Goal: Task Accomplishment & Management: Manage account settings

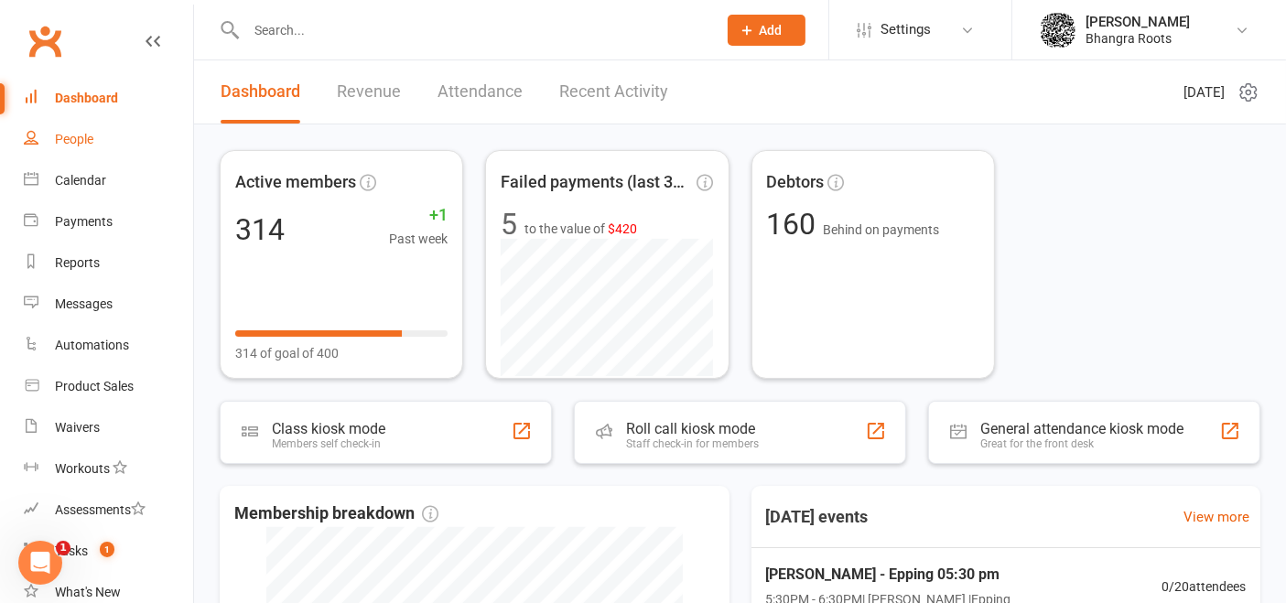
click at [82, 136] on div "People" at bounding box center [74, 139] width 38 height 15
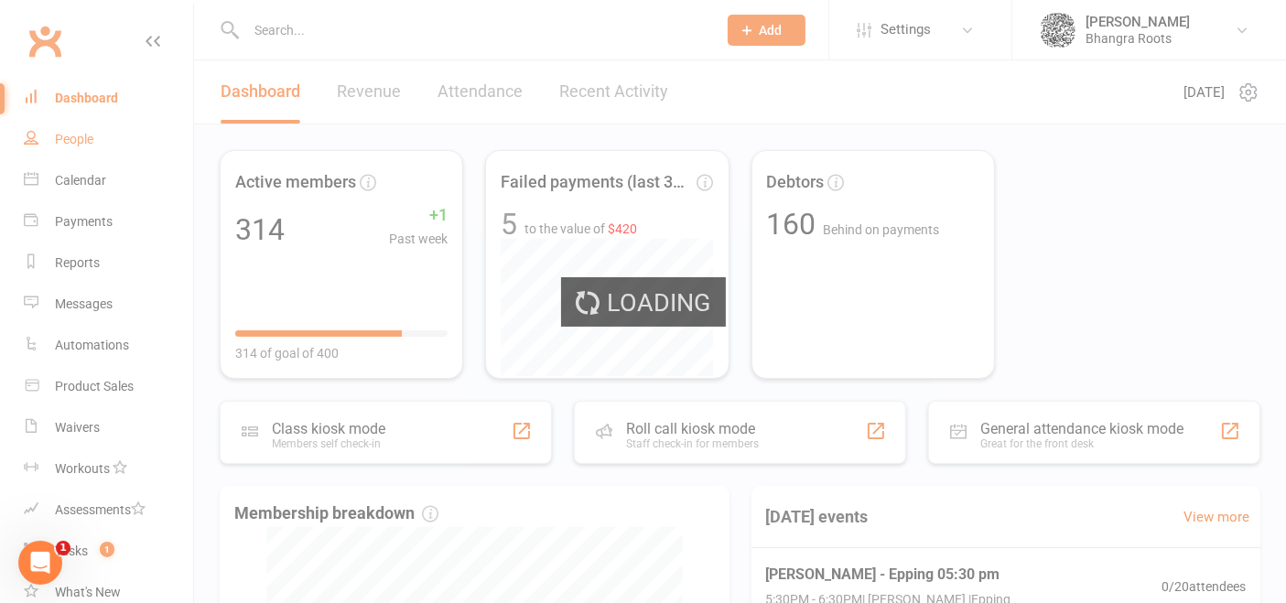
select select "100"
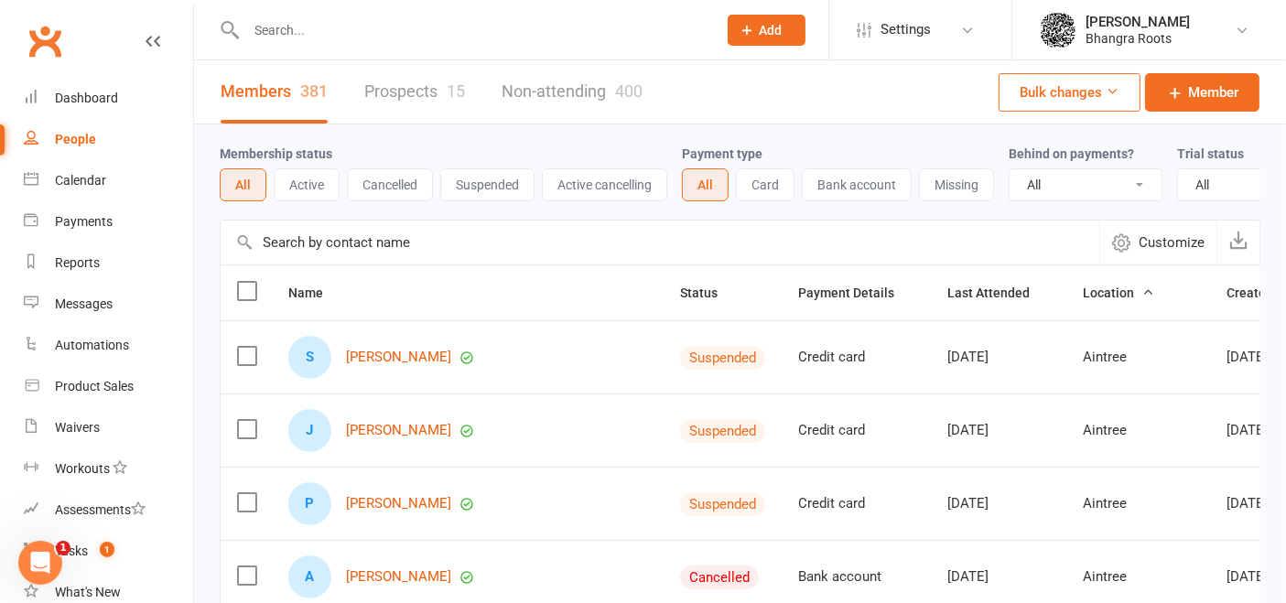
click at [499, 187] on button "Suspended" at bounding box center [487, 184] width 94 height 33
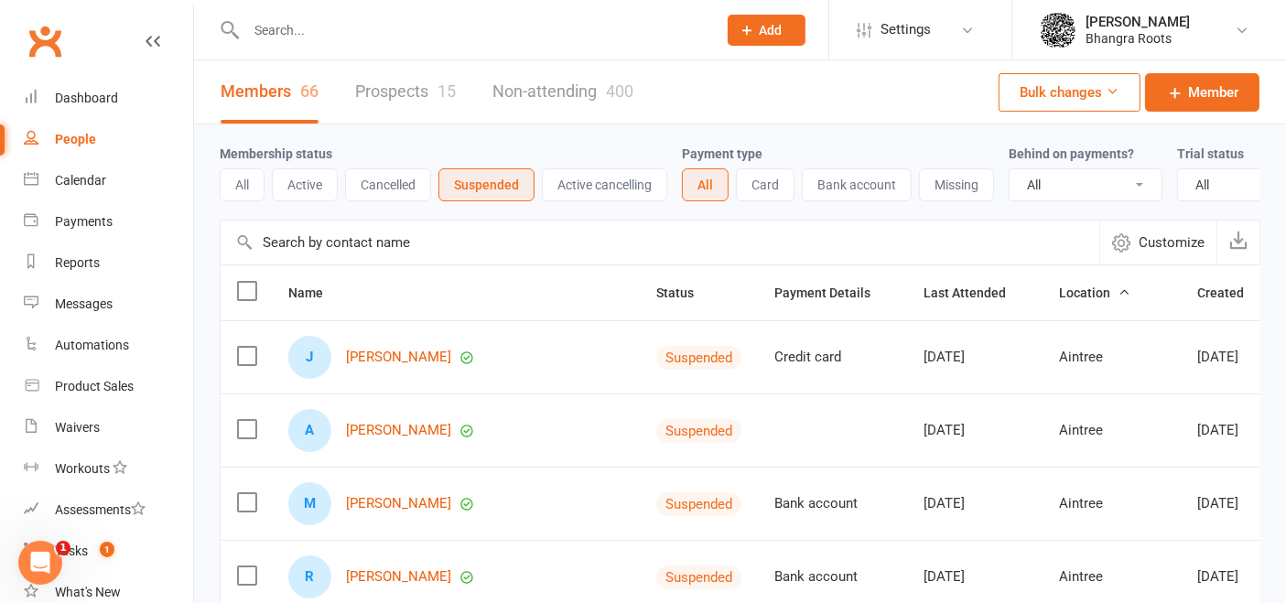
click at [1093, 91] on button "Bulk changes" at bounding box center [1070, 92] width 142 height 38
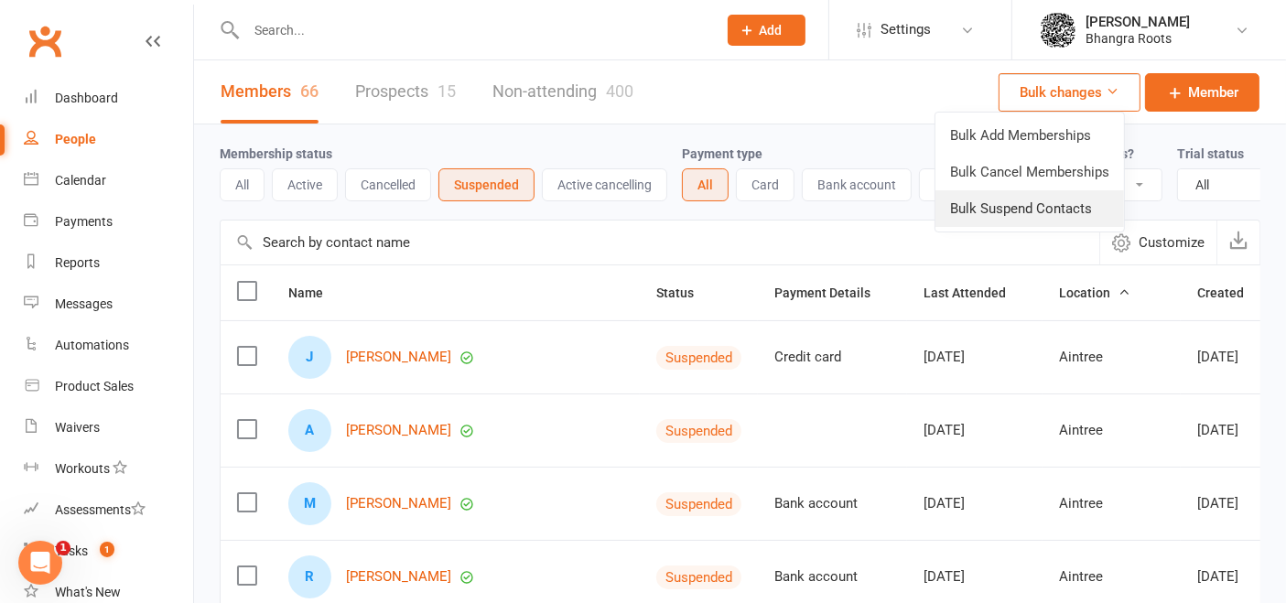
click at [1021, 203] on link "Bulk Suspend Contacts" at bounding box center [1029, 208] width 189 height 37
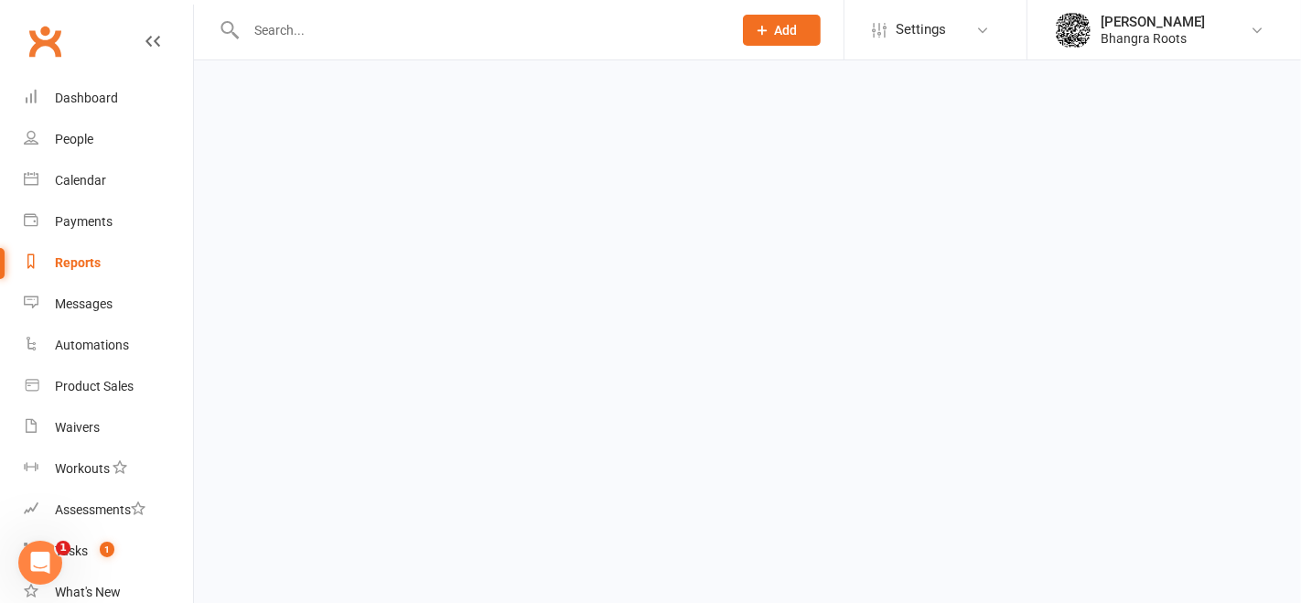
select select "Active"
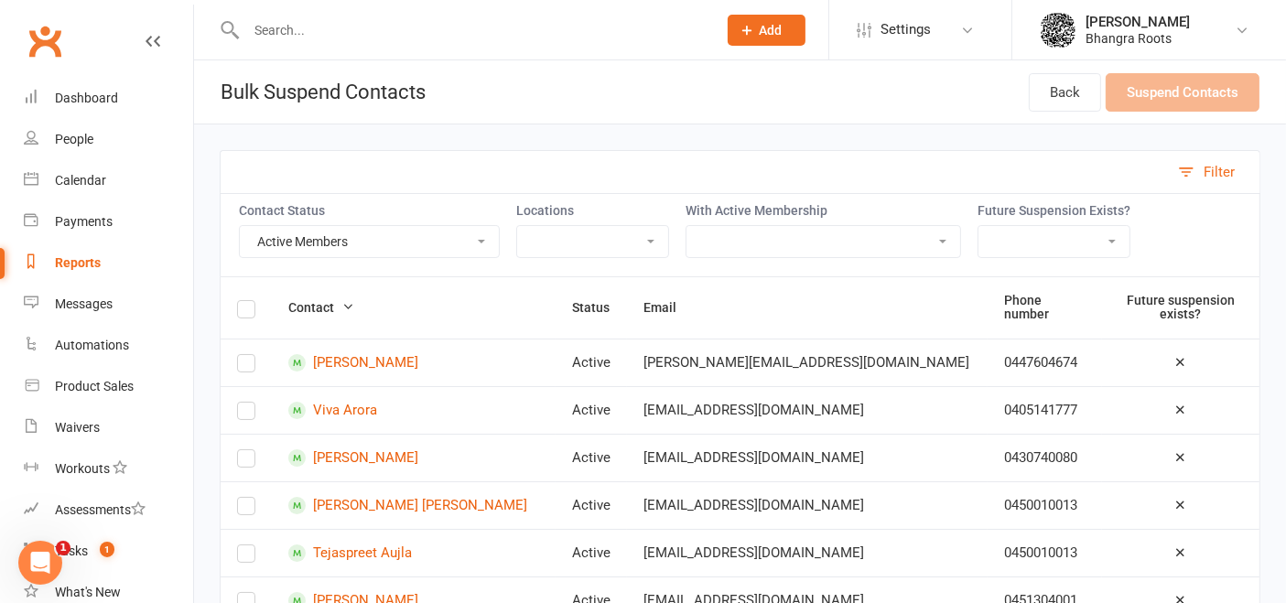
click at [753, 241] on select "AINTREE - Fee Payment Plan - Thursday AINTREE - Fee Payment Plan - Wednesday An…" at bounding box center [823, 241] width 274 height 31
select select "53958"
click at [686, 226] on select "AINTREE - Fee Payment Plan - Thursday AINTREE - Fee Payment Plan - Wednesday An…" at bounding box center [823, 241] width 274 height 31
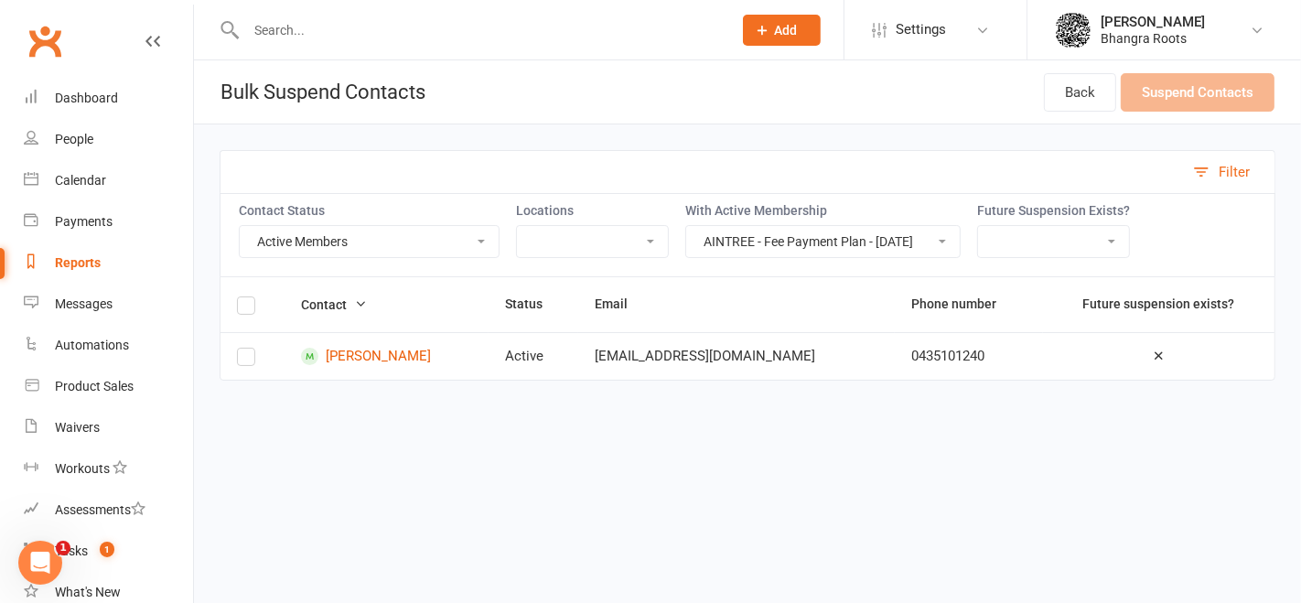
click at [469, 230] on select "Active Members Cancelled Members Suspended Members Not Attending Not Attending …" at bounding box center [369, 241] width 259 height 31
select select "Suspended"
click at [240, 226] on select "Active Members Cancelled Members Suspended Members Not Attending Not Attending …" at bounding box center [369, 241] width 259 height 31
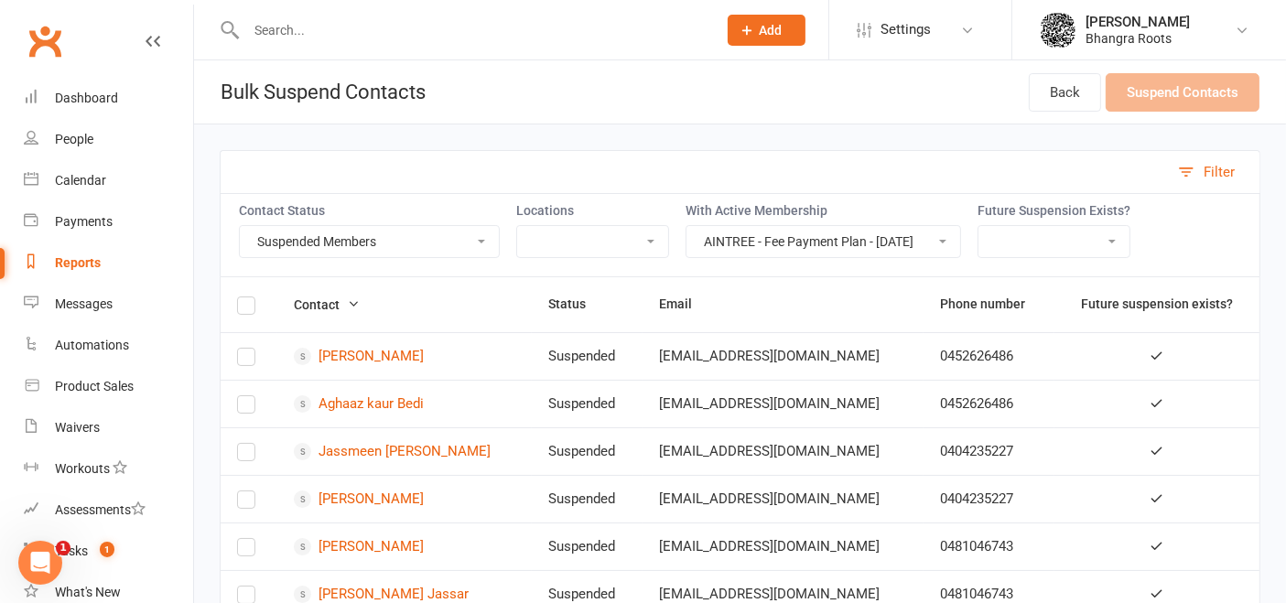
scroll to position [2, 0]
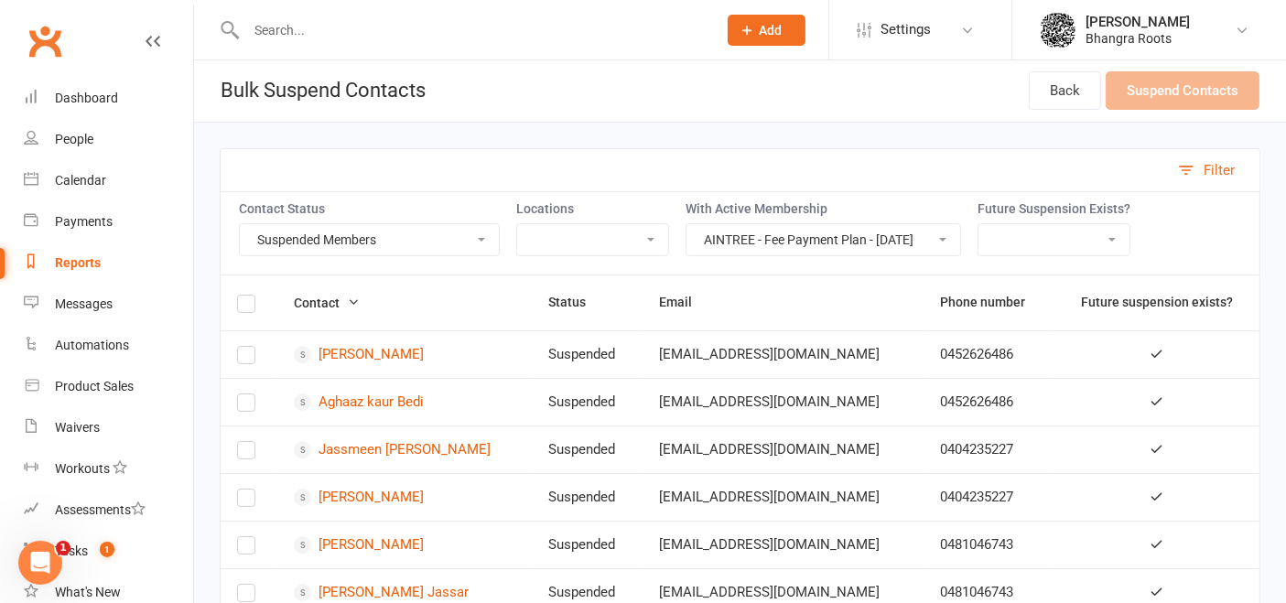
click at [249, 307] on label at bounding box center [246, 307] width 18 height 0
click at [249, 296] on input "checkbox" at bounding box center [246, 296] width 18 height 0
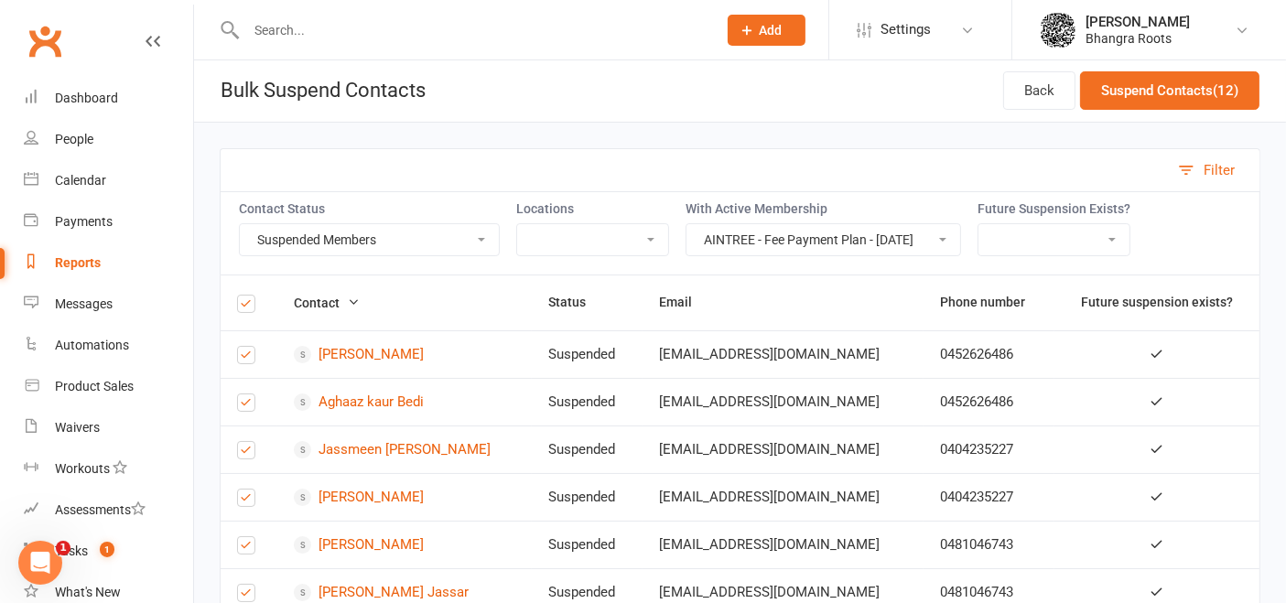
click at [912, 249] on select "AINTREE - Fee Payment Plan - Thursday AINTREE - Fee Payment Plan - Wednesday An…" at bounding box center [823, 239] width 274 height 31
click at [1022, 93] on link "Back" at bounding box center [1039, 90] width 72 height 38
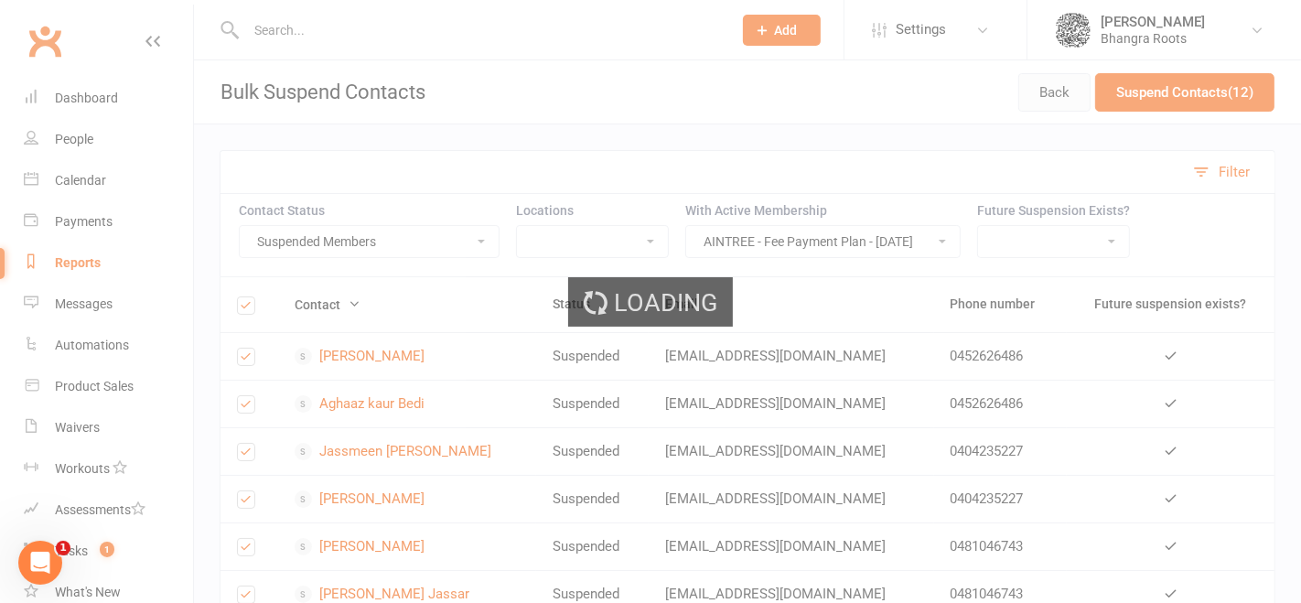
select select "100"
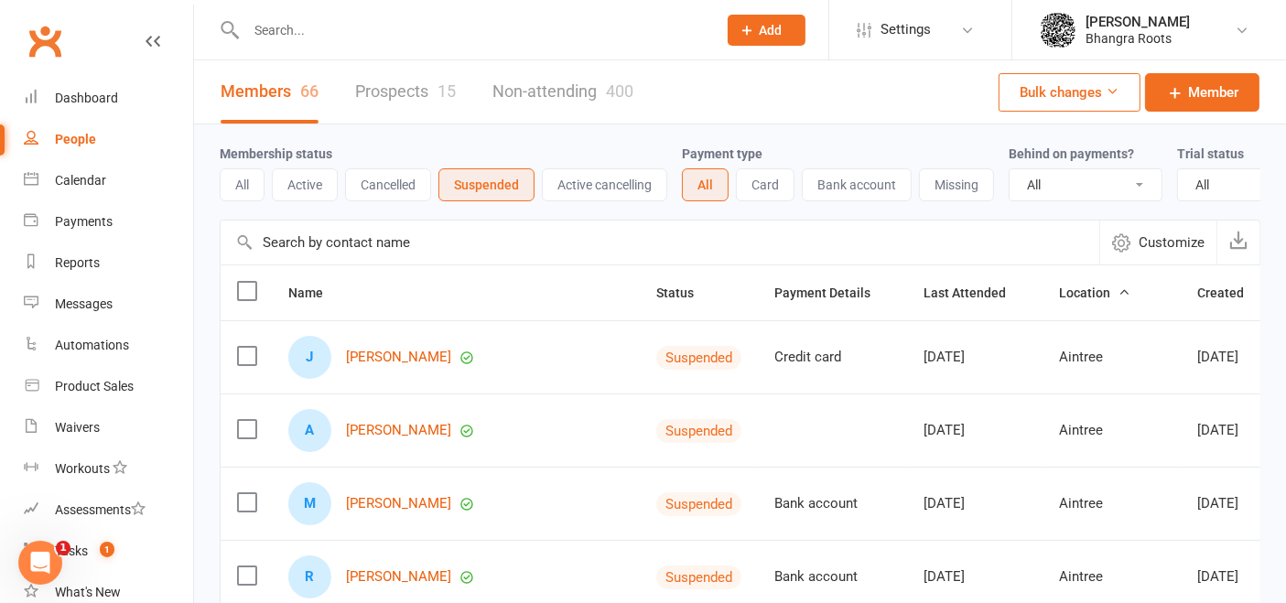
click at [1022, 93] on button "Bulk changes" at bounding box center [1070, 92] width 142 height 38
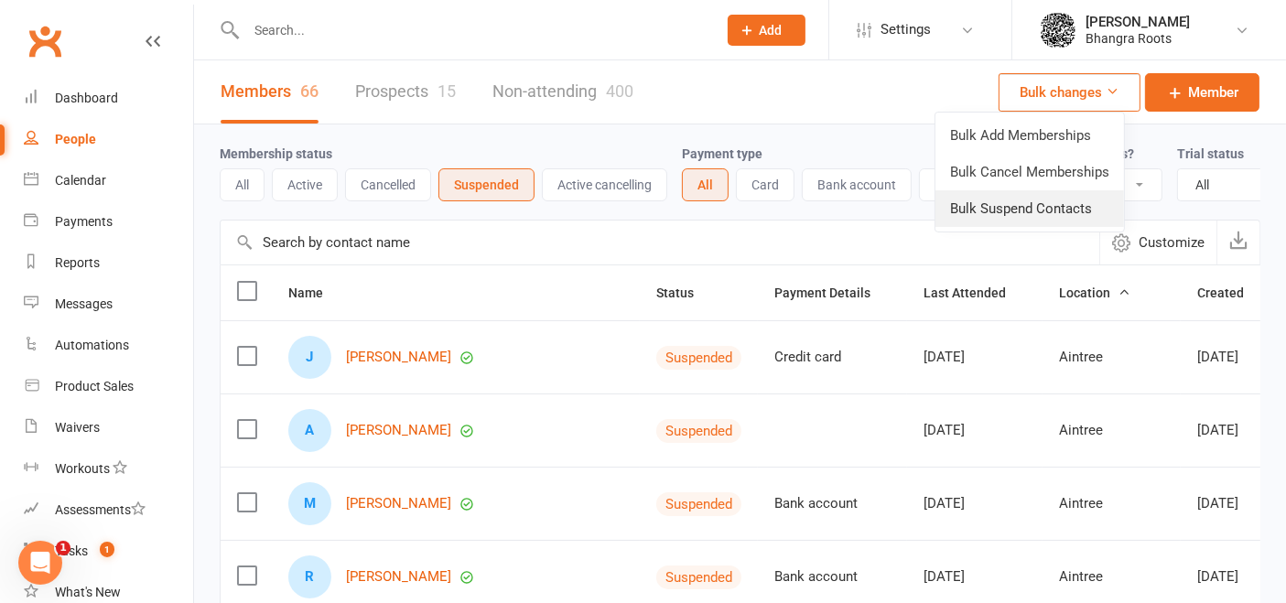
click at [1030, 213] on link "Bulk Suspend Contacts" at bounding box center [1029, 208] width 189 height 37
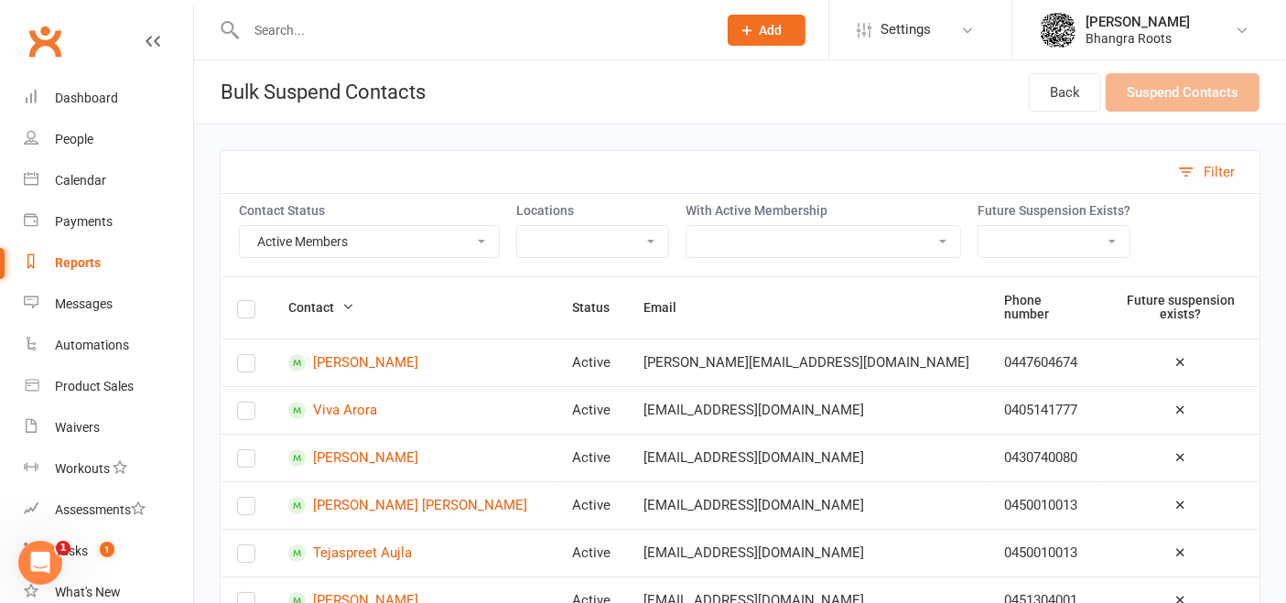
click at [366, 247] on select "Active Members Cancelled Members Suspended Members Not Attending Not Attending …" at bounding box center [369, 241] width 259 height 31
select select "Suspended"
click at [240, 226] on select "Active Members Cancelled Members Suspended Members Not Attending Not Attending …" at bounding box center [369, 241] width 259 height 31
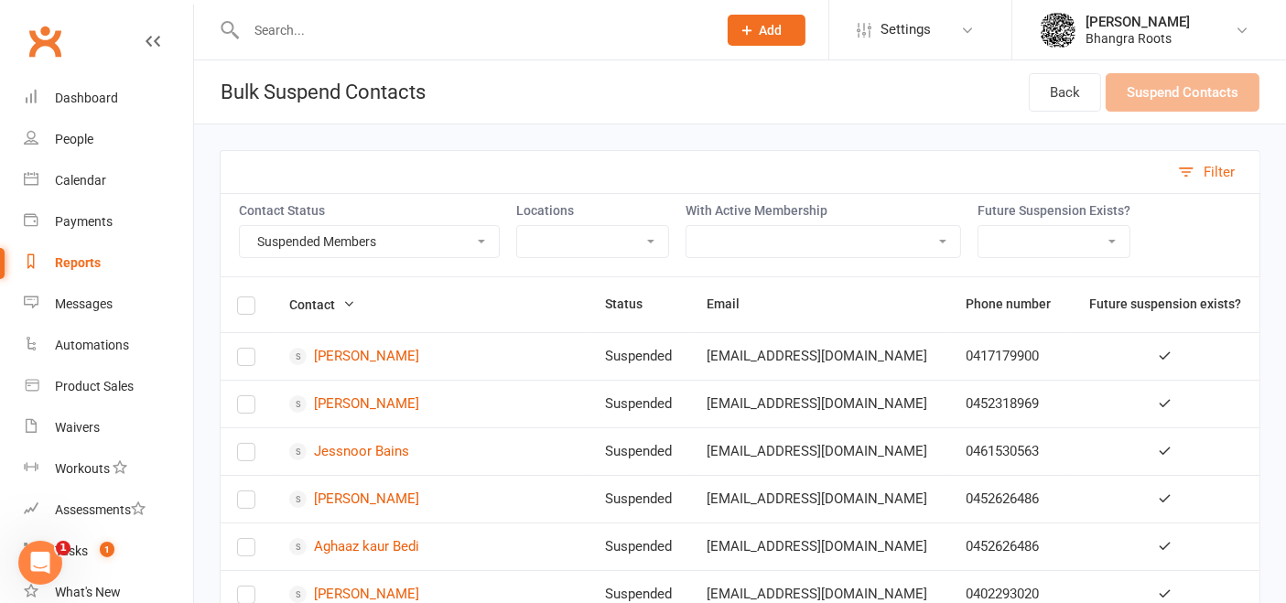
click at [245, 308] on label at bounding box center [246, 308] width 18 height 0
click at [245, 297] on input "checkbox" at bounding box center [246, 297] width 18 height 0
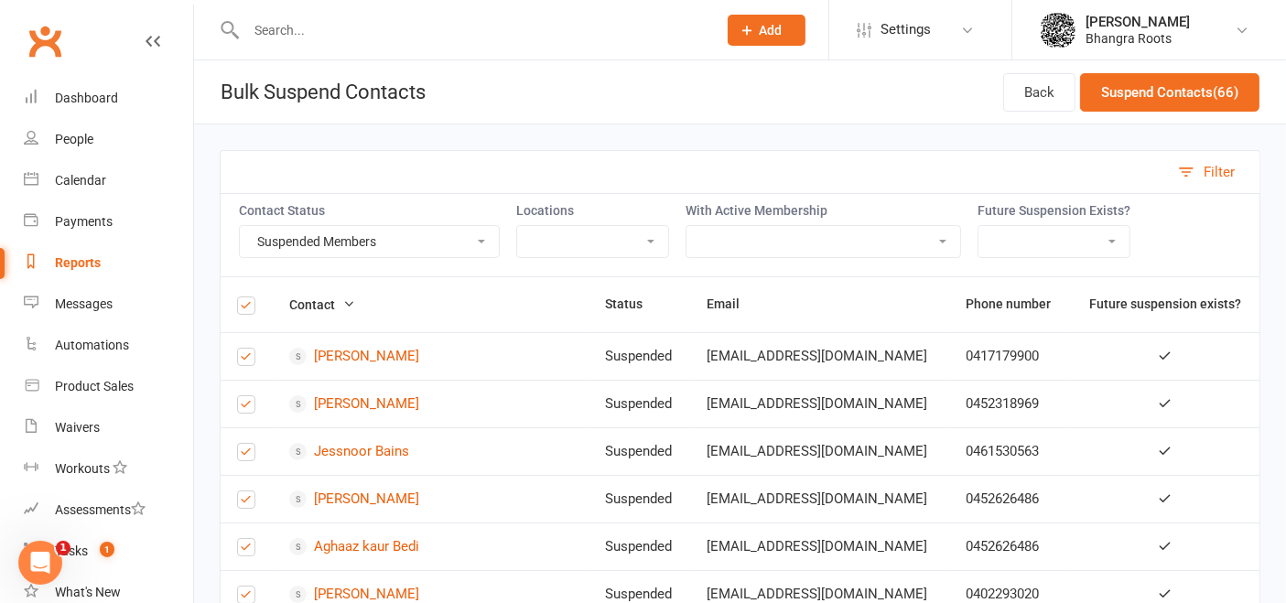
click at [643, 231] on select "Craigieburn Aintree Epping Geelong Hoppers Crossing Melton Sunbury" at bounding box center [592, 241] width 151 height 31
select select "14795"
click at [517, 226] on select "Craigieburn Aintree Epping Geelong Hoppers Crossing Melton Sunbury" at bounding box center [592, 241] width 151 height 31
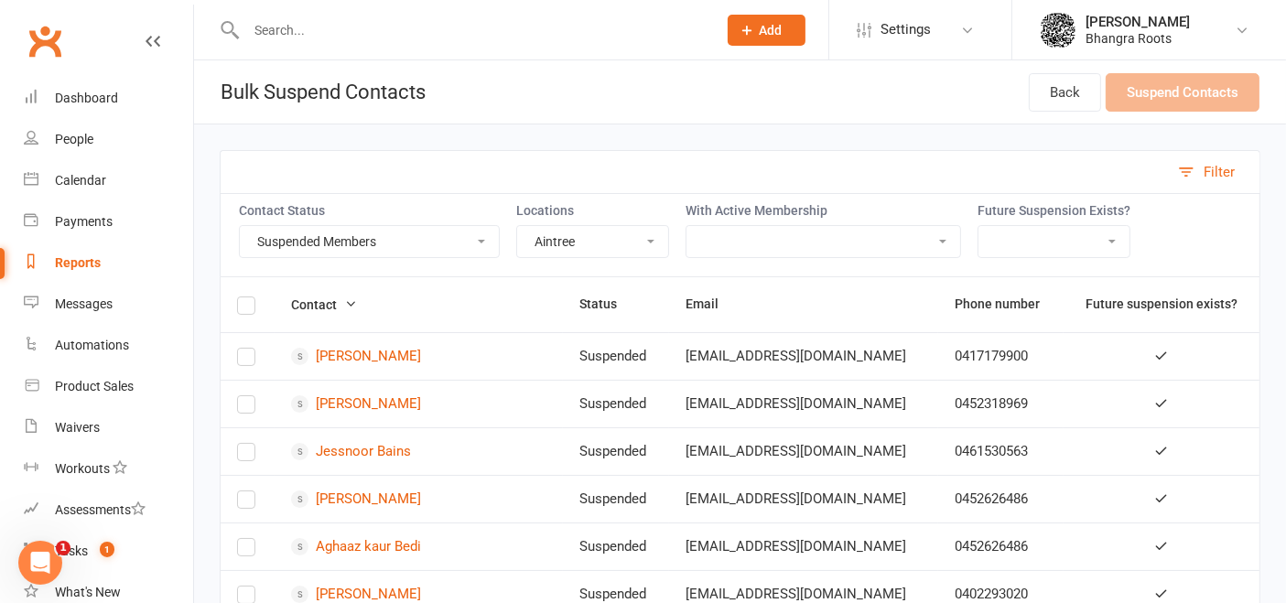
click at [837, 156] on div "Filter" at bounding box center [740, 171] width 1041 height 43
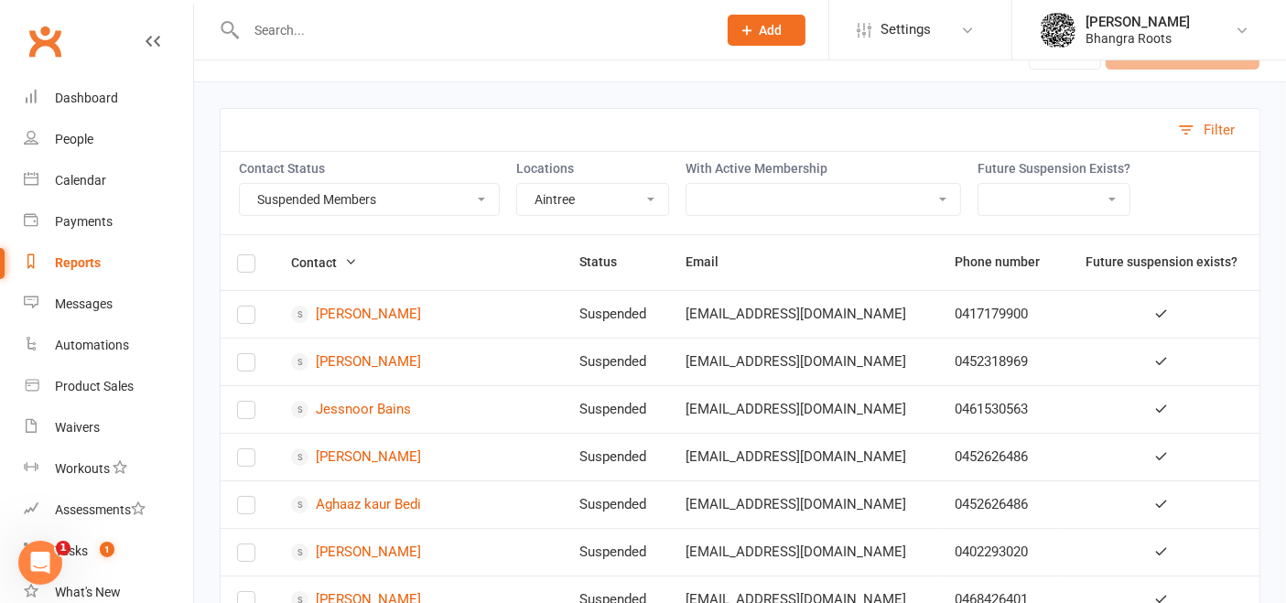
click at [243, 270] on th at bounding box center [248, 262] width 54 height 55
click at [249, 266] on label at bounding box center [246, 266] width 18 height 0
click at [249, 255] on input "checkbox" at bounding box center [246, 255] width 18 height 0
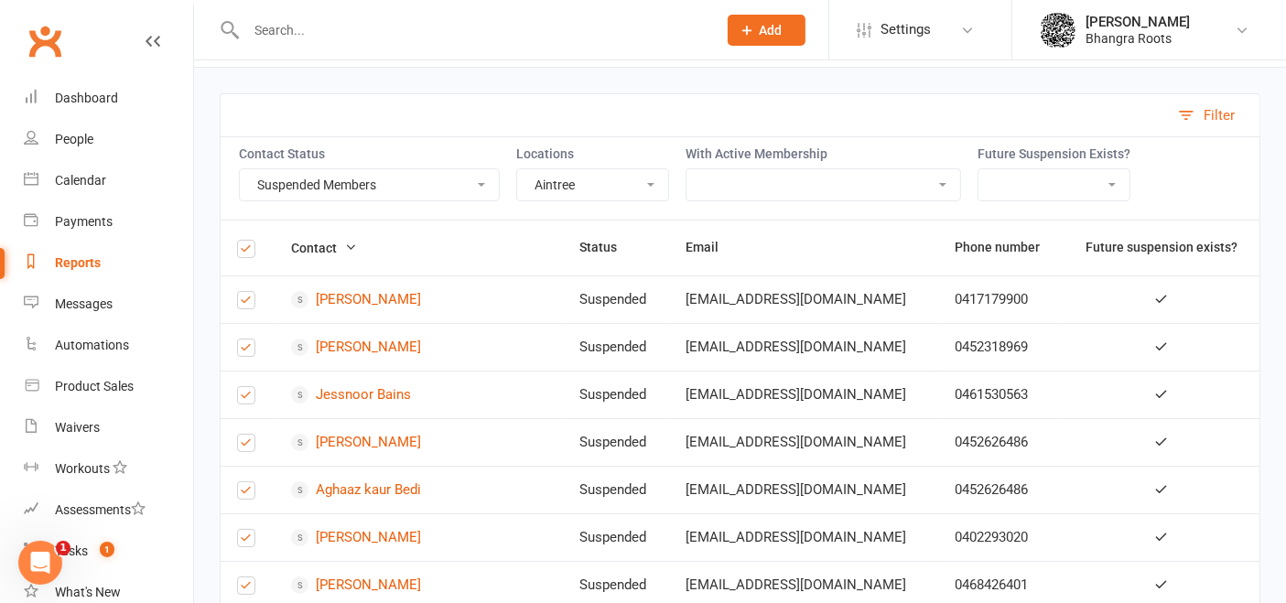
scroll to position [49, 0]
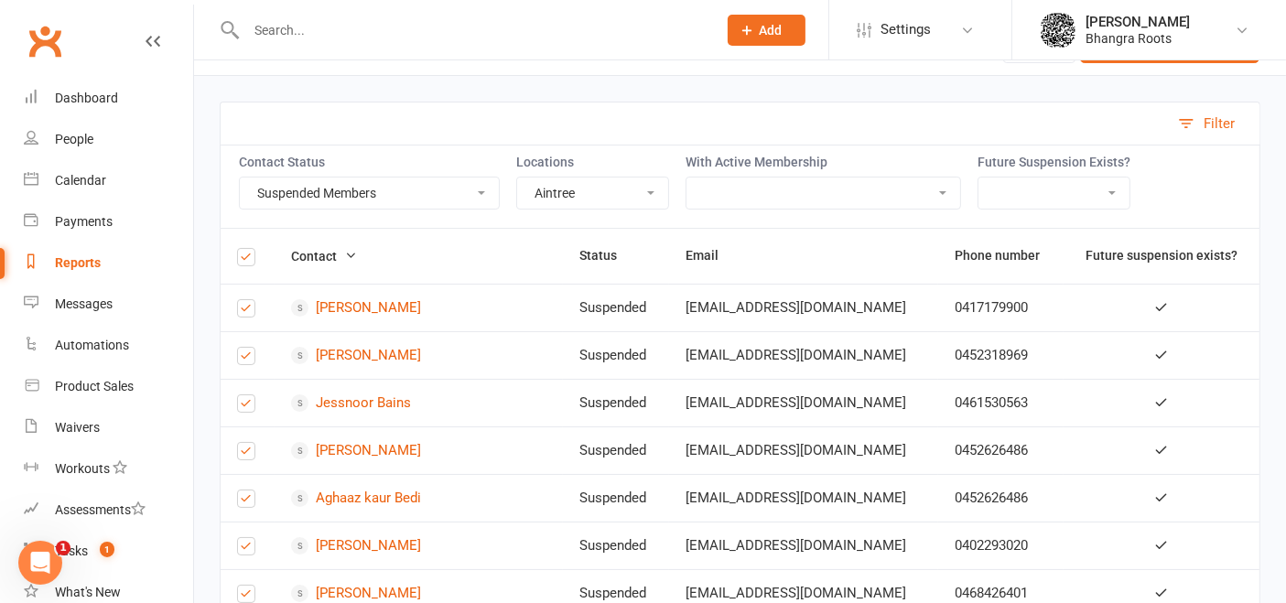
click at [773, 189] on select "AINTREE - Fee Payment Plan - Thursday AINTREE - Fee Payment Plan - Wednesday An…" at bounding box center [823, 193] width 274 height 31
select select "53958"
click at [686, 178] on select "AINTREE - Fee Payment Plan - Thursday AINTREE - Fee Payment Plan - Wednesday An…" at bounding box center [823, 193] width 274 height 31
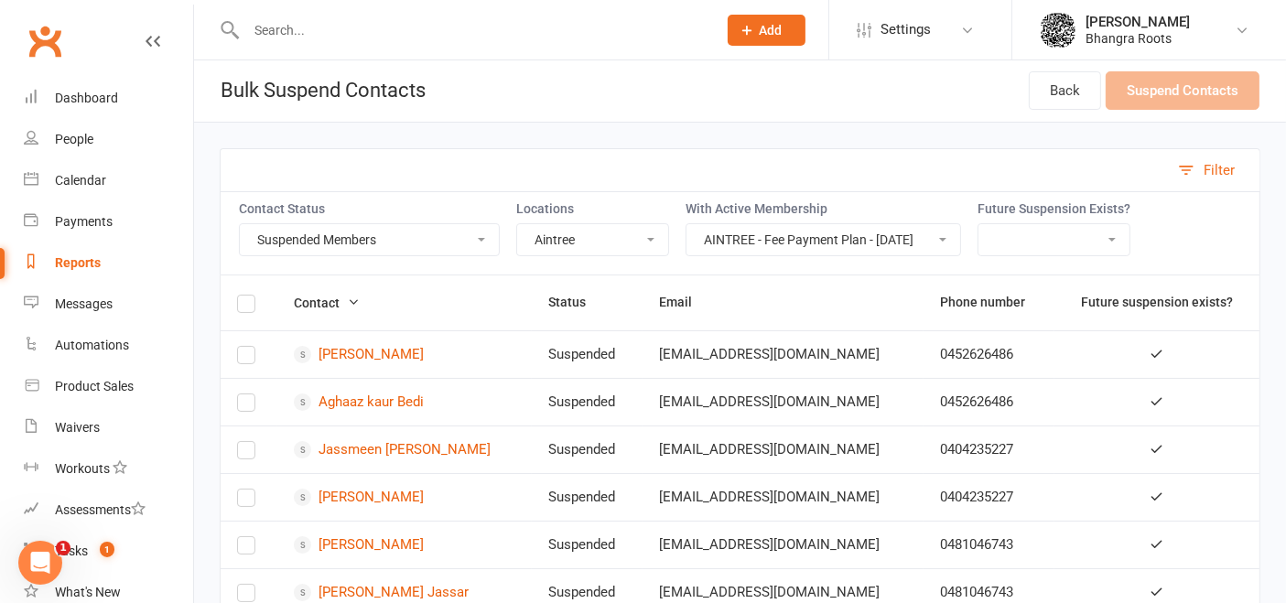
scroll to position [0, 0]
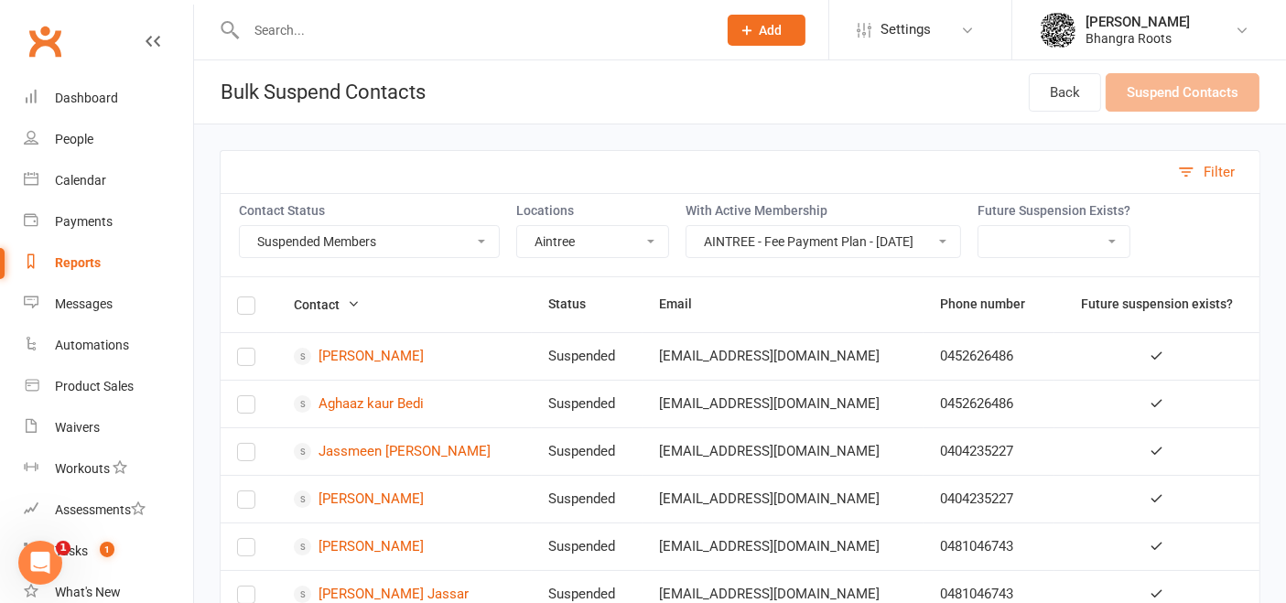
click at [240, 308] on label at bounding box center [246, 308] width 18 height 0
click at [240, 297] on input "checkbox" at bounding box center [246, 297] width 18 height 0
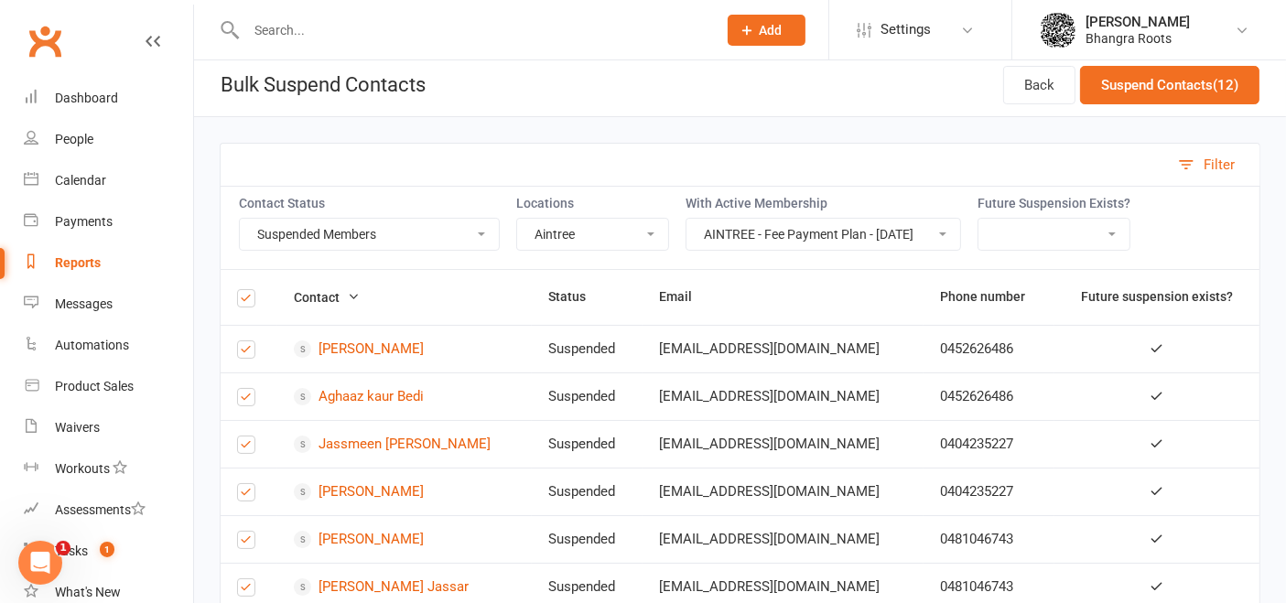
scroll to position [6, 0]
click at [69, 101] on div "Dashboard" at bounding box center [86, 98] width 63 height 15
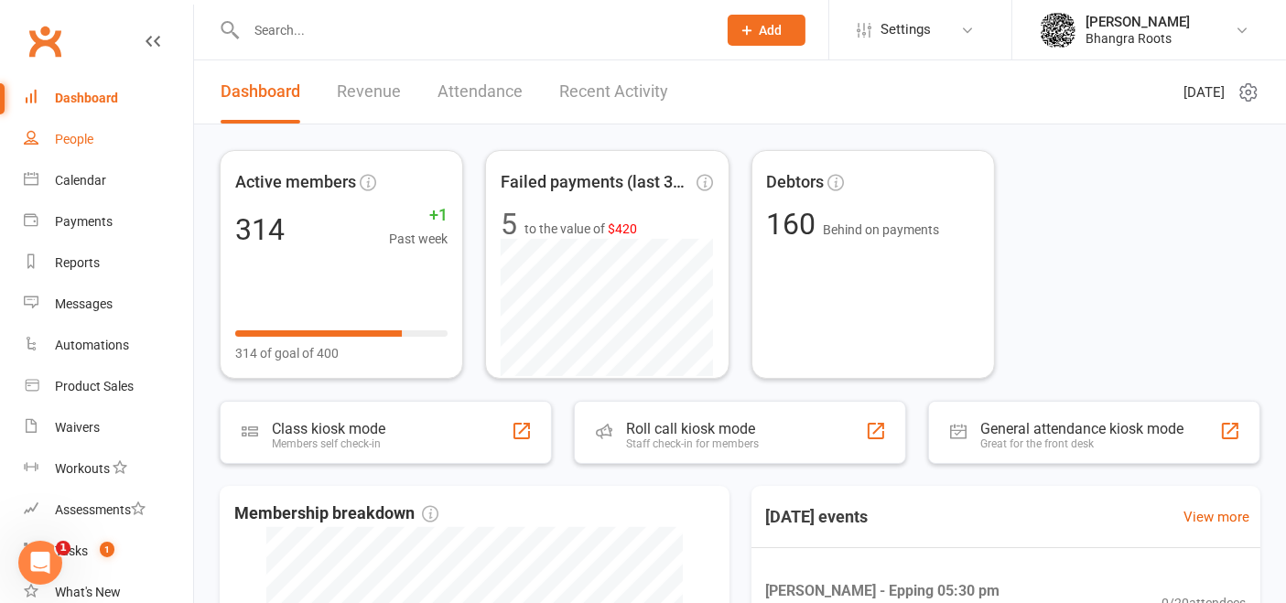
click at [87, 129] on link "People" at bounding box center [108, 139] width 169 height 41
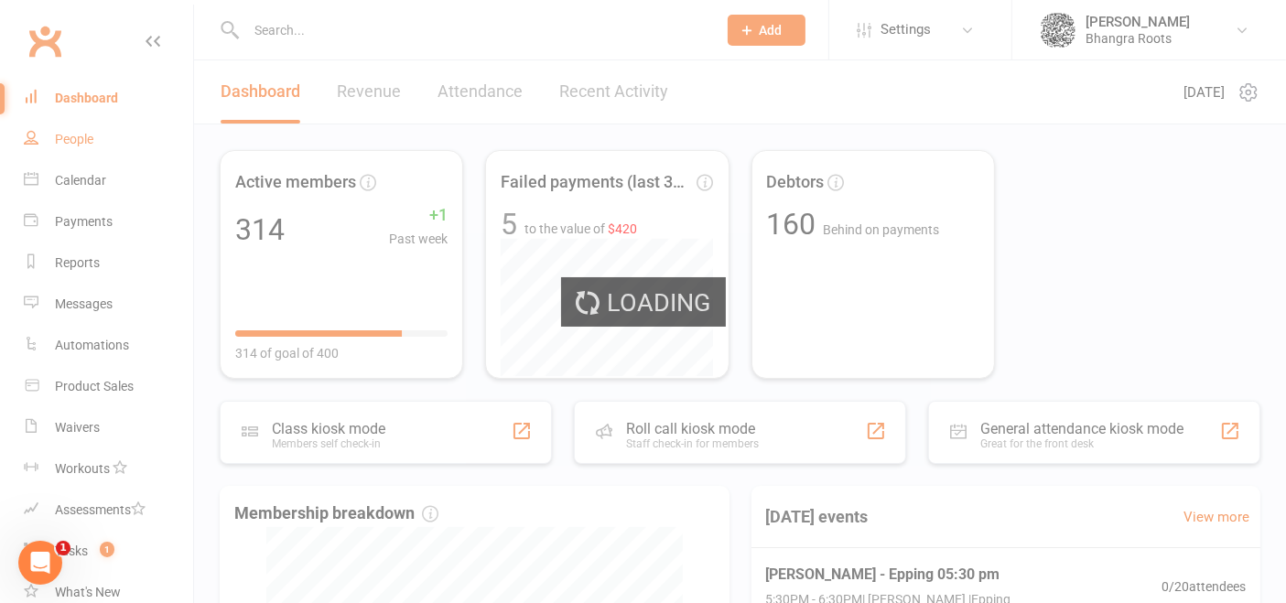
select select "100"
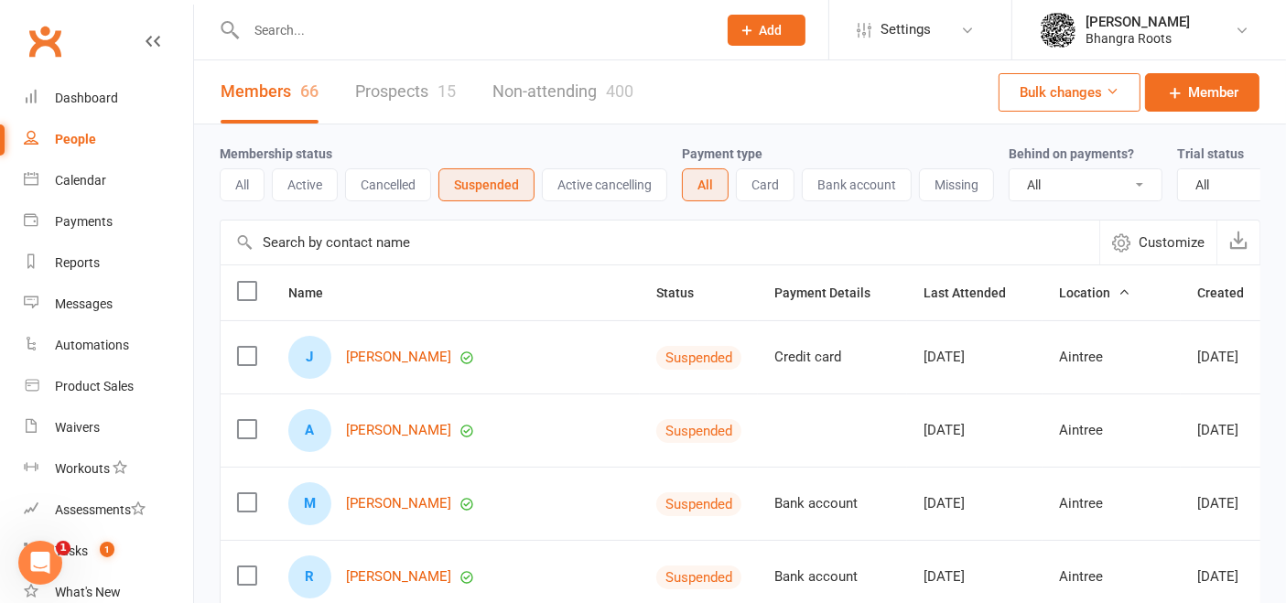
click at [246, 300] on label at bounding box center [246, 291] width 18 height 18
click at [246, 282] on input "checkbox" at bounding box center [246, 282] width 18 height 0
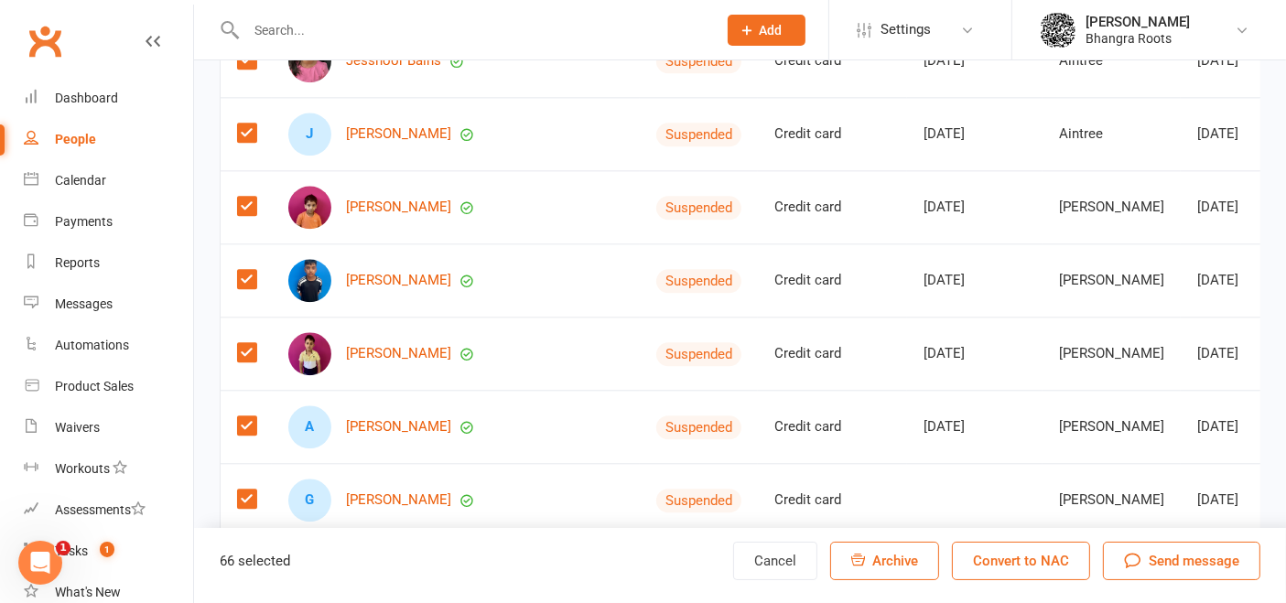
scroll to position [4322, 0]
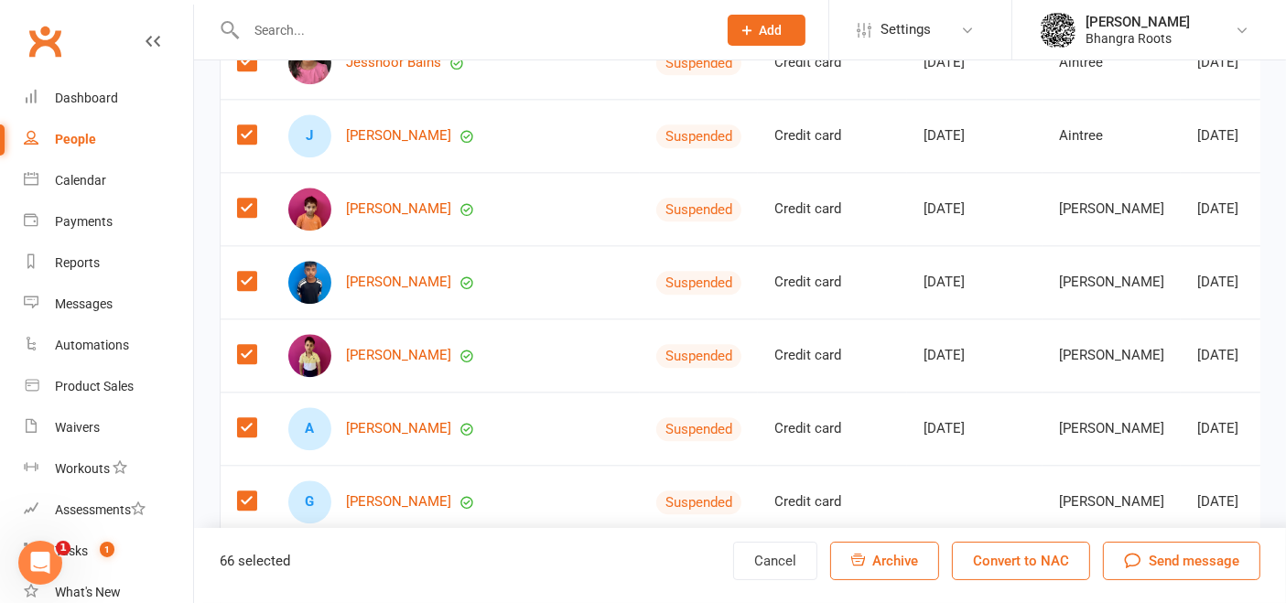
click at [256, 205] on td at bounding box center [246, 208] width 51 height 73
click at [254, 205] on label at bounding box center [246, 208] width 18 height 18
click at [254, 199] on input "checkbox" at bounding box center [246, 199] width 18 height 0
click at [243, 282] on label at bounding box center [246, 281] width 18 height 18
click at [243, 272] on input "checkbox" at bounding box center [246, 272] width 18 height 0
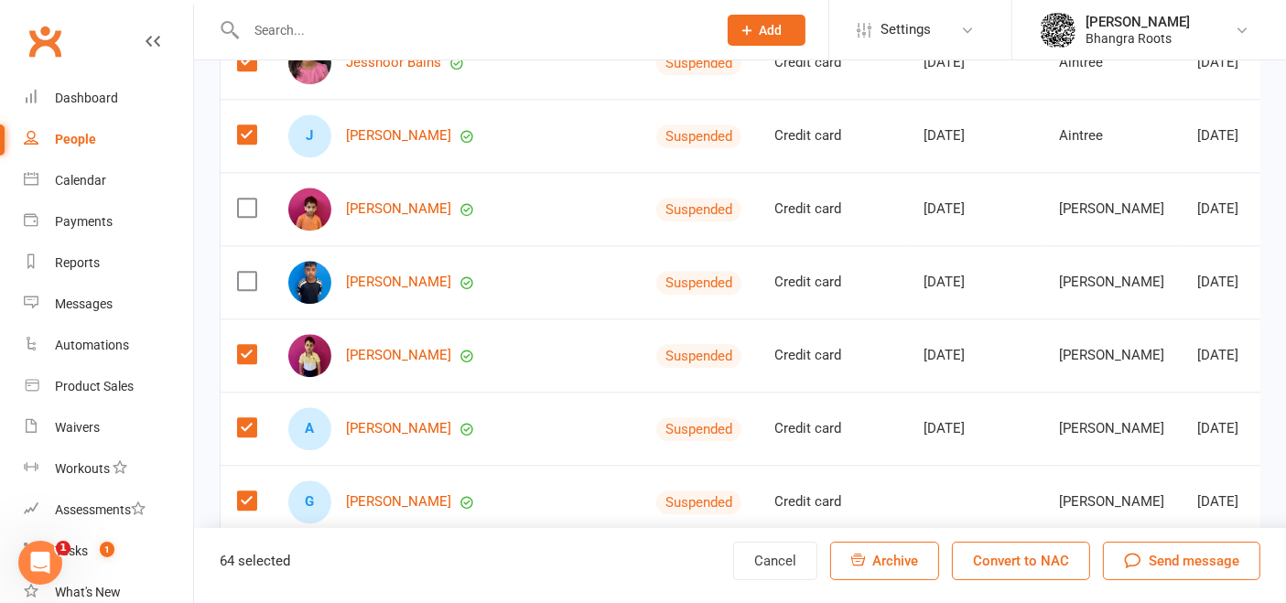
click at [243, 362] on td at bounding box center [246, 354] width 51 height 73
click at [244, 422] on label at bounding box center [246, 427] width 18 height 18
click at [244, 418] on input "checkbox" at bounding box center [246, 418] width 18 height 0
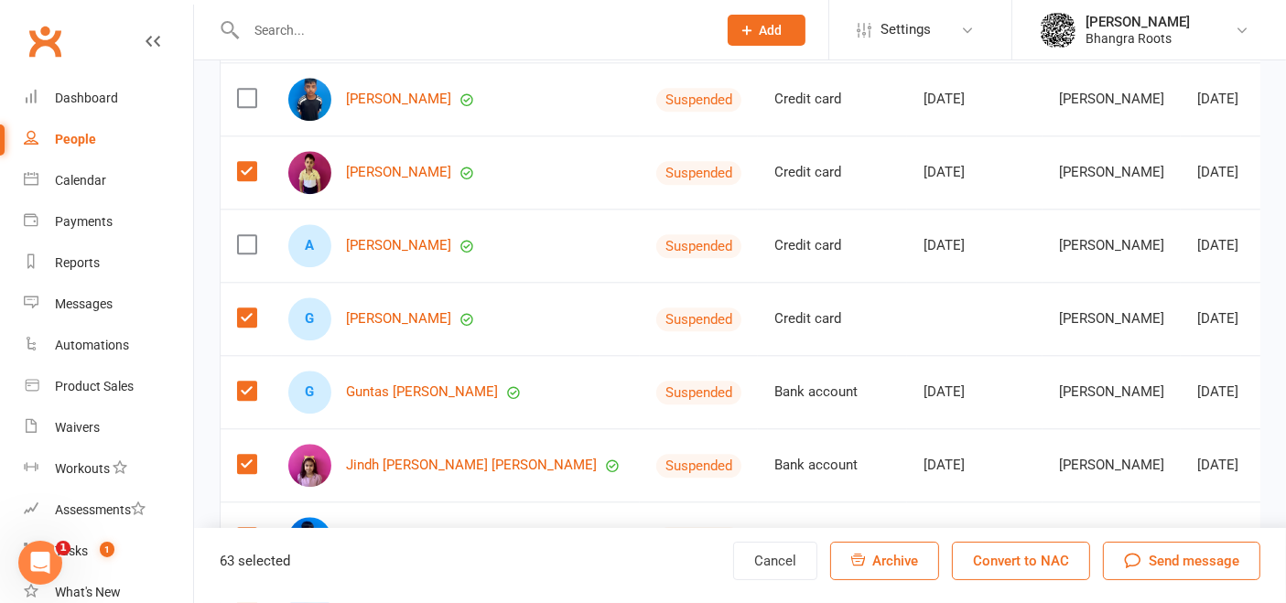
scroll to position [4505, 0]
click at [249, 168] on label at bounding box center [246, 171] width 18 height 18
click at [249, 162] on input "checkbox" at bounding box center [246, 162] width 18 height 0
click at [254, 318] on label at bounding box center [246, 317] width 18 height 18
click at [254, 308] on input "checkbox" at bounding box center [246, 308] width 18 height 0
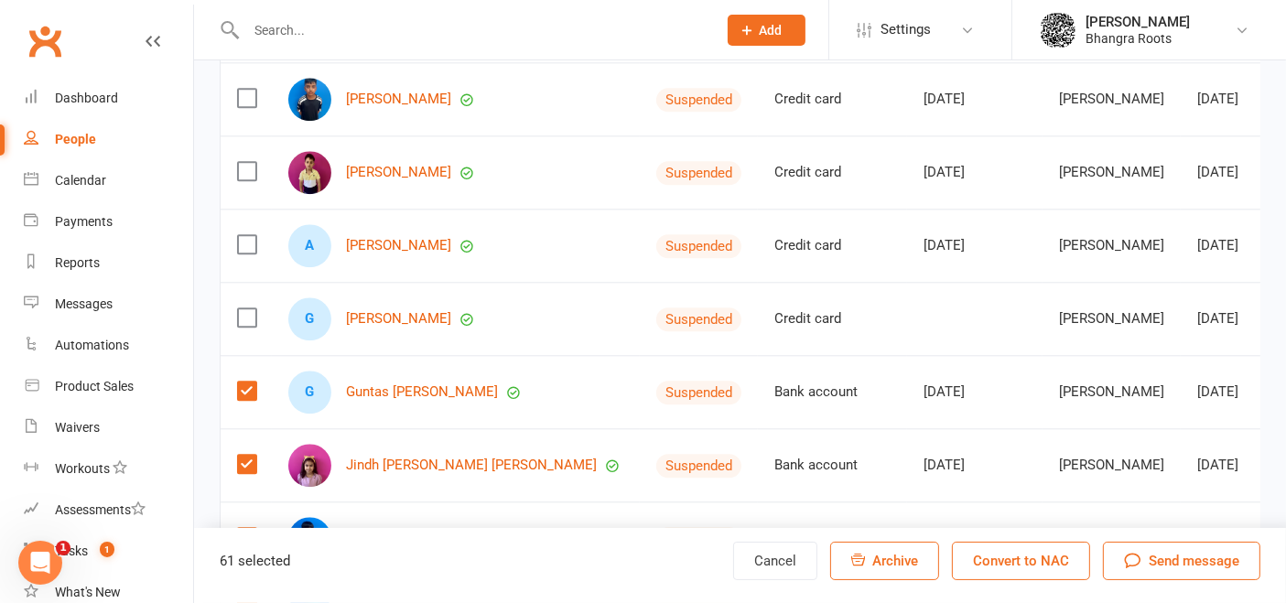
click at [245, 388] on label at bounding box center [246, 391] width 18 height 18
click at [245, 382] on input "checkbox" at bounding box center [246, 382] width 18 height 0
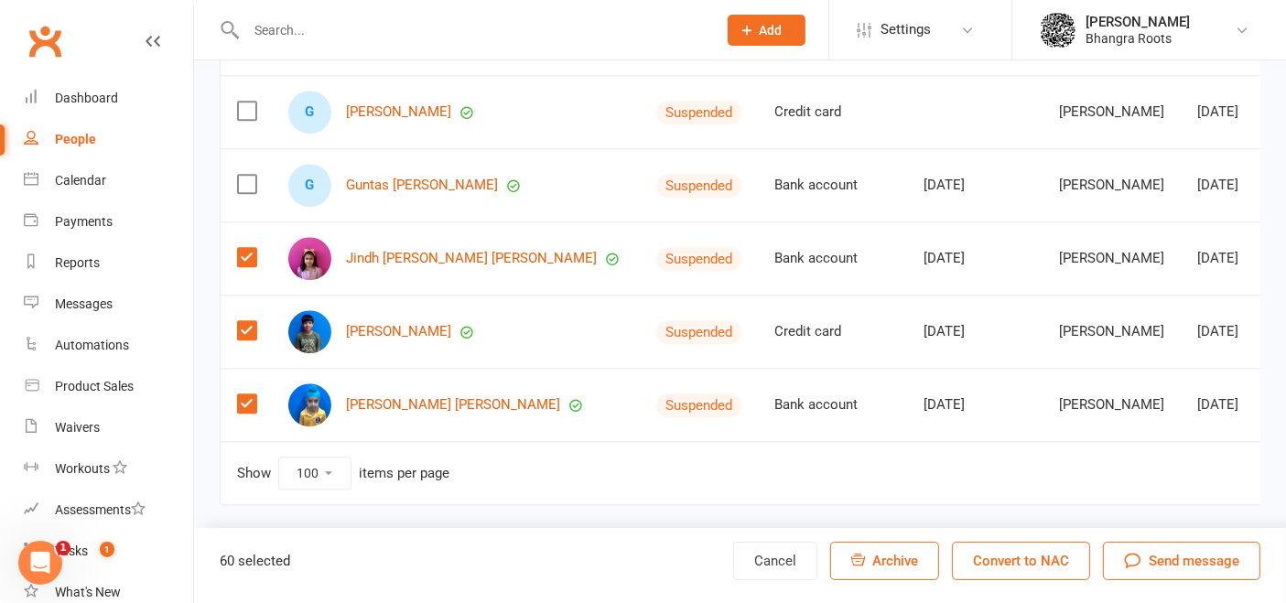
click at [253, 248] on label at bounding box center [246, 257] width 18 height 18
click at [253, 248] on input "checkbox" at bounding box center [246, 248] width 18 height 0
click at [243, 321] on label at bounding box center [246, 330] width 18 height 18
click at [243, 321] on input "checkbox" at bounding box center [246, 321] width 18 height 0
click at [248, 394] on label at bounding box center [246, 403] width 18 height 18
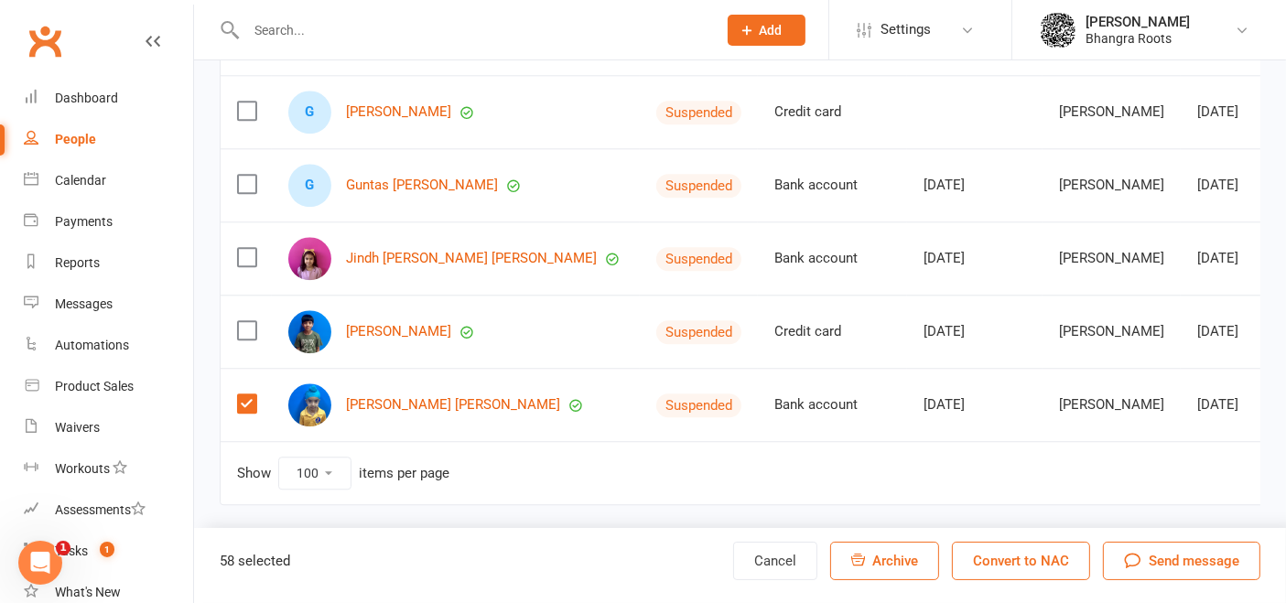
click at [248, 394] on input "checkbox" at bounding box center [246, 394] width 18 height 0
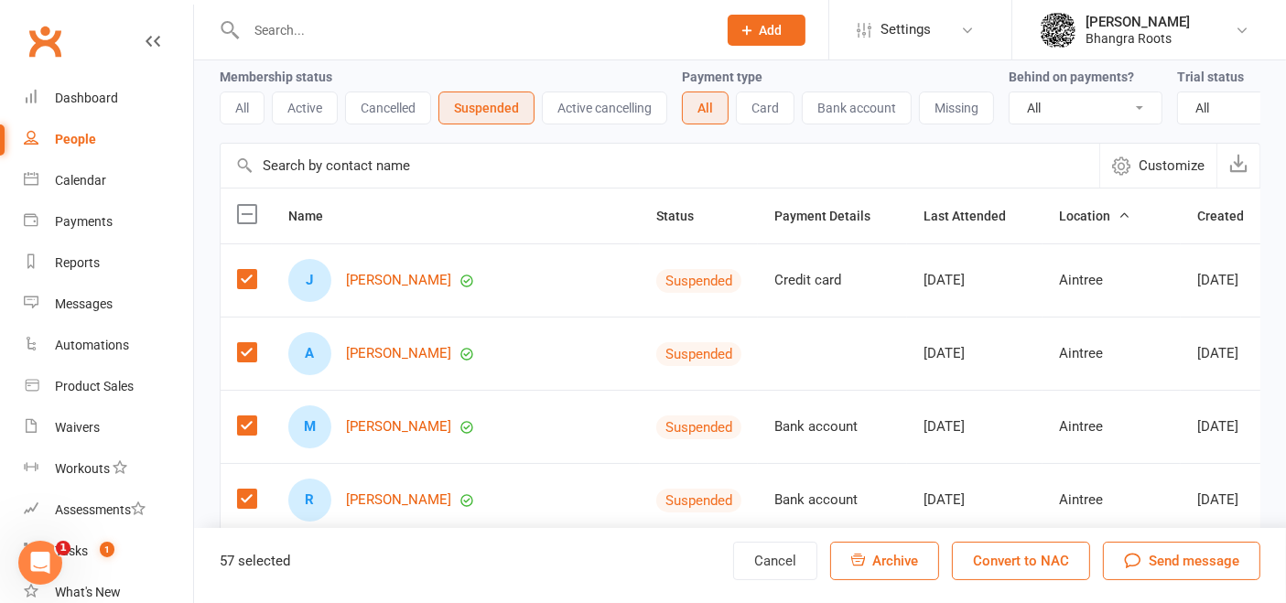
scroll to position [8, 0]
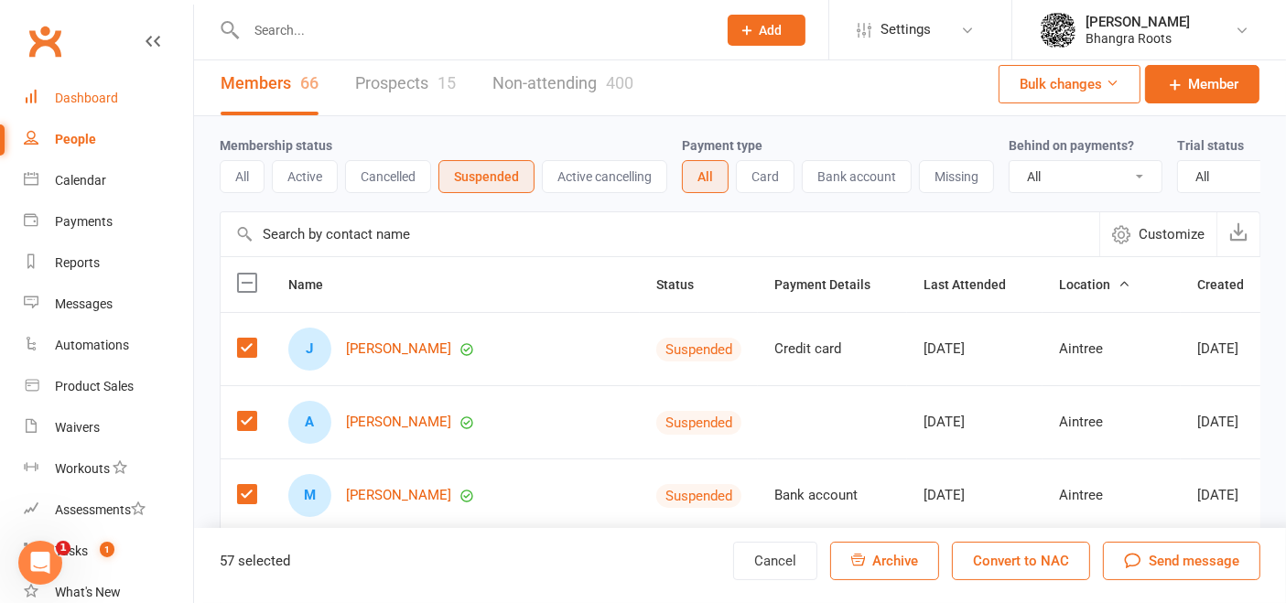
click at [94, 102] on div "Dashboard" at bounding box center [86, 98] width 63 height 15
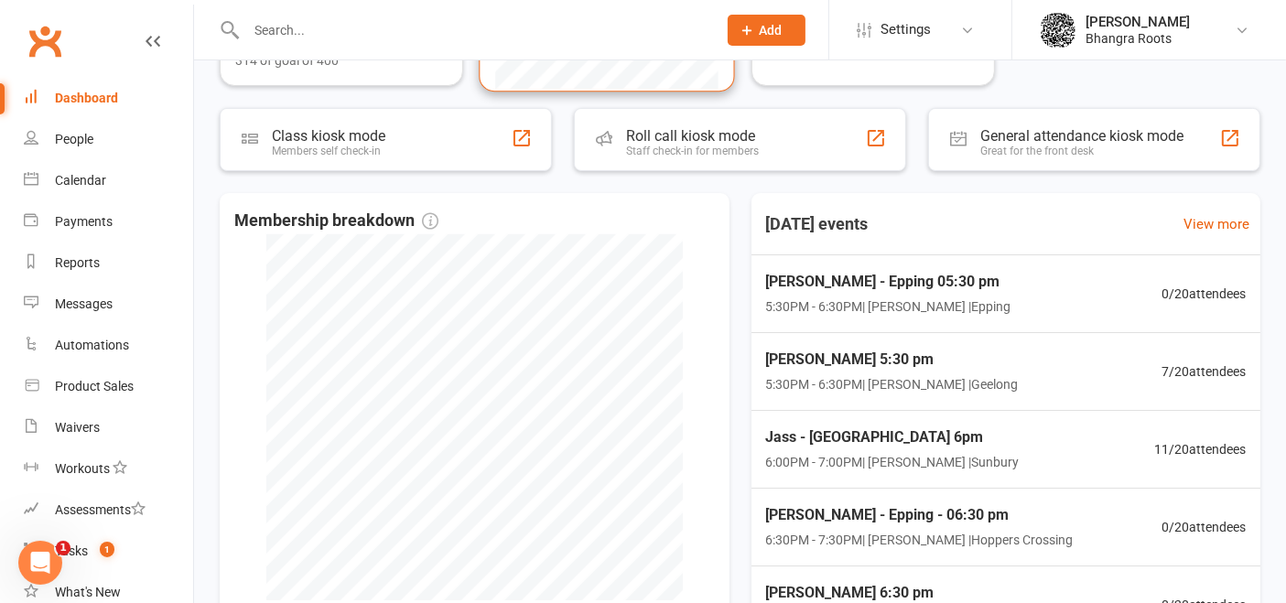
scroll to position [107, 0]
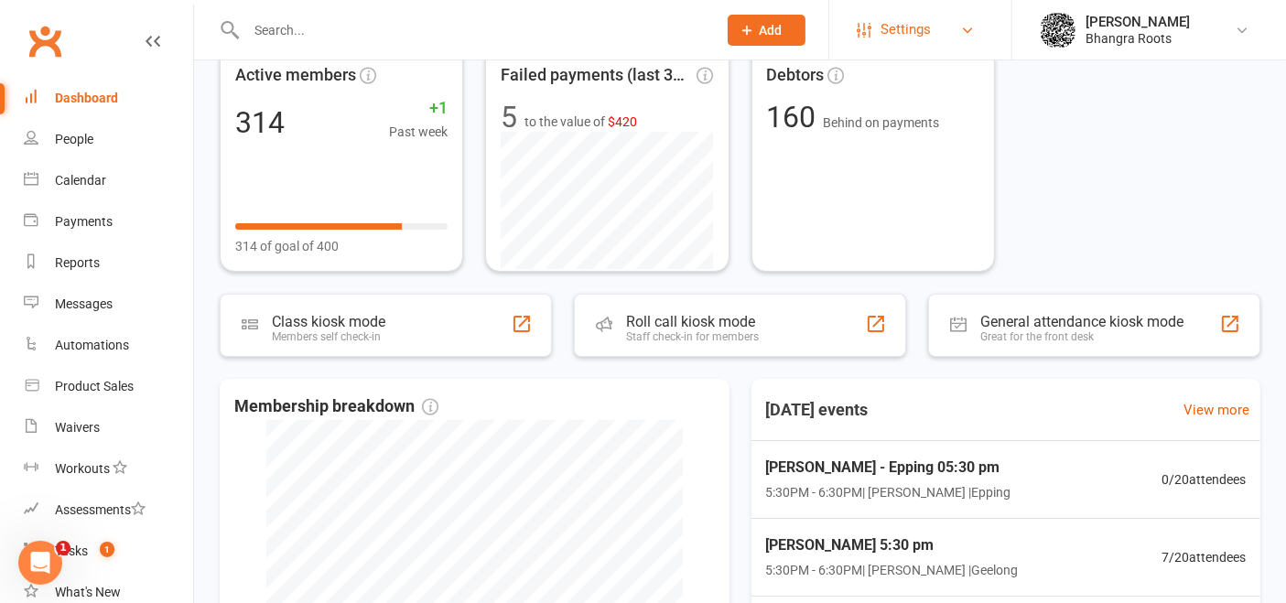
click at [932, 35] on link "Settings" at bounding box center [920, 29] width 127 height 41
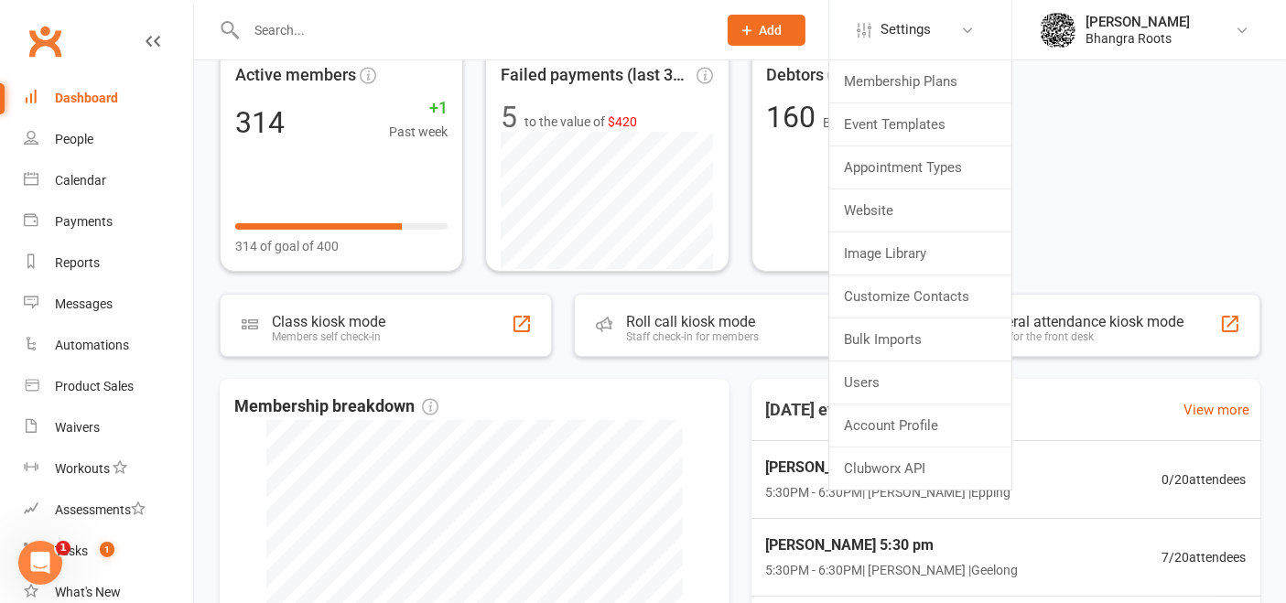
click at [89, 96] on div "Dashboard" at bounding box center [86, 98] width 63 height 15
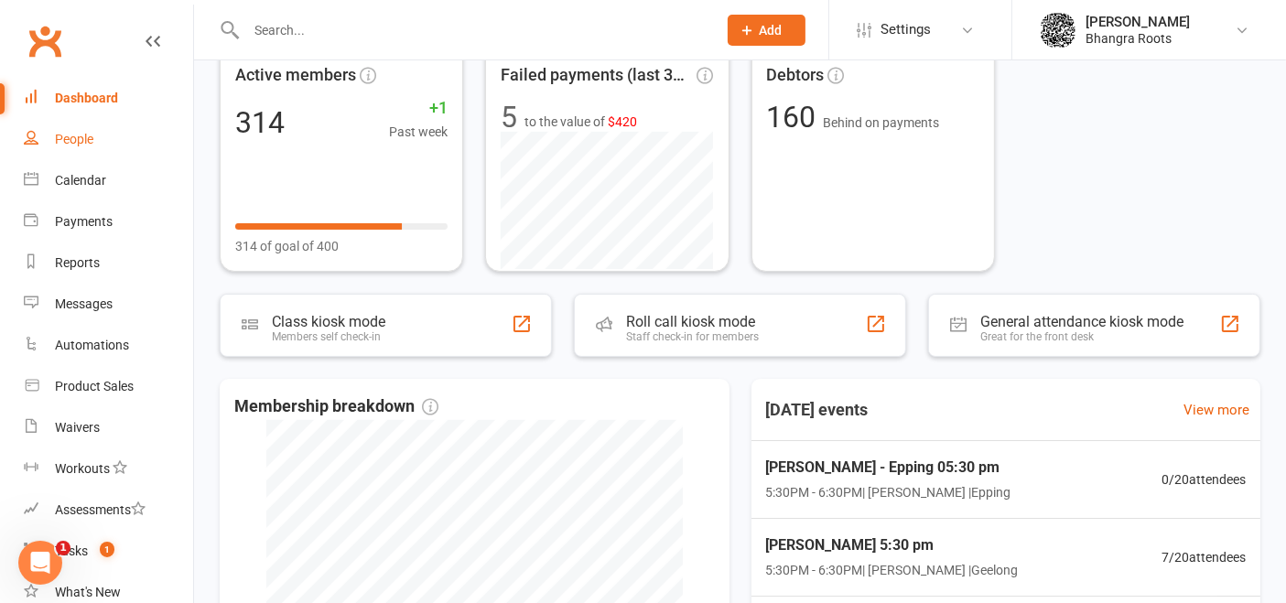
click at [78, 126] on link "People" at bounding box center [108, 139] width 169 height 41
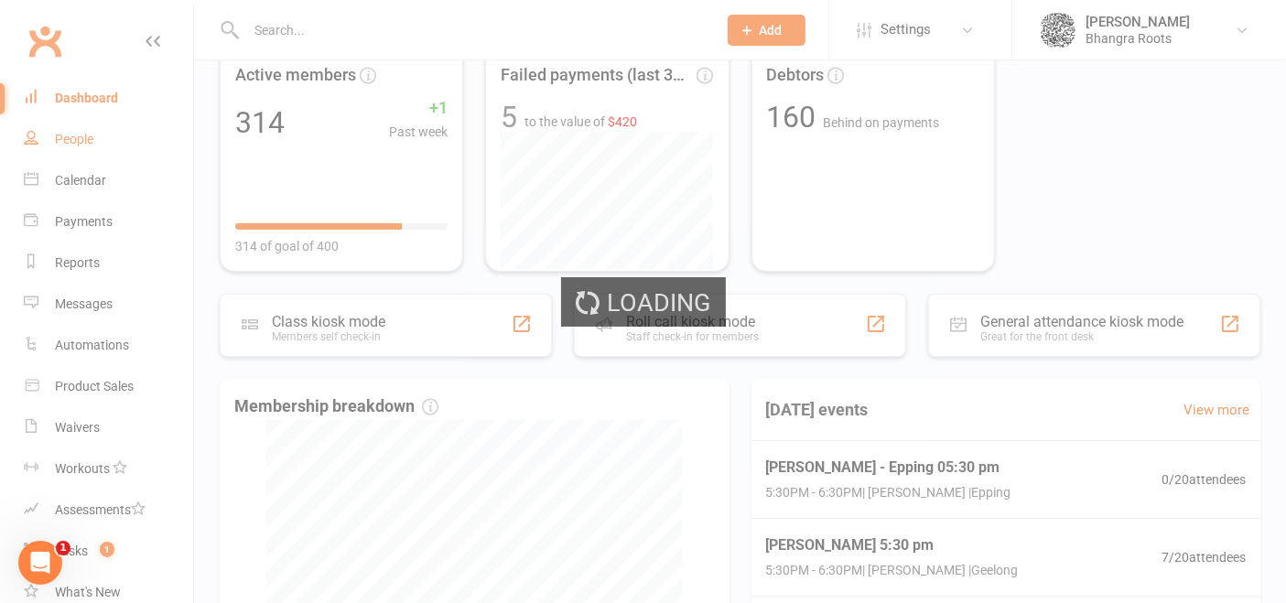
select select "100"
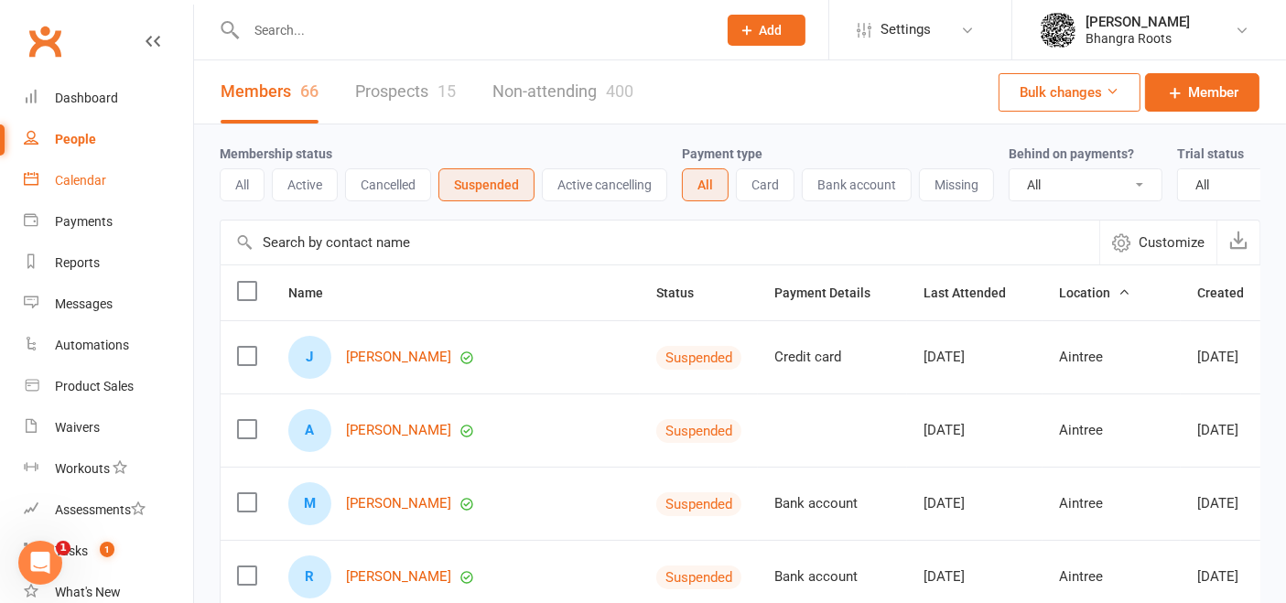
click at [80, 179] on div "Calendar" at bounding box center [80, 180] width 51 height 15
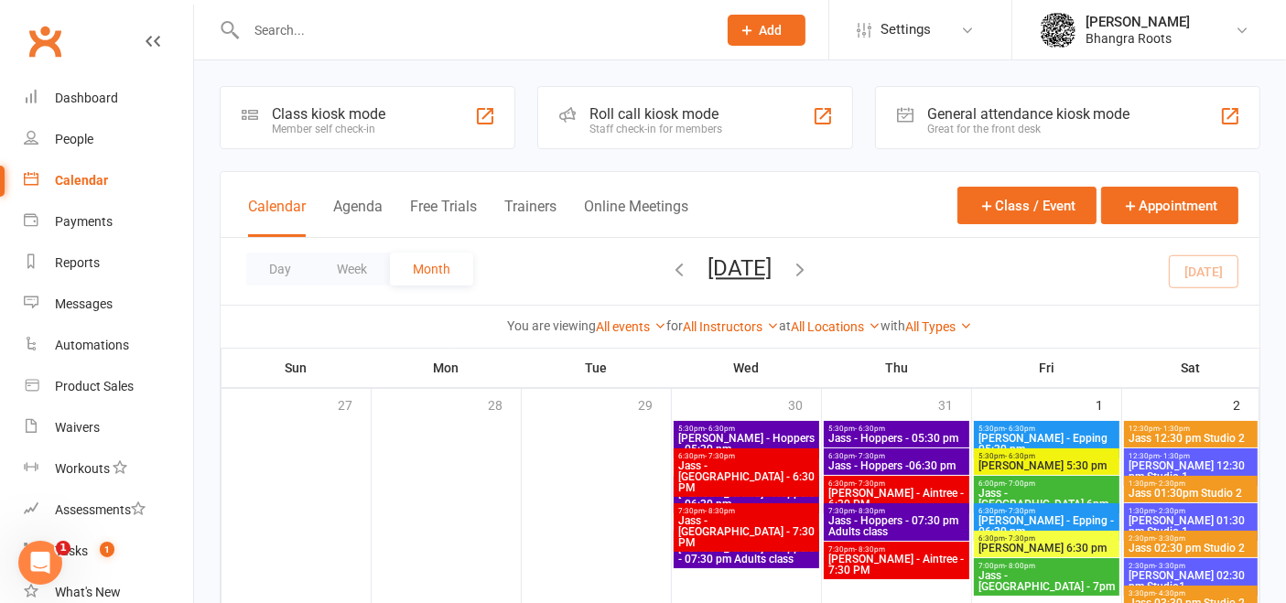
click at [670, 267] on icon "button" at bounding box center [680, 269] width 20 height 20
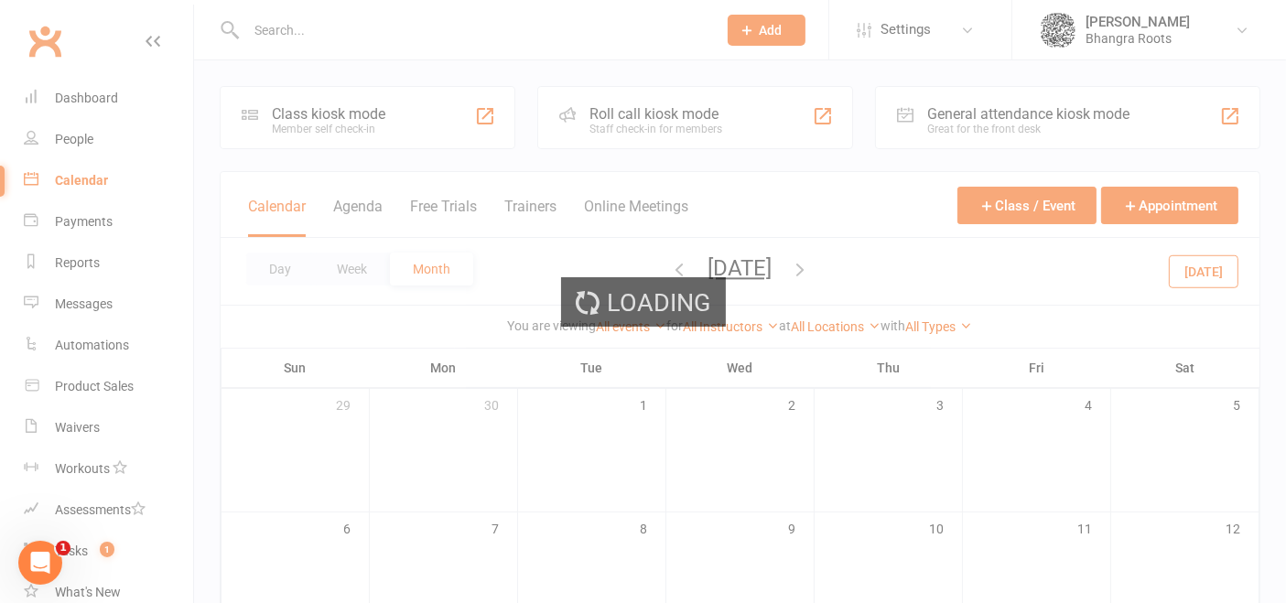
click at [653, 267] on ui-view "Prospect Member Non-attending contact Class / event Appointment Task Membership…" at bounding box center [643, 580] width 1286 height 1150
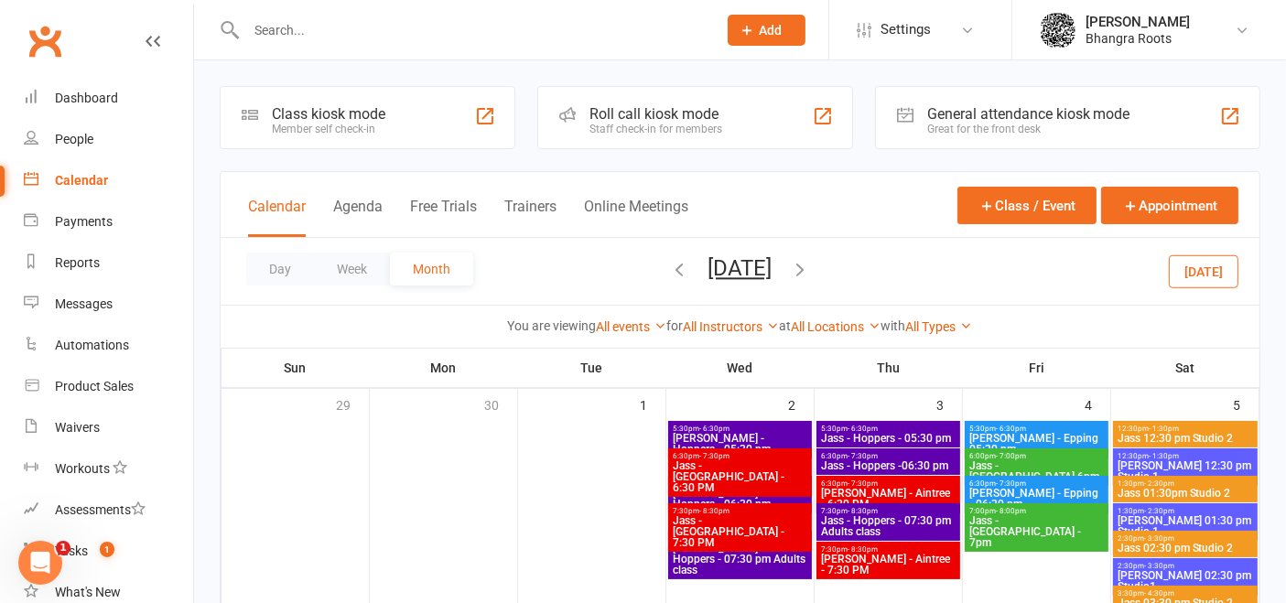
click at [670, 266] on icon "button" at bounding box center [680, 269] width 20 height 20
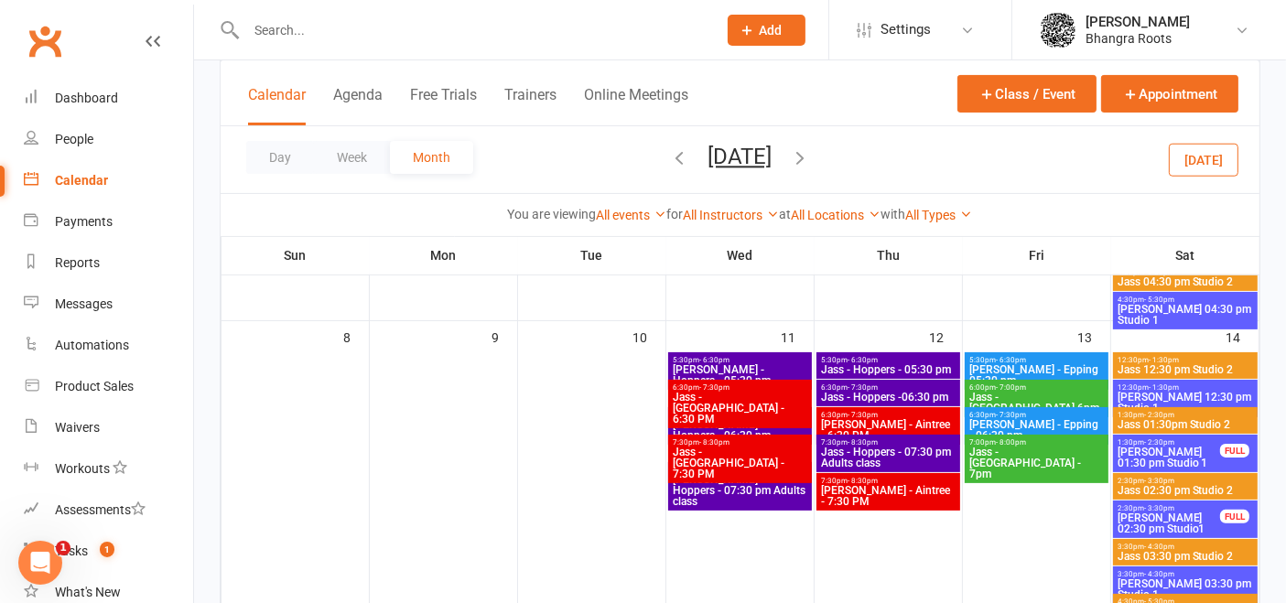
scroll to position [110, 0]
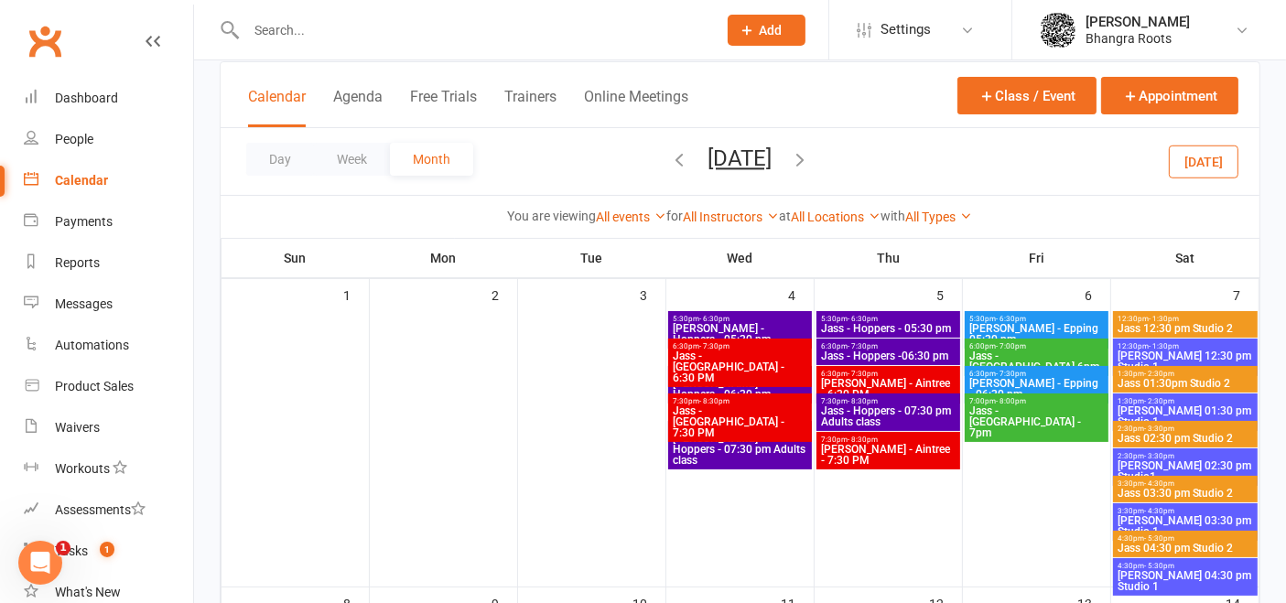
click at [922, 378] on span "Jassi - Aintree - 6:30 PM" at bounding box center [888, 389] width 136 height 22
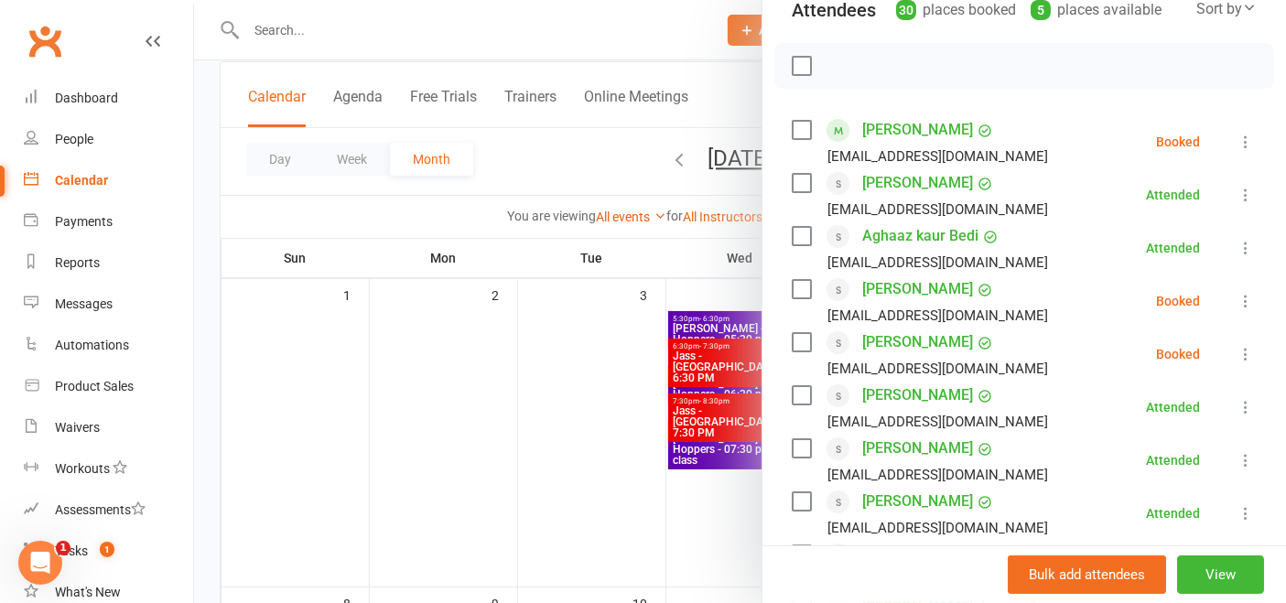
scroll to position [227, 0]
click at [1177, 574] on button "View" at bounding box center [1220, 575] width 87 height 38
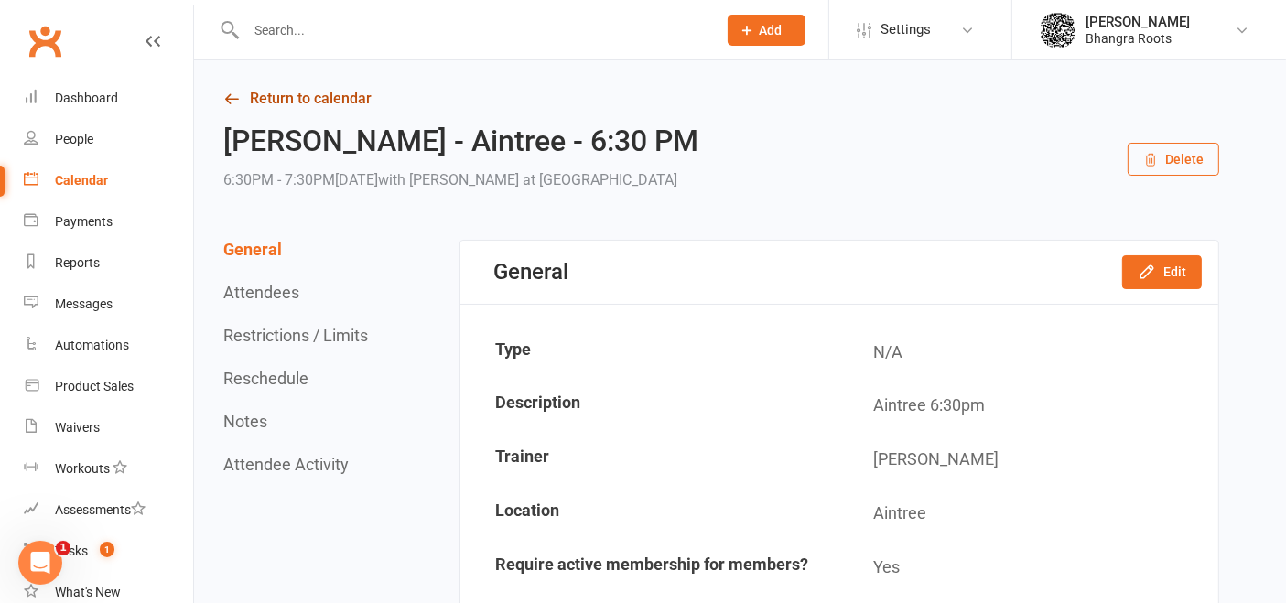
click at [257, 92] on link "Return to calendar" at bounding box center [721, 99] width 996 height 26
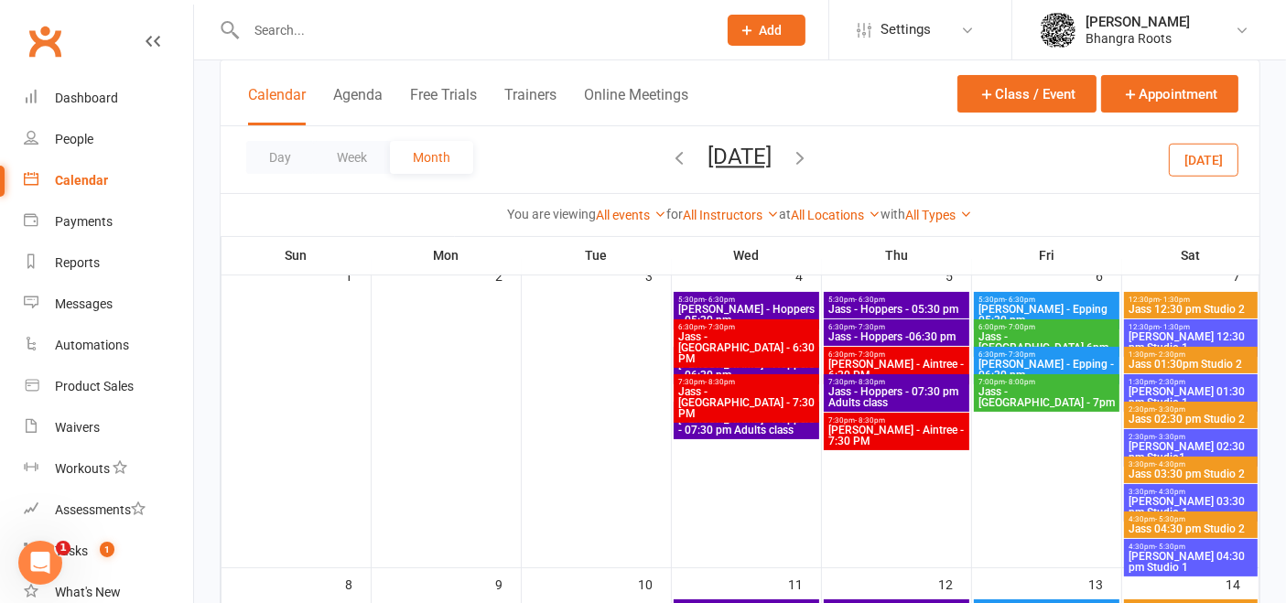
scroll to position [128, 0]
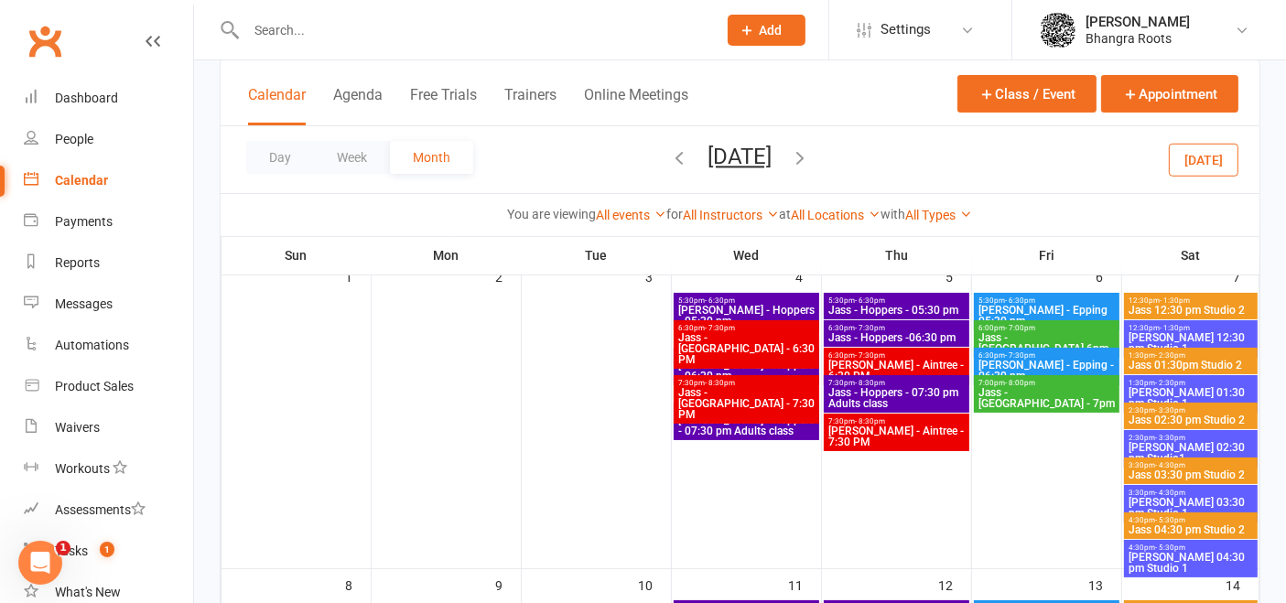
click at [883, 360] on span "Jassi - Aintree - 6:30 PM" at bounding box center [896, 371] width 138 height 22
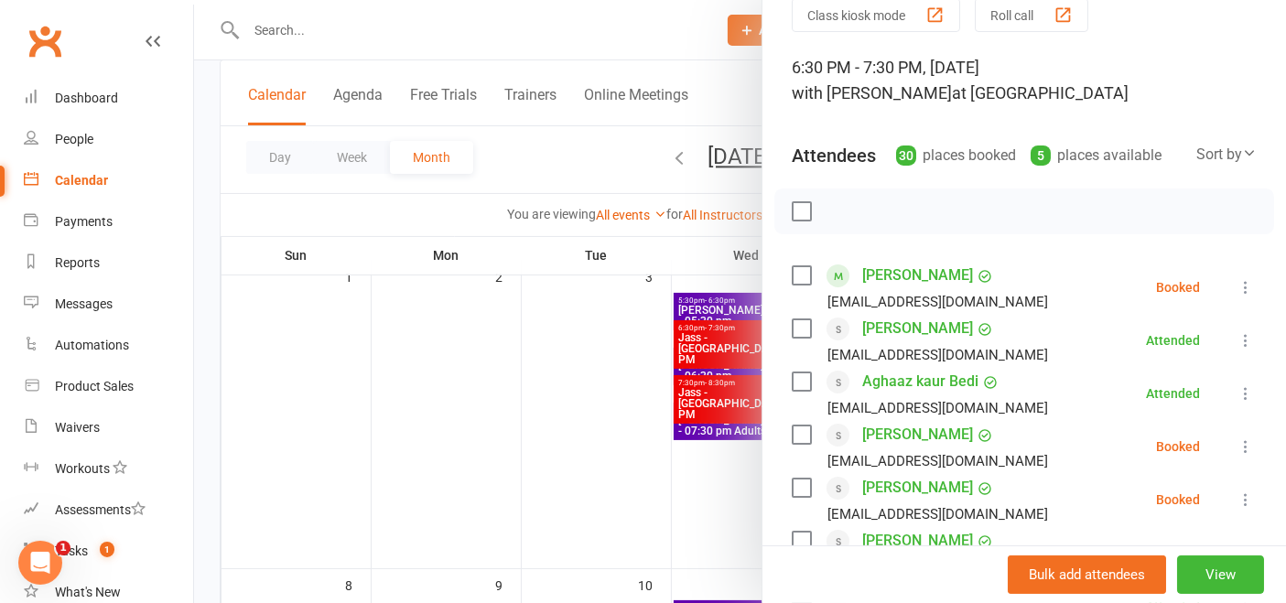
scroll to position [81, 0]
click at [1236, 336] on icon at bounding box center [1245, 339] width 18 height 18
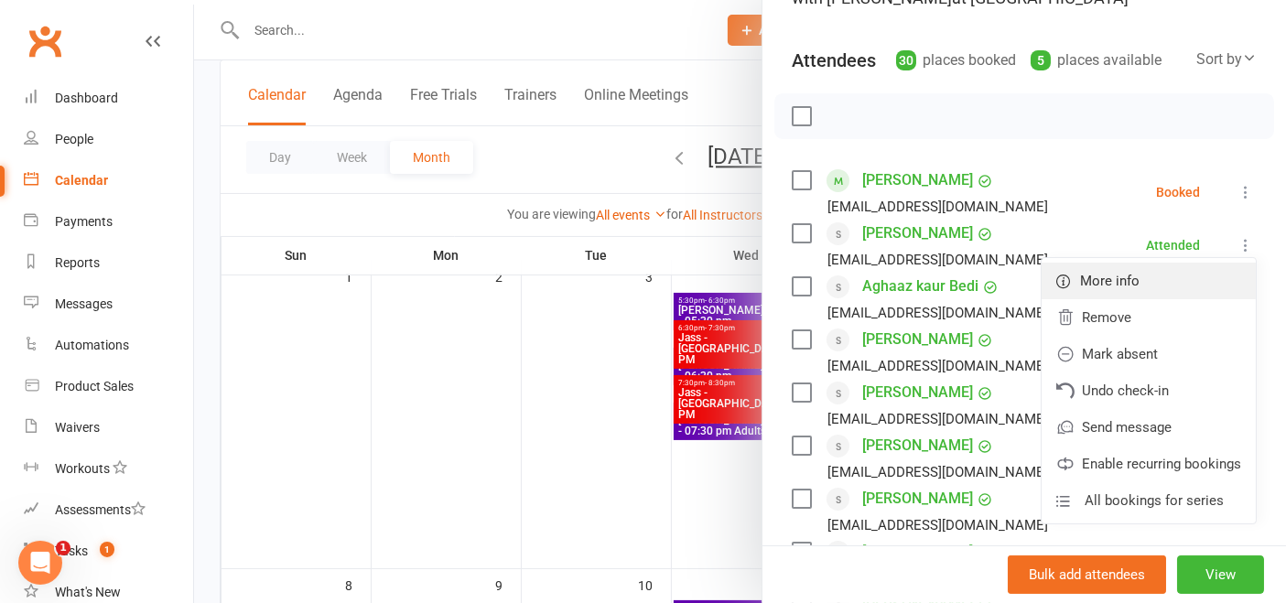
scroll to position [171, 0]
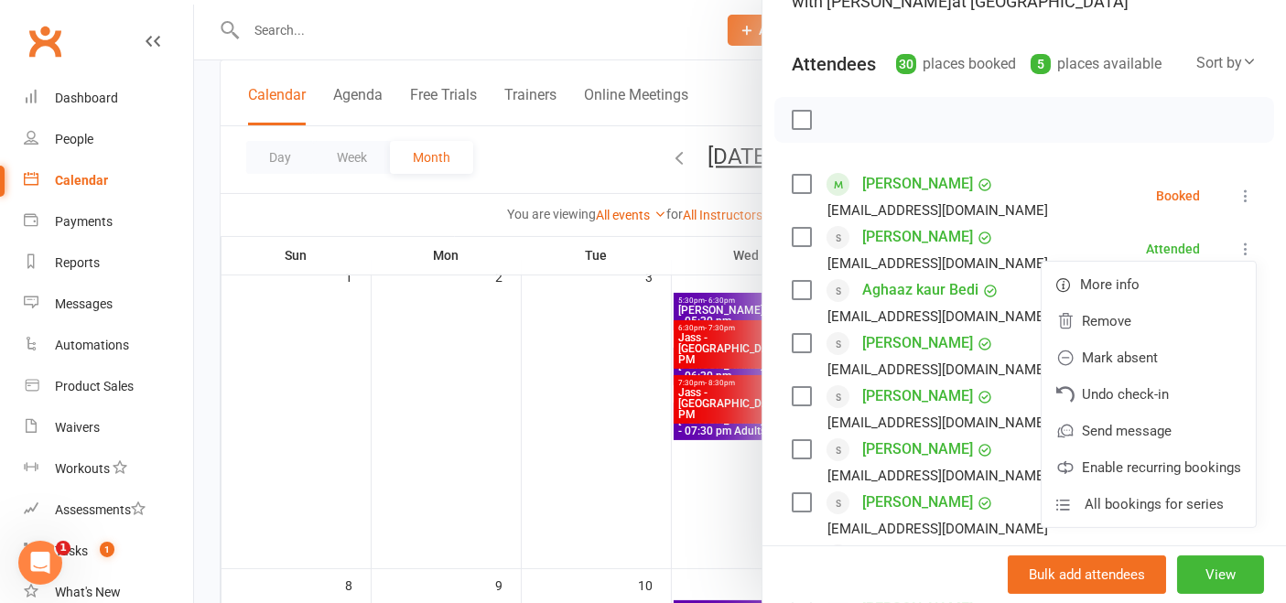
click at [946, 238] on link "Agam Singh Bedi" at bounding box center [917, 236] width 111 height 29
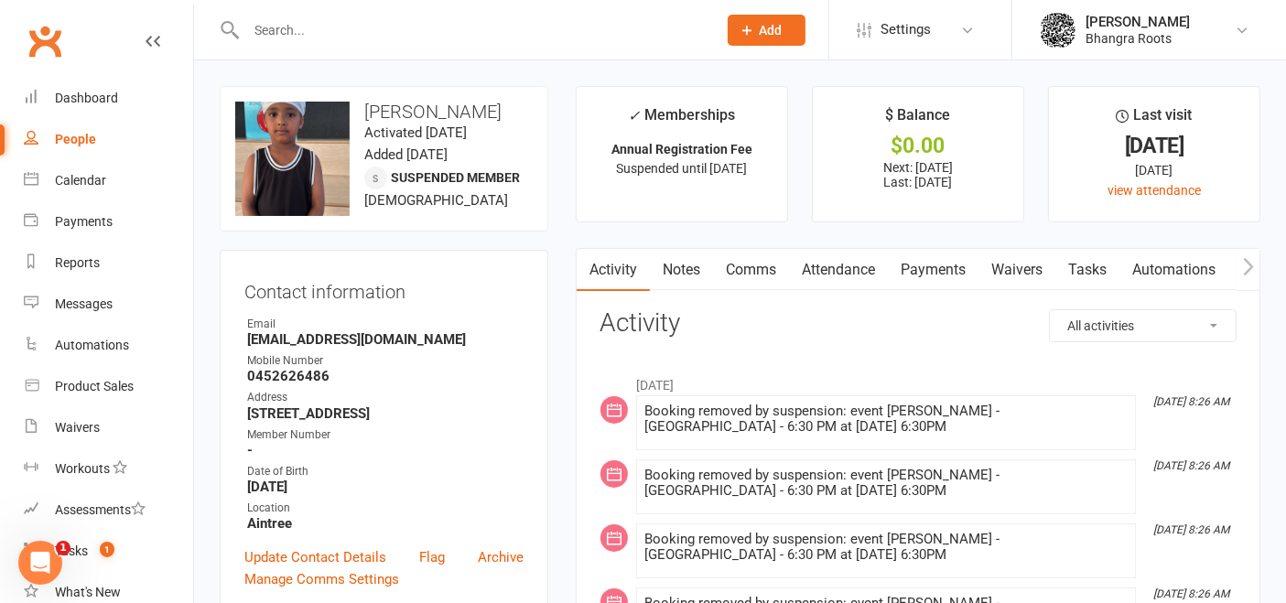
scroll to position [1, 0]
click at [949, 277] on link "Payments" at bounding box center [933, 269] width 91 height 42
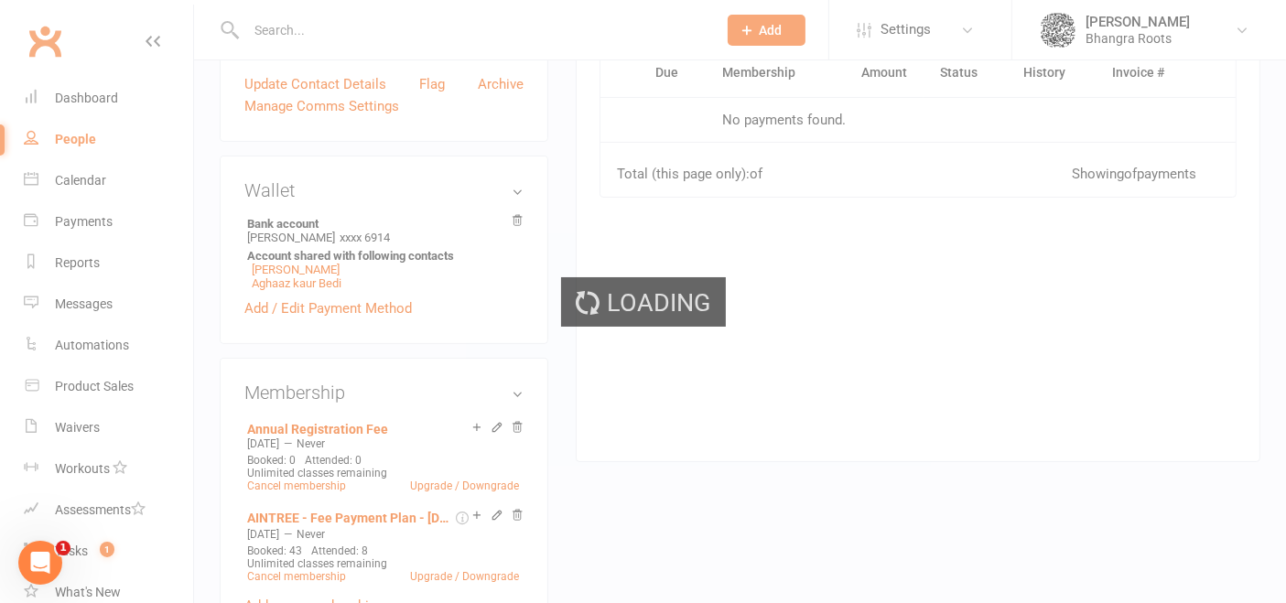
scroll to position [473, 0]
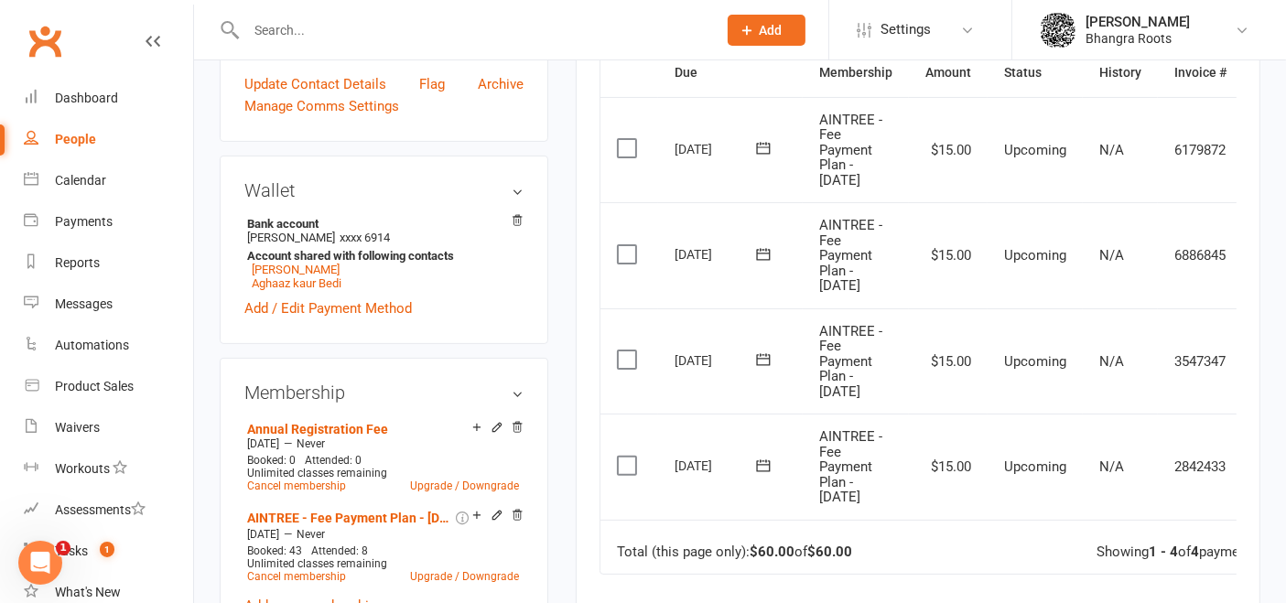
click at [816, 471] on td "AINTREE - Fee Payment Plan - [DATE]" at bounding box center [856, 467] width 106 height 106
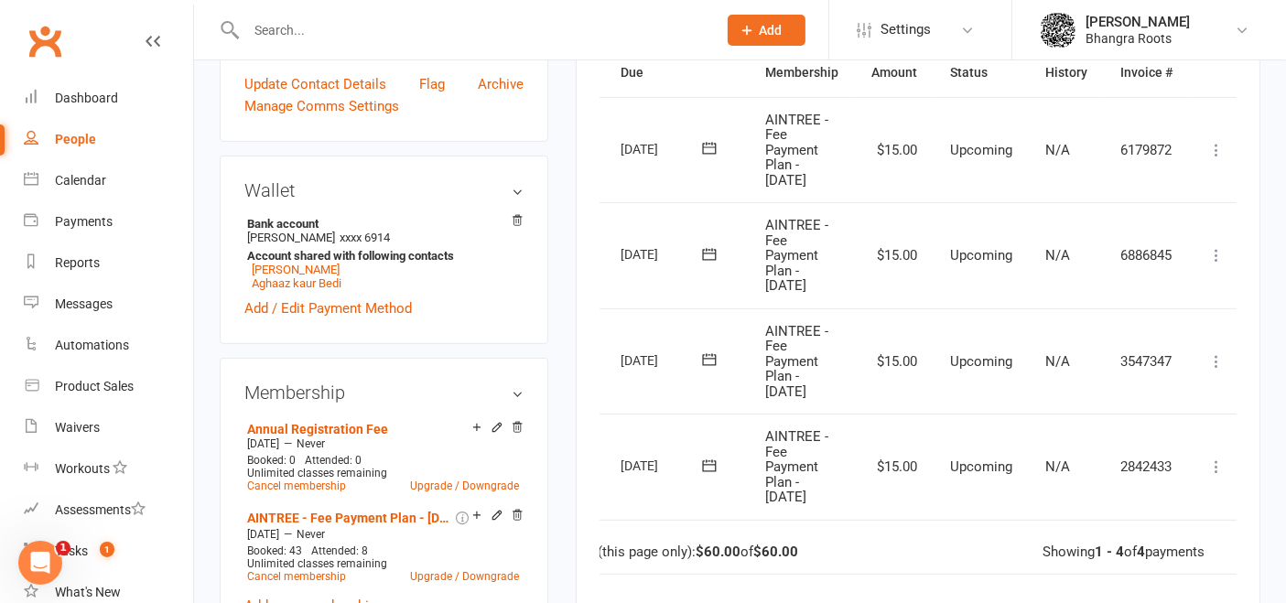
scroll to position [0, 59]
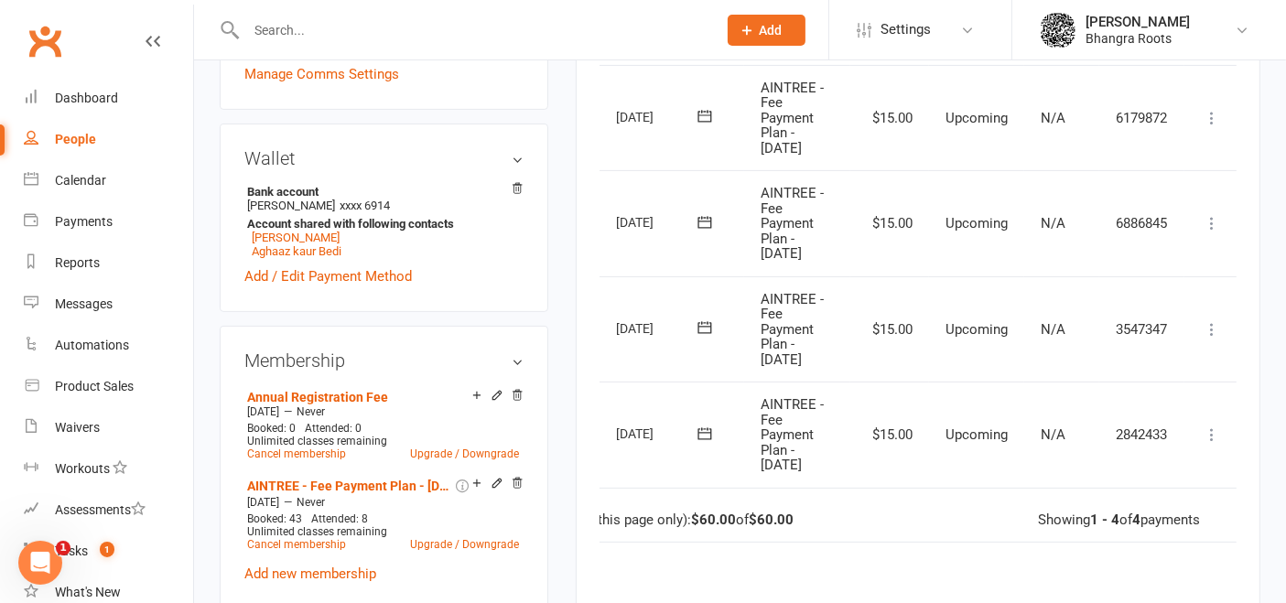
scroll to position [0, 59]
click at [1209, 432] on icon at bounding box center [1211, 435] width 18 height 18
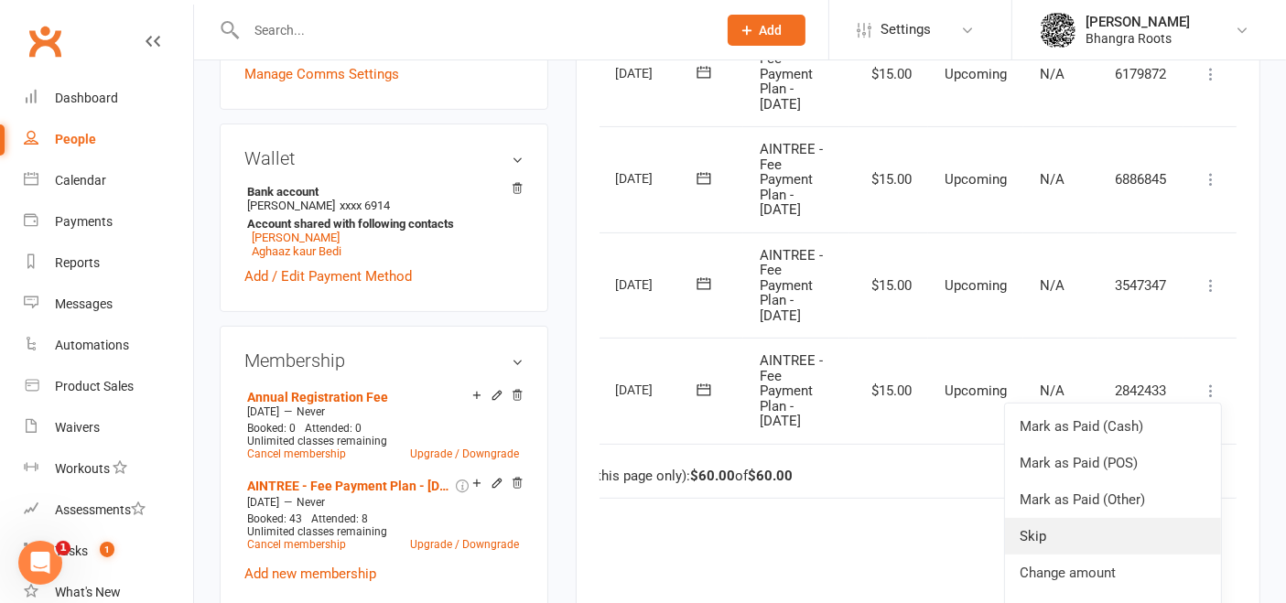
click at [1073, 519] on link "Skip" at bounding box center [1113, 536] width 216 height 37
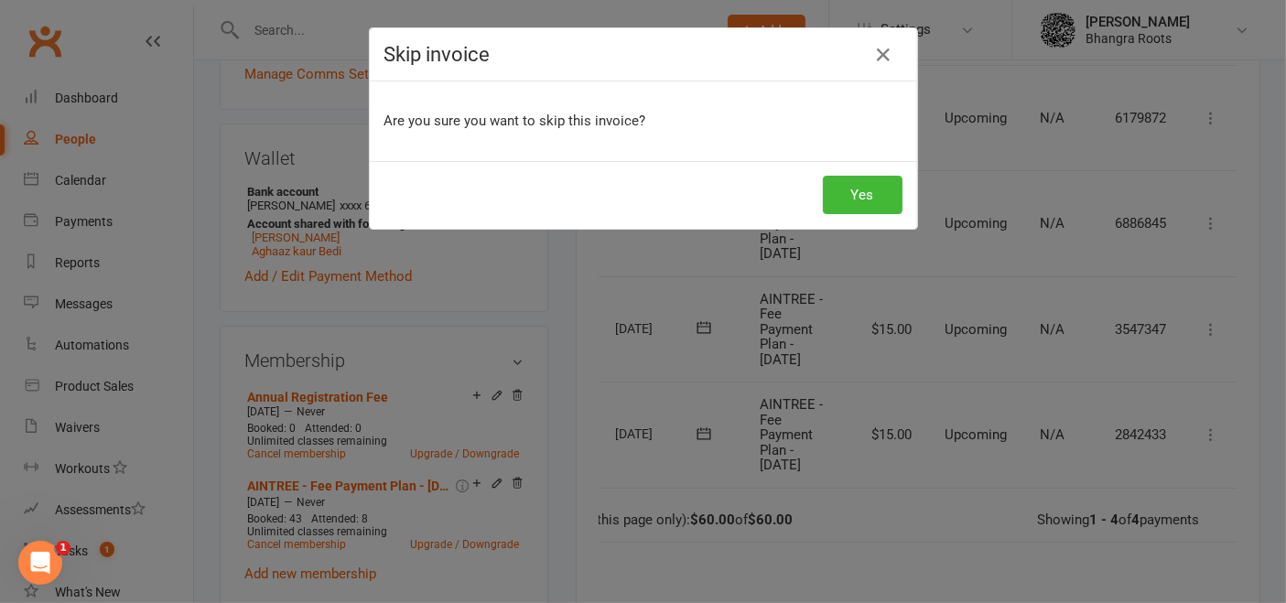
scroll to position [0, 49]
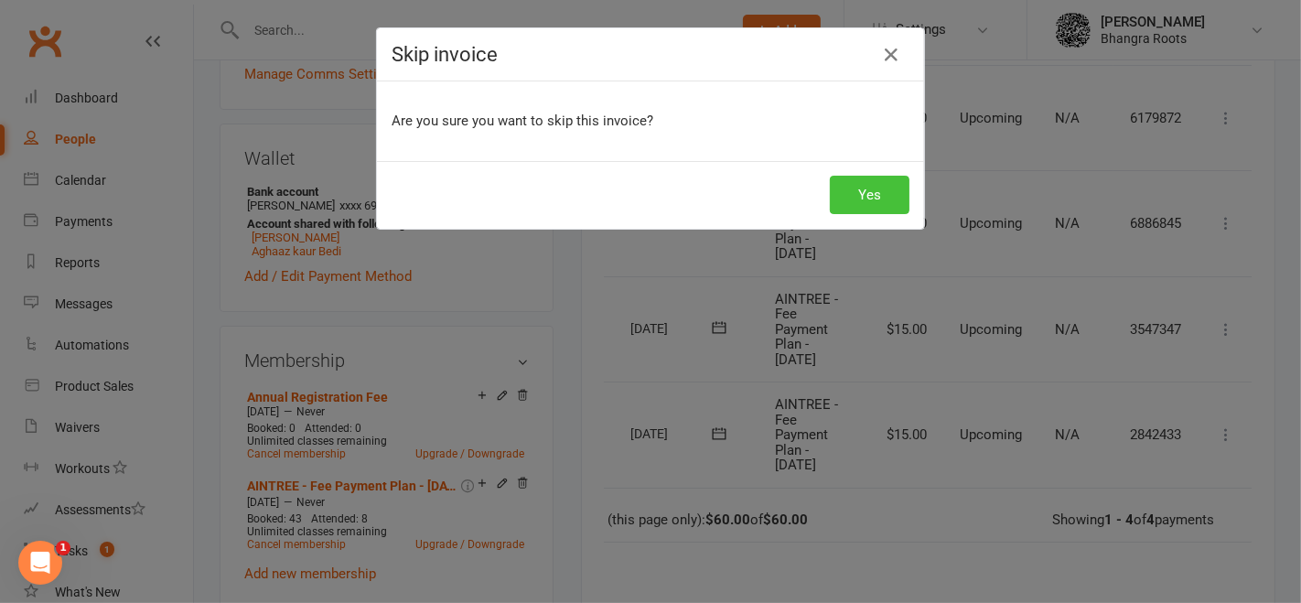
click at [859, 197] on button "Yes" at bounding box center [870, 195] width 80 height 38
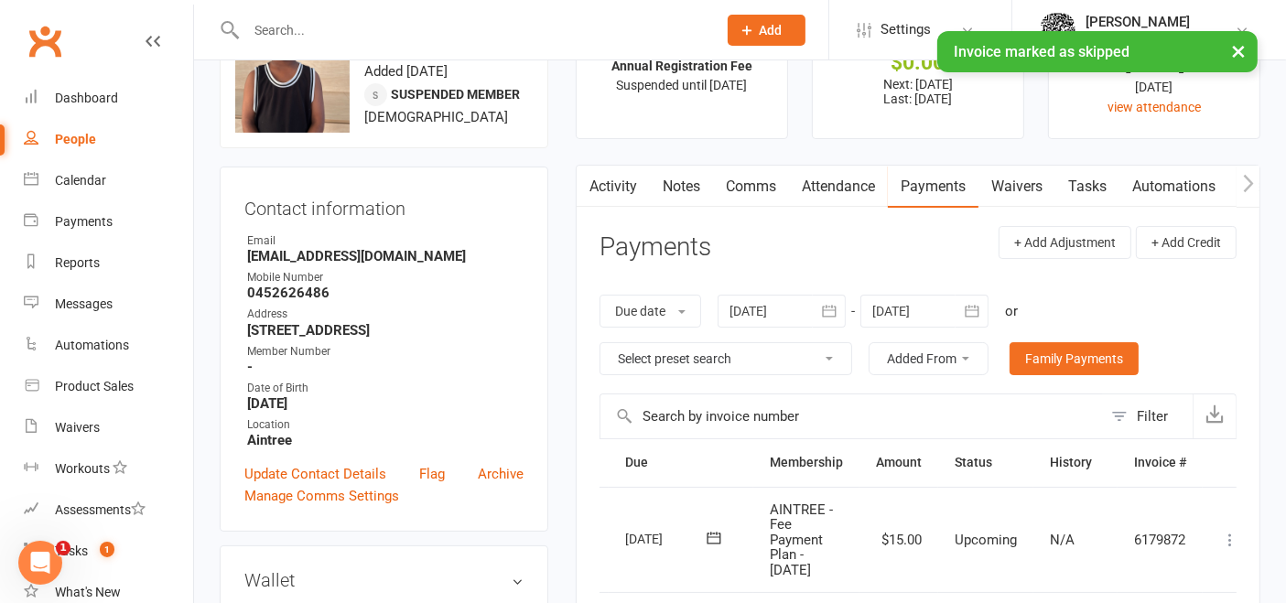
scroll to position [0, 0]
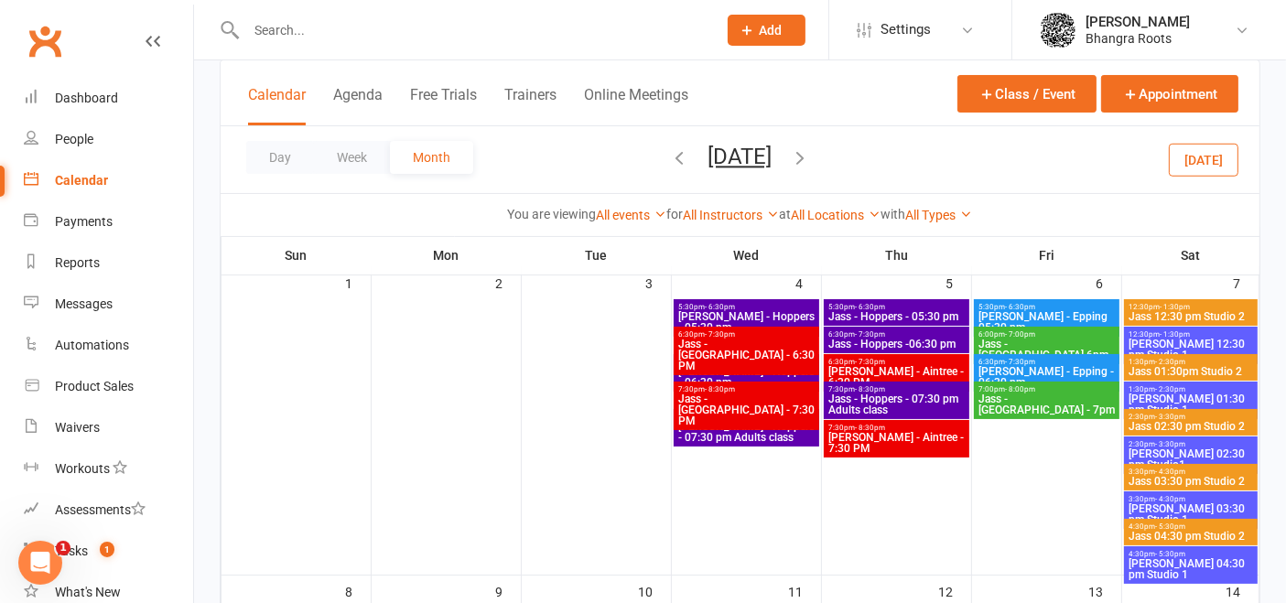
scroll to position [127, 0]
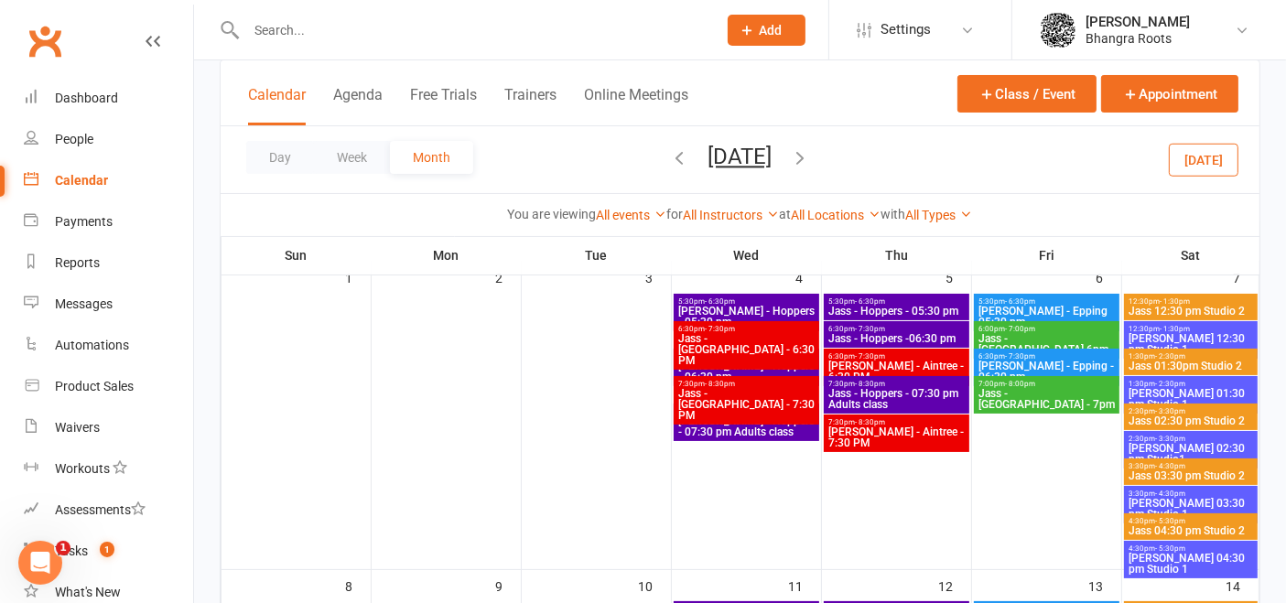
click at [916, 355] on span "6:30pm - 7:30pm" at bounding box center [896, 356] width 138 height 8
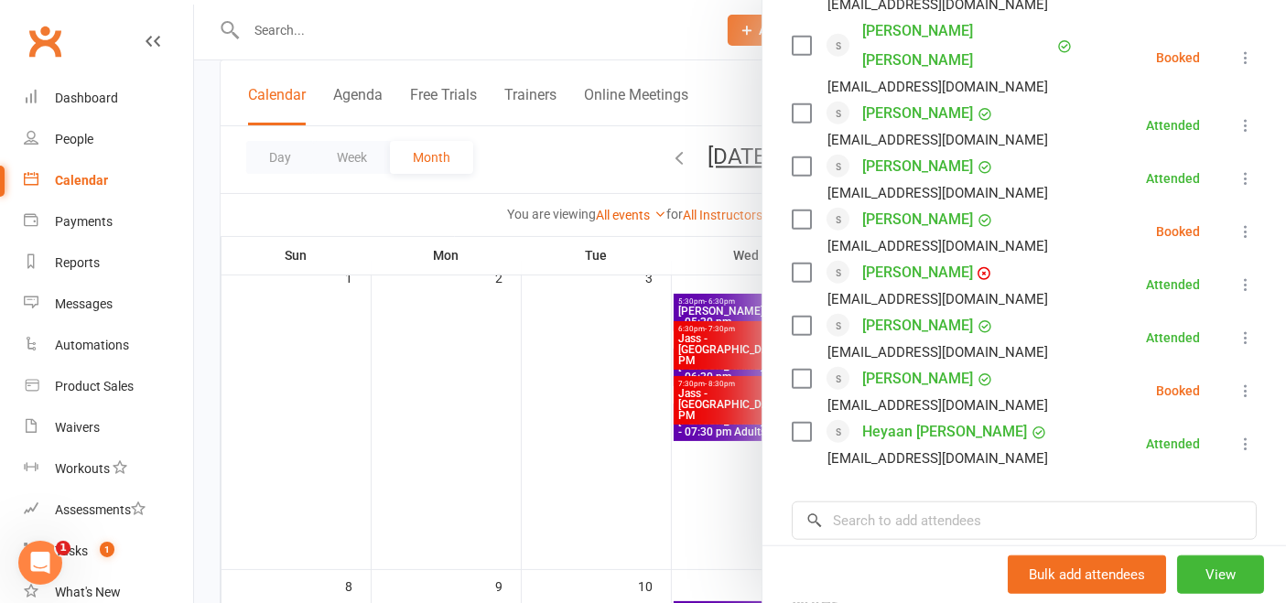
scroll to position [1527, 0]
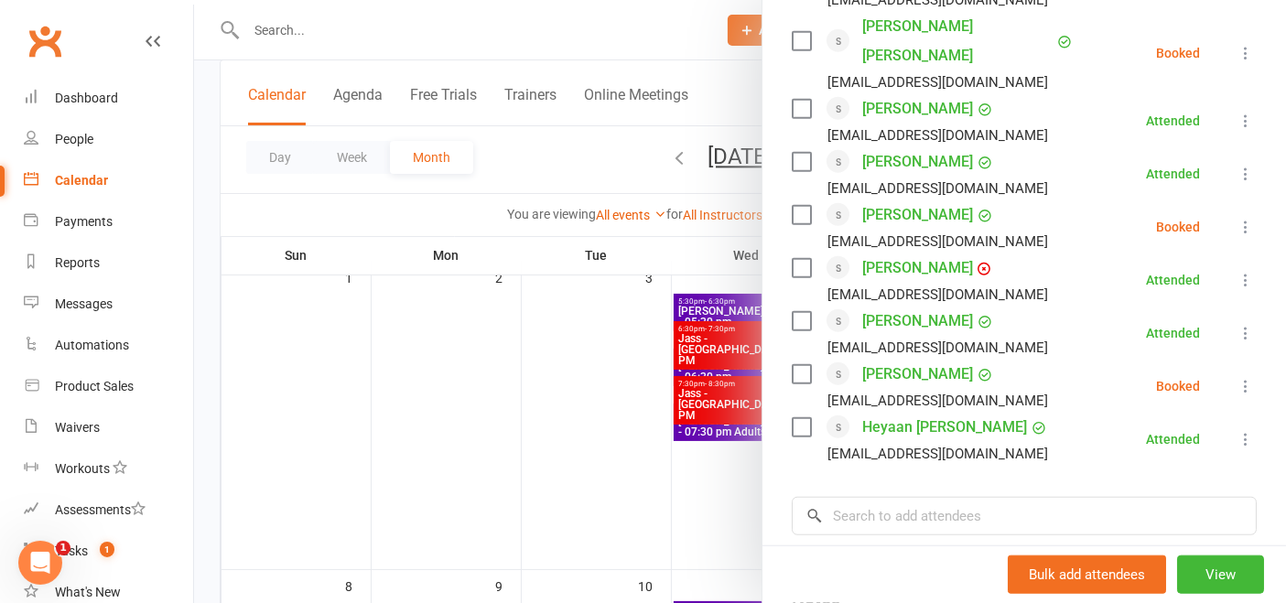
click at [564, 41] on div at bounding box center [740, 301] width 1092 height 603
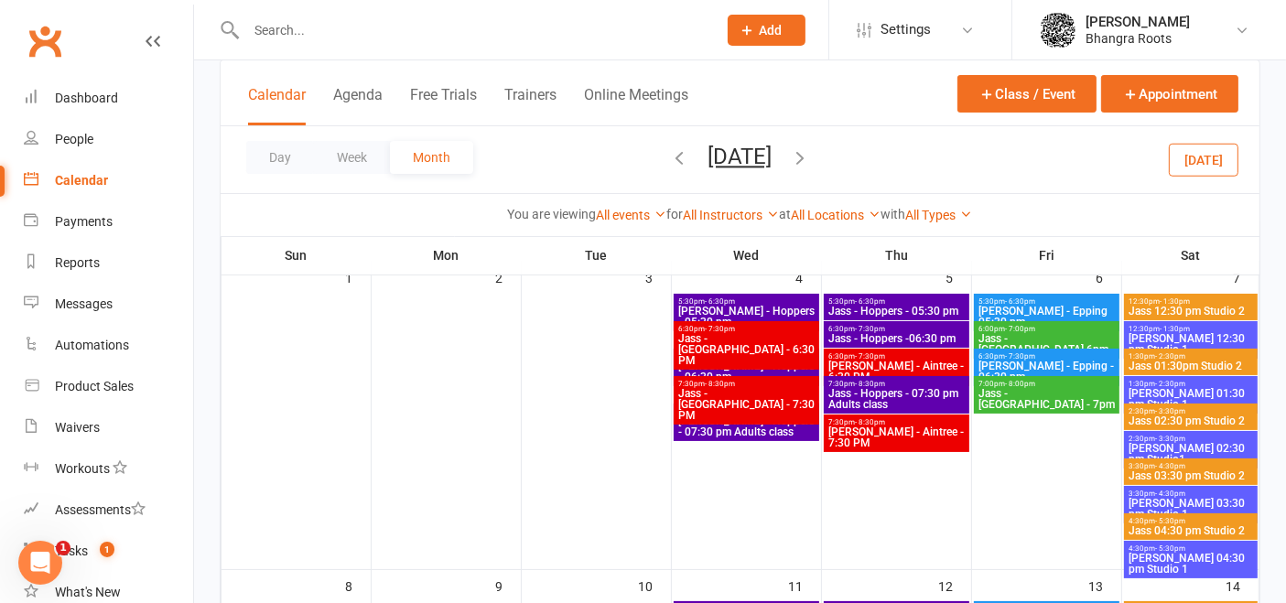
click at [917, 355] on span "6:30pm - 7:30pm" at bounding box center [896, 356] width 138 height 8
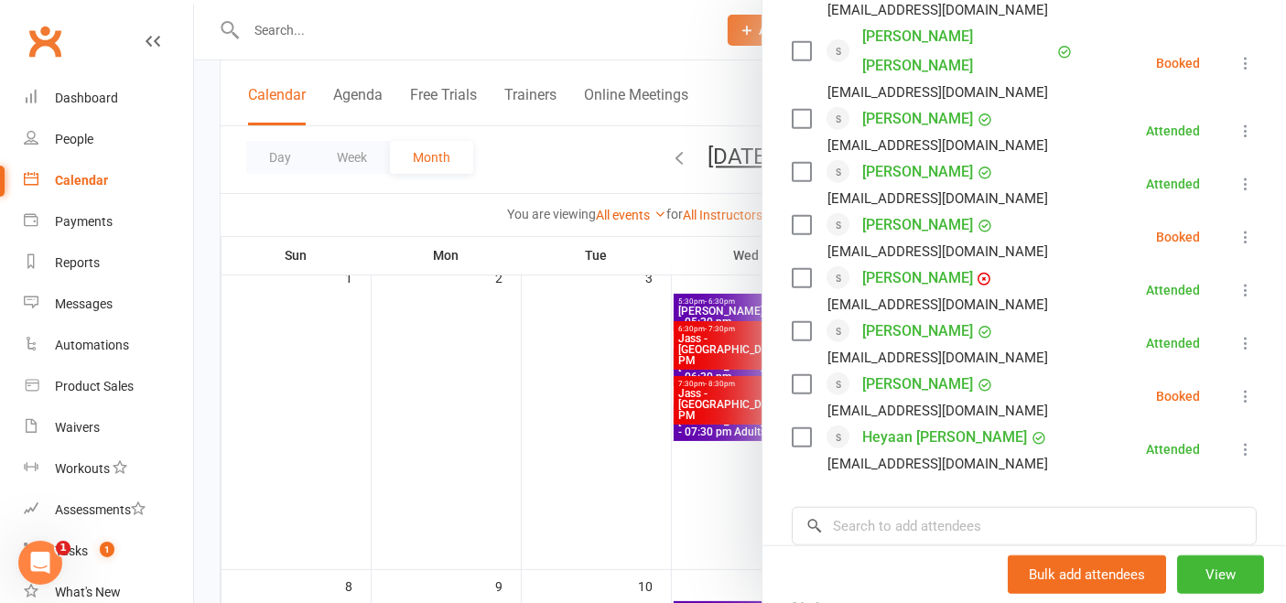
scroll to position [1519, 0]
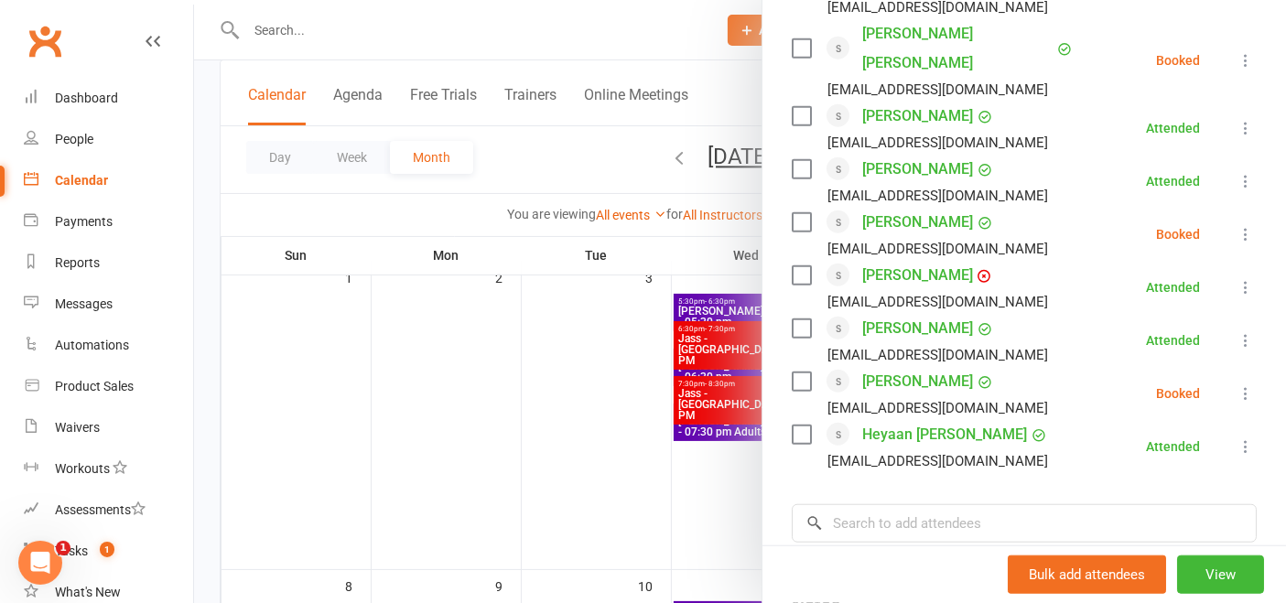
click at [113, 35] on div "Clubworx" at bounding box center [96, 52] width 193 height 68
click at [83, 98] on div "Dashboard" at bounding box center [86, 98] width 63 height 15
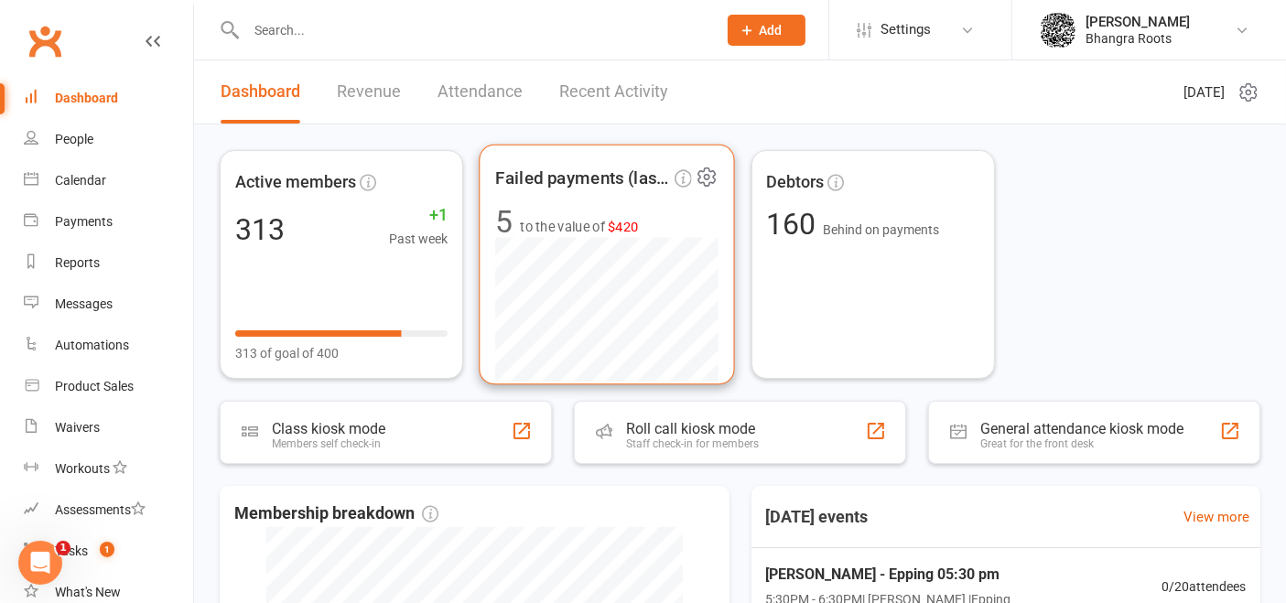
click at [619, 205] on div "Failed payments (last 30d) 5 to the value of $420" at bounding box center [608, 265] width 256 height 241
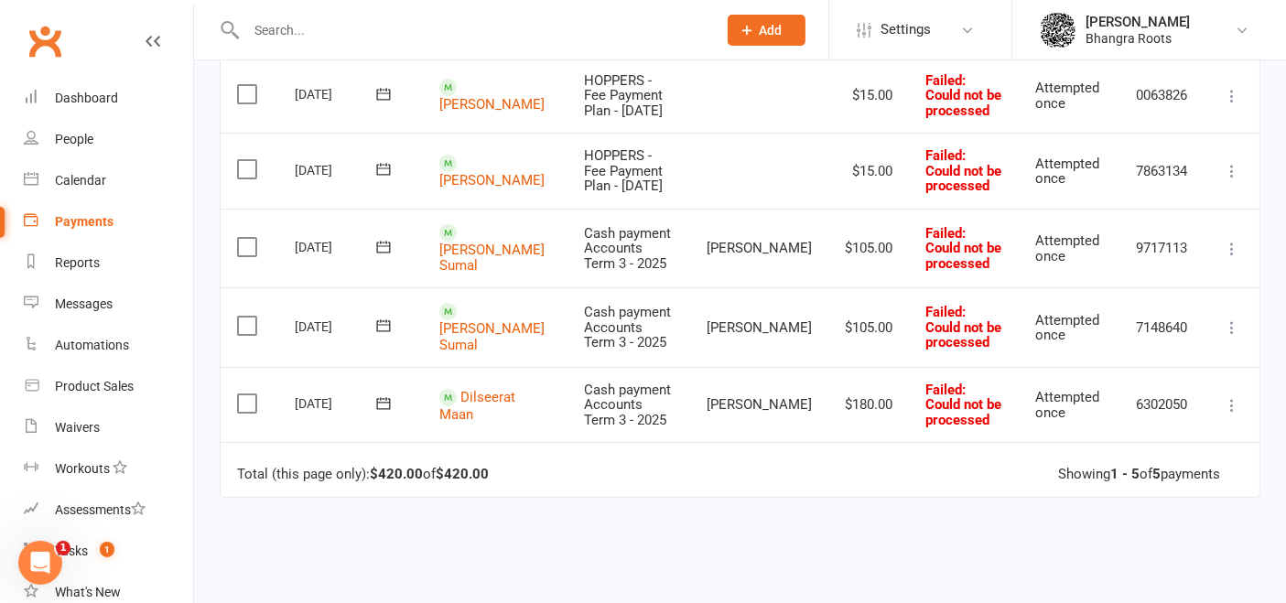
scroll to position [321, 0]
click at [499, 111] on link "Ashu Mittal" at bounding box center [491, 103] width 105 height 16
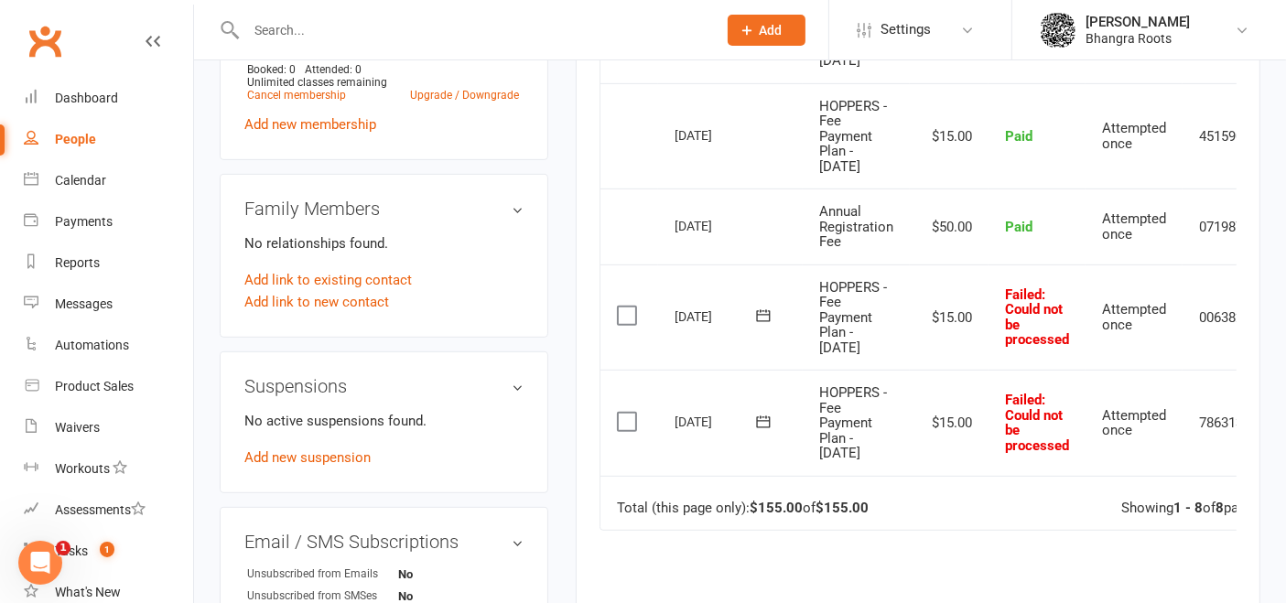
scroll to position [0, 86]
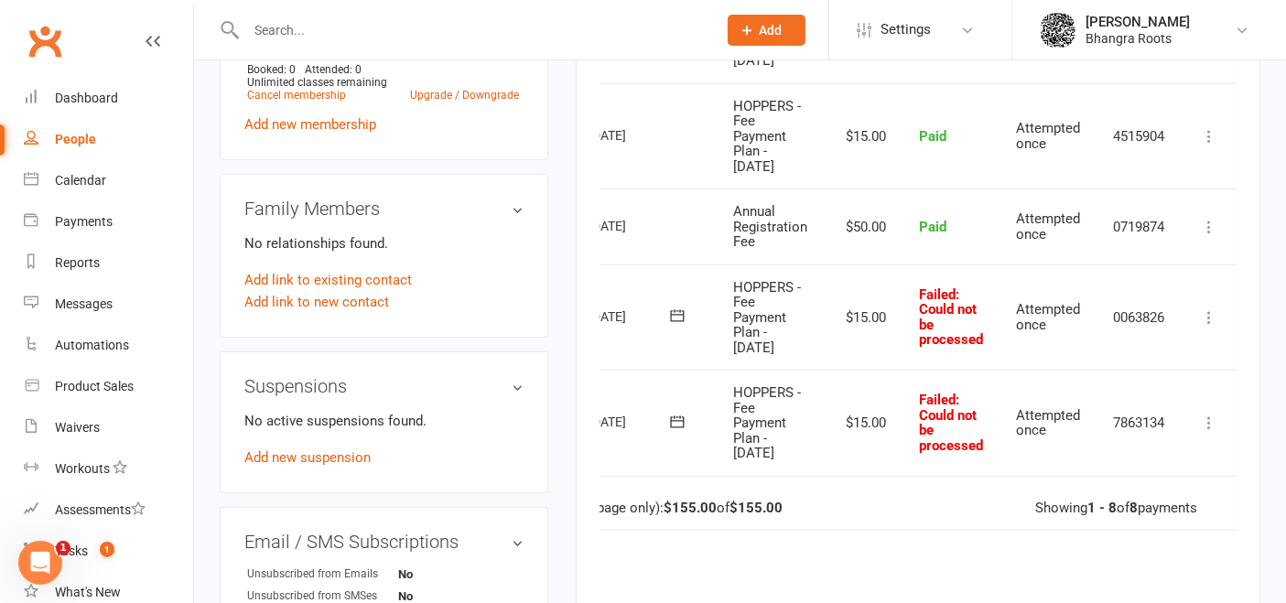
click at [1210, 419] on icon at bounding box center [1209, 423] width 18 height 18
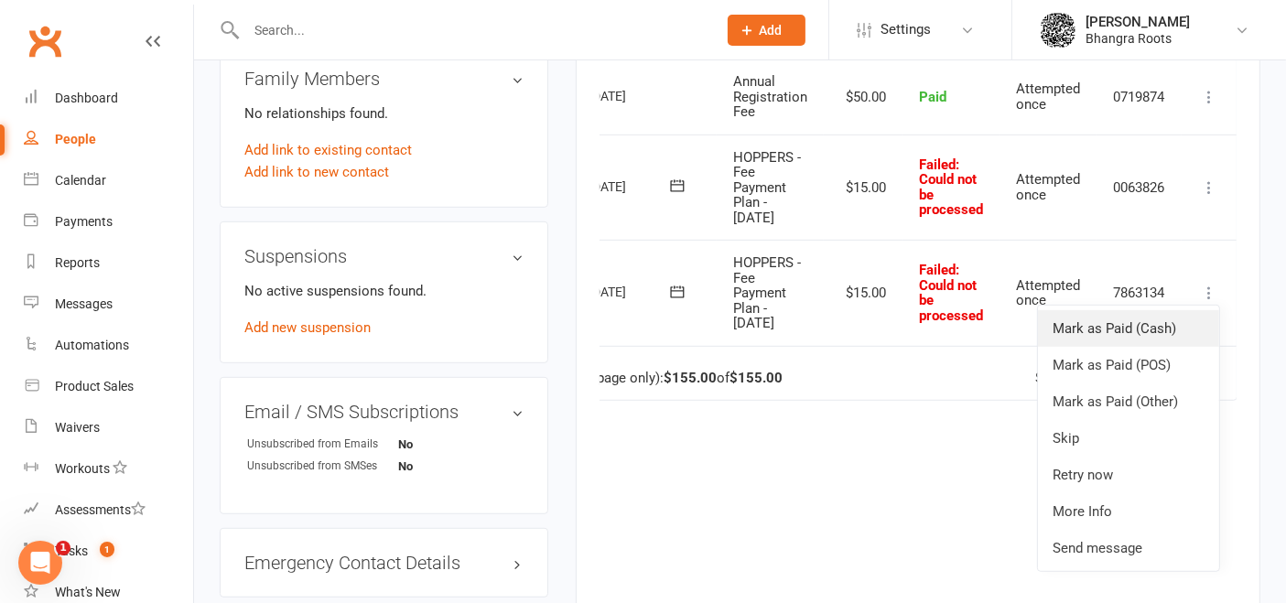
scroll to position [1025, 0]
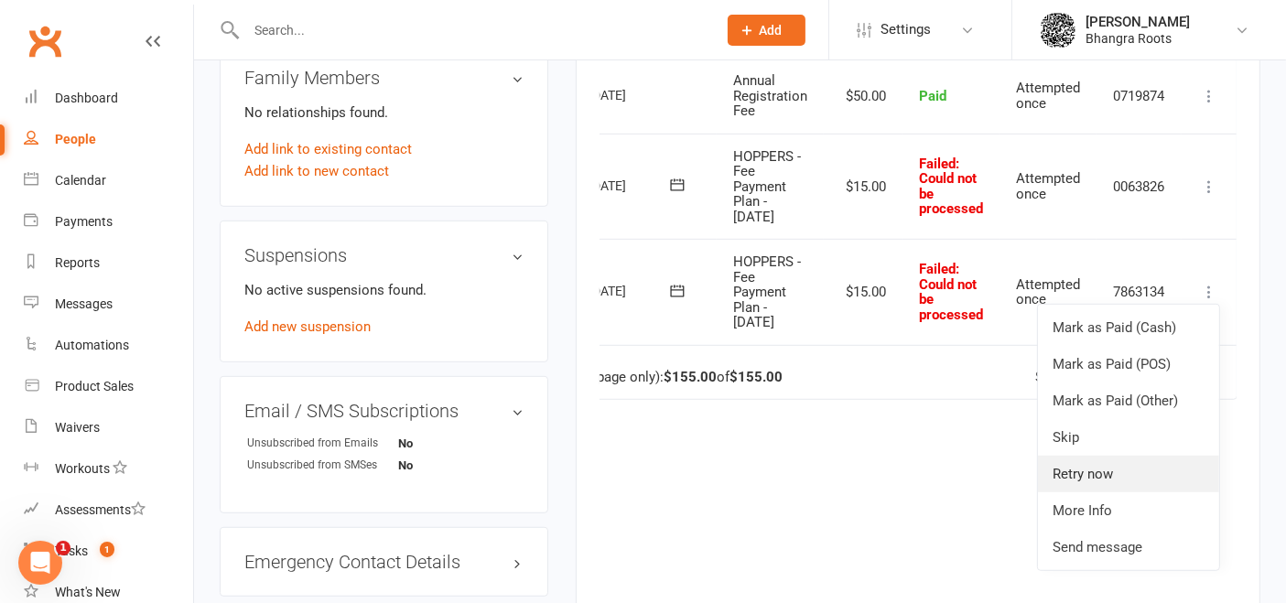
click at [1137, 456] on link "Retry now" at bounding box center [1128, 474] width 181 height 37
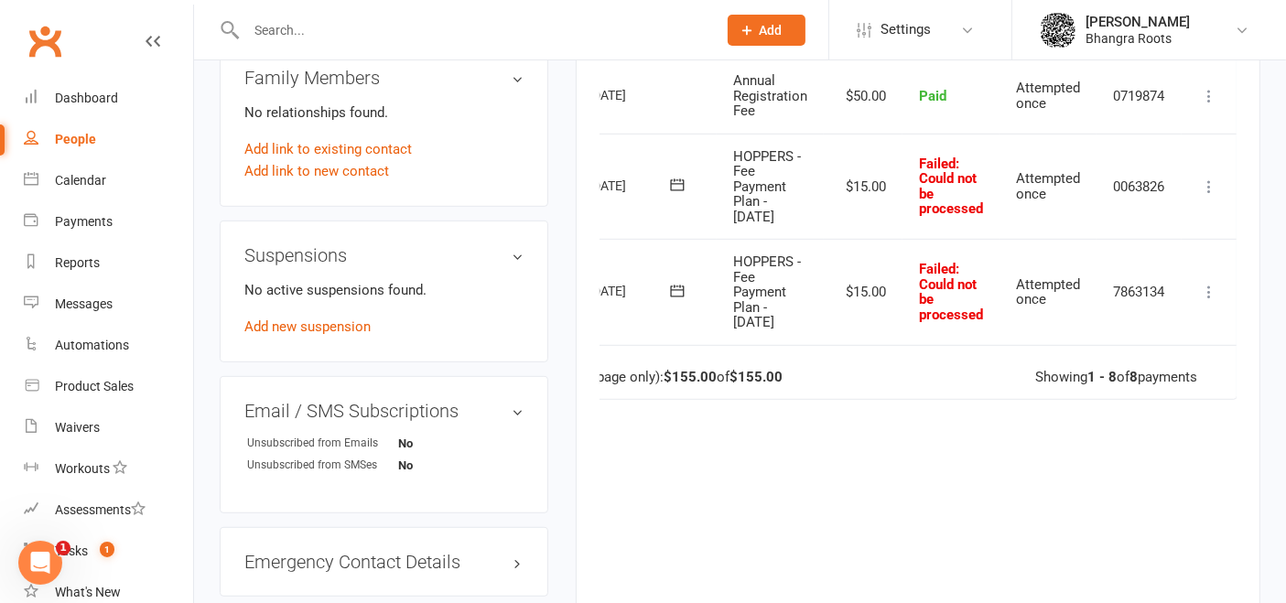
scroll to position [0, 75]
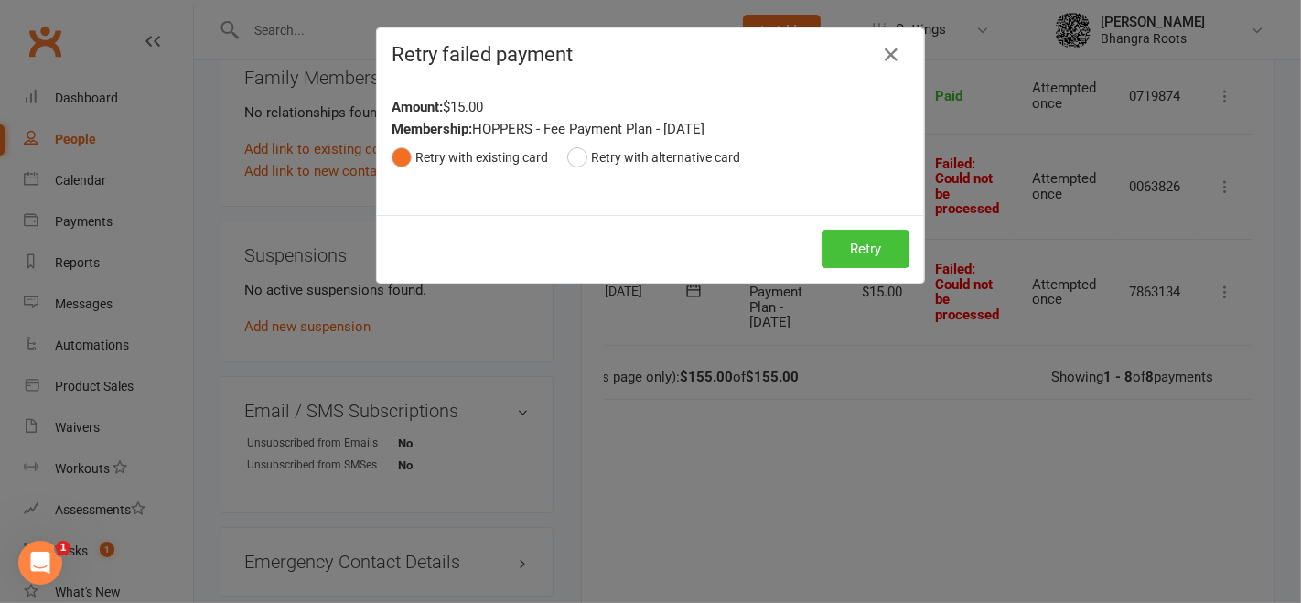
click at [840, 244] on button "Retry" at bounding box center [866, 249] width 88 height 38
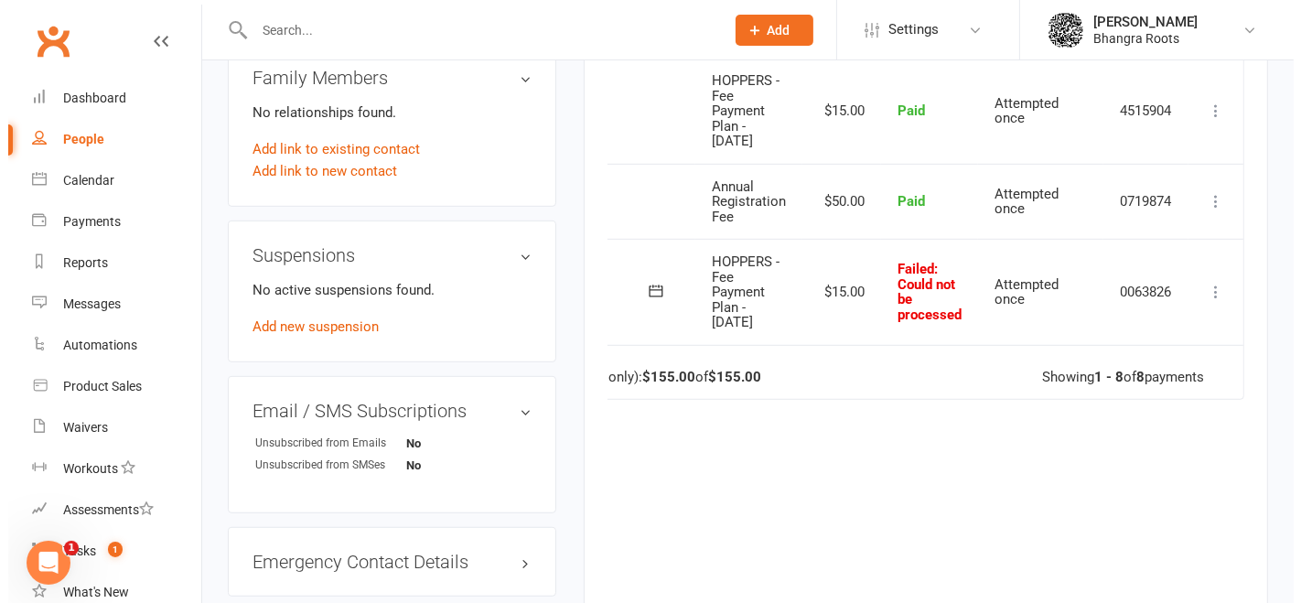
scroll to position [0, 116]
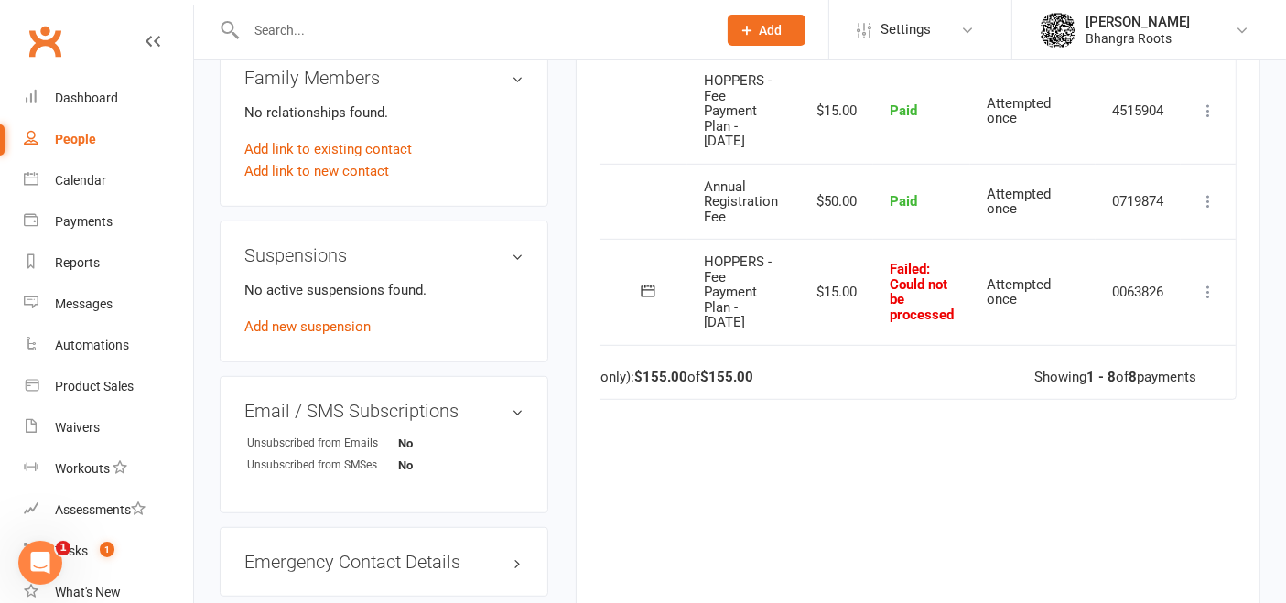
click at [1213, 298] on button at bounding box center [1208, 292] width 22 height 22
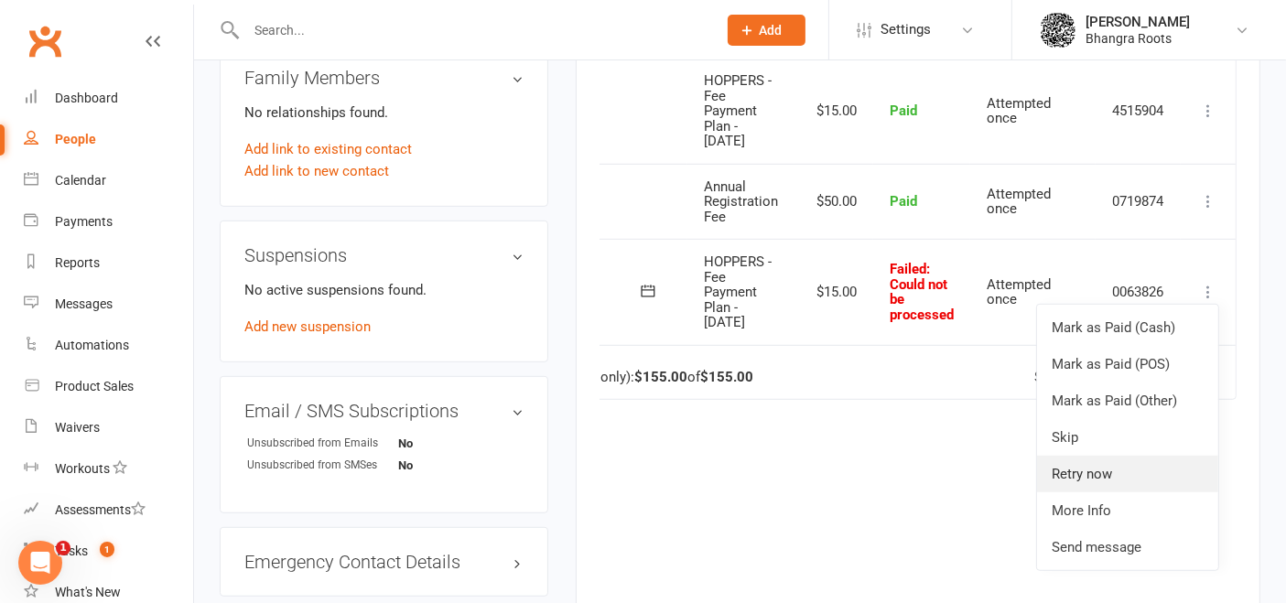
click at [1080, 470] on link "Retry now" at bounding box center [1127, 474] width 181 height 37
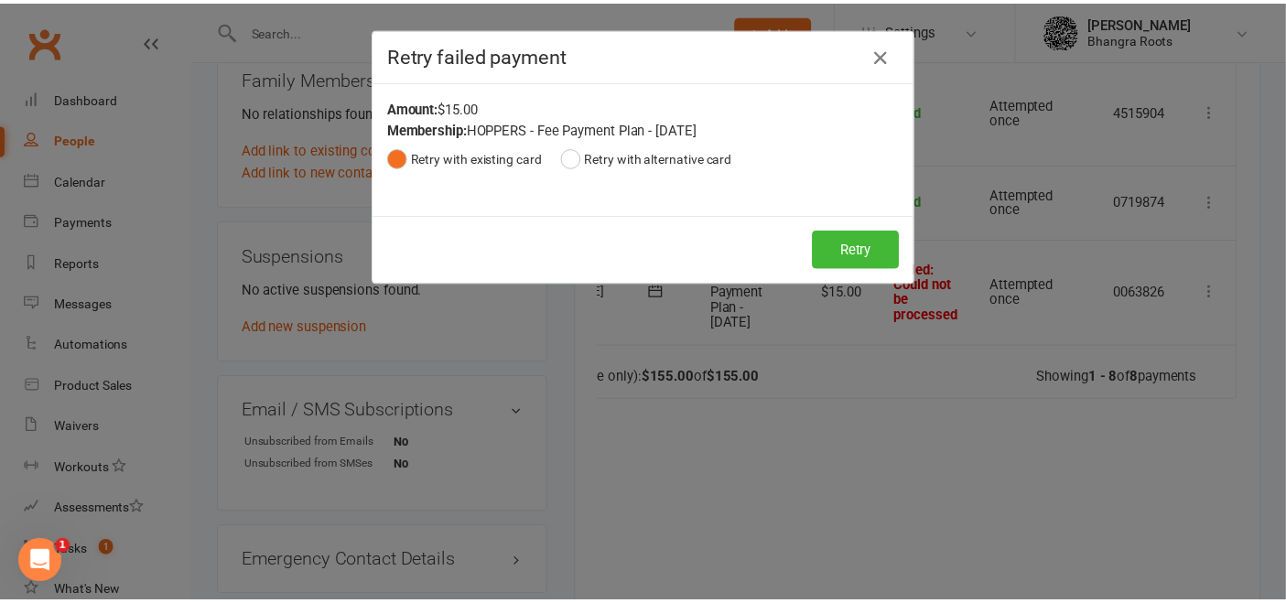
scroll to position [0, 106]
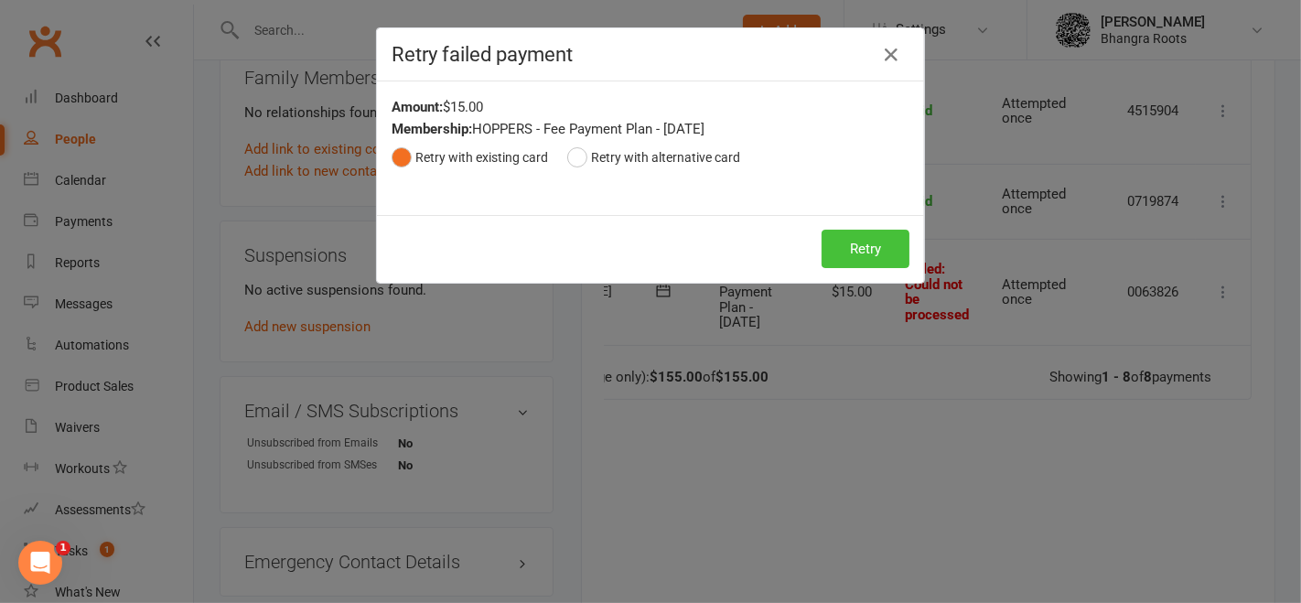
click at [873, 243] on button "Retry" at bounding box center [866, 249] width 88 height 38
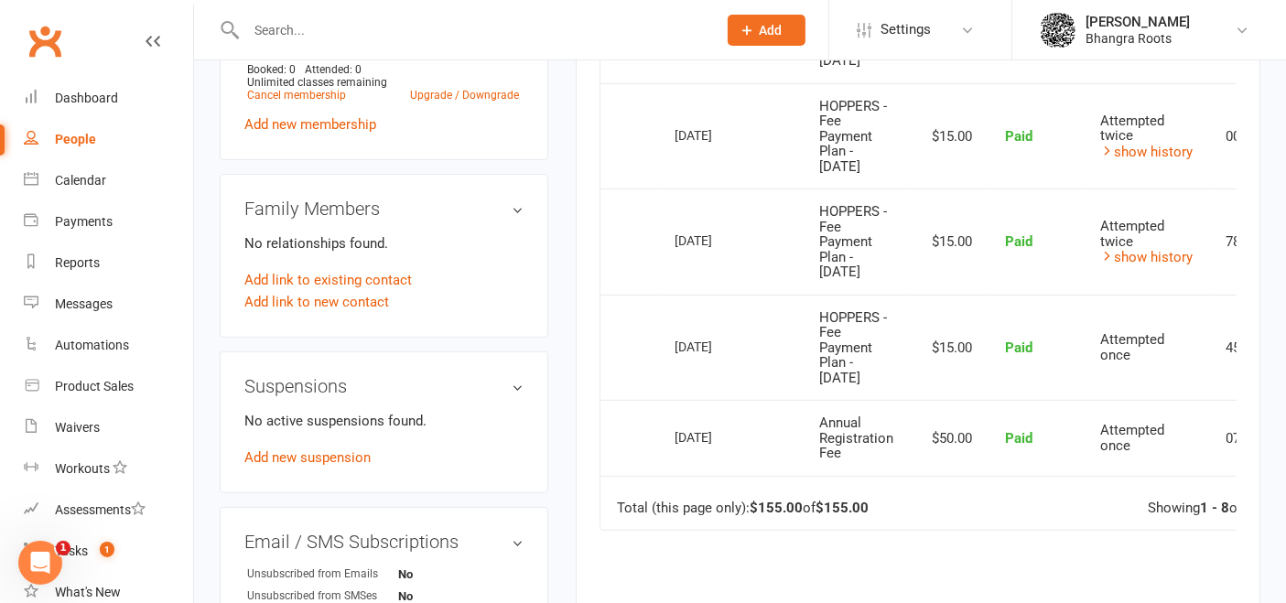
scroll to position [813, 0]
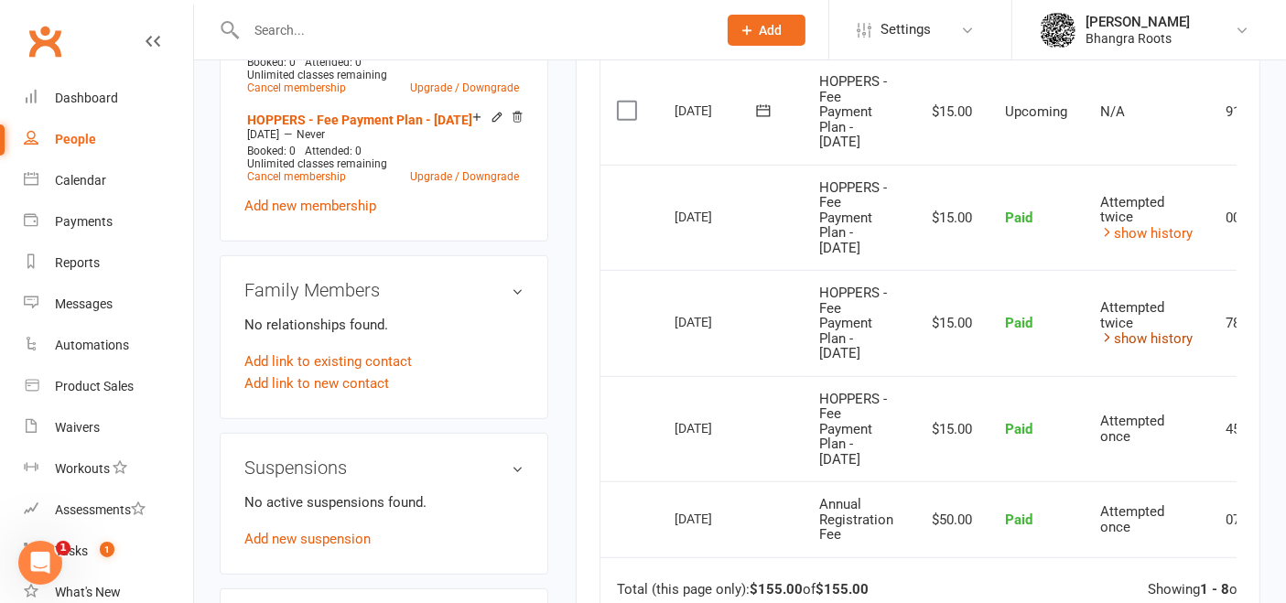
click at [1129, 339] on link "show history" at bounding box center [1146, 338] width 92 height 16
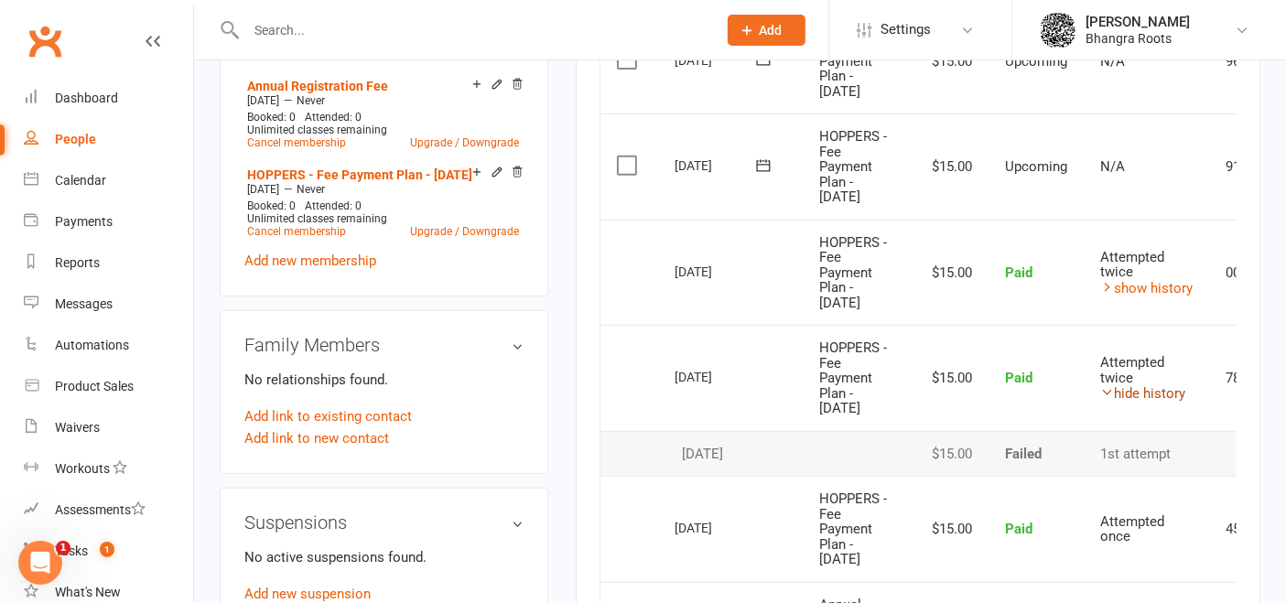
scroll to position [758, 0]
click at [1155, 280] on link "show history" at bounding box center [1146, 288] width 92 height 16
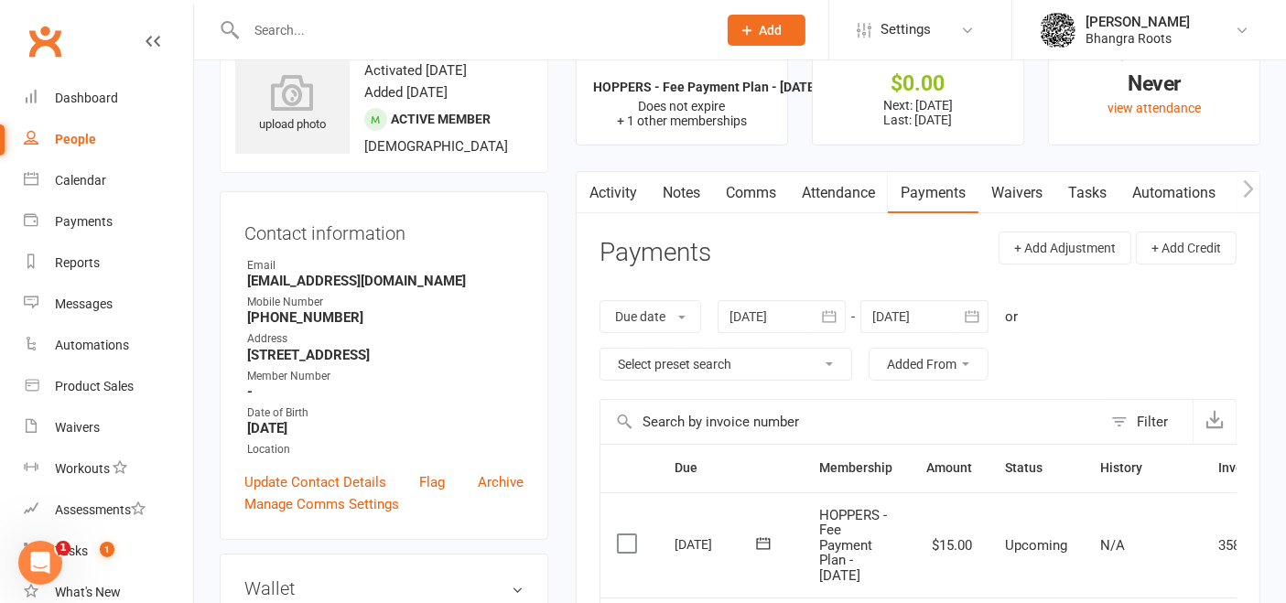
scroll to position [0, 0]
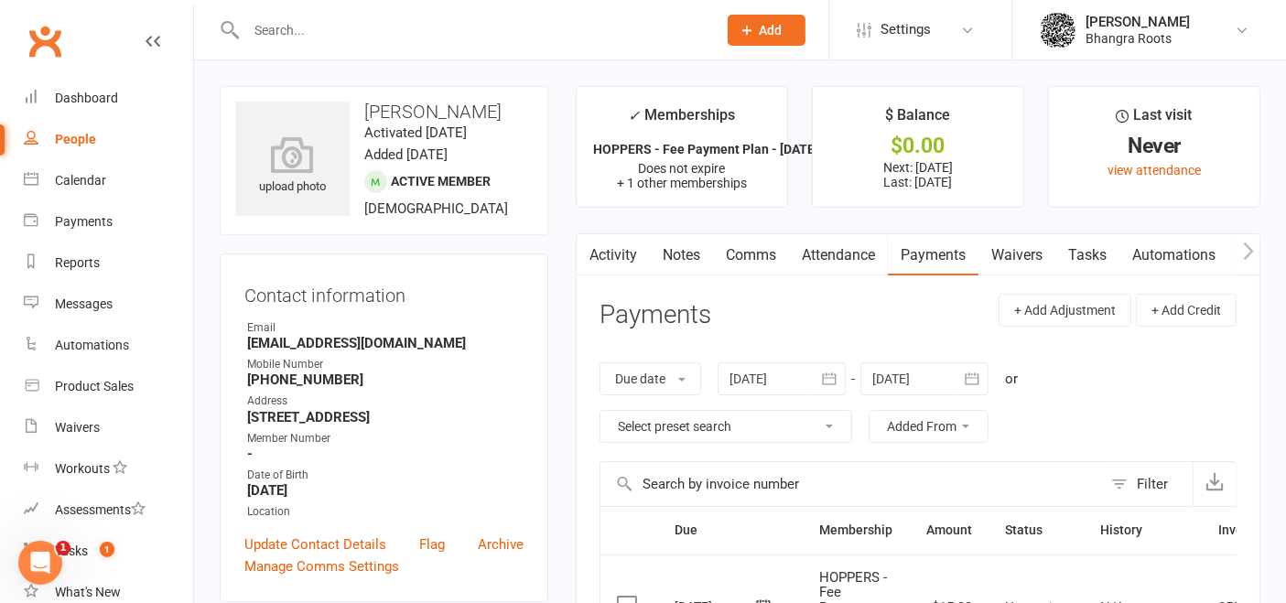
click at [42, 126] on link "People" at bounding box center [108, 139] width 169 height 41
select select "100"
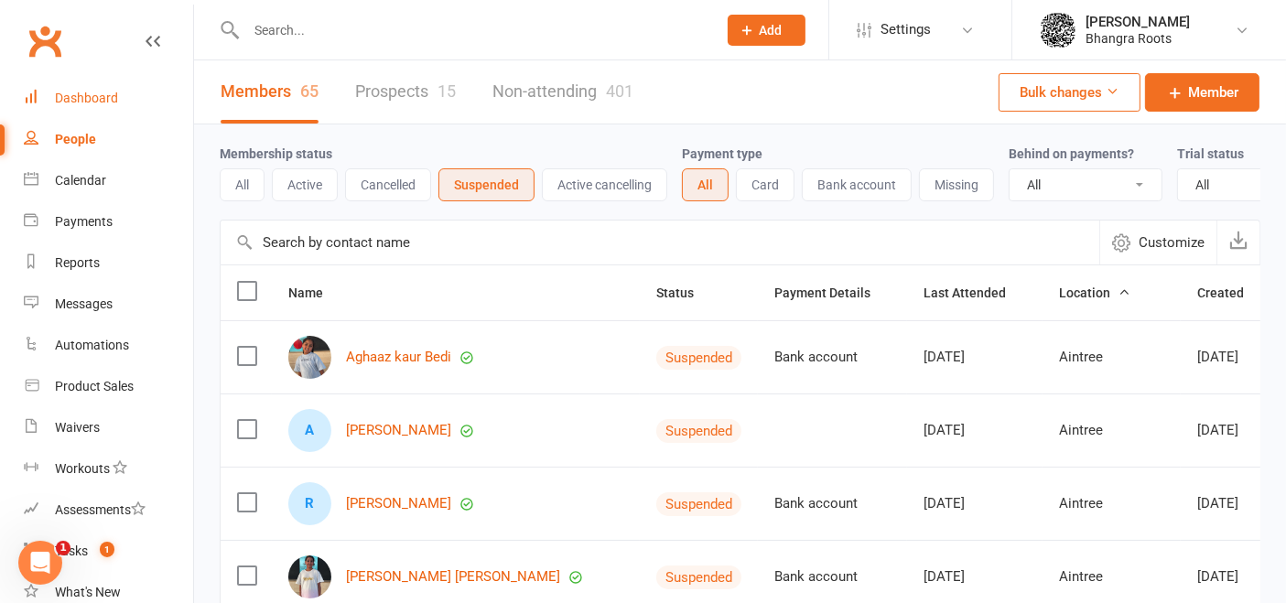
click at [107, 87] on link "Dashboard" at bounding box center [108, 98] width 169 height 41
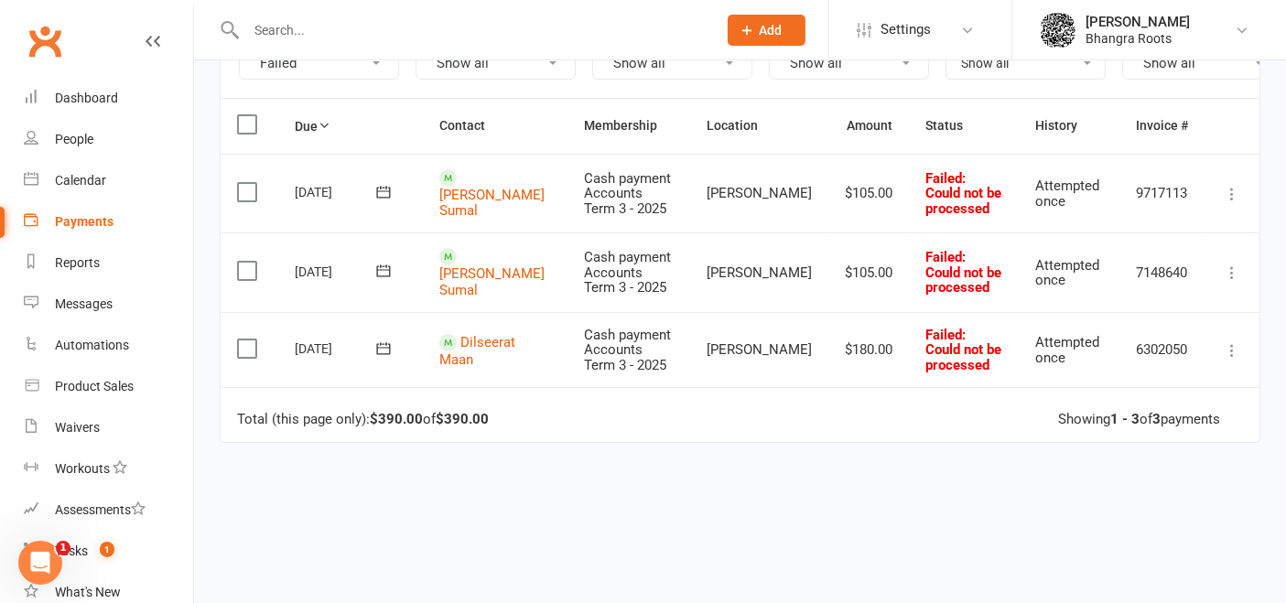
scroll to position [225, 0]
click at [471, 340] on link "Dilseerat Maan" at bounding box center [477, 350] width 76 height 34
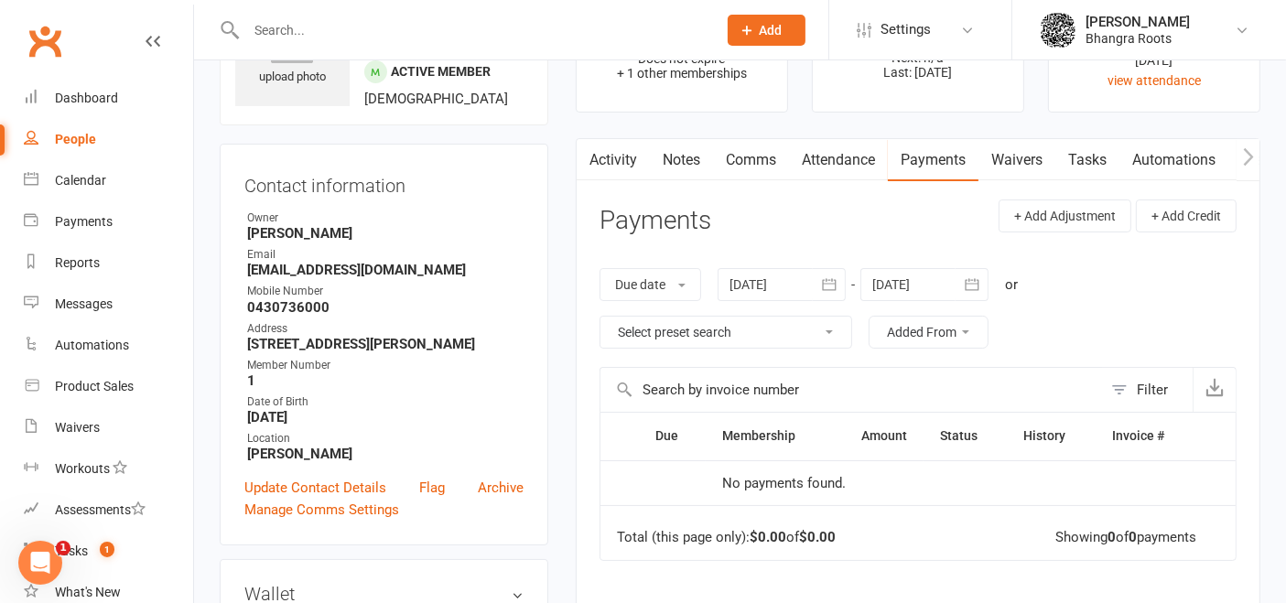
scroll to position [96, 0]
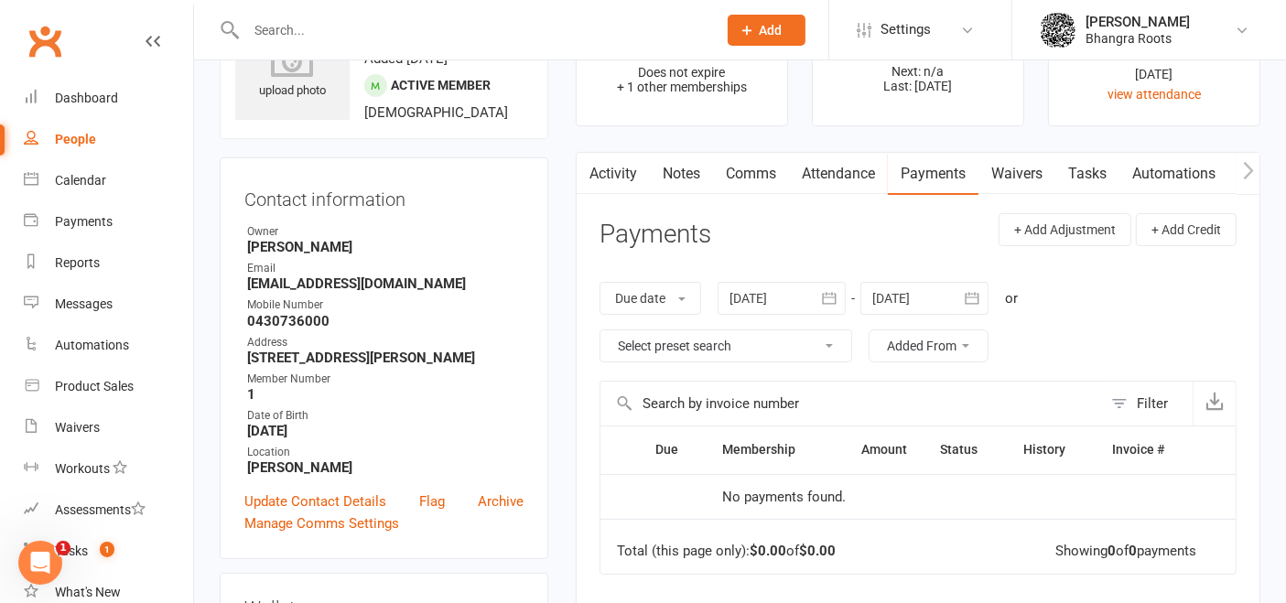
click at [964, 289] on icon "button" at bounding box center [972, 298] width 18 height 18
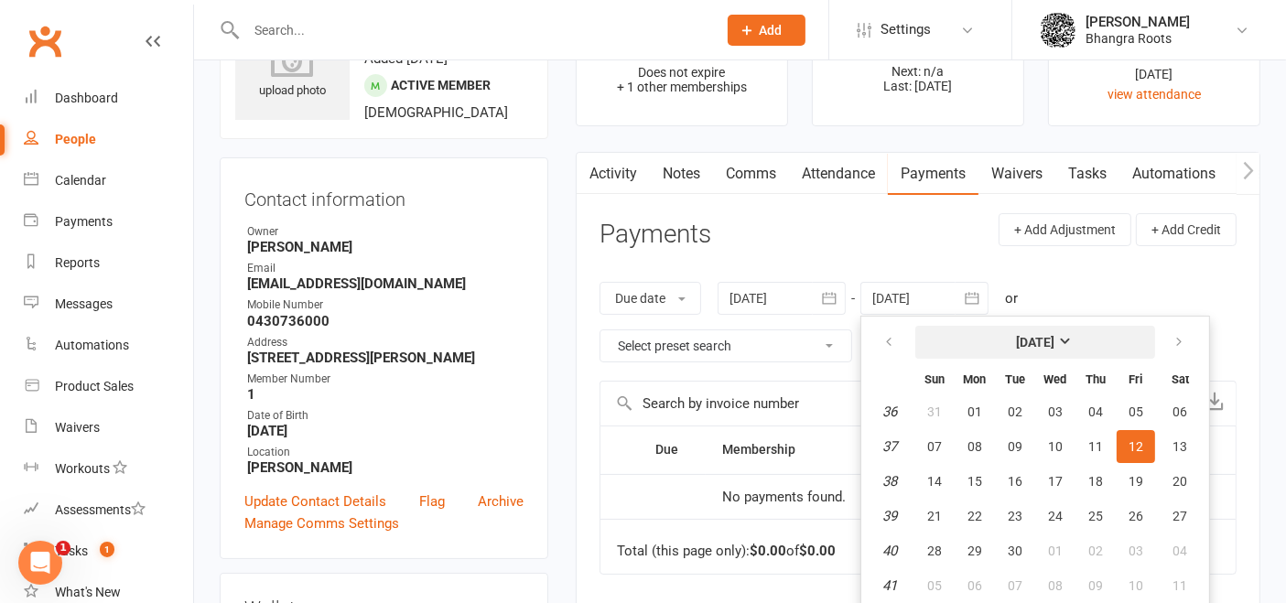
click at [1054, 335] on strong "[DATE]" at bounding box center [1035, 342] width 38 height 15
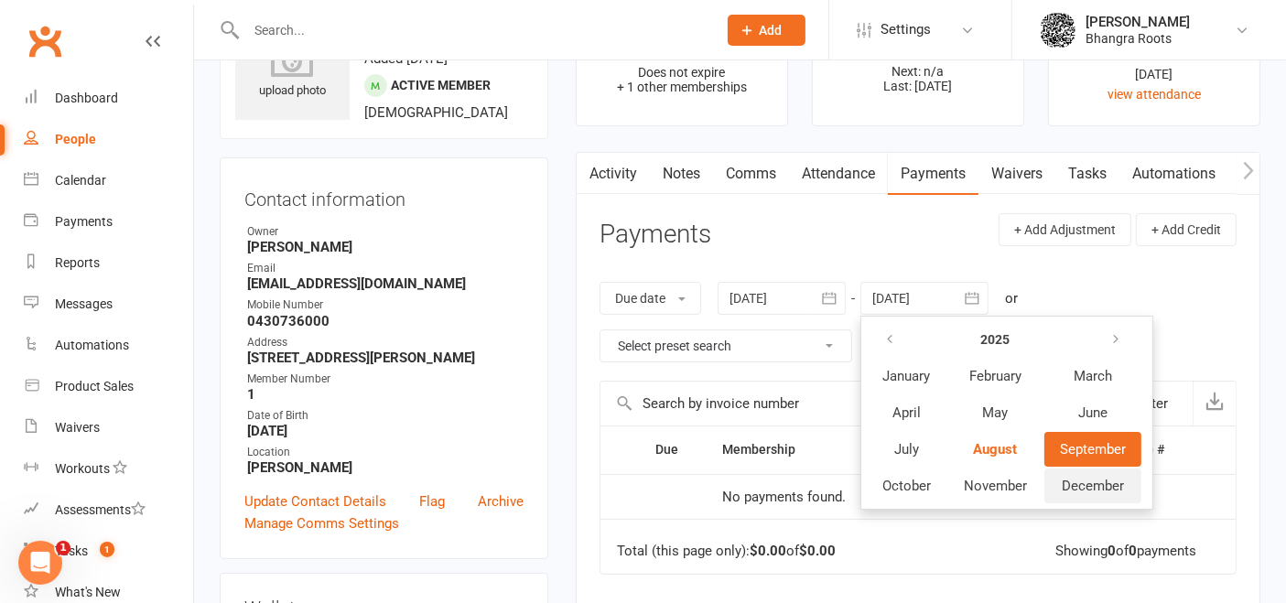
click at [1108, 478] on span "December" at bounding box center [1093, 486] width 62 height 16
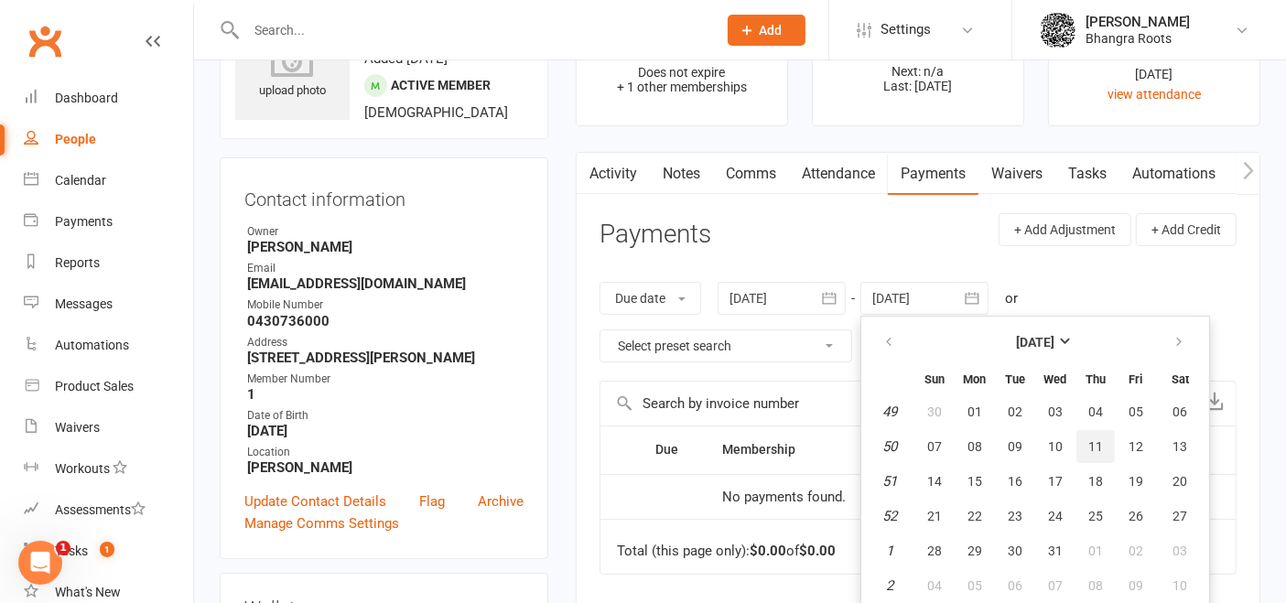
click at [1110, 444] on button "11" at bounding box center [1095, 446] width 38 height 33
type input "11 Dec 2025"
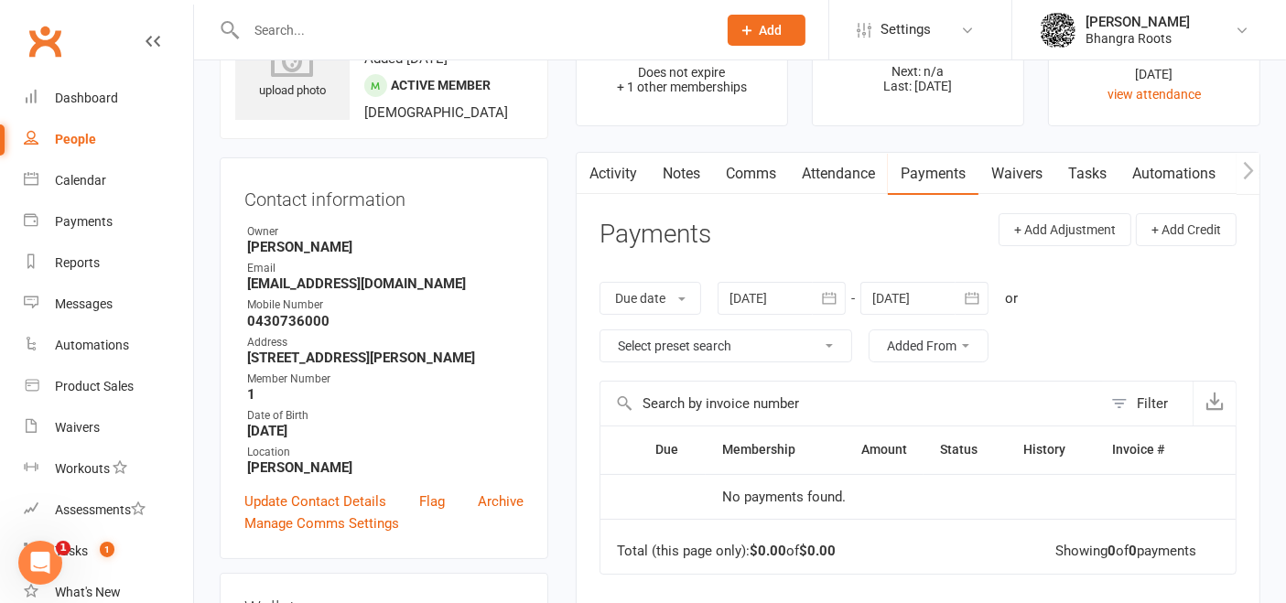
scroll to position [231, 0]
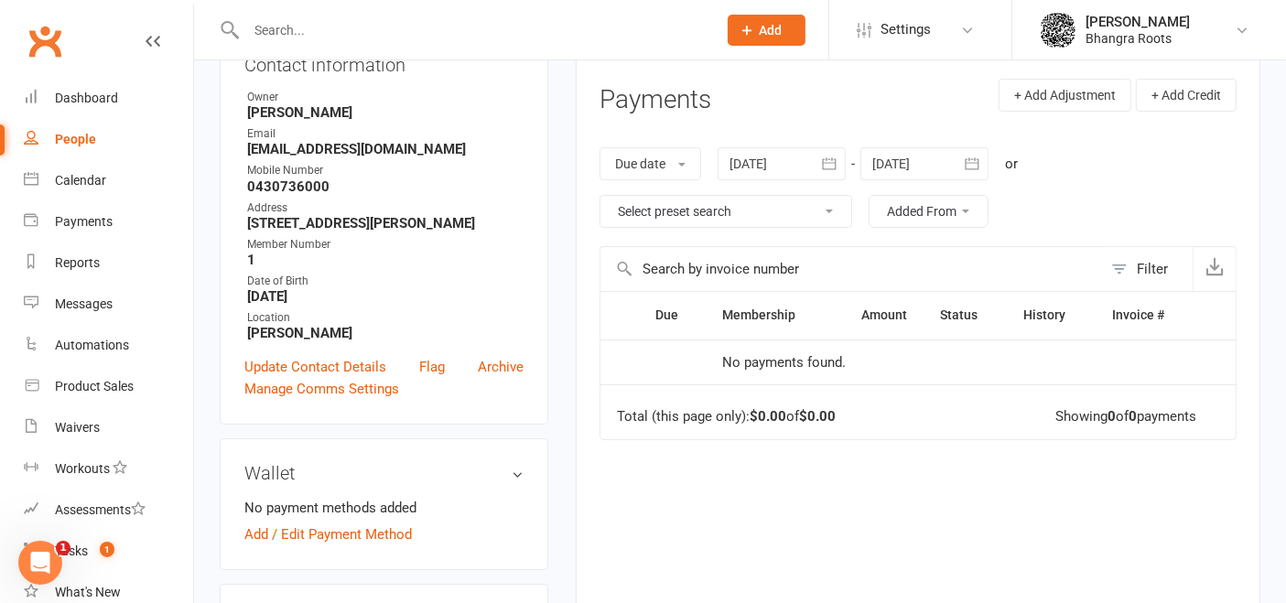
click at [832, 170] on icon "button" at bounding box center [829, 164] width 18 height 18
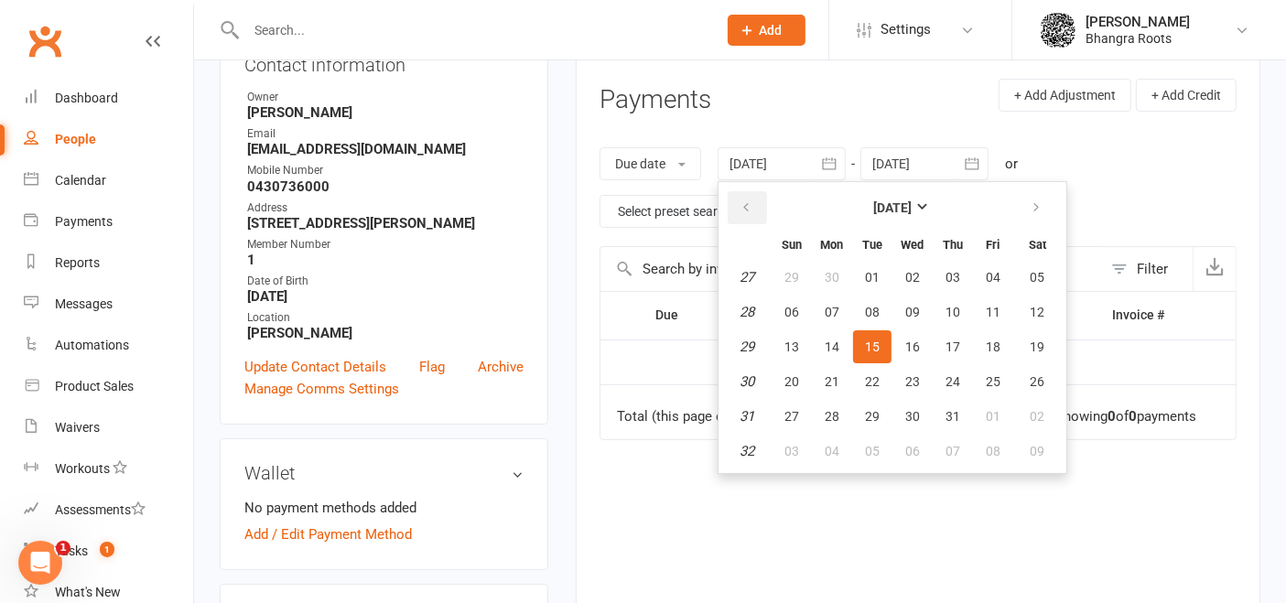
click at [750, 201] on icon "button" at bounding box center [746, 207] width 13 height 15
click at [884, 275] on button "01" at bounding box center [872, 277] width 38 height 33
type input "01 Apr 2025"
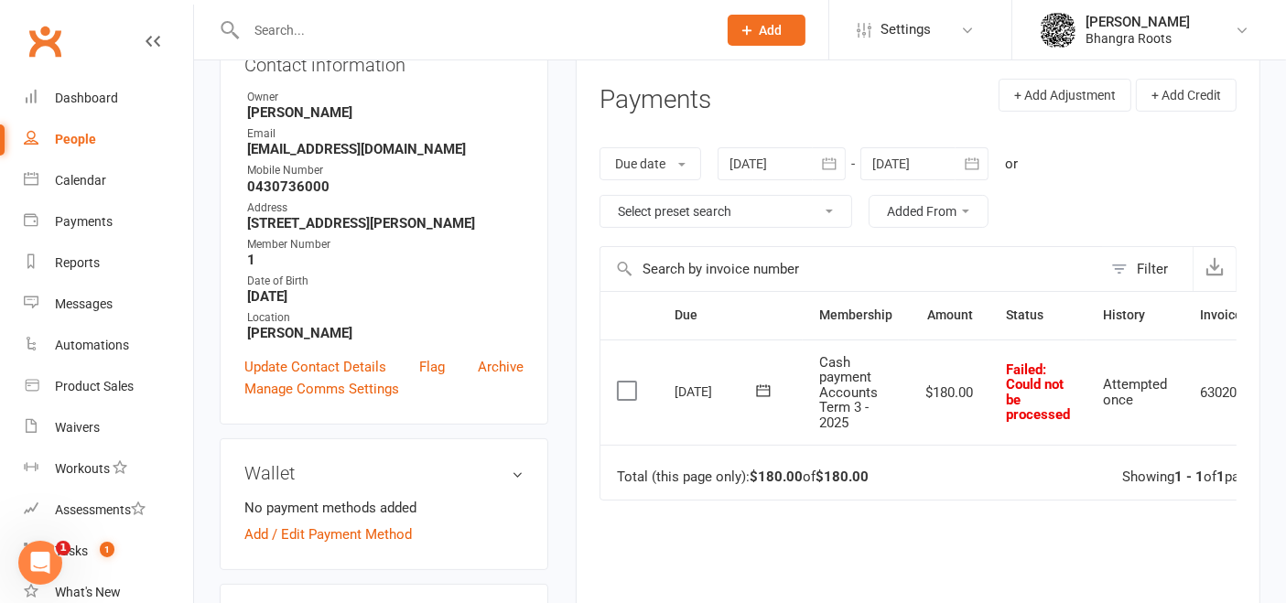
scroll to position [0, 89]
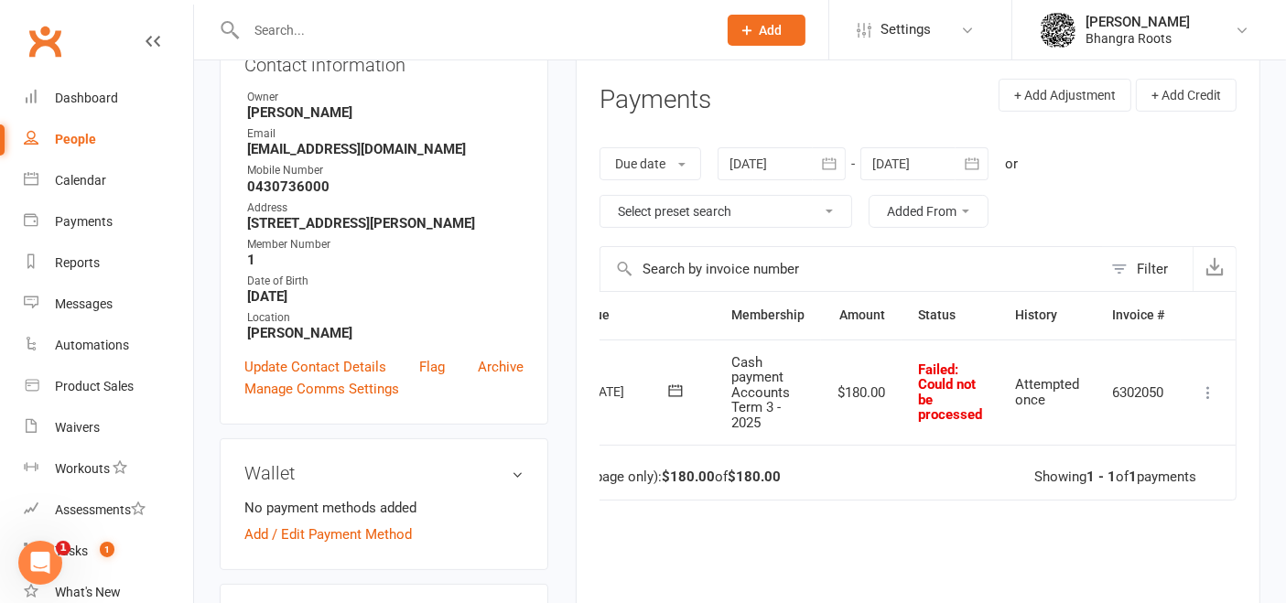
click at [1202, 383] on icon at bounding box center [1208, 392] width 18 height 18
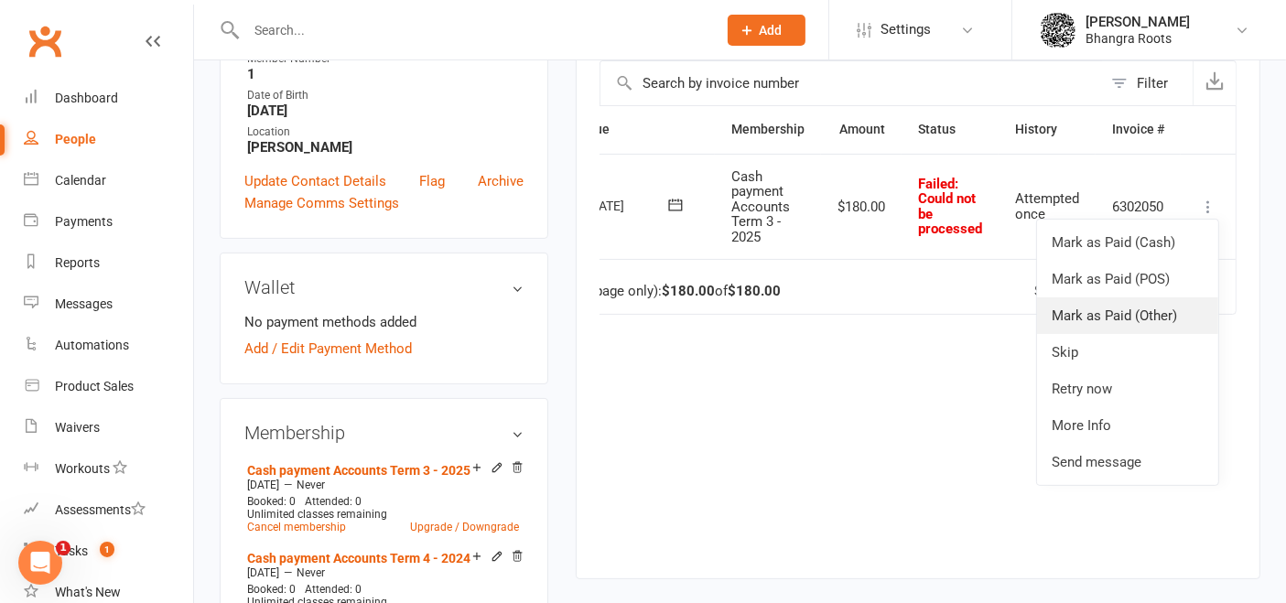
scroll to position [418, 0]
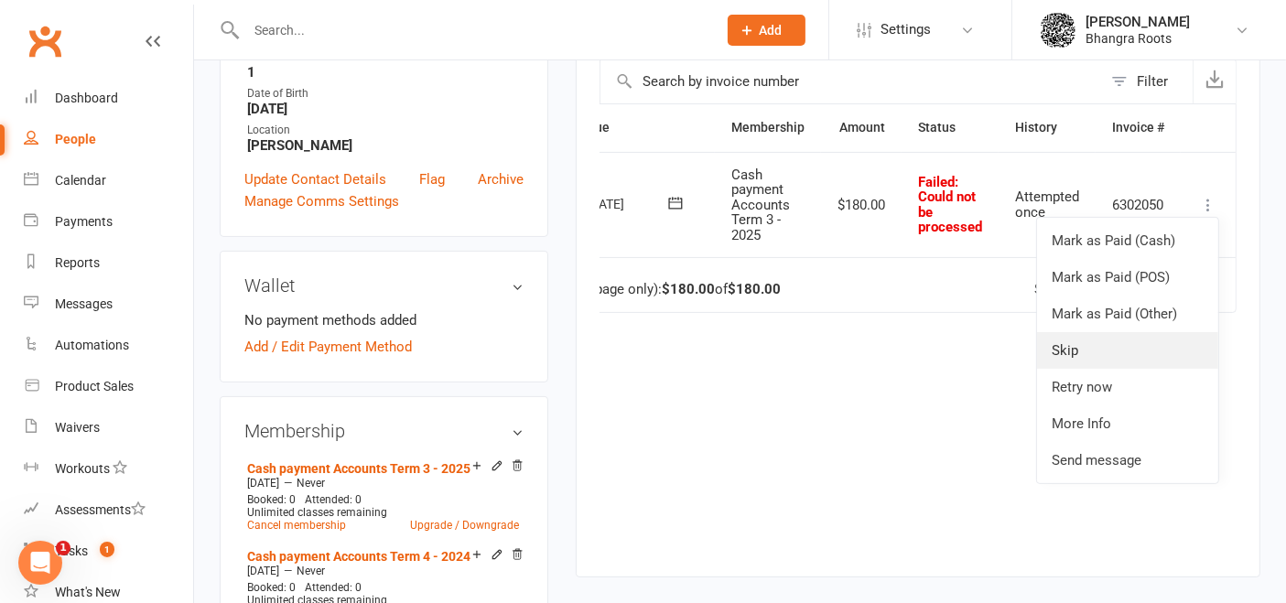
click at [1079, 340] on link "Skip" at bounding box center [1127, 350] width 181 height 37
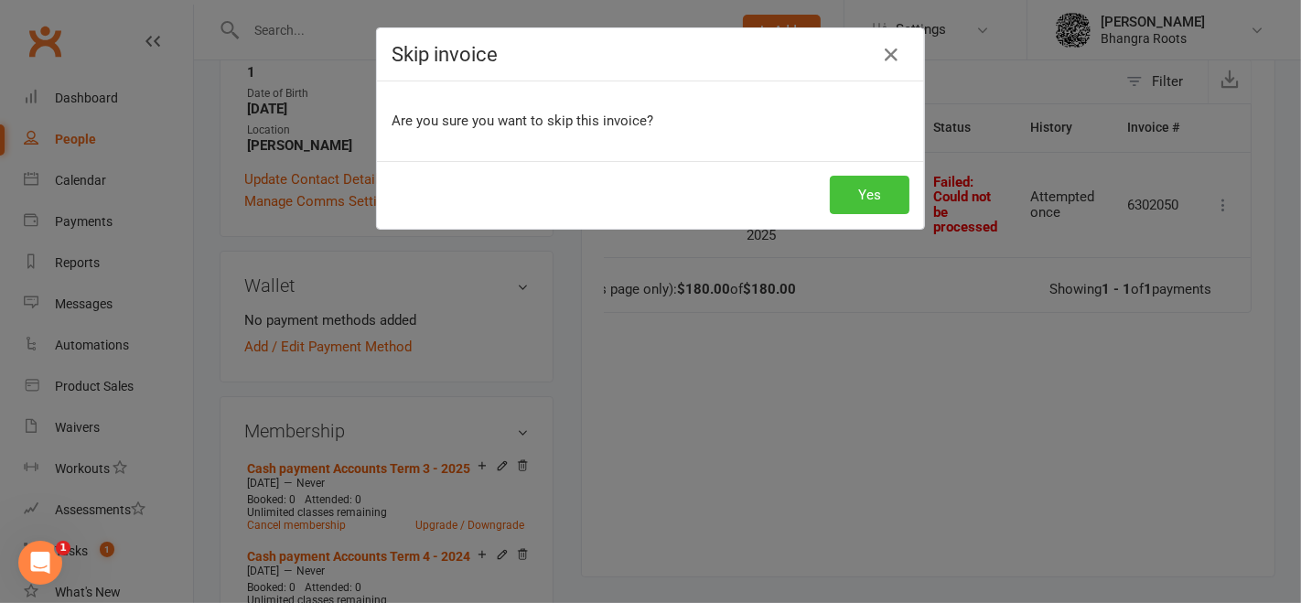
click at [878, 176] on button "Yes" at bounding box center [870, 195] width 80 height 38
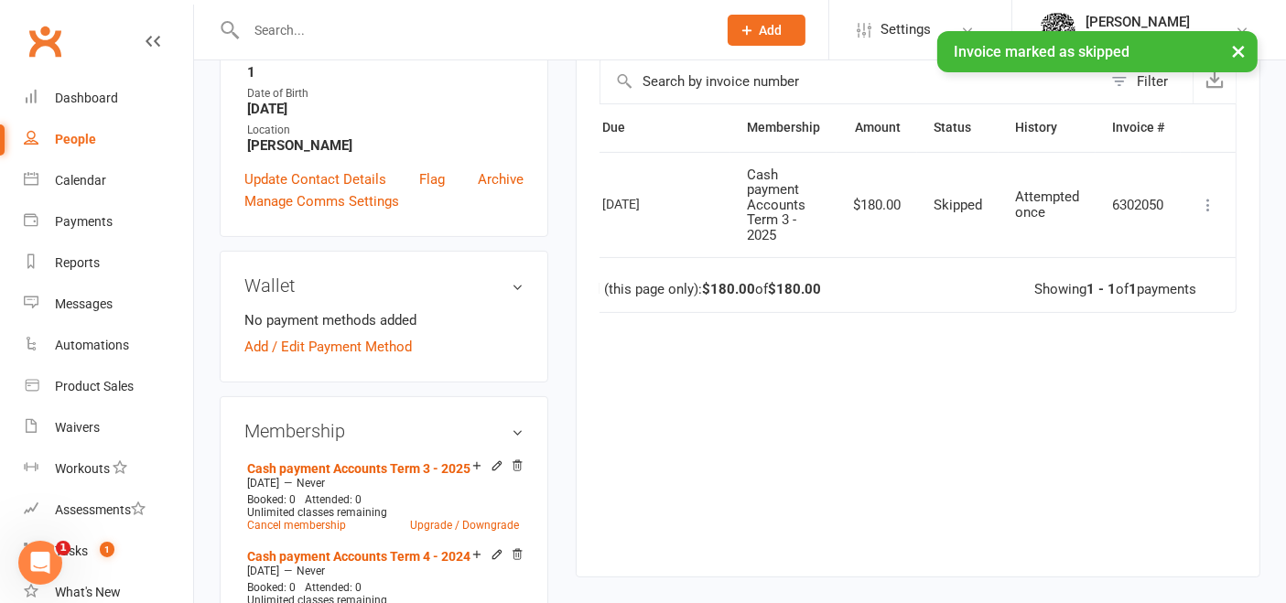
scroll to position [0, 49]
click at [92, 124] on link "People" at bounding box center [108, 139] width 169 height 41
select select "100"
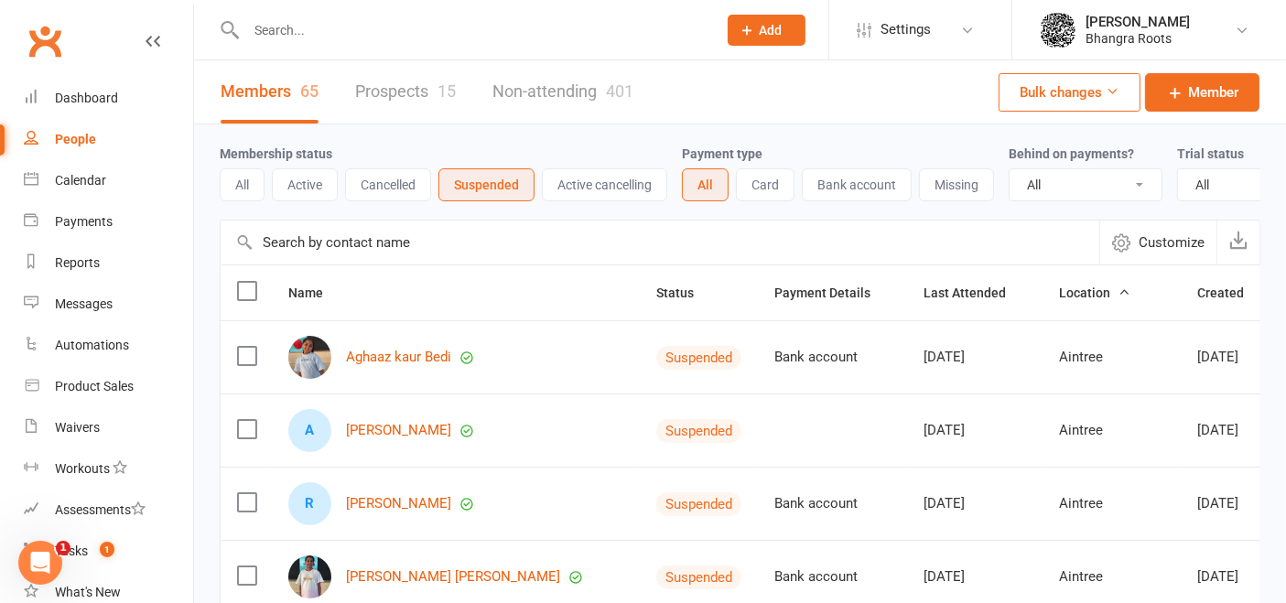
click at [243, 182] on button "All" at bounding box center [242, 184] width 45 height 33
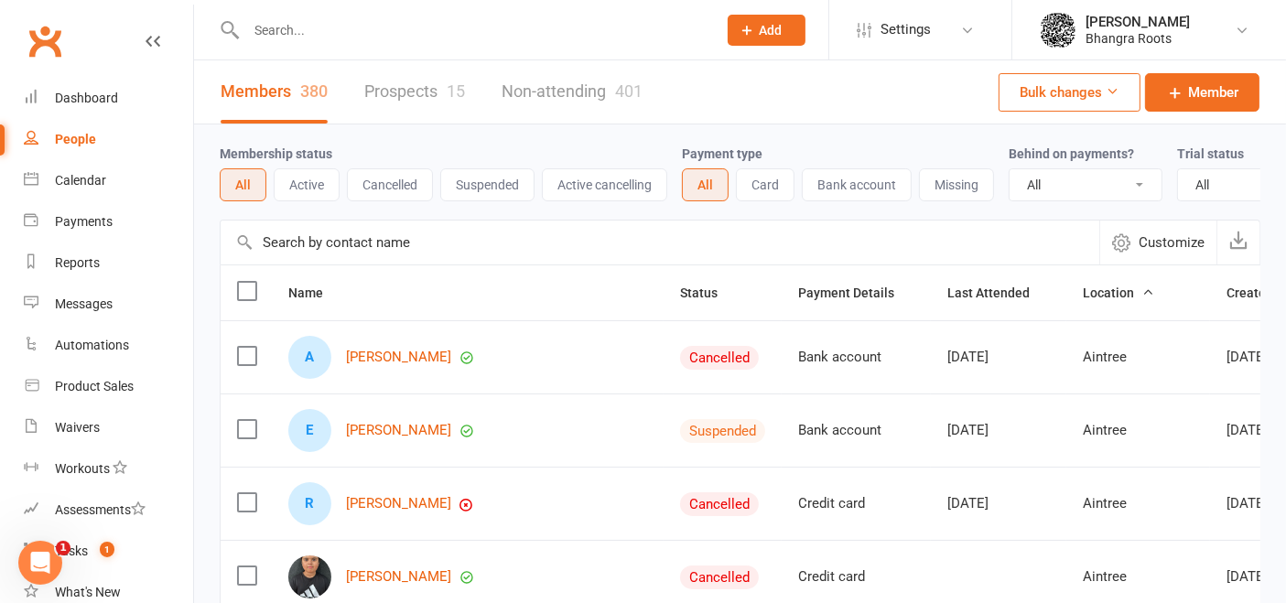
click at [1042, 187] on select "All No Yes" at bounding box center [1085, 184] width 152 height 31
select select "true"
click at [1009, 169] on select "All No Yes" at bounding box center [1085, 184] width 152 height 31
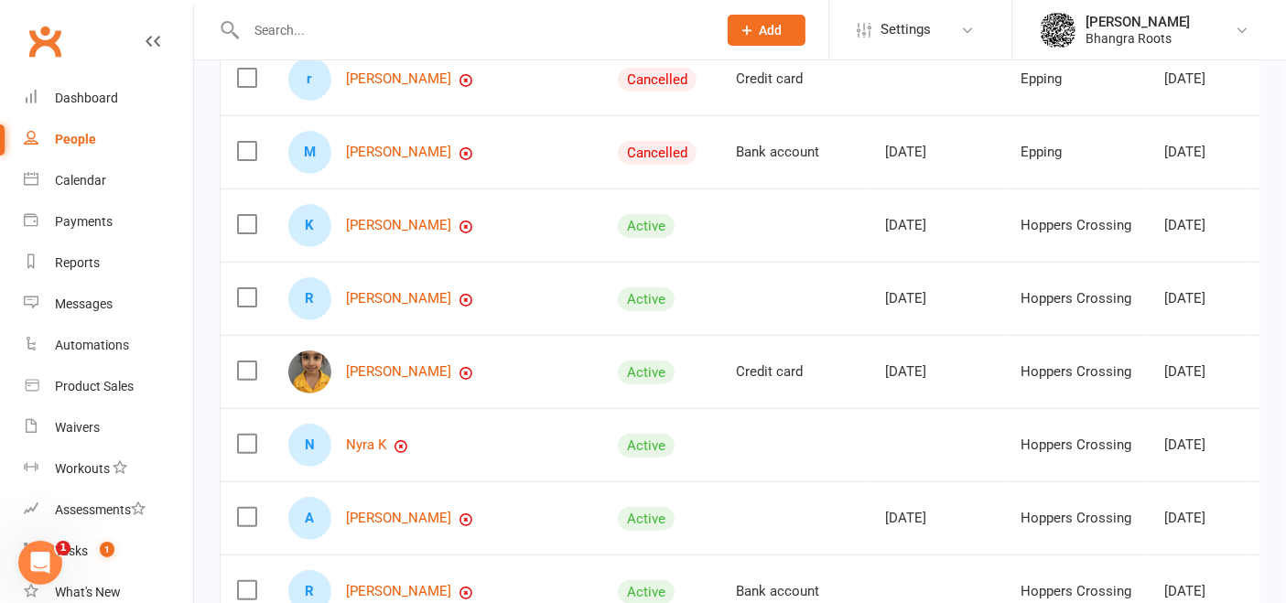
scroll to position [500, 0]
click at [400, 232] on link "Kiran Kaur" at bounding box center [398, 224] width 105 height 16
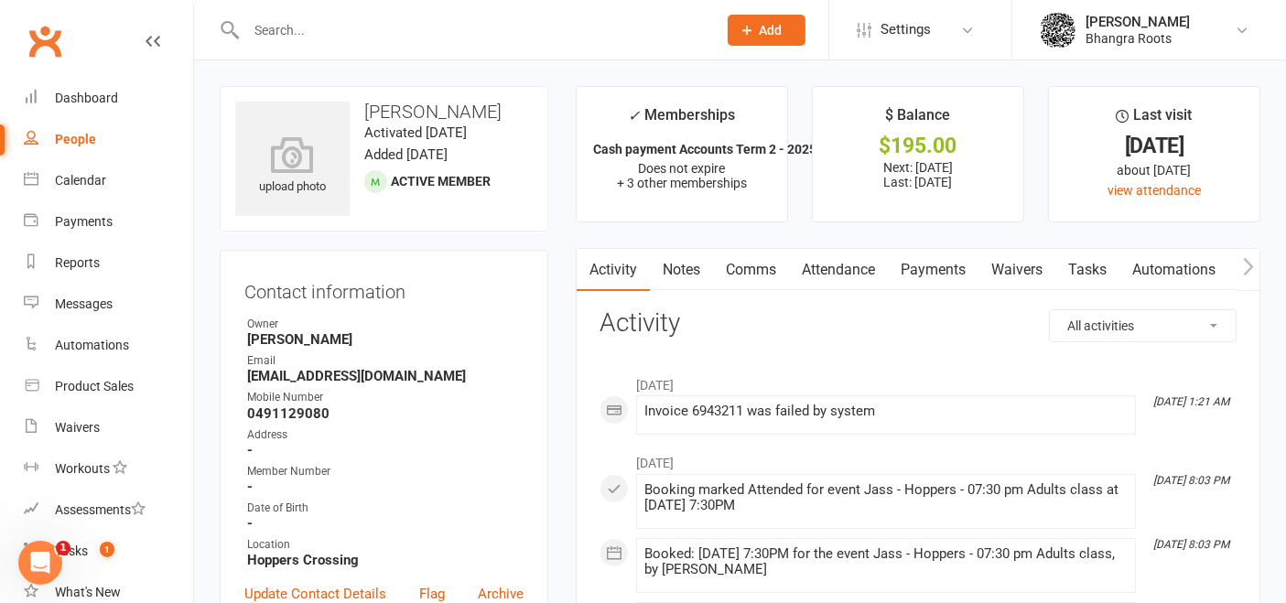
click at [928, 272] on link "Payments" at bounding box center [933, 270] width 91 height 42
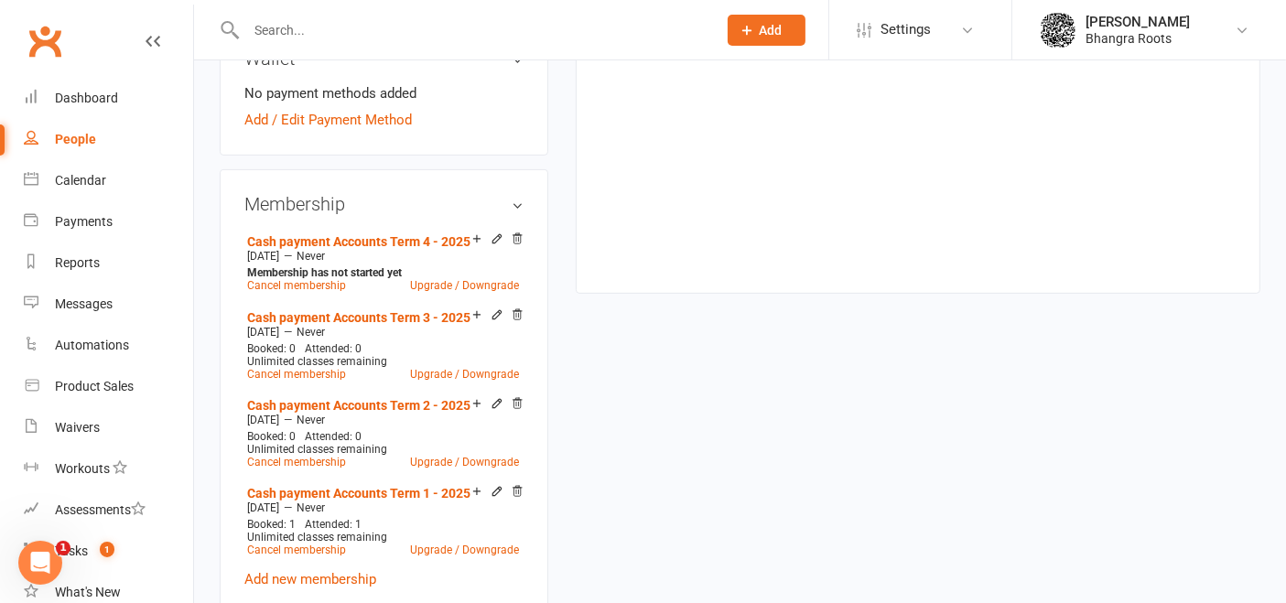
scroll to position [247, 0]
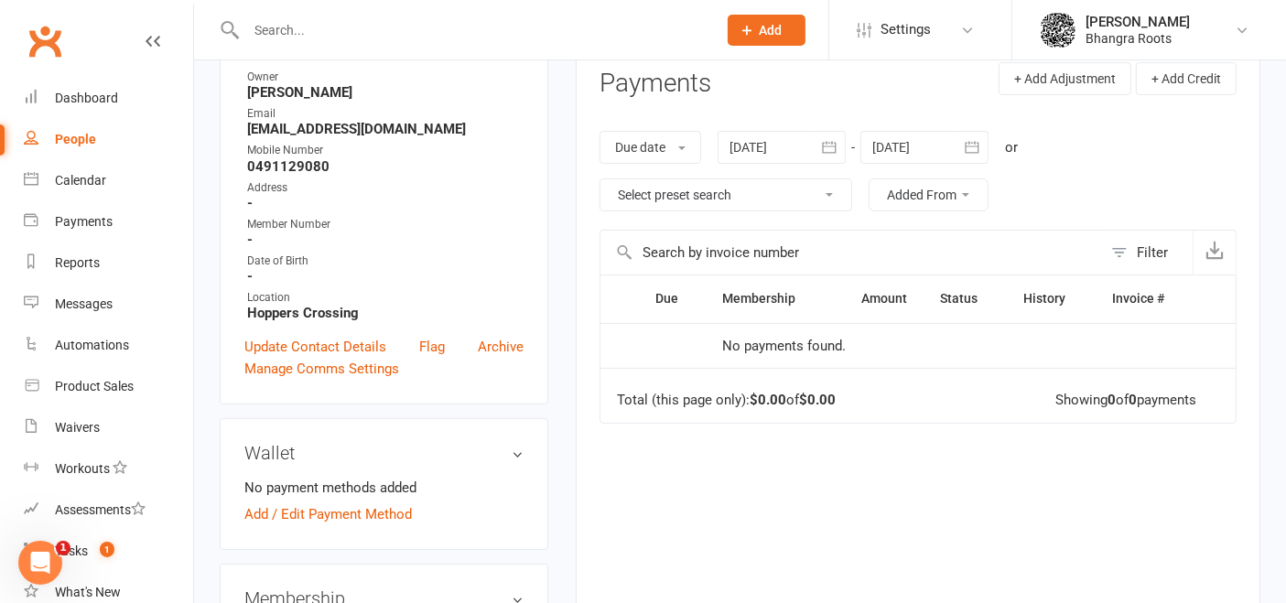
click at [846, 146] on button "button" at bounding box center [829, 147] width 33 height 33
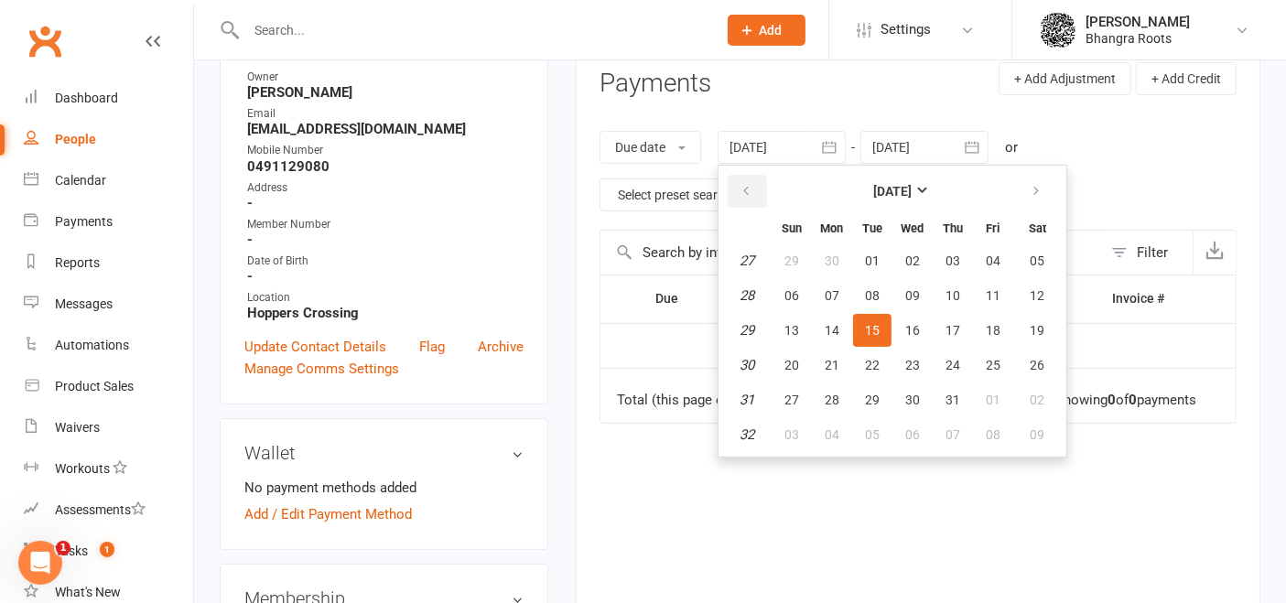
click at [743, 180] on button "button" at bounding box center [747, 191] width 39 height 33
click at [867, 255] on span "01" at bounding box center [872, 261] width 15 height 15
type input "01 Apr 2025"
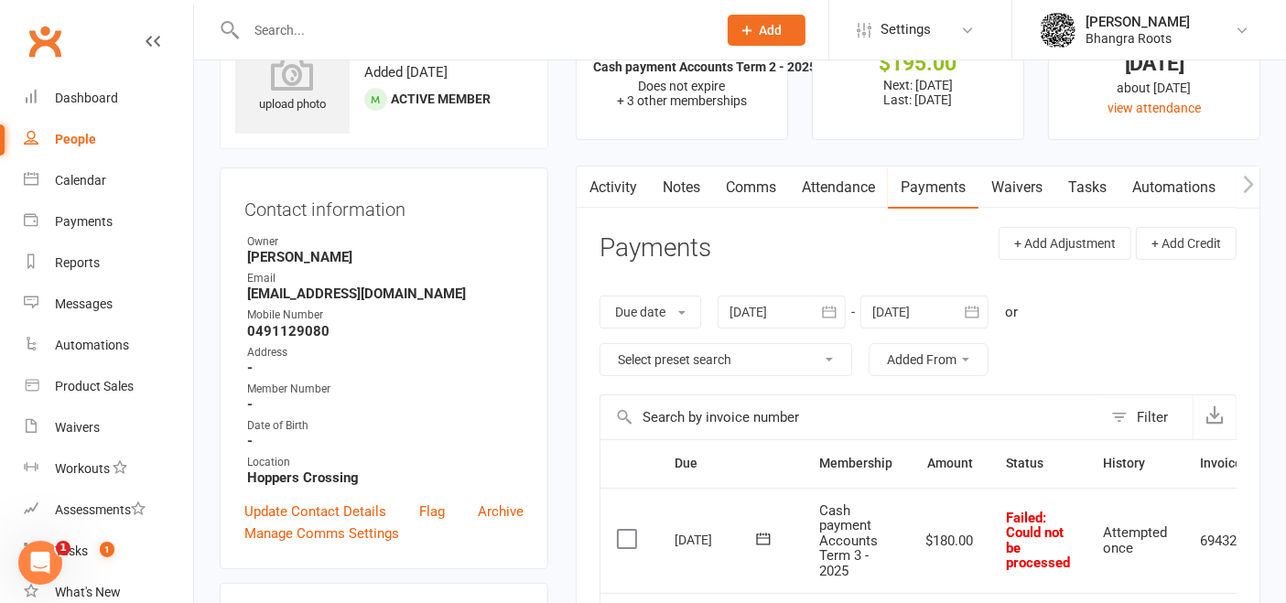
scroll to position [0, 0]
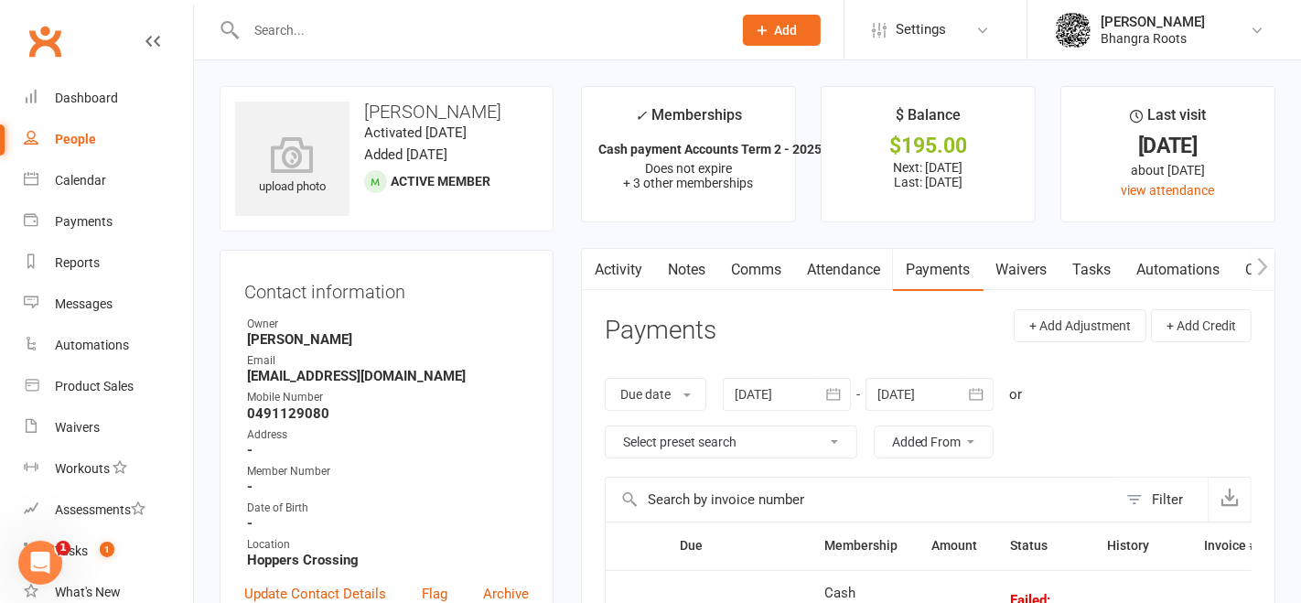
select select "true"
select select "100"
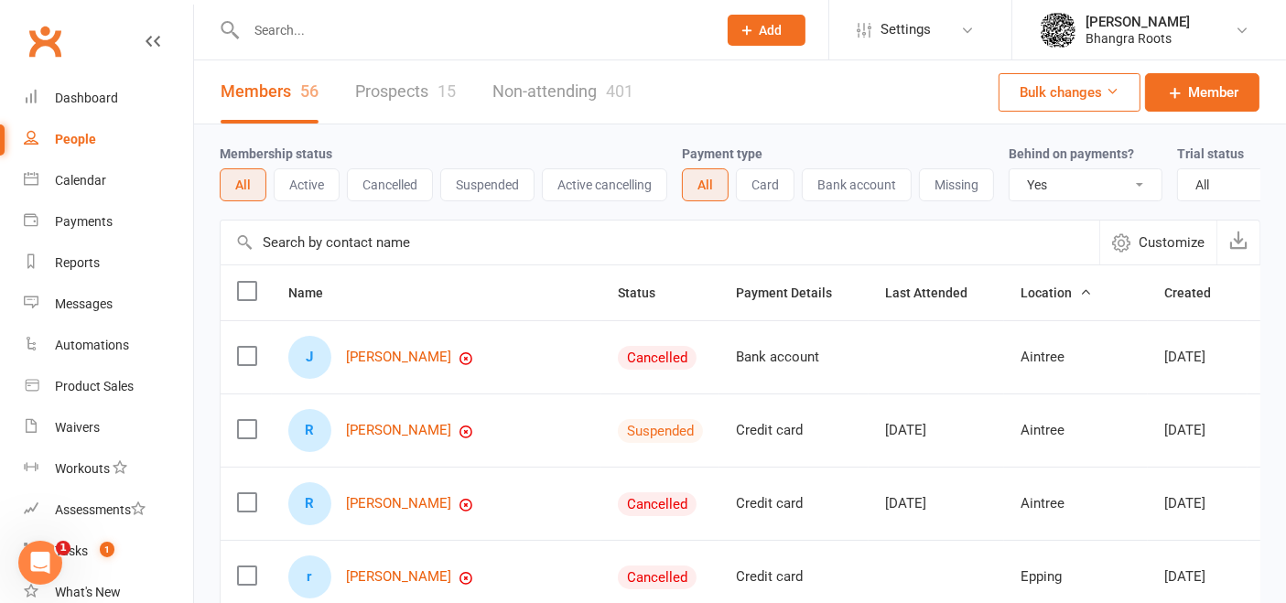
click at [1060, 180] on select "All No Yes" at bounding box center [1085, 184] width 152 height 31
select select
click at [1009, 169] on select "All No Yes" at bounding box center [1085, 184] width 152 height 31
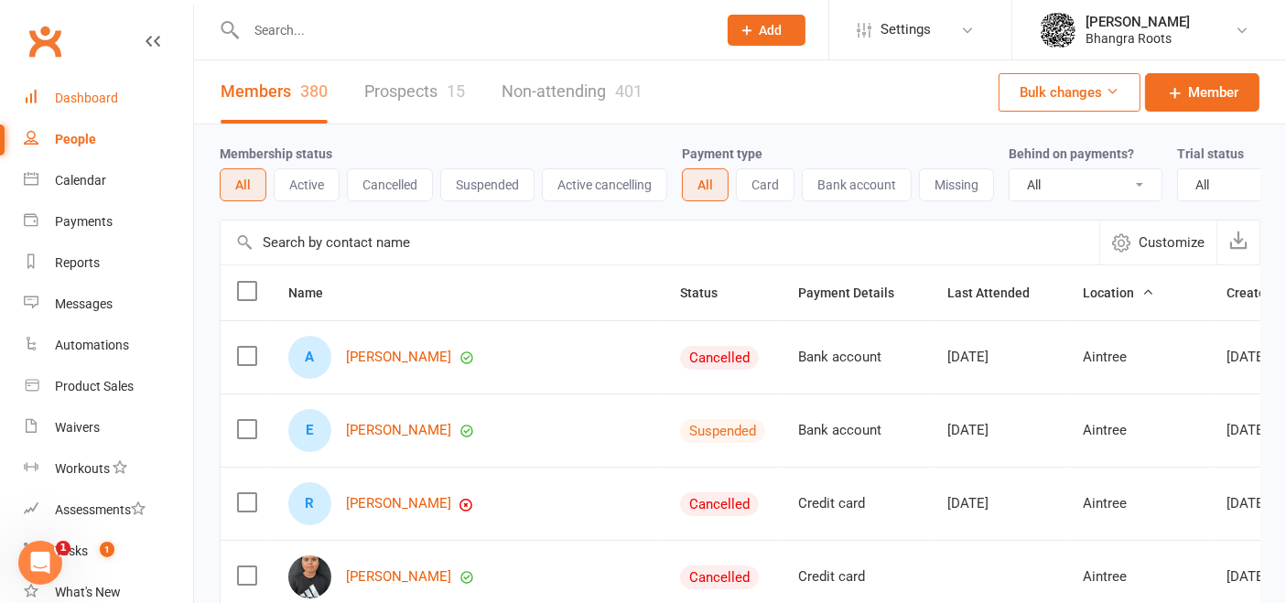
click at [113, 101] on div "Dashboard" at bounding box center [86, 98] width 63 height 15
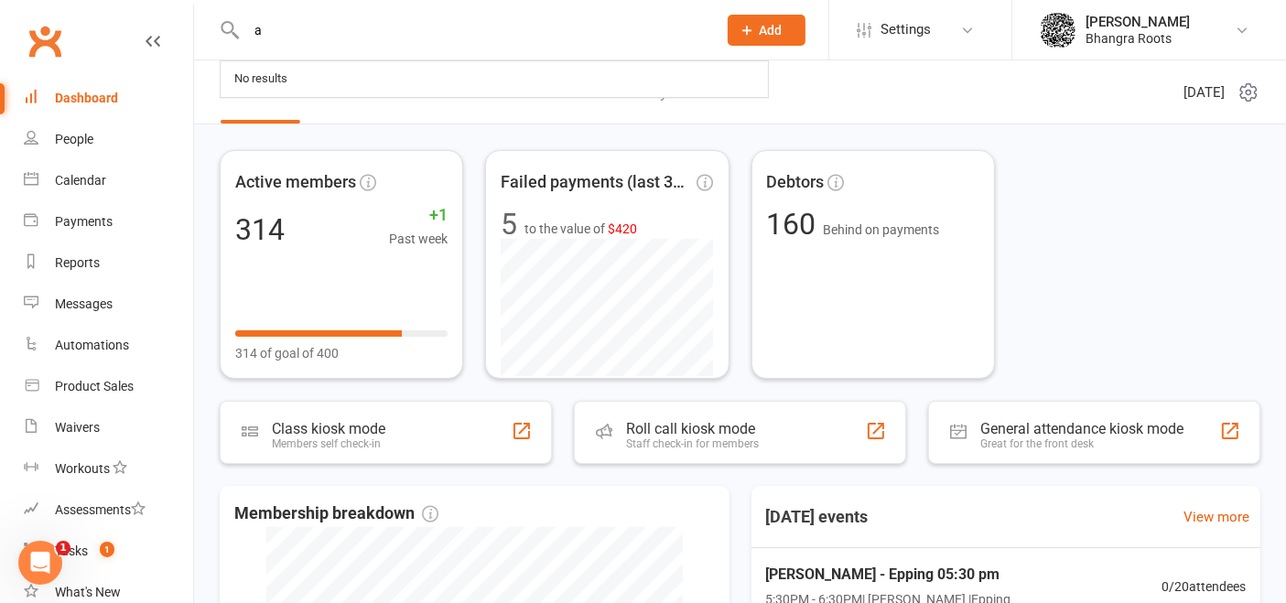
click at [336, 28] on input "a" at bounding box center [472, 30] width 463 height 26
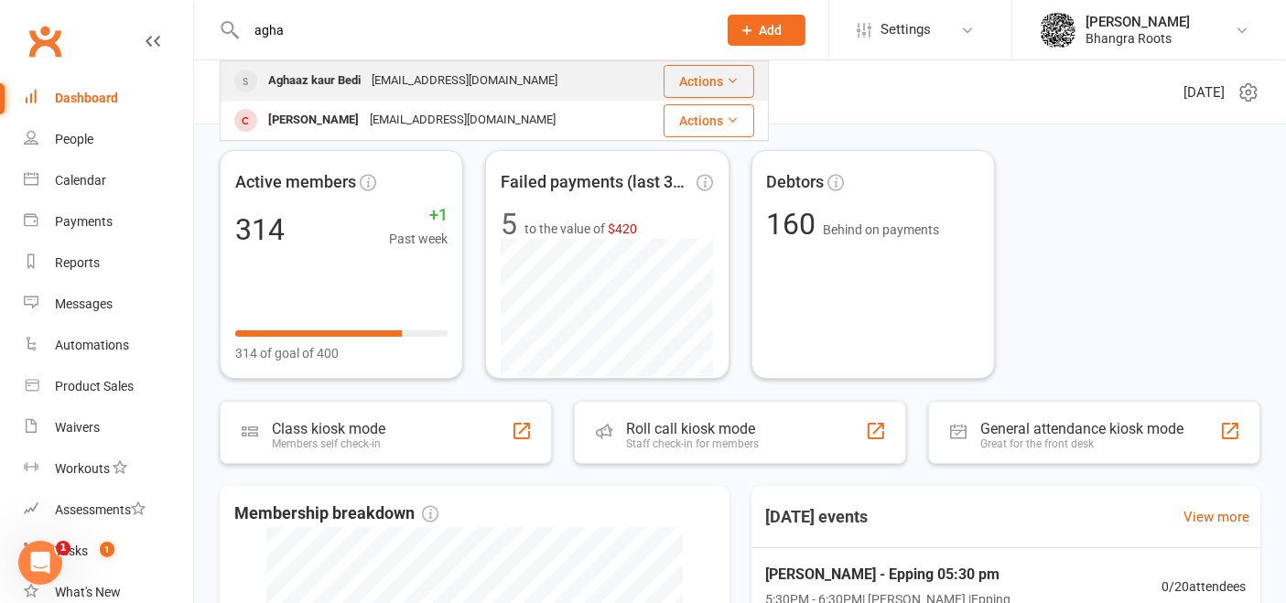
type input "agha"
click at [327, 75] on div "Aghaaz kaur Bedi" at bounding box center [314, 81] width 103 height 27
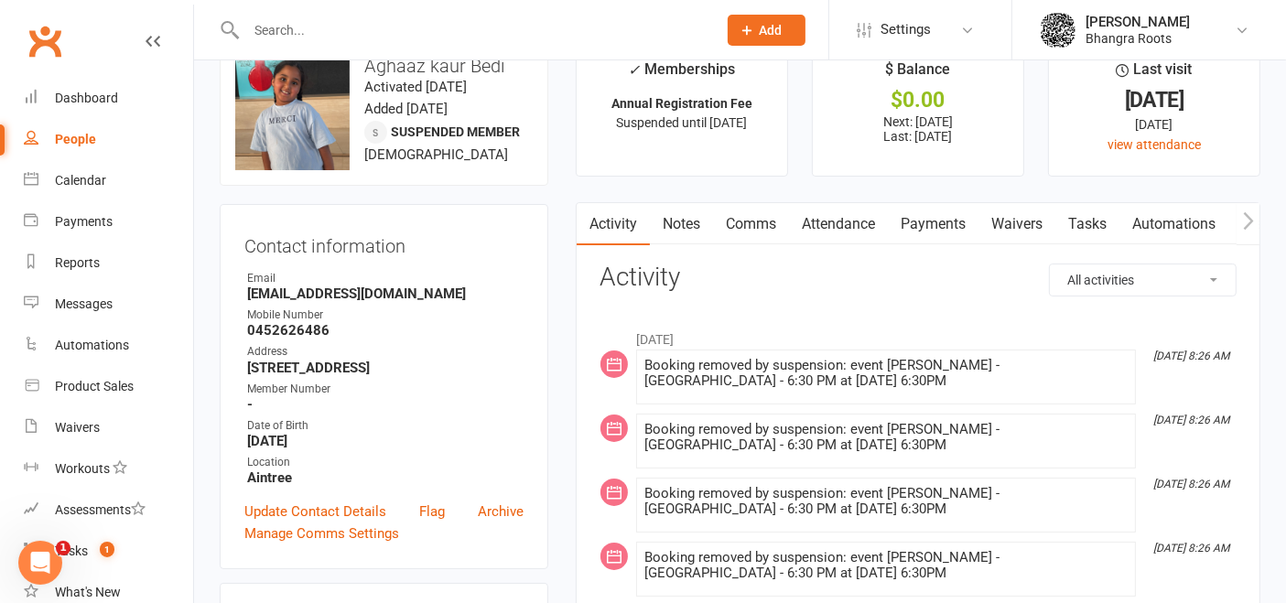
scroll to position [48, 0]
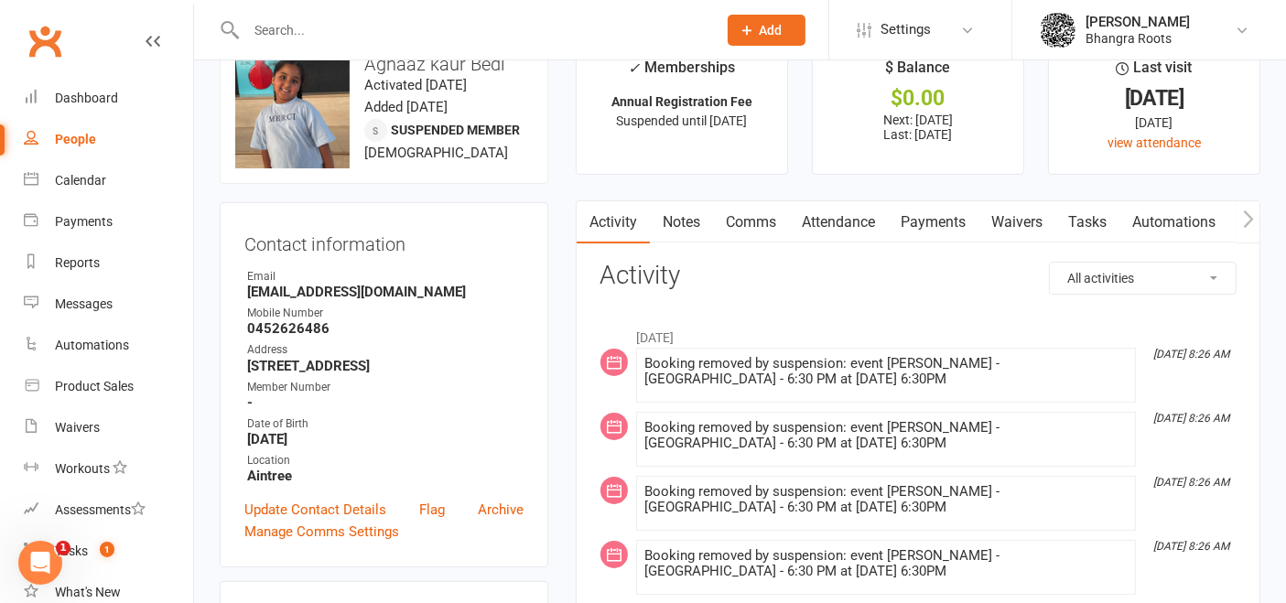
click at [938, 229] on link "Payments" at bounding box center [933, 222] width 91 height 42
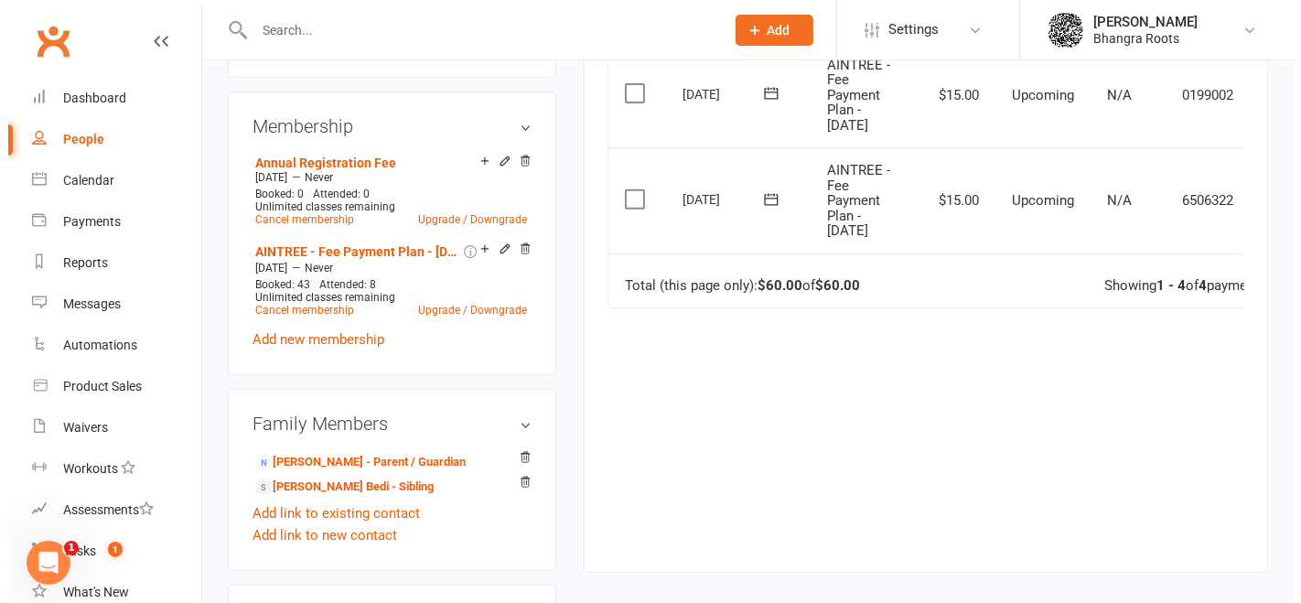
scroll to position [0, 59]
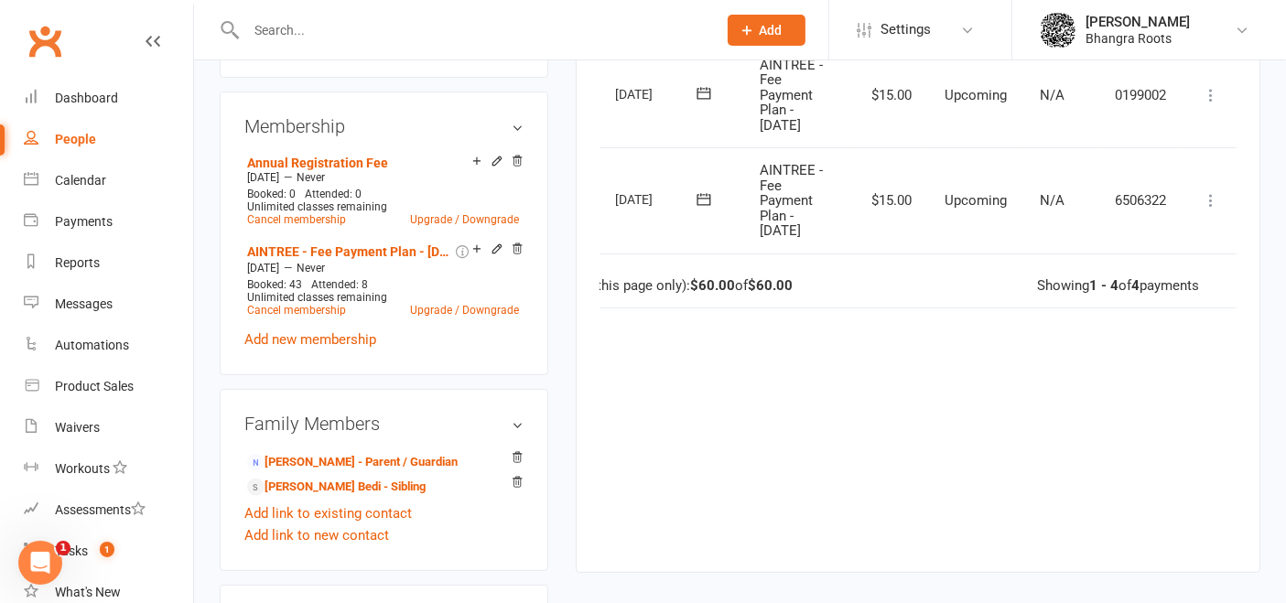
click at [1213, 191] on icon at bounding box center [1211, 200] width 18 height 18
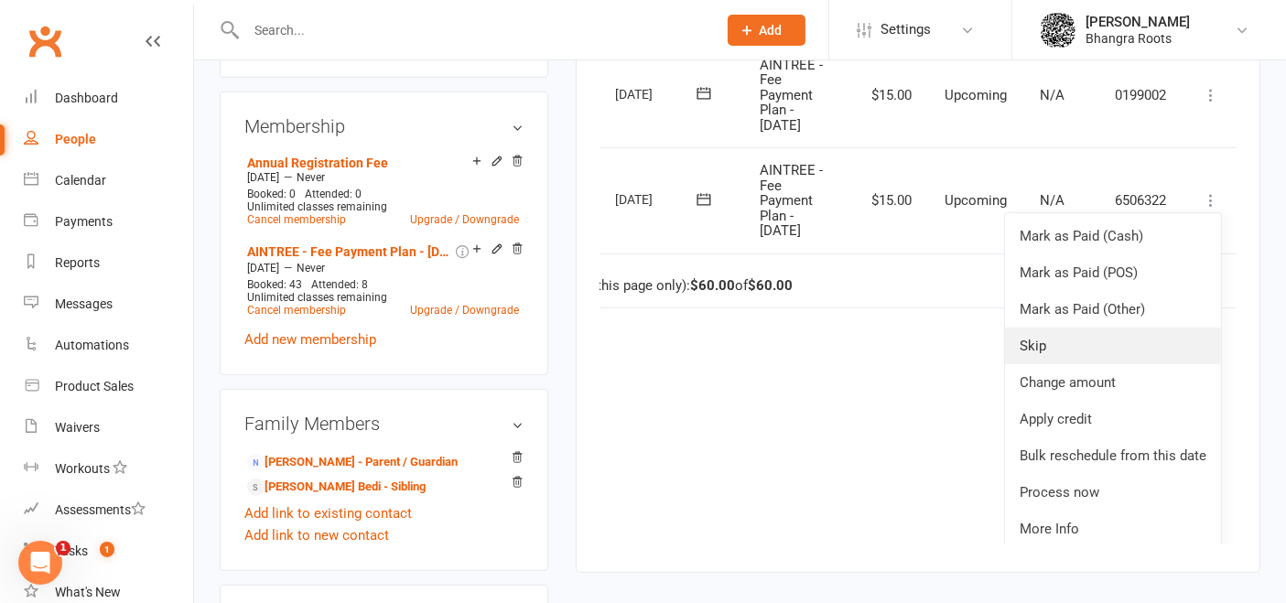
click at [1069, 341] on link "Skip" at bounding box center [1113, 346] width 216 height 37
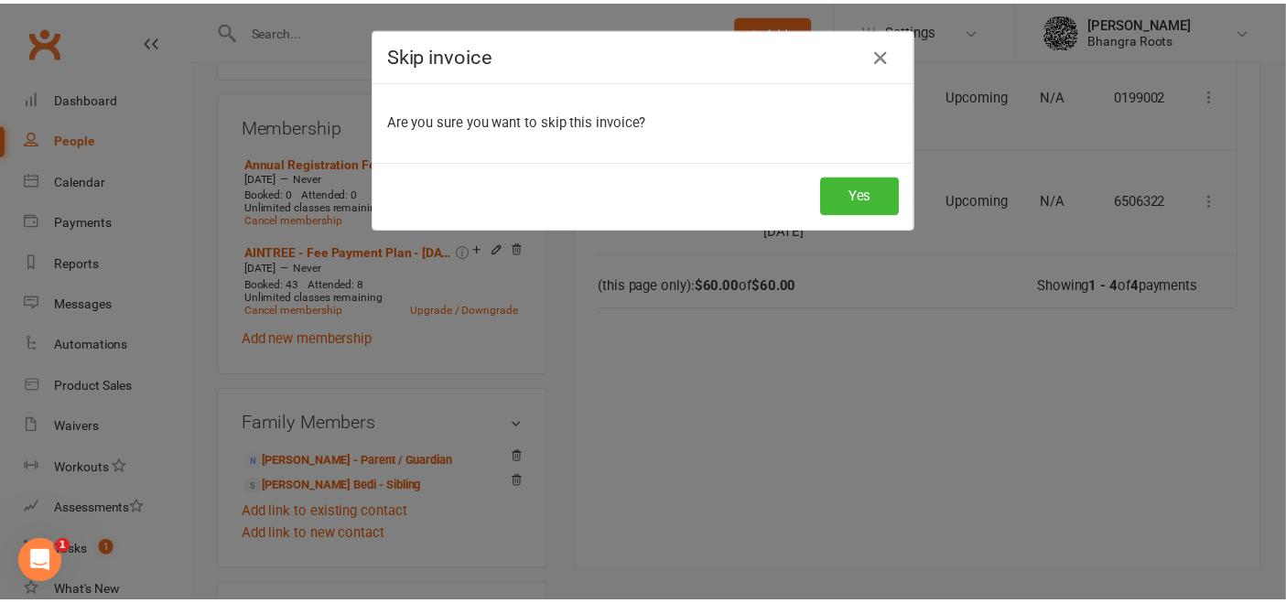
scroll to position [0, 49]
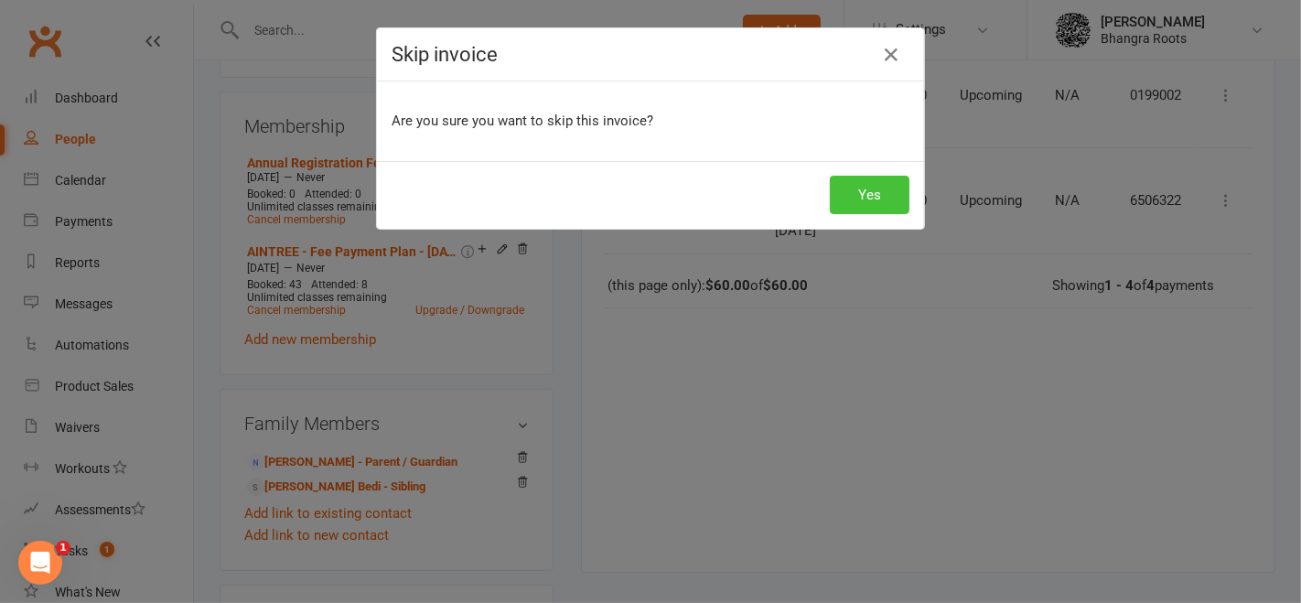
click at [863, 201] on button "Yes" at bounding box center [870, 195] width 80 height 38
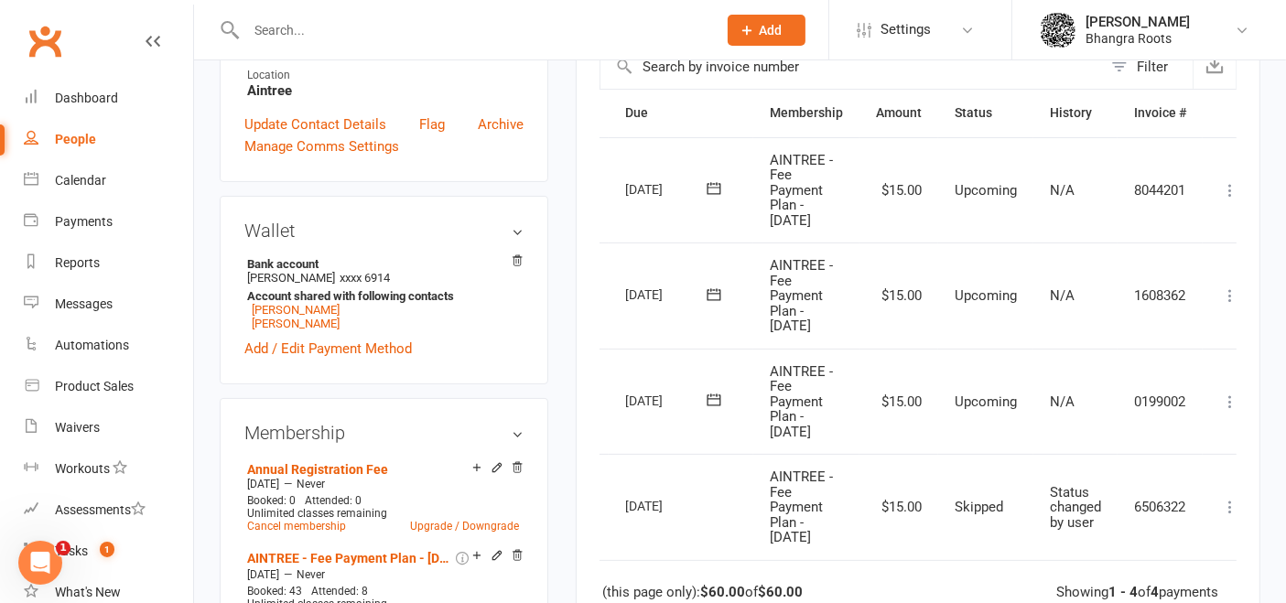
scroll to position [394, 0]
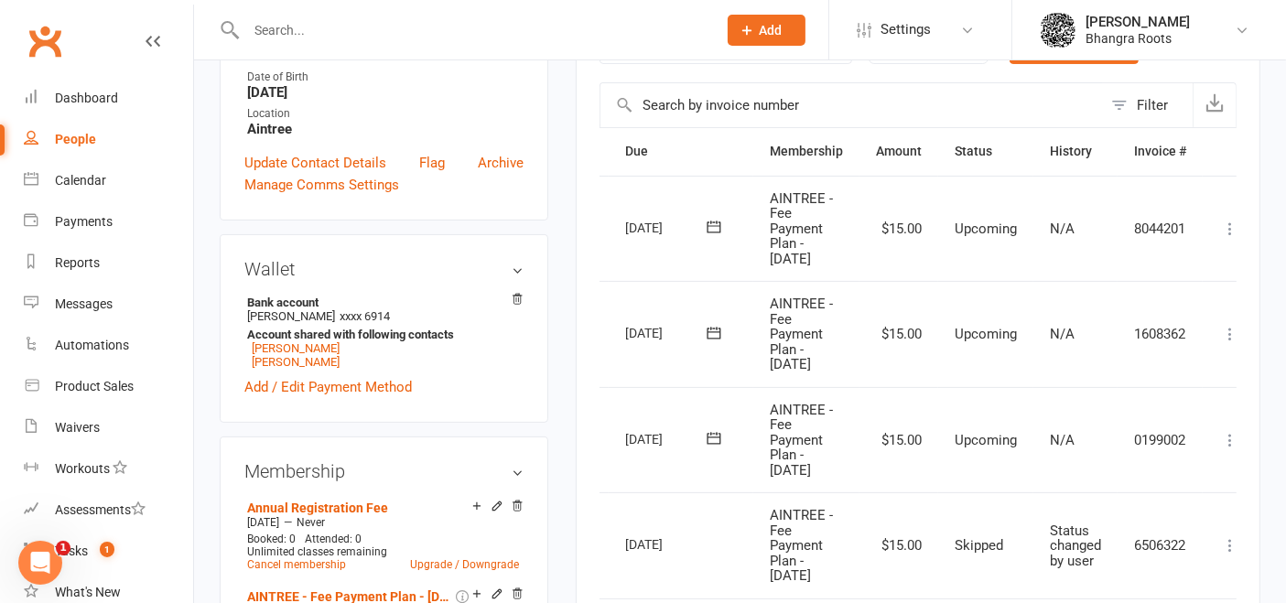
click at [397, 32] on input "text" at bounding box center [472, 30] width 463 height 26
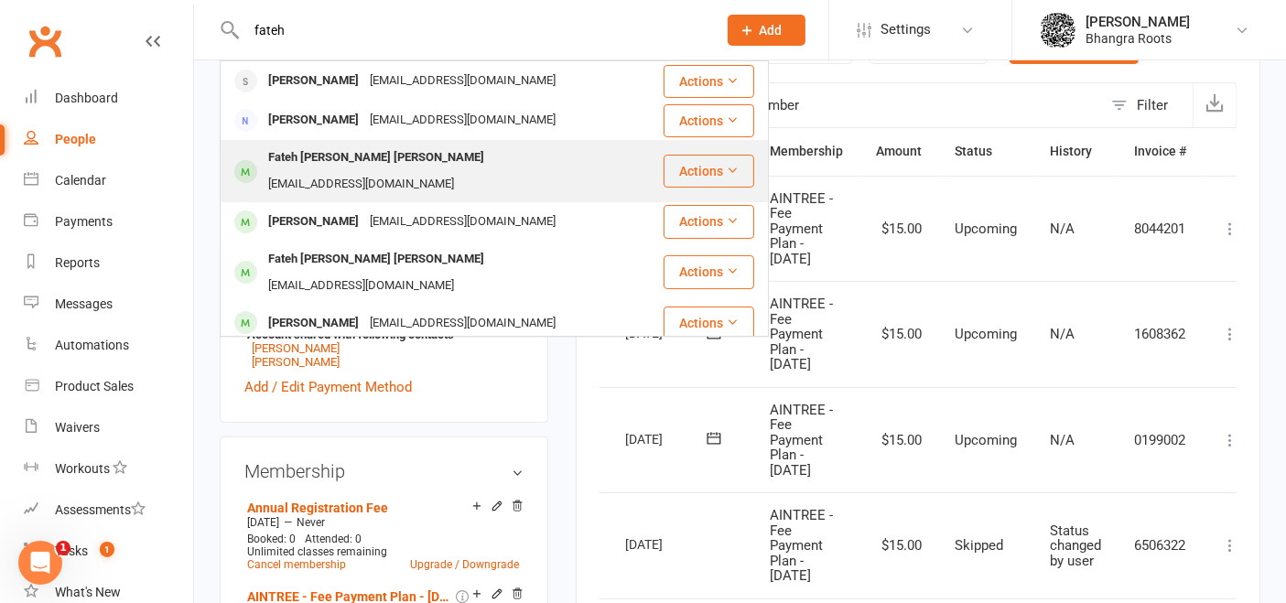
type input "fateh"
click at [362, 171] on div "[EMAIL_ADDRESS][DOMAIN_NAME]" at bounding box center [361, 184] width 197 height 27
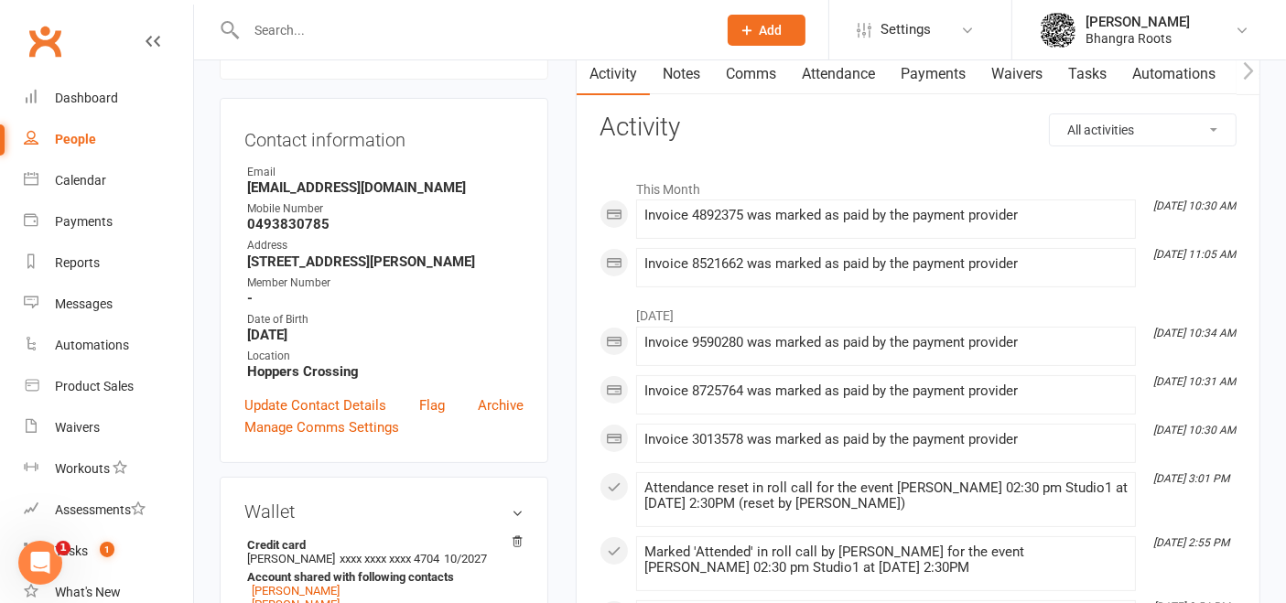
scroll to position [197, 0]
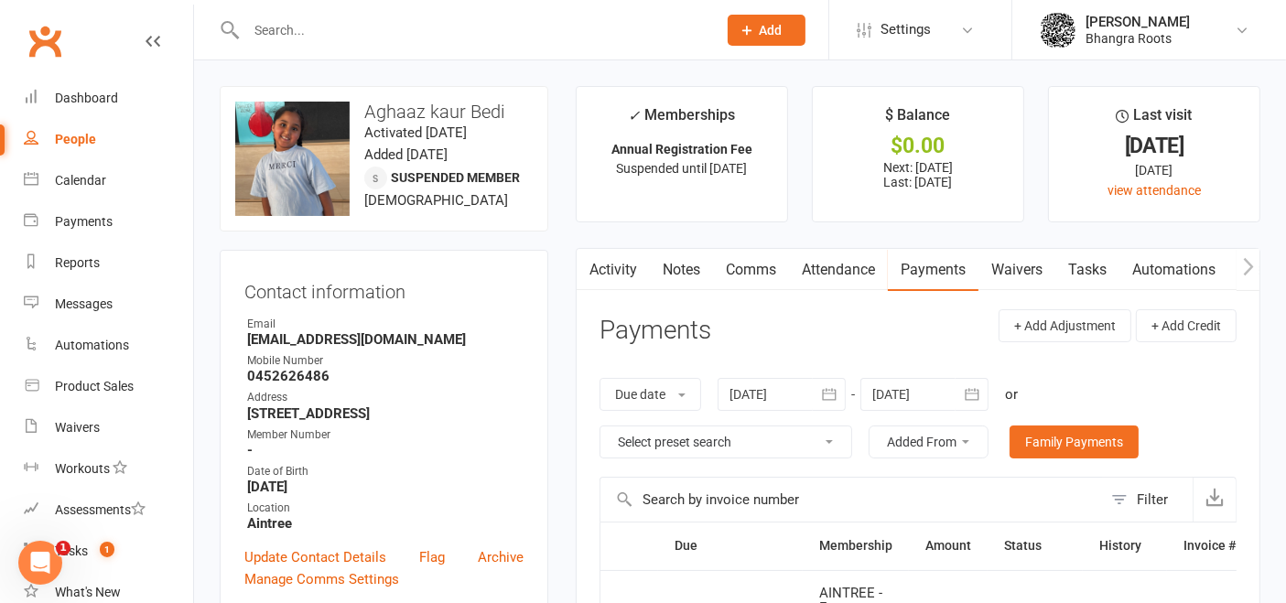
click at [405, 32] on input "text" at bounding box center [472, 30] width 463 height 26
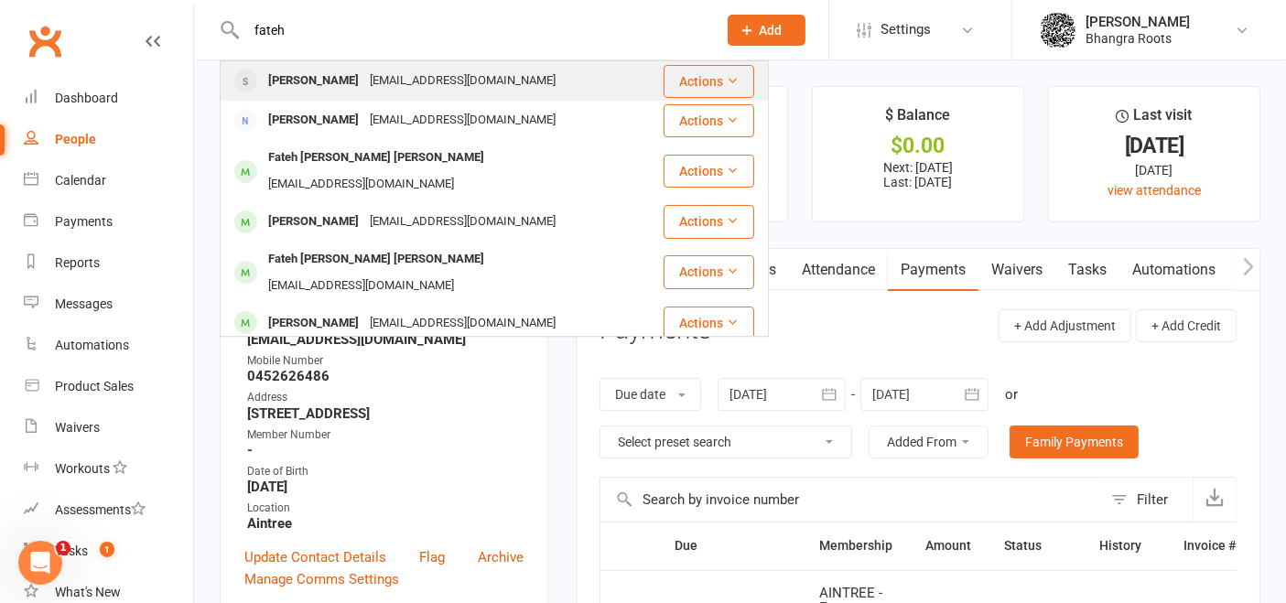
type input "fateh"
click at [371, 83] on div "brarba@yahoo.com" at bounding box center [462, 81] width 197 height 27
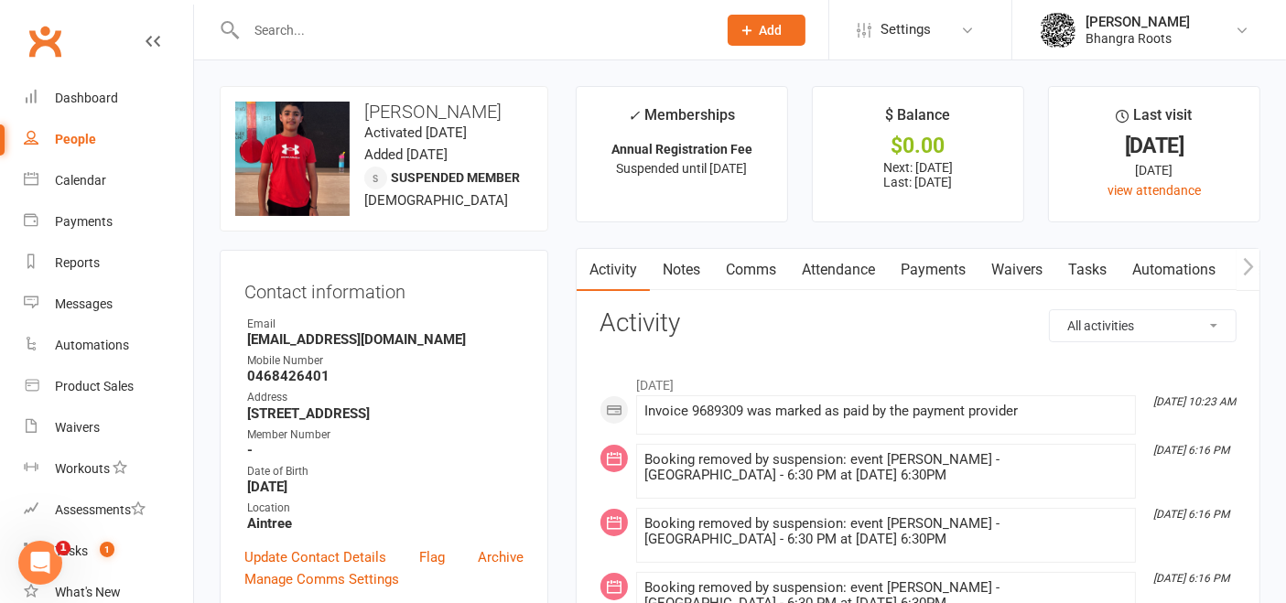
click at [930, 268] on link "Payments" at bounding box center [933, 270] width 91 height 42
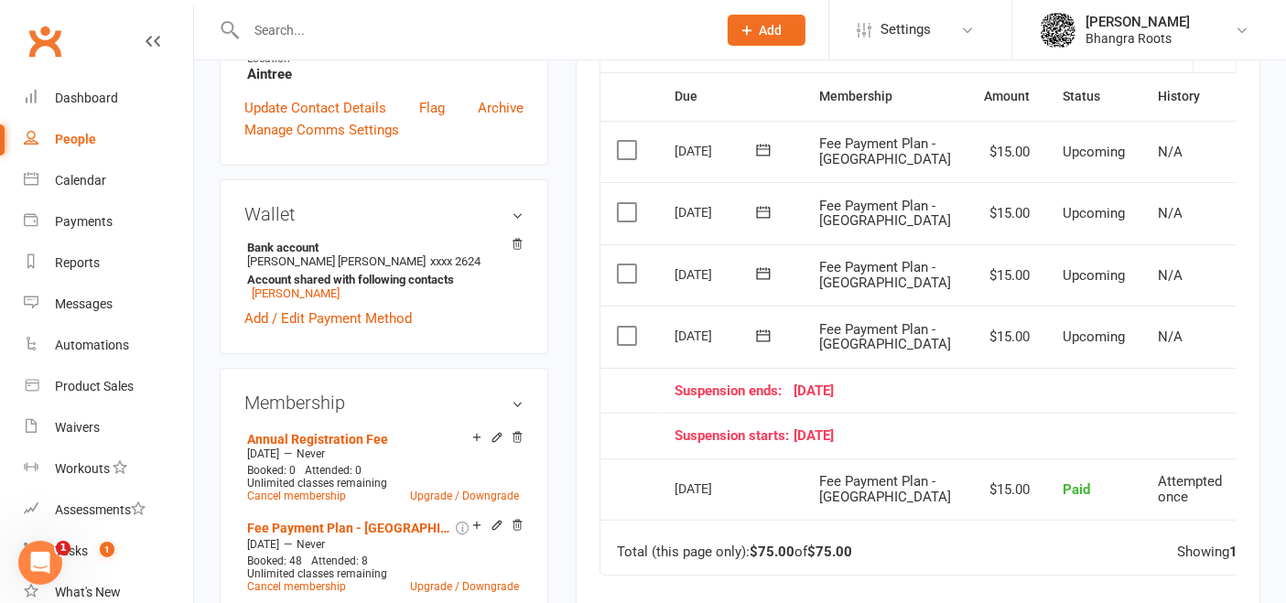
scroll to position [0, 62]
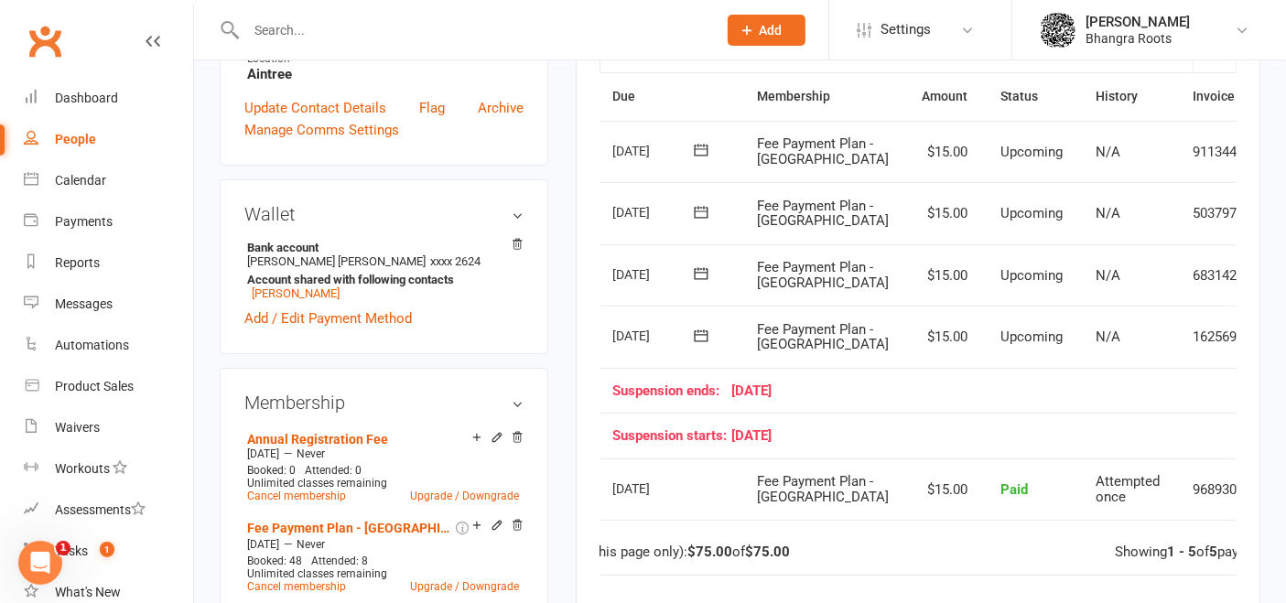
click at [1279, 346] on icon at bounding box center [1288, 337] width 18 height 18
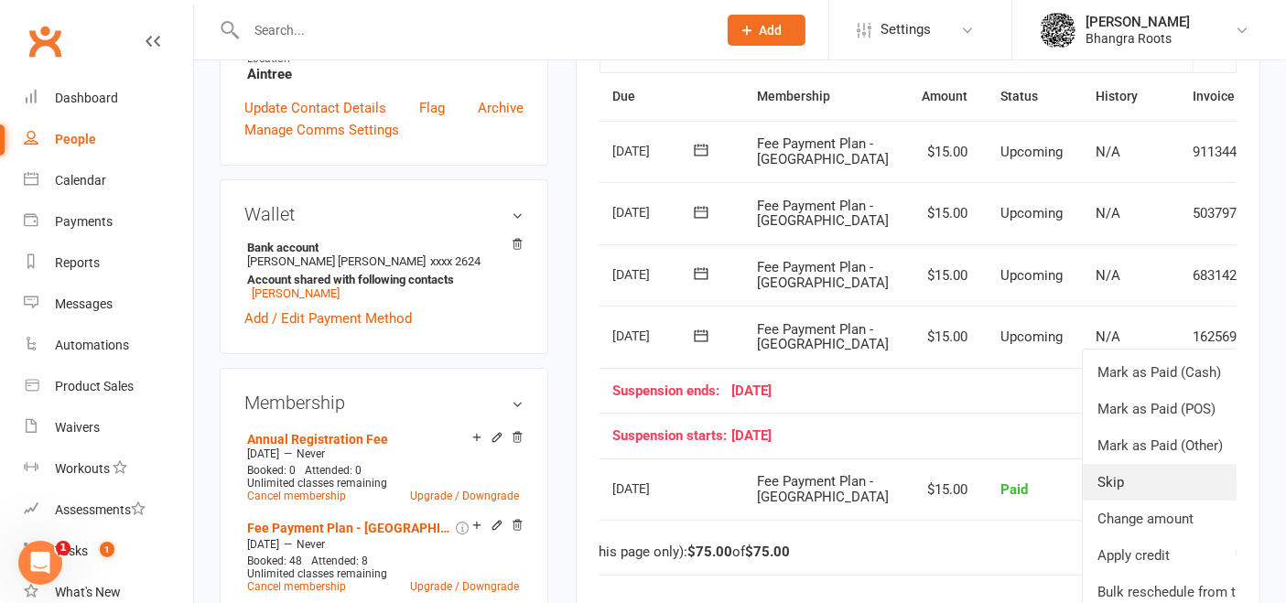
click at [1091, 501] on link "Skip" at bounding box center [1191, 482] width 216 height 37
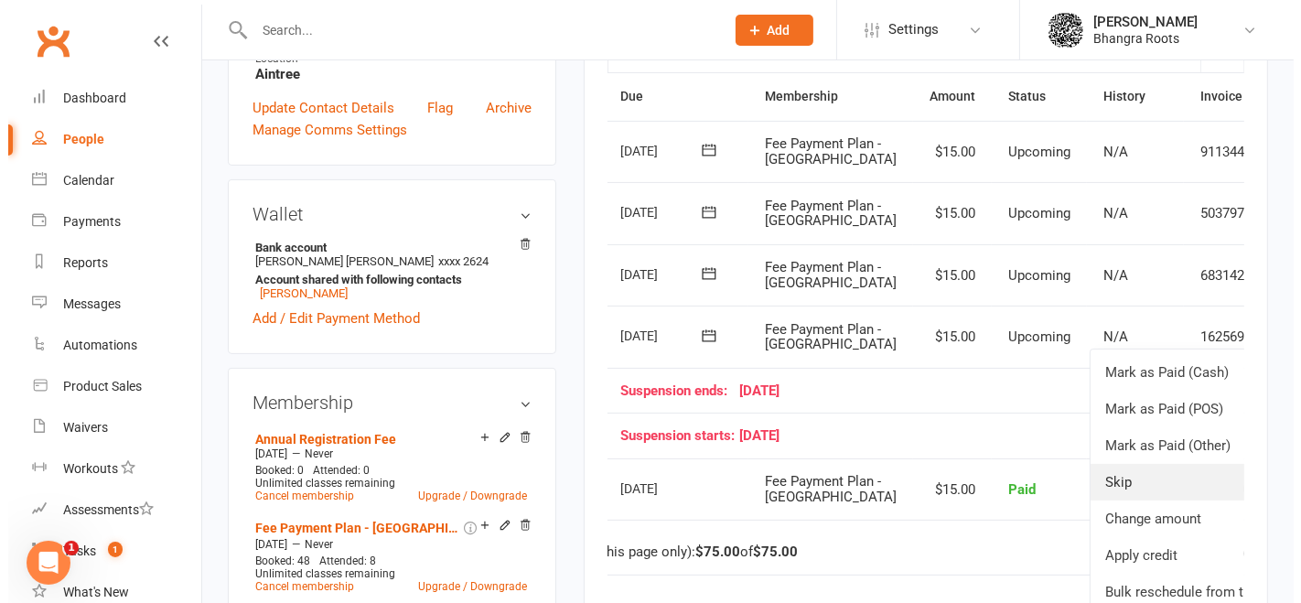
scroll to position [432, 0]
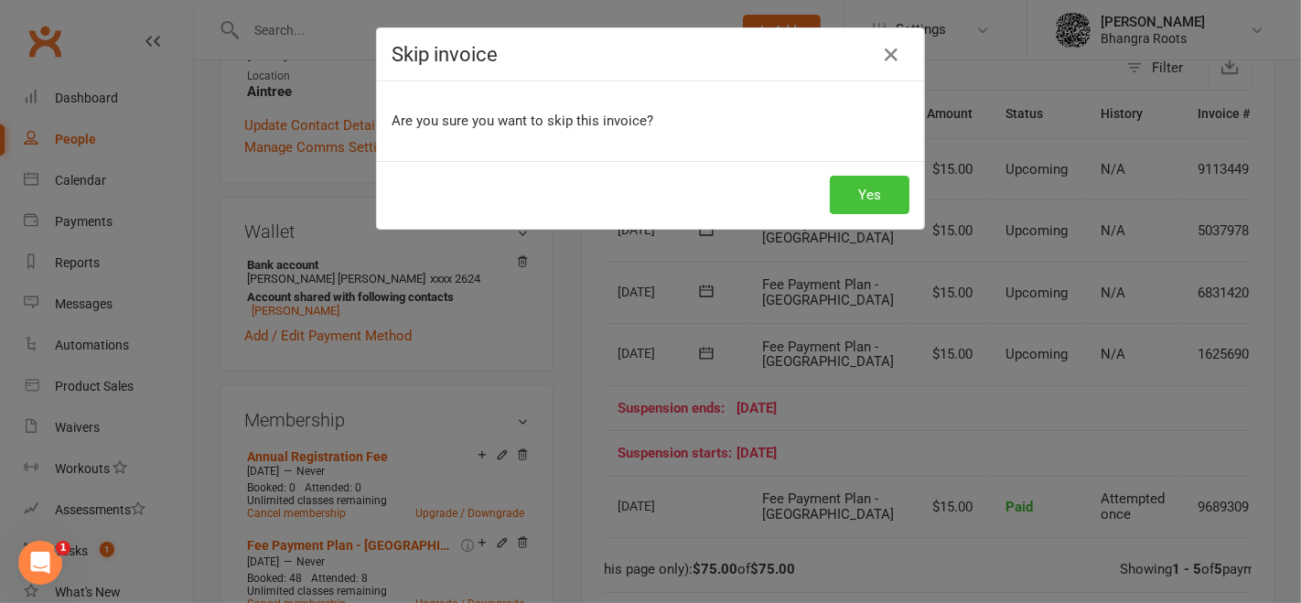
click at [868, 199] on button "Yes" at bounding box center [870, 195] width 80 height 38
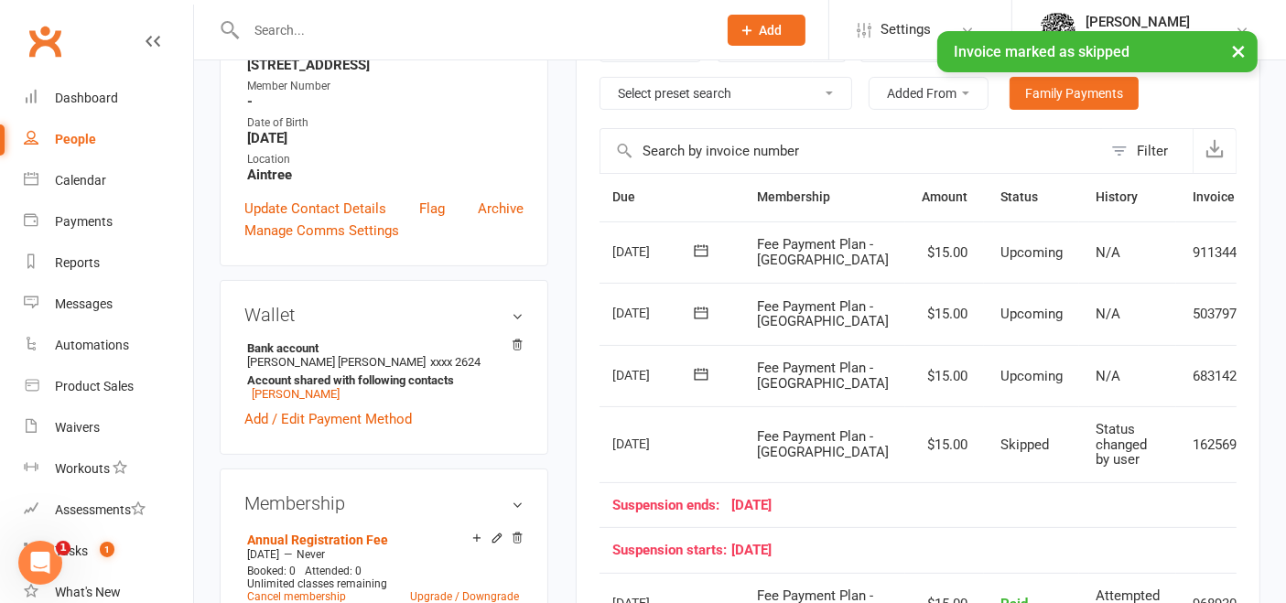
scroll to position [348, 0]
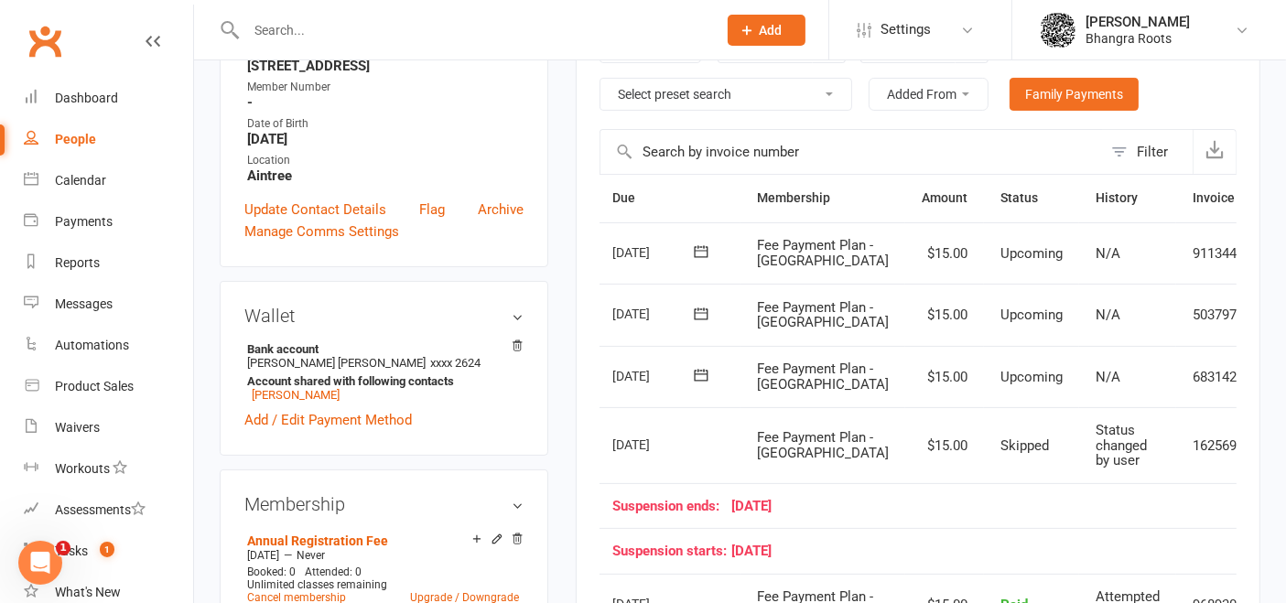
click at [321, 35] on input "text" at bounding box center [472, 30] width 463 height 26
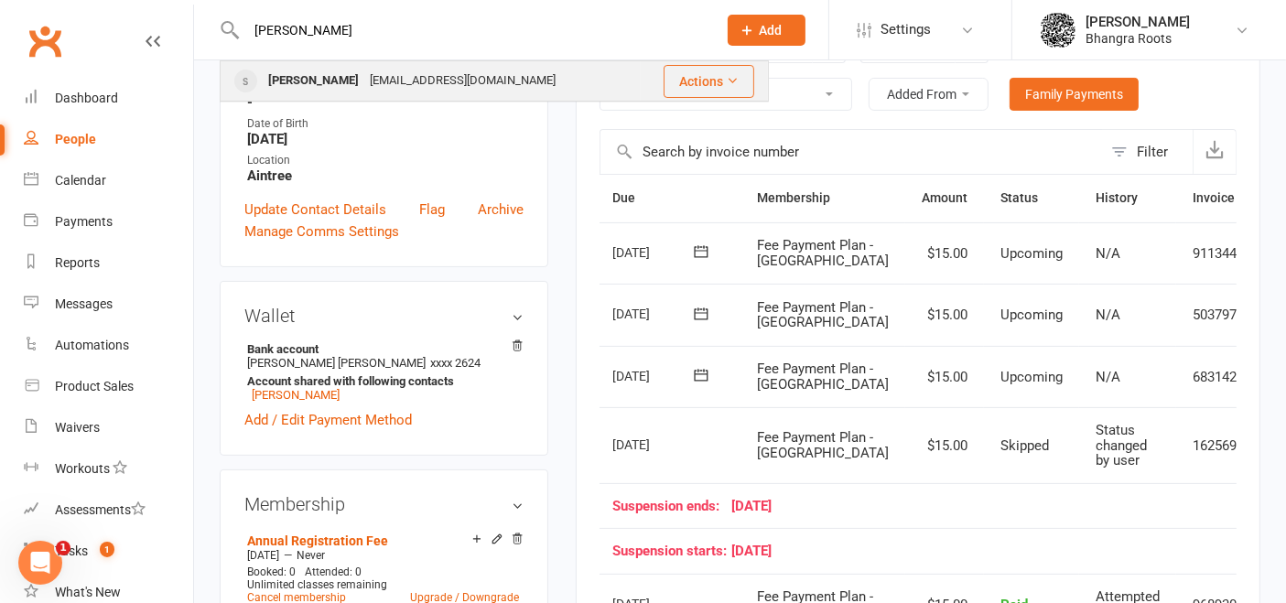
type input "jeff"
click at [328, 66] on div "Jeffraj Brar manibrar177@yahoo.com.au" at bounding box center [430, 81] width 418 height 38
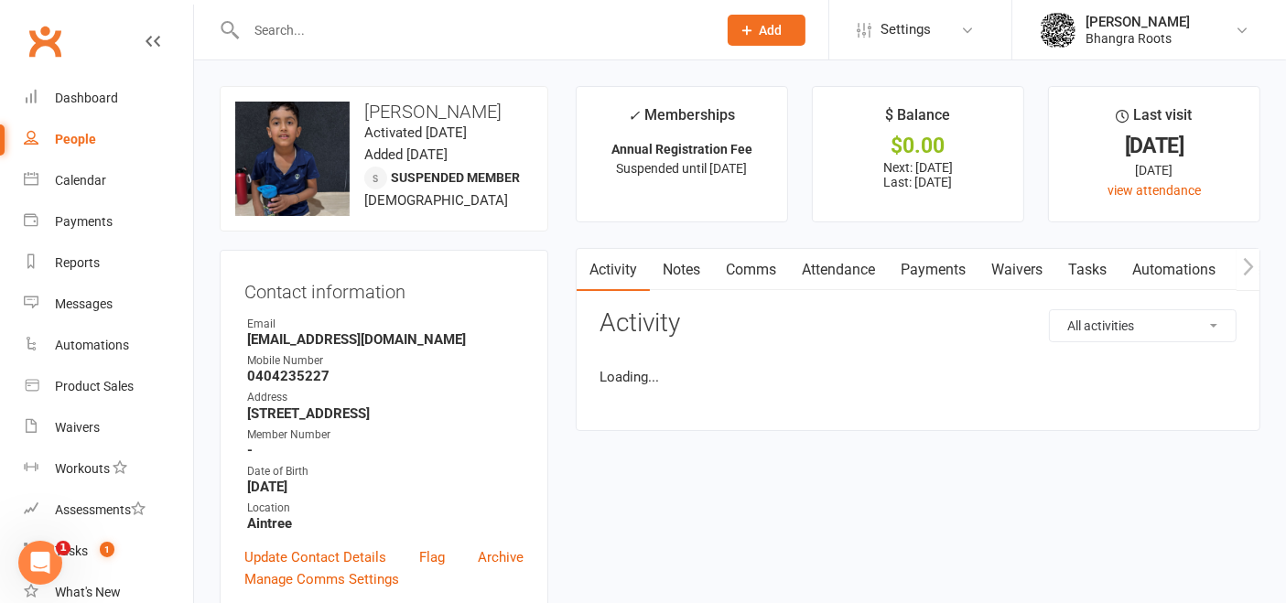
click at [897, 289] on link "Payments" at bounding box center [933, 270] width 91 height 42
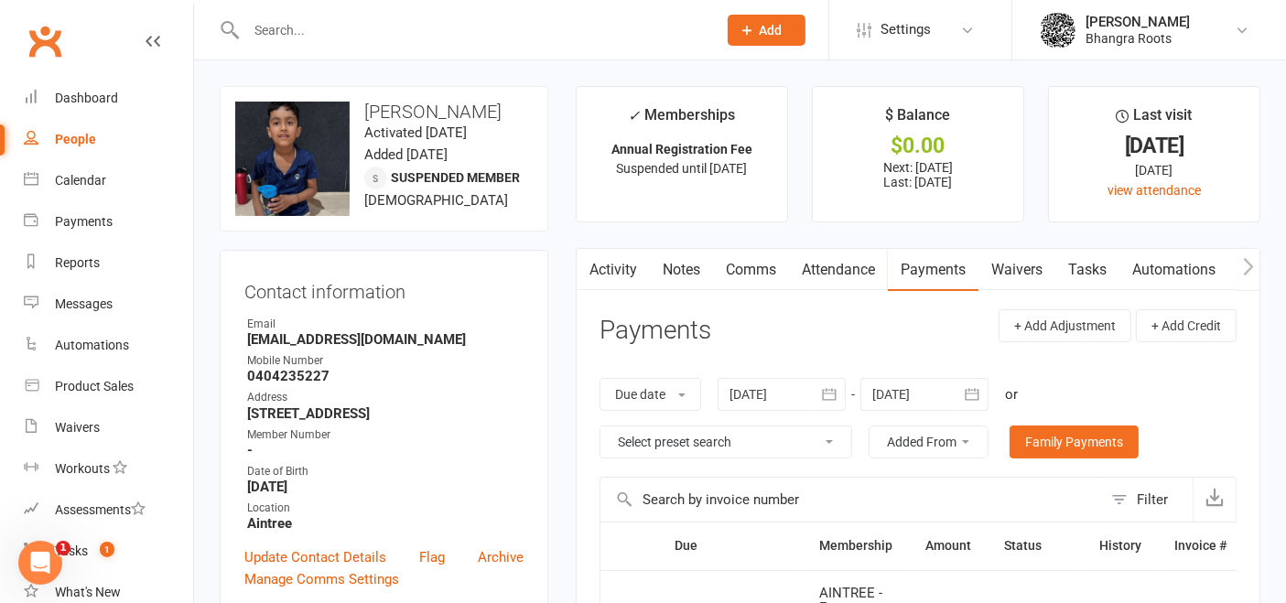
click at [944, 265] on link "Payments" at bounding box center [933, 270] width 91 height 42
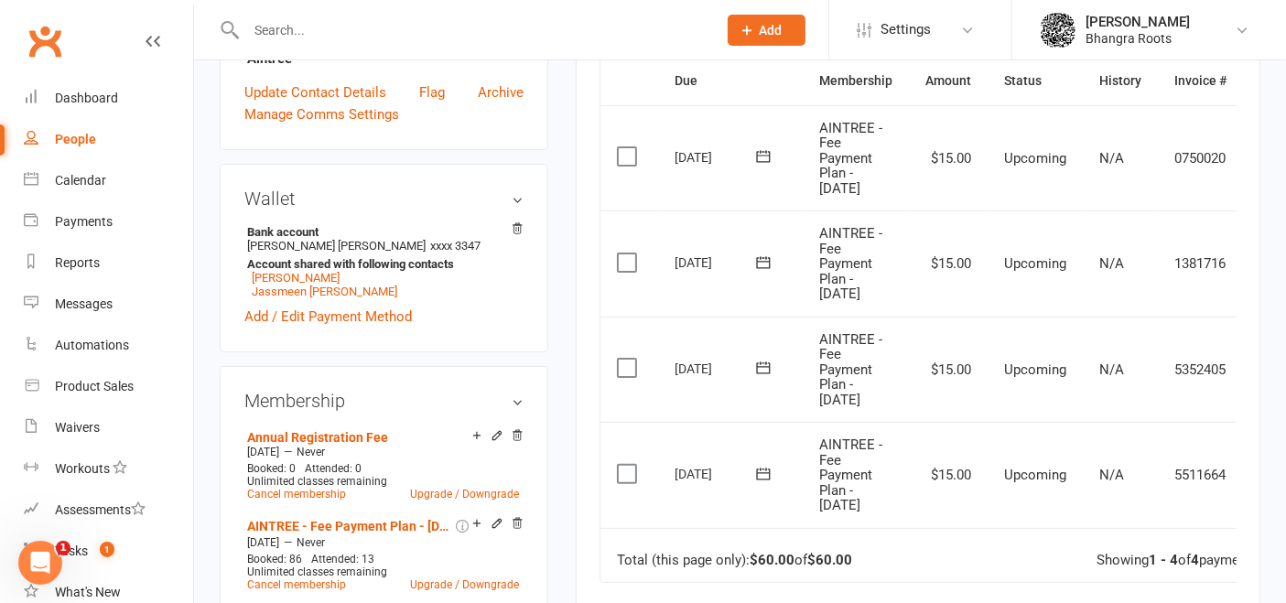
scroll to position [0, 59]
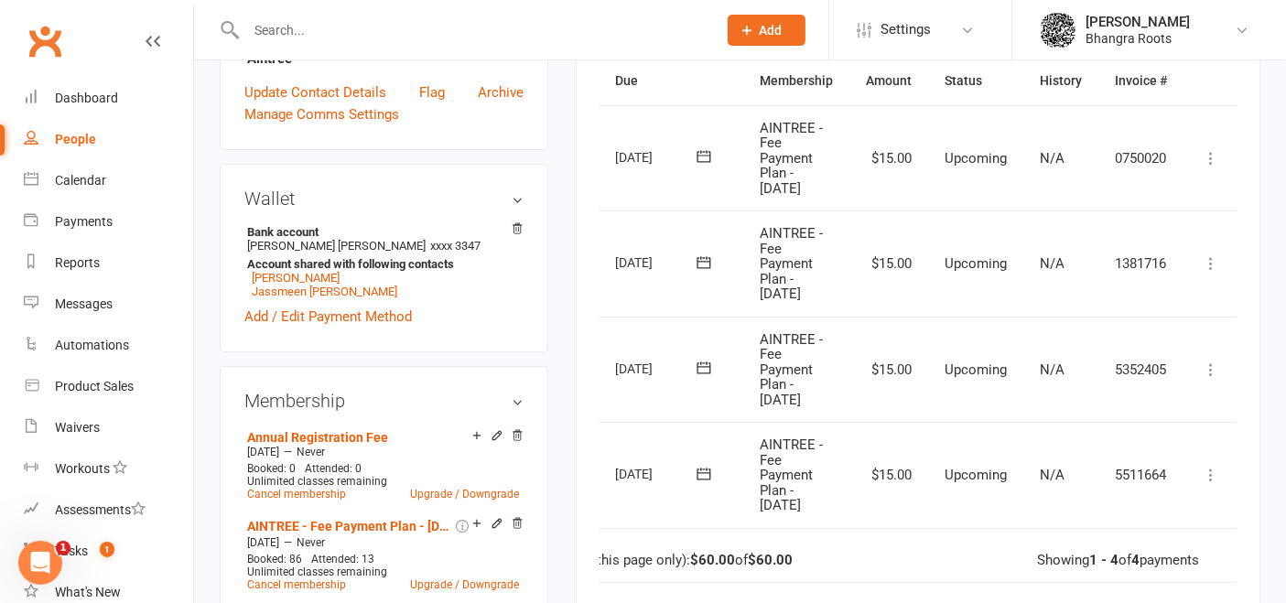
click at [1215, 478] on icon at bounding box center [1211, 475] width 18 height 18
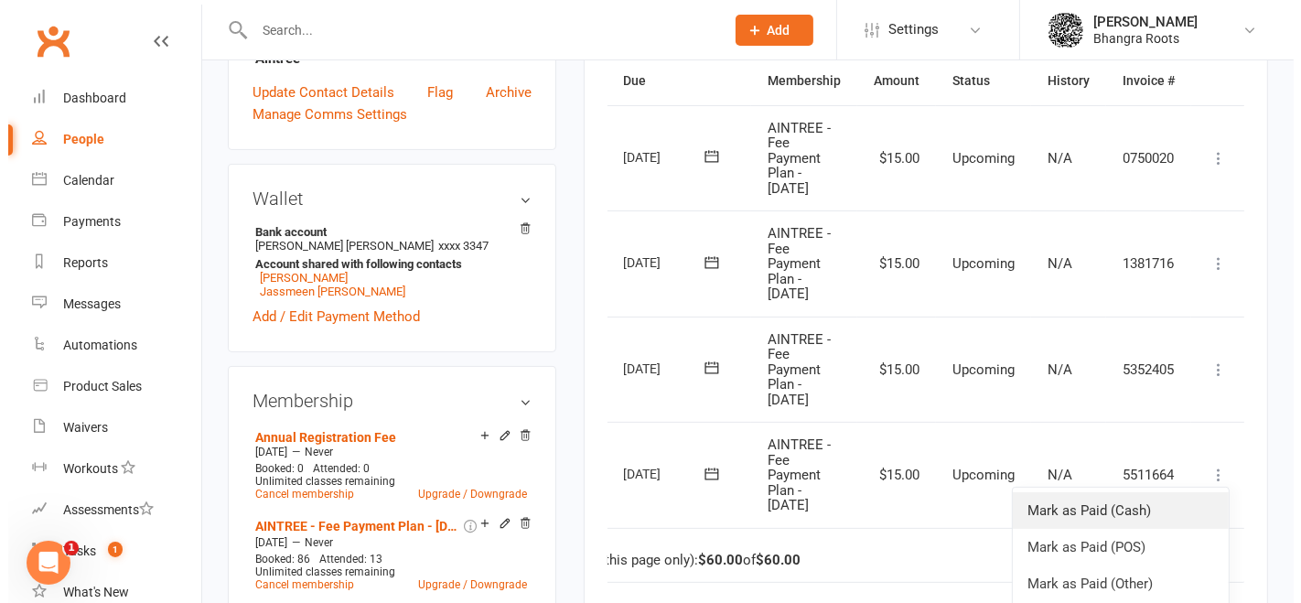
scroll to position [44, 59]
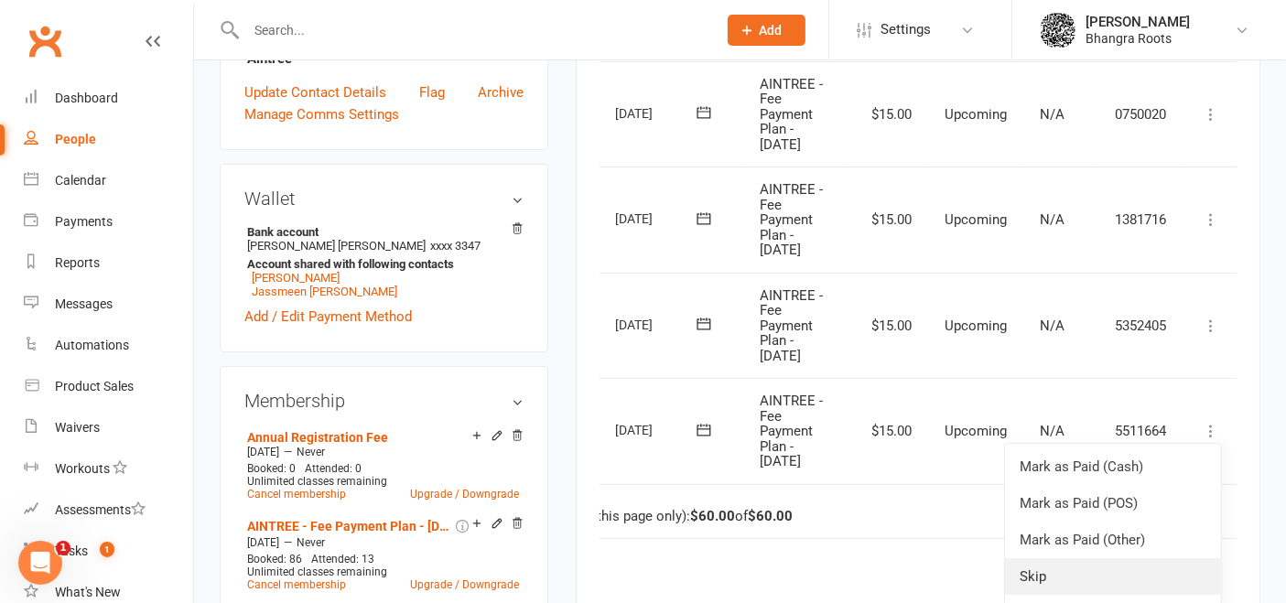
click at [1062, 562] on link "Skip" at bounding box center [1113, 576] width 216 height 37
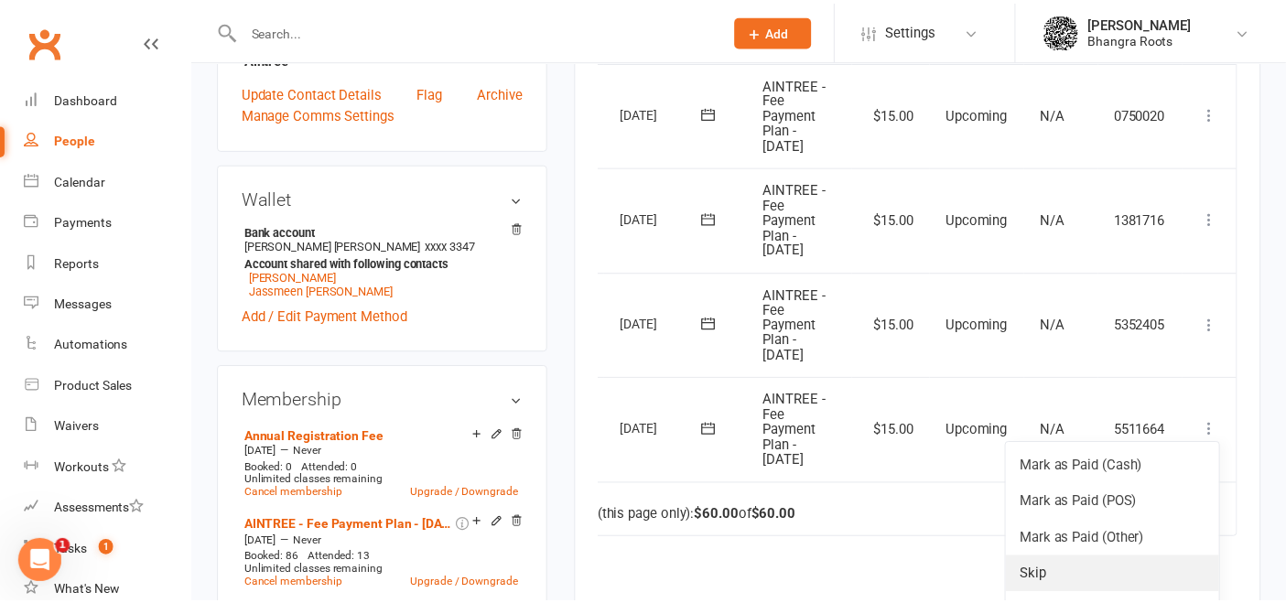
scroll to position [0, 49]
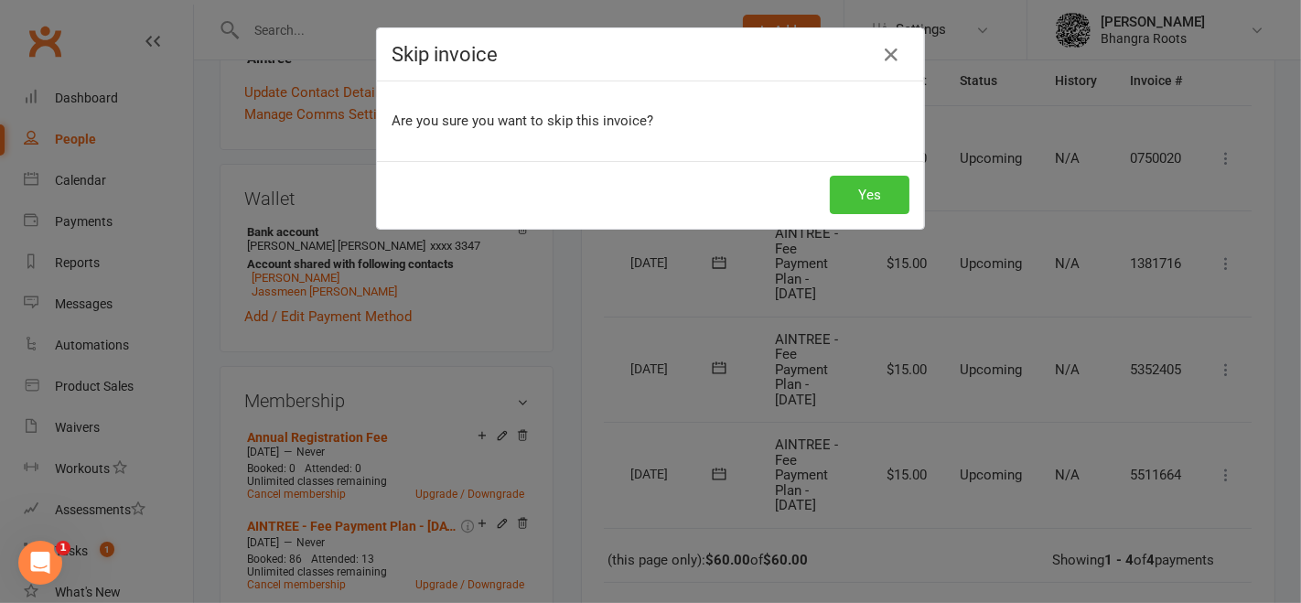
click at [866, 192] on button "Yes" at bounding box center [870, 195] width 80 height 38
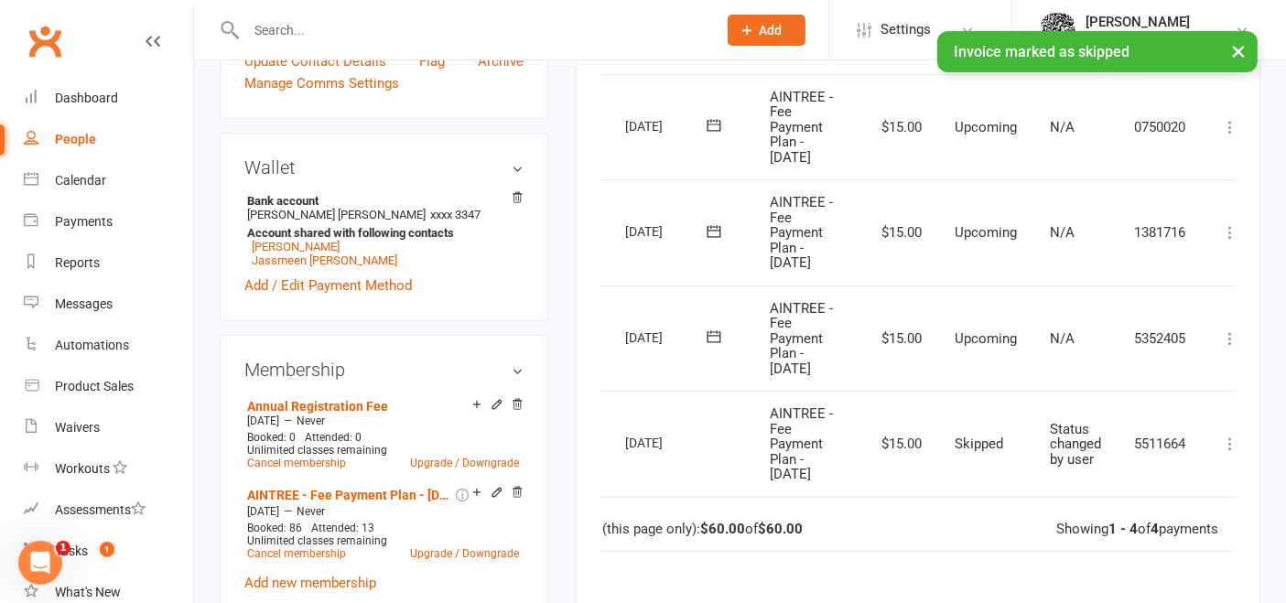
scroll to position [491, 0]
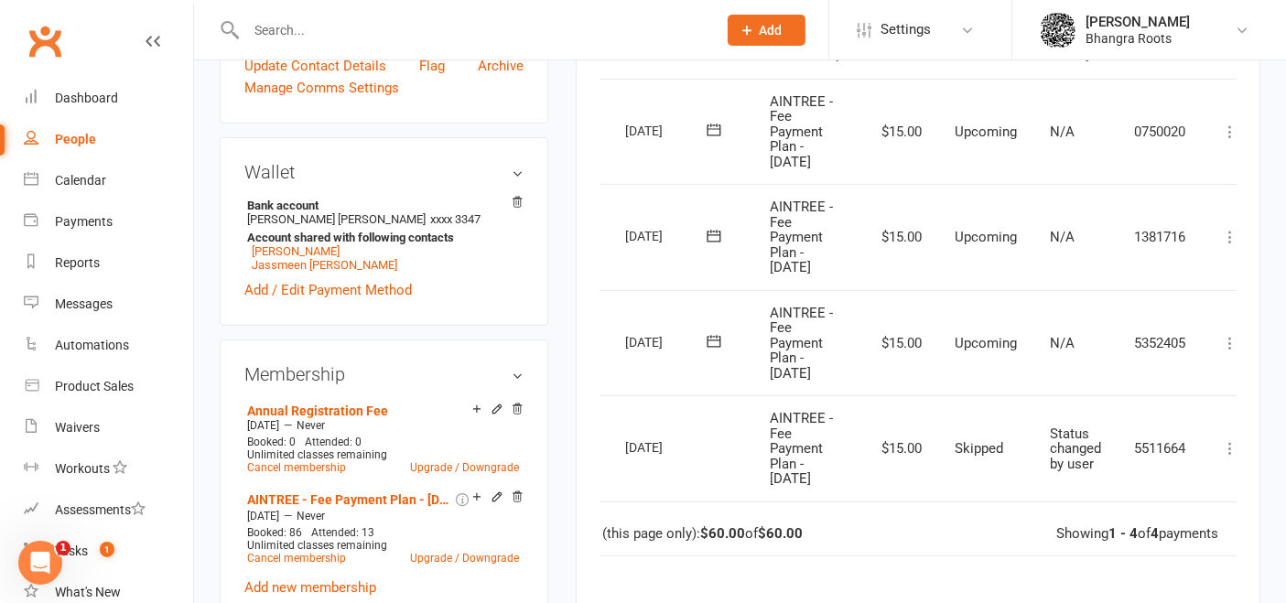
click at [1228, 339] on icon at bounding box center [1230, 343] width 18 height 18
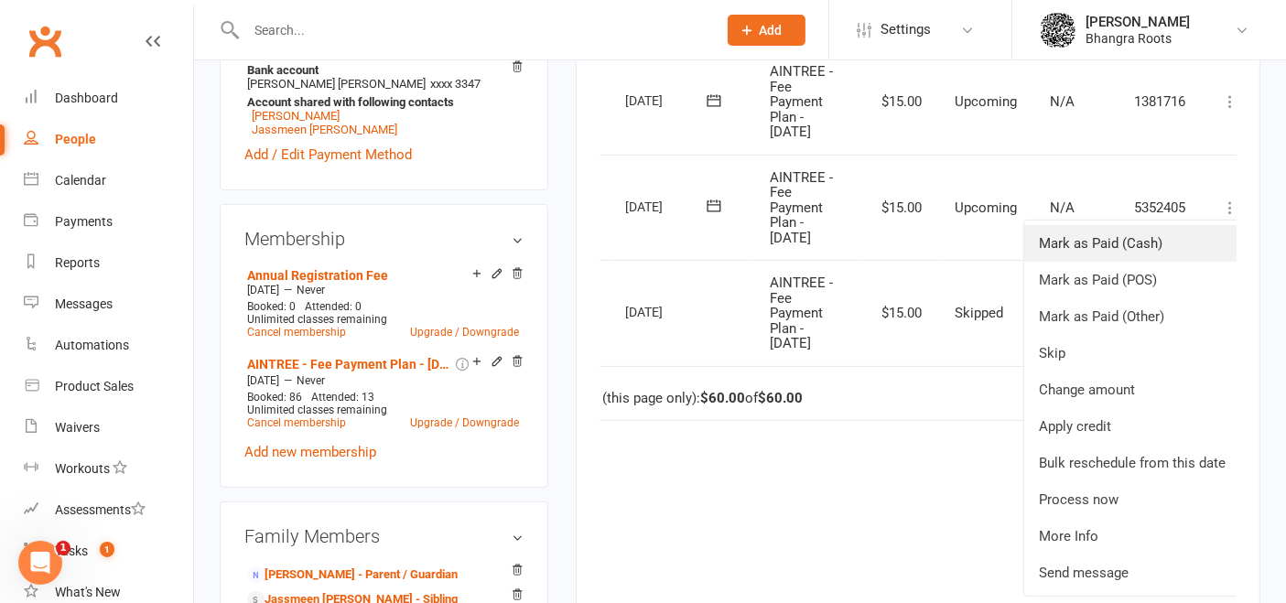
scroll to position [630, 0]
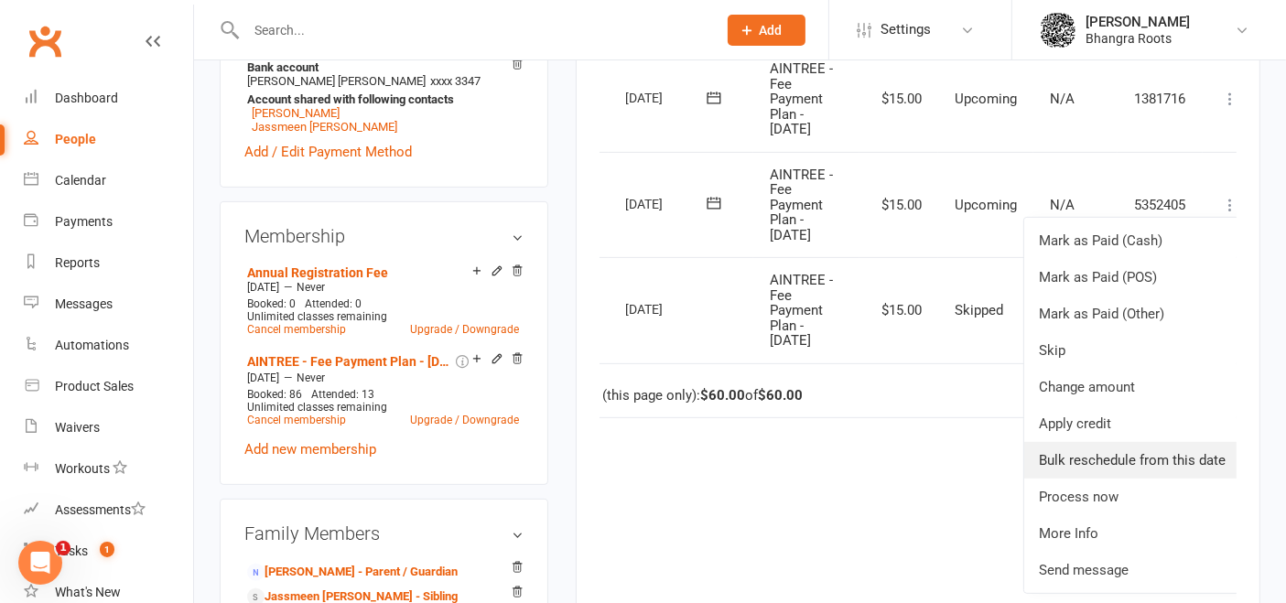
click at [1153, 448] on link "Bulk reschedule from this date" at bounding box center [1132, 460] width 216 height 37
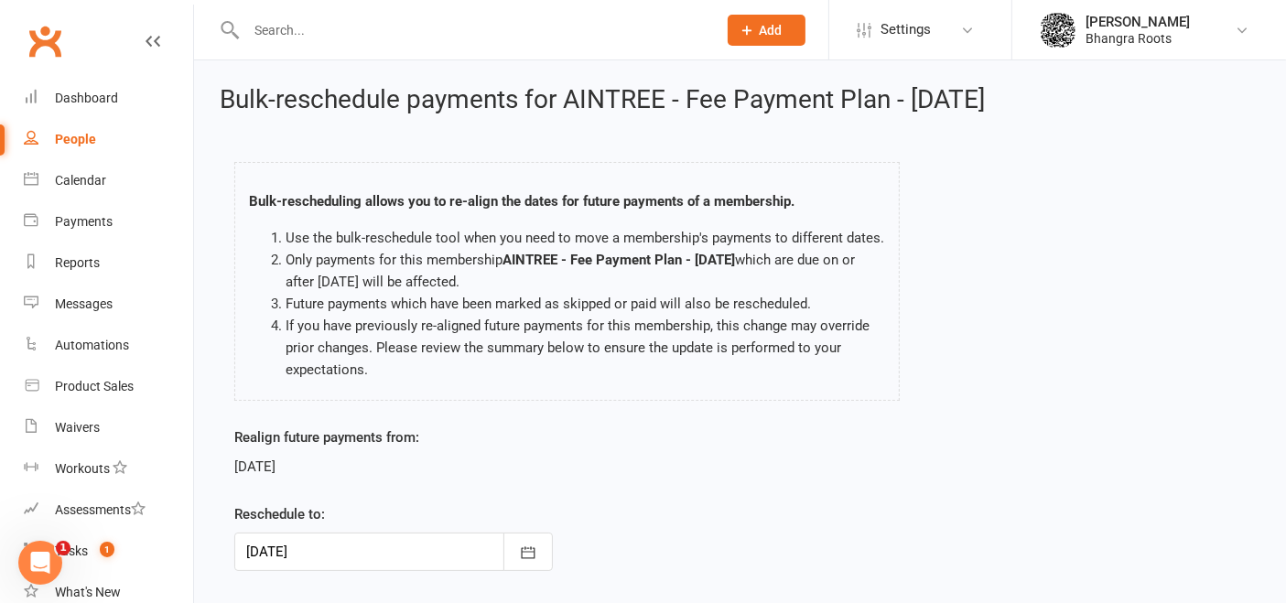
scroll to position [111, 0]
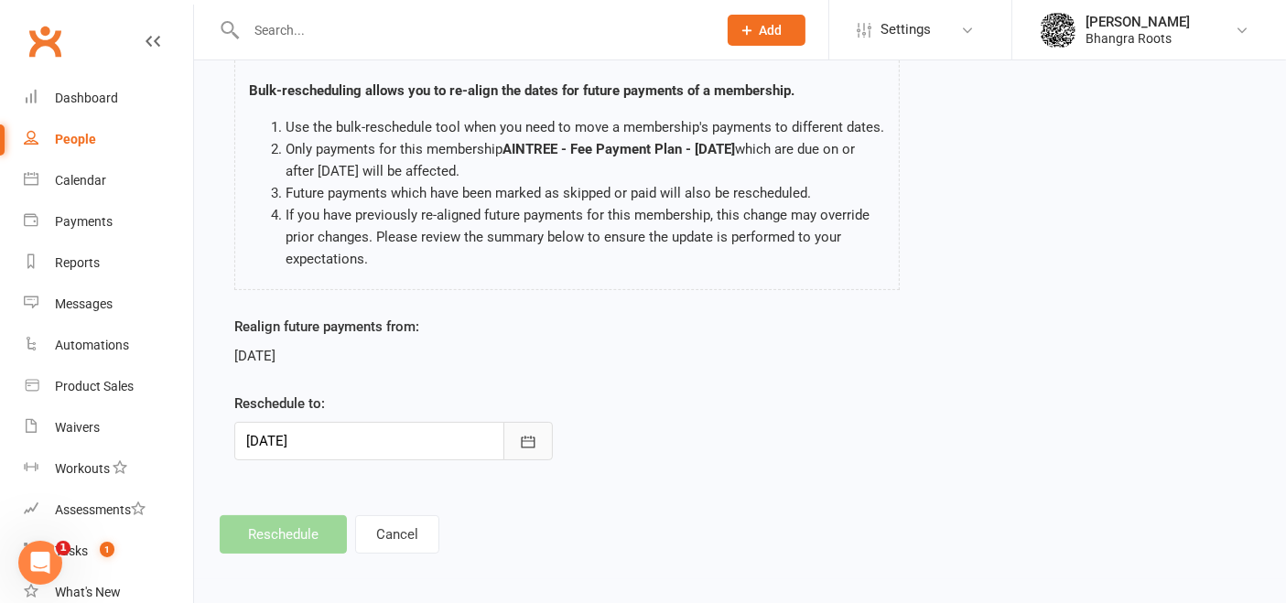
click at [514, 452] on button "button" at bounding box center [527, 441] width 49 height 38
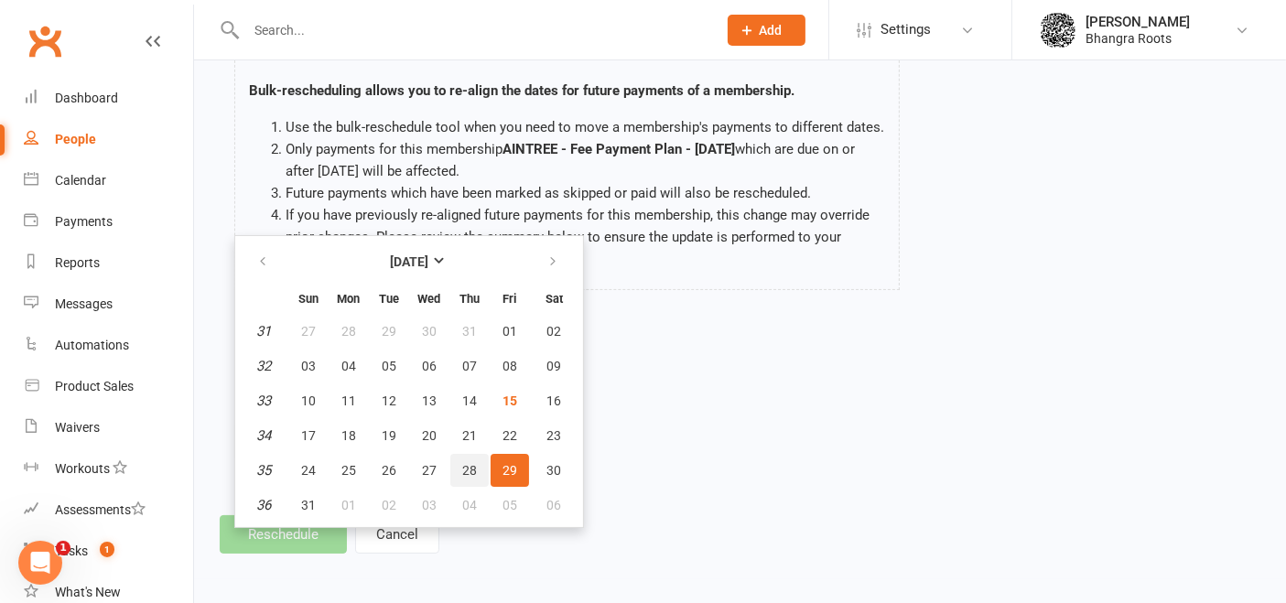
click at [466, 463] on span "28" at bounding box center [469, 470] width 15 height 15
type input "[DATE]"
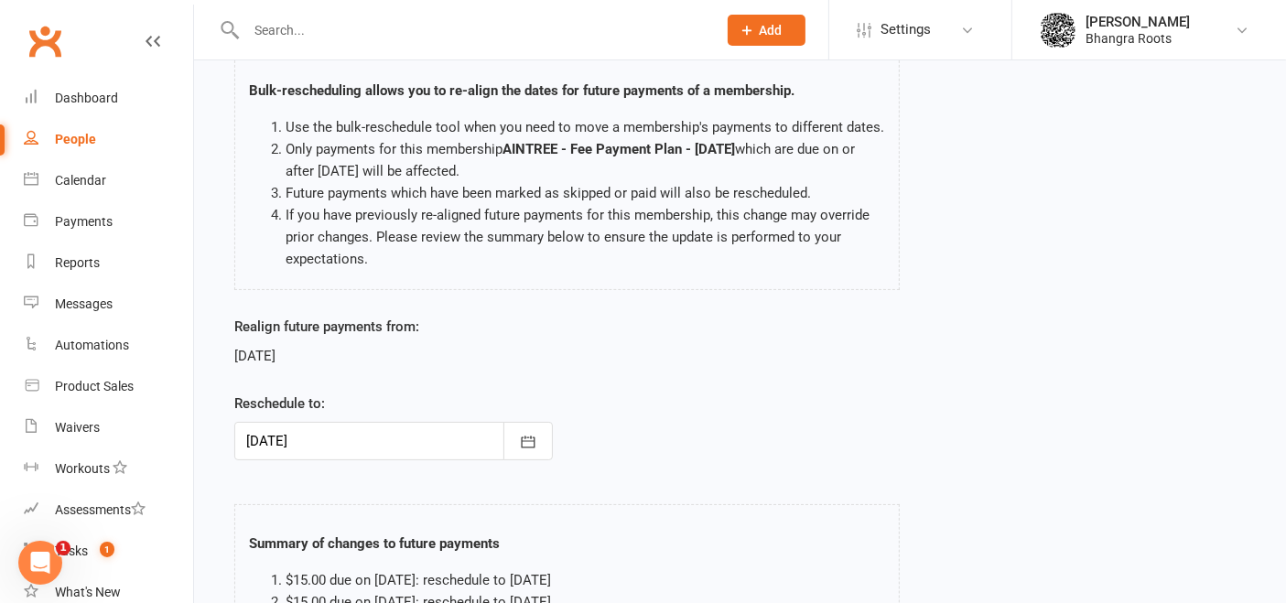
scroll to position [371, 0]
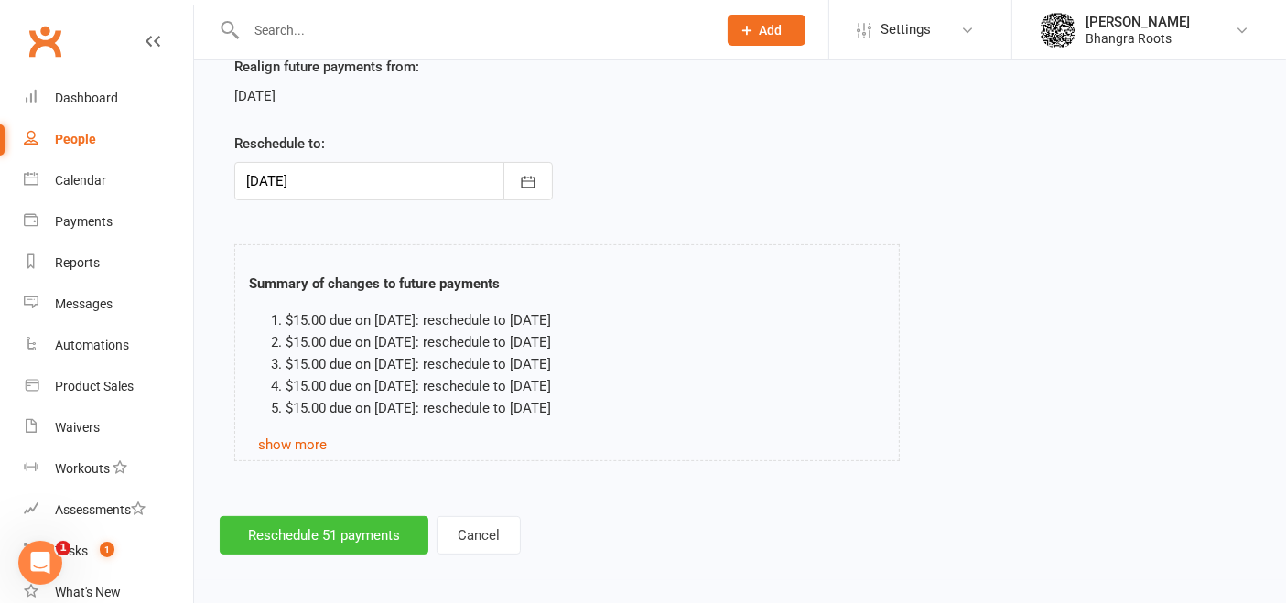
click at [338, 534] on button "Reschedule 51 payments" at bounding box center [324, 535] width 209 height 38
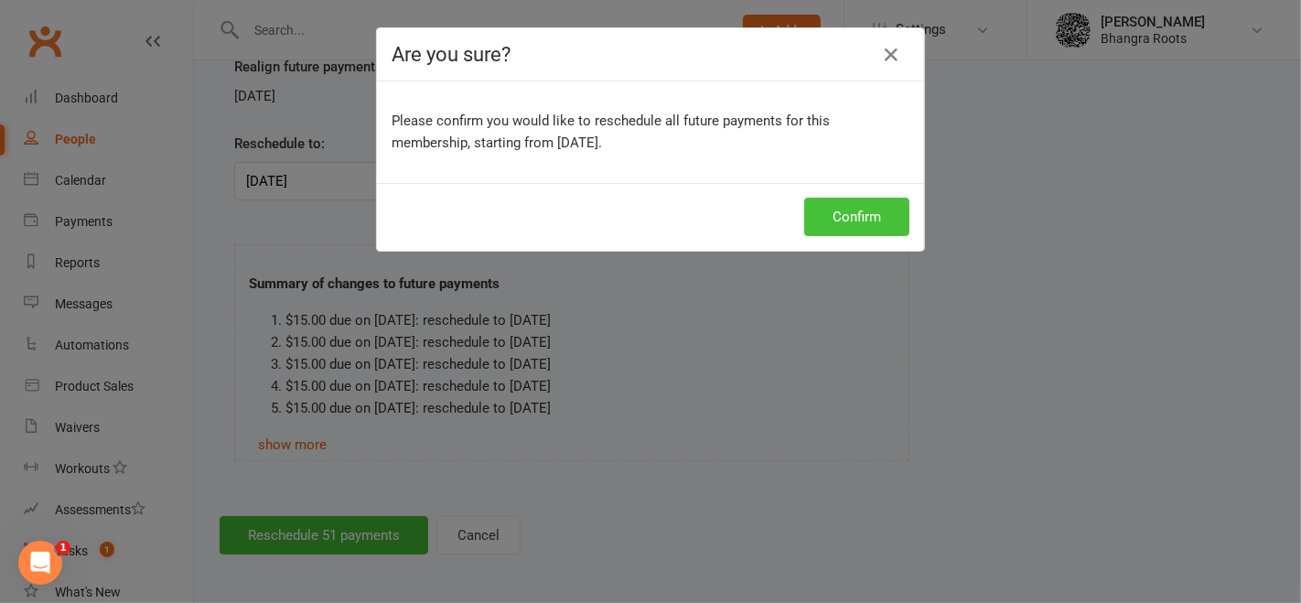
click at [862, 212] on button "Confirm" at bounding box center [856, 217] width 105 height 38
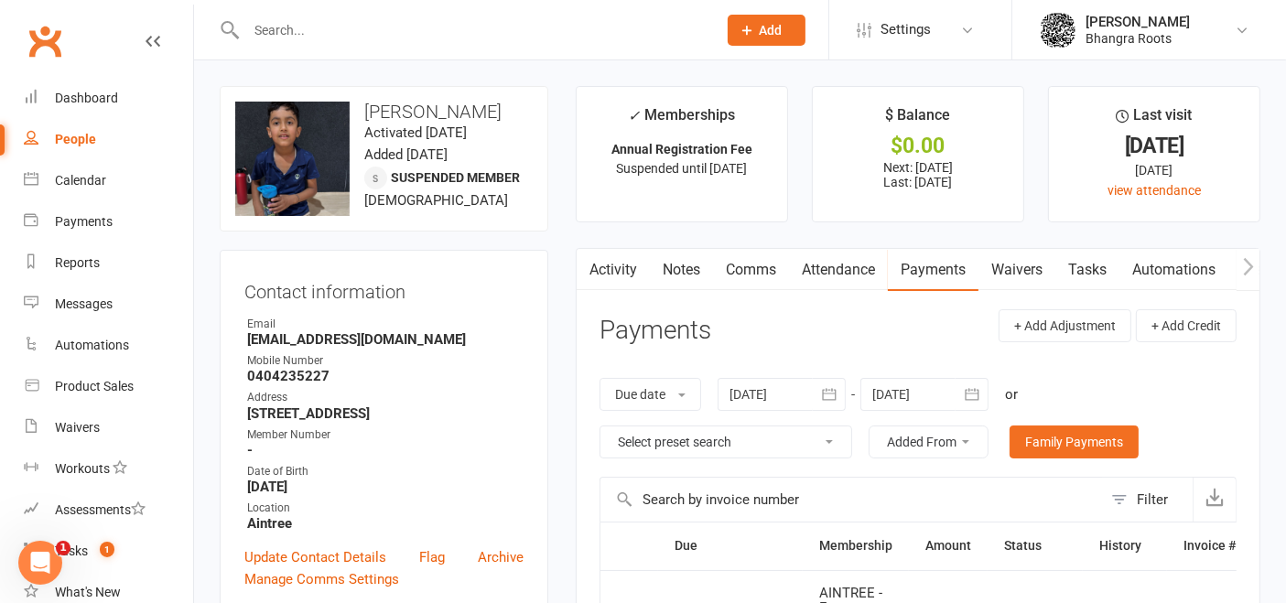
click at [412, 37] on input "text" at bounding box center [472, 30] width 463 height 26
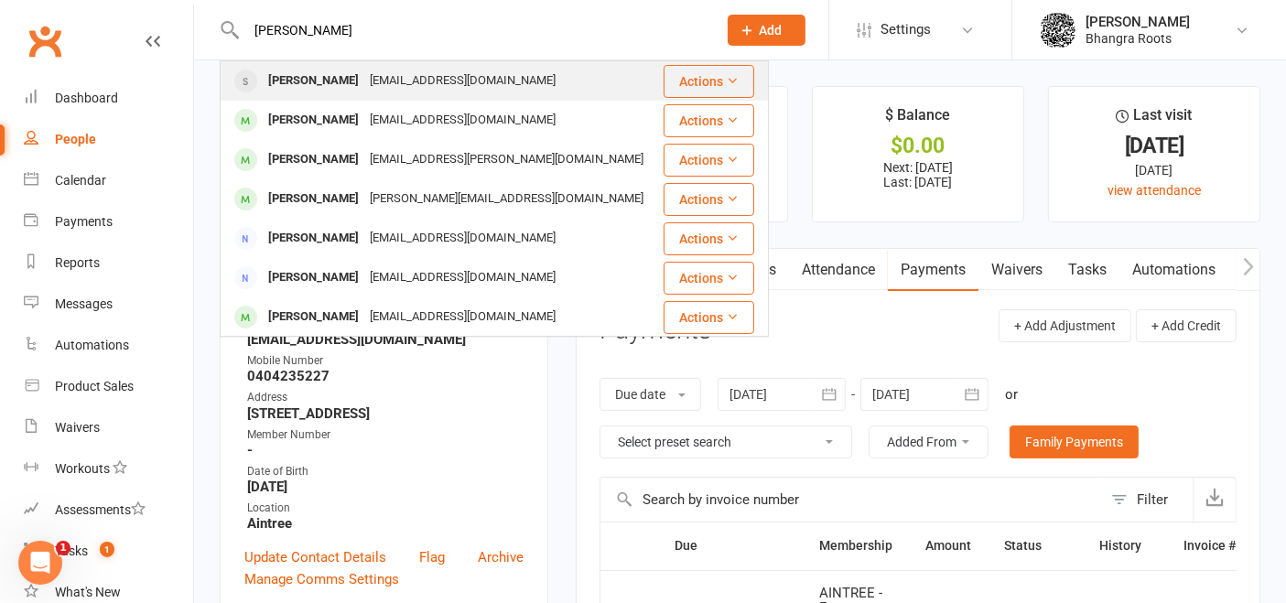
type input "jasmine chau"
click at [364, 77] on div "Jasmine Chauhan" at bounding box center [314, 81] width 102 height 27
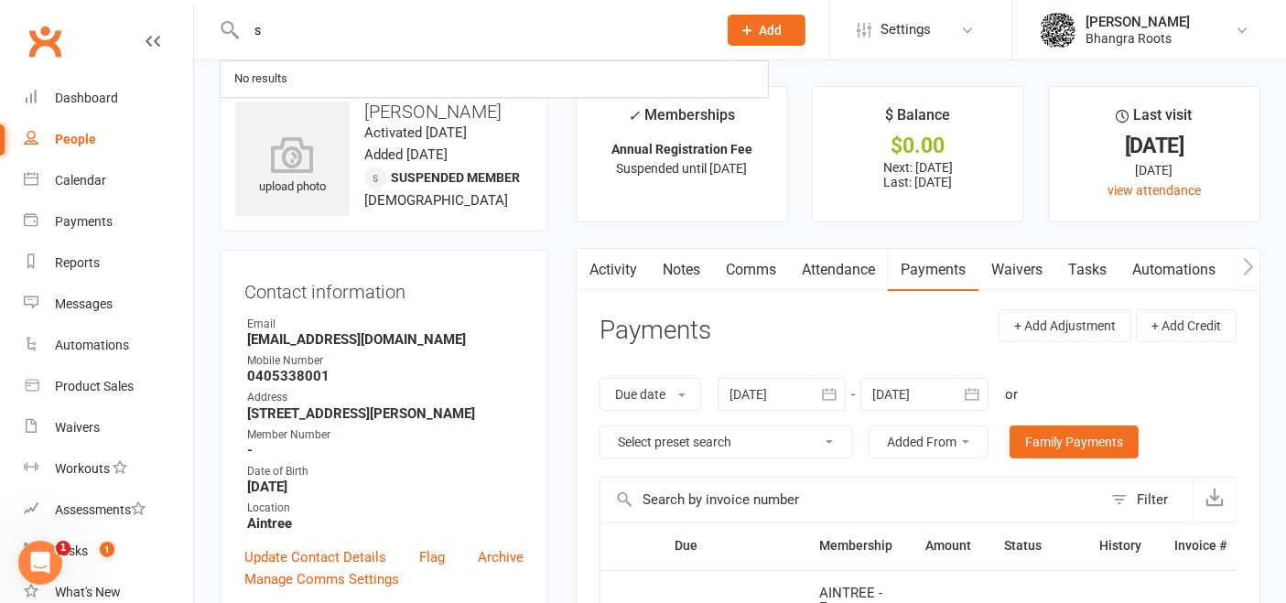
click at [437, 35] on input "s" at bounding box center [472, 30] width 463 height 26
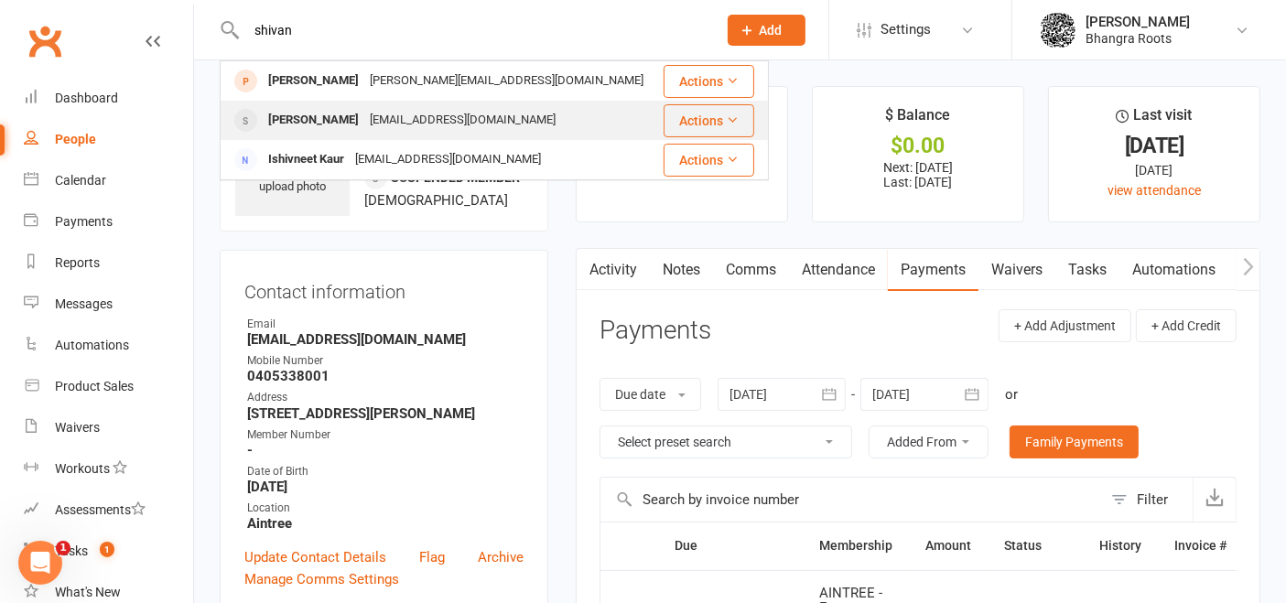
type input "shivan"
click at [407, 115] on div "Pritirani1993@yahoo.com" at bounding box center [462, 120] width 197 height 27
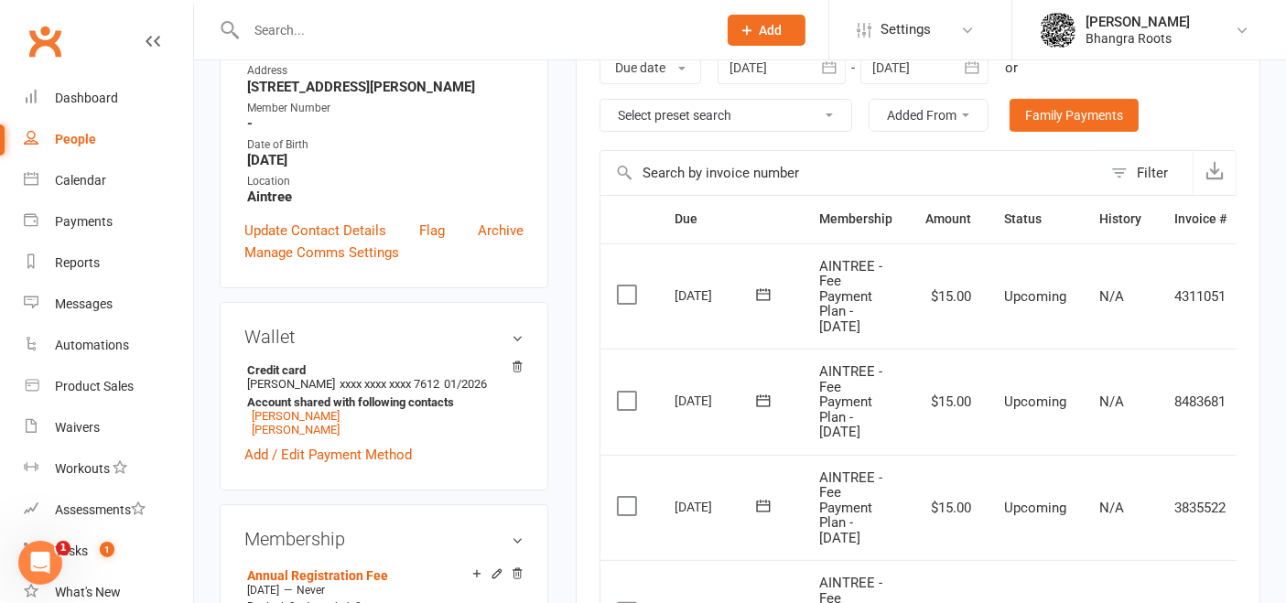
scroll to position [327, 0]
click at [315, 20] on input "text" at bounding box center [472, 30] width 463 height 26
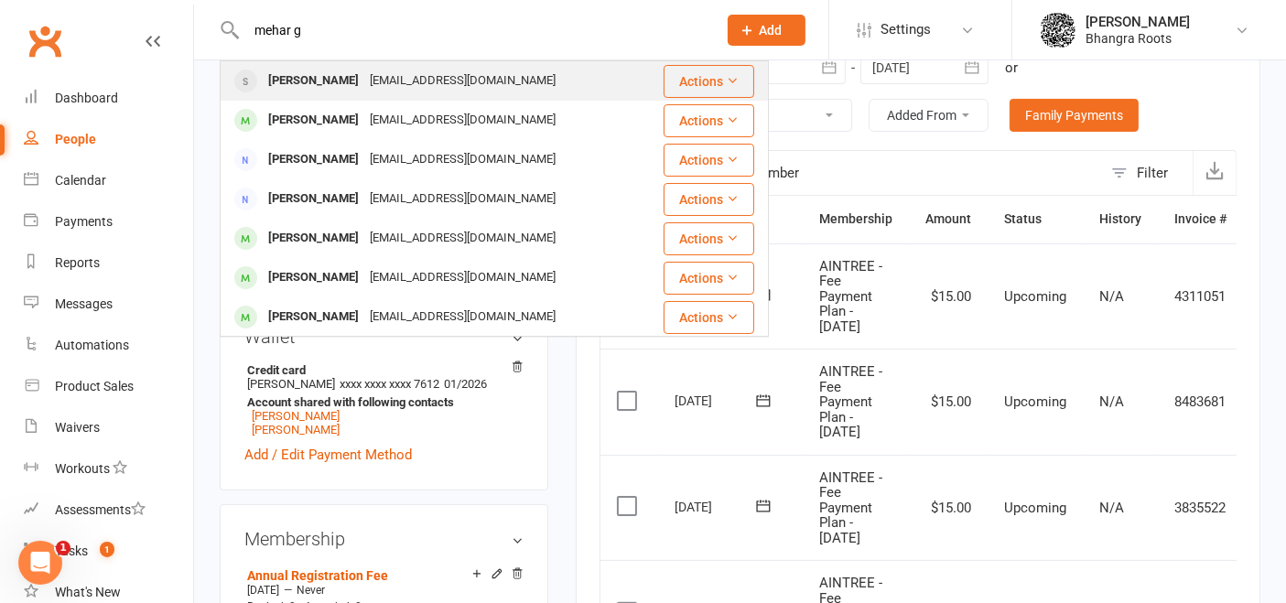
type input "mehar g"
click at [364, 77] on div "richaairi@gmail.com" at bounding box center [462, 81] width 197 height 27
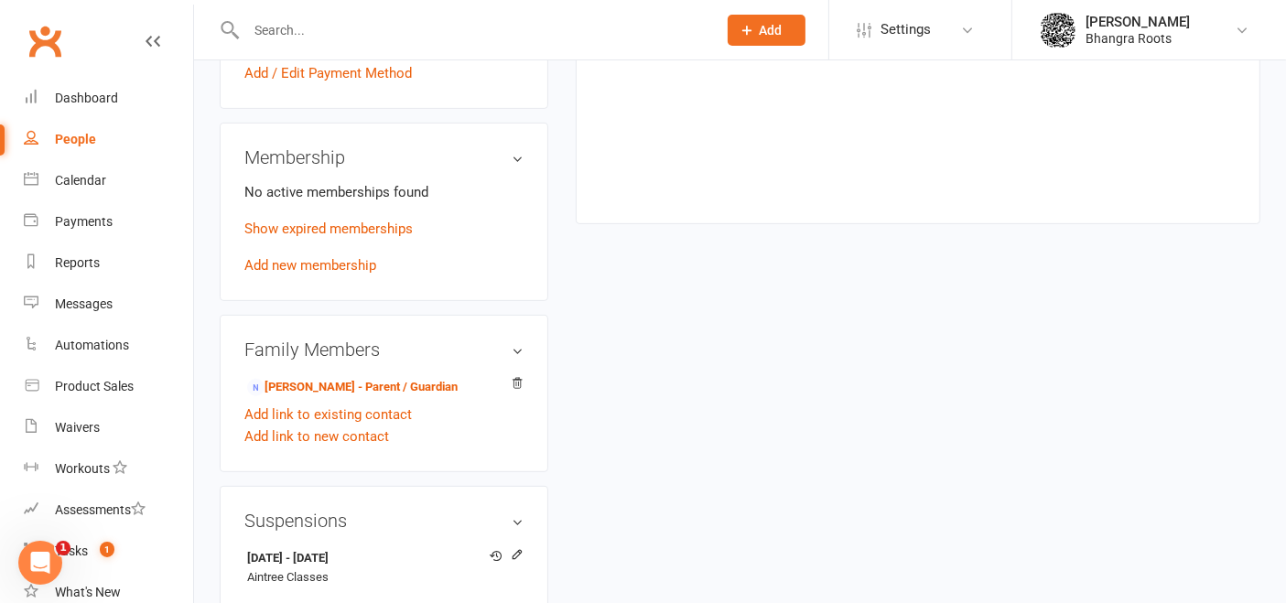
scroll to position [711, 0]
click at [377, 228] on link "Show expired memberships" at bounding box center [328, 229] width 168 height 16
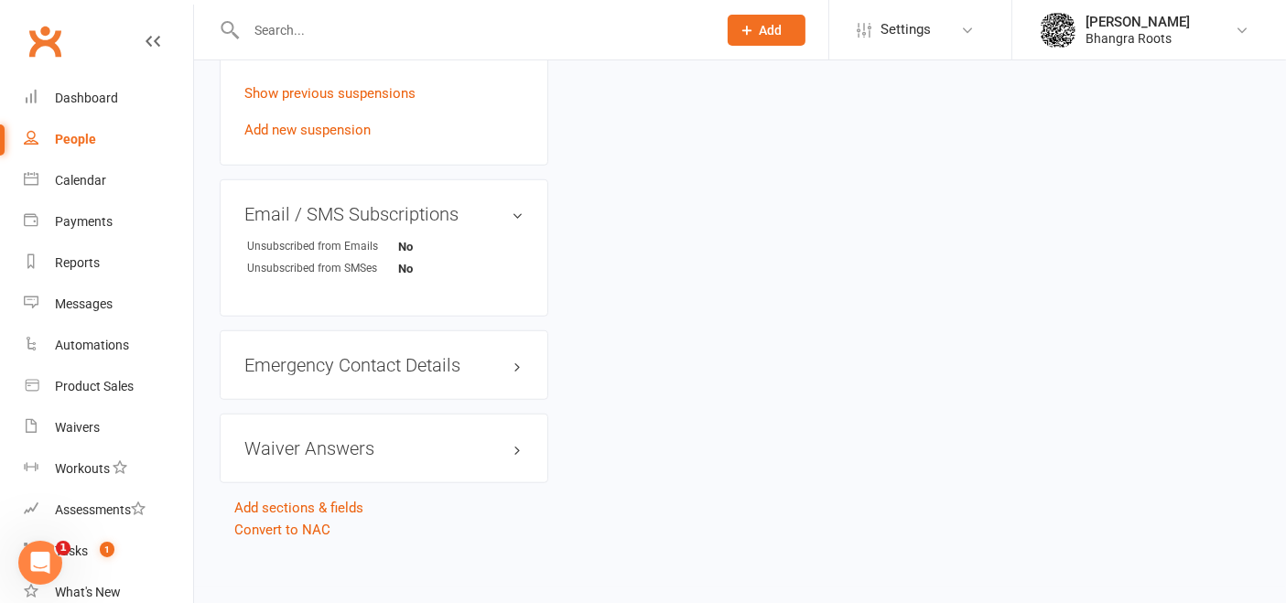
scroll to position [1387, 0]
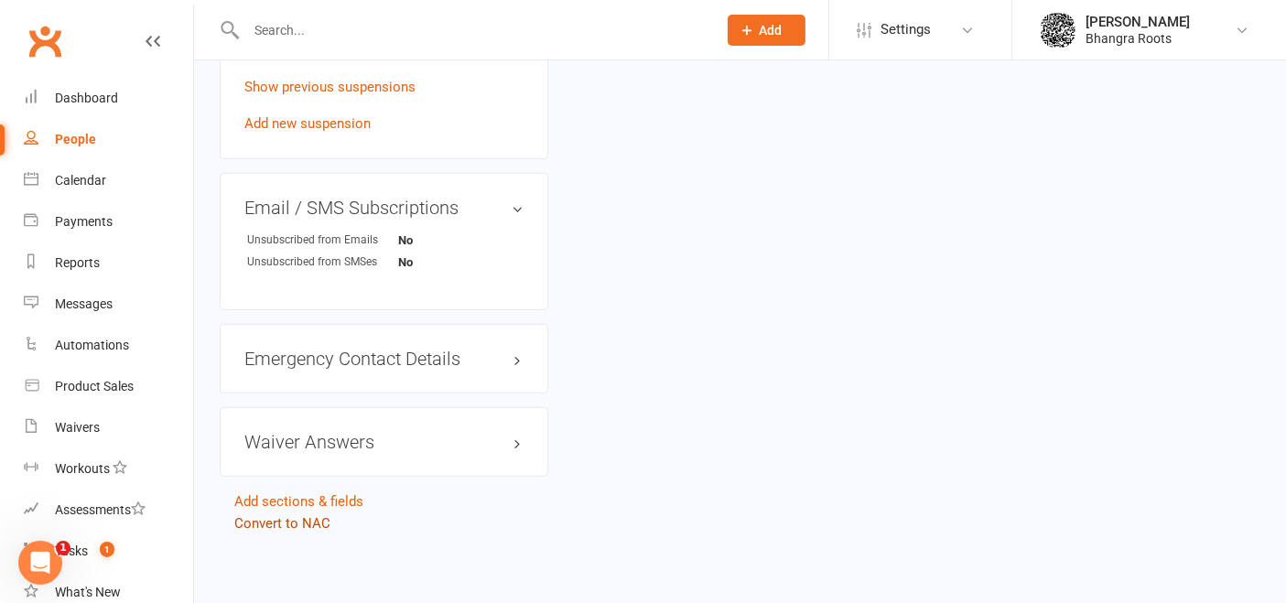
click at [311, 515] on link "Convert to NAC" at bounding box center [282, 523] width 96 height 16
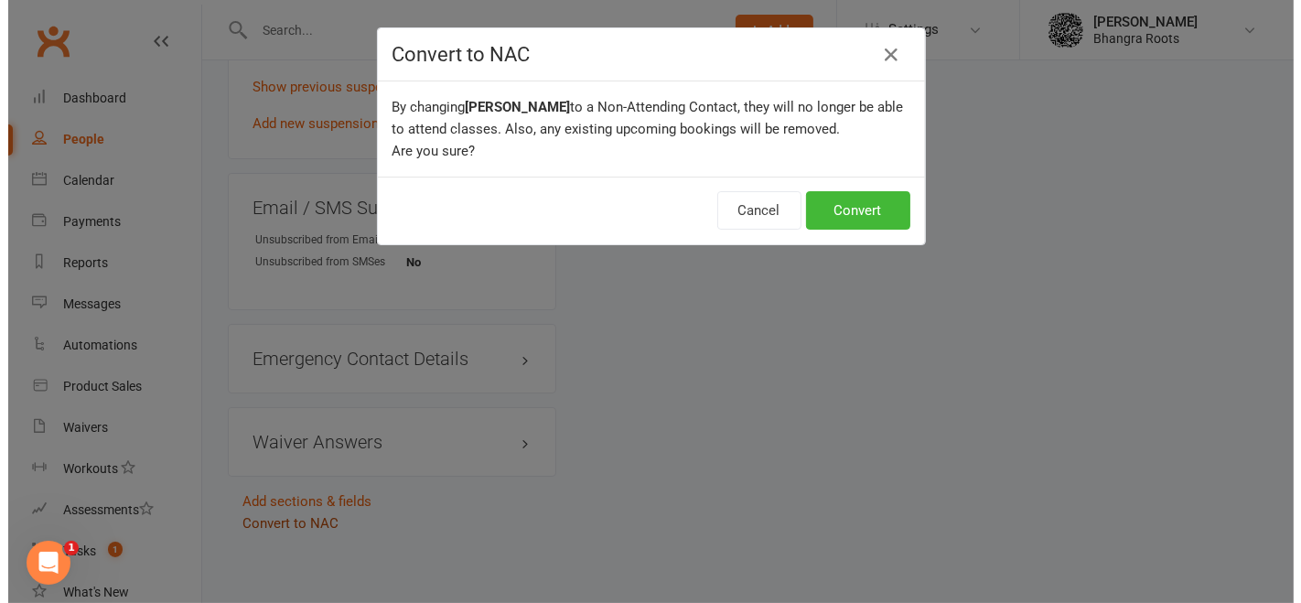
scroll to position [1370, 0]
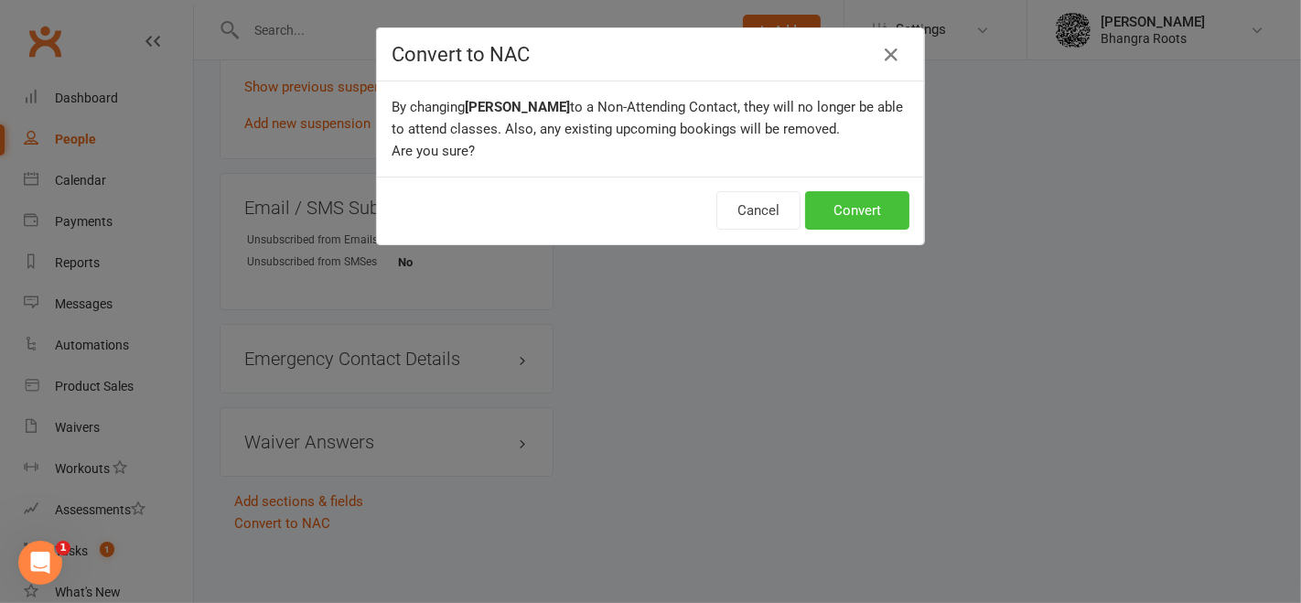
click at [840, 215] on button "Convert" at bounding box center [857, 210] width 104 height 38
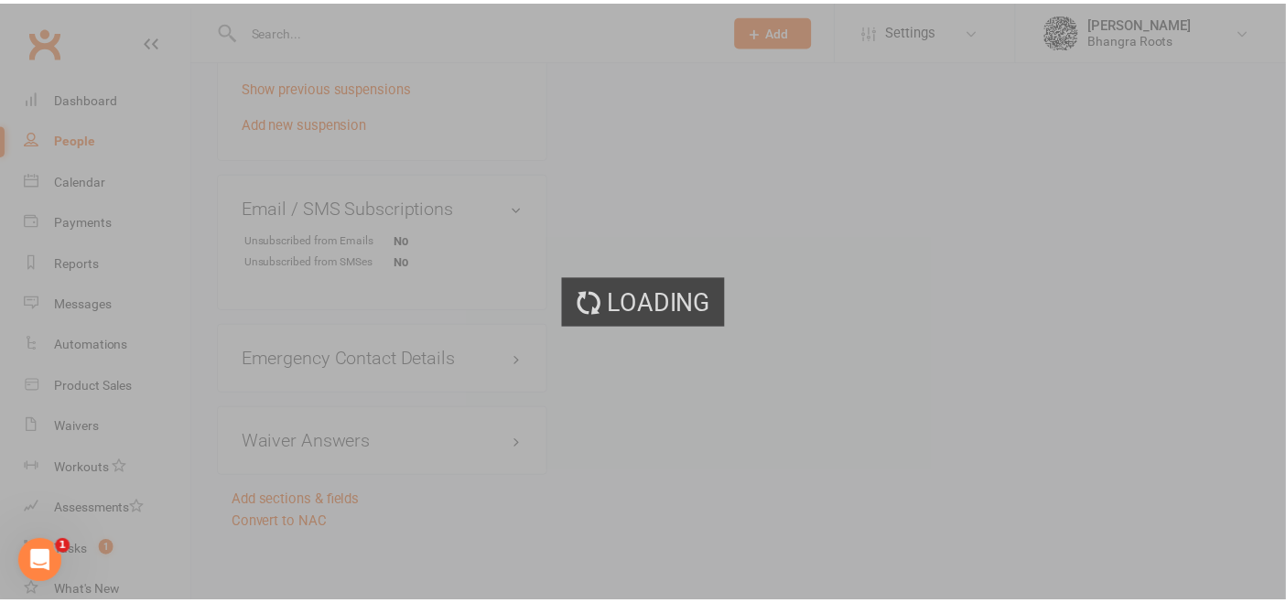
scroll to position [1387, 0]
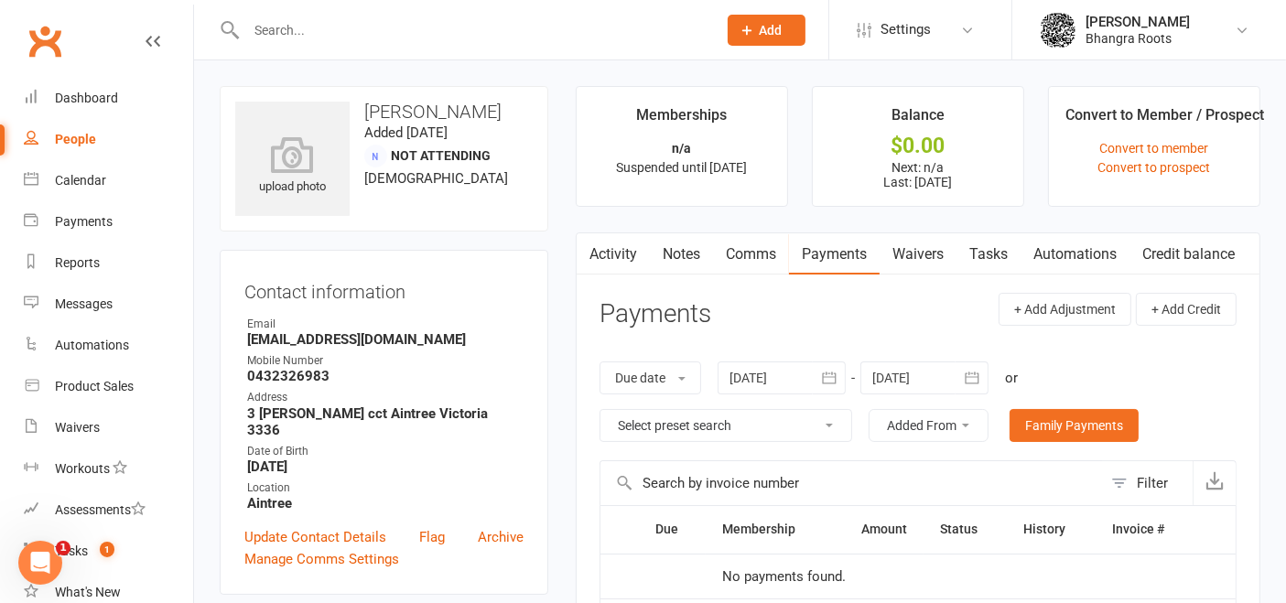
click at [357, 27] on input "text" at bounding box center [472, 30] width 463 height 26
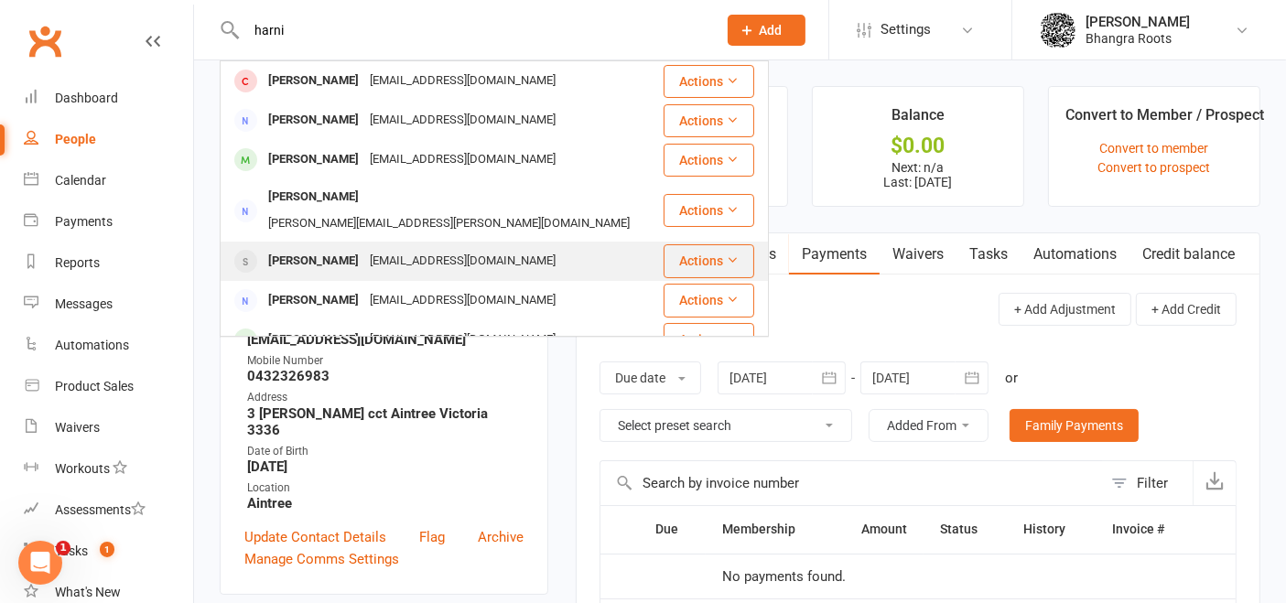
type input "harni"
click at [368, 254] on div "Harnivaaj Singh Jassar pavneet_randhawa@yahoo.com" at bounding box center [441, 262] width 440 height 38
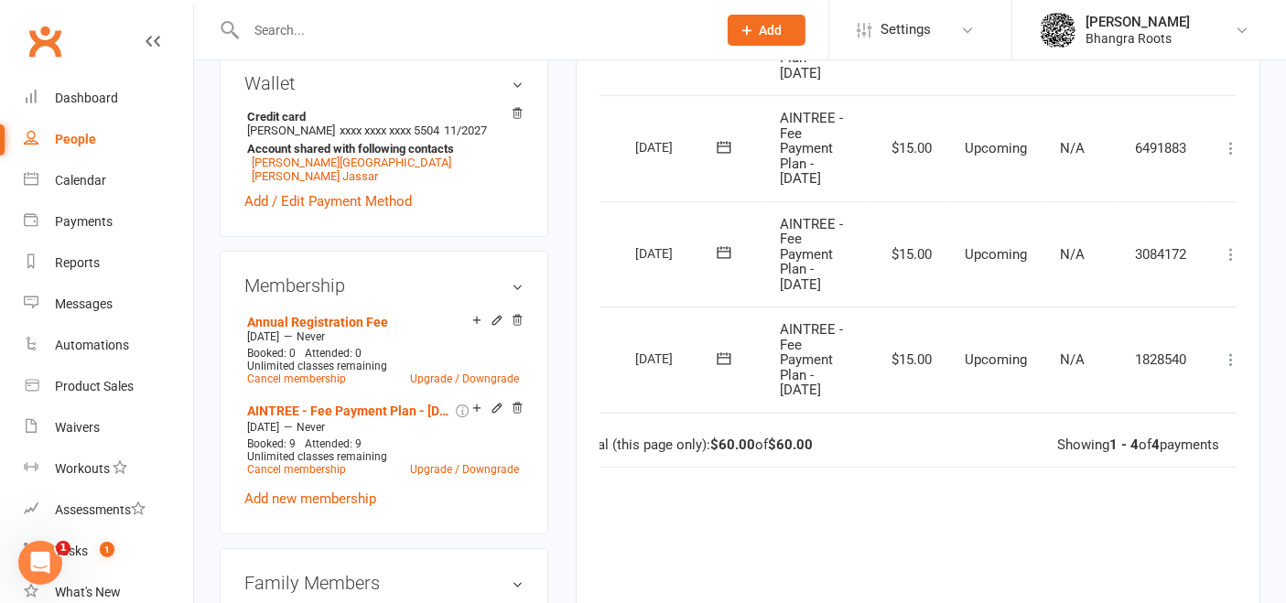
scroll to position [0, 44]
click at [1227, 352] on icon at bounding box center [1226, 360] width 18 height 18
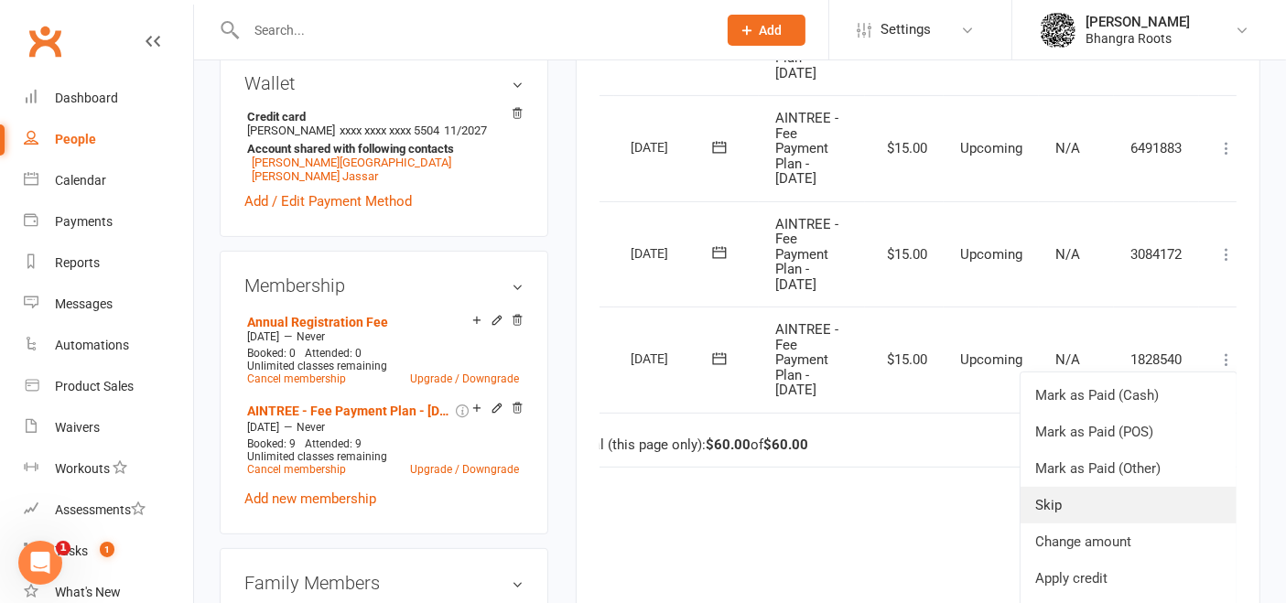
click at [1099, 494] on link "Skip" at bounding box center [1128, 505] width 216 height 37
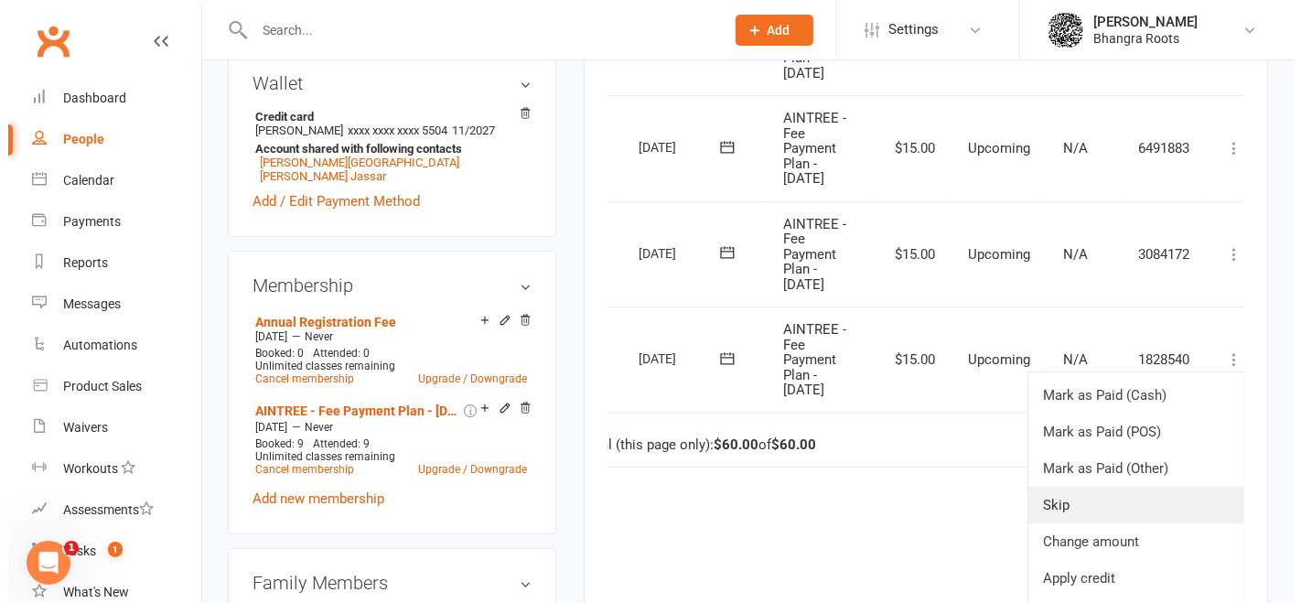
scroll to position [559, 0]
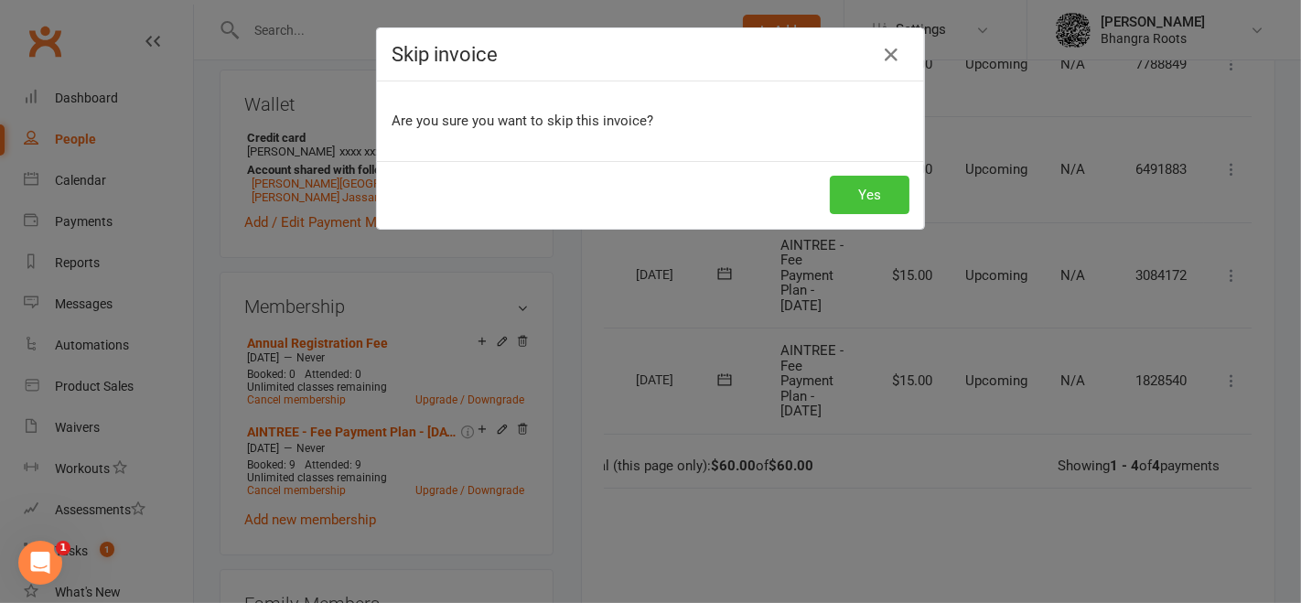
click at [863, 192] on button "Yes" at bounding box center [870, 195] width 80 height 38
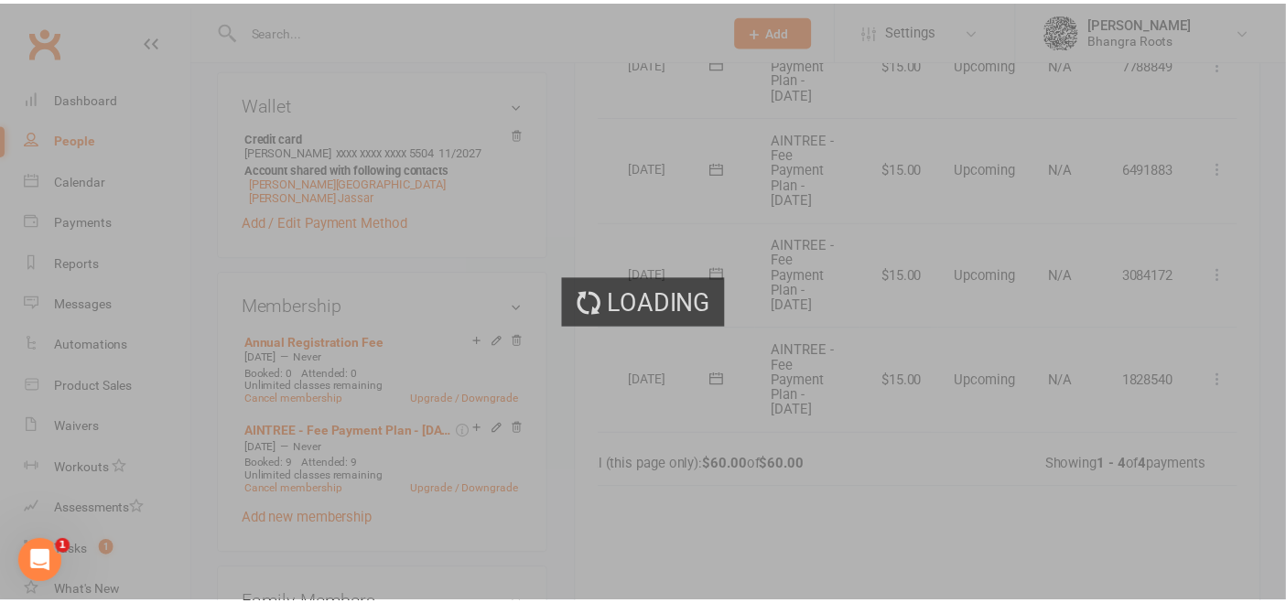
scroll to position [580, 0]
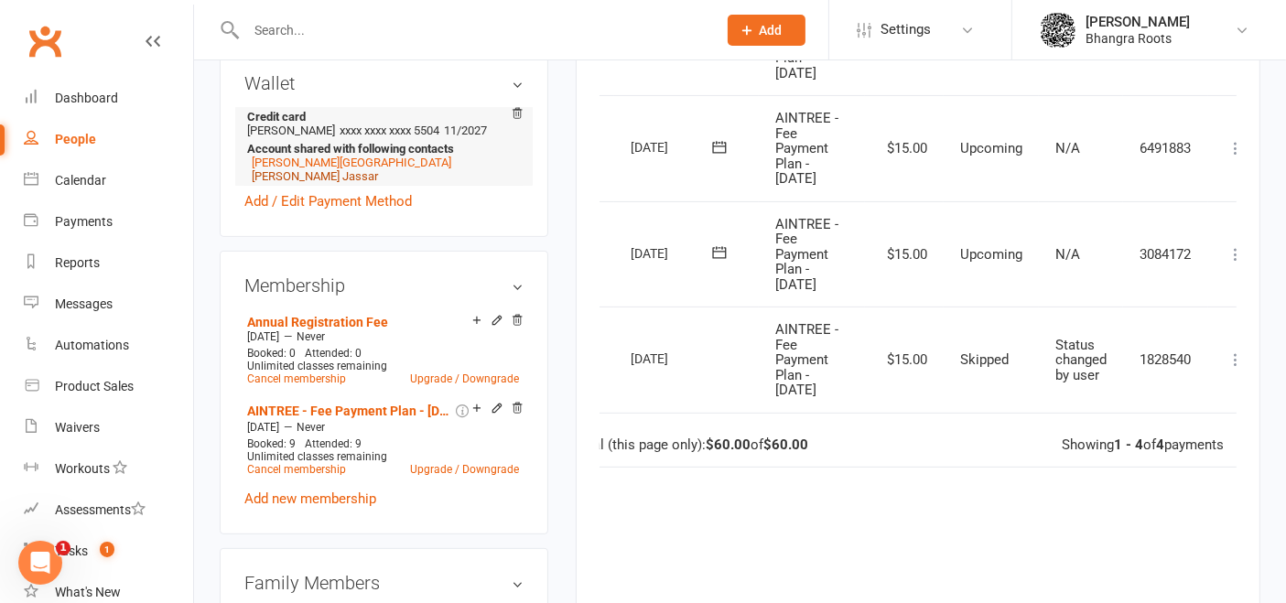
click at [318, 183] on link "Kudrat Kaur Jassar" at bounding box center [315, 176] width 126 height 14
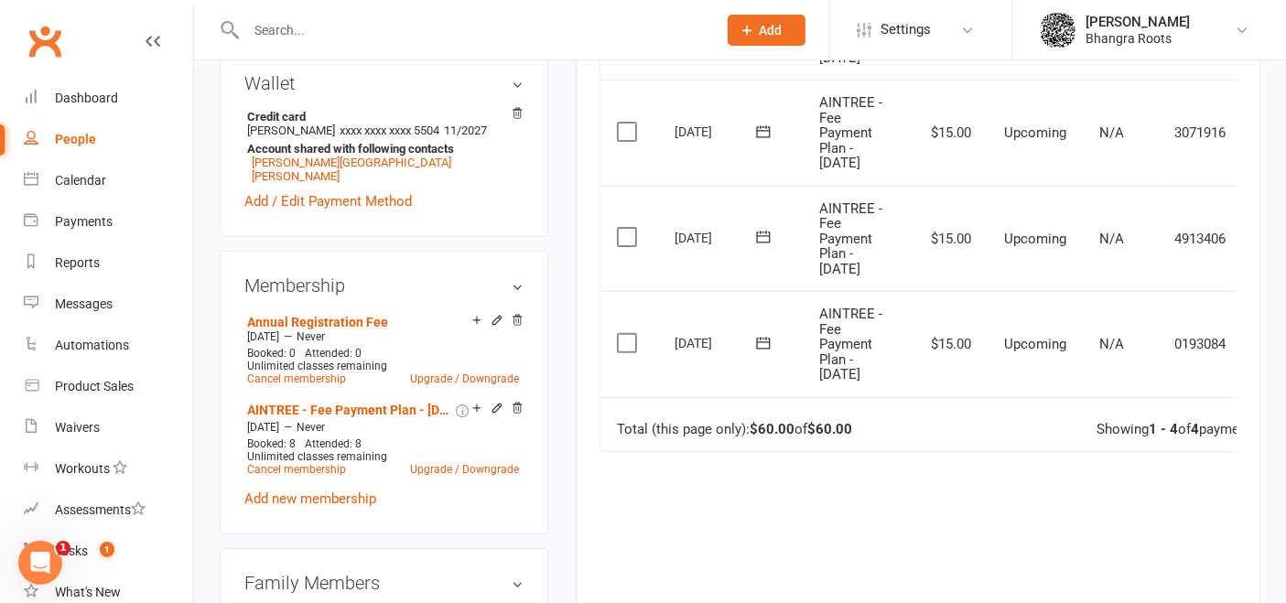
scroll to position [0, 59]
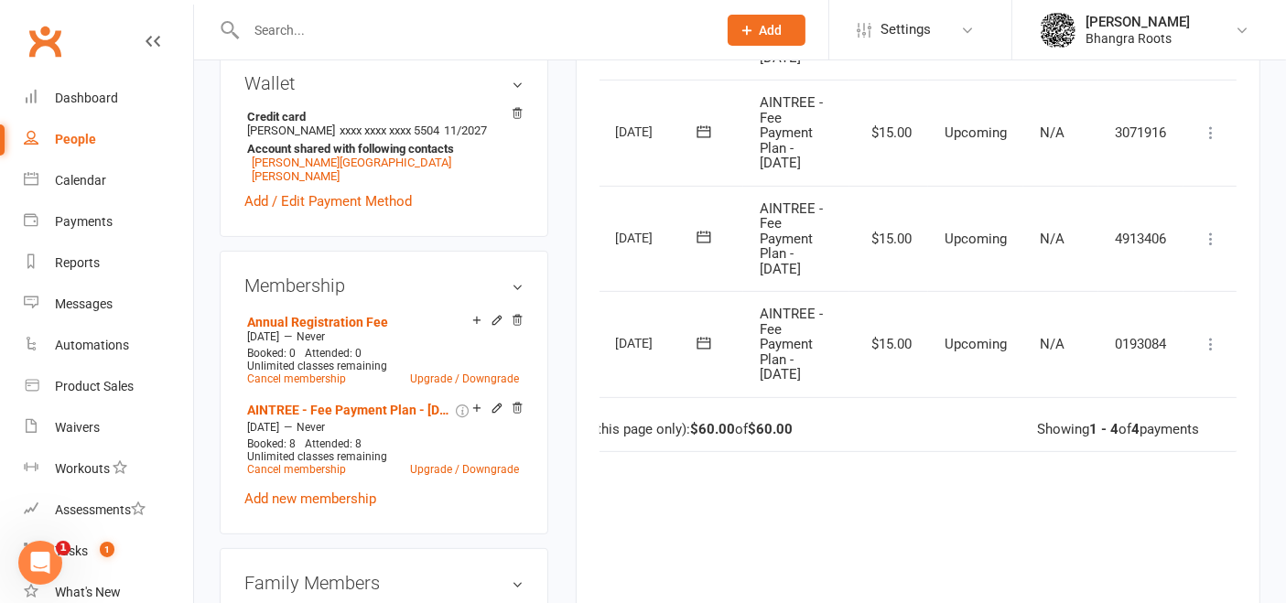
click at [1206, 341] on icon at bounding box center [1211, 344] width 18 height 18
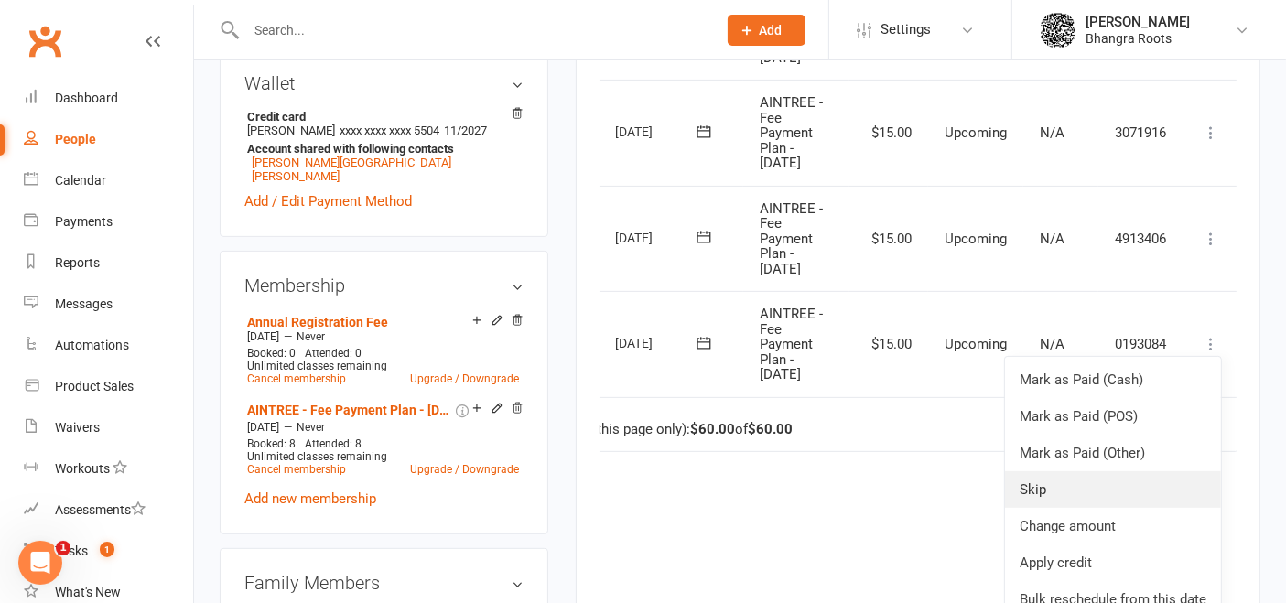
click at [1093, 492] on link "Skip" at bounding box center [1113, 489] width 216 height 37
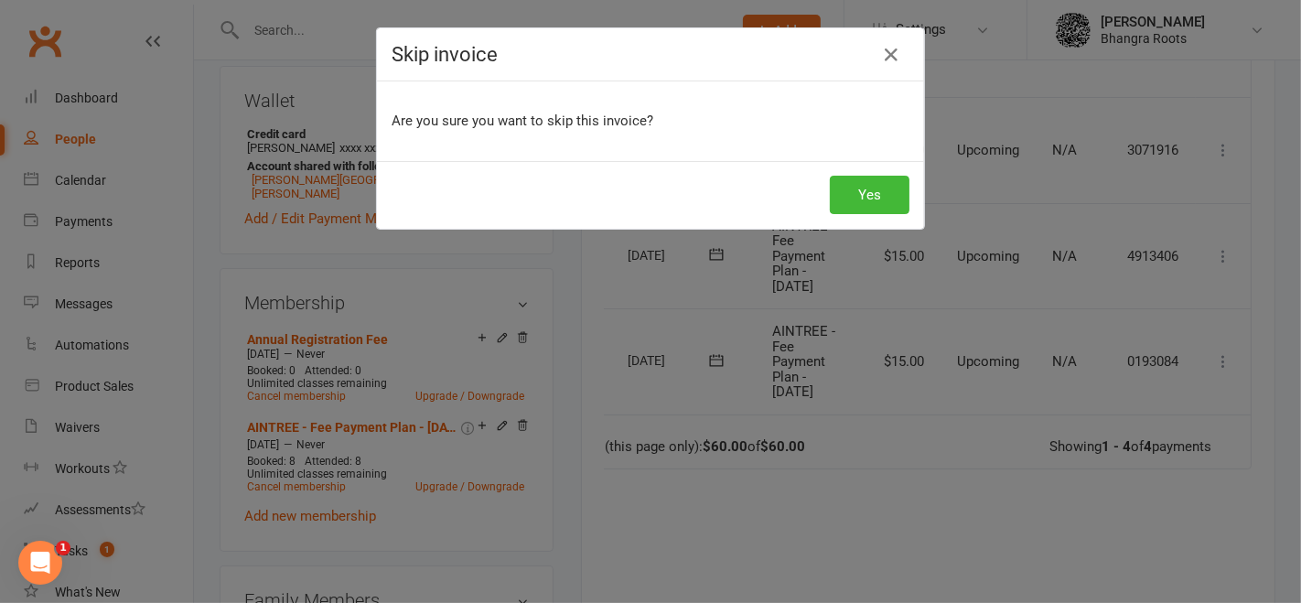
scroll to position [0, 49]
click at [866, 202] on button "Yes" at bounding box center [870, 195] width 80 height 38
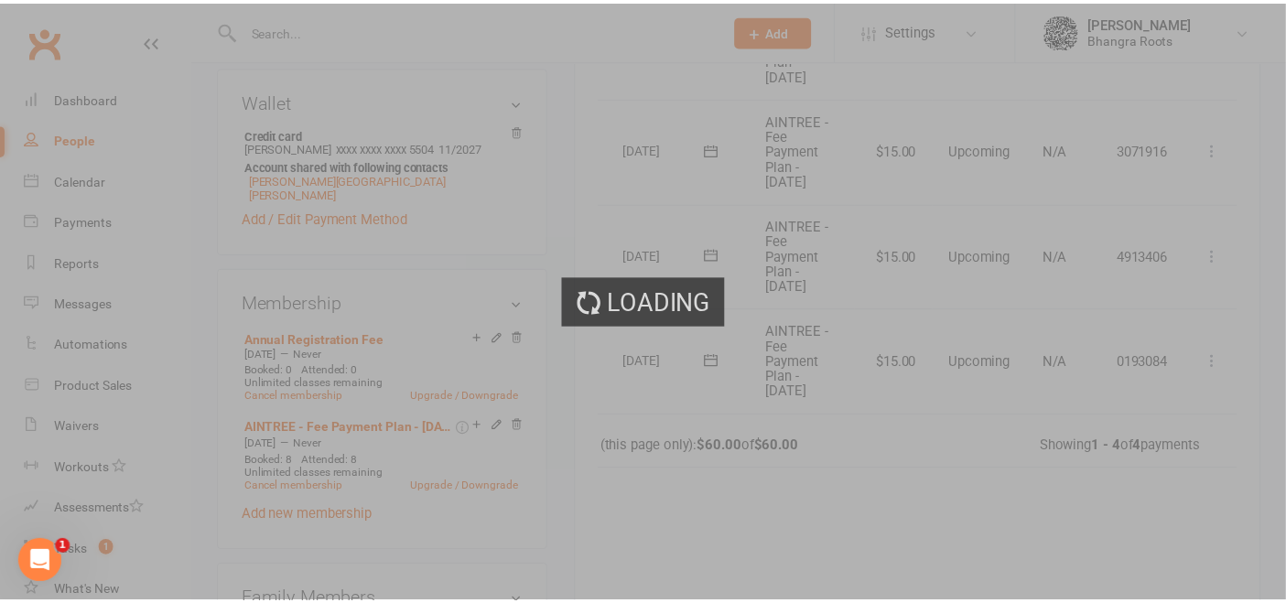
scroll to position [596, 0]
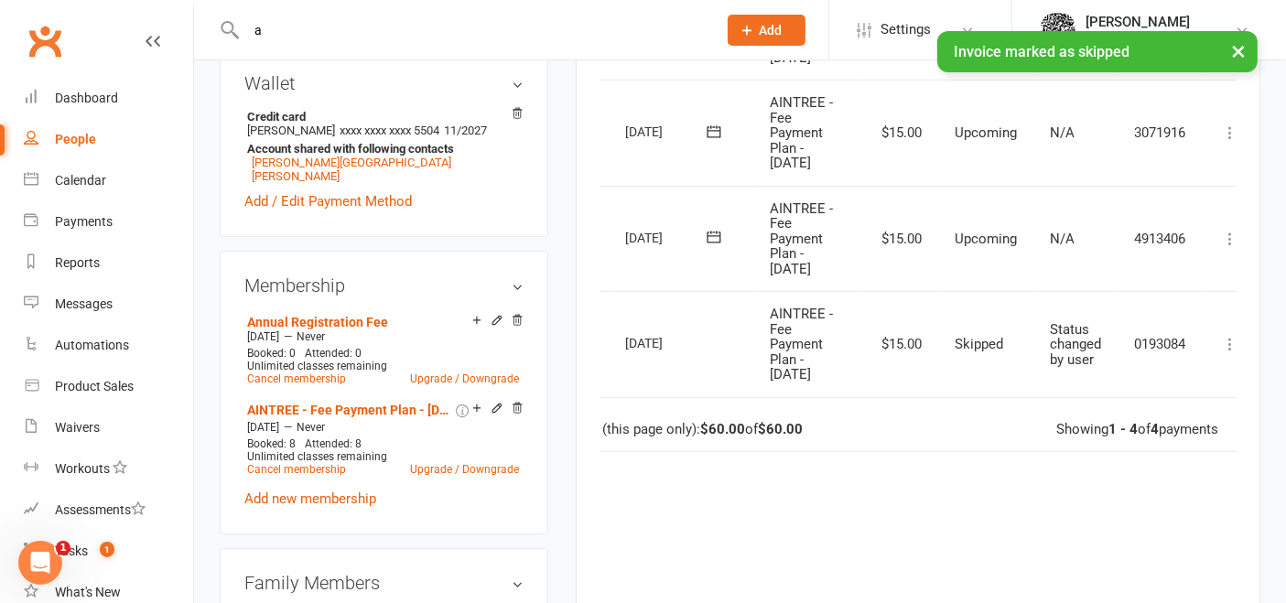
click at [333, 27] on input "a" at bounding box center [472, 30] width 463 height 26
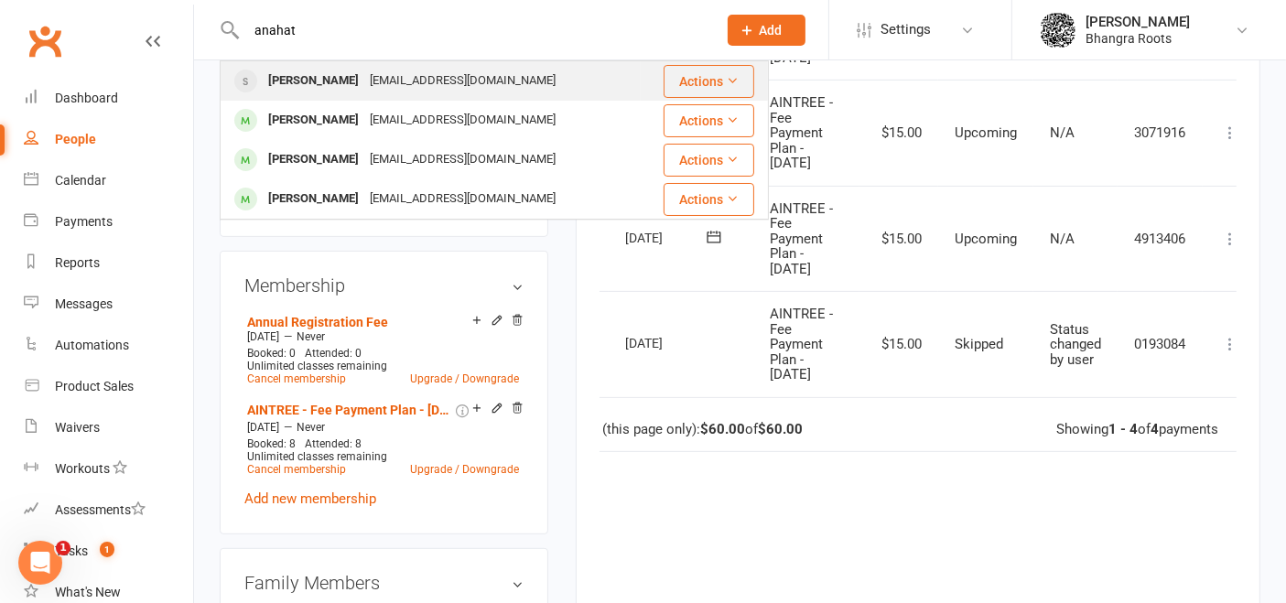
type input "anahat"
click at [325, 84] on div "Anahat Kaur" at bounding box center [314, 81] width 102 height 27
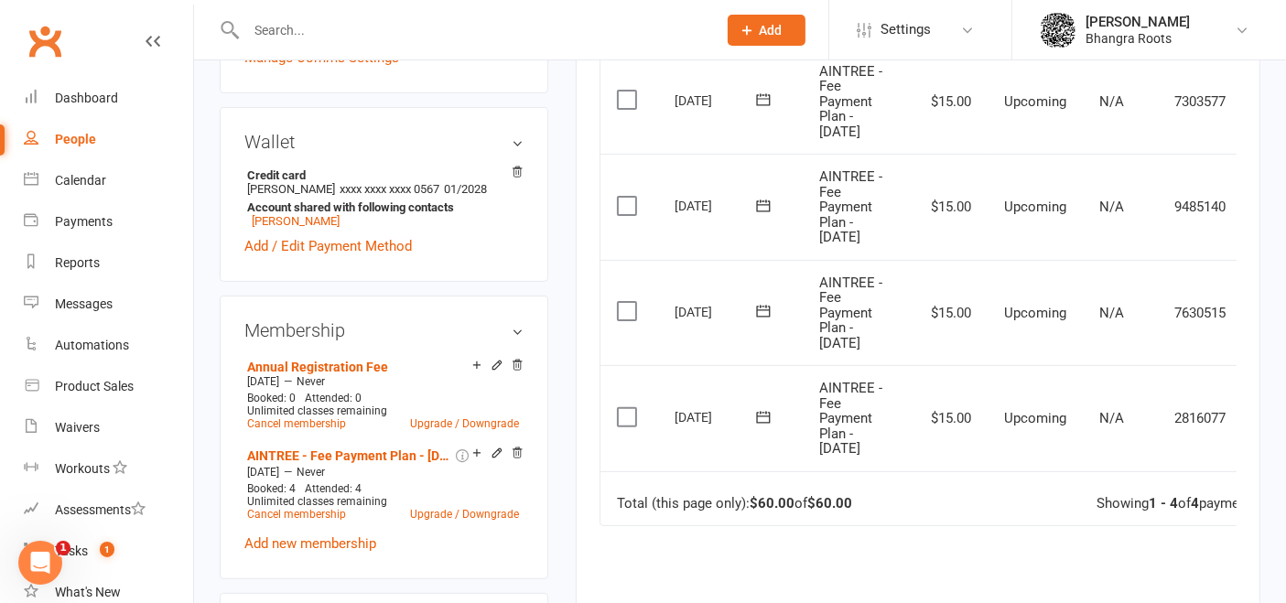
scroll to position [0, 59]
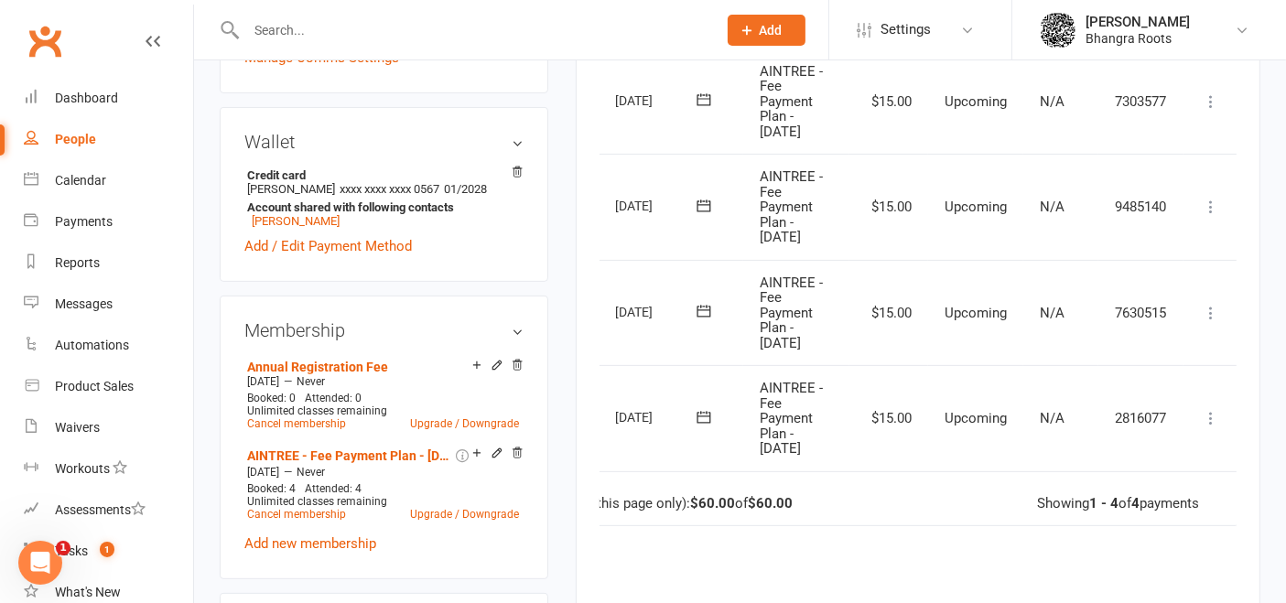
click at [1202, 417] on icon at bounding box center [1211, 418] width 18 height 18
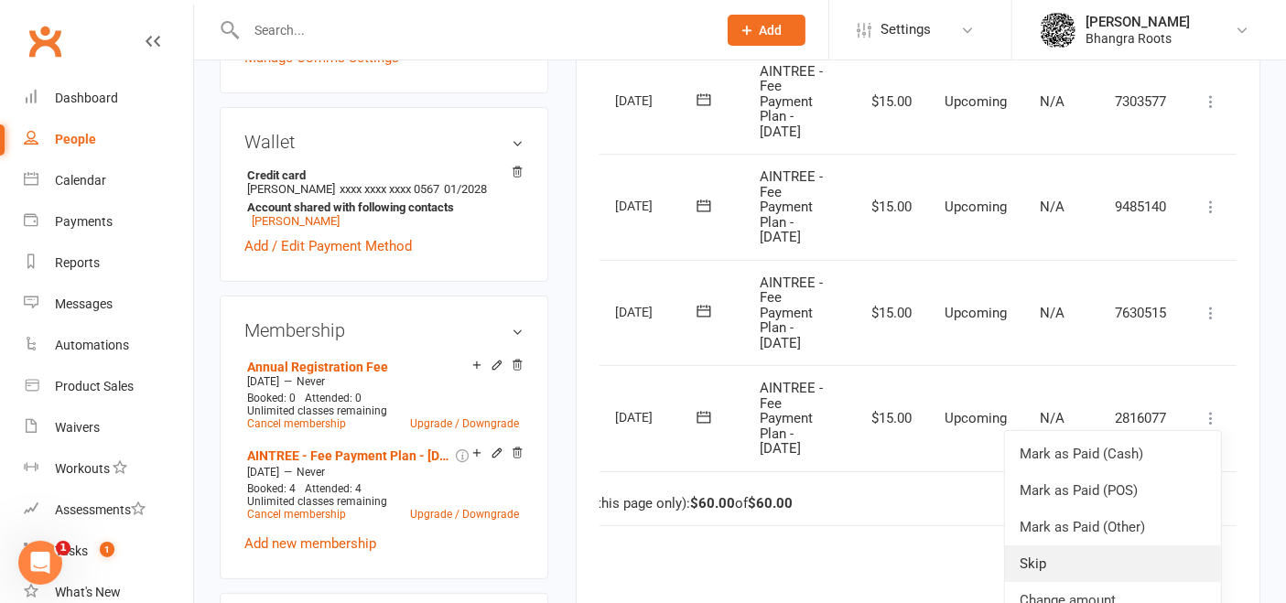
click at [1061, 558] on link "Skip" at bounding box center [1113, 563] width 216 height 37
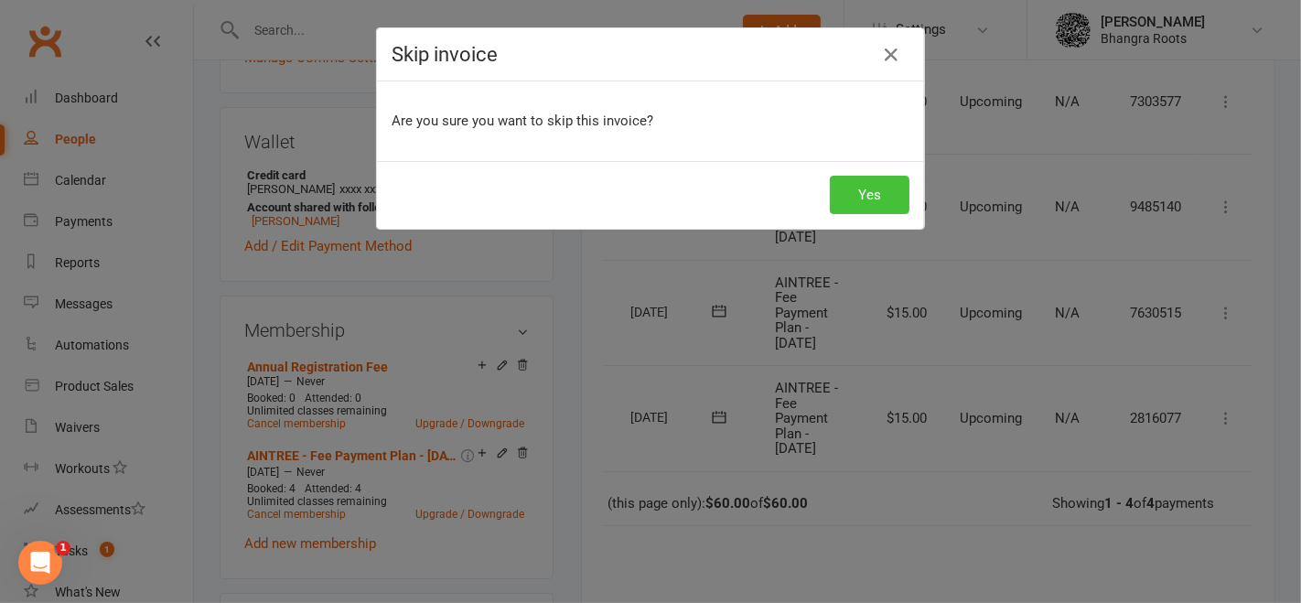
click at [860, 196] on button "Yes" at bounding box center [870, 195] width 80 height 38
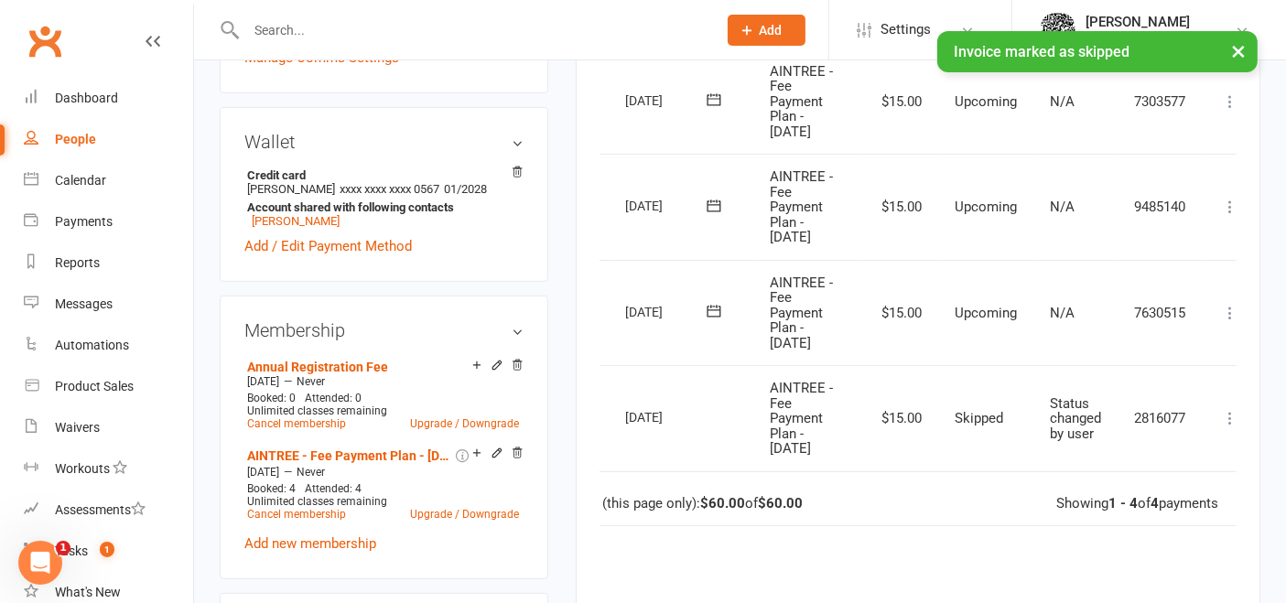
click at [318, 31] on div "× Invoice marked as skipped" at bounding box center [631, 31] width 1262 height 0
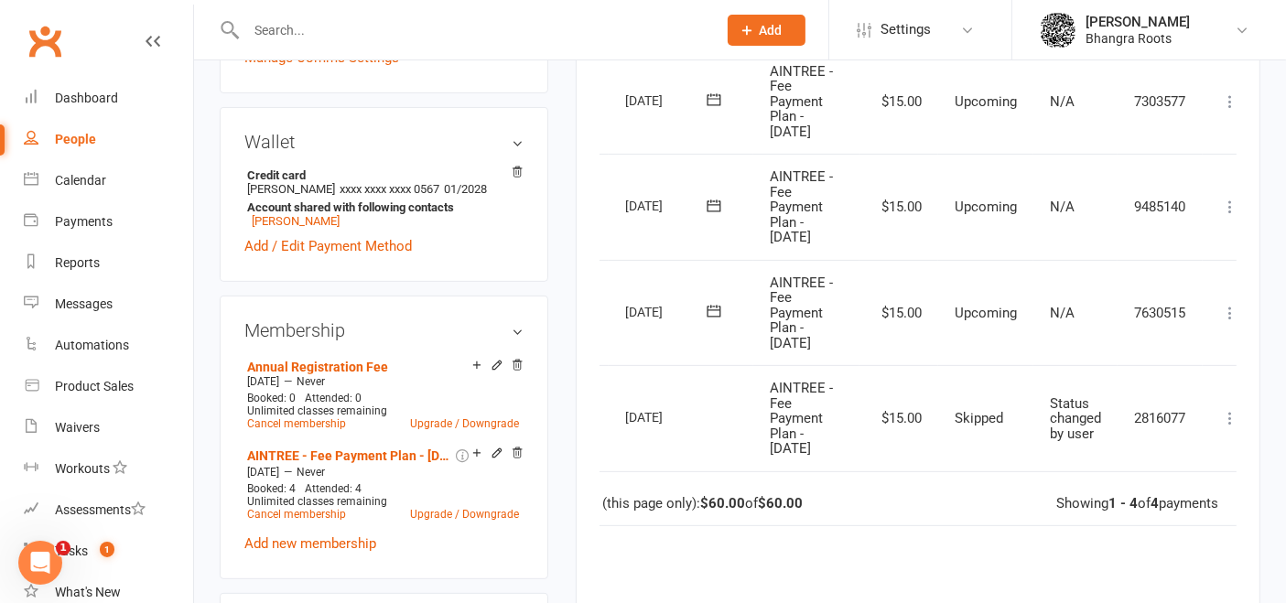
click at [286, 28] on input "text" at bounding box center [472, 30] width 463 height 26
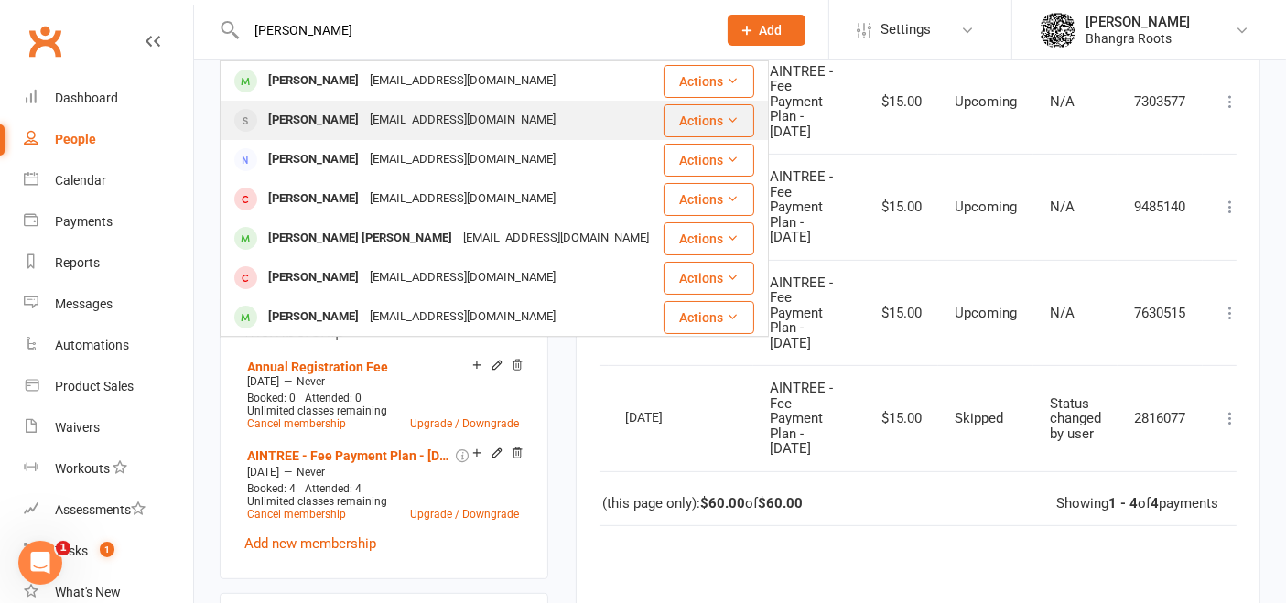
type input "avreen kaur"
click at [365, 113] on div "Rajveerlucky26@gmail.com" at bounding box center [462, 120] width 197 height 27
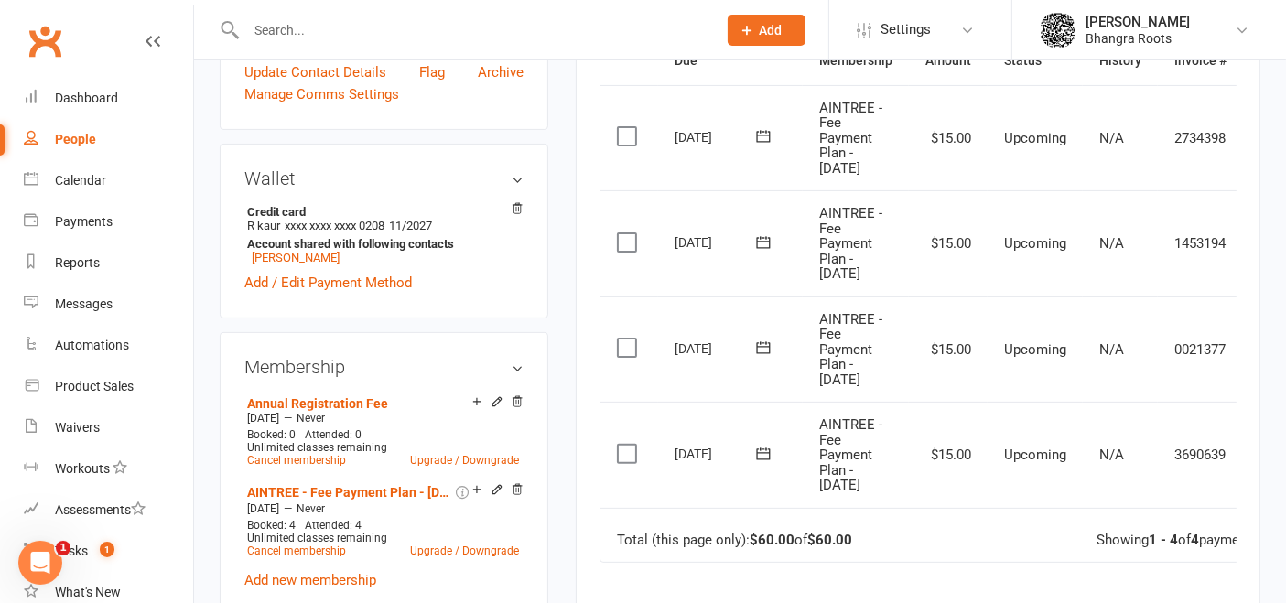
scroll to position [0, 59]
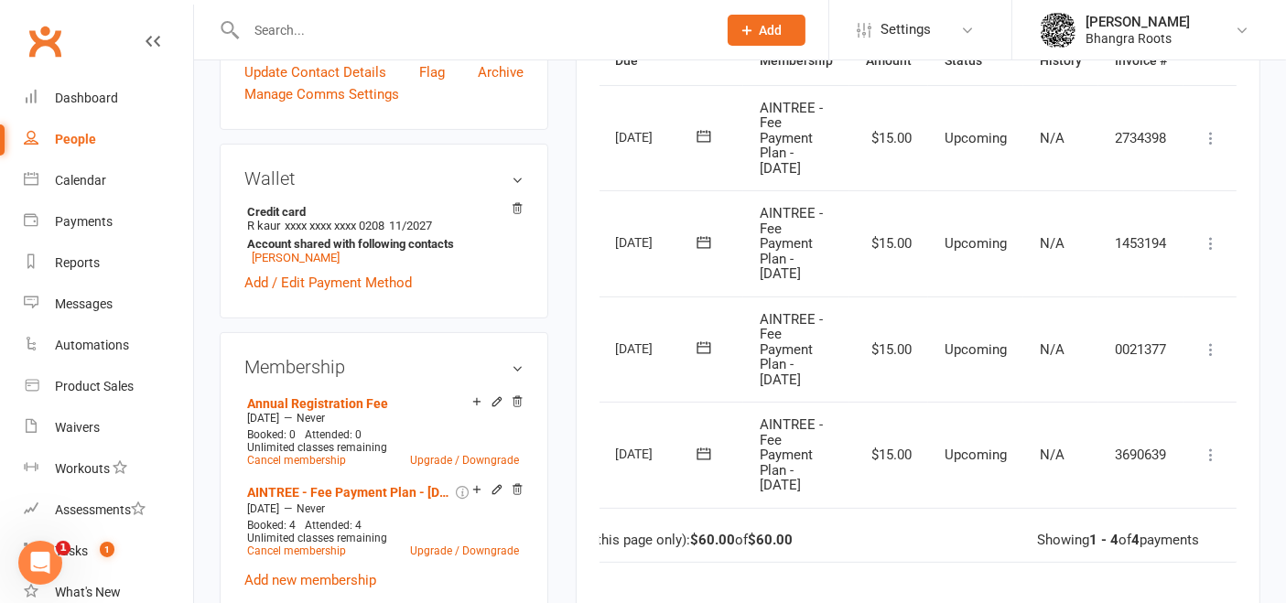
click at [1208, 451] on icon at bounding box center [1211, 455] width 18 height 18
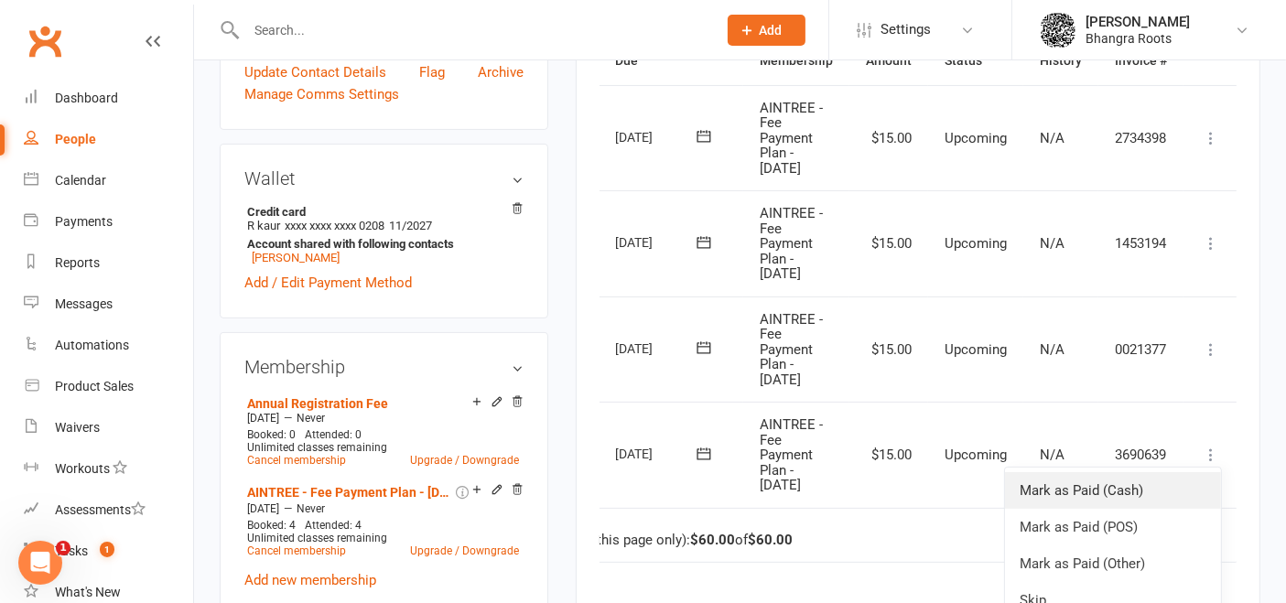
scroll to position [44, 59]
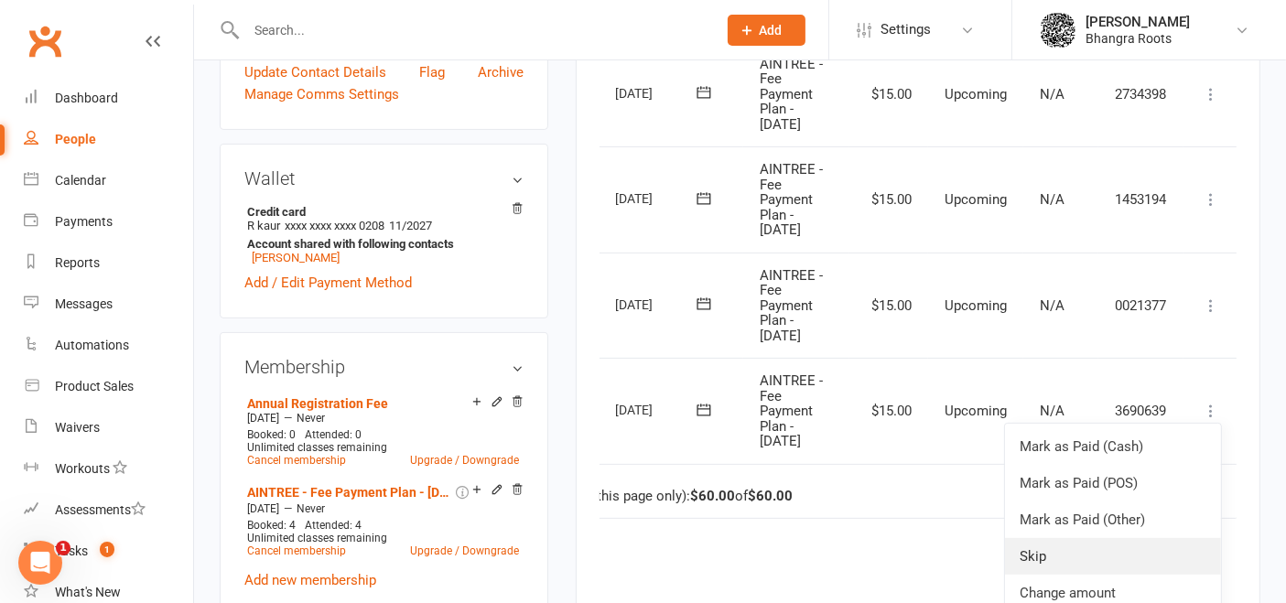
click at [1068, 547] on link "Skip" at bounding box center [1113, 556] width 216 height 37
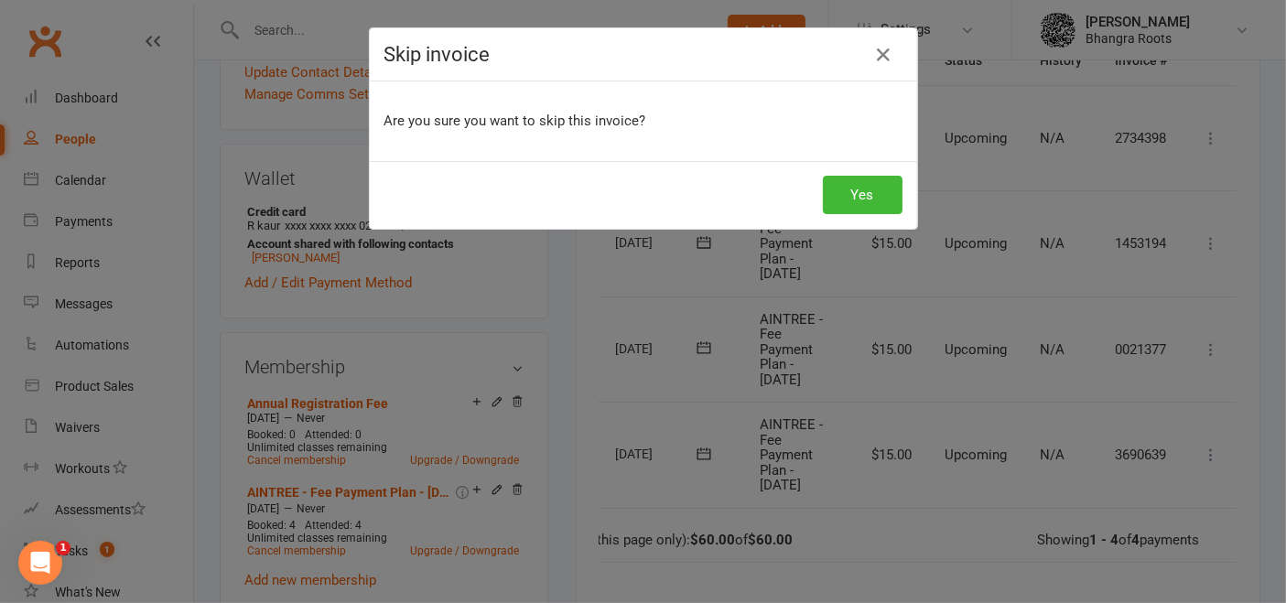
scroll to position [0, 49]
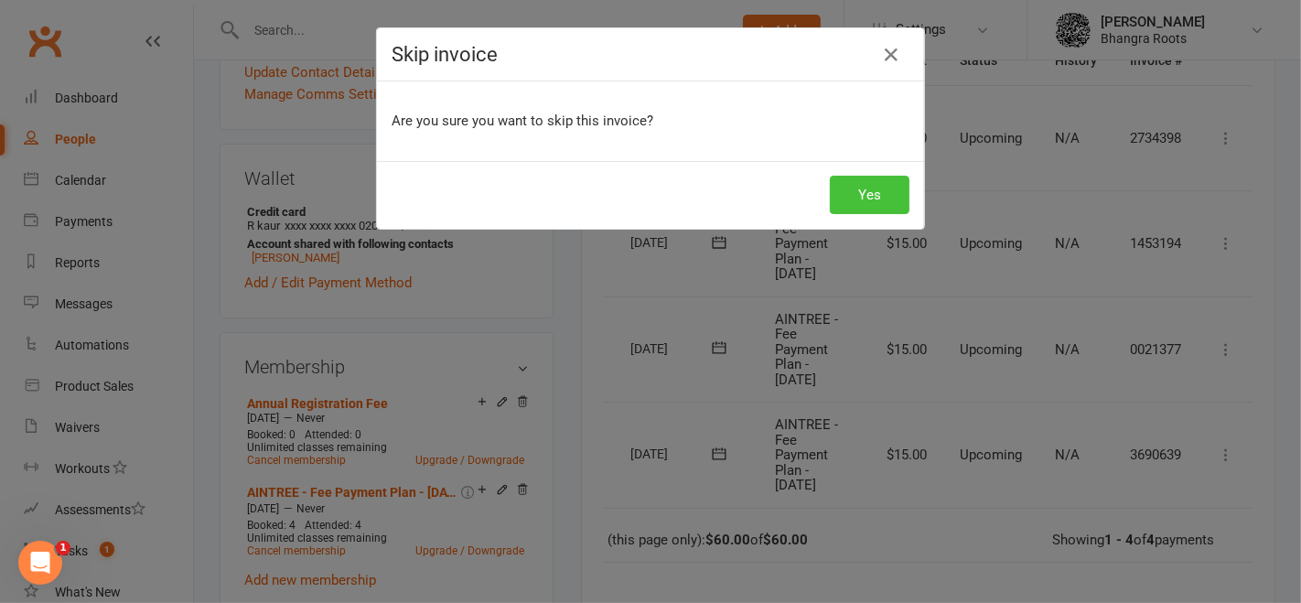
click at [868, 200] on button "Yes" at bounding box center [870, 195] width 80 height 38
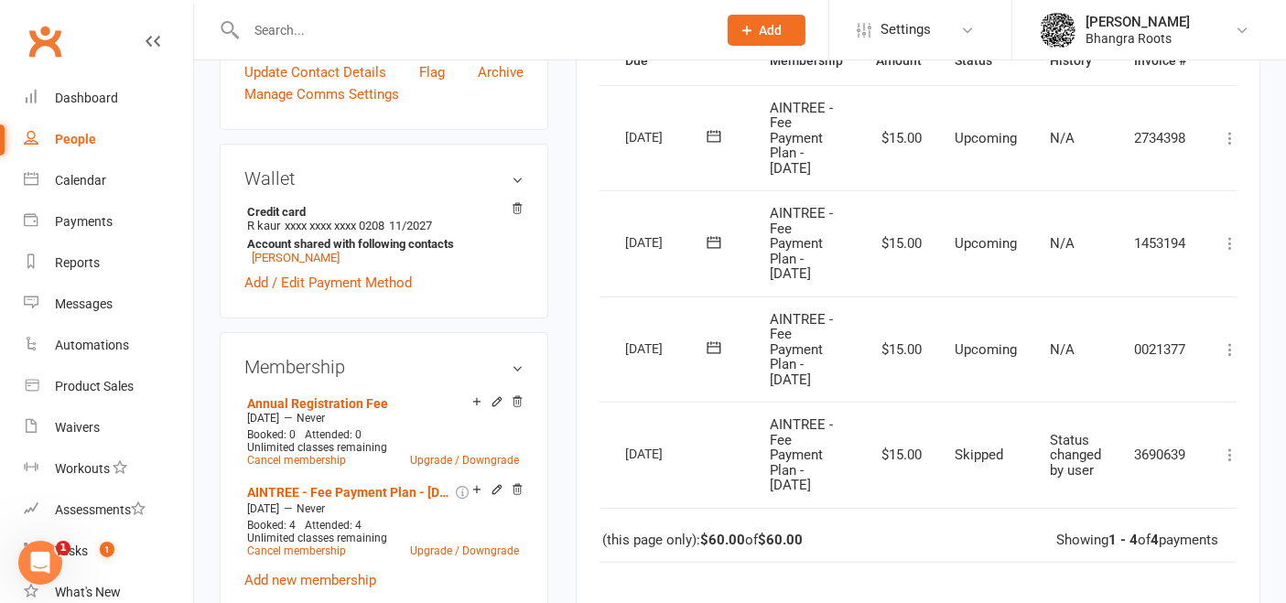
click at [310, 27] on input "text" at bounding box center [472, 30] width 463 height 26
type input "n"
type input "a"
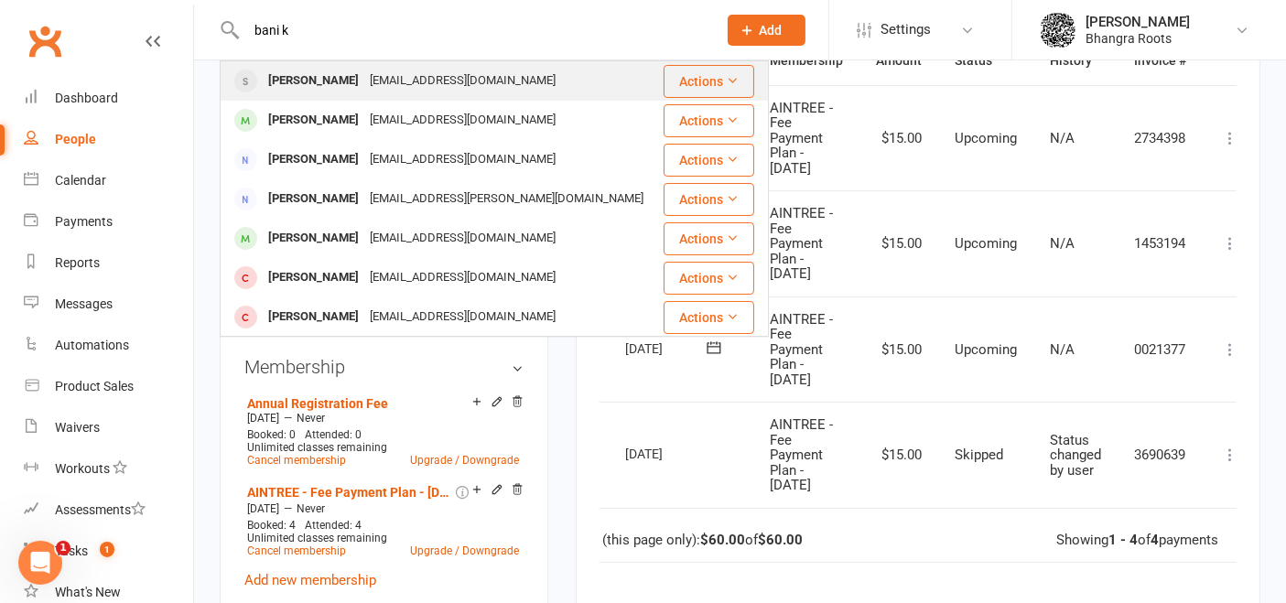
type input "bani k"
click at [368, 82] on div "Komal160990@gmail.com" at bounding box center [462, 81] width 197 height 27
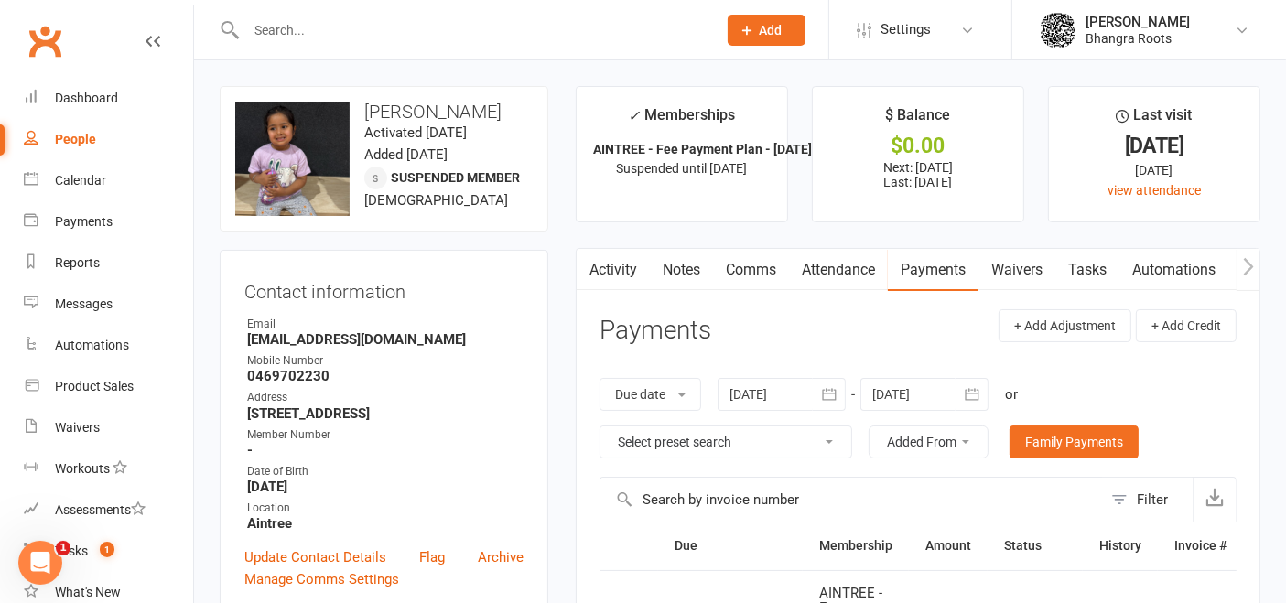
click at [79, 141] on div "People" at bounding box center [75, 139] width 41 height 15
select select "100"
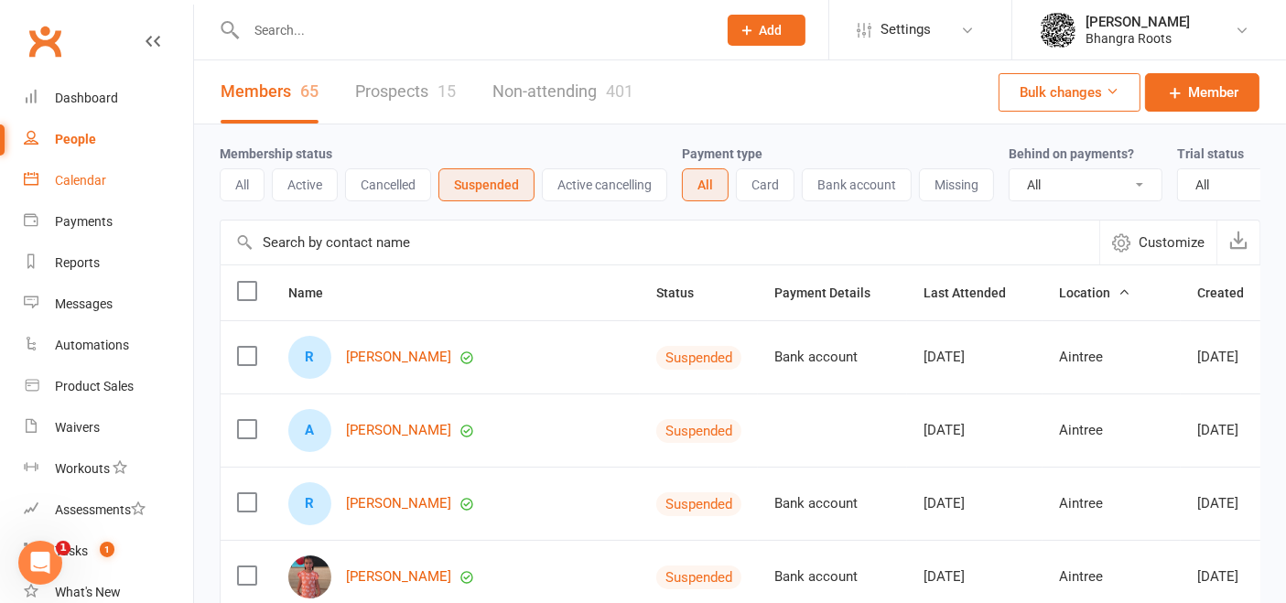
click at [92, 174] on div "Calendar" at bounding box center [80, 180] width 51 height 15
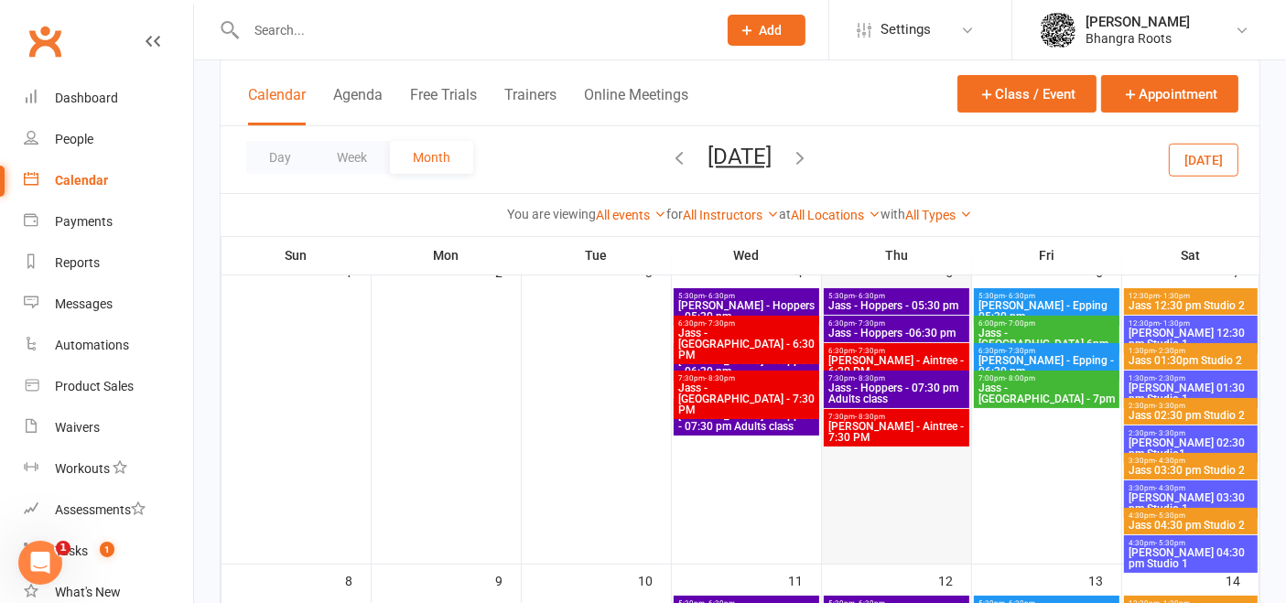
scroll to position [135, 0]
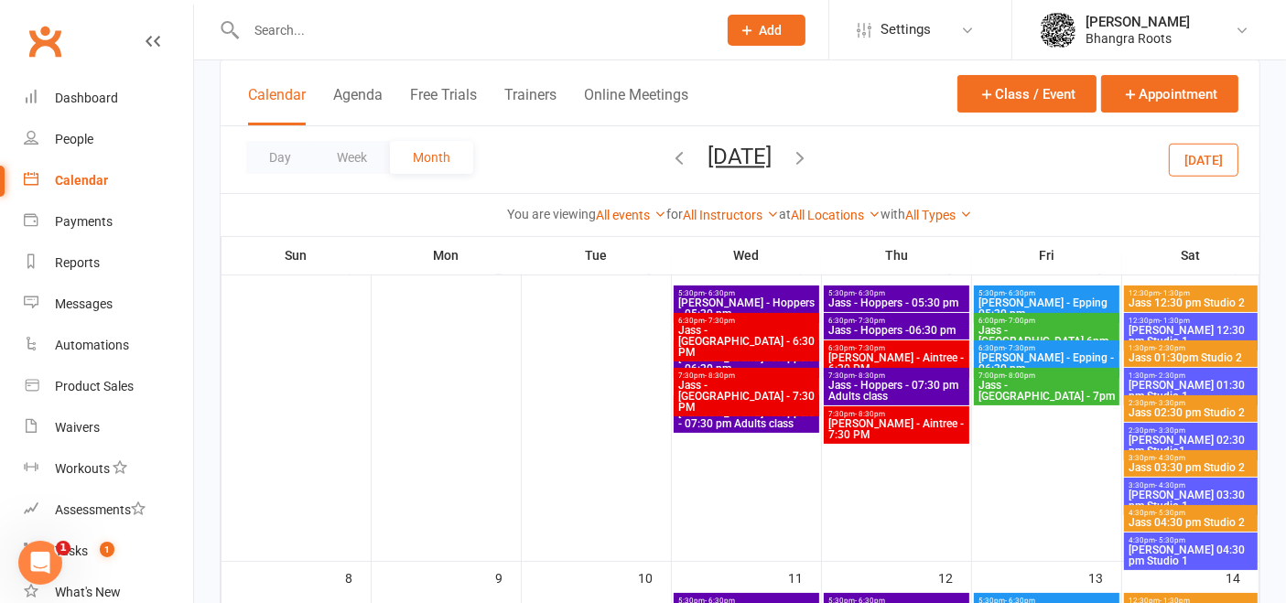
click at [920, 357] on span "Jassi - Aintree - 6:30 PM" at bounding box center [896, 363] width 138 height 22
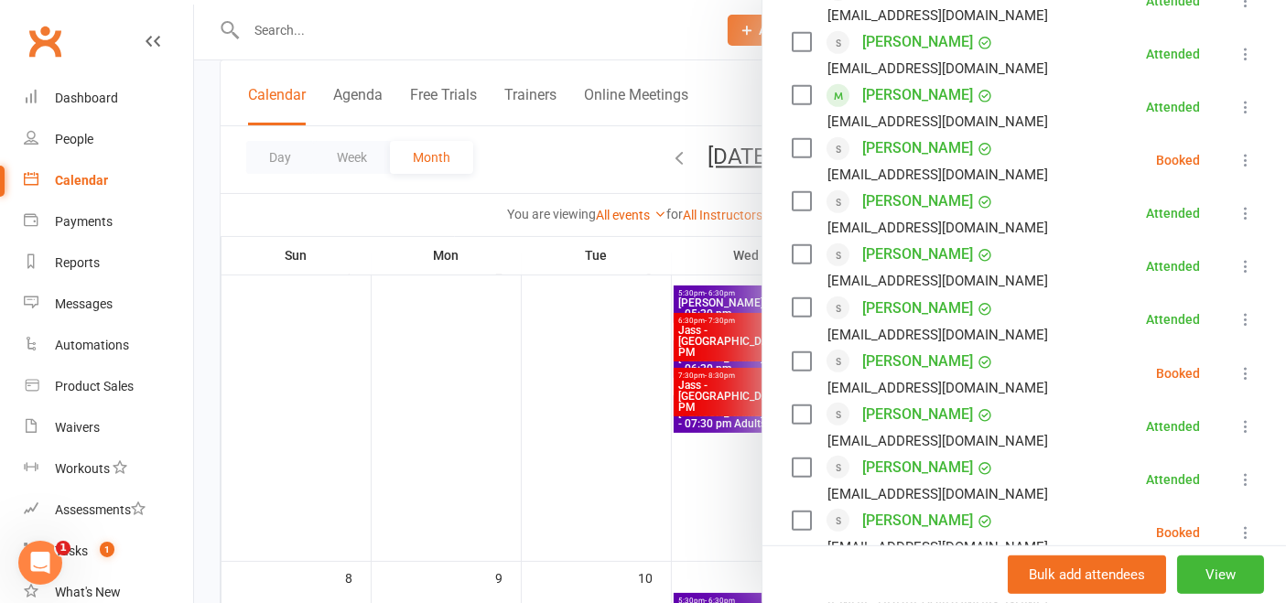
scroll to position [846, 0]
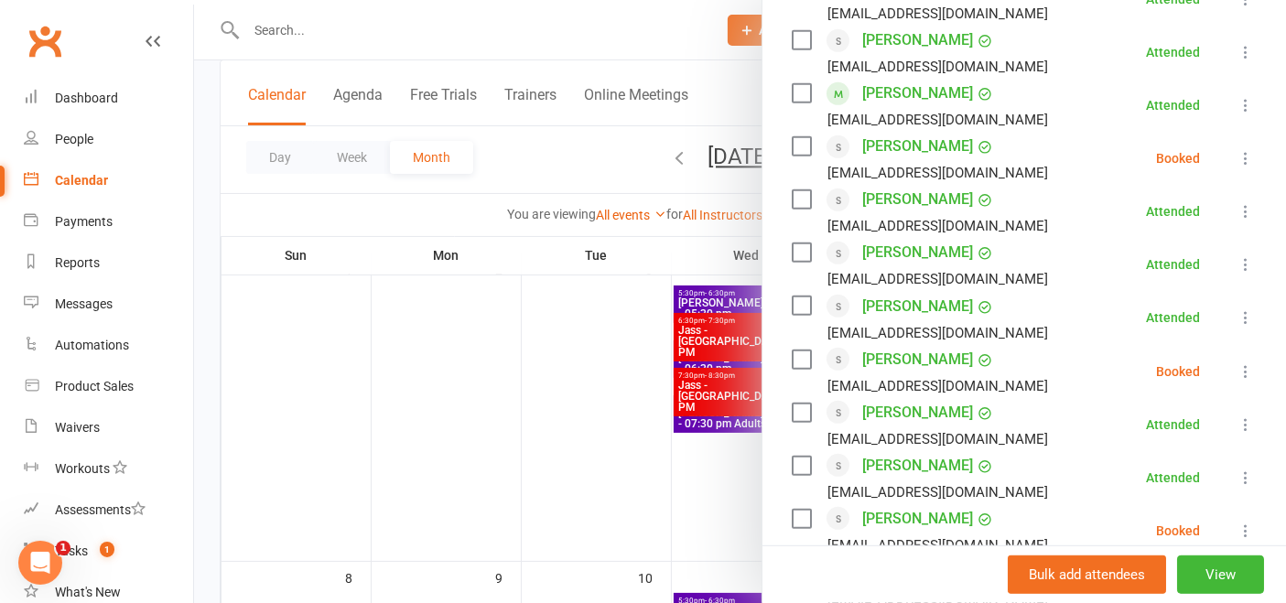
click at [388, 34] on div at bounding box center [740, 301] width 1092 height 603
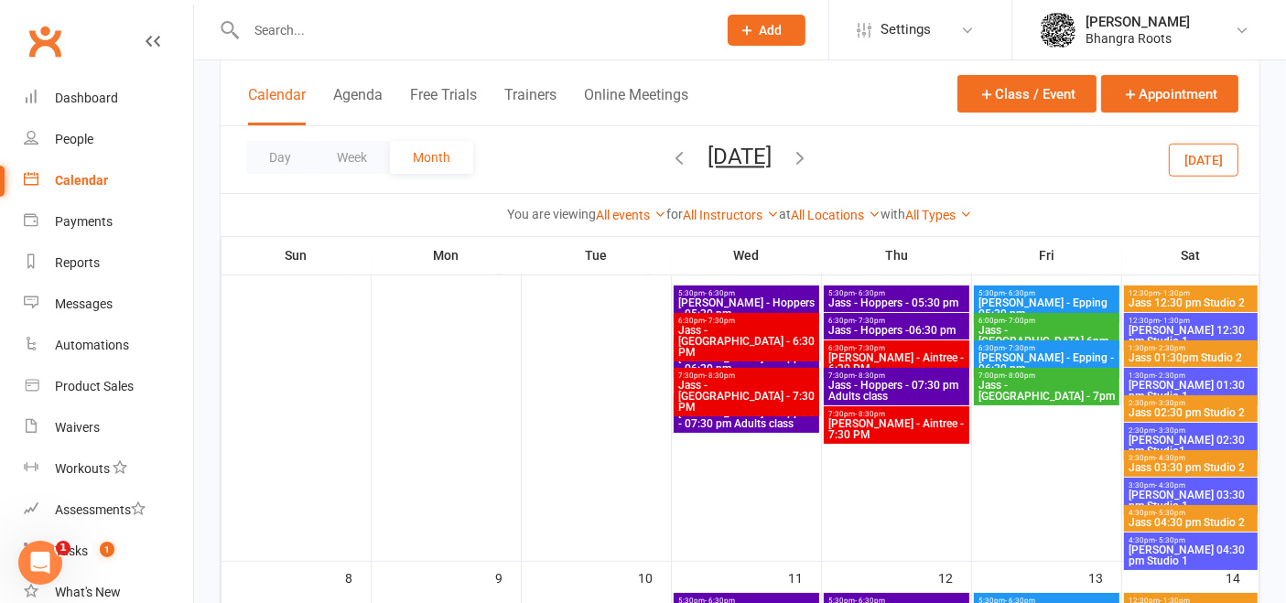
click at [388, 34] on input "text" at bounding box center [472, 30] width 463 height 26
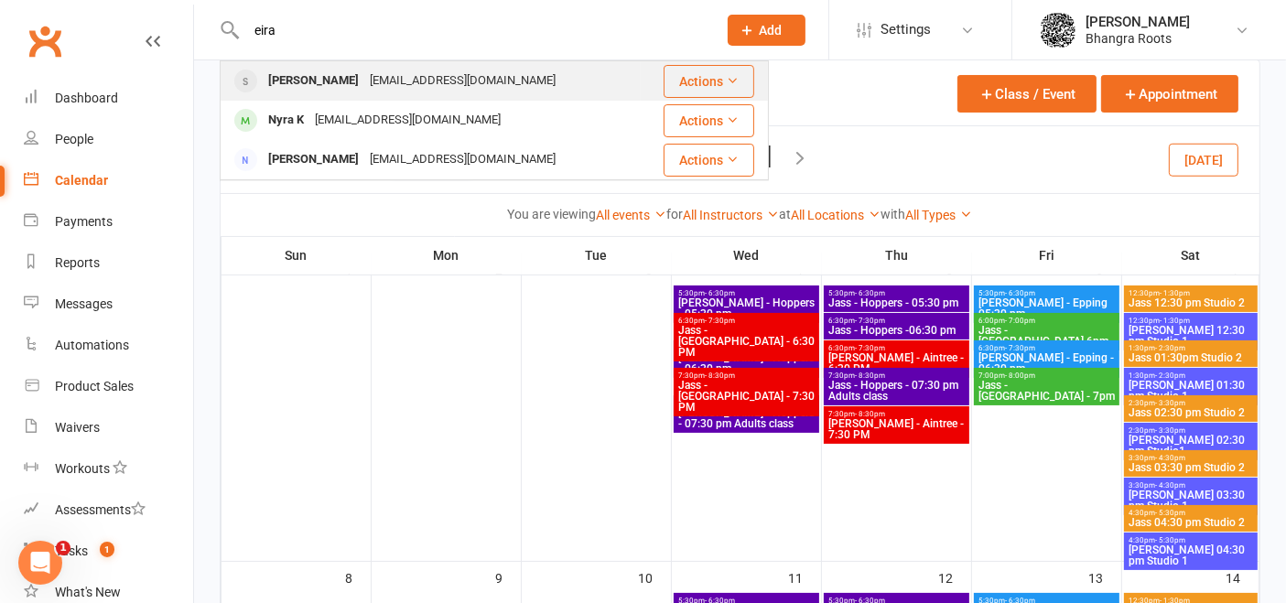
type input "eira"
click at [366, 70] on div "riakaur300480@gmail.com" at bounding box center [462, 81] width 197 height 27
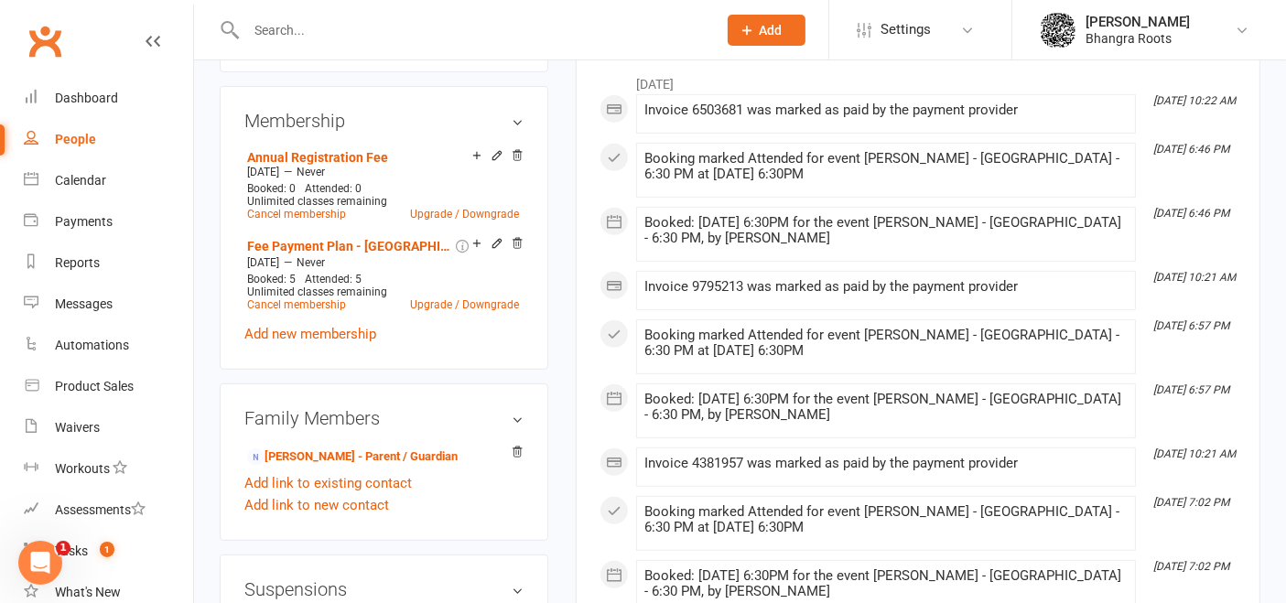
scroll to position [732, 0]
click at [353, 332] on link "Add new membership" at bounding box center [310, 333] width 132 height 16
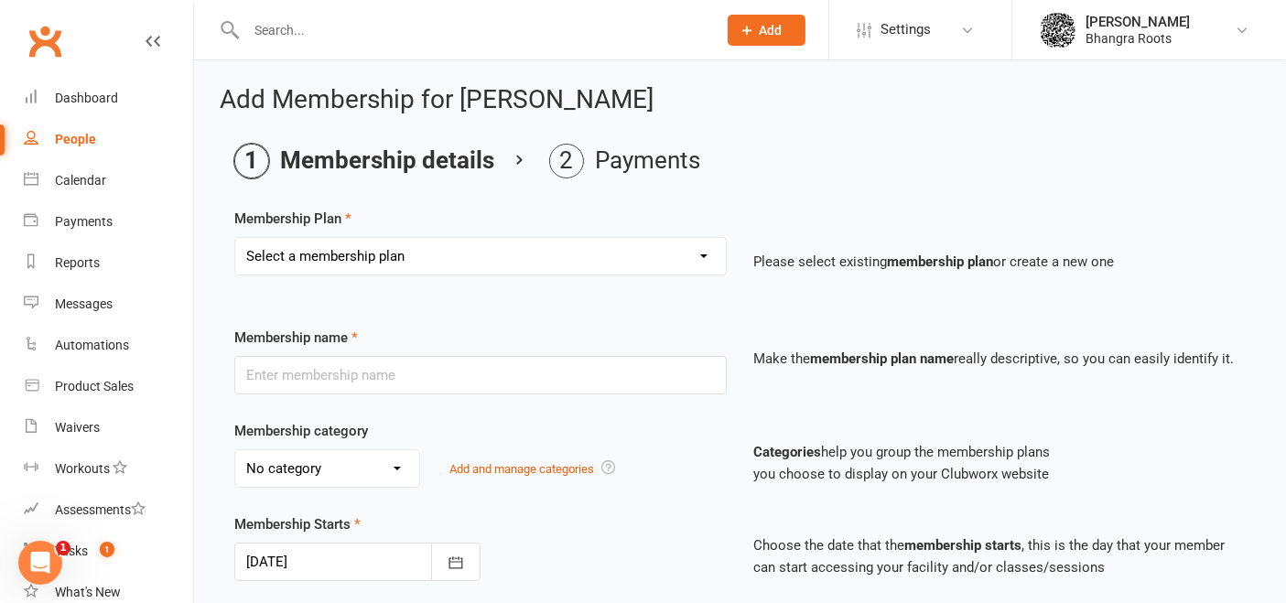
click at [624, 256] on select "Select a membership plan Create new Membership Plan [PERSON_NAME] - Fee Payment…" at bounding box center [480, 256] width 491 height 37
select select "21"
click at [235, 238] on select "Select a membership plan Create new Membership Plan [PERSON_NAME] - Fee Payment…" at bounding box center [480, 256] width 491 height 37
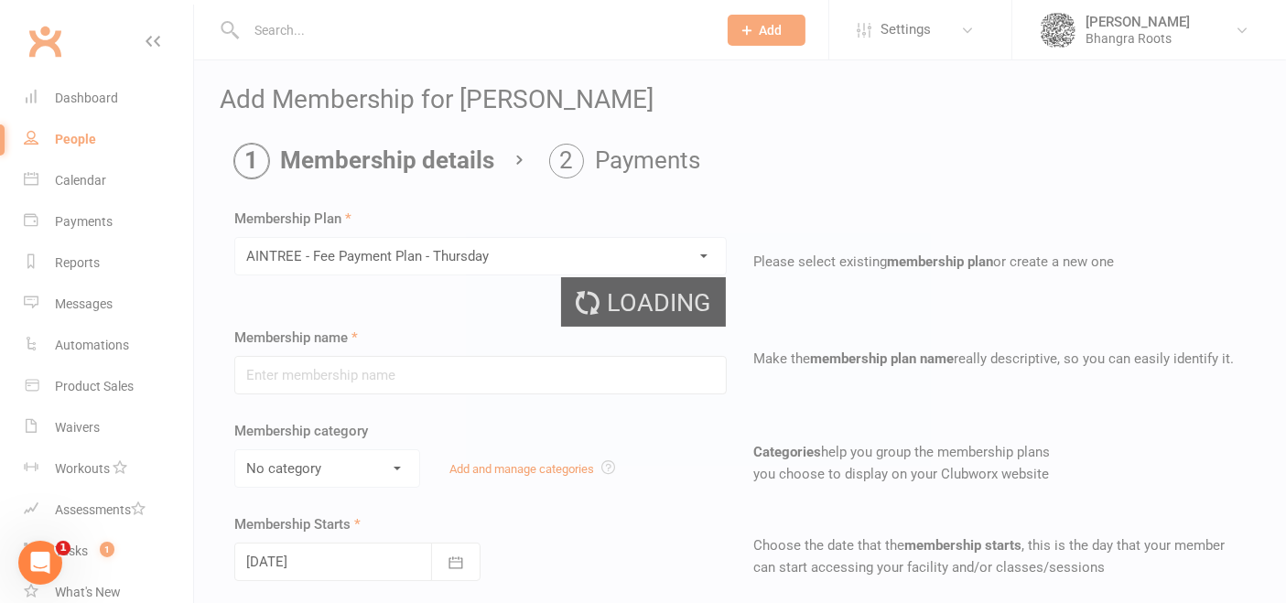
type input "AINTREE - Fee Payment Plan - [DATE]"
select select "0"
type input "0"
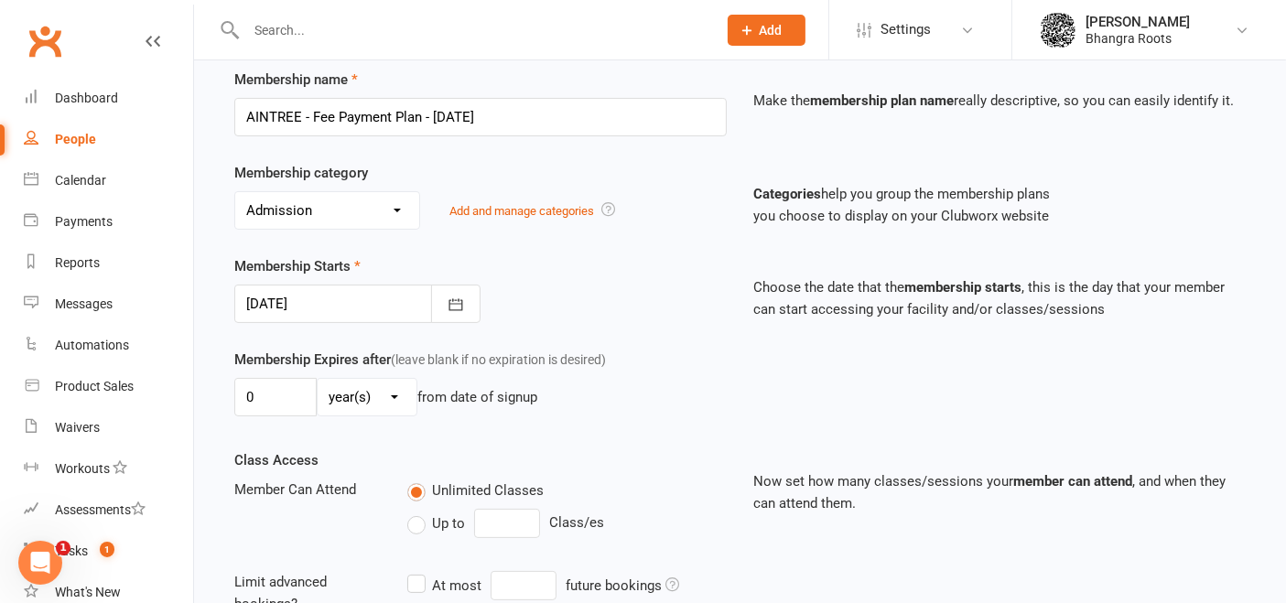
scroll to position [264, 0]
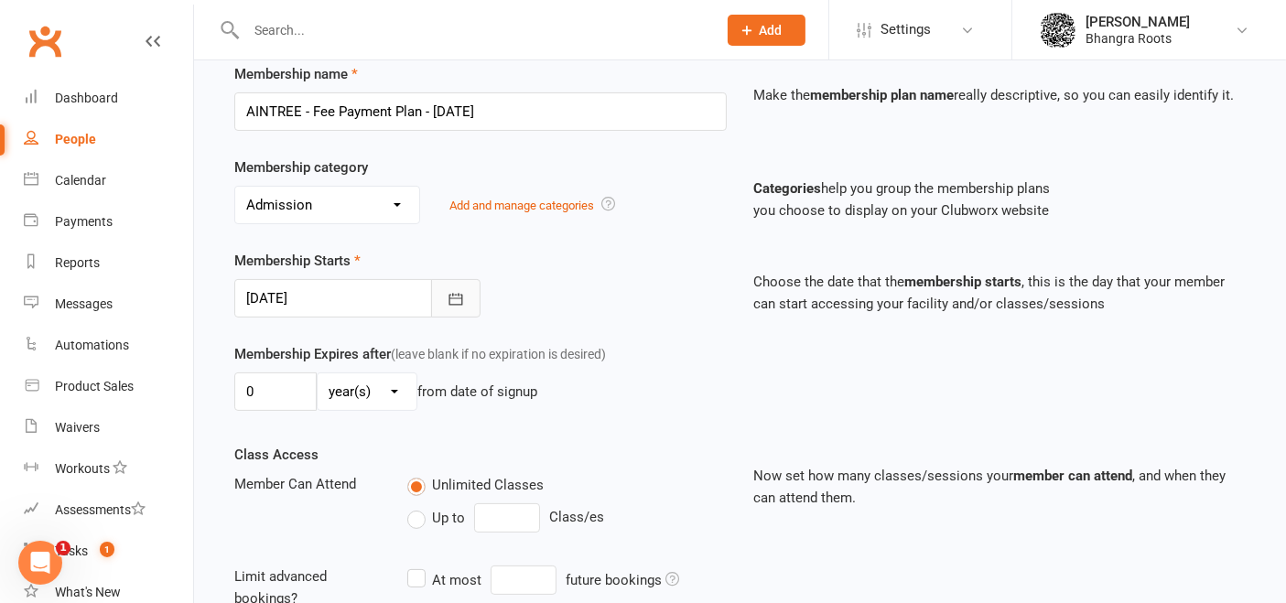
click at [456, 280] on button "button" at bounding box center [455, 298] width 49 height 38
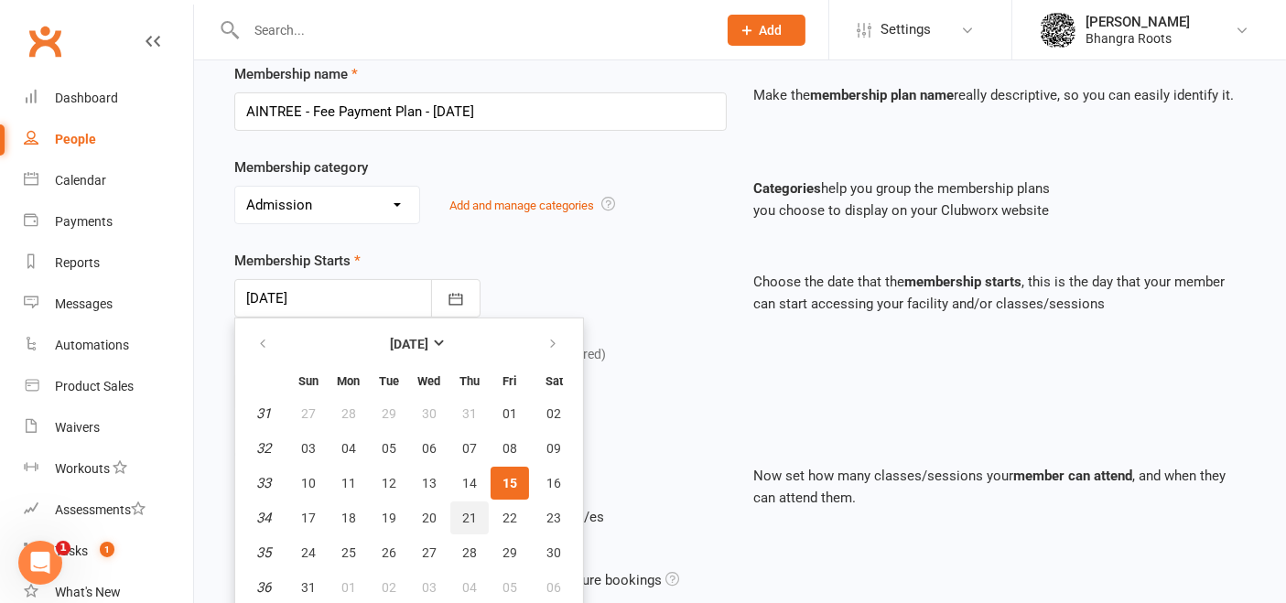
click at [462, 514] on span "21" at bounding box center [469, 518] width 15 height 15
type input "[DATE]"
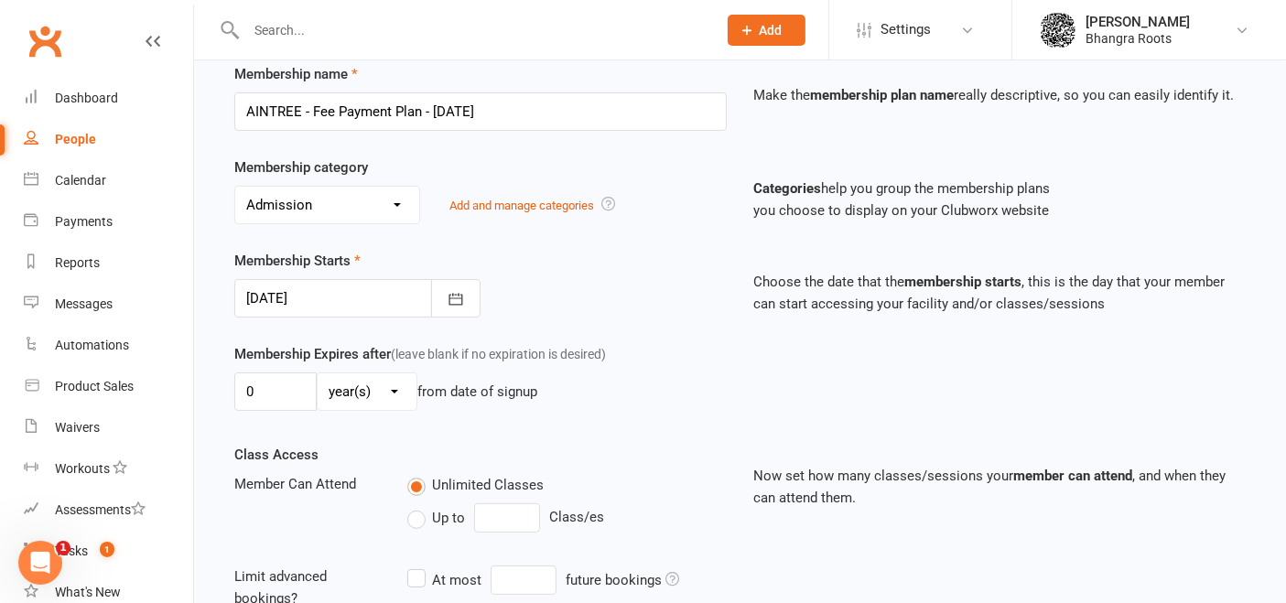
scroll to position [627, 0]
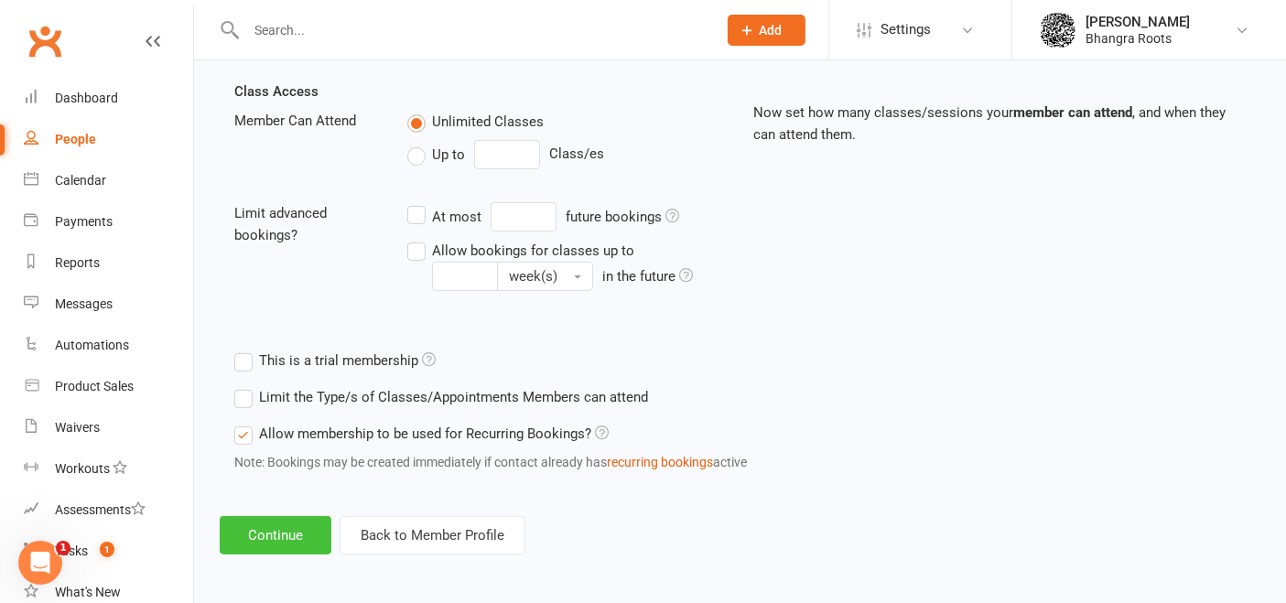
click at [285, 520] on button "Continue" at bounding box center [276, 535] width 112 height 38
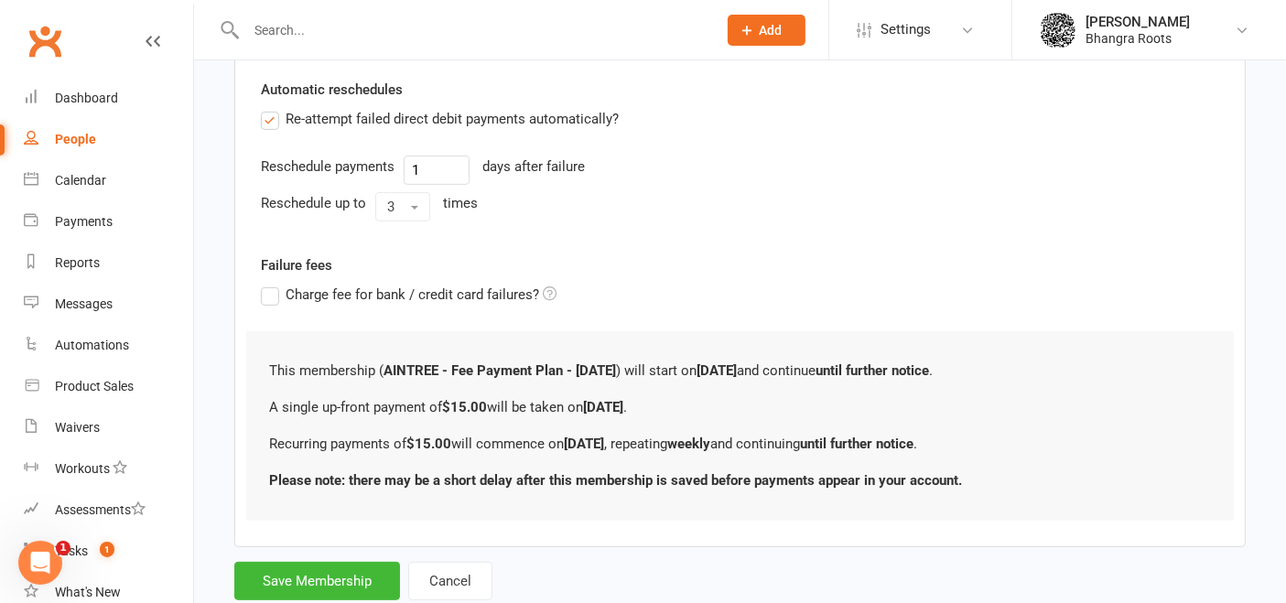
scroll to position [687, 0]
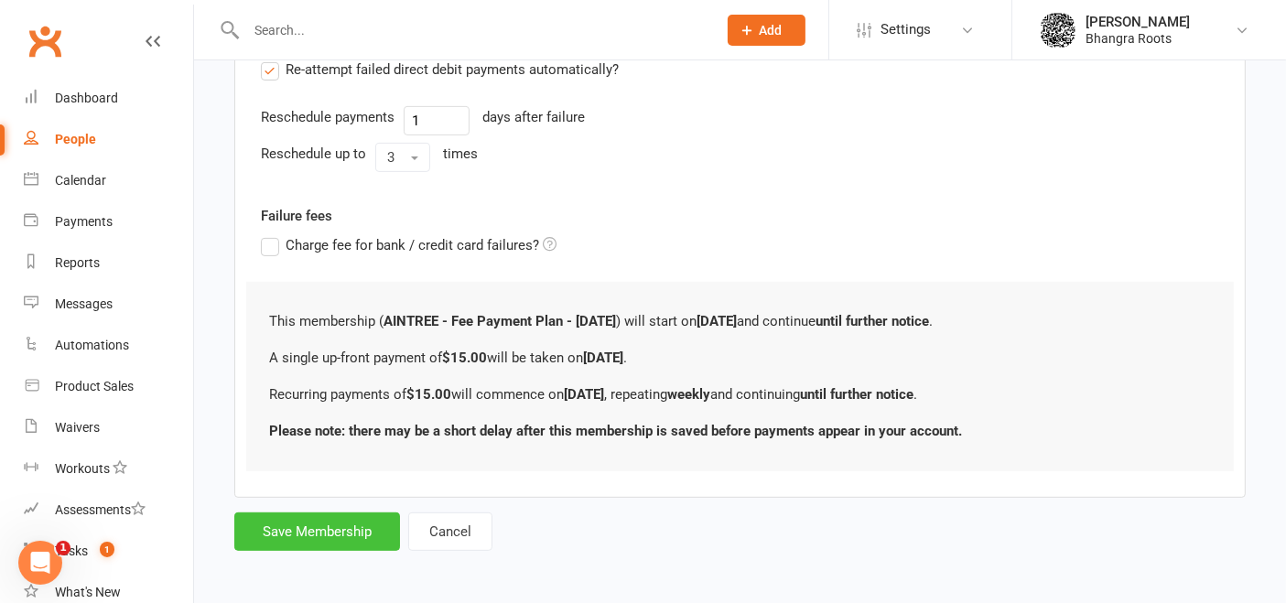
click at [306, 532] on button "Save Membership" at bounding box center [317, 532] width 166 height 38
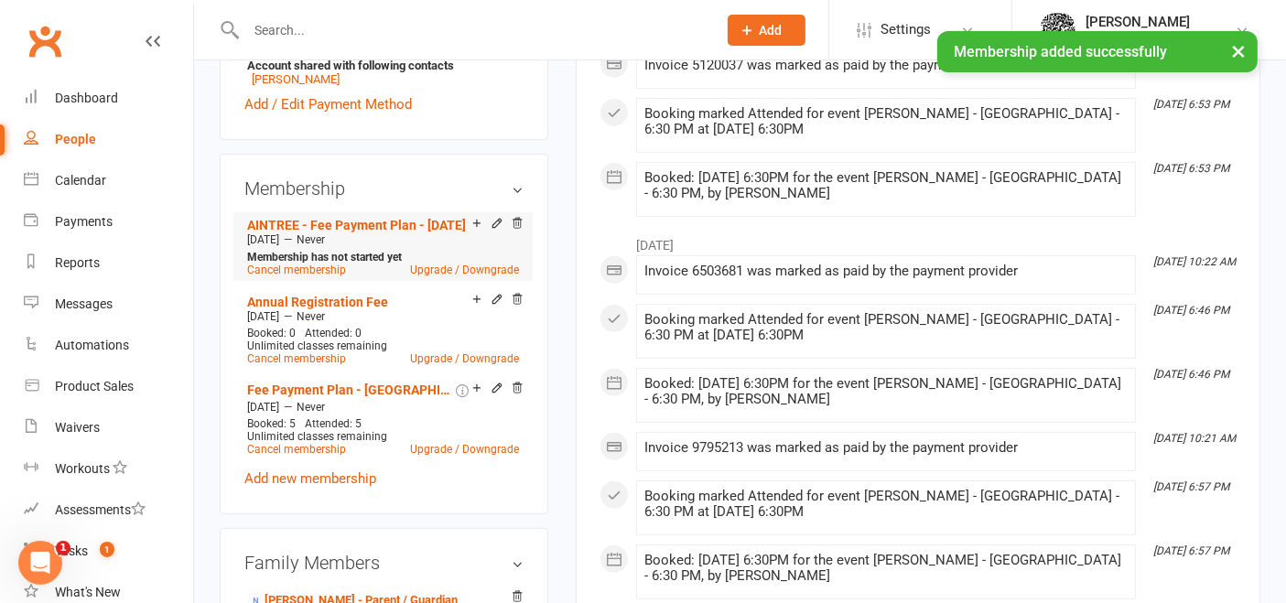
scroll to position [671, 0]
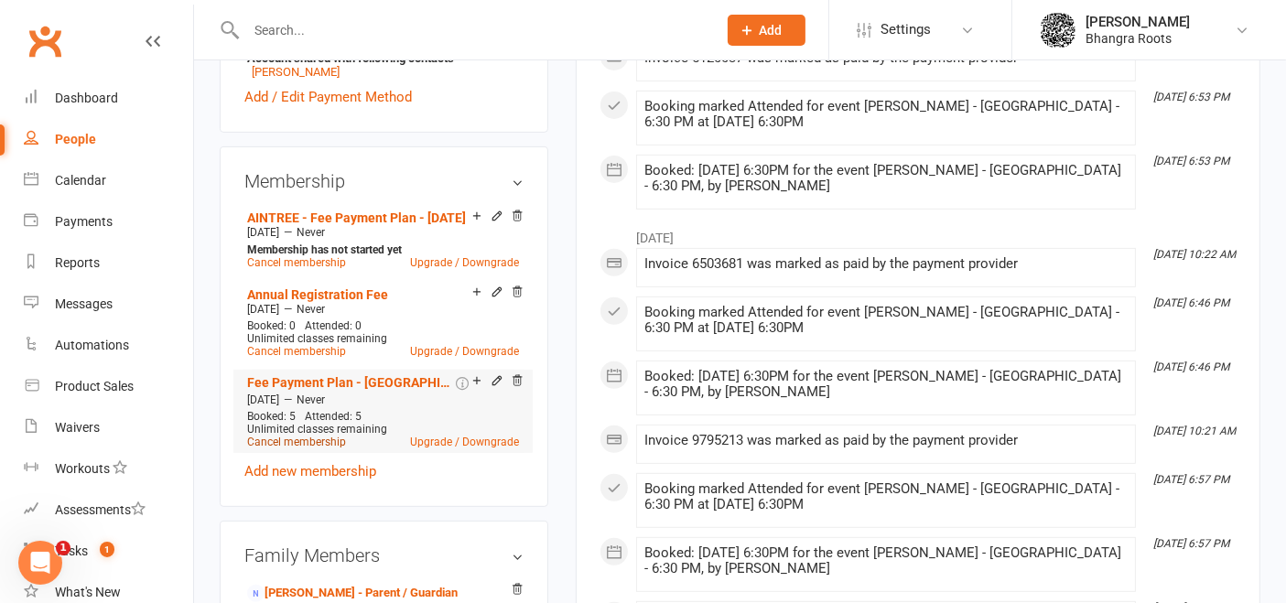
click at [318, 437] on link "Cancel membership" at bounding box center [296, 442] width 99 height 13
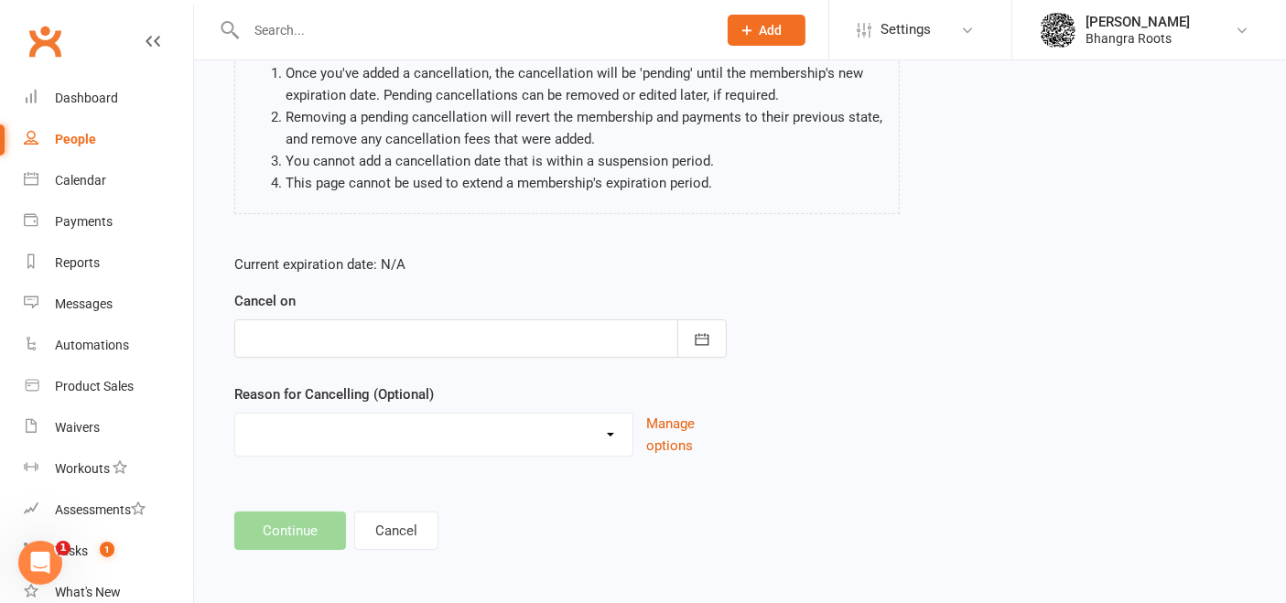
scroll to position [185, 0]
click at [712, 325] on button "button" at bounding box center [701, 338] width 49 height 38
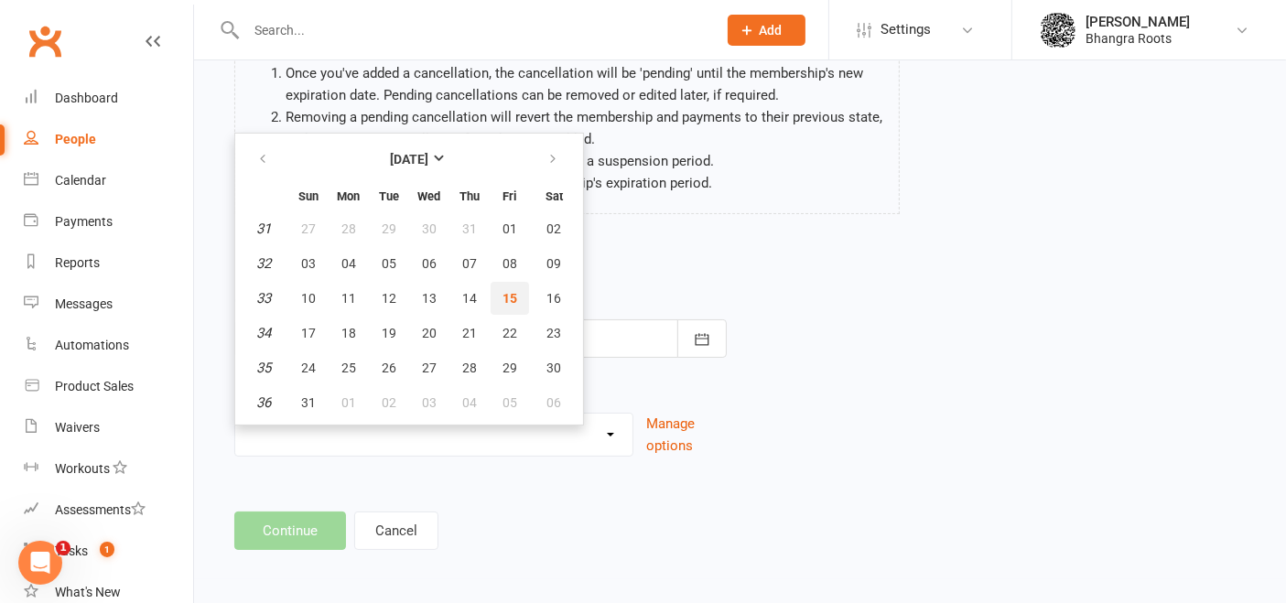
click at [507, 292] on span "15" at bounding box center [509, 298] width 15 height 15
type input "[DATE]"
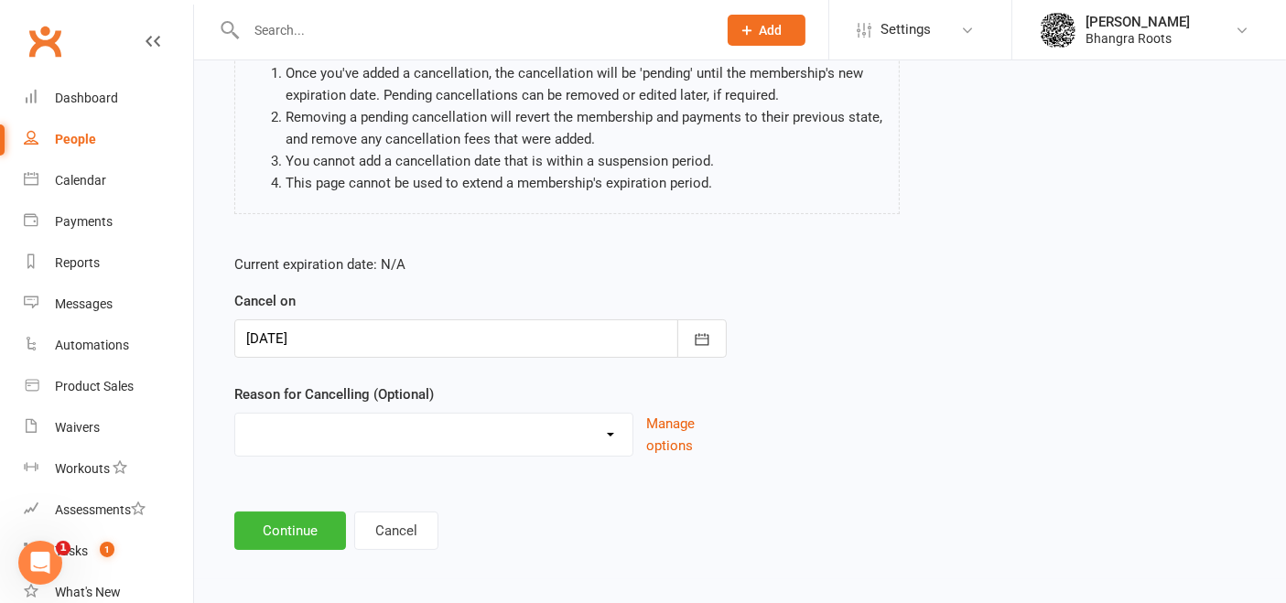
click at [431, 417] on select "Holiday Injury Quit Other reason" at bounding box center [433, 432] width 397 height 37
select select "3"
click at [235, 414] on select "Holiday Injury Quit Other reason" at bounding box center [433, 432] width 397 height 37
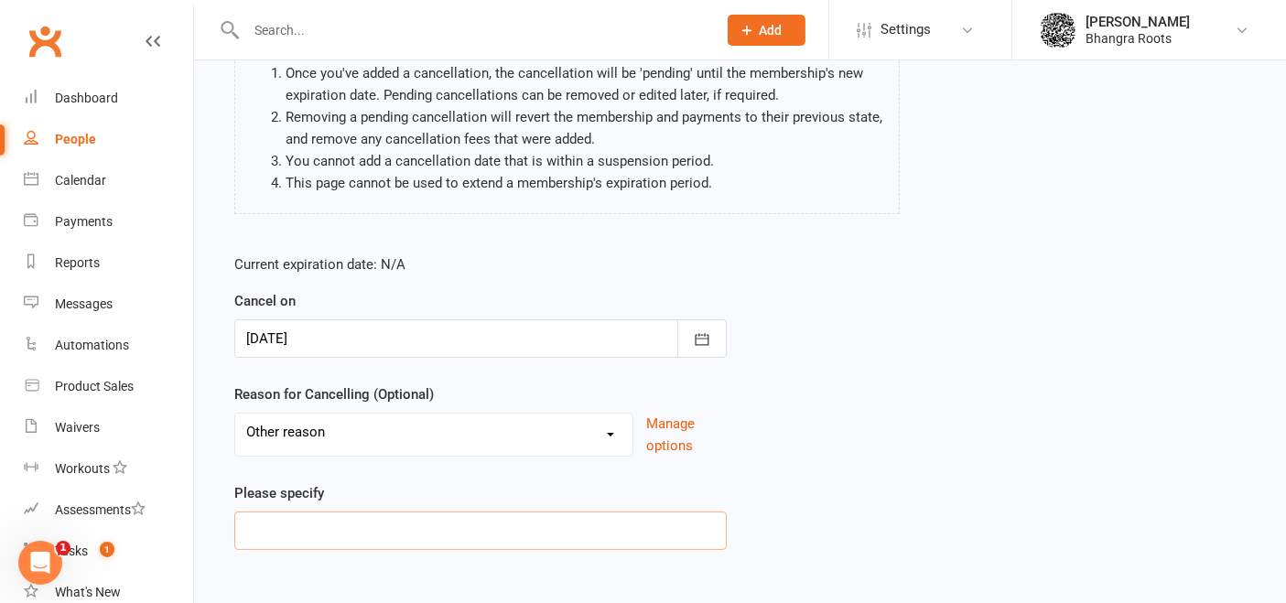
click at [329, 526] on input at bounding box center [480, 531] width 492 height 38
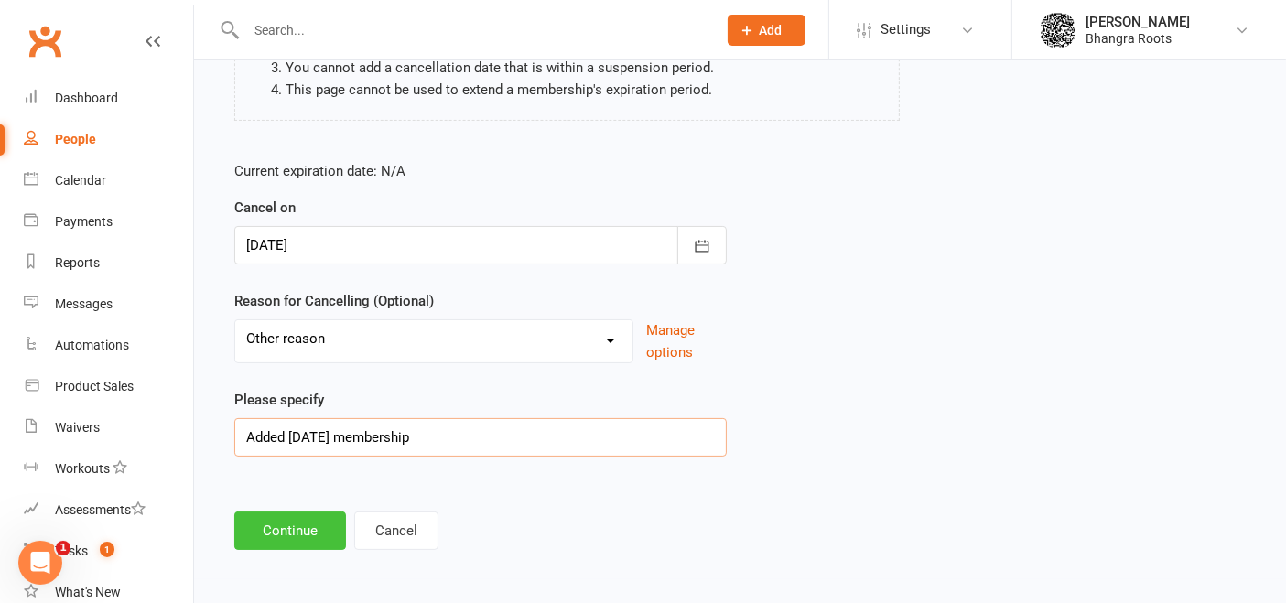
type input "Added Thursday membership"
click at [297, 534] on button "Continue" at bounding box center [290, 531] width 112 height 38
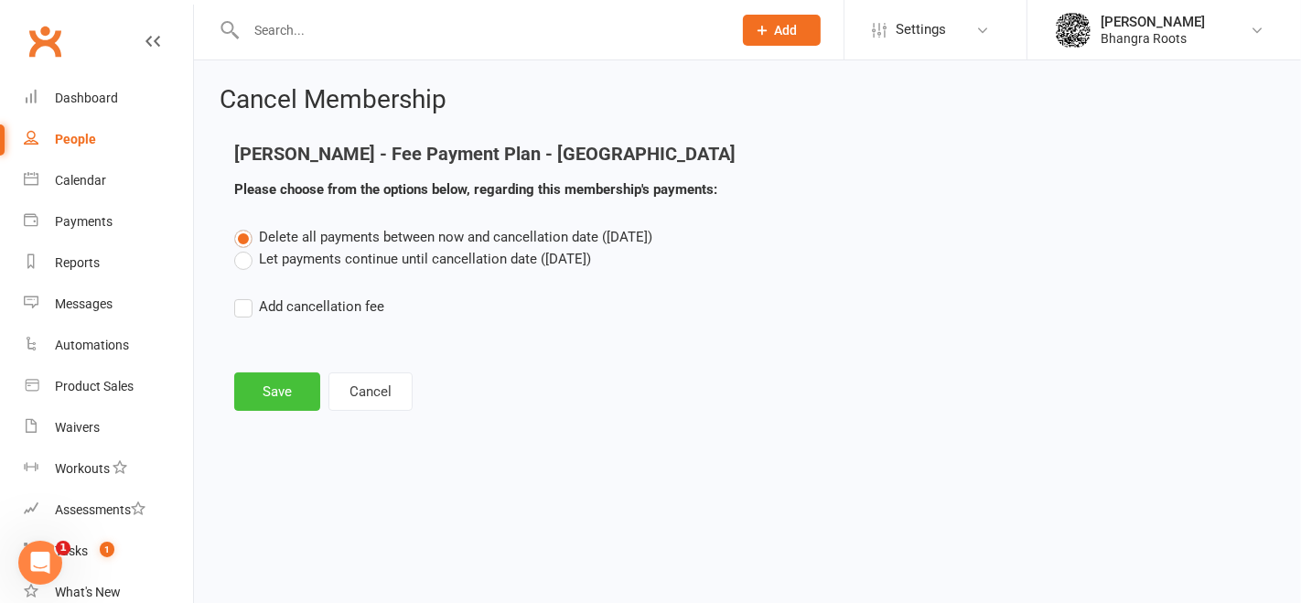
click at [278, 387] on button "Save" at bounding box center [277, 391] width 86 height 38
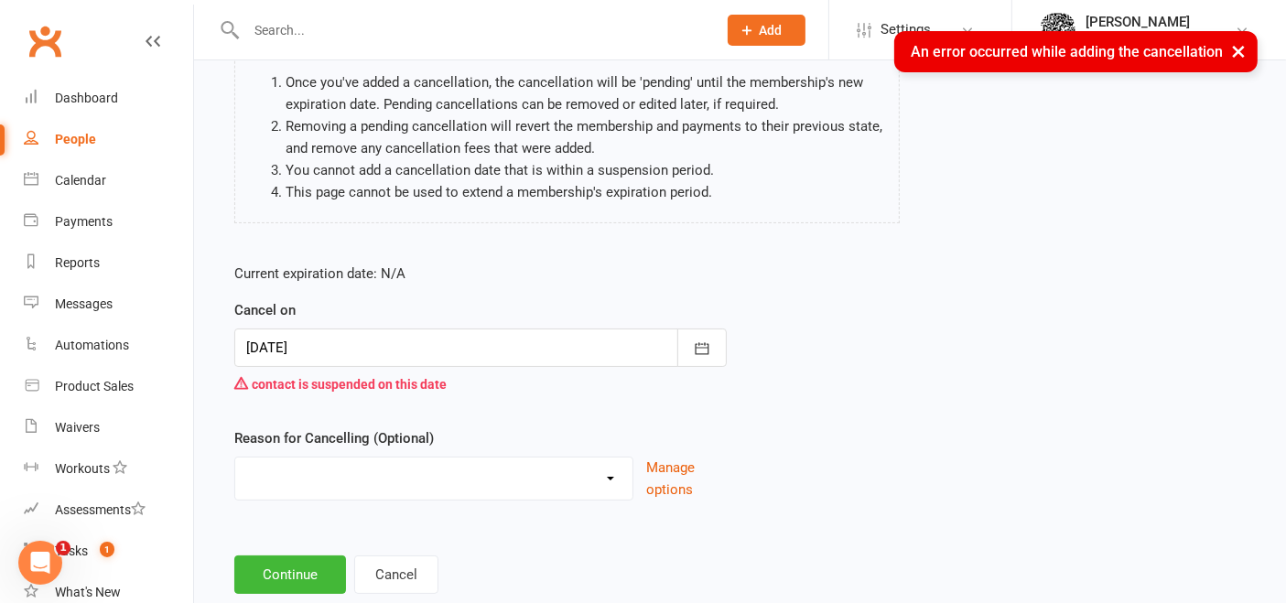
scroll to position [177, 0]
click at [708, 340] on icon "button" at bounding box center [702, 348] width 18 height 18
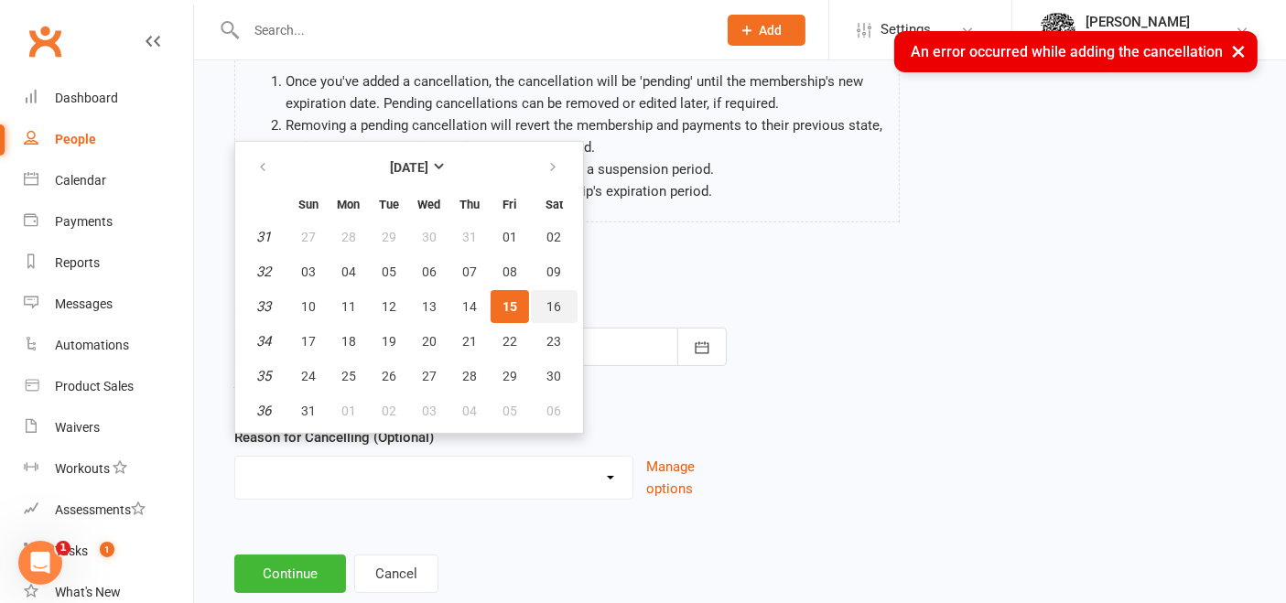
click at [553, 312] on button "16" at bounding box center [554, 306] width 47 height 33
type input "[DATE]"
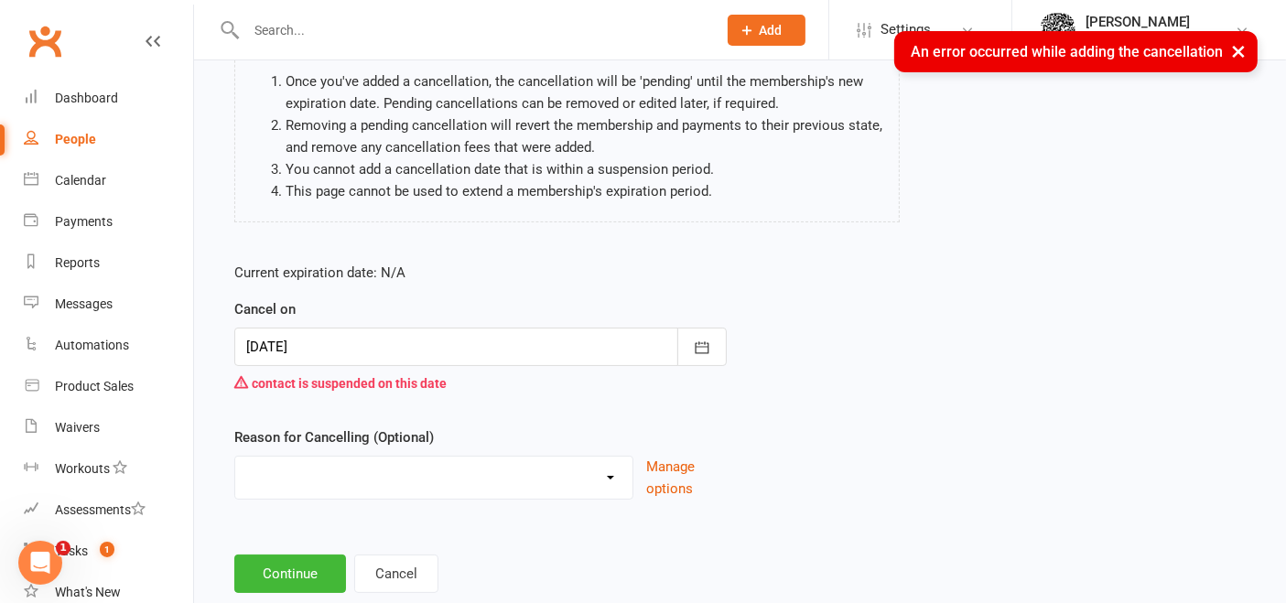
click at [567, 472] on select "Holiday Injury Quit Other reason" at bounding box center [433, 475] width 397 height 37
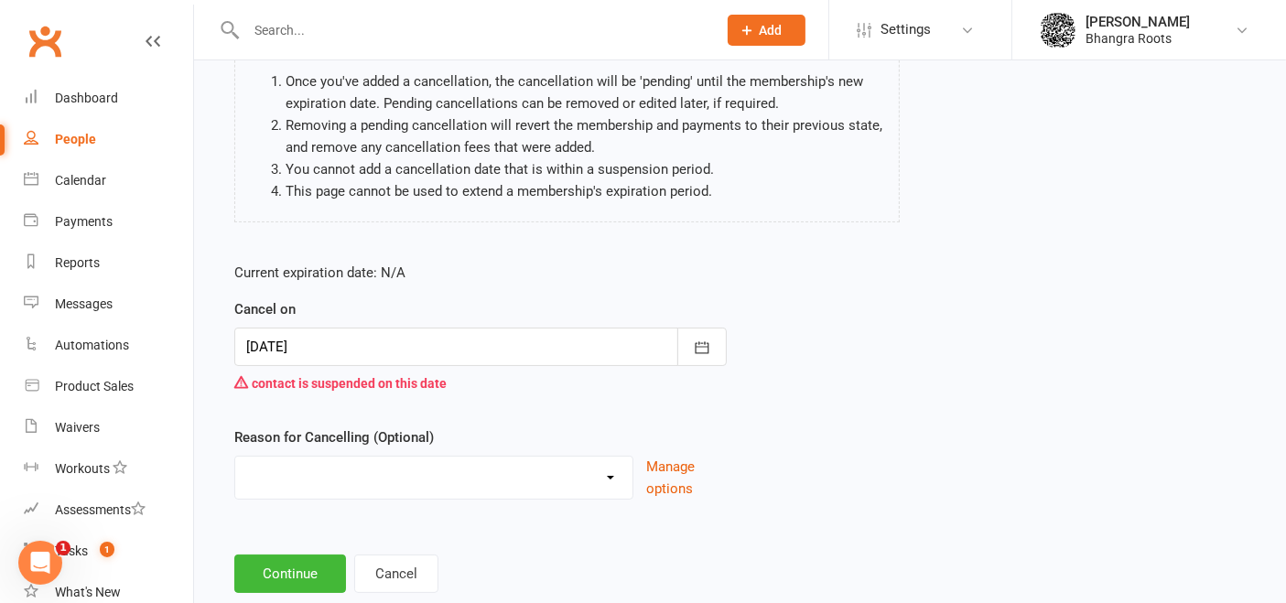
select select "3"
click at [235, 457] on select "Holiday Injury Quit Other reason" at bounding box center [433, 475] width 397 height 37
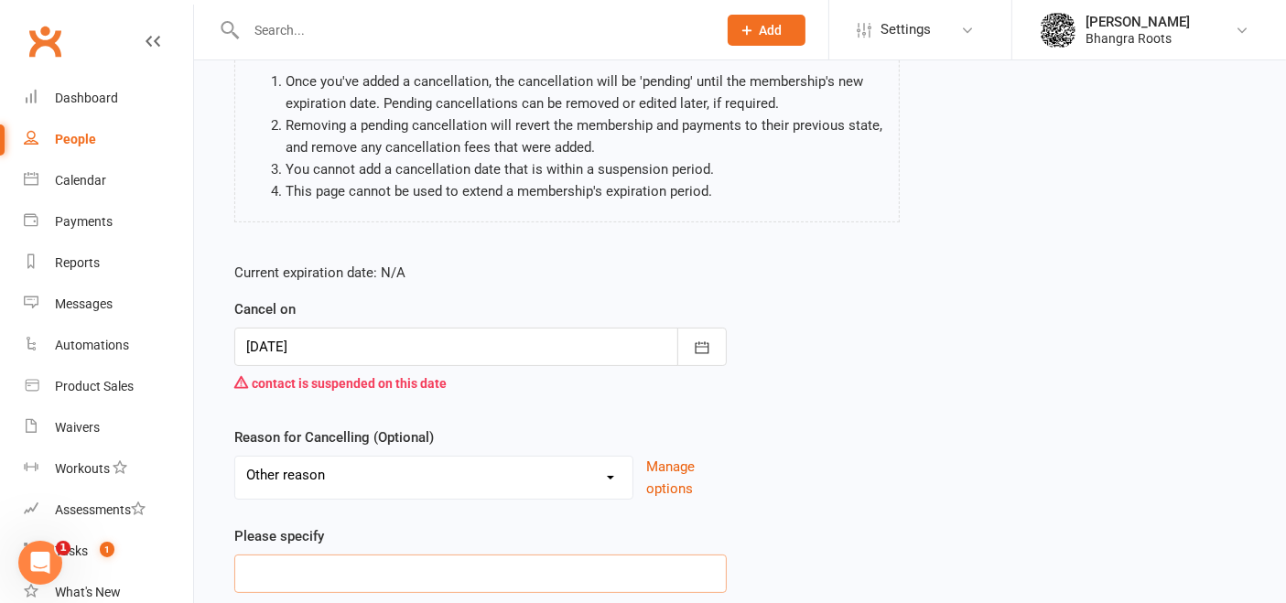
click at [348, 586] on input at bounding box center [480, 574] width 492 height 38
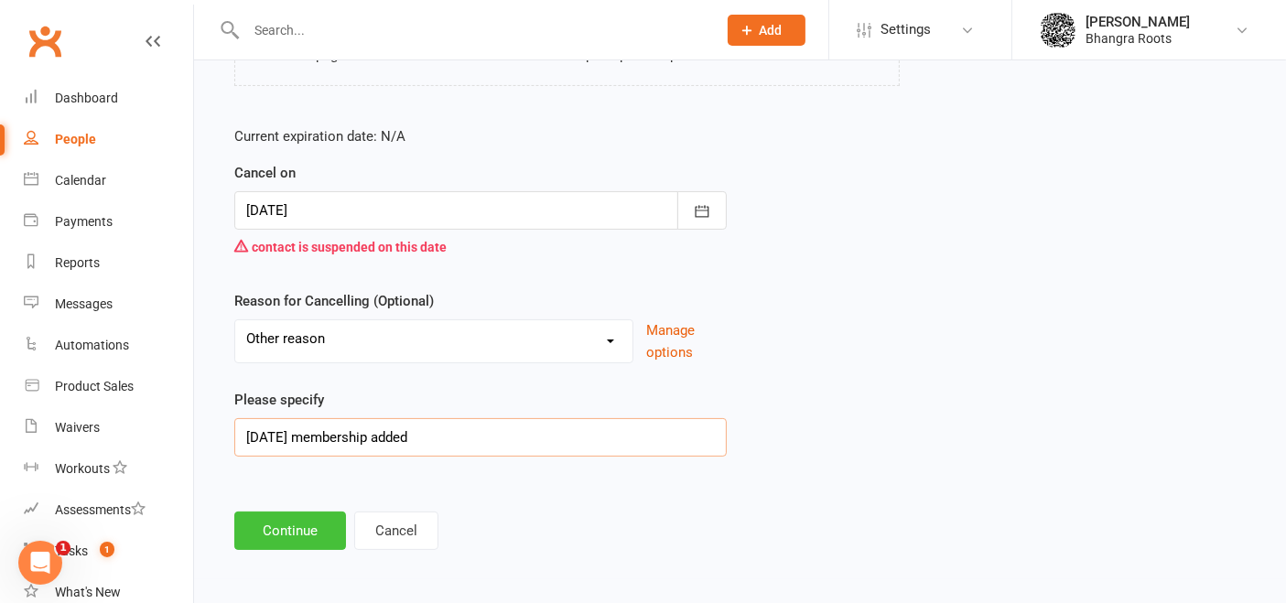
type input "[DATE] membership added"
click at [297, 534] on button "Continue" at bounding box center [290, 531] width 112 height 38
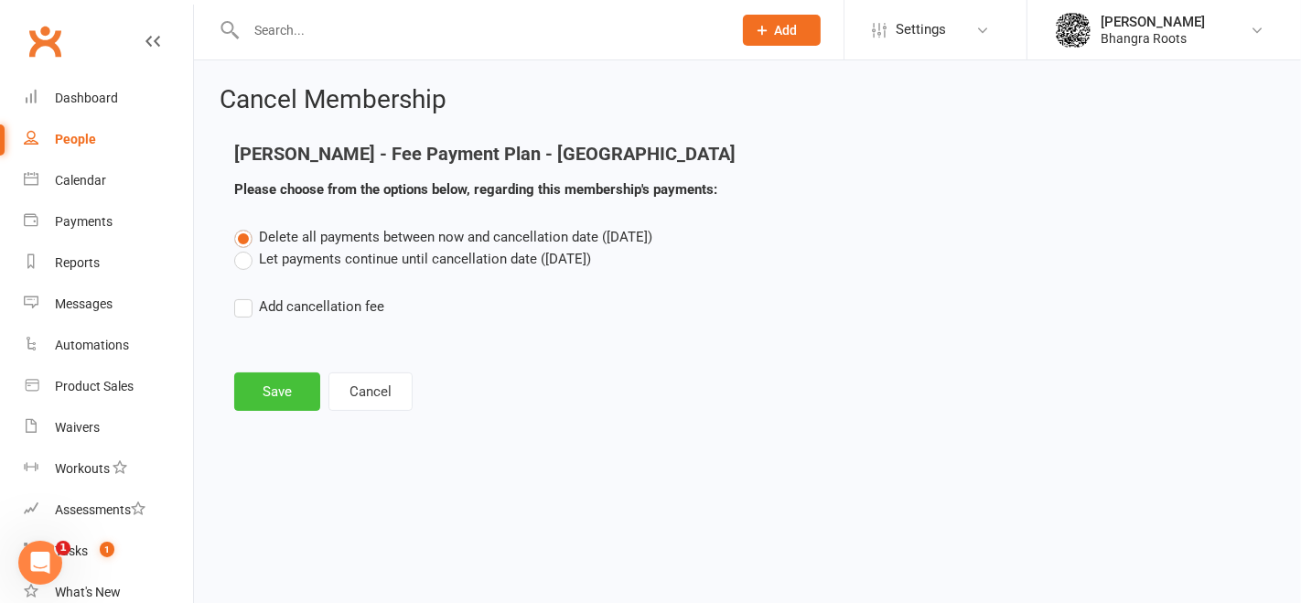
click at [256, 391] on button "Save" at bounding box center [277, 391] width 86 height 38
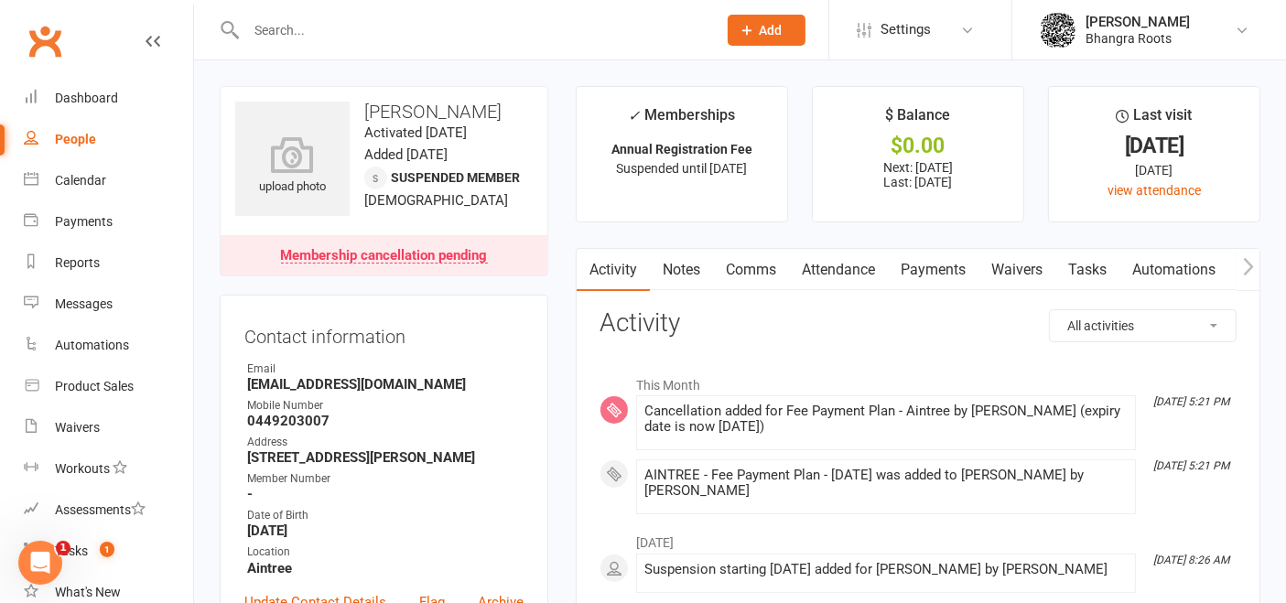
click at [952, 267] on link "Payments" at bounding box center [933, 270] width 91 height 42
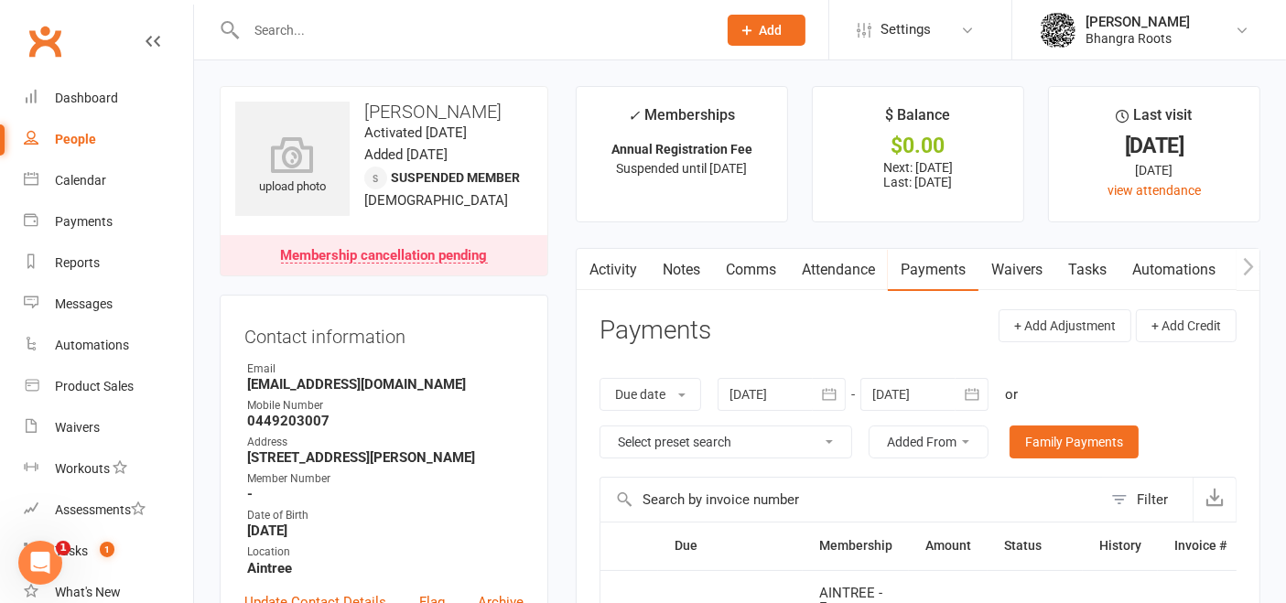
scroll to position [7, 0]
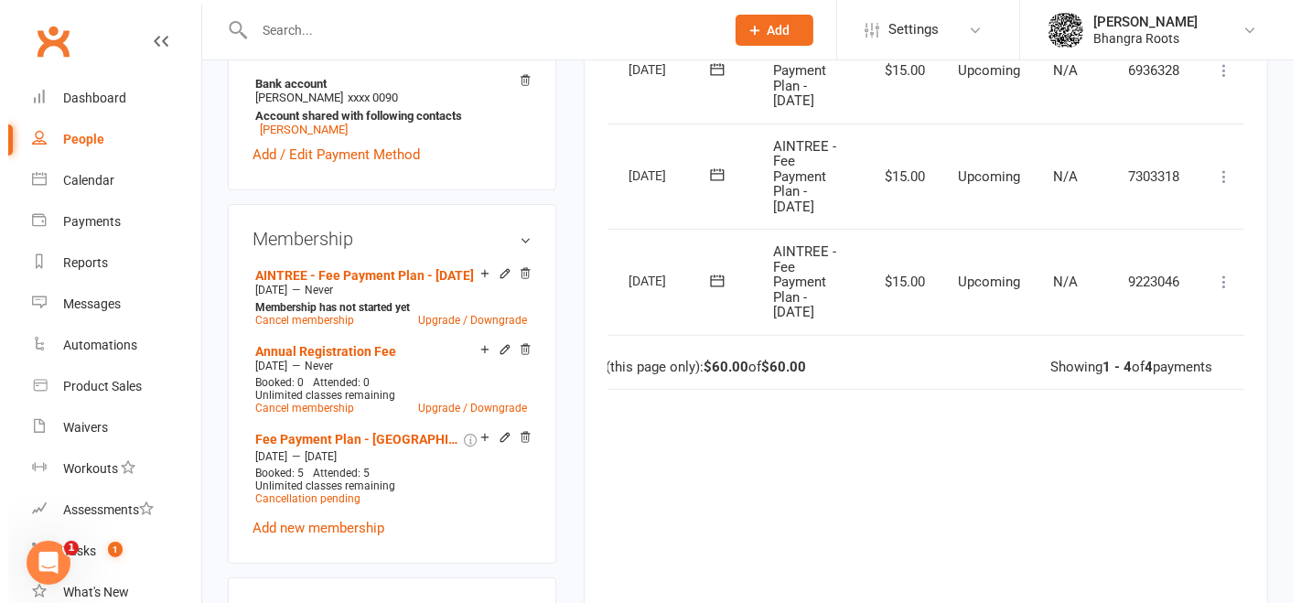
scroll to position [0, 55]
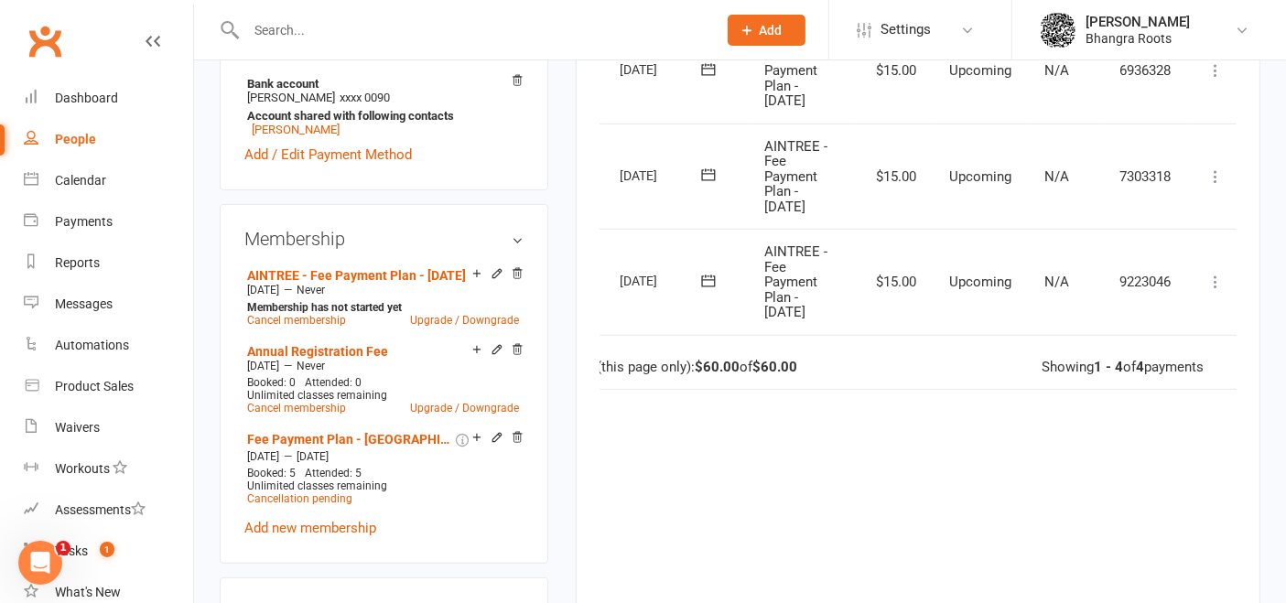
click at [1215, 273] on icon at bounding box center [1215, 282] width 18 height 18
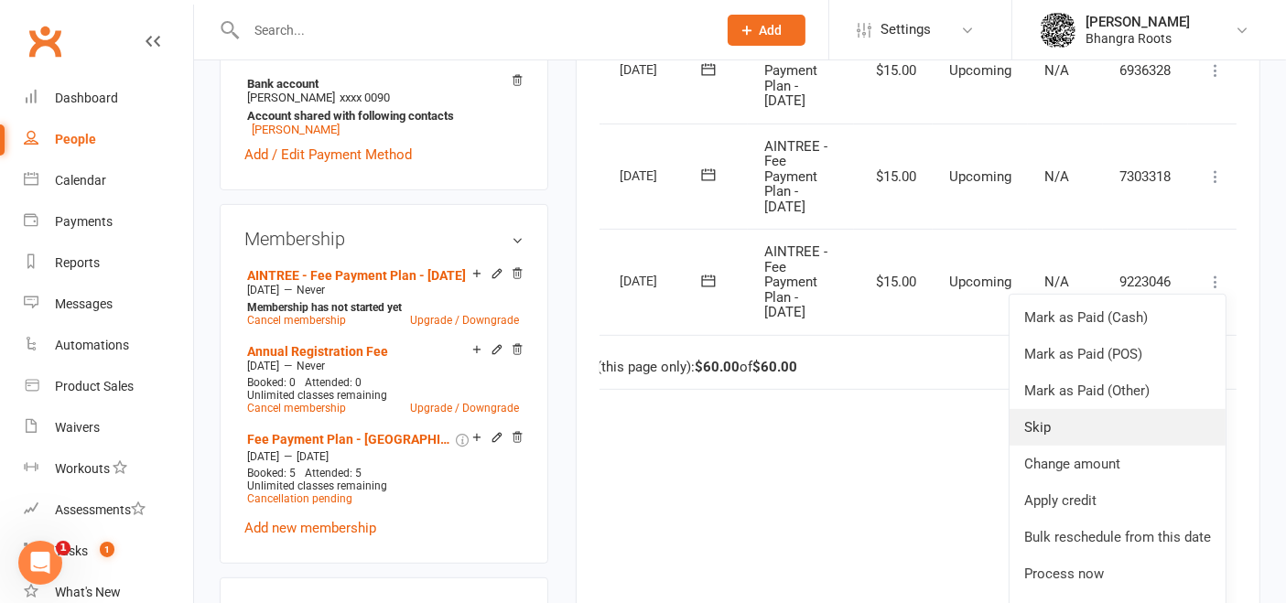
click at [1081, 421] on link "Skip" at bounding box center [1117, 427] width 216 height 37
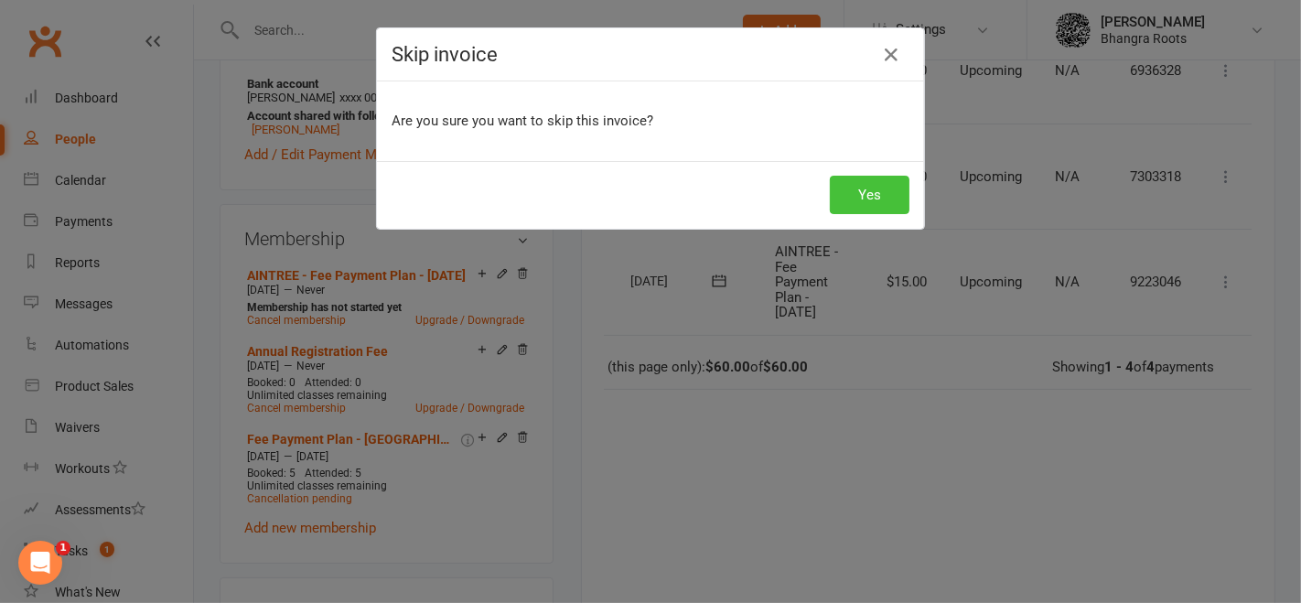
click at [867, 200] on button "Yes" at bounding box center [870, 195] width 80 height 38
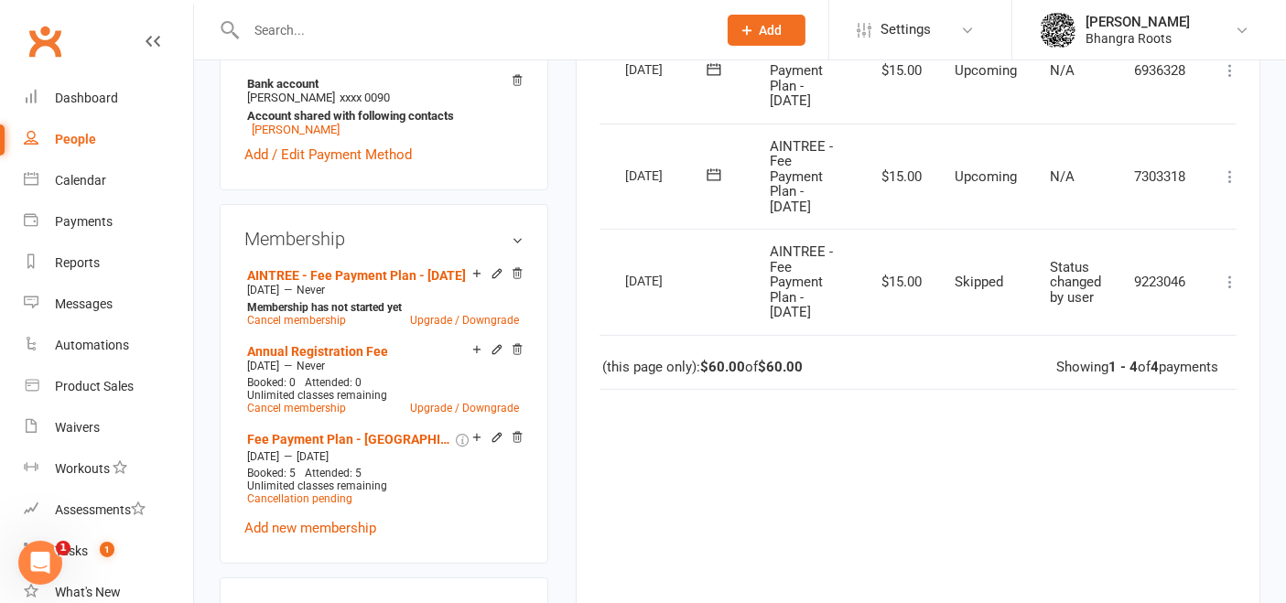
click at [291, 27] on input "text" at bounding box center [472, 30] width 463 height 26
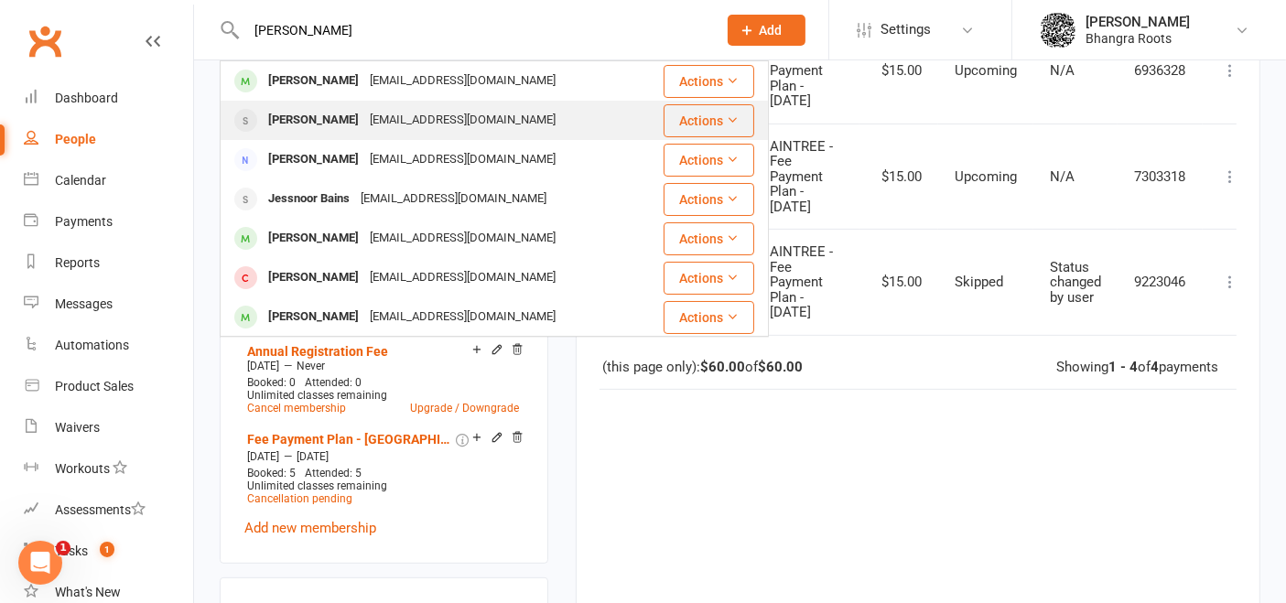
type input "harnoor"
click at [333, 113] on div "Harnoor Kaur" at bounding box center [314, 120] width 102 height 27
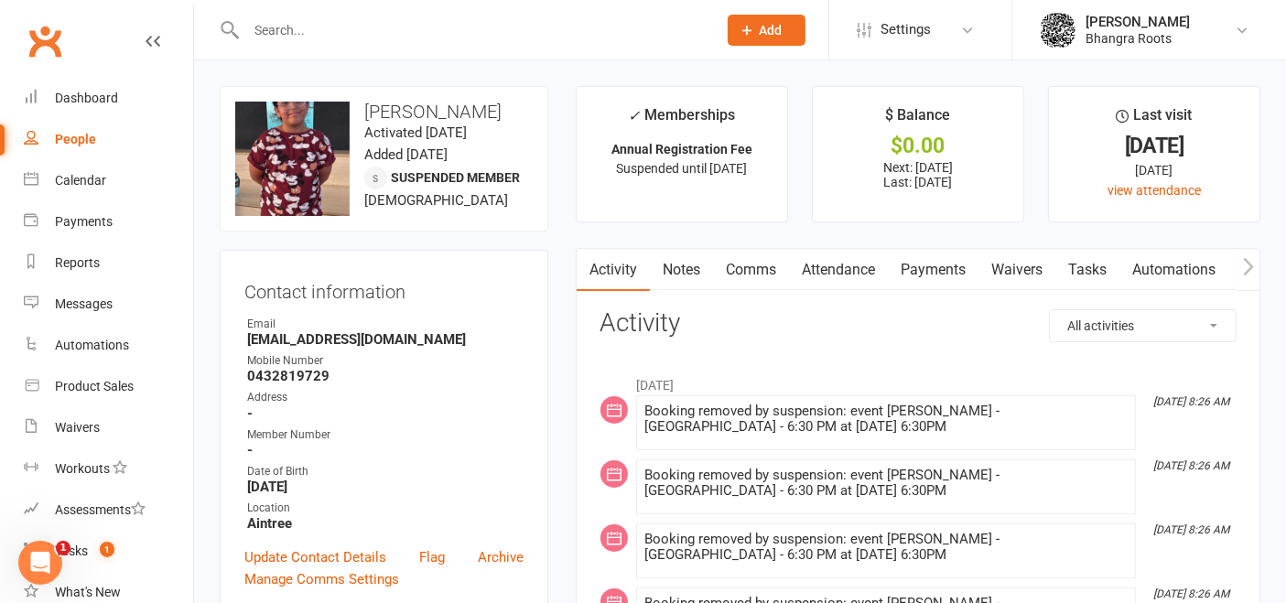
click at [324, 34] on input "text" at bounding box center [472, 30] width 463 height 26
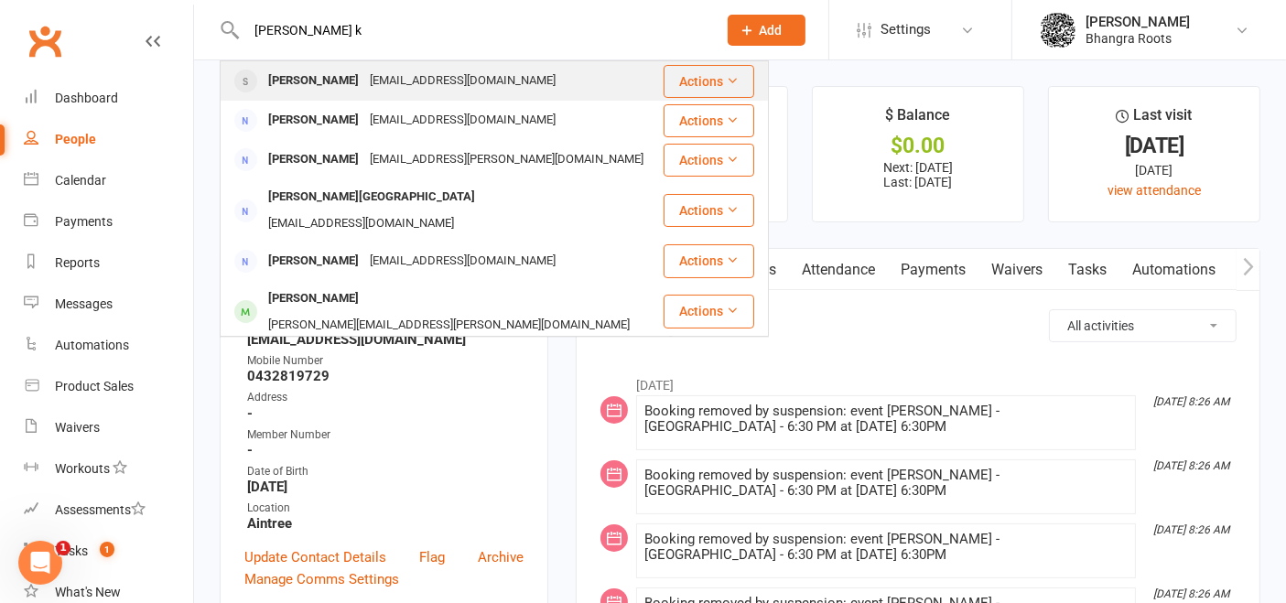
type input "ravneek k"
click at [364, 69] on div "Richhpal_singh@yahoo.com" at bounding box center [462, 81] width 197 height 27
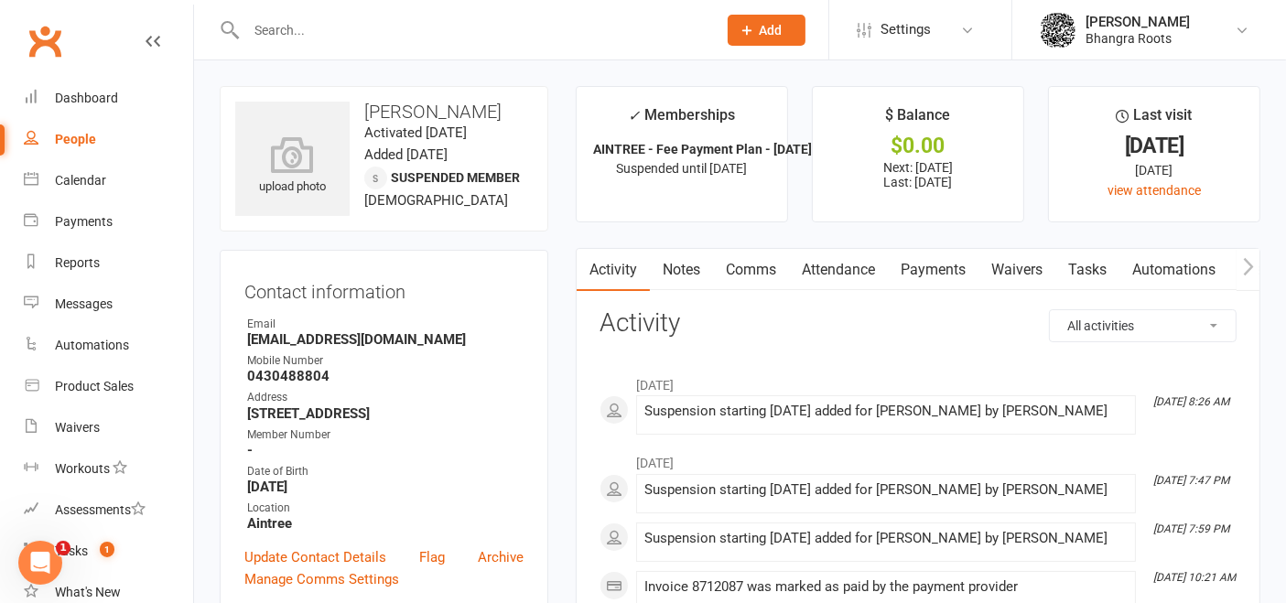
click at [939, 267] on link "Payments" at bounding box center [933, 270] width 91 height 42
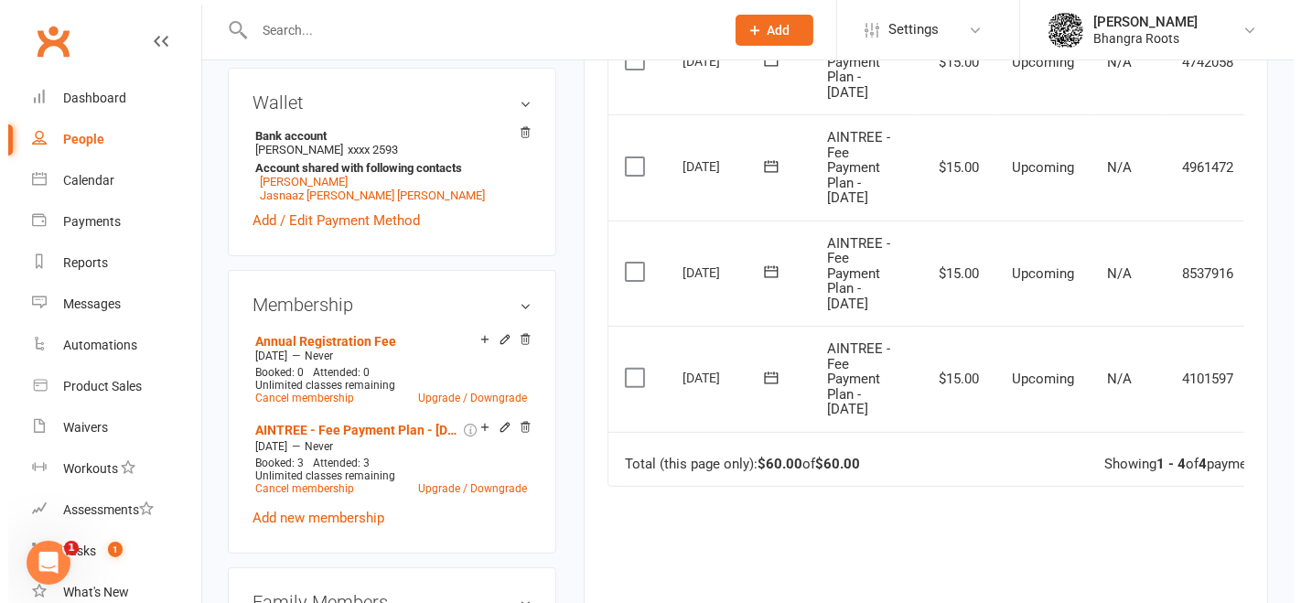
scroll to position [0, 59]
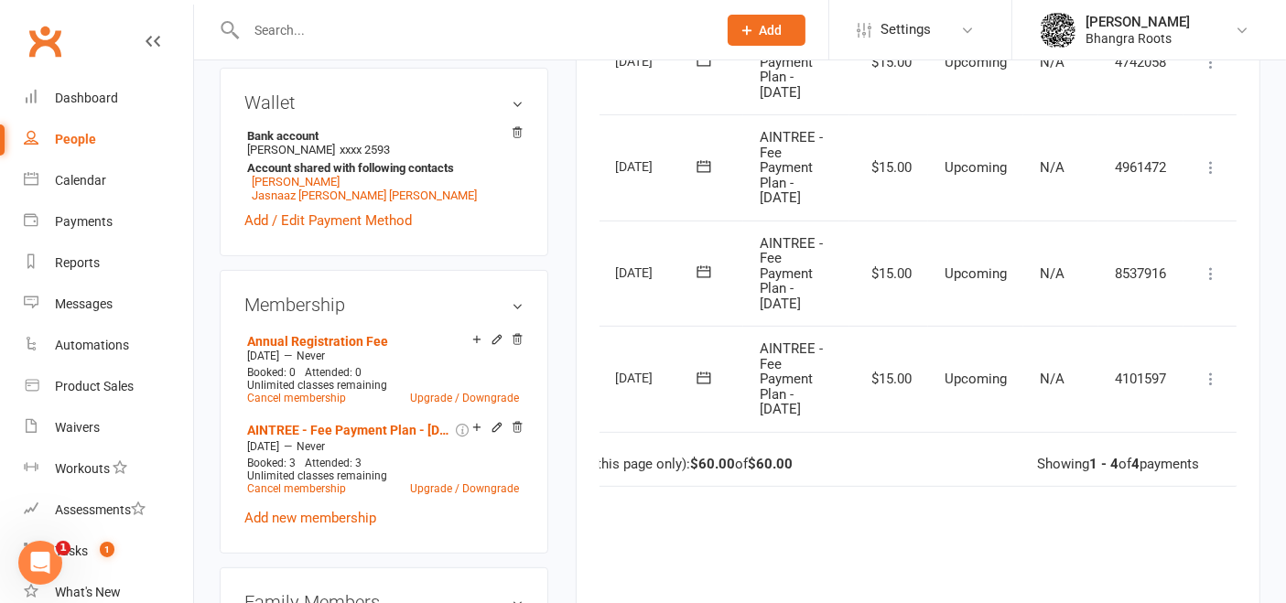
click at [1203, 380] on icon at bounding box center [1211, 379] width 18 height 18
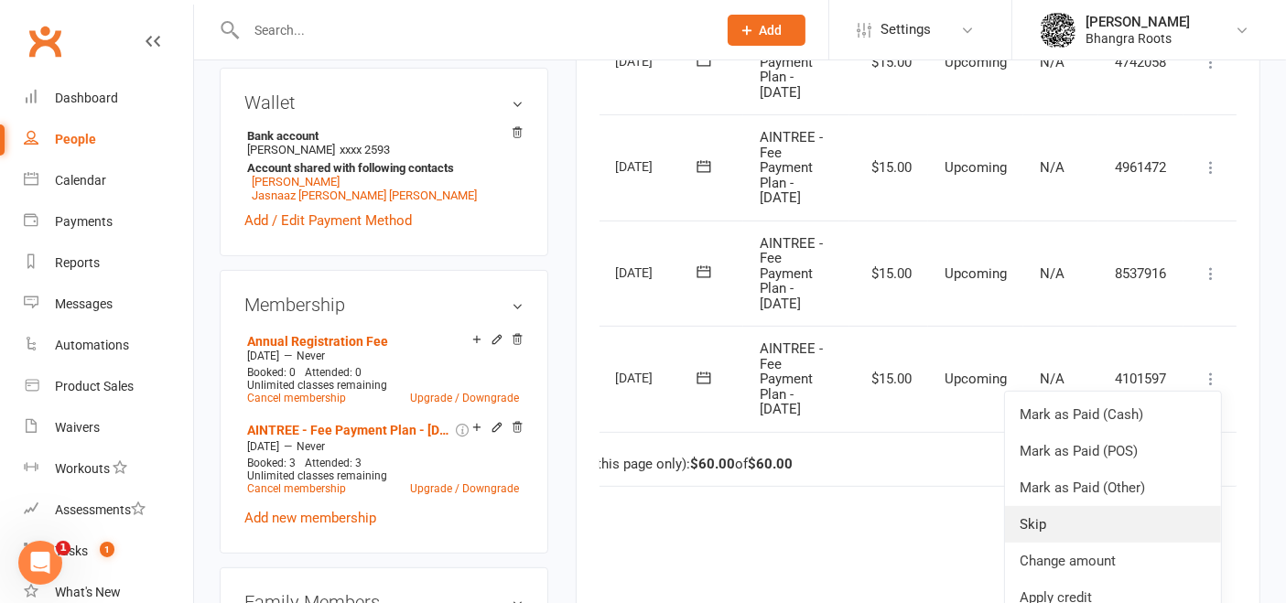
click at [1074, 519] on link "Skip" at bounding box center [1113, 524] width 216 height 37
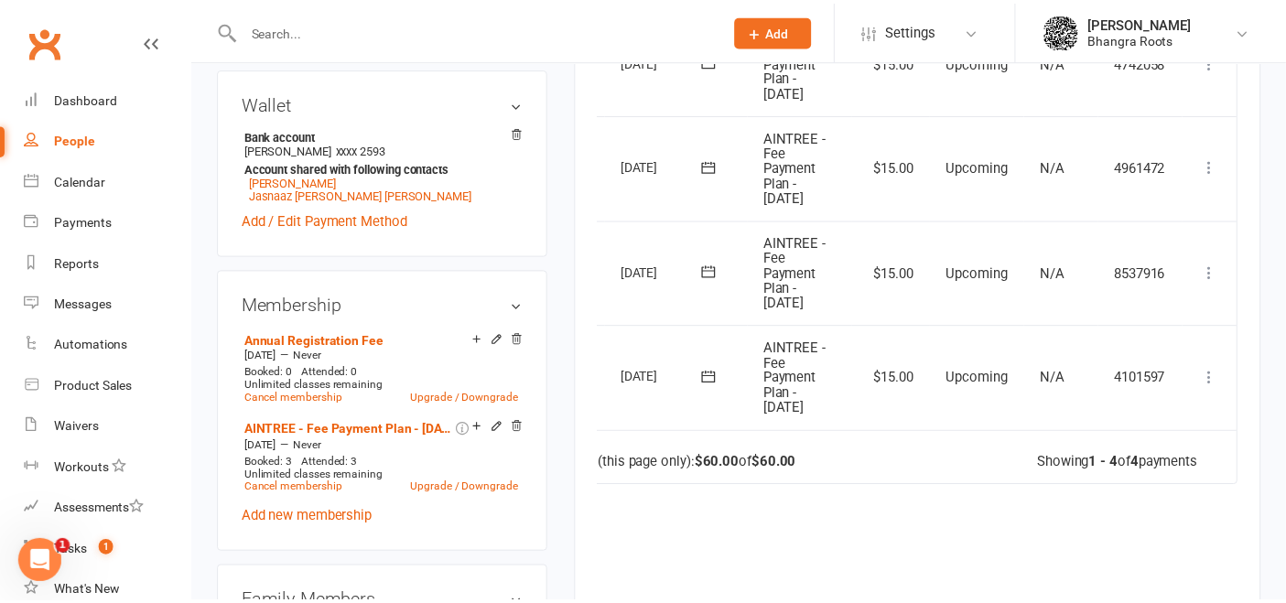
scroll to position [0, 49]
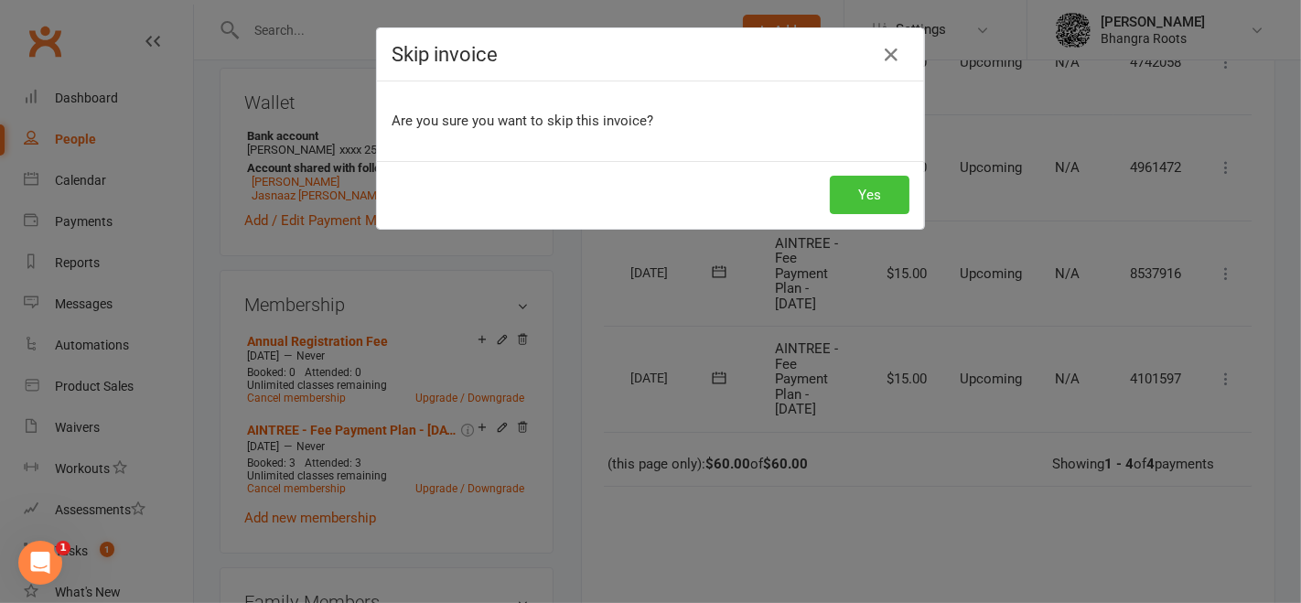
click at [876, 200] on button "Yes" at bounding box center [870, 195] width 80 height 38
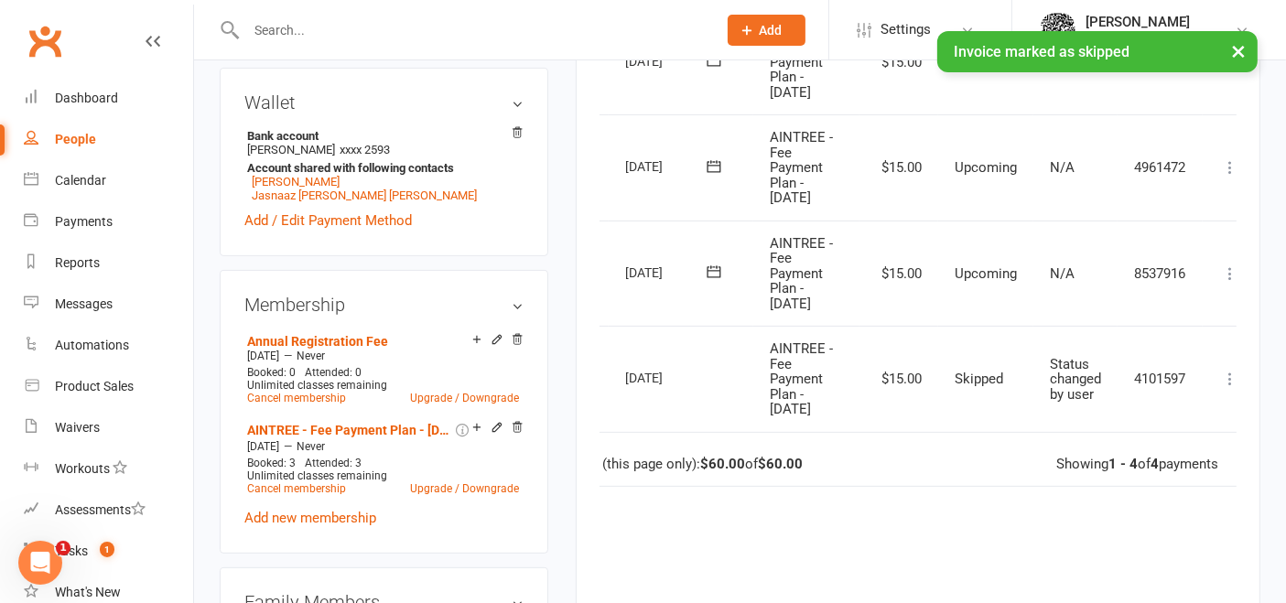
click at [269, 31] on div "× Invoice marked as skipped" at bounding box center [631, 31] width 1262 height 0
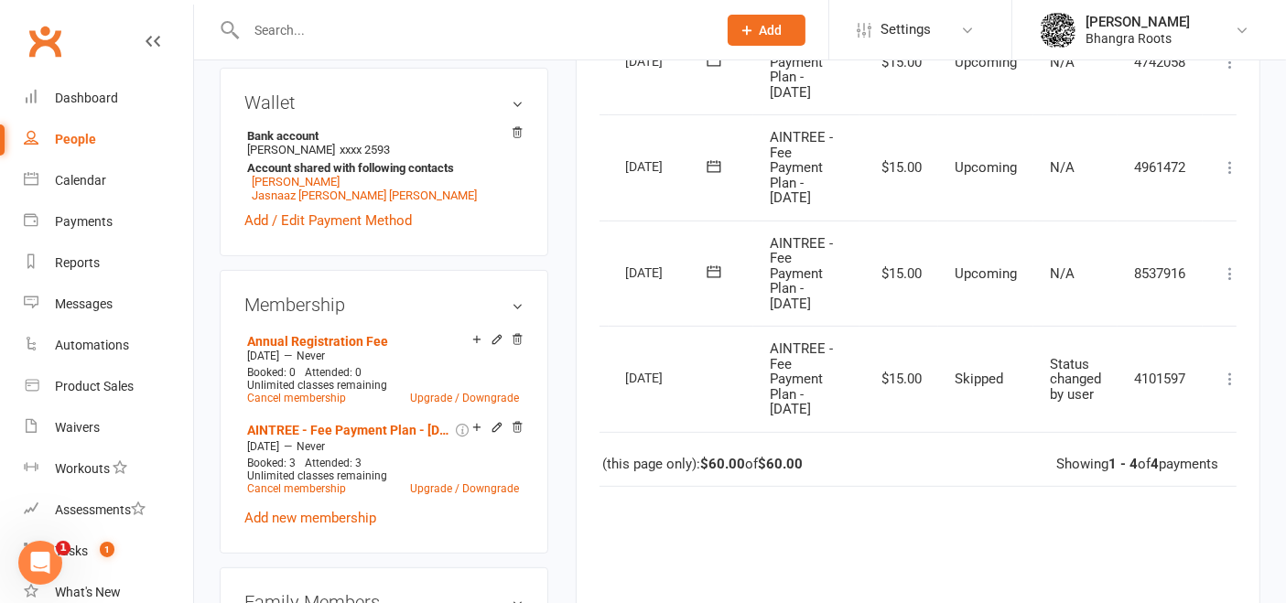
click at [276, 23] on input "text" at bounding box center [472, 30] width 463 height 26
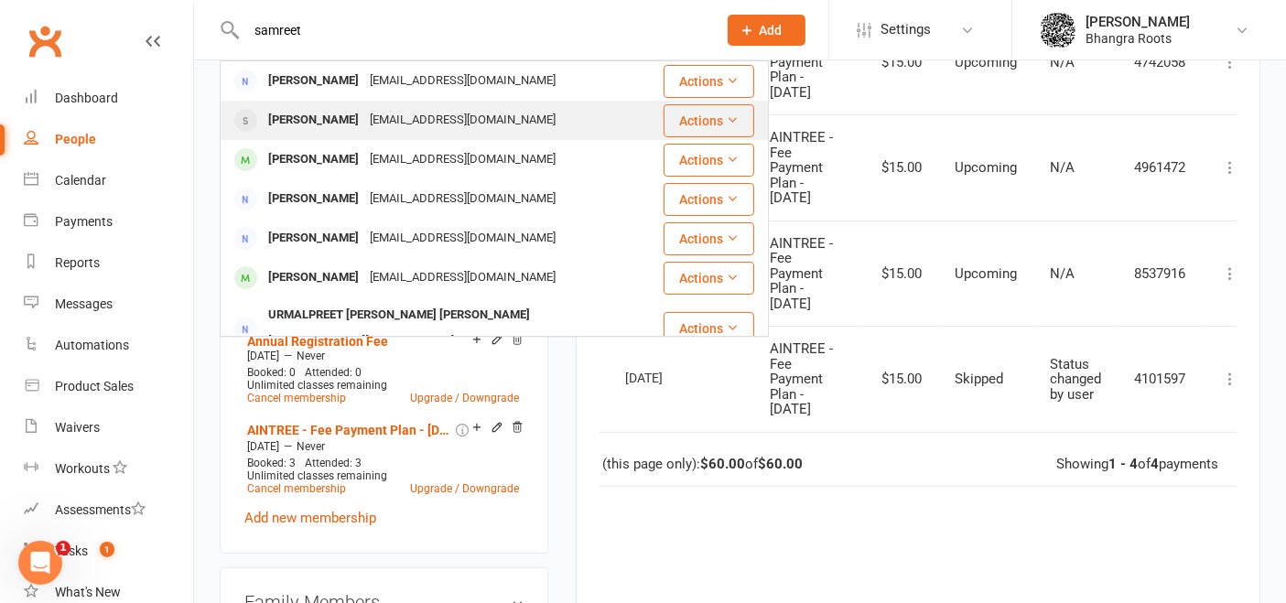
type input "samreet"
click at [335, 113] on div "Samreet Kaur" at bounding box center [314, 120] width 102 height 27
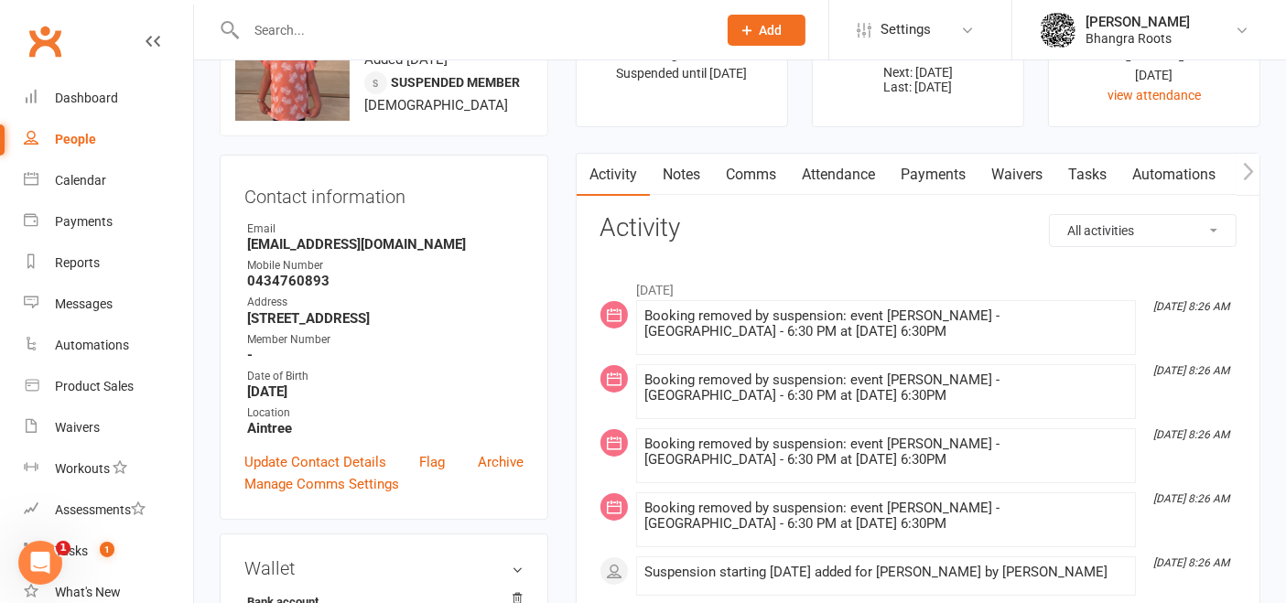
scroll to position [96, 0]
click at [967, 169] on link "Payments" at bounding box center [933, 174] width 91 height 42
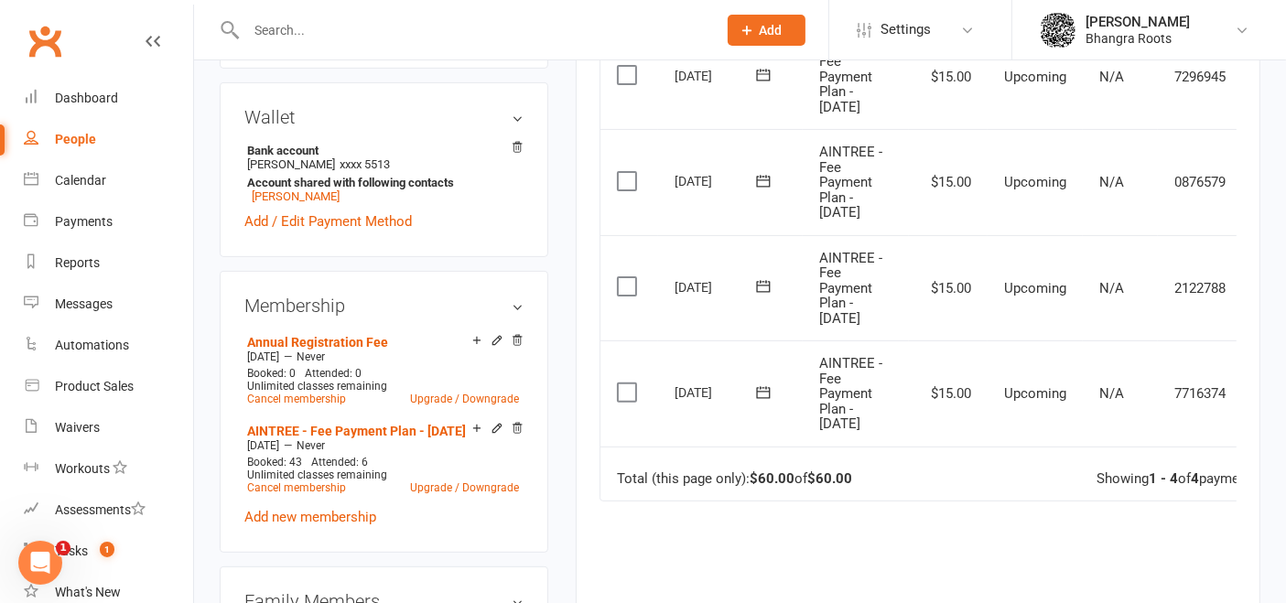
scroll to position [617, 0]
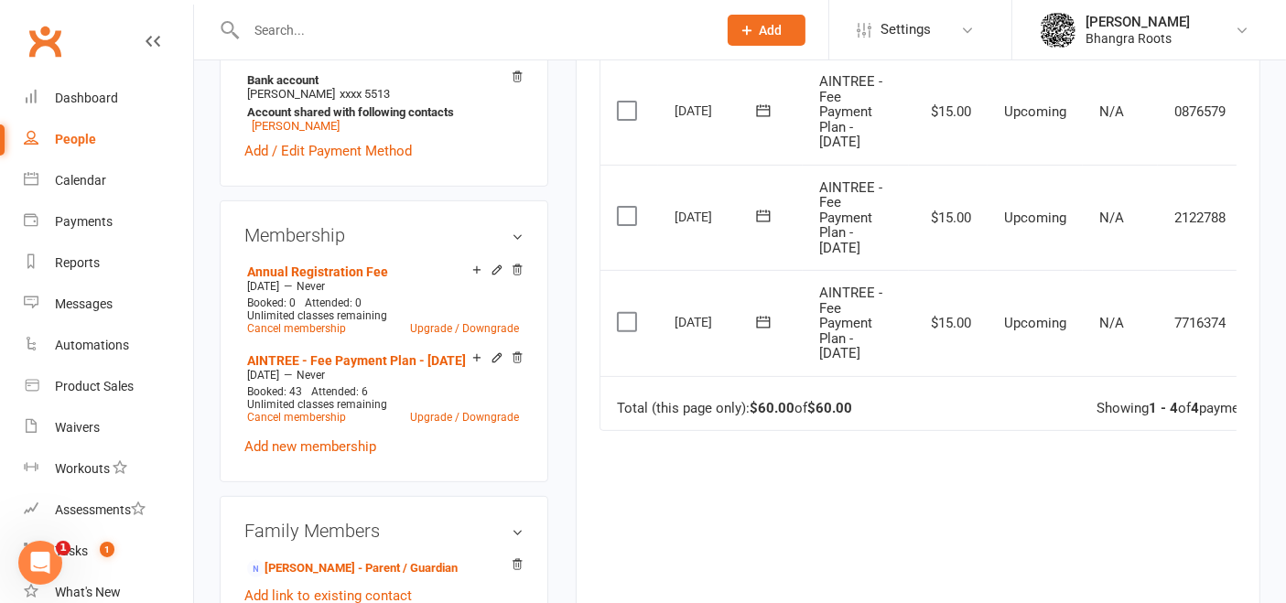
click at [305, 34] on input "text" at bounding box center [472, 30] width 463 height 26
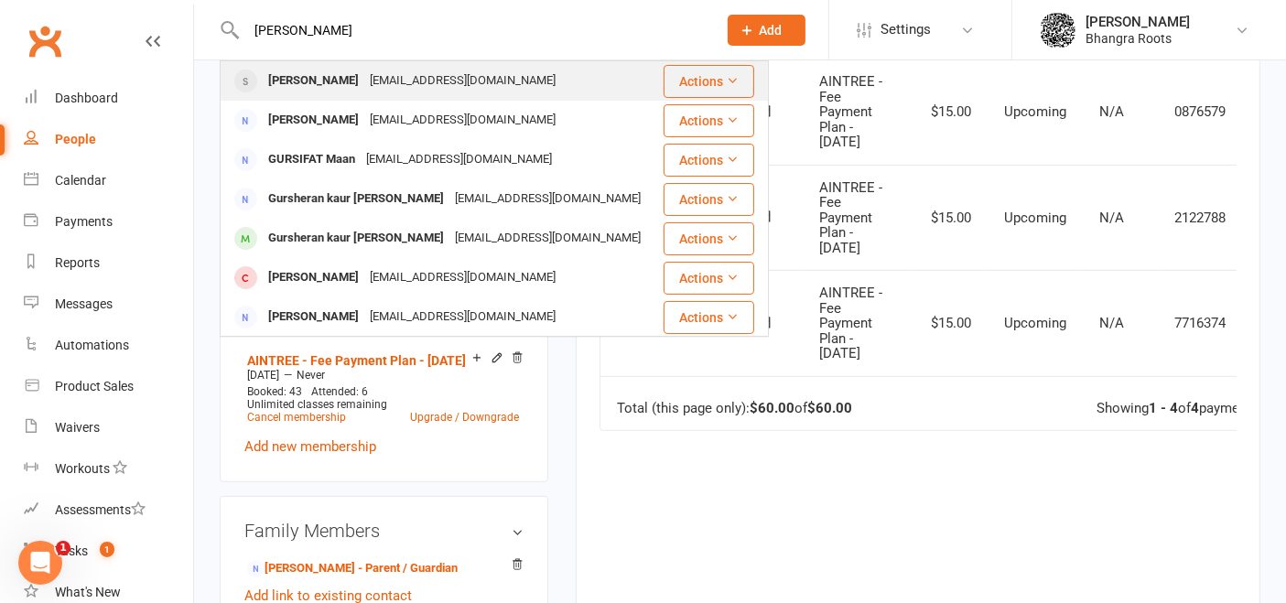
type input "gurshan"
click at [332, 72] on div "Gurshan singh Luthra" at bounding box center [314, 81] width 102 height 27
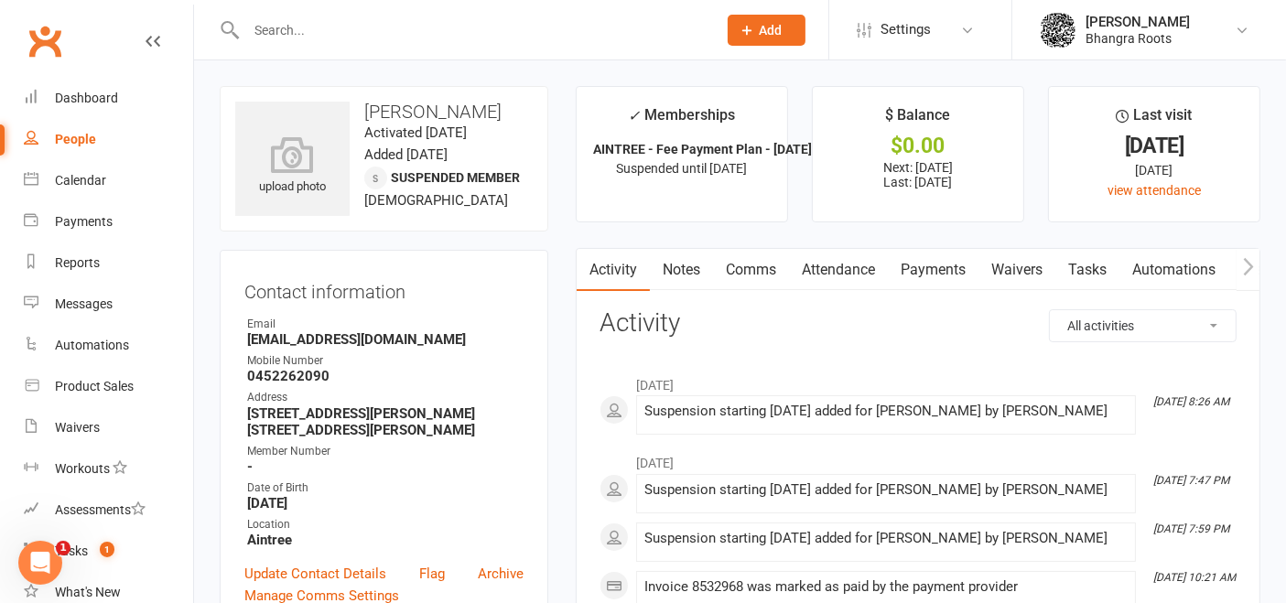
click at [938, 262] on link "Payments" at bounding box center [933, 270] width 91 height 42
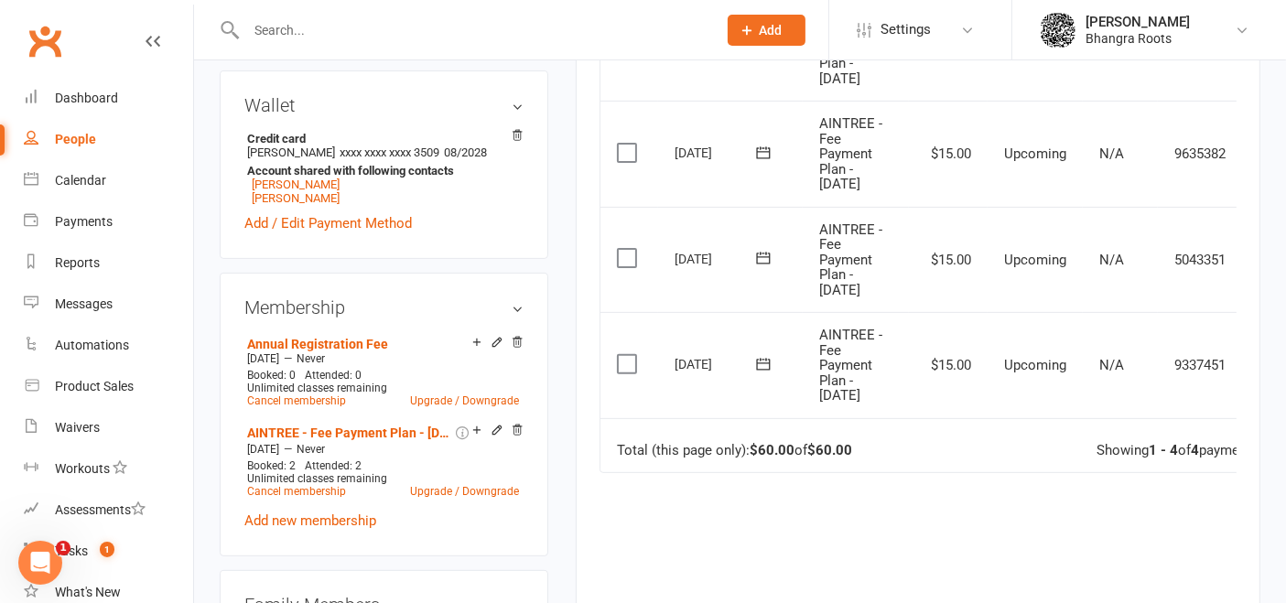
scroll to position [577, 0]
click at [352, 38] on input "text" at bounding box center [472, 30] width 463 height 26
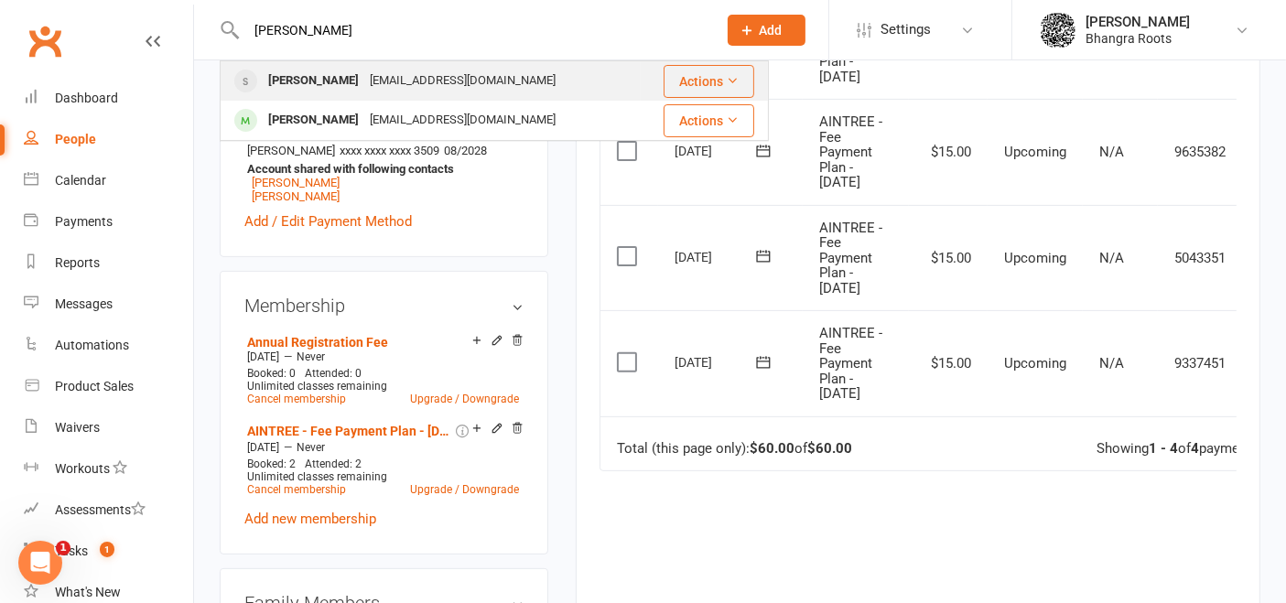
type input "kritika"
click at [365, 81] on div "[EMAIL_ADDRESS][DOMAIN_NAME]" at bounding box center [462, 81] width 197 height 27
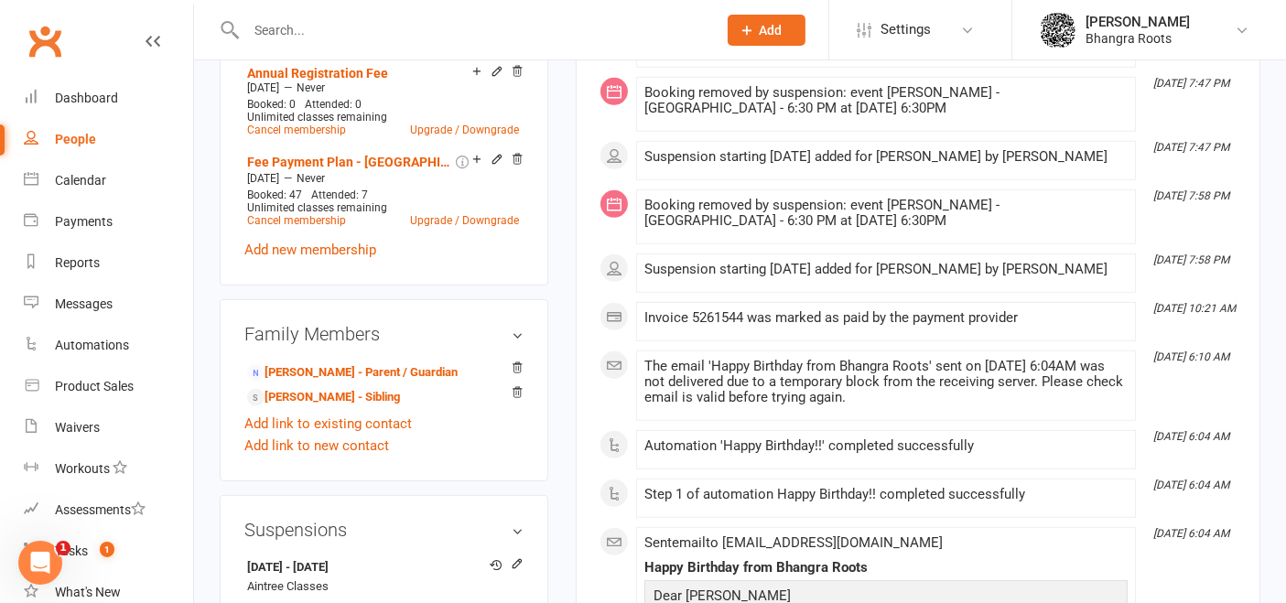
scroll to position [847, 0]
click at [348, 257] on link "Add new membership" at bounding box center [310, 249] width 132 height 16
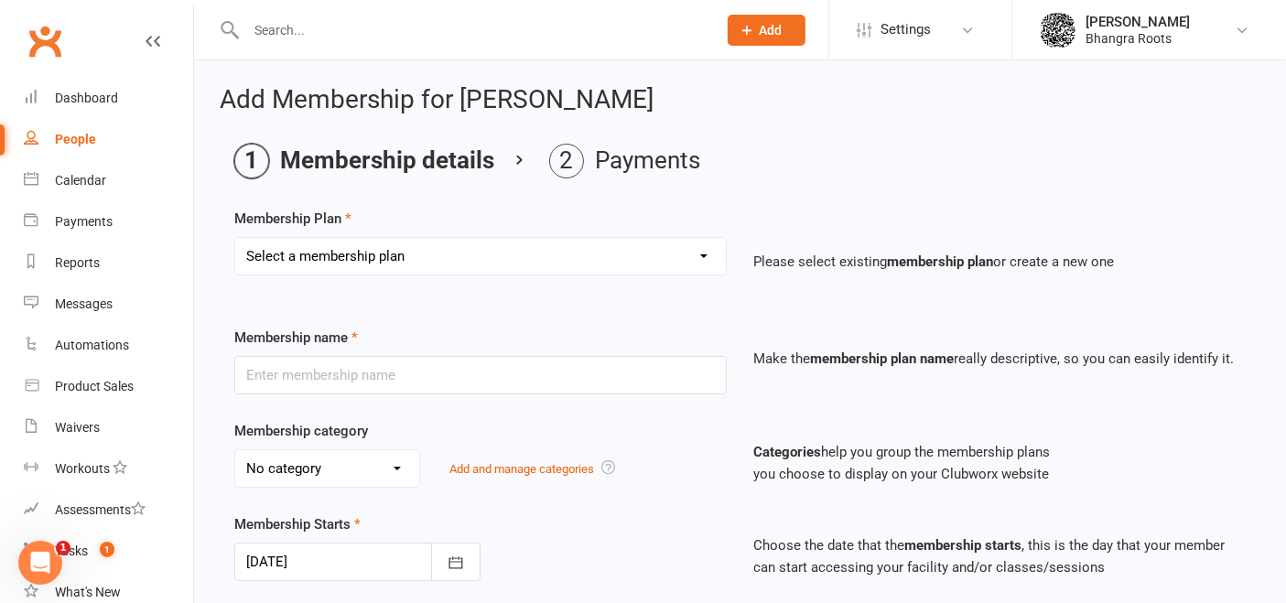
click at [676, 251] on select "Select a membership plan Create new Membership Plan [PERSON_NAME] - Fee Payment…" at bounding box center [480, 256] width 491 height 37
select select "21"
click at [235, 238] on select "Select a membership plan Create new Membership Plan [PERSON_NAME] - Fee Payment…" at bounding box center [480, 256] width 491 height 37
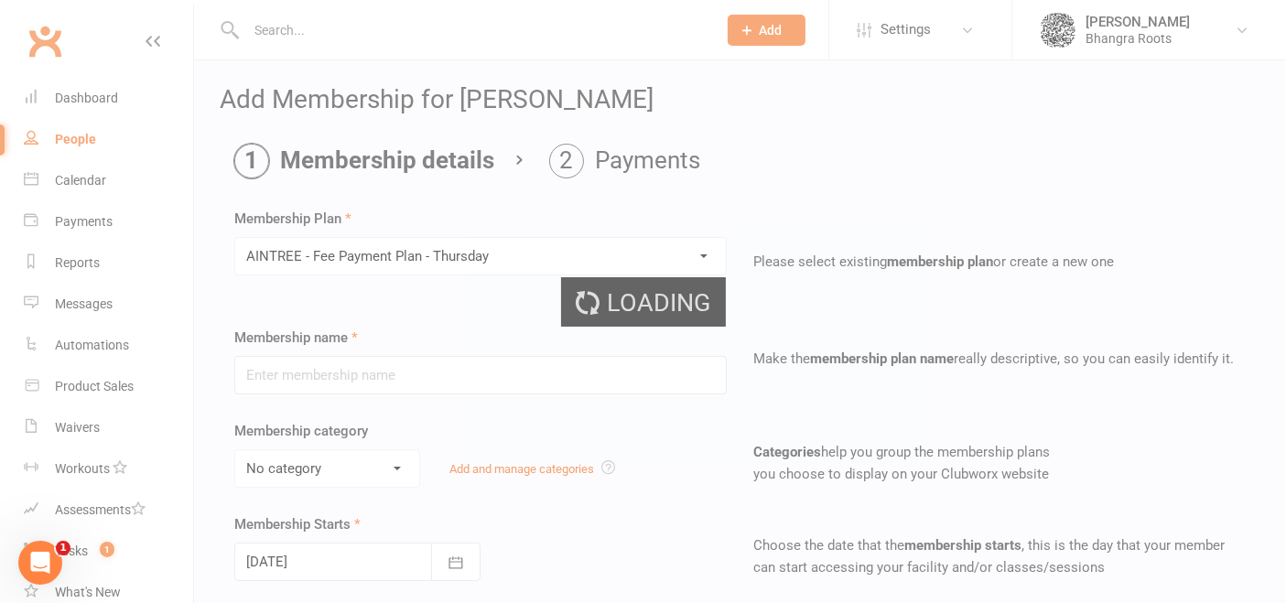
type input "AINTREE - Fee Payment Plan - [DATE]"
select select "0"
type input "0"
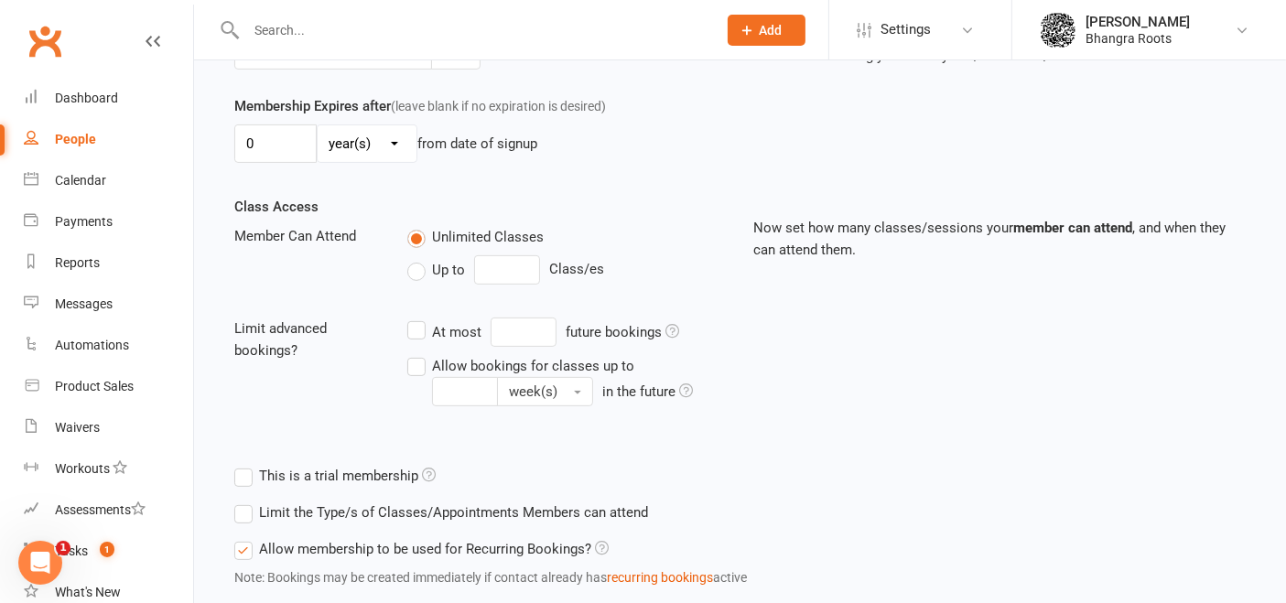
scroll to position [627, 0]
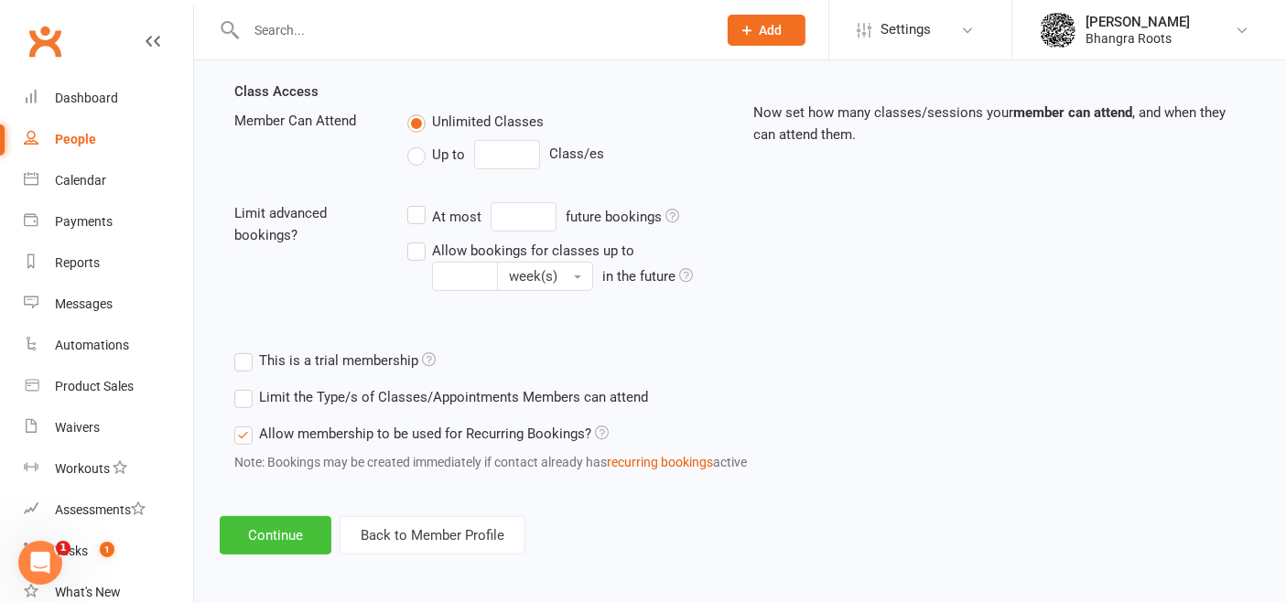
click at [300, 546] on button "Continue" at bounding box center [276, 535] width 112 height 38
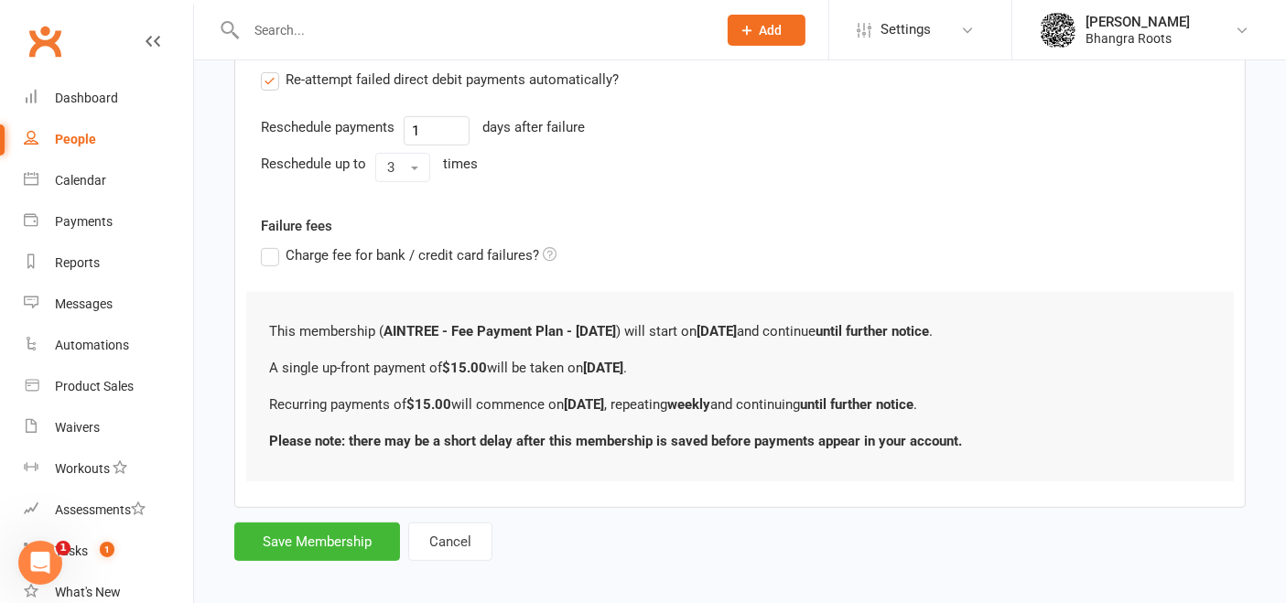
scroll to position [687, 0]
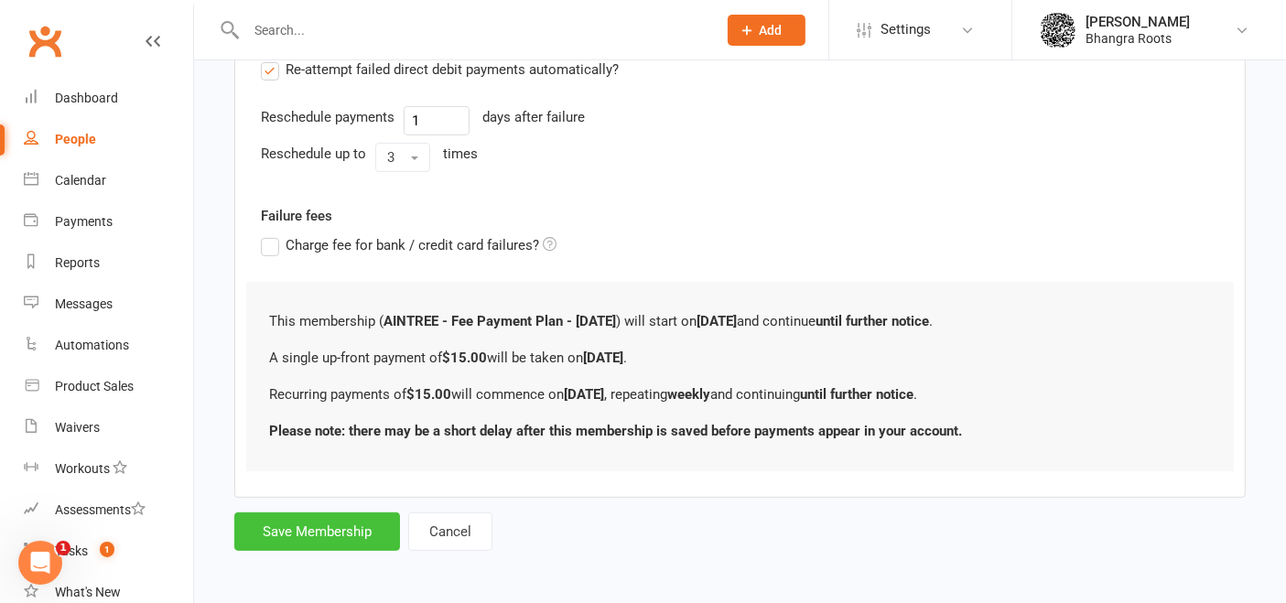
click at [354, 532] on button "Save Membership" at bounding box center [317, 532] width 166 height 38
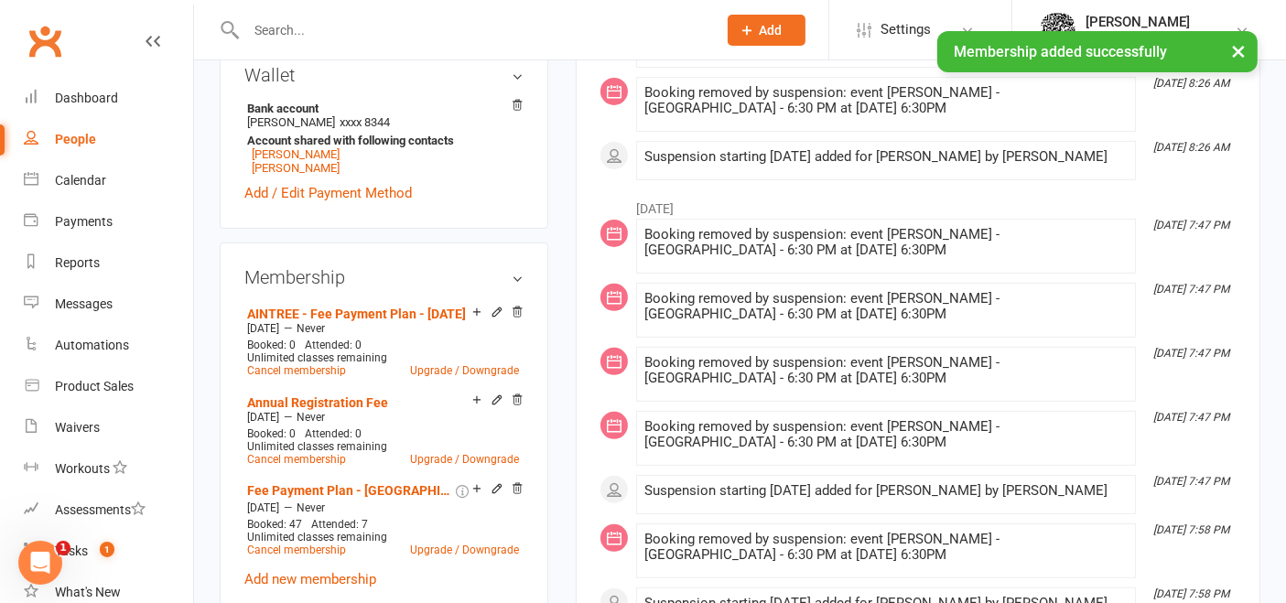
scroll to position [608, 0]
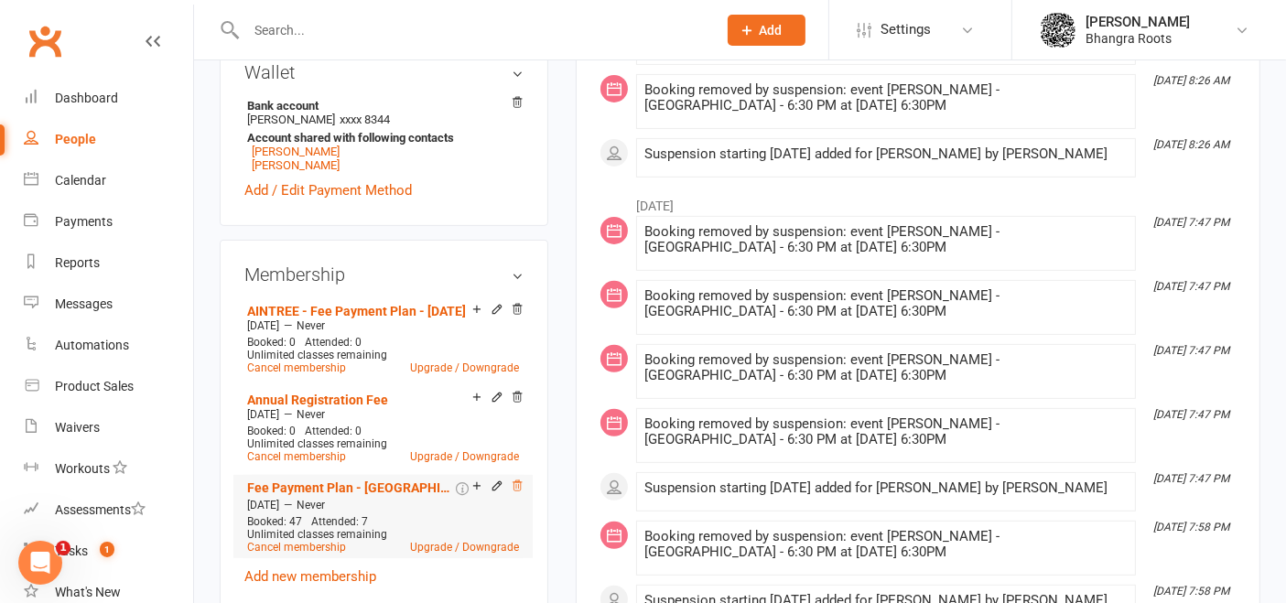
click at [520, 491] on icon at bounding box center [517, 485] width 9 height 10
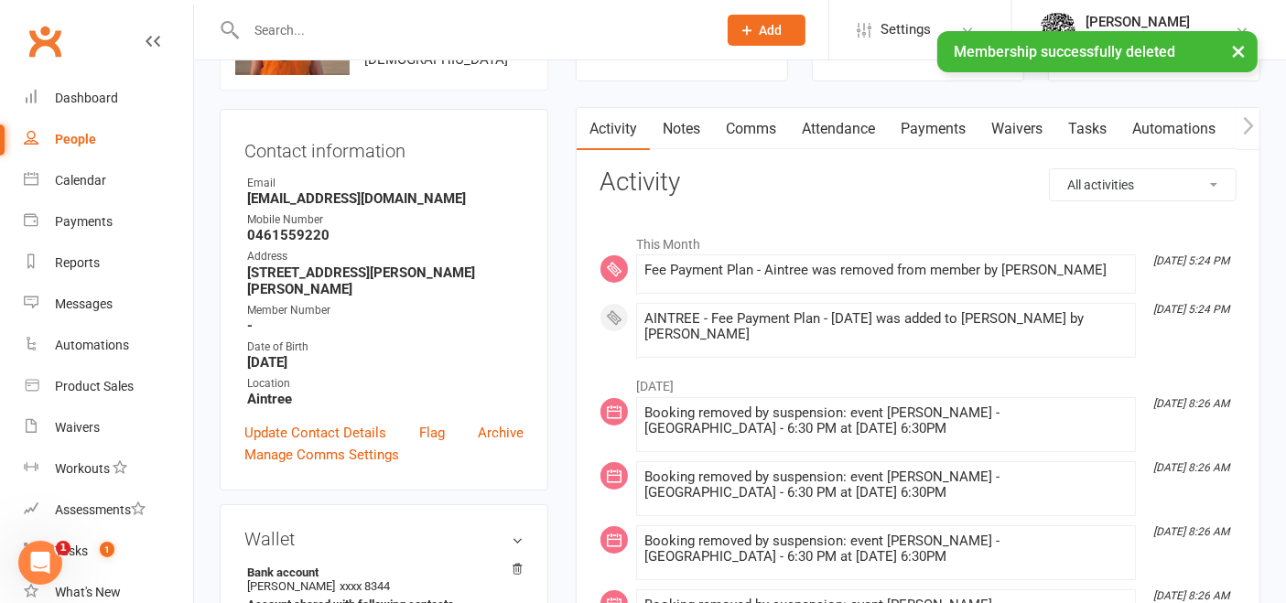
scroll to position [0, 0]
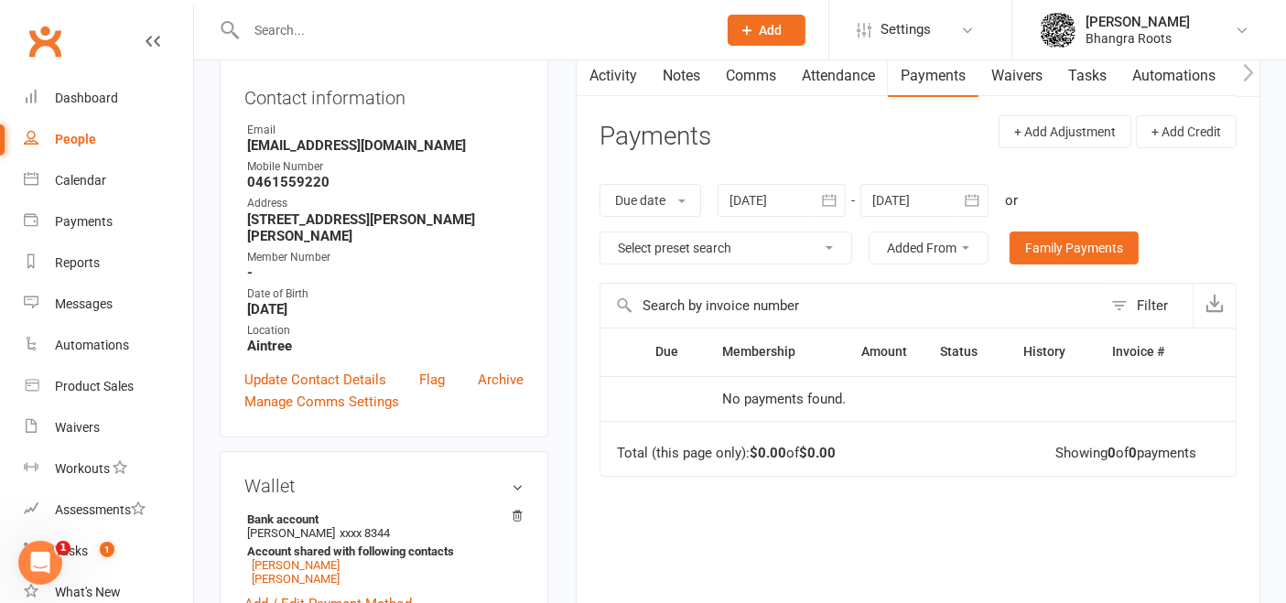
scroll to position [195, 0]
click at [837, 191] on icon "button" at bounding box center [829, 199] width 18 height 18
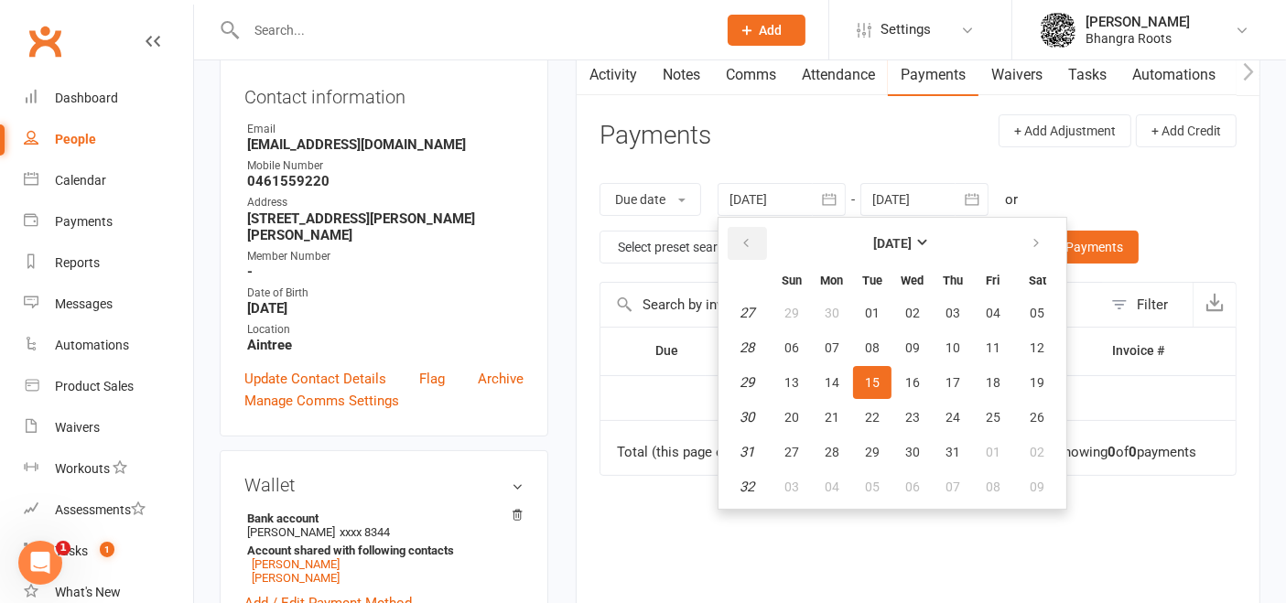
click at [739, 239] on button "button" at bounding box center [747, 243] width 39 height 33
click at [952, 306] on span "01" at bounding box center [952, 313] width 15 height 15
type input "01 May 2025"
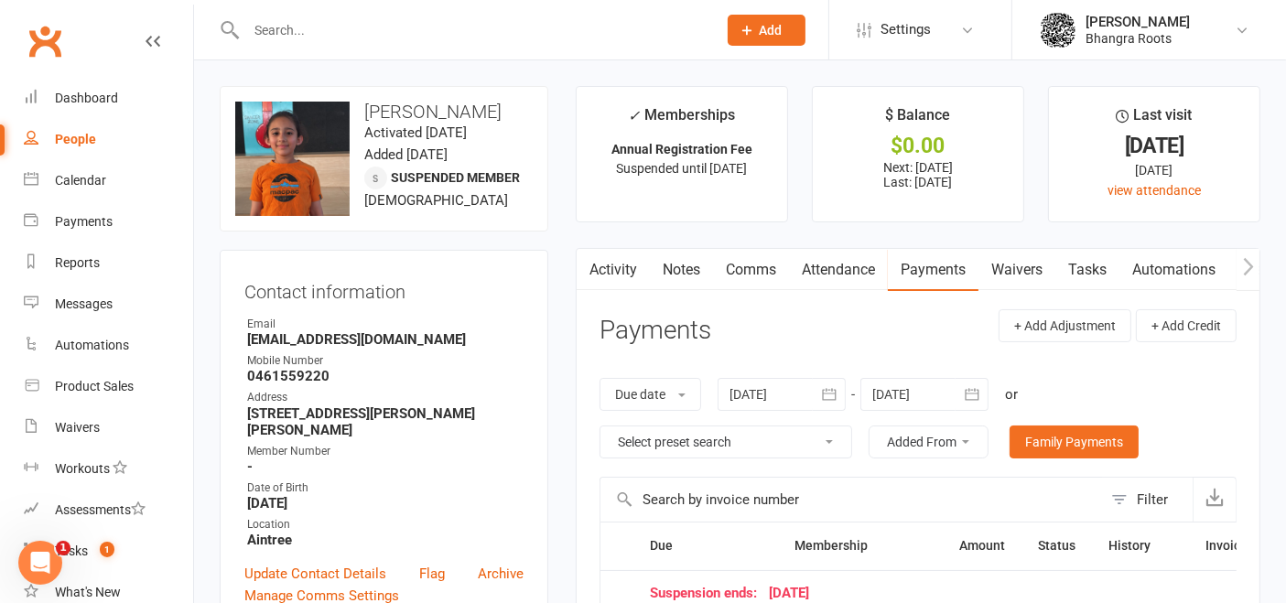
scroll to position [4, 0]
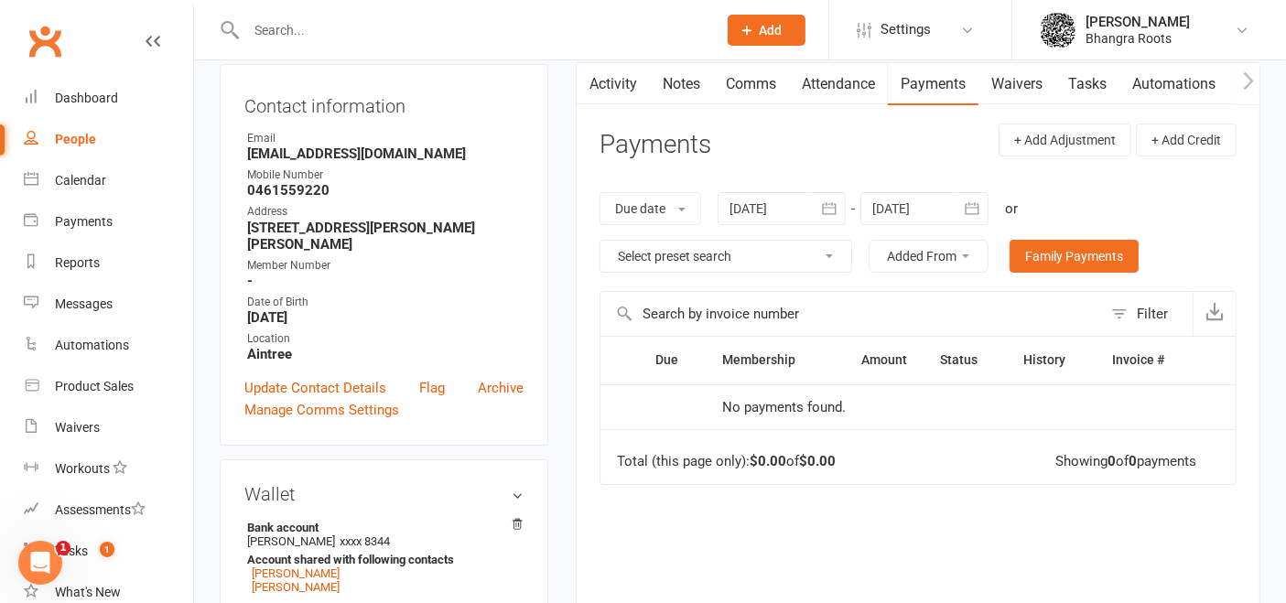
scroll to position [162, 0]
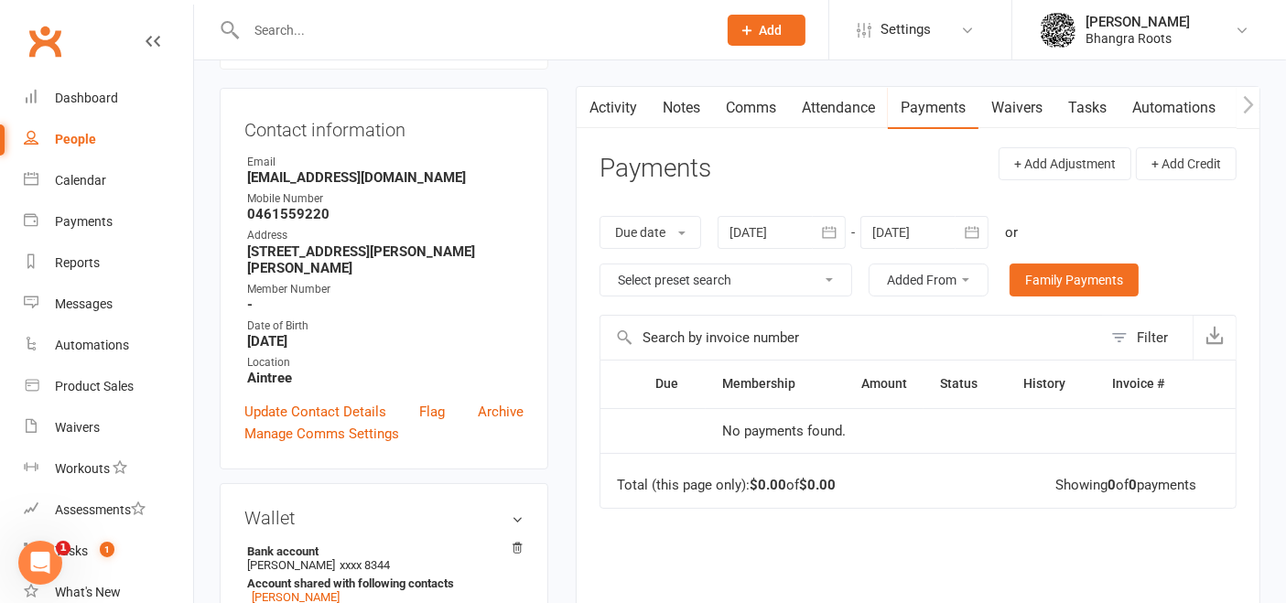
click at [977, 226] on icon "button" at bounding box center [972, 232] width 14 height 12
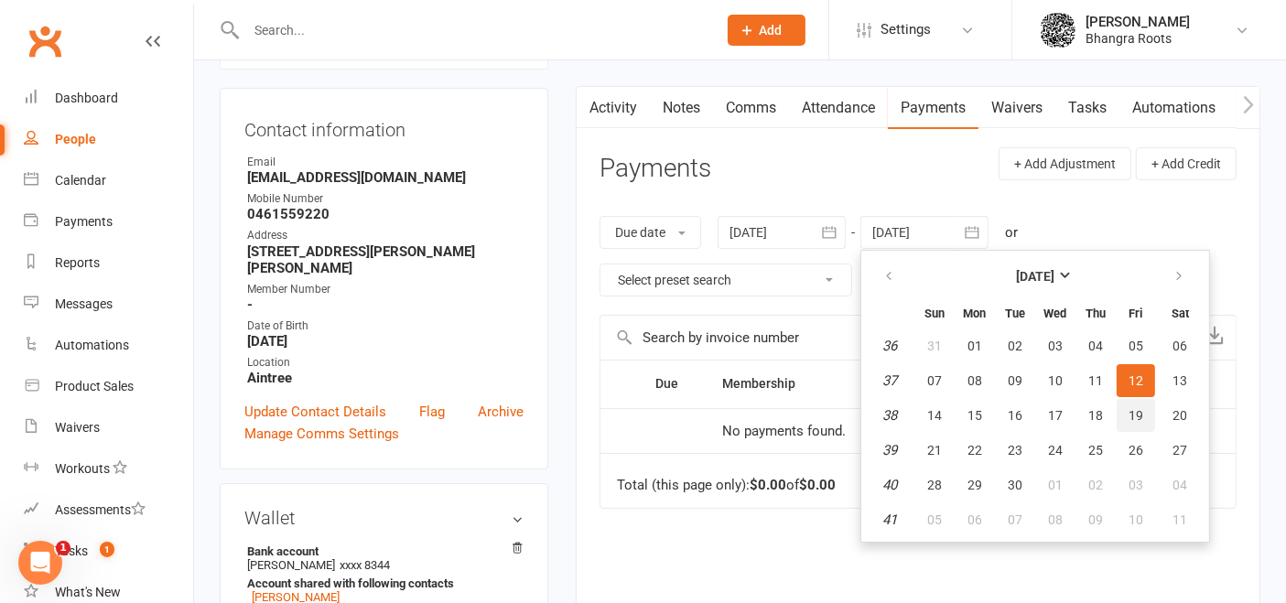
click at [1139, 408] on span "19" at bounding box center [1135, 415] width 15 height 15
type input "[DATE]"
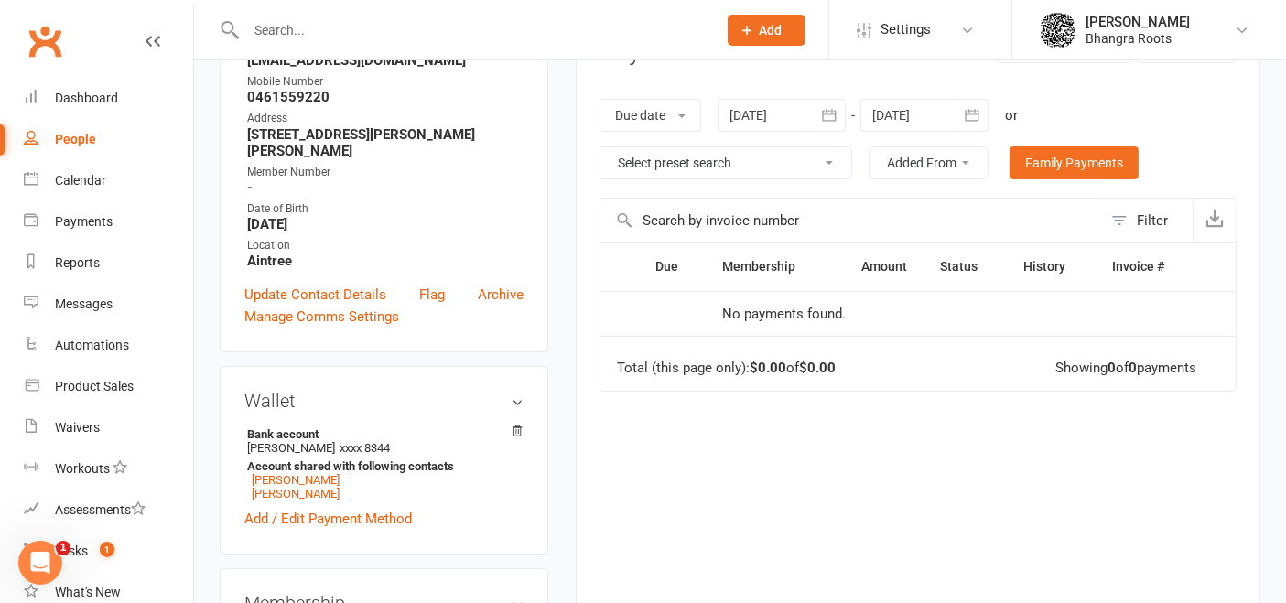
scroll to position [280, 0]
click at [832, 116] on icon "button" at bounding box center [829, 114] width 18 height 18
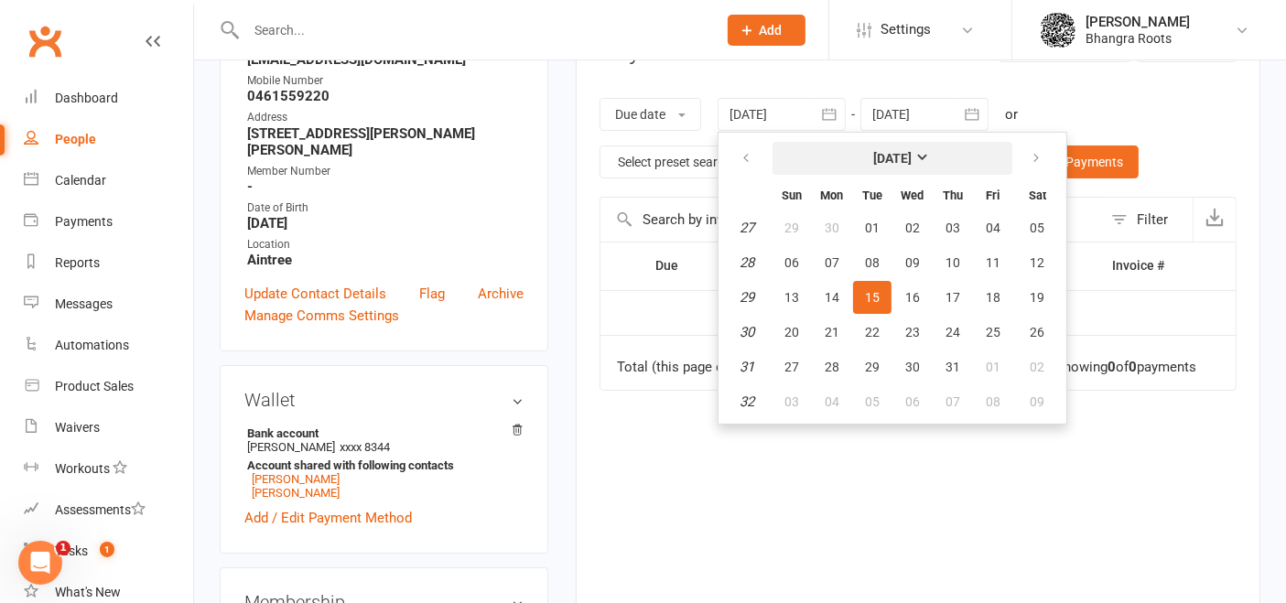
click at [912, 157] on strong "[DATE]" at bounding box center [892, 158] width 38 height 15
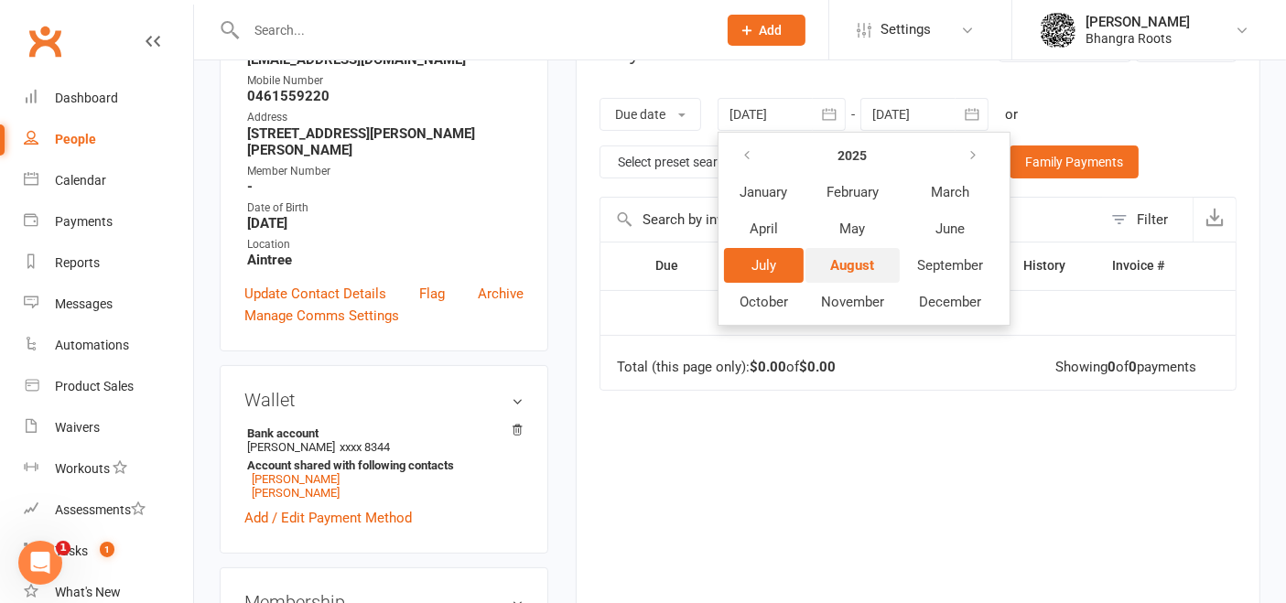
click at [879, 260] on button "August" at bounding box center [852, 265] width 94 height 35
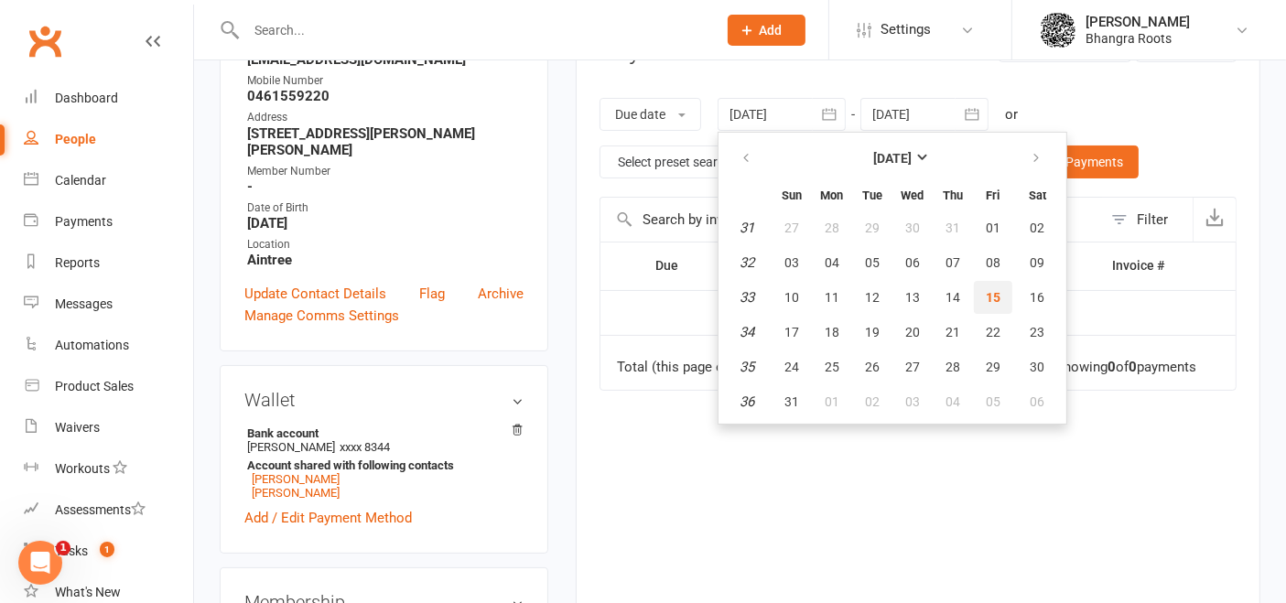
click at [991, 297] on span "15" at bounding box center [993, 297] width 15 height 15
type input "[DATE]"
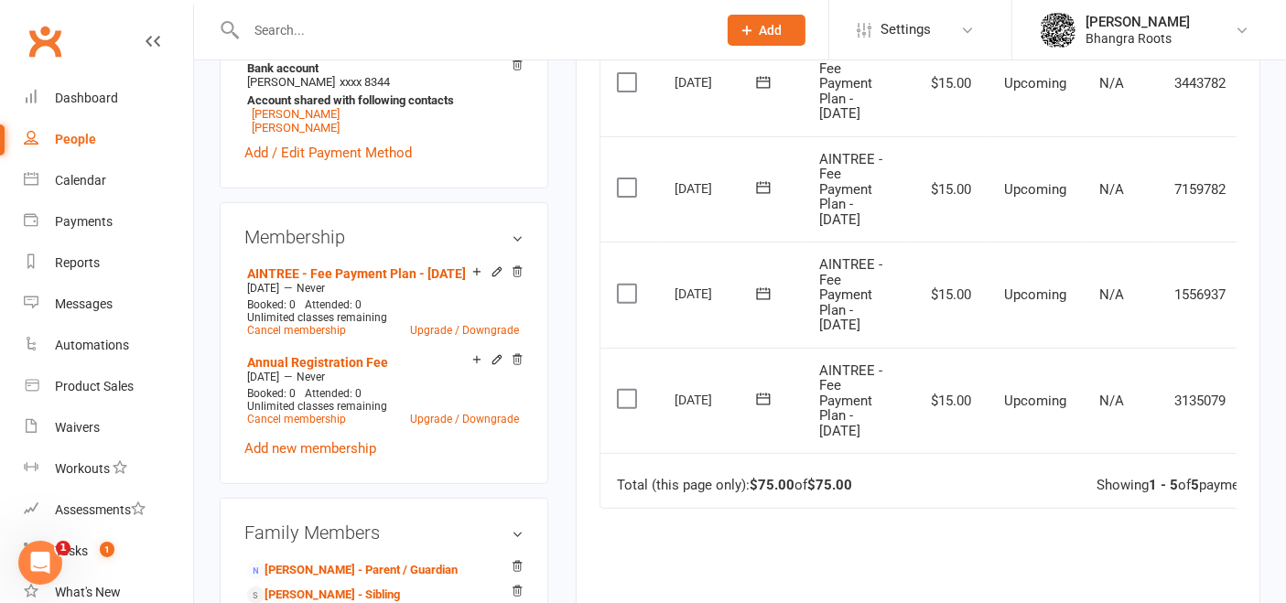
scroll to position [0, 59]
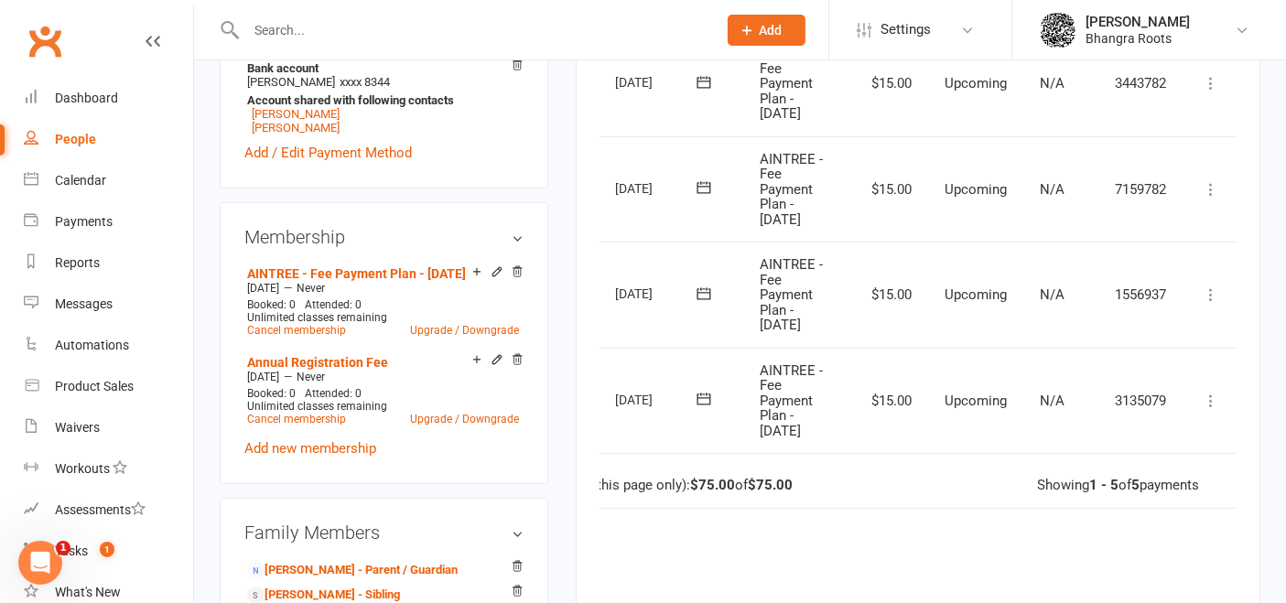
click at [1202, 402] on icon at bounding box center [1211, 401] width 18 height 18
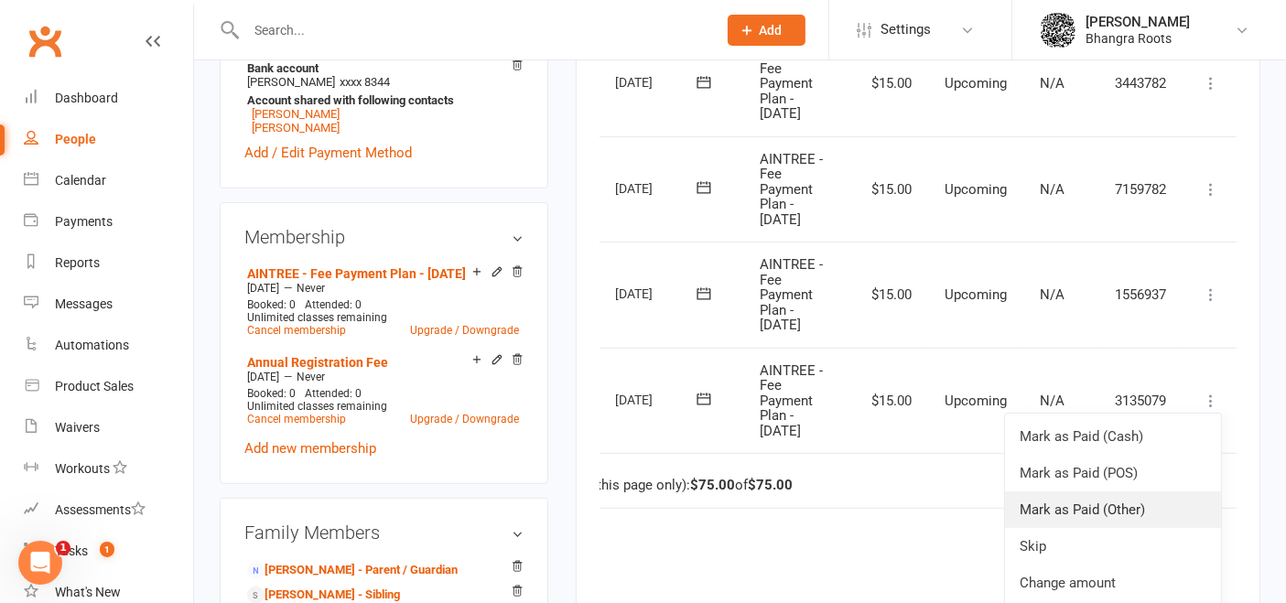
scroll to position [44, 59]
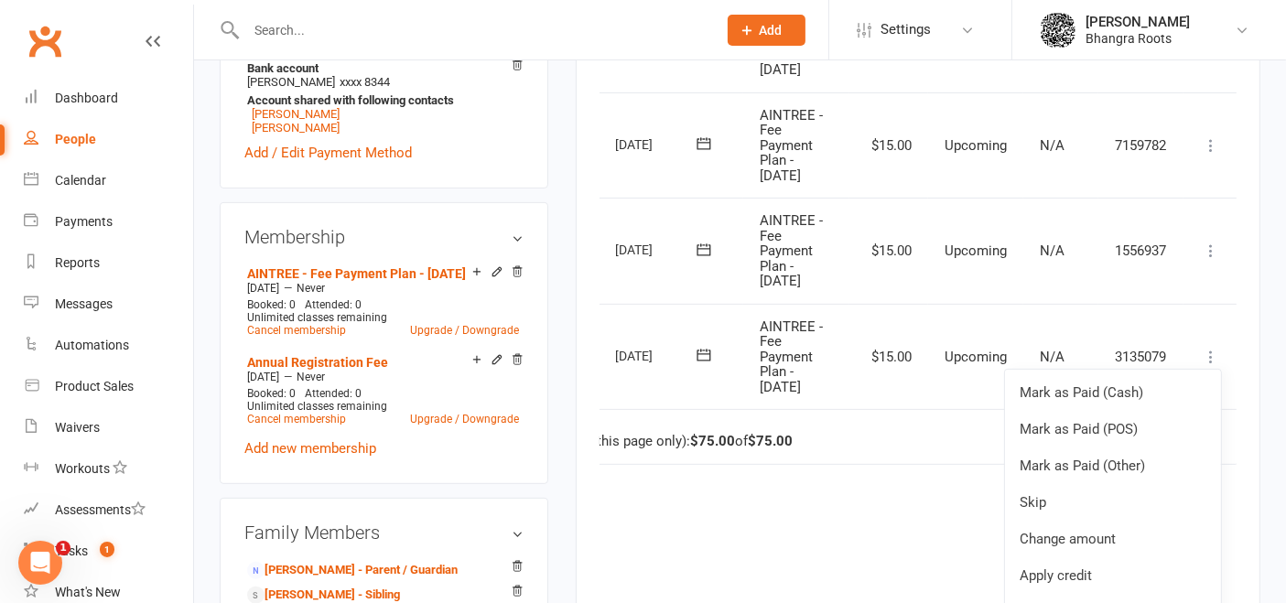
click at [880, 503] on div "Due Contact Membership Amount Status History Invoice # Select this [DATE] [PERS…" at bounding box center [917, 310] width 637 height 868
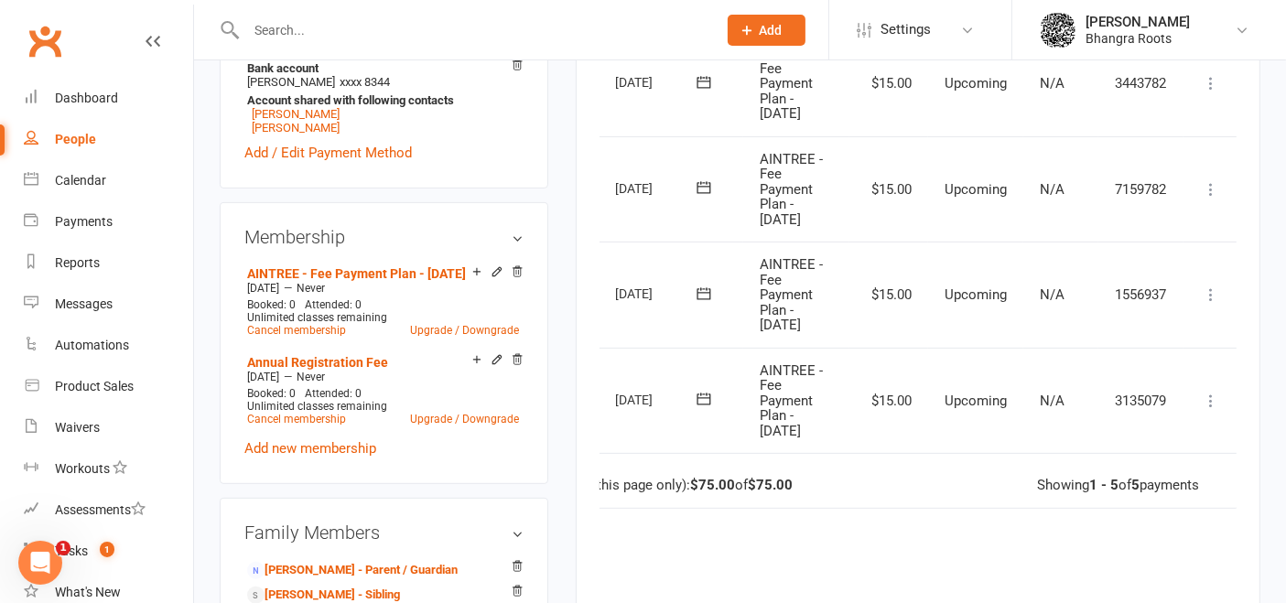
scroll to position [0, 59]
click at [378, 281] on link "AINTREE - Fee Payment Plan - [DATE]" at bounding box center [356, 273] width 219 height 15
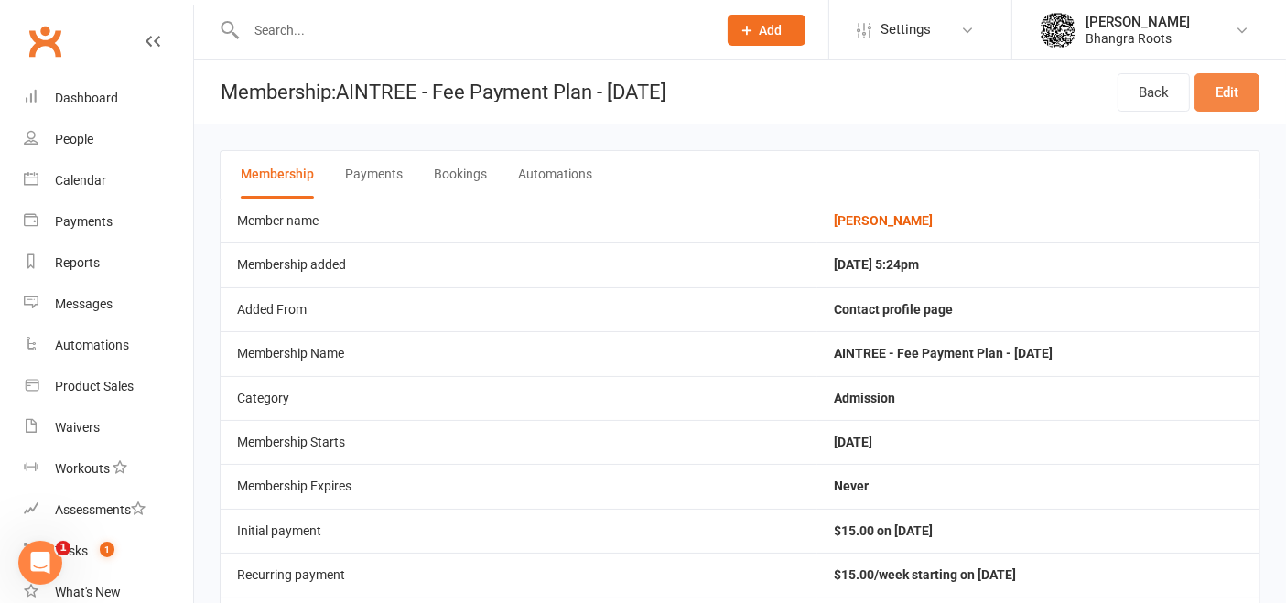
click at [1236, 84] on link "Edit" at bounding box center [1226, 92] width 65 height 38
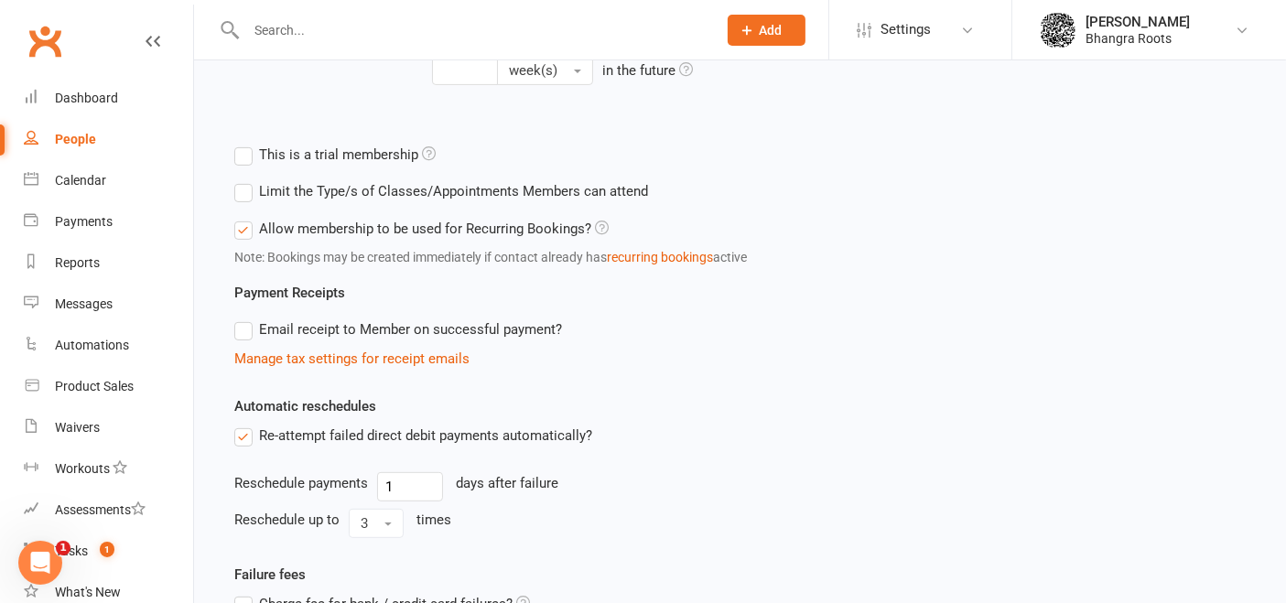
scroll to position [824, 0]
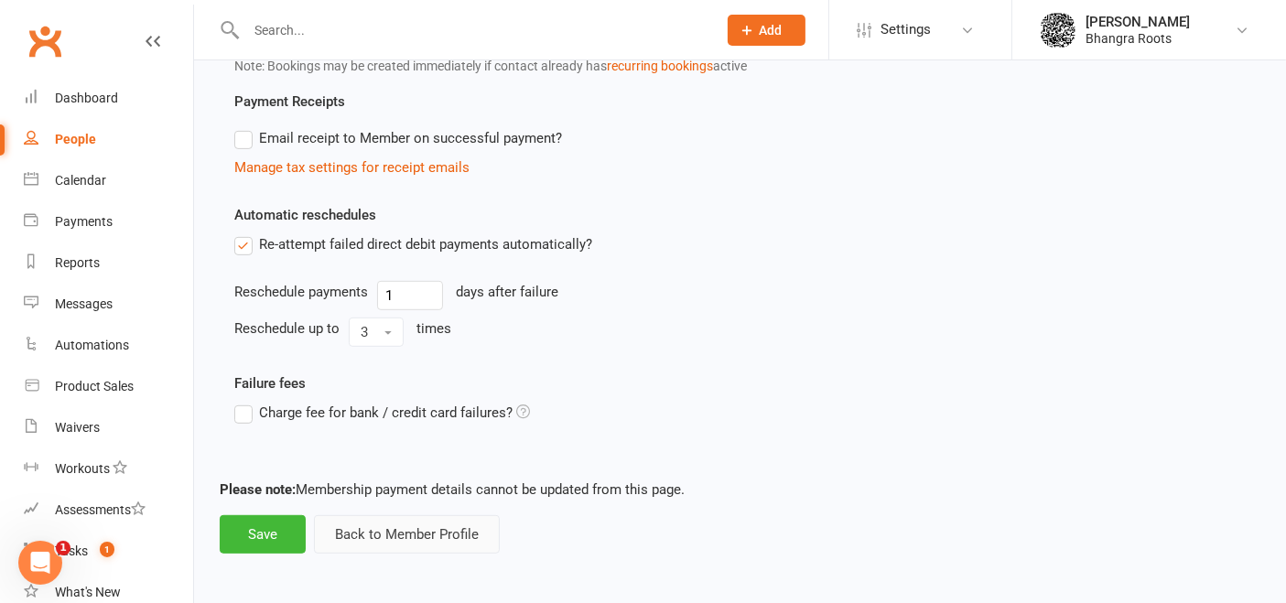
click at [394, 524] on button "Back to Member Profile" at bounding box center [407, 534] width 186 height 38
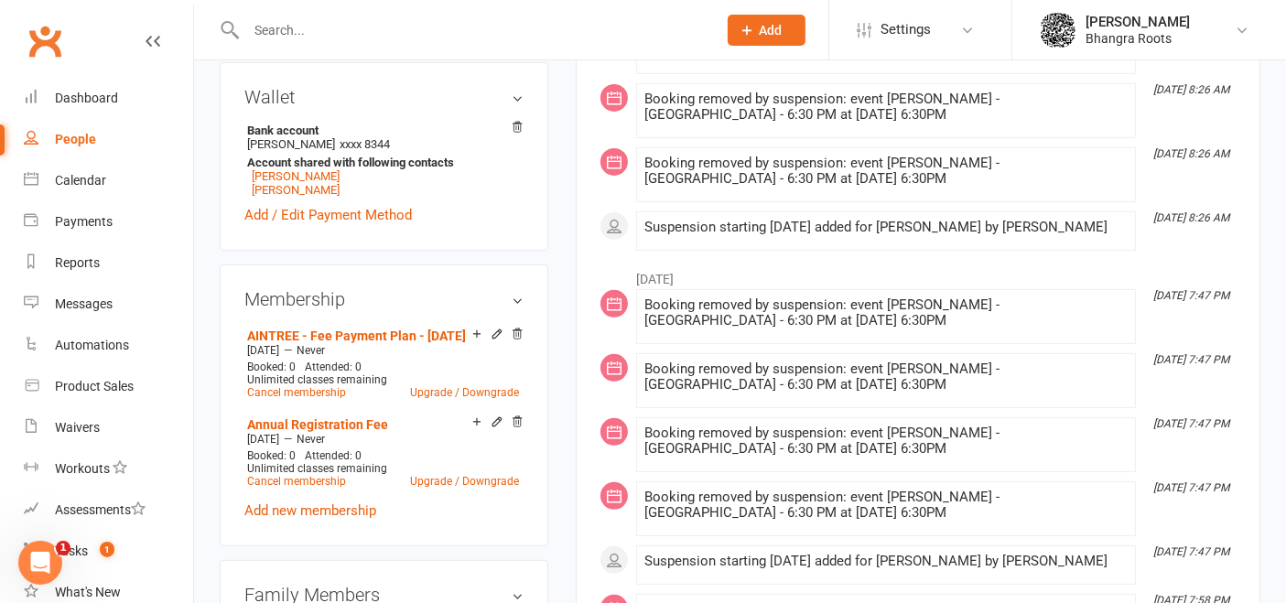
scroll to position [621, 0]
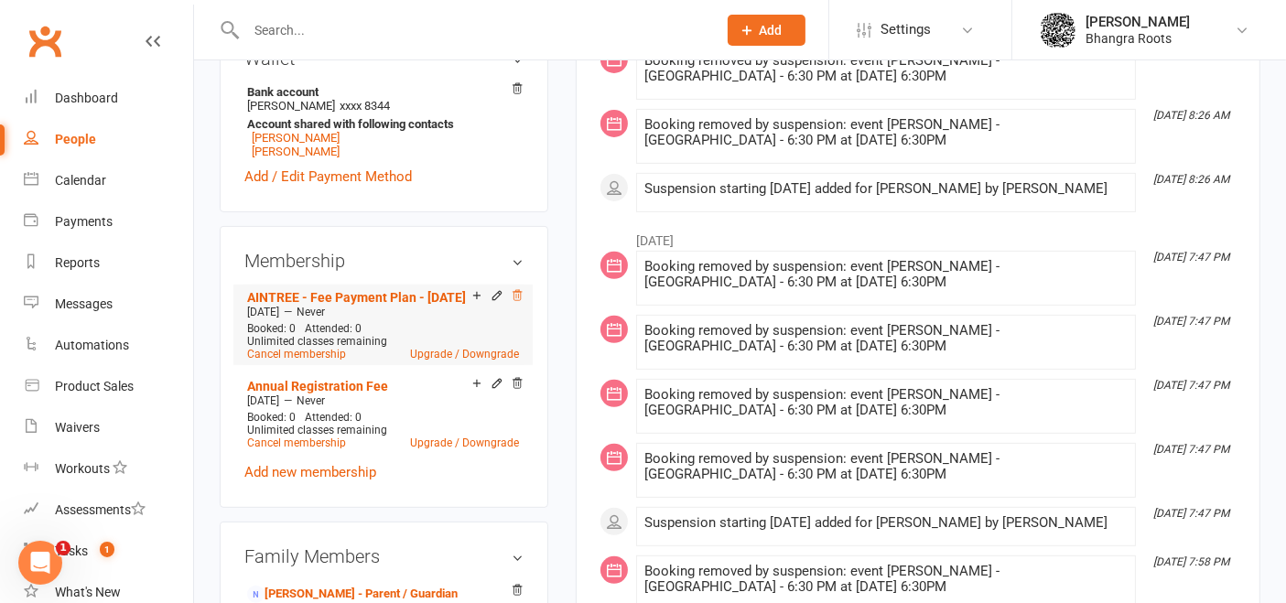
click at [517, 302] on icon at bounding box center [517, 295] width 13 height 13
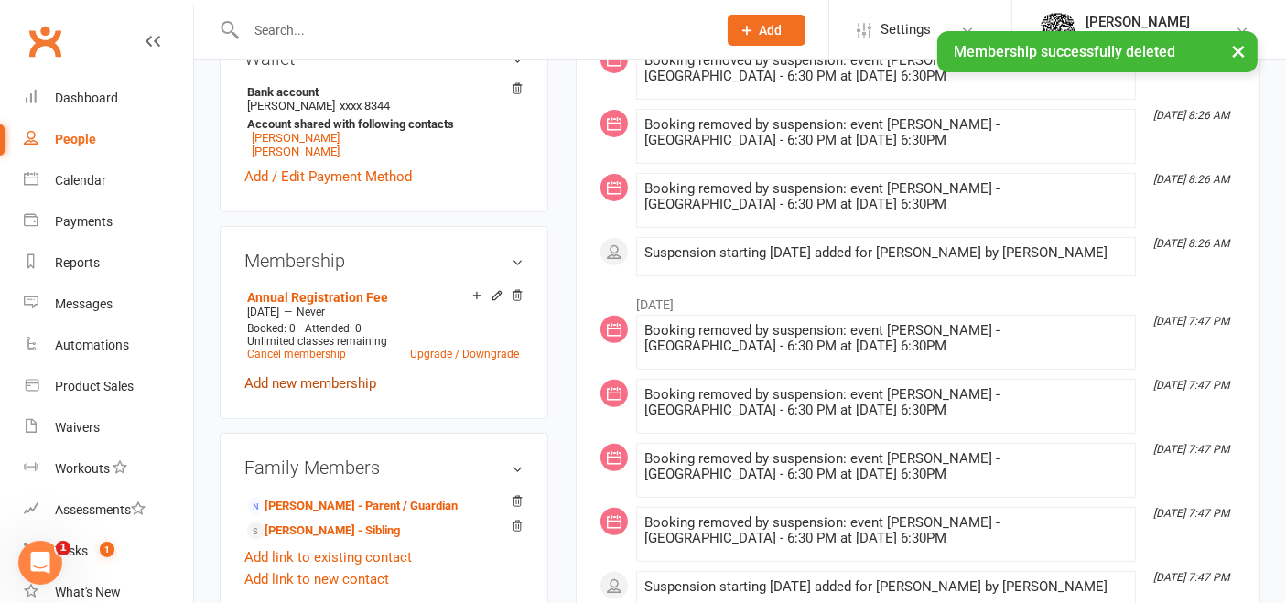
click at [325, 392] on link "Add new membership" at bounding box center [310, 383] width 132 height 16
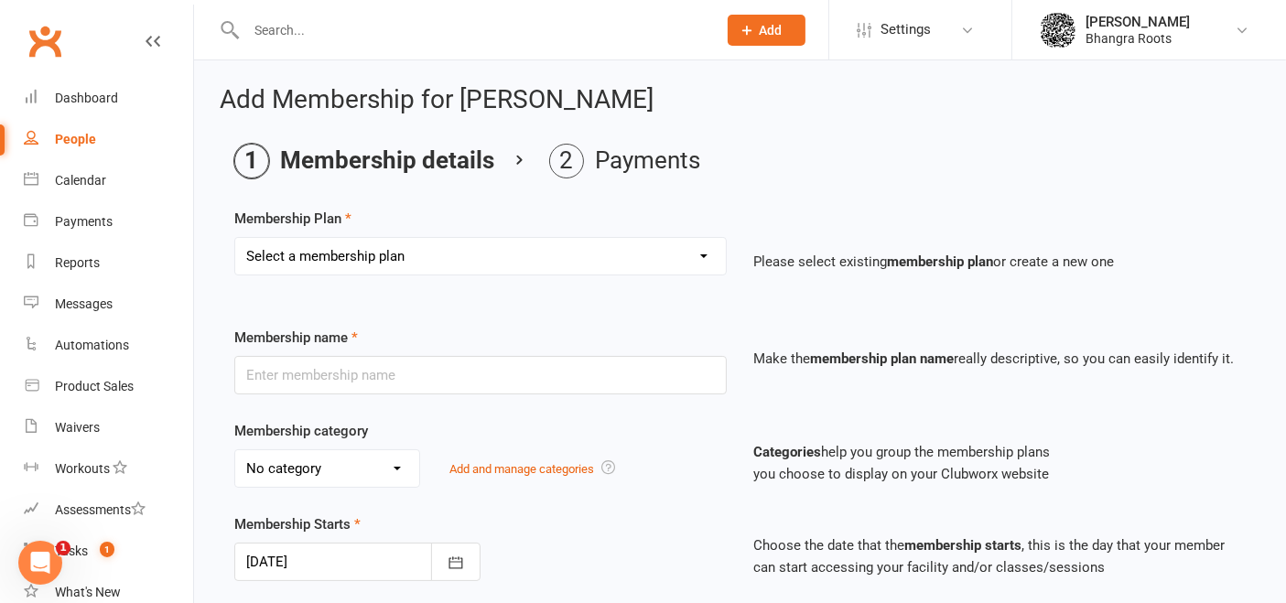
click at [556, 260] on select "Select a membership plan Create new Membership Plan [PERSON_NAME] - Fee Payment…" at bounding box center [480, 256] width 491 height 37
select select "21"
click at [235, 238] on select "Select a membership plan Create new Membership Plan [PERSON_NAME] - Fee Payment…" at bounding box center [480, 256] width 491 height 37
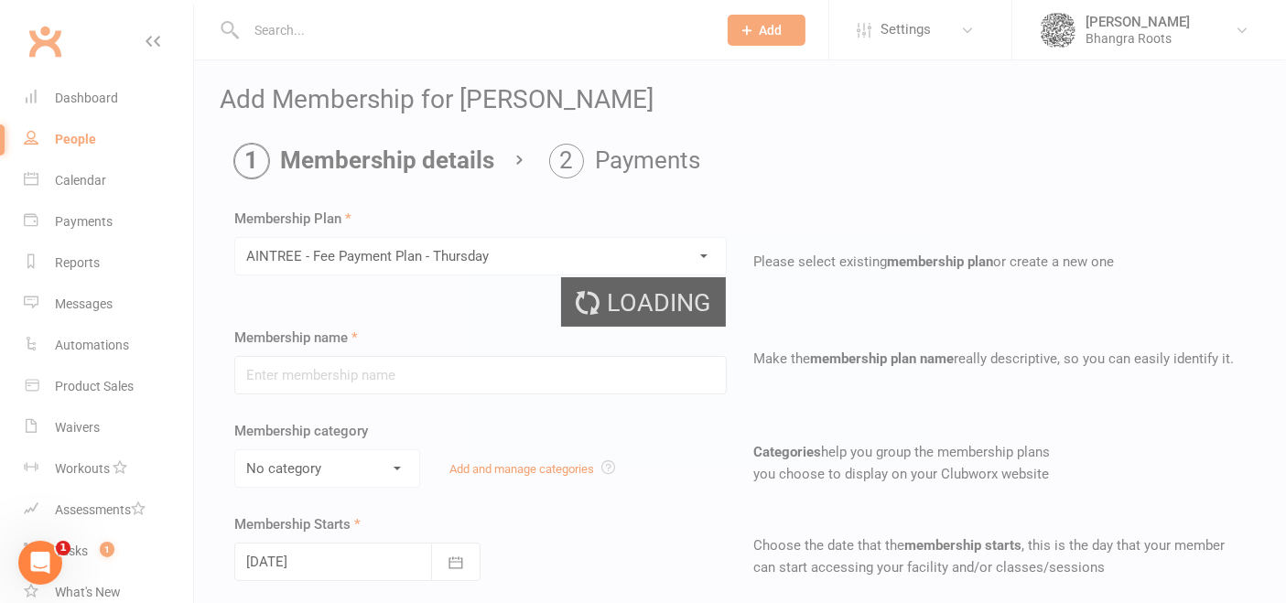
type input "AINTREE - Fee Payment Plan - [DATE]"
select select "0"
type input "0"
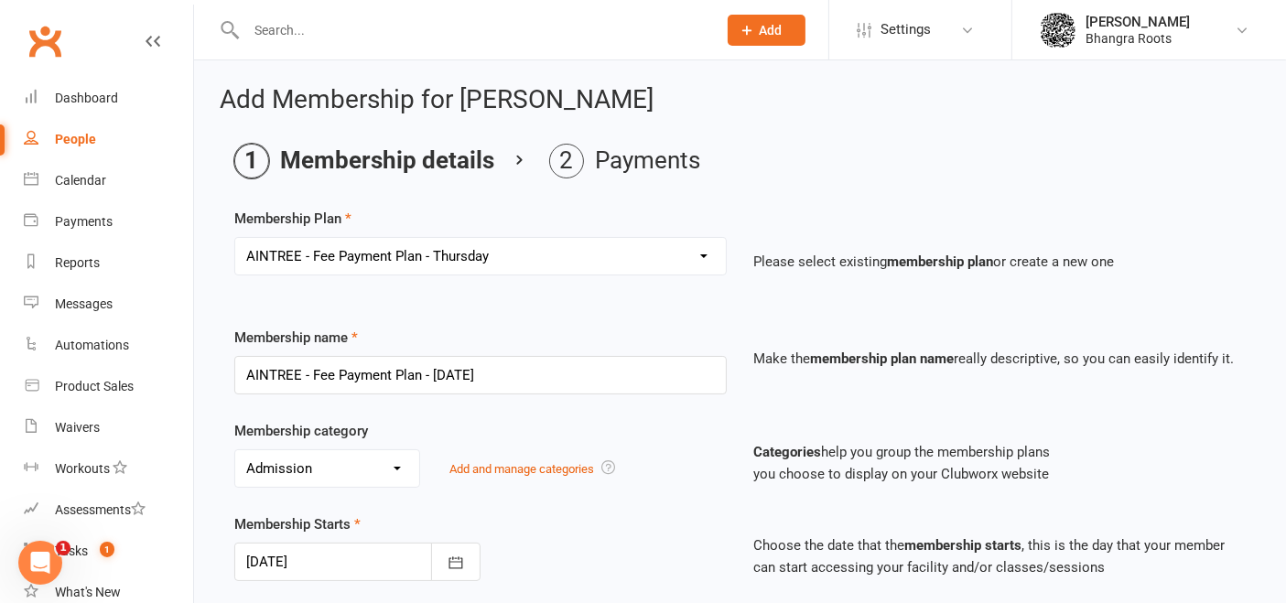
scroll to position [372, 0]
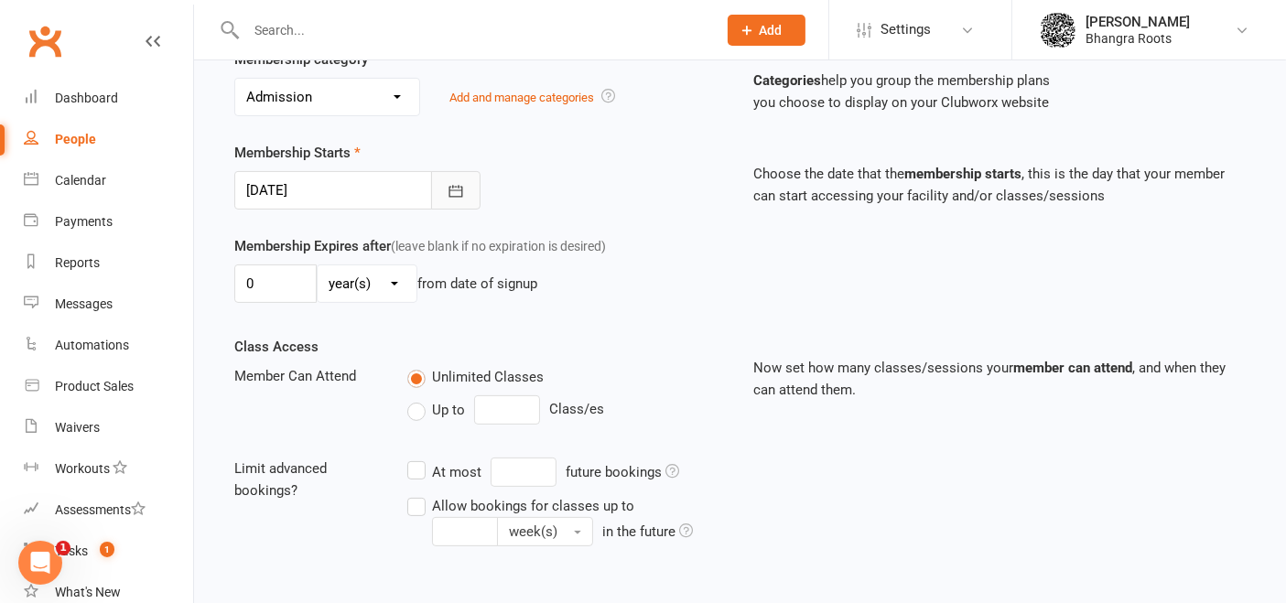
click at [462, 193] on icon "button" at bounding box center [456, 191] width 18 height 18
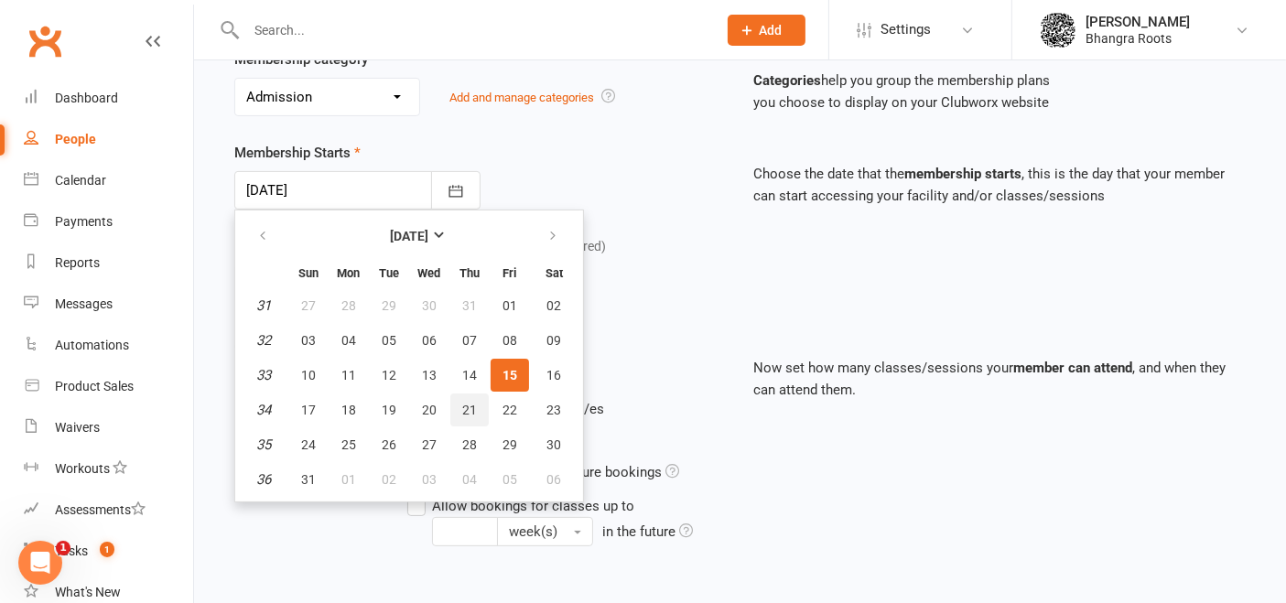
click at [457, 404] on button "21" at bounding box center [469, 410] width 38 height 33
type input "[DATE]"
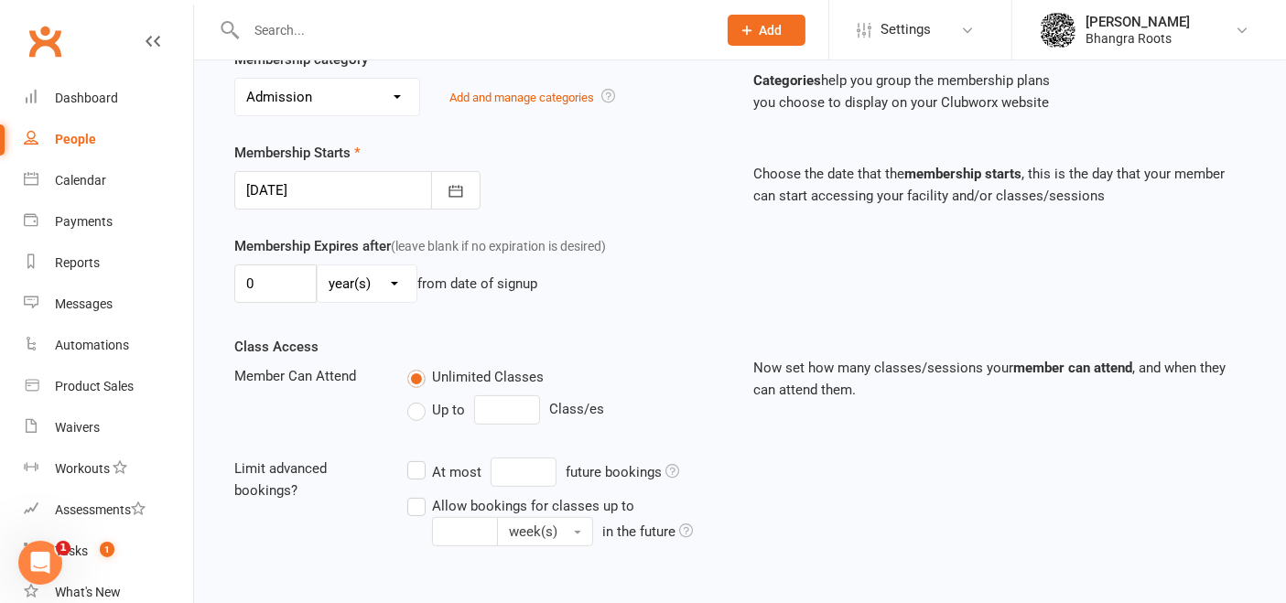
scroll to position [627, 0]
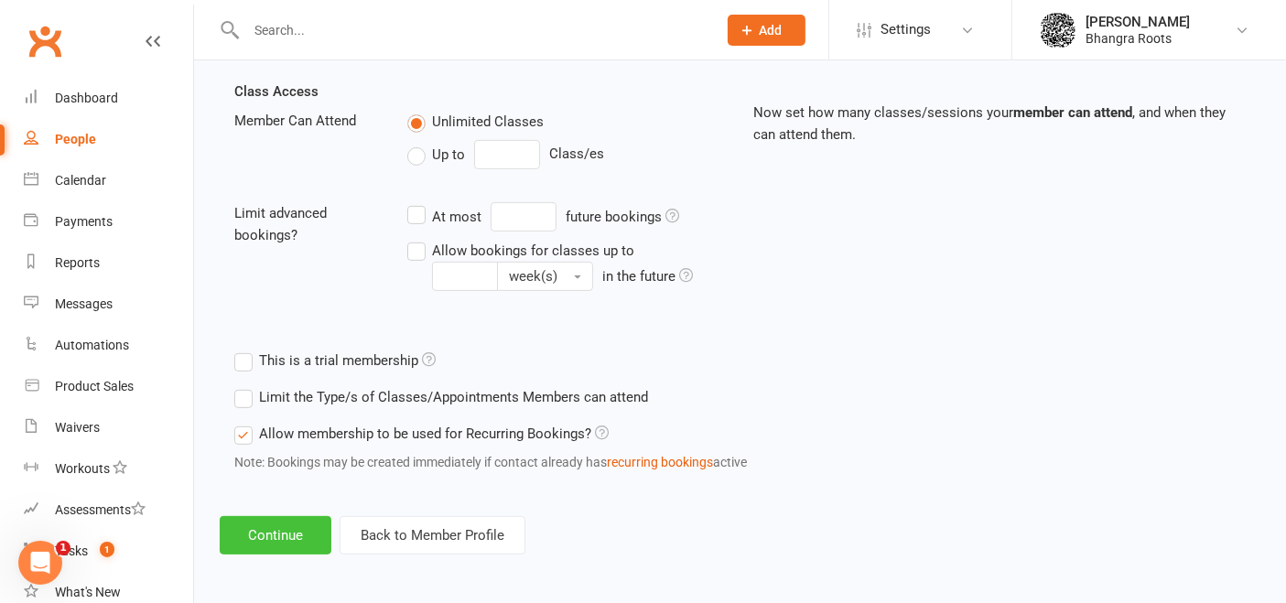
click at [299, 542] on button "Continue" at bounding box center [276, 535] width 112 height 38
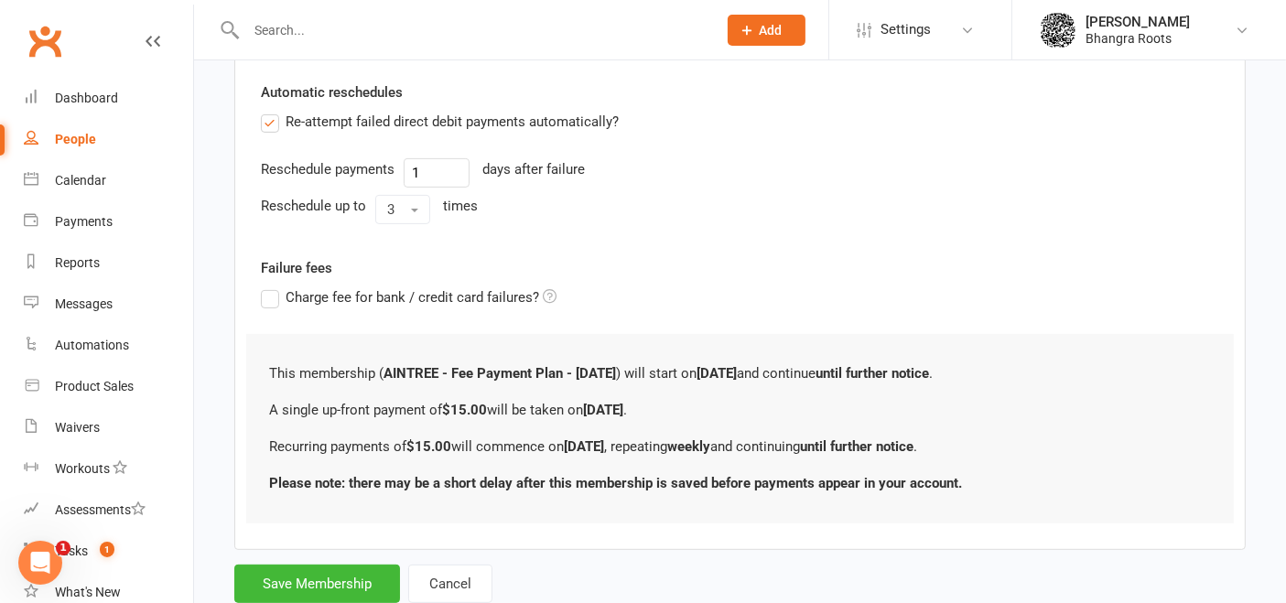
scroll to position [636, 0]
click at [342, 570] on button "Save Membership" at bounding box center [317, 583] width 166 height 38
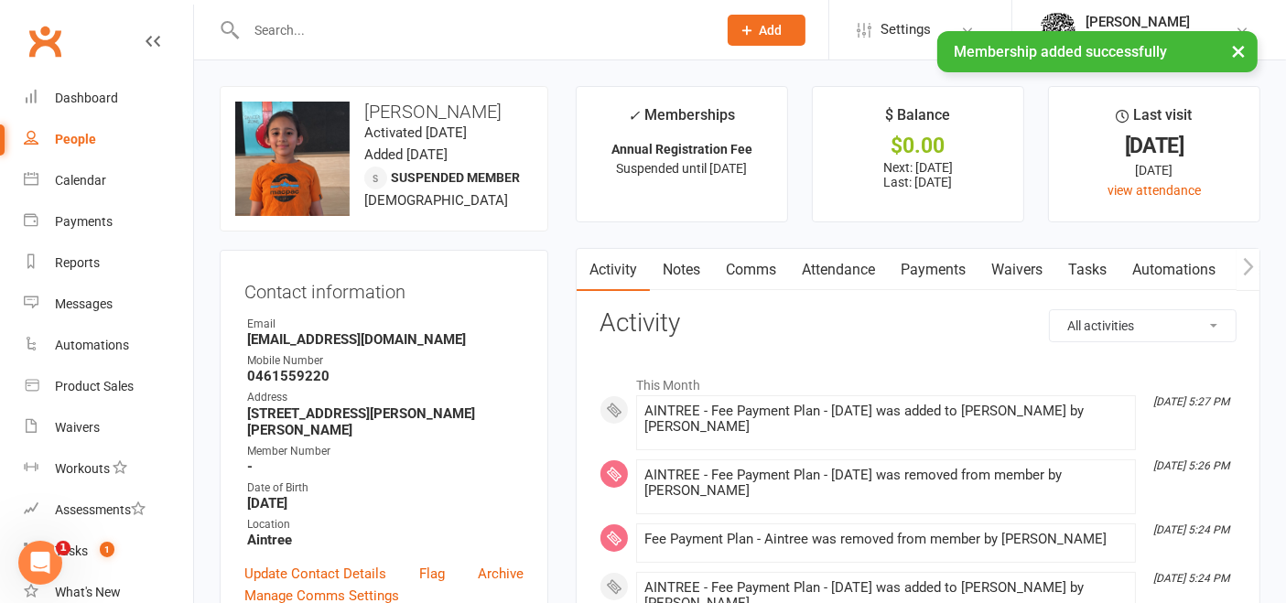
click at [968, 257] on link "Payments" at bounding box center [933, 270] width 91 height 42
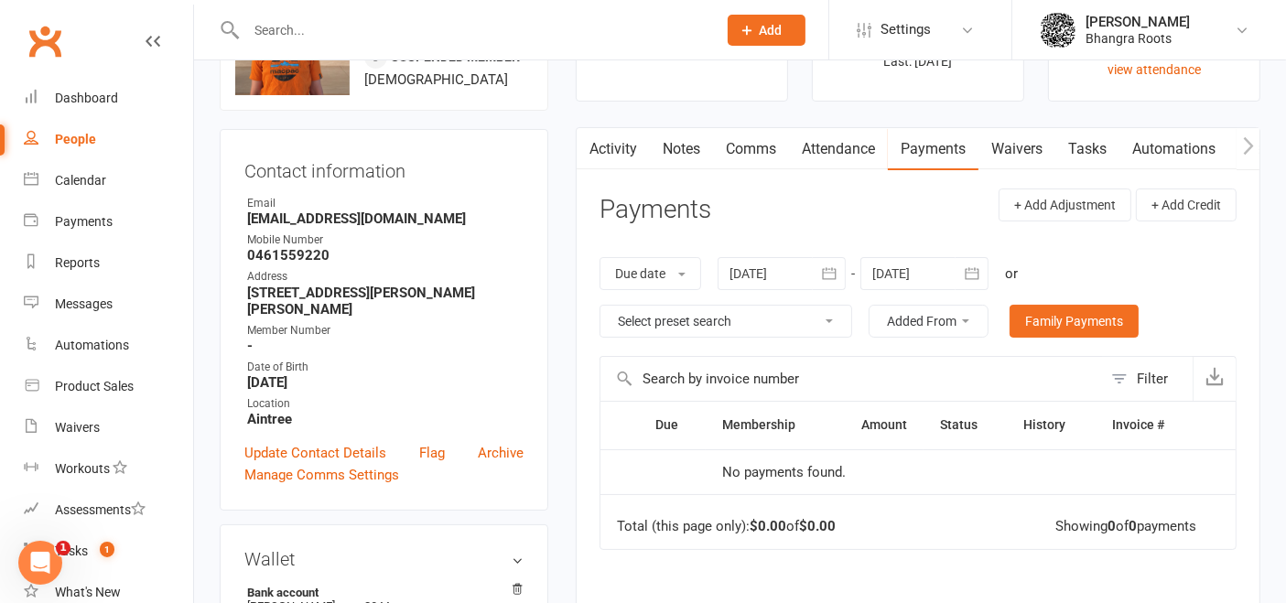
scroll to position [119, 0]
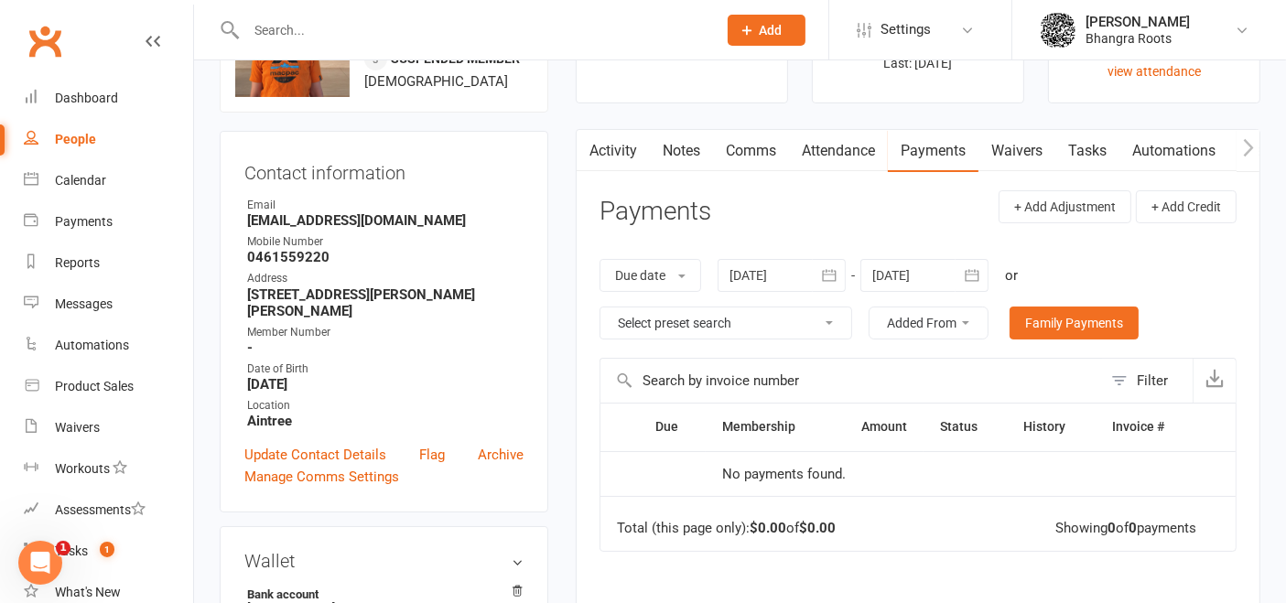
click at [971, 271] on icon "button" at bounding box center [972, 275] width 18 height 18
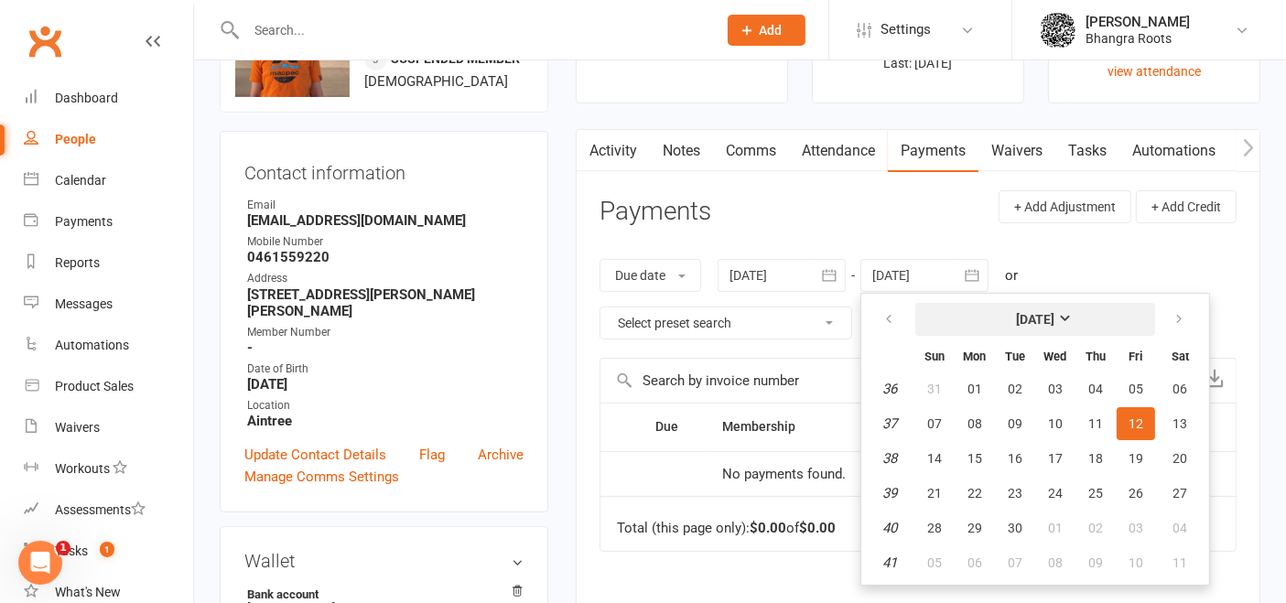
click at [1054, 312] on strong "[DATE]" at bounding box center [1035, 319] width 38 height 15
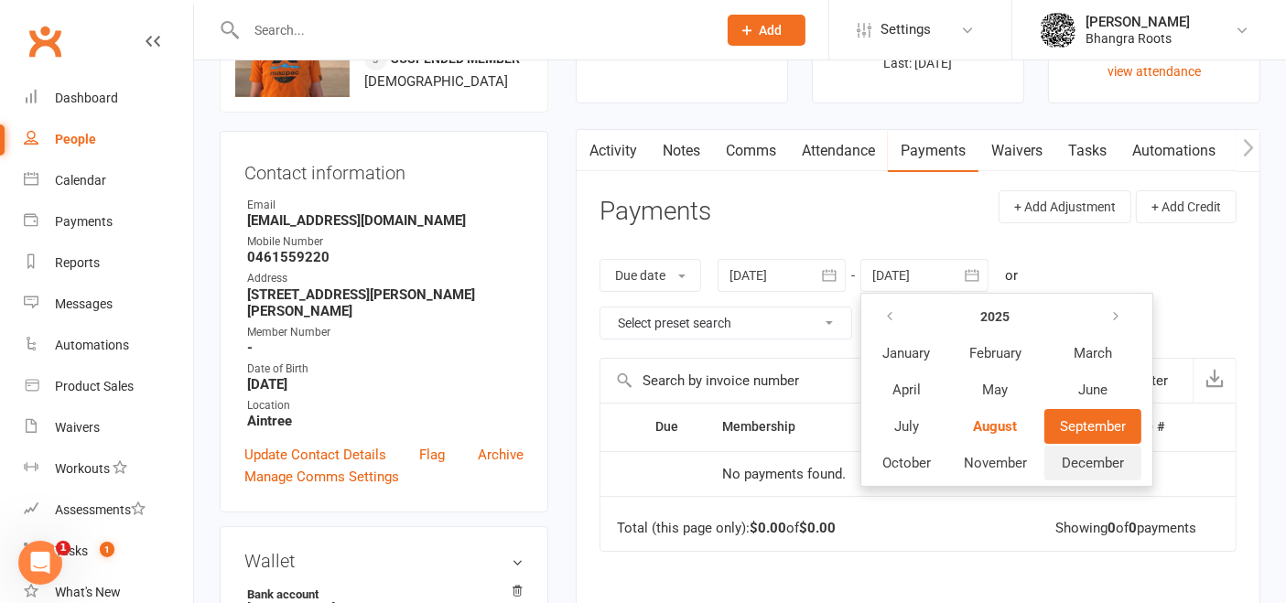
click at [1080, 458] on span "December" at bounding box center [1093, 463] width 62 height 16
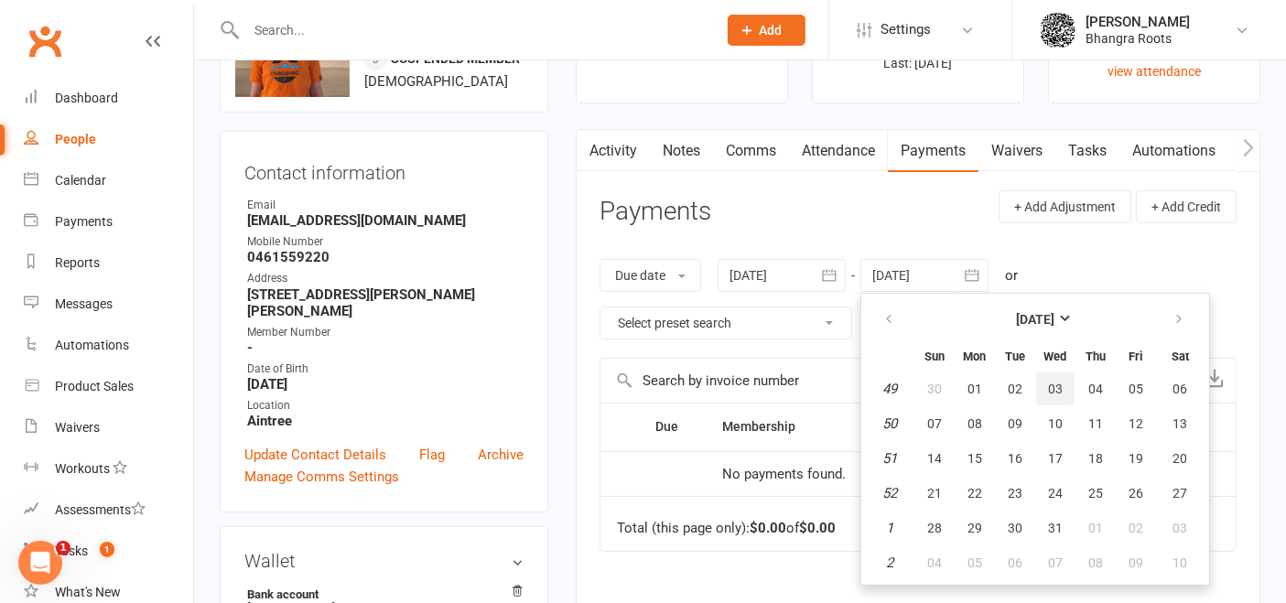
click at [1053, 382] on span "03" at bounding box center [1055, 389] width 15 height 15
type input "[DATE]"
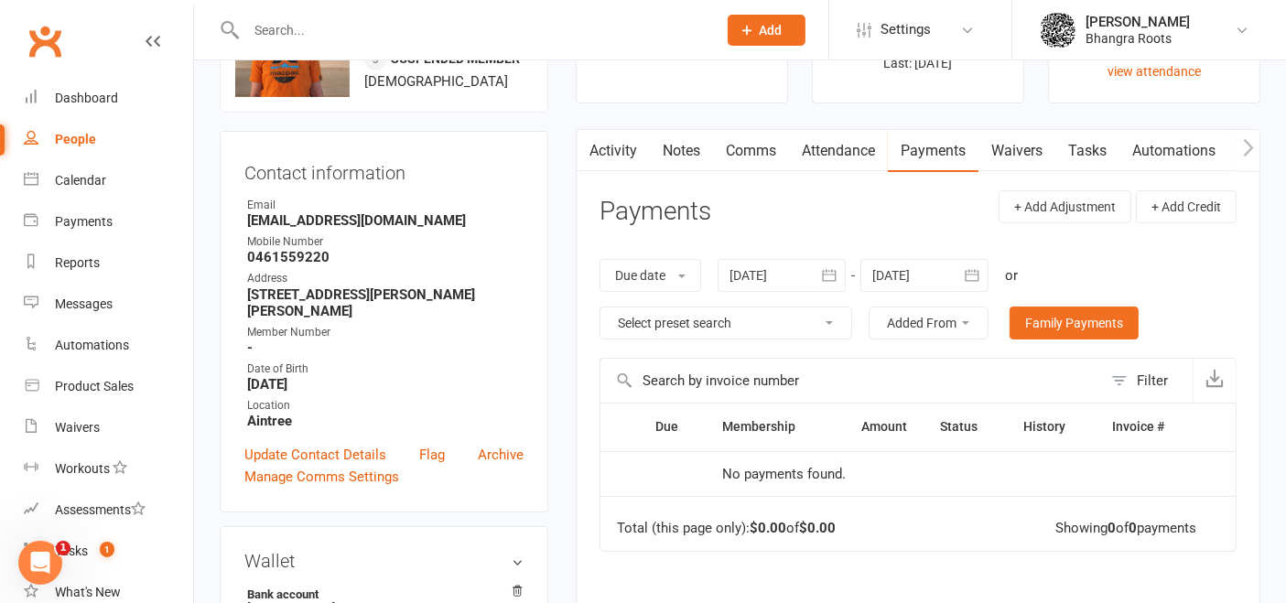
click at [828, 269] on icon "button" at bounding box center [829, 275] width 14 height 12
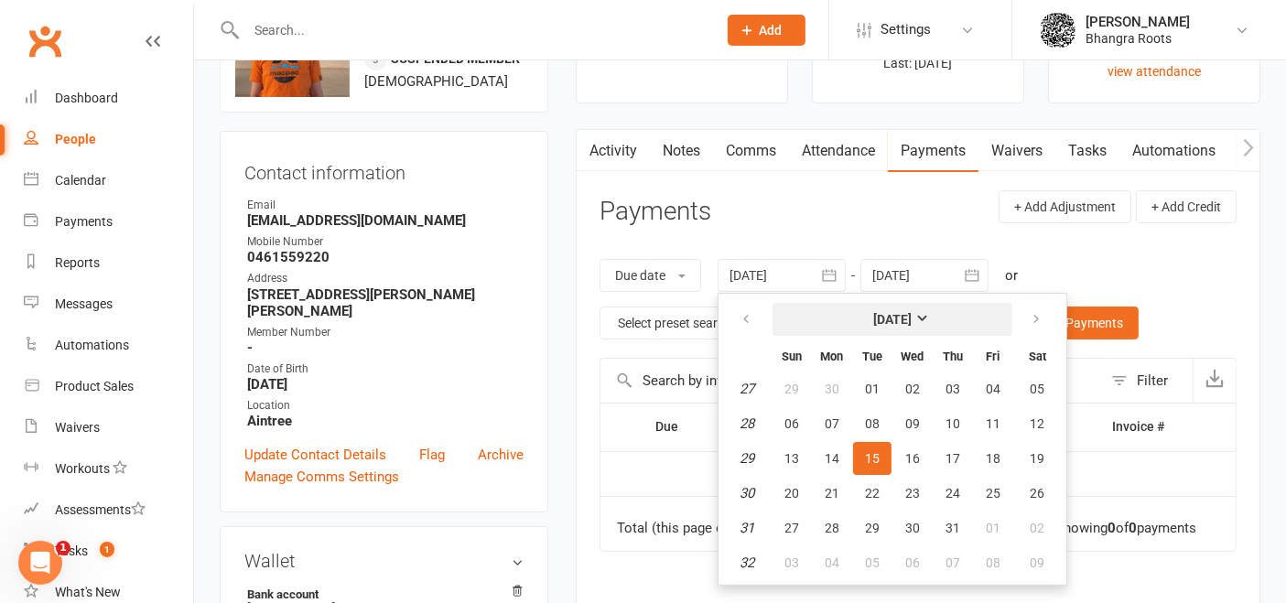
click at [912, 312] on strong "[DATE]" at bounding box center [892, 319] width 38 height 15
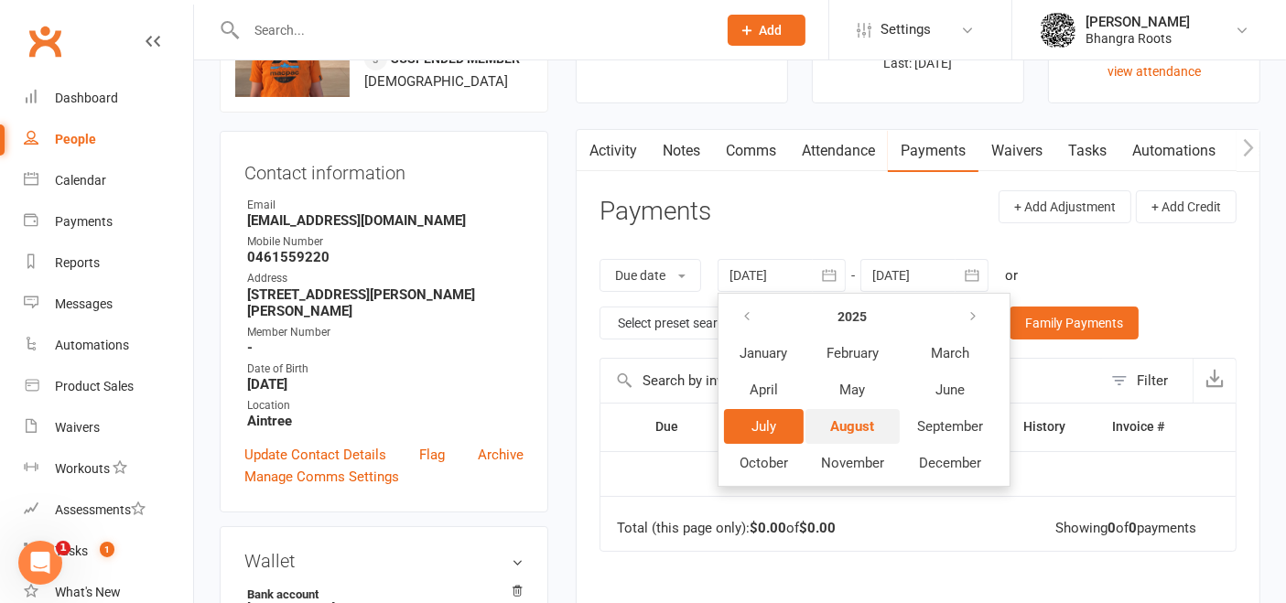
click at [852, 435] on button "August" at bounding box center [852, 426] width 94 height 35
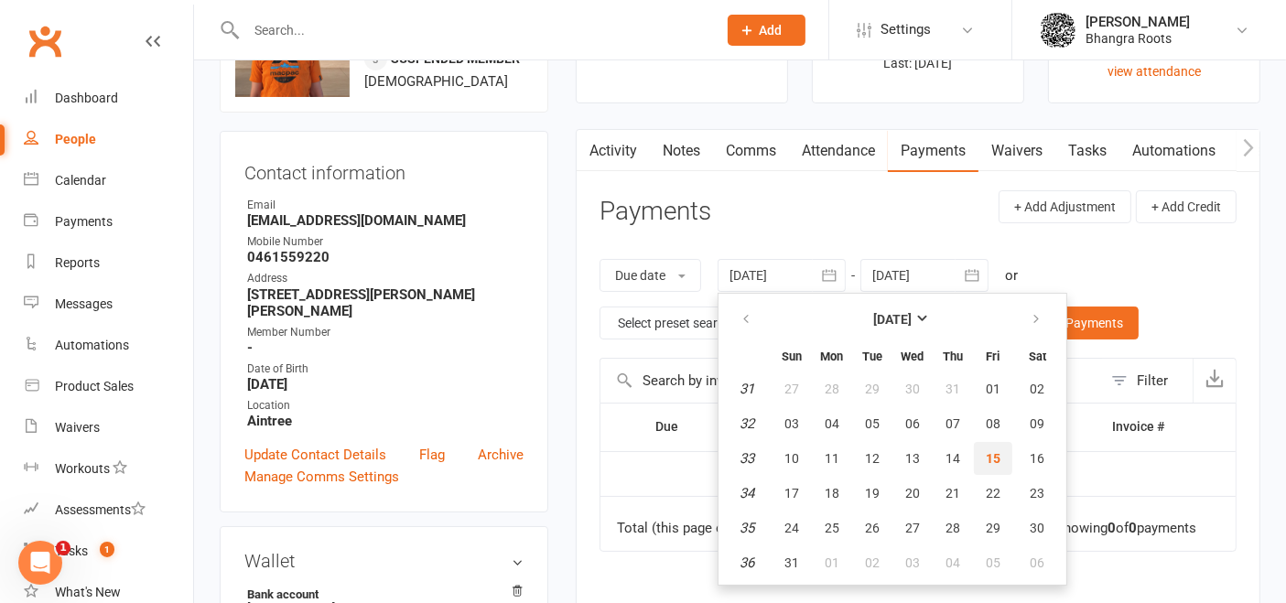
click at [990, 451] on span "15" at bounding box center [993, 458] width 15 height 15
type input "[DATE]"
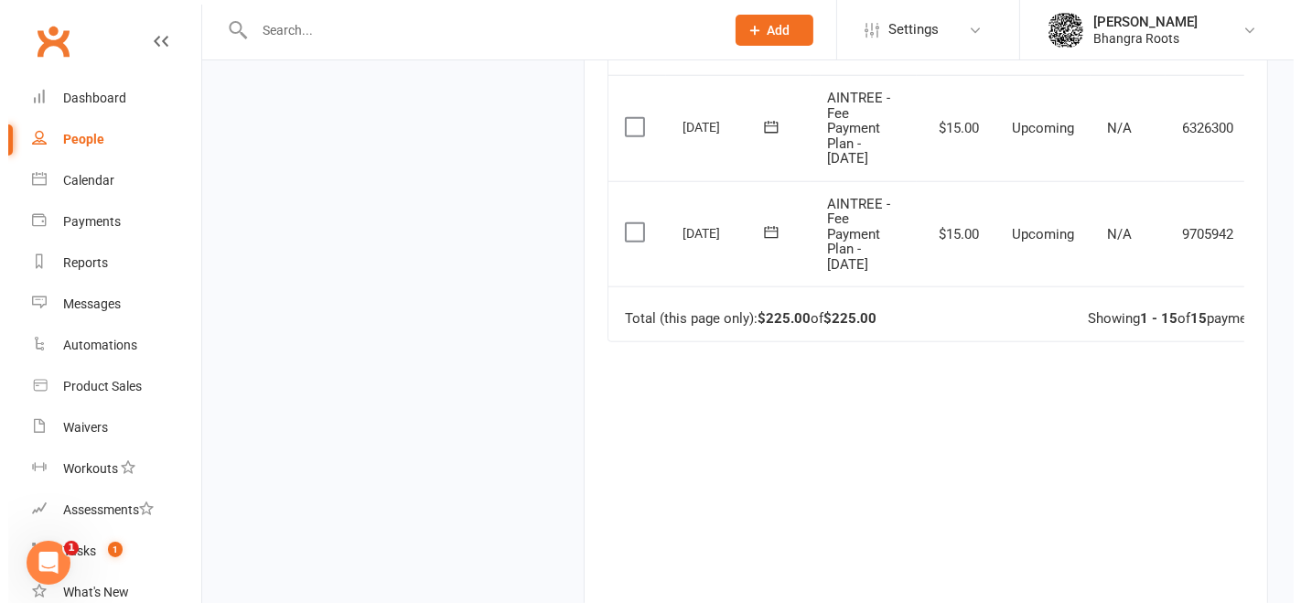
scroll to position [0, 59]
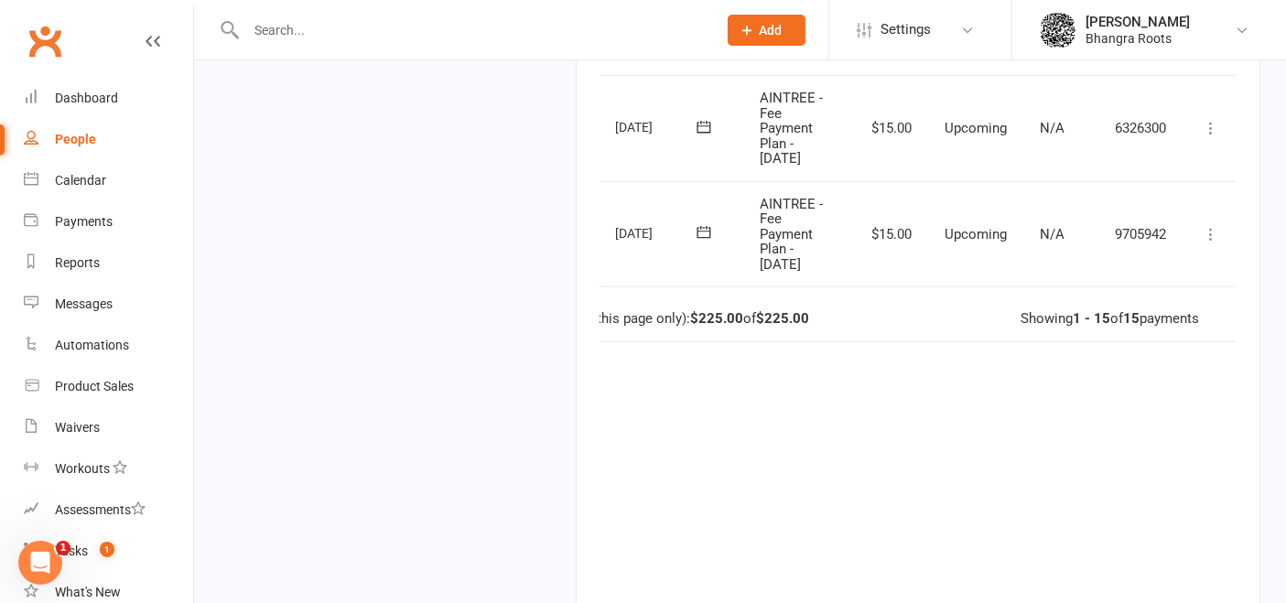
click at [1205, 225] on icon at bounding box center [1211, 234] width 18 height 18
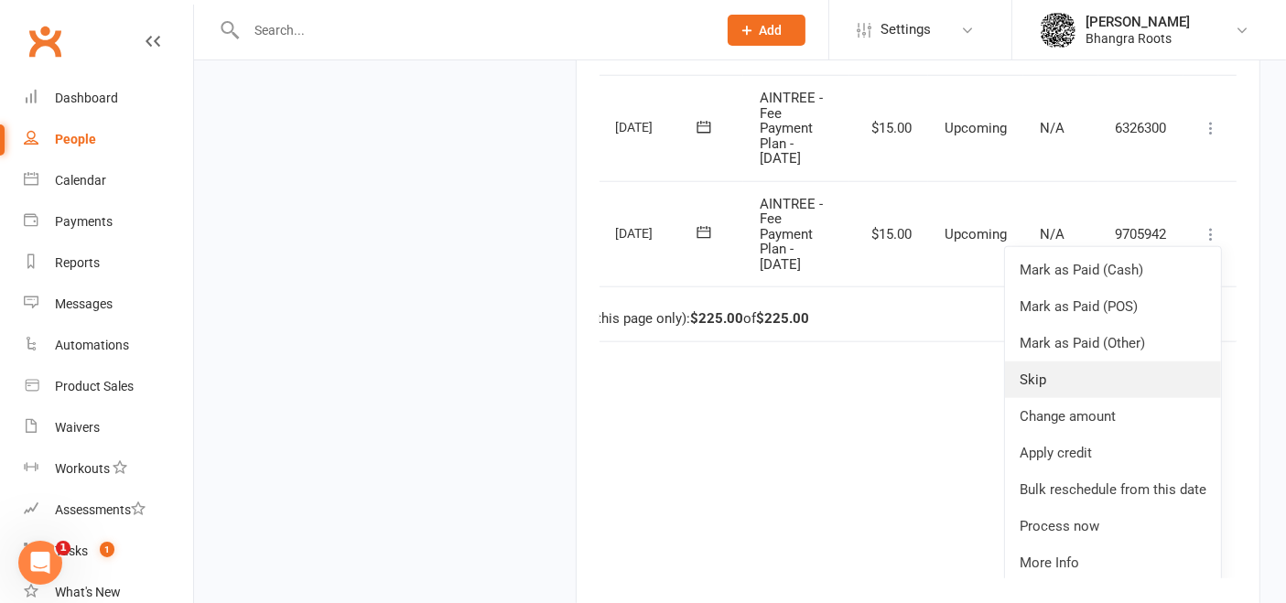
click at [1068, 385] on link "Skip" at bounding box center [1113, 380] width 216 height 37
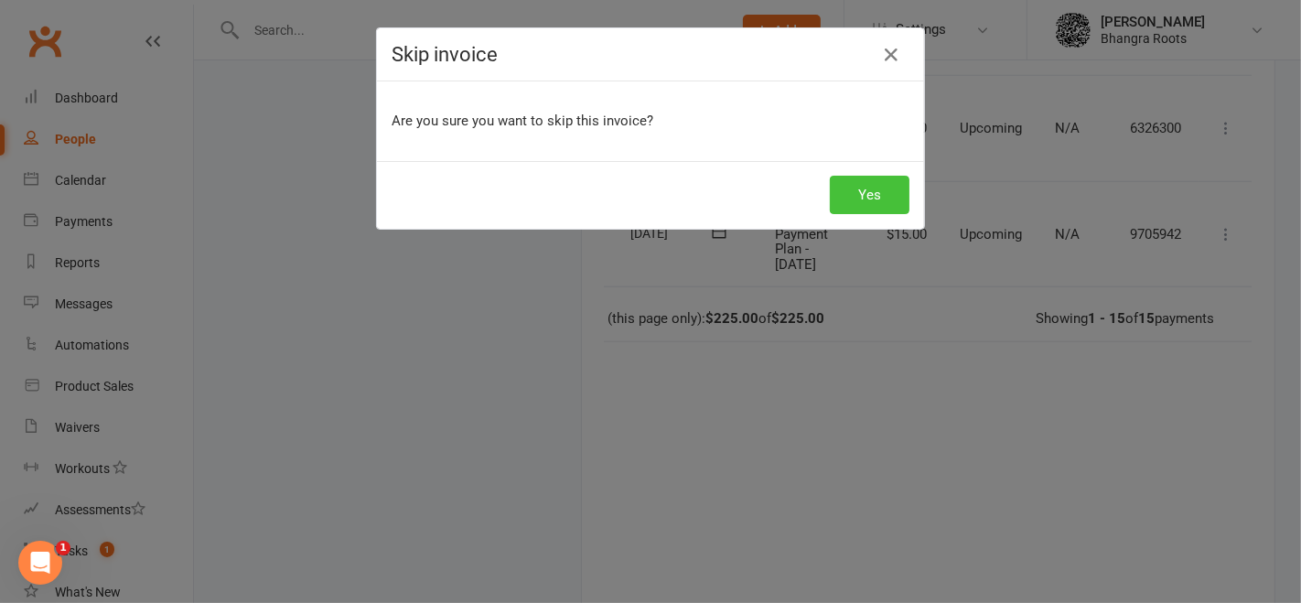
click at [876, 185] on button "Yes" at bounding box center [870, 195] width 80 height 38
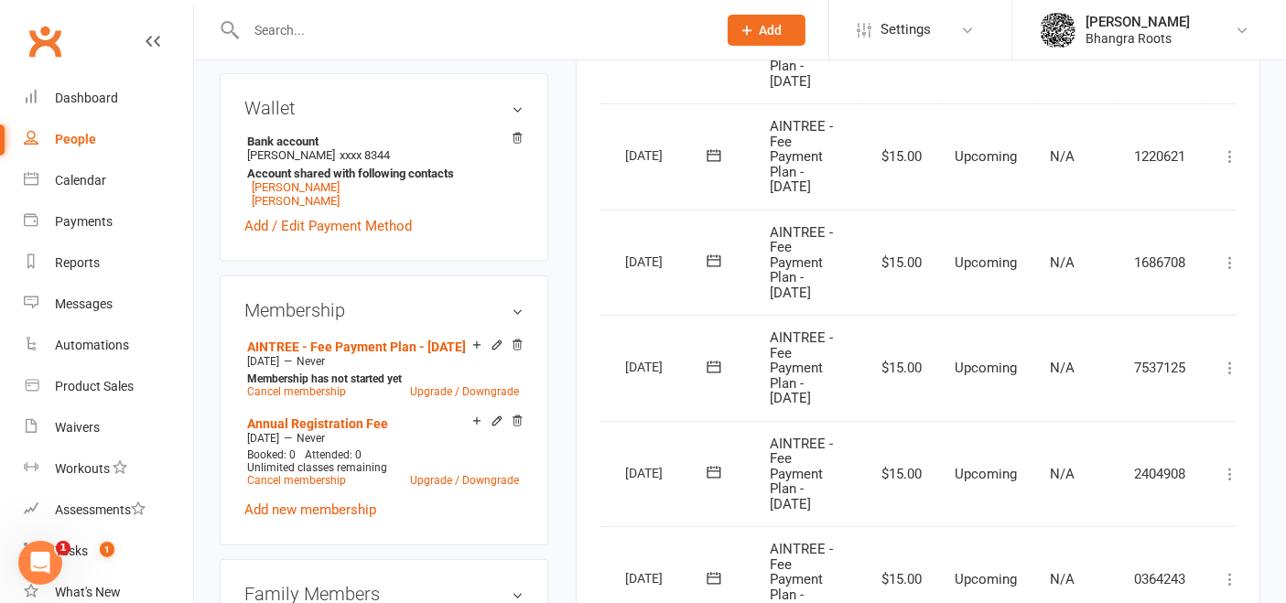
scroll to position [573, 0]
click at [292, 207] on link "[PERSON_NAME]" at bounding box center [296, 200] width 88 height 14
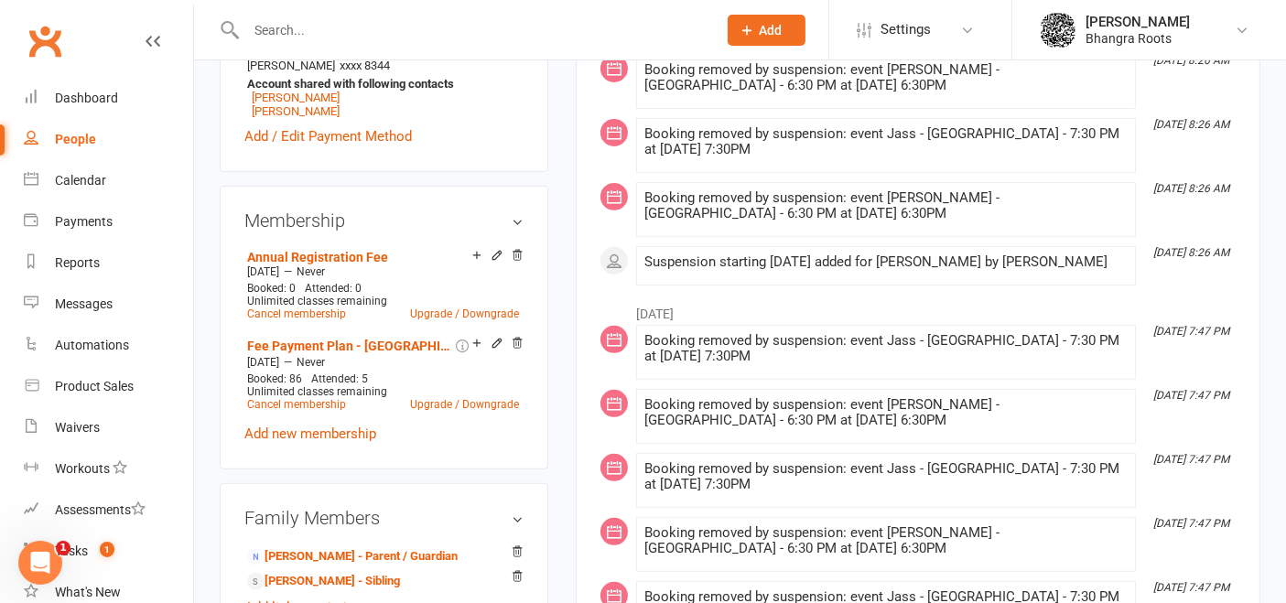
scroll to position [663, 0]
click at [333, 441] on link "Add new membership" at bounding box center [310, 433] width 132 height 16
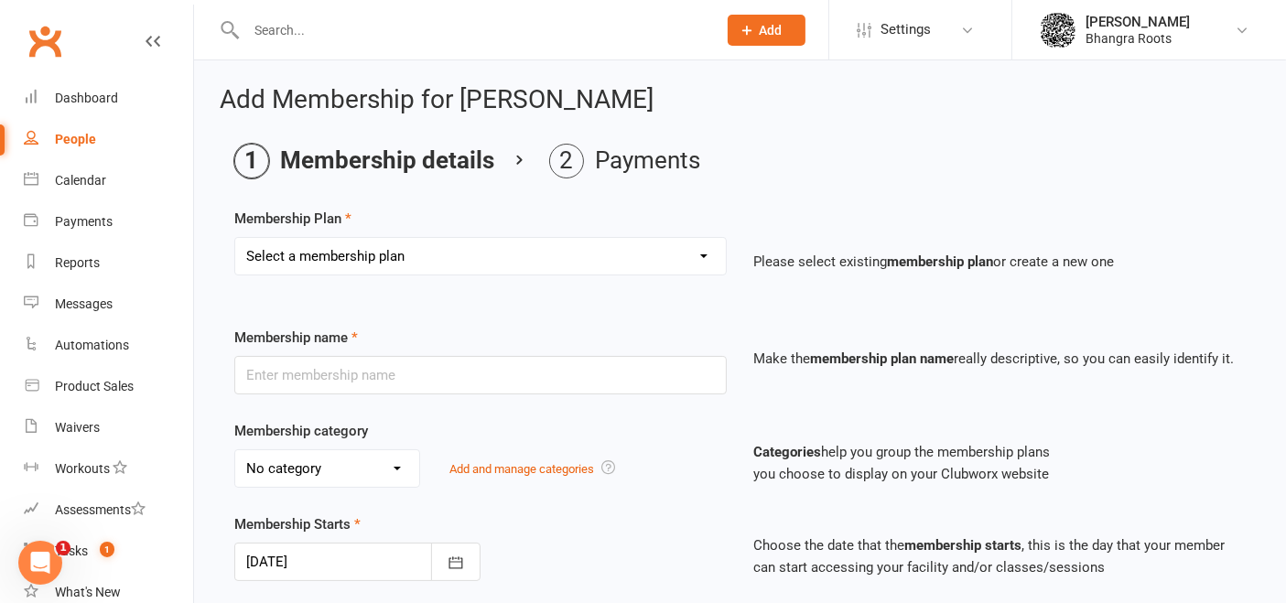
click at [682, 257] on select "Select a membership plan Create new Membership Plan [PERSON_NAME] - Fee Payment…" at bounding box center [480, 256] width 491 height 37
select select "21"
click at [235, 238] on select "Select a membership plan Create new Membership Plan [PERSON_NAME] - Fee Payment…" at bounding box center [480, 256] width 491 height 37
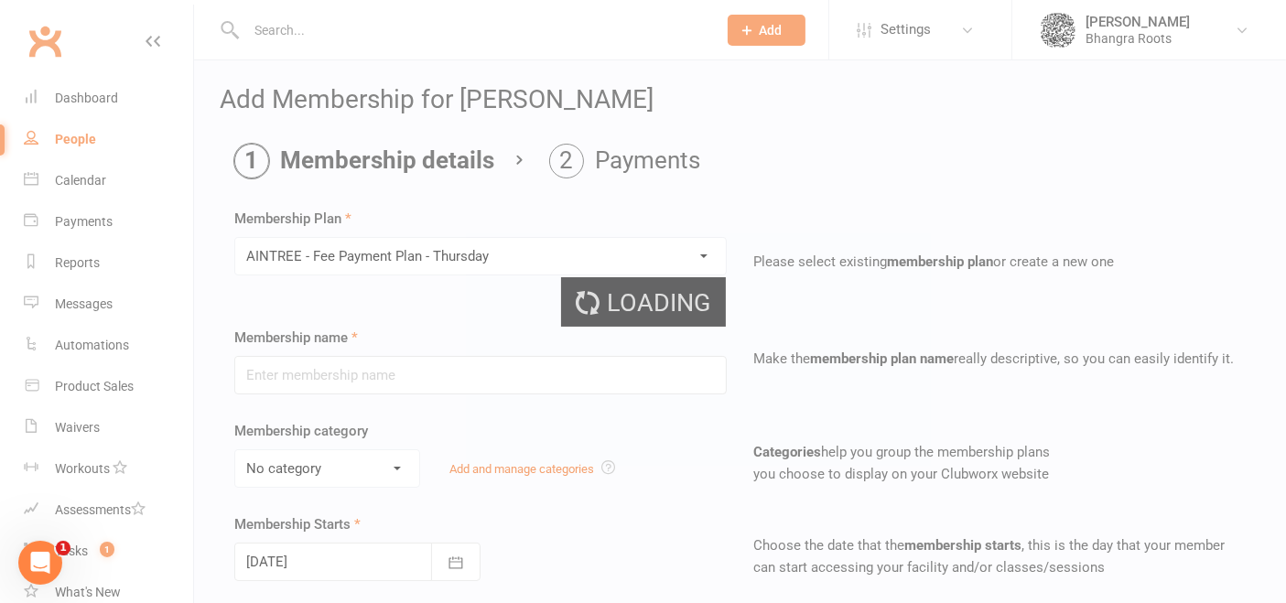
type input "AINTREE - Fee Payment Plan - [DATE]"
select select "0"
type input "0"
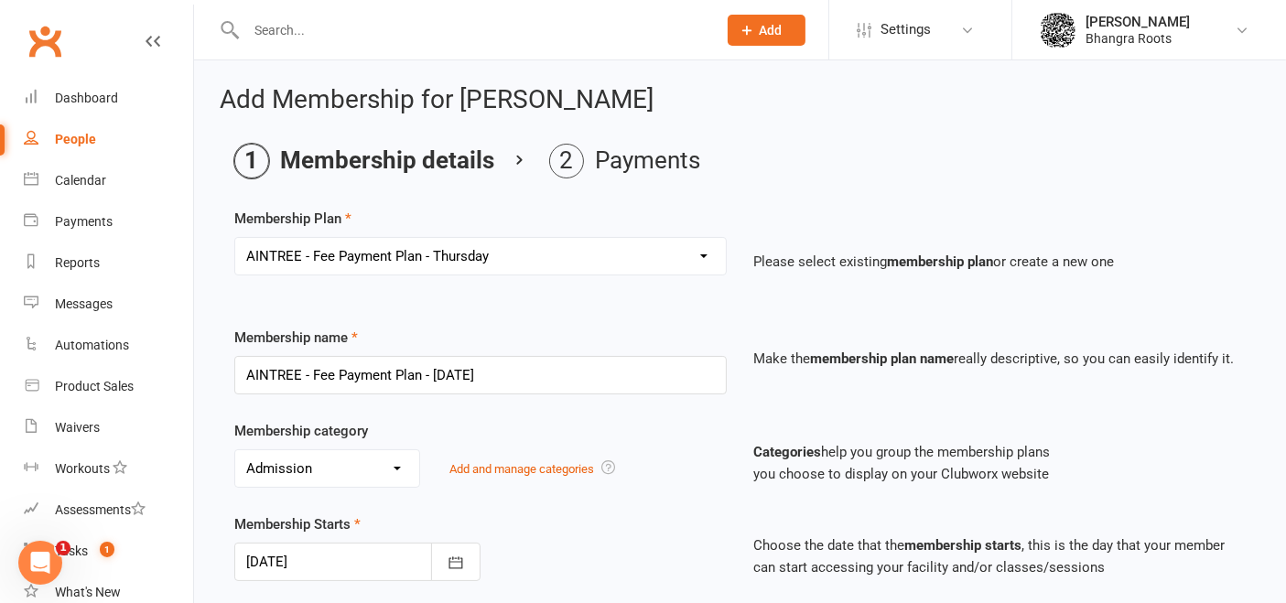
scroll to position [300, 0]
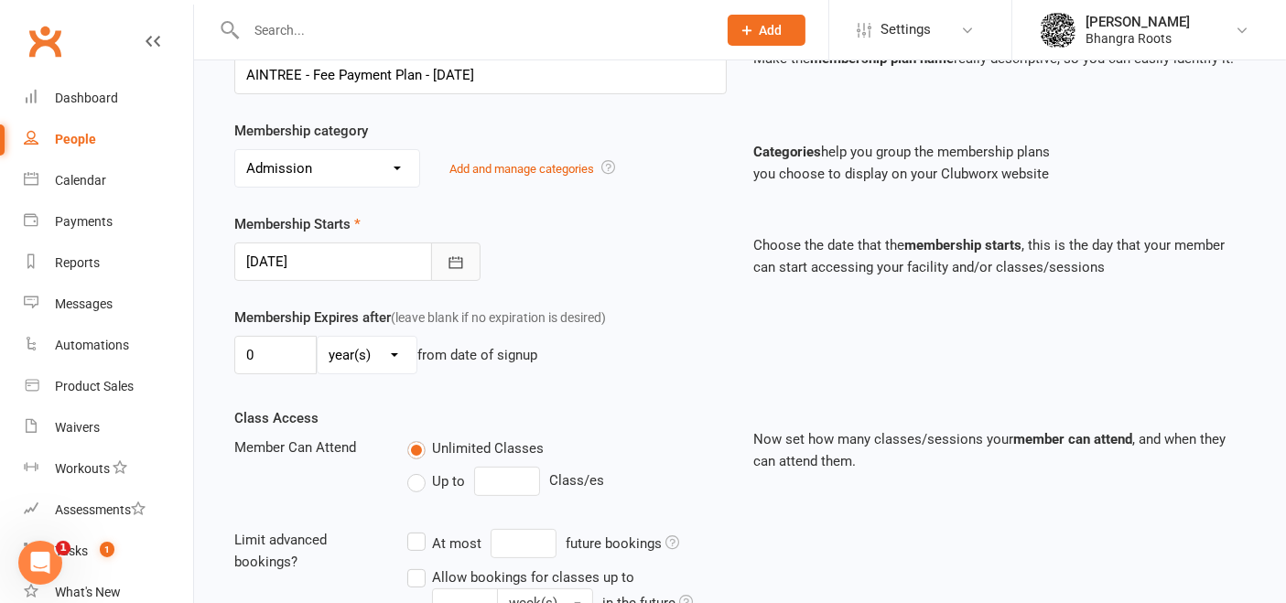
click at [456, 273] on button "button" at bounding box center [455, 262] width 49 height 38
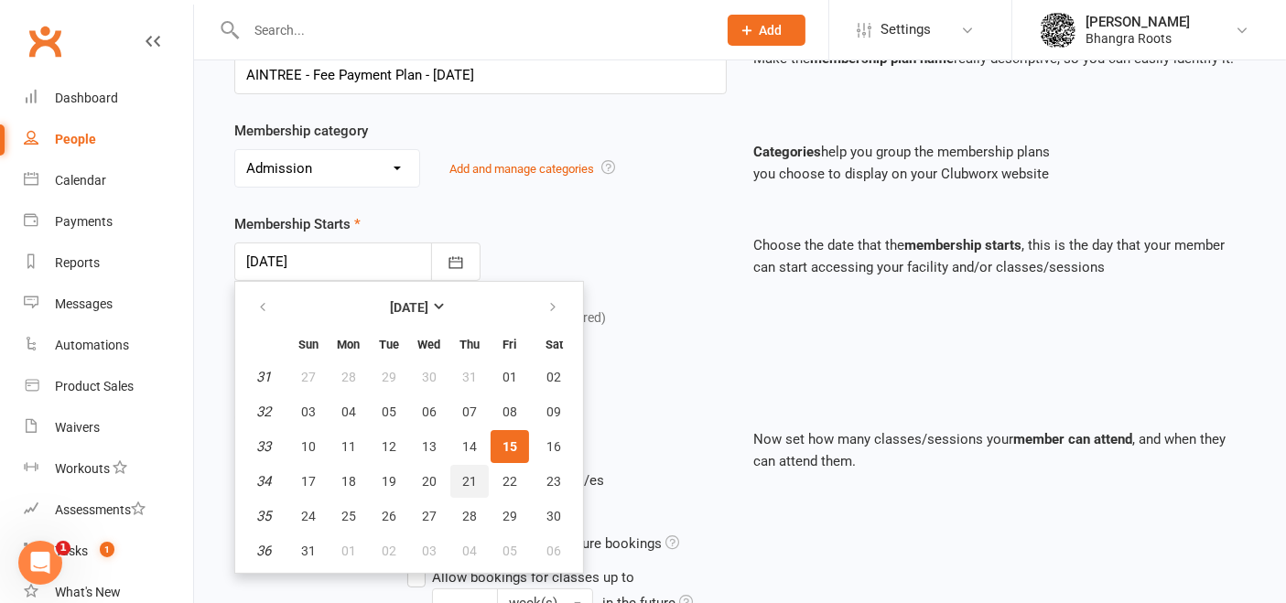
click at [468, 474] on span "21" at bounding box center [469, 481] width 15 height 15
type input "[DATE]"
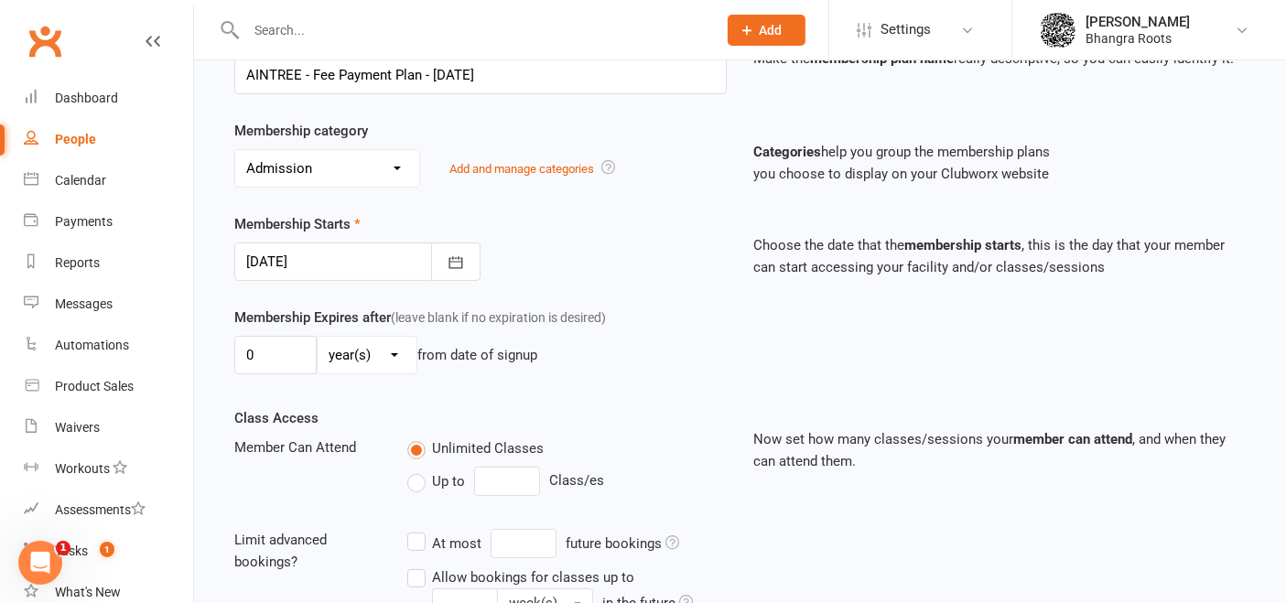
scroll to position [627, 0]
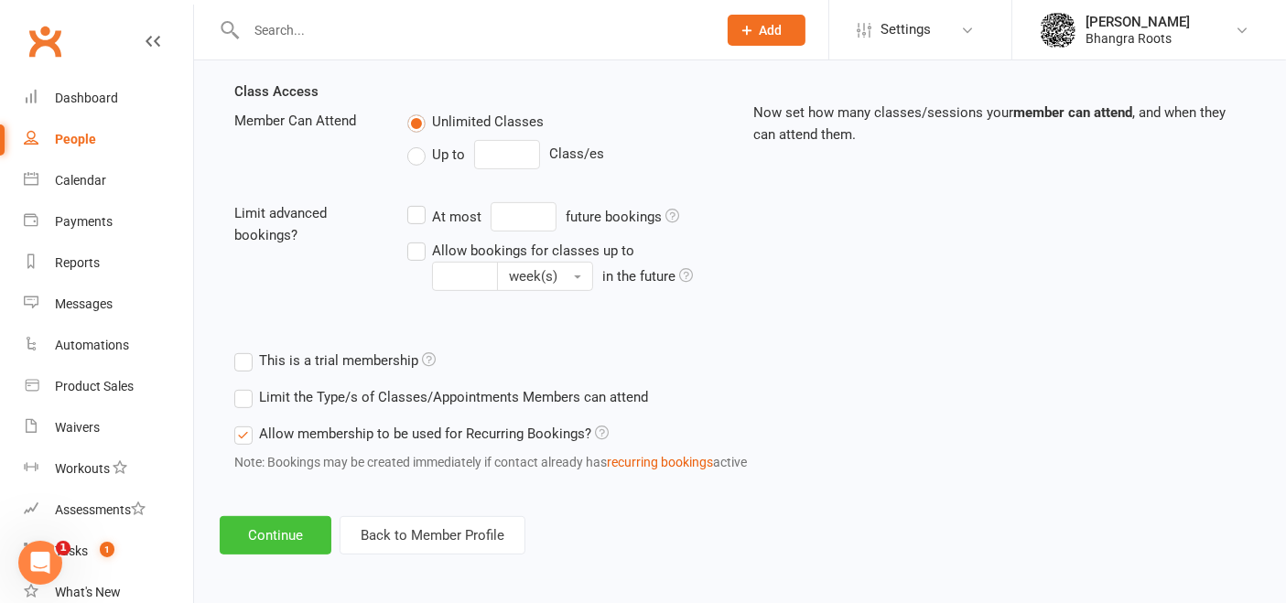
click at [287, 547] on button "Continue" at bounding box center [276, 535] width 112 height 38
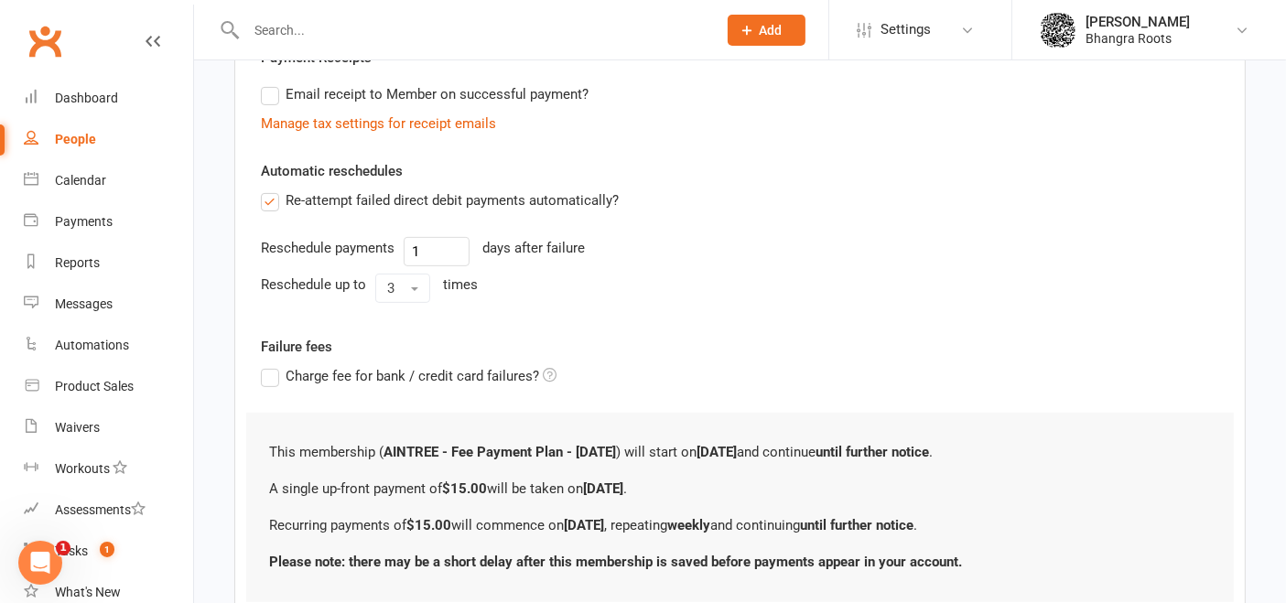
scroll to position [687, 0]
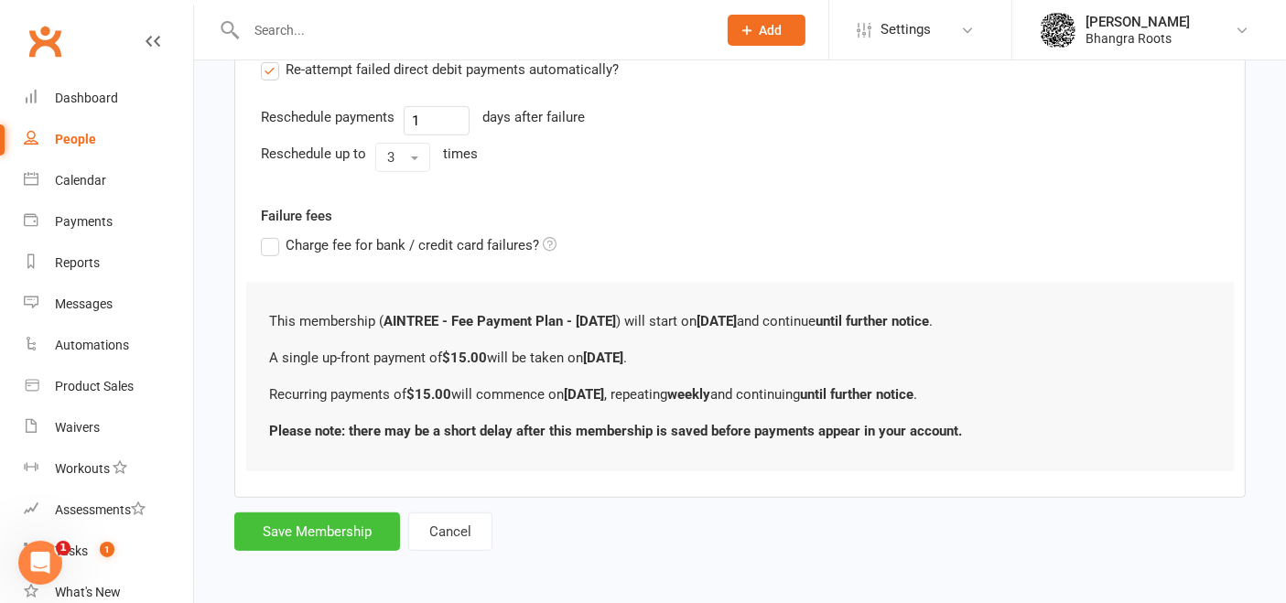
click at [280, 527] on button "Save Membership" at bounding box center [317, 532] width 166 height 38
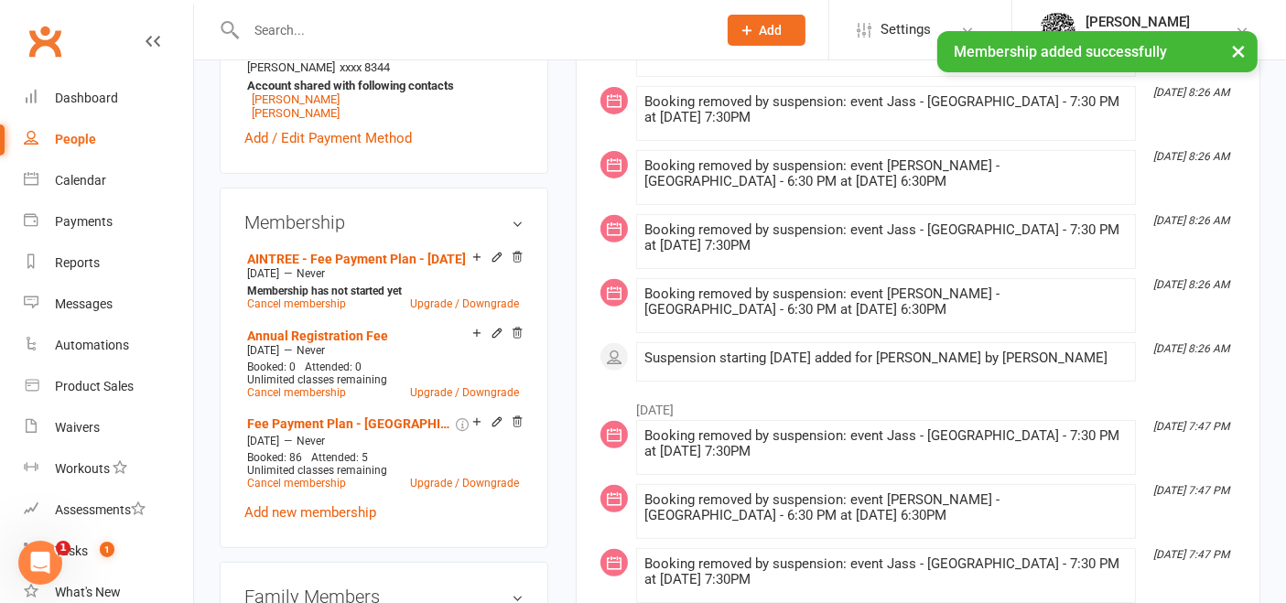
scroll to position [672, 0]
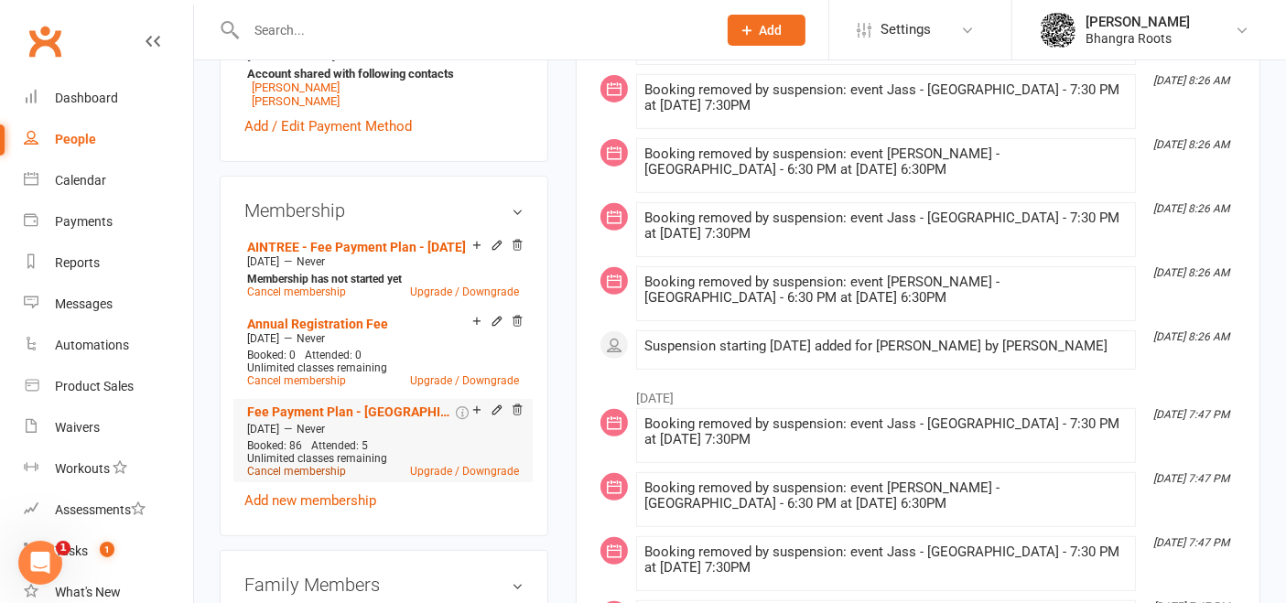
click at [316, 478] on link "Cancel membership" at bounding box center [296, 471] width 99 height 13
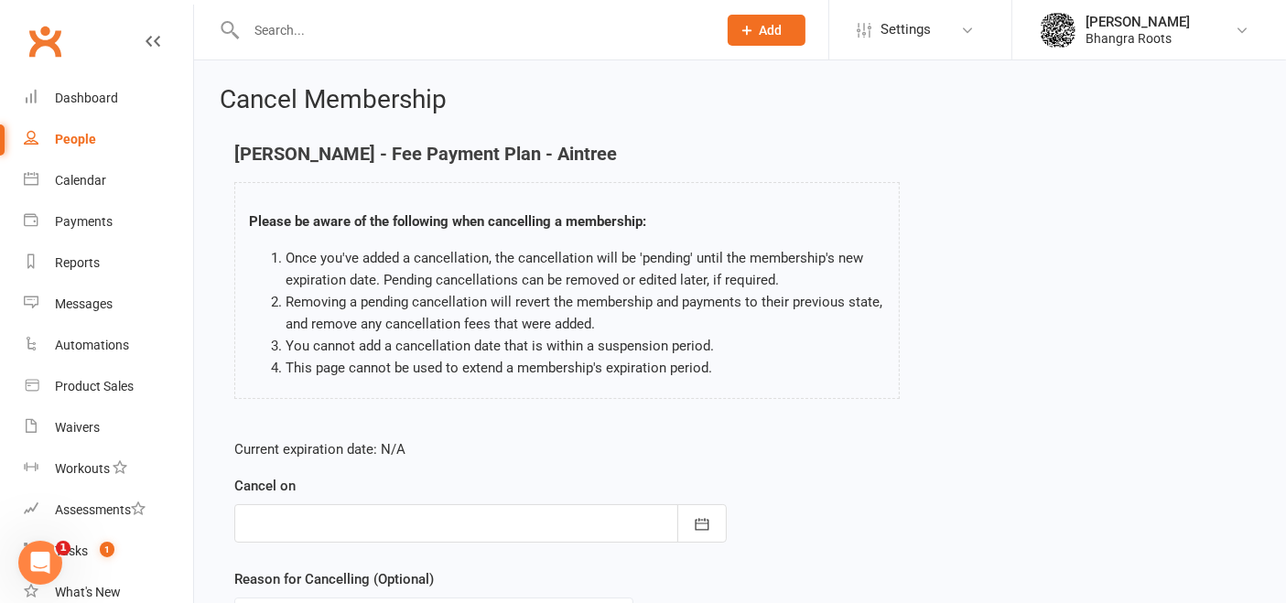
scroll to position [185, 0]
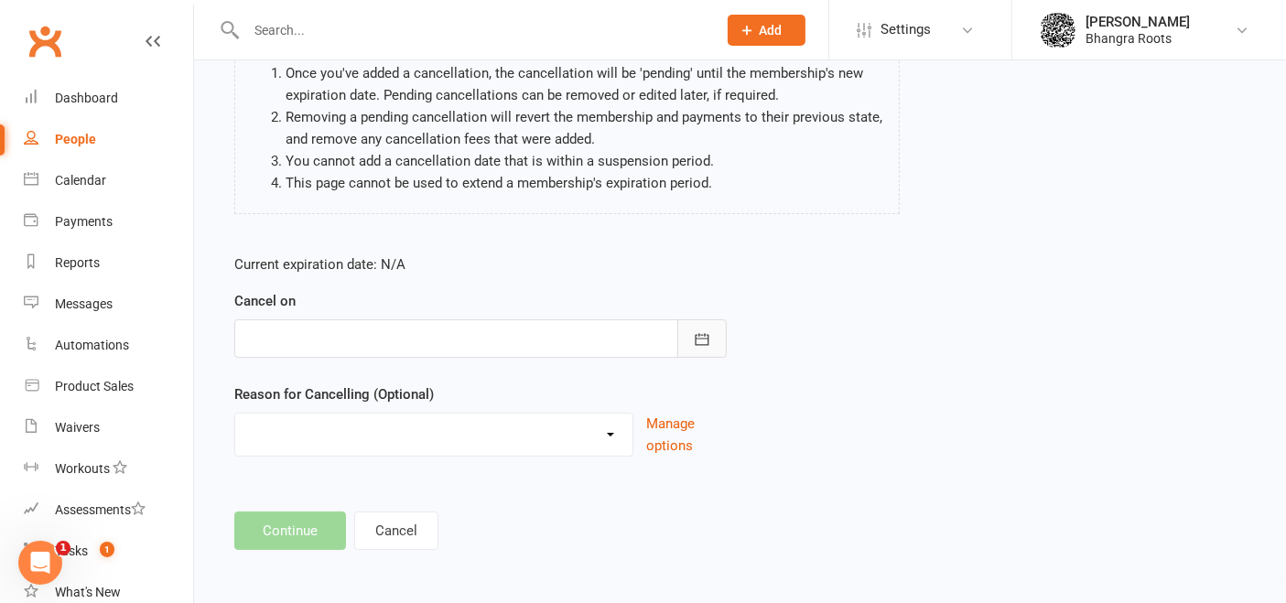
click at [704, 334] on icon "button" at bounding box center [702, 339] width 14 height 12
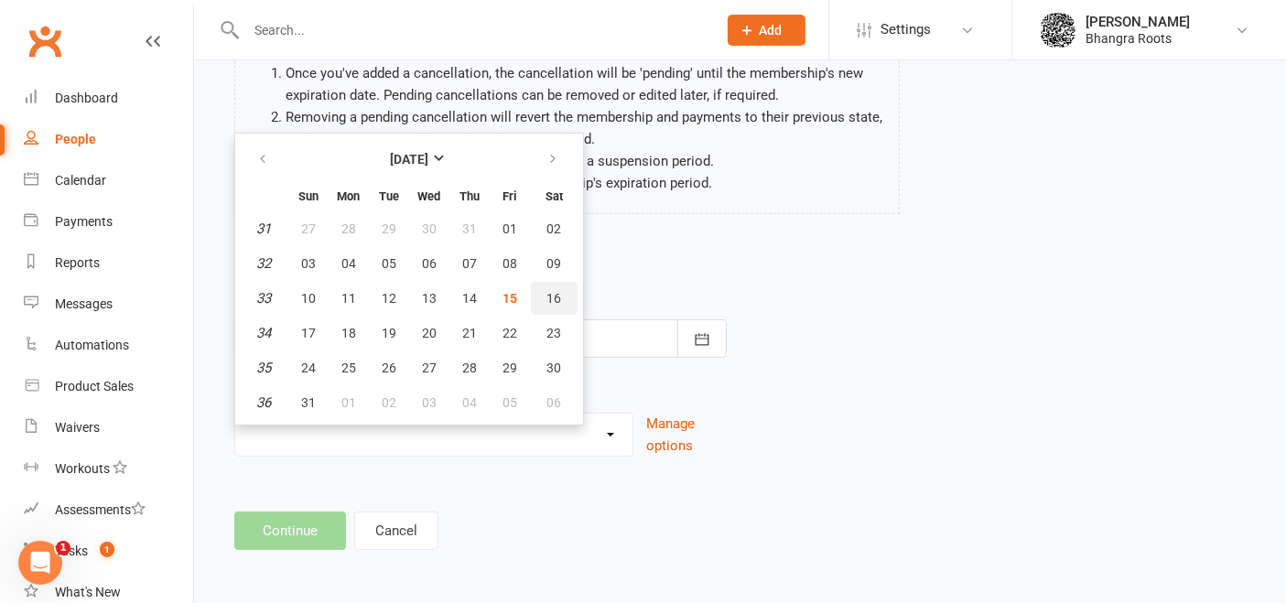
click at [547, 291] on span "16" at bounding box center [554, 298] width 15 height 15
type input "[DATE]"
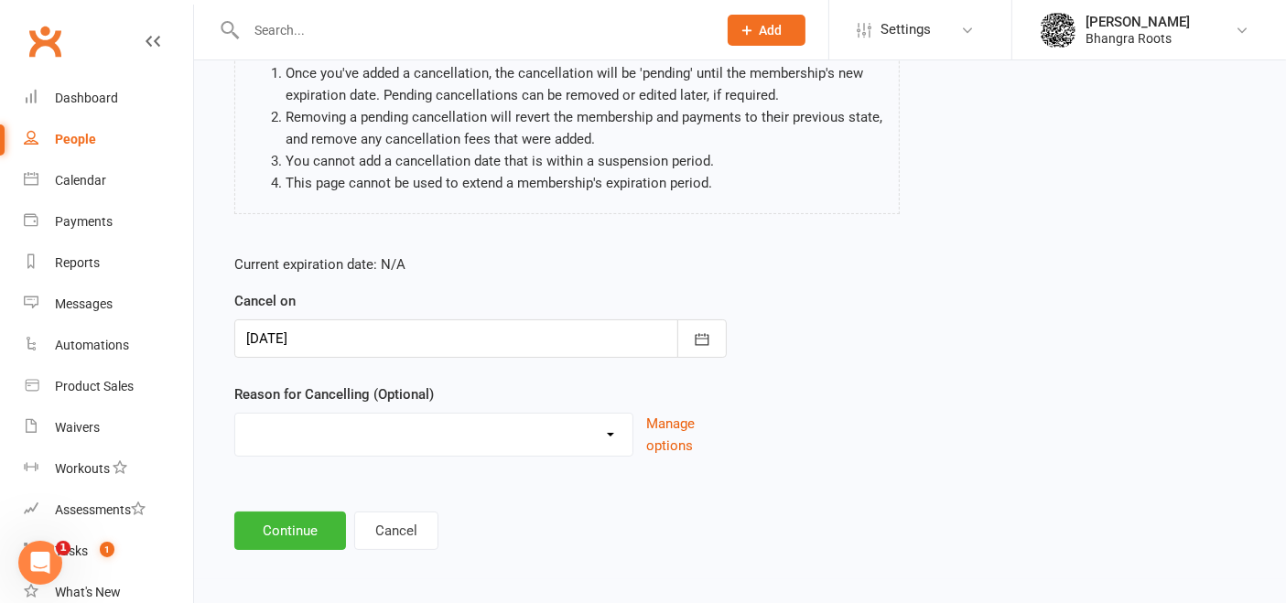
click at [347, 425] on select "Holiday Injury Quit Other reason" at bounding box center [433, 432] width 397 height 37
select select "3"
click at [235, 414] on select "Holiday Injury Quit Other reason" at bounding box center [433, 432] width 397 height 37
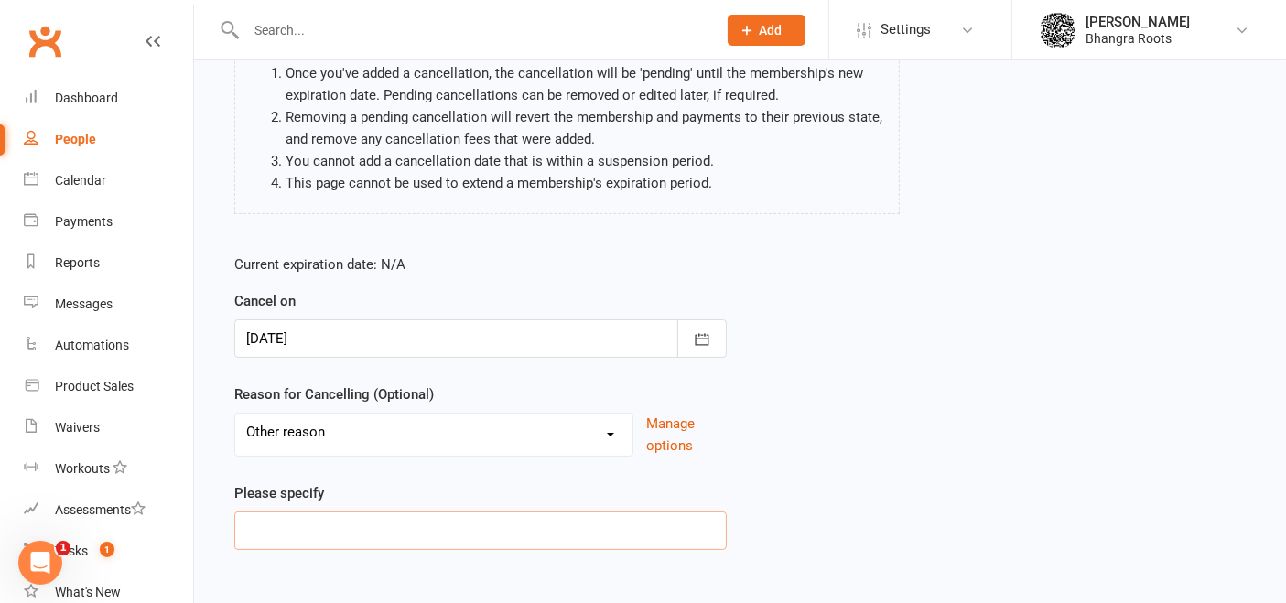
click at [322, 512] on input at bounding box center [480, 531] width 492 height 38
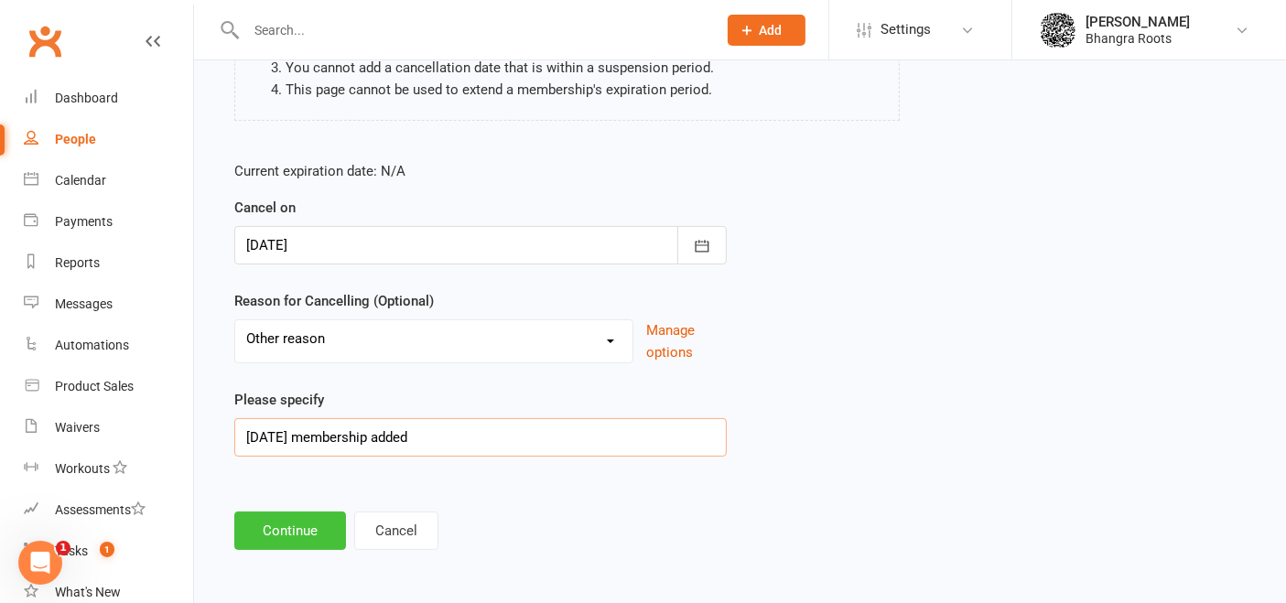
type input "[DATE] membership added"
click at [297, 534] on button "Continue" at bounding box center [290, 531] width 112 height 38
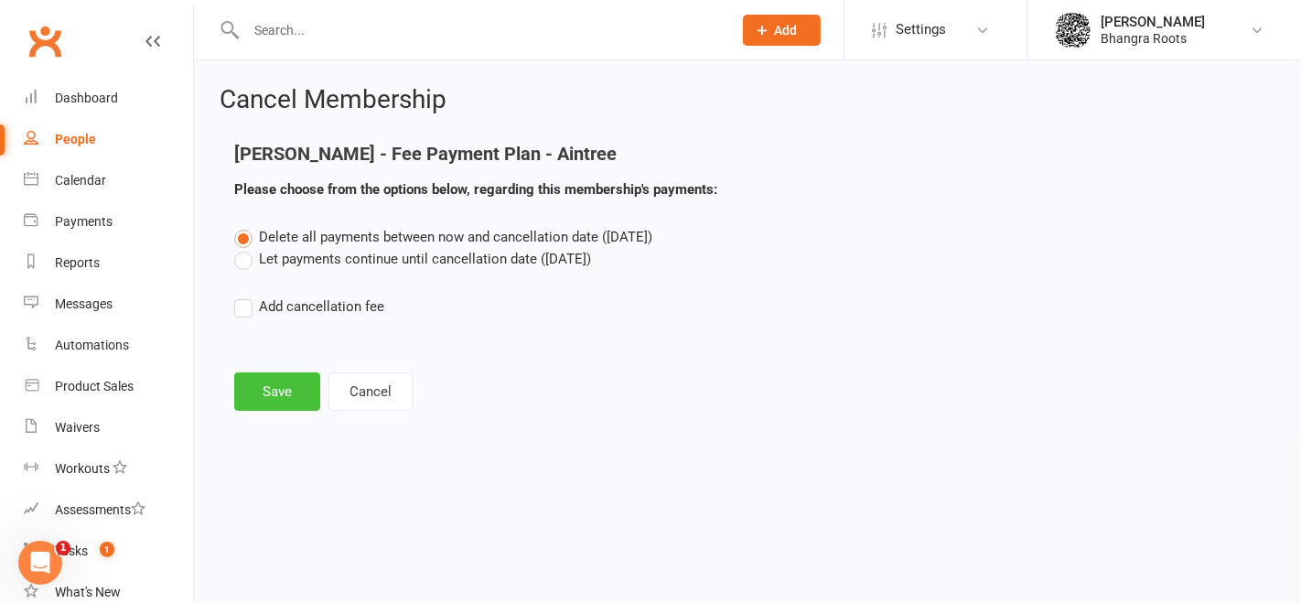
click at [282, 385] on button "Save" at bounding box center [277, 391] width 86 height 38
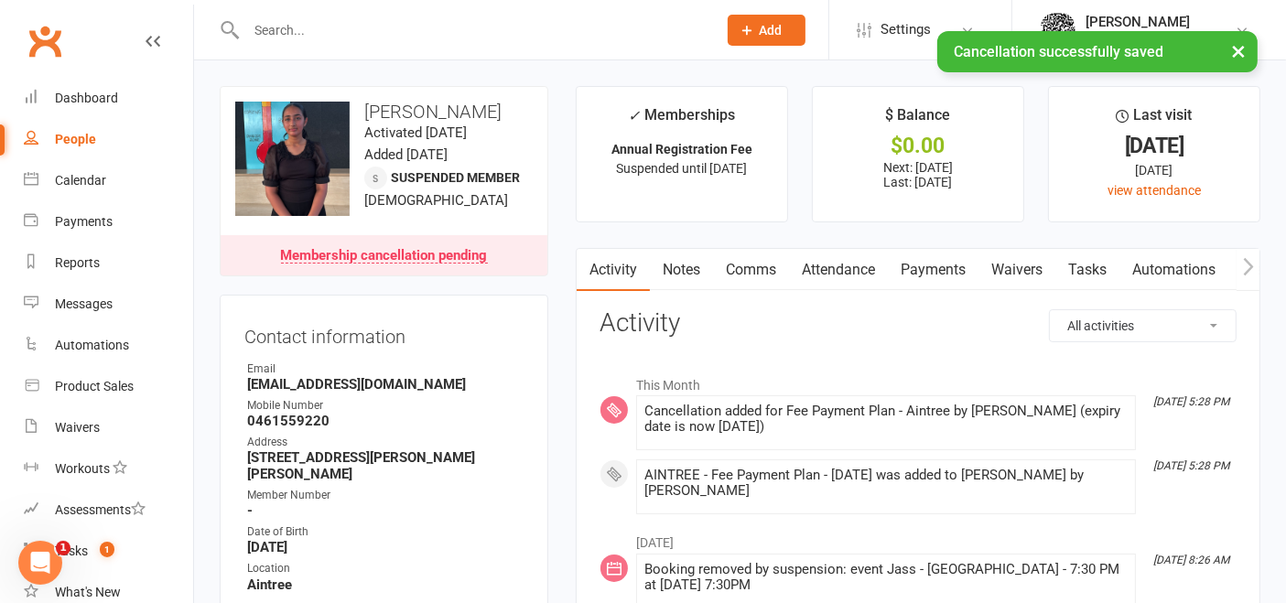
click at [938, 272] on link "Payments" at bounding box center [933, 270] width 91 height 42
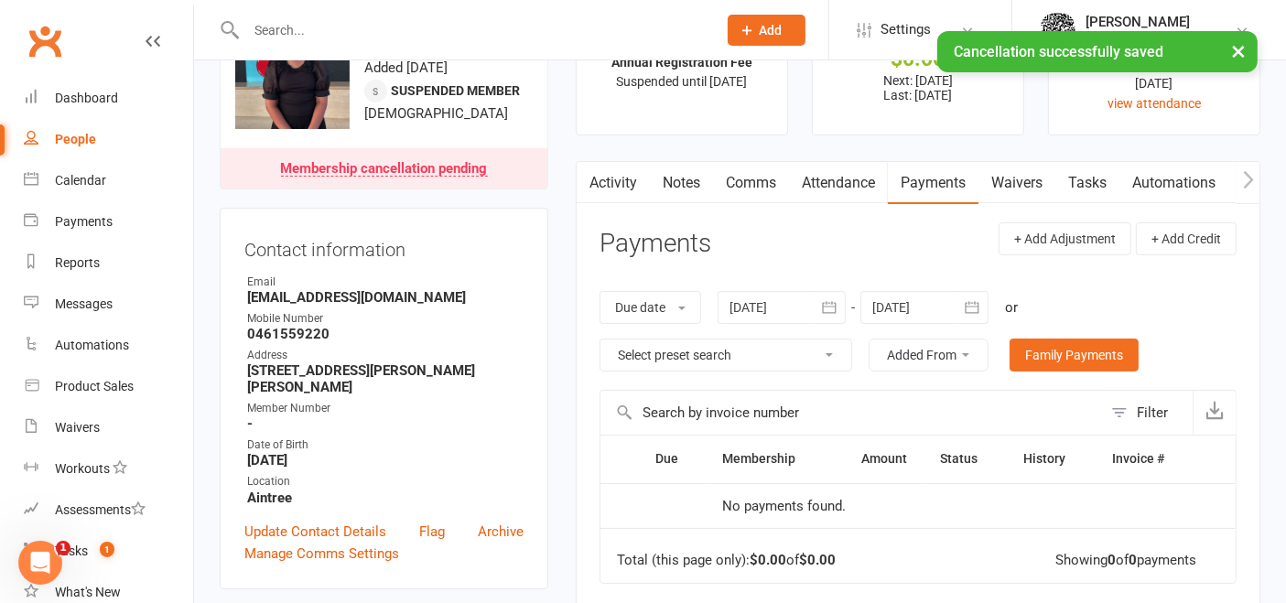
scroll to position [96, 0]
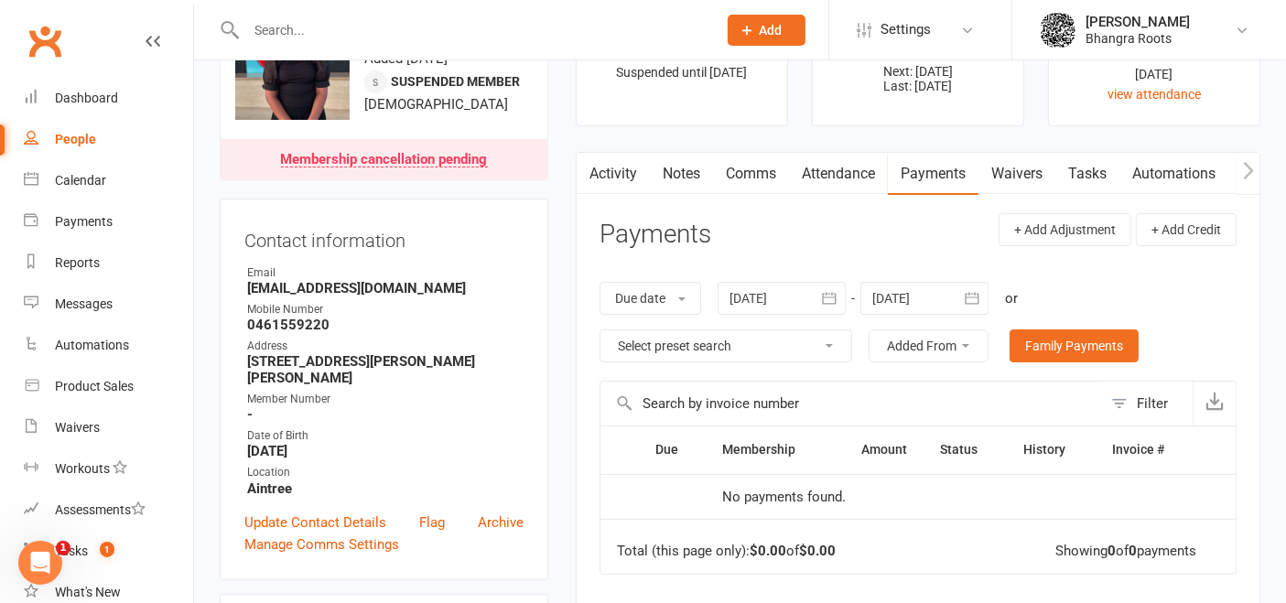
click at [972, 299] on icon "button" at bounding box center [972, 298] width 18 height 18
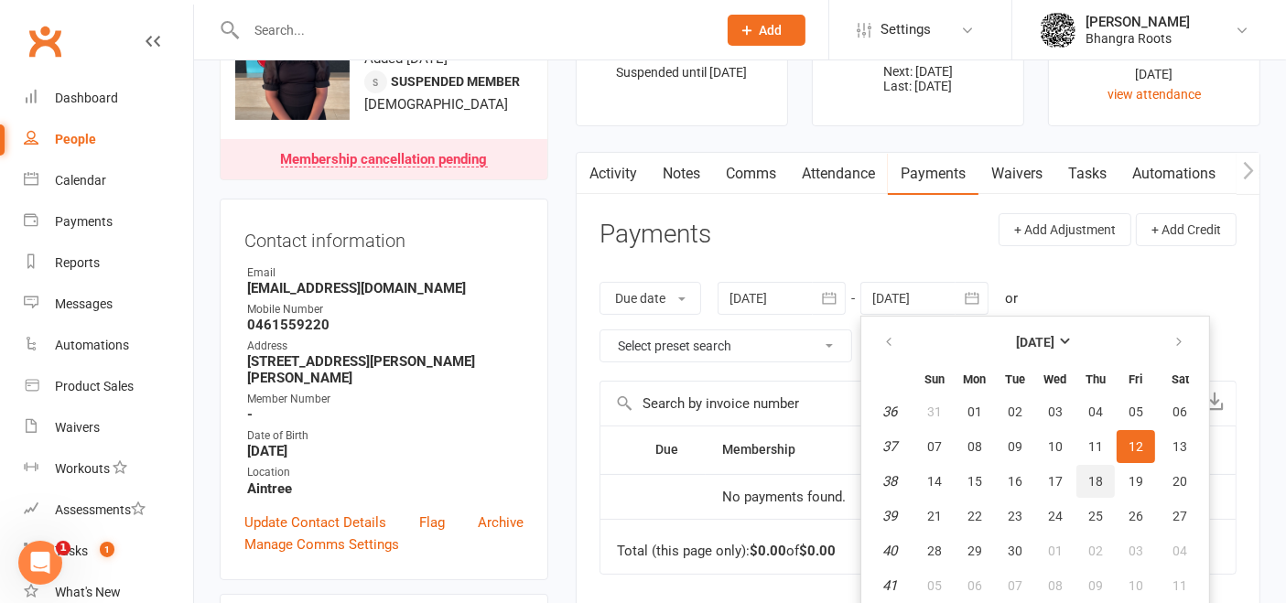
click at [1108, 471] on button "18" at bounding box center [1095, 481] width 38 height 33
type input "[DATE]"
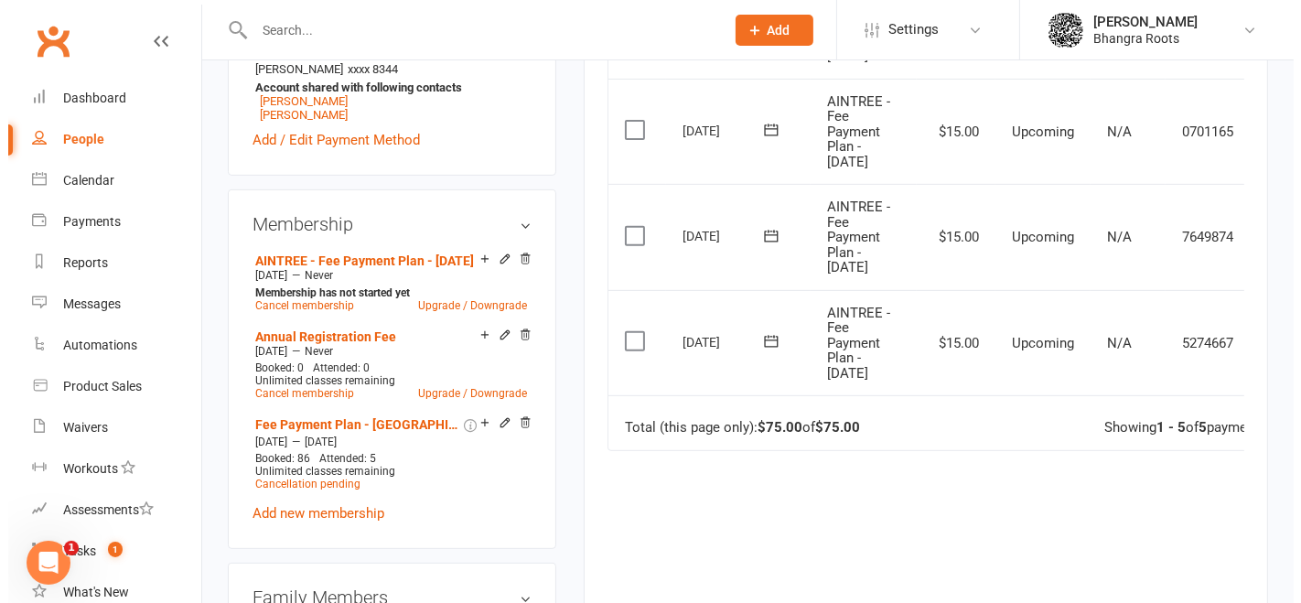
scroll to position [0, 59]
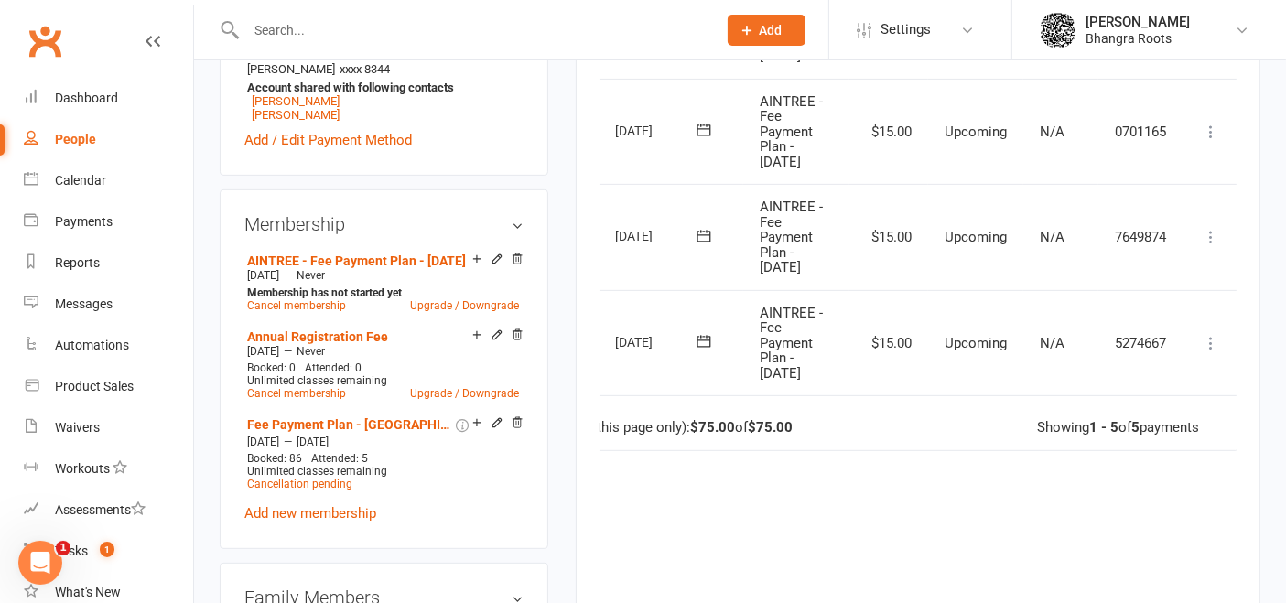
click at [1210, 334] on icon at bounding box center [1211, 343] width 18 height 18
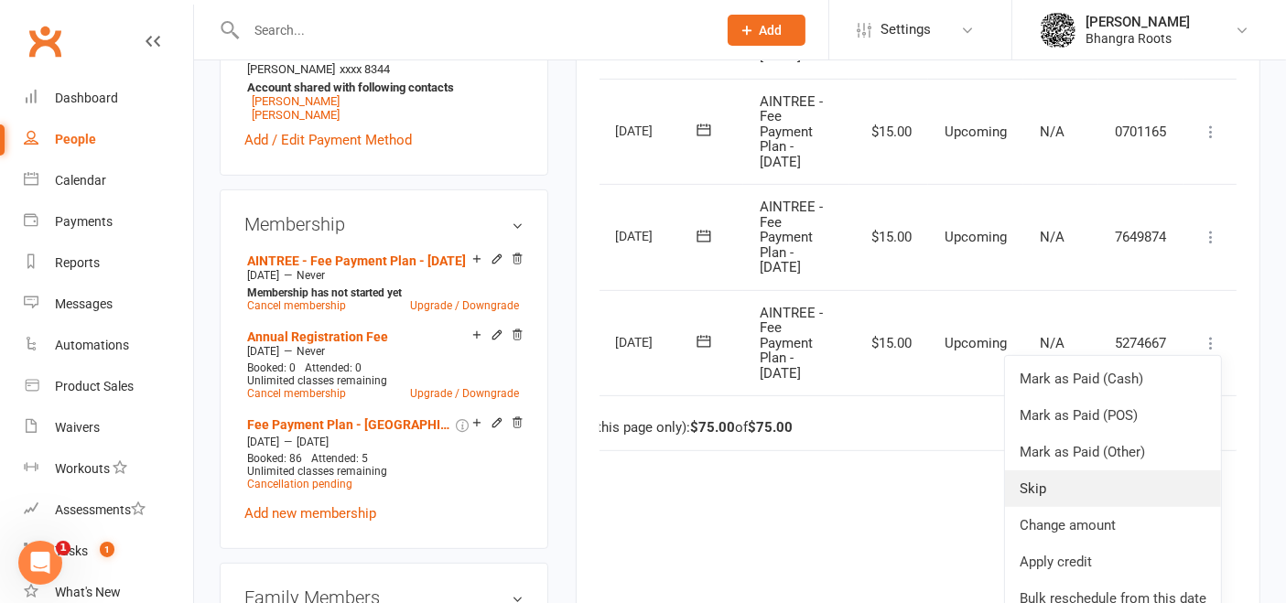
click at [1075, 481] on link "Skip" at bounding box center [1113, 488] width 216 height 37
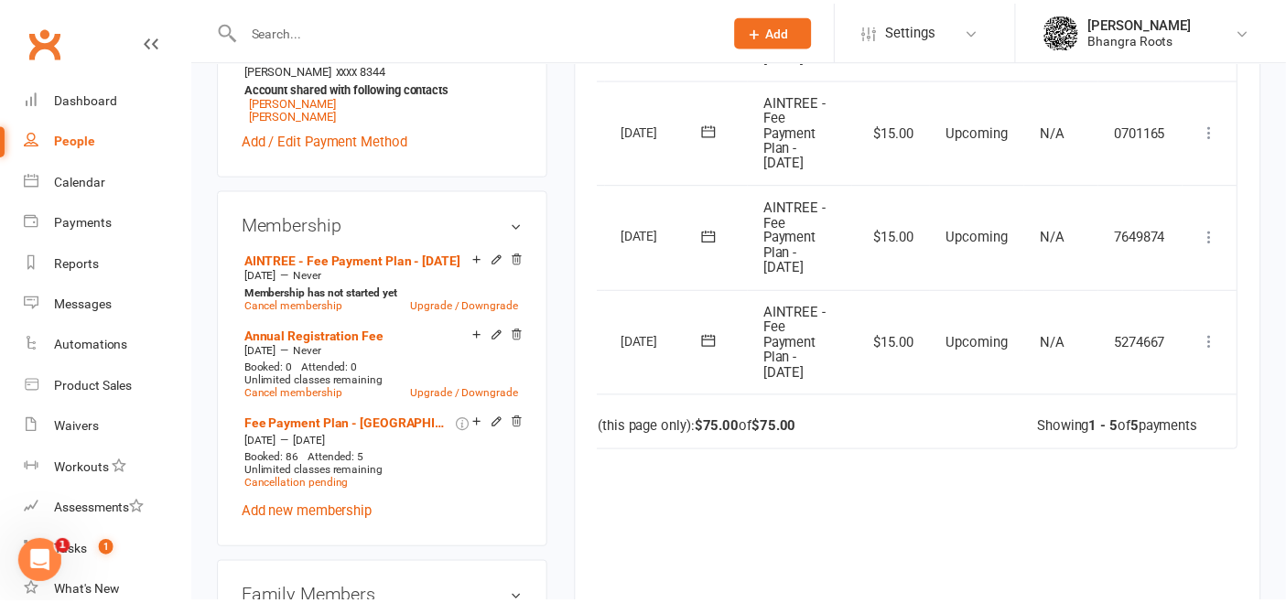
scroll to position [0, 49]
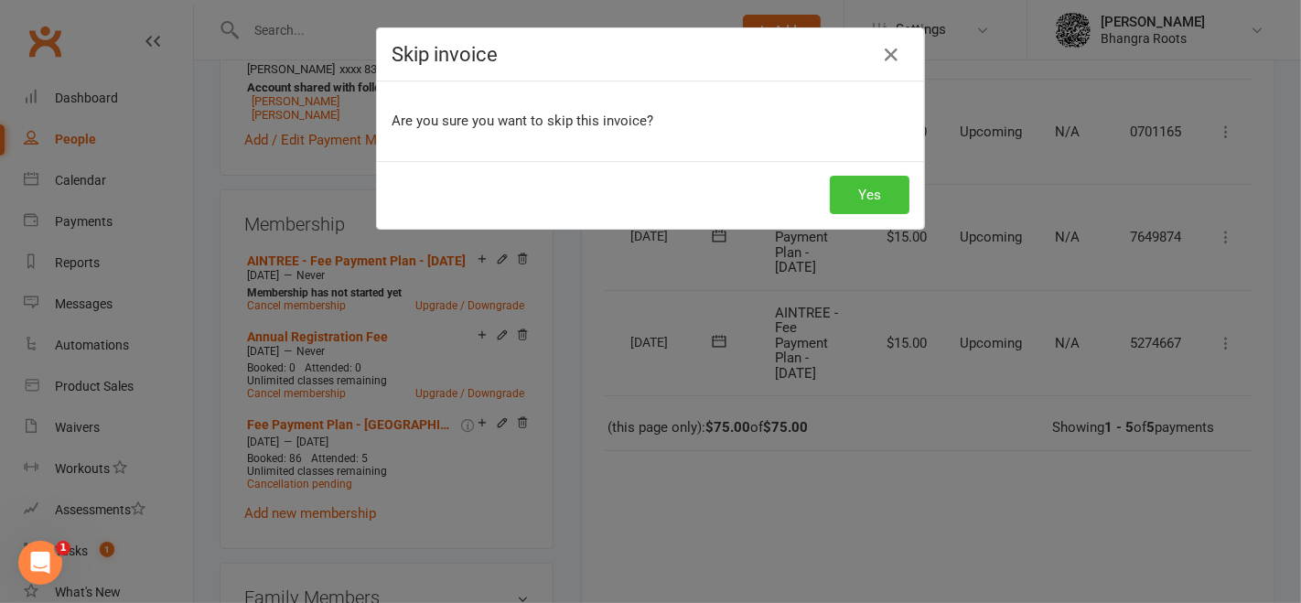
click at [883, 192] on button "Yes" at bounding box center [870, 195] width 80 height 38
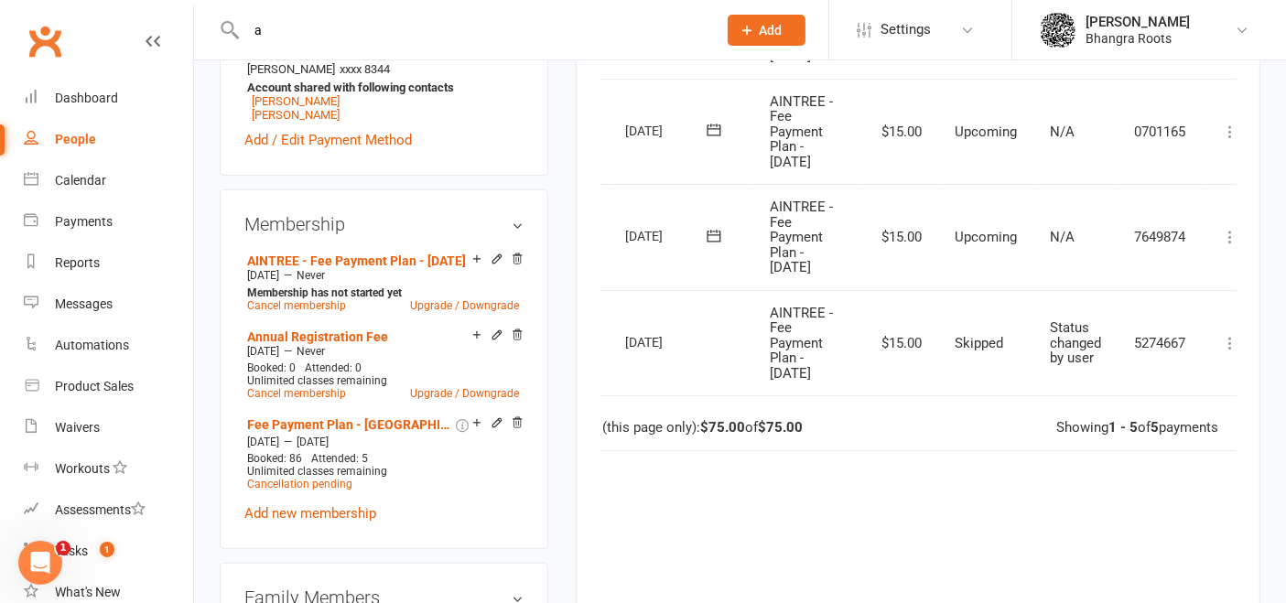
click at [383, 19] on input "a" at bounding box center [472, 30] width 463 height 26
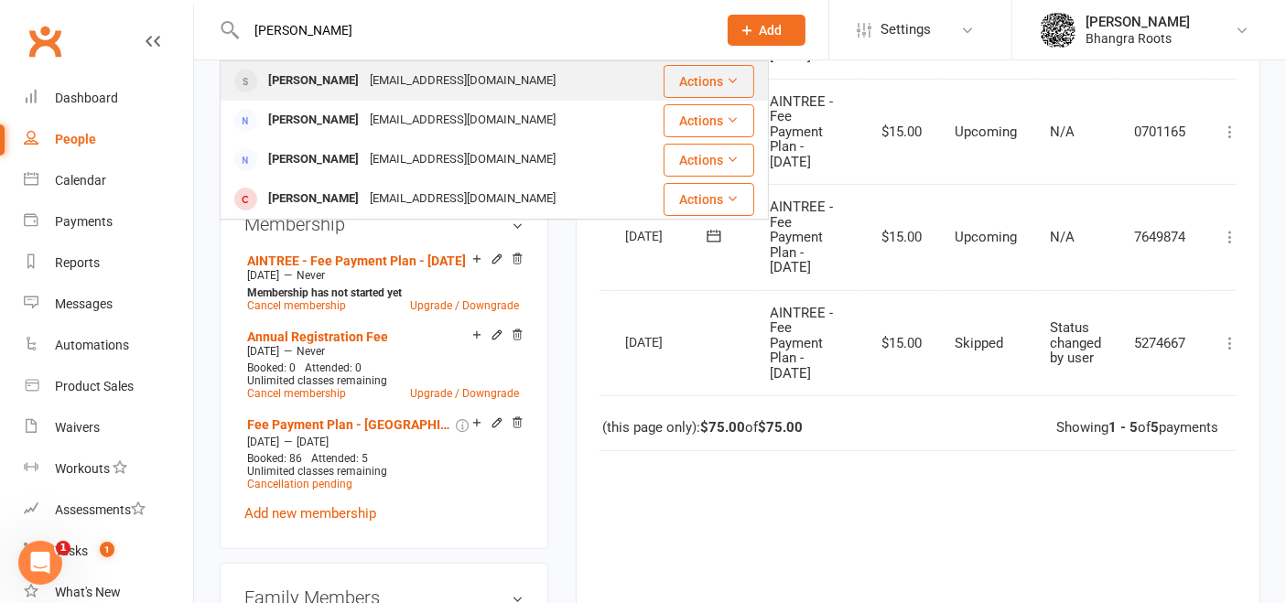
type input "[PERSON_NAME]"
click at [364, 69] on div "[EMAIL_ADDRESS][DOMAIN_NAME]" at bounding box center [462, 81] width 197 height 27
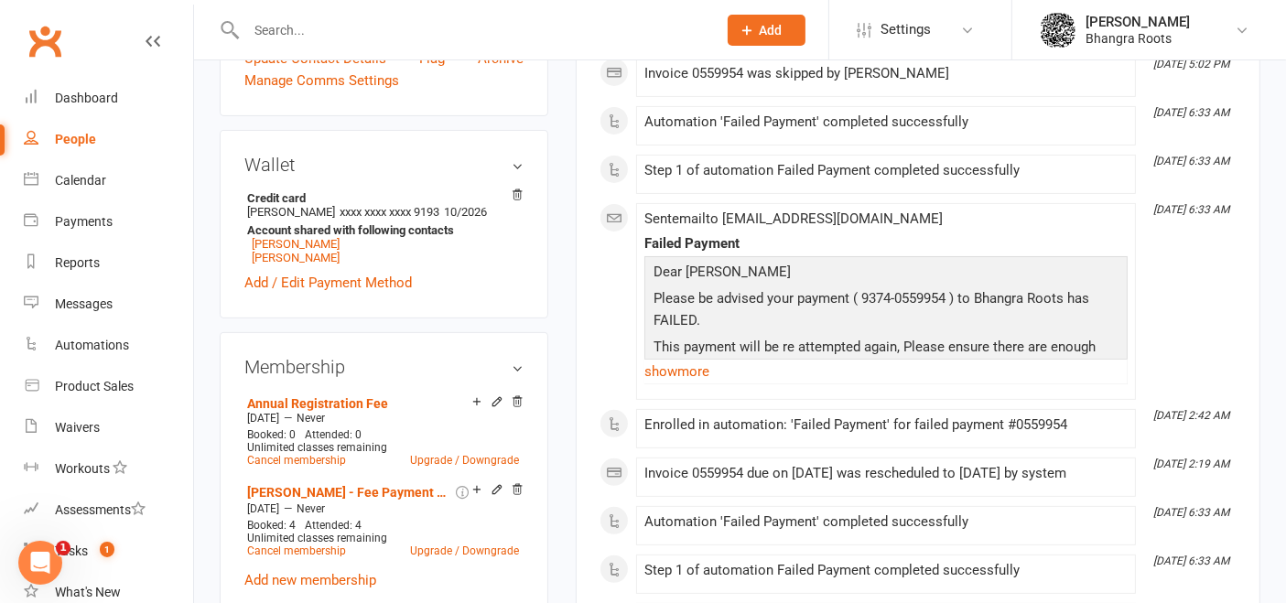
scroll to position [498, 0]
click at [299, 35] on input "text" at bounding box center [472, 30] width 463 height 26
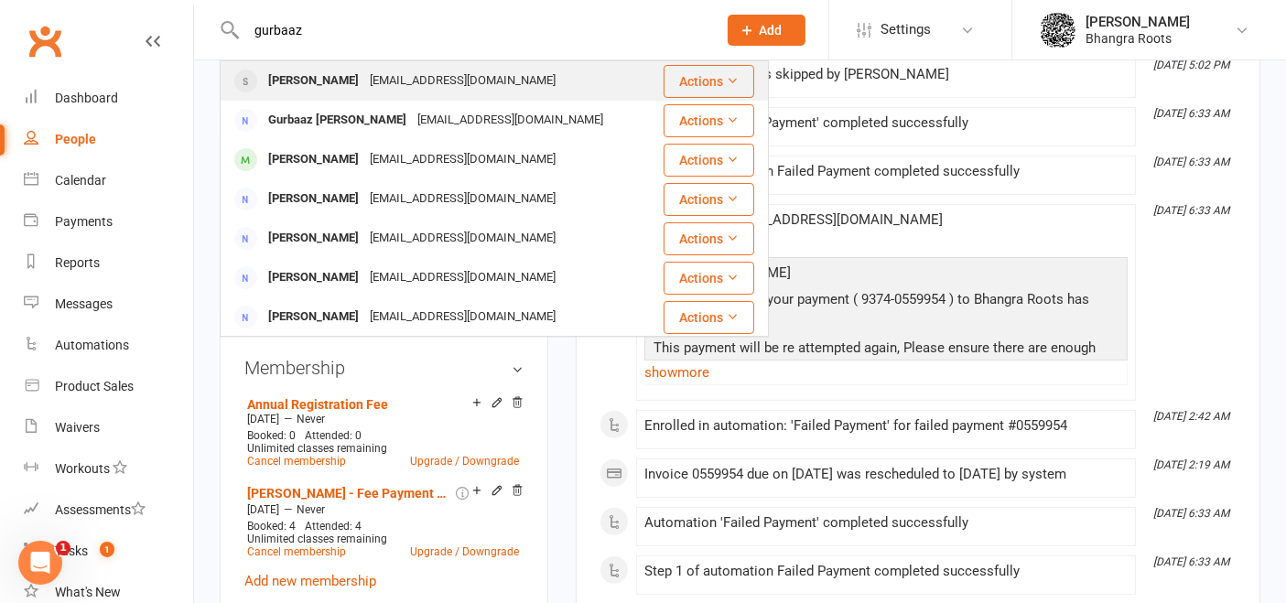
type input "gurbaaz"
click at [313, 70] on div "[PERSON_NAME]" at bounding box center [314, 81] width 102 height 27
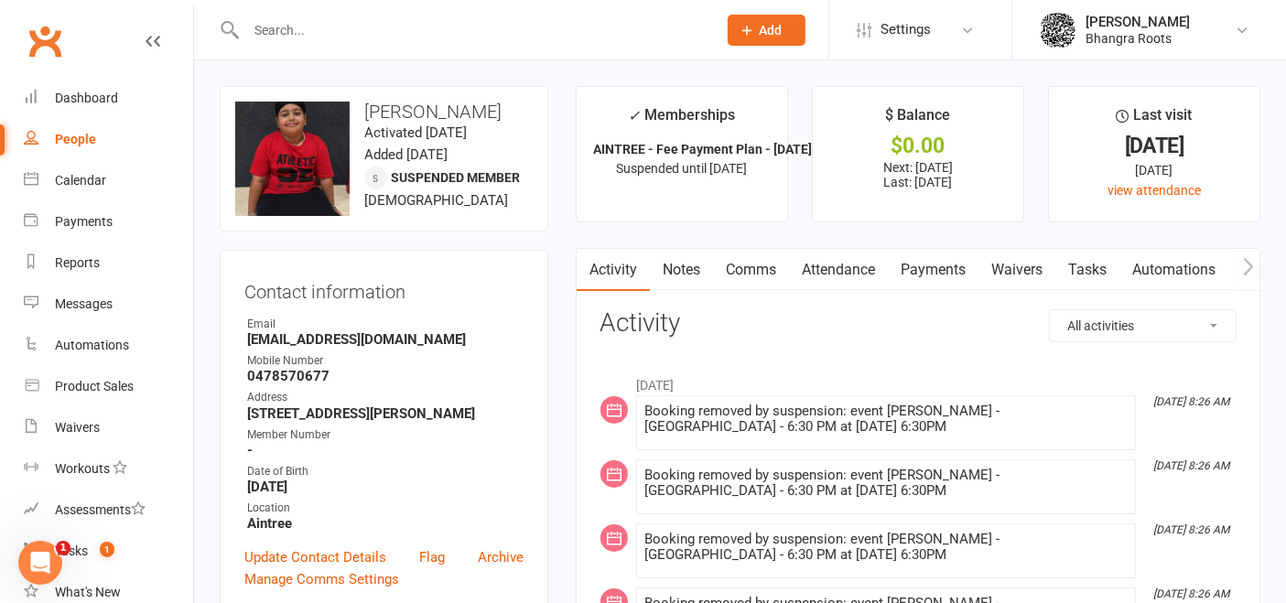
click at [941, 265] on link "Payments" at bounding box center [933, 270] width 91 height 42
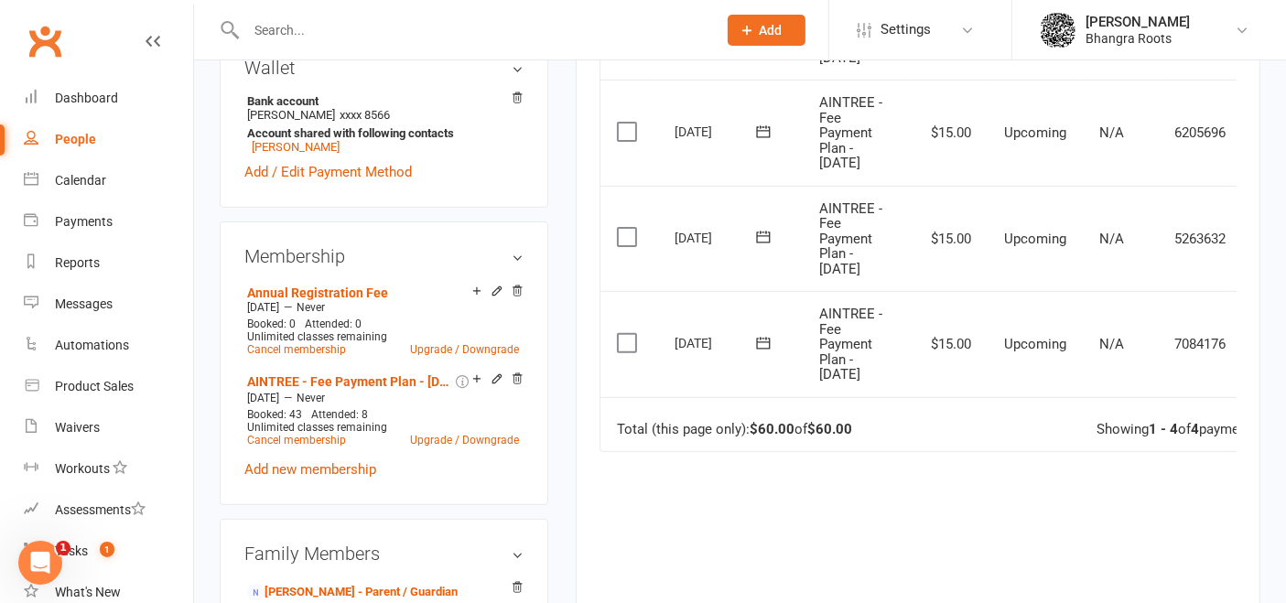
scroll to position [0, 59]
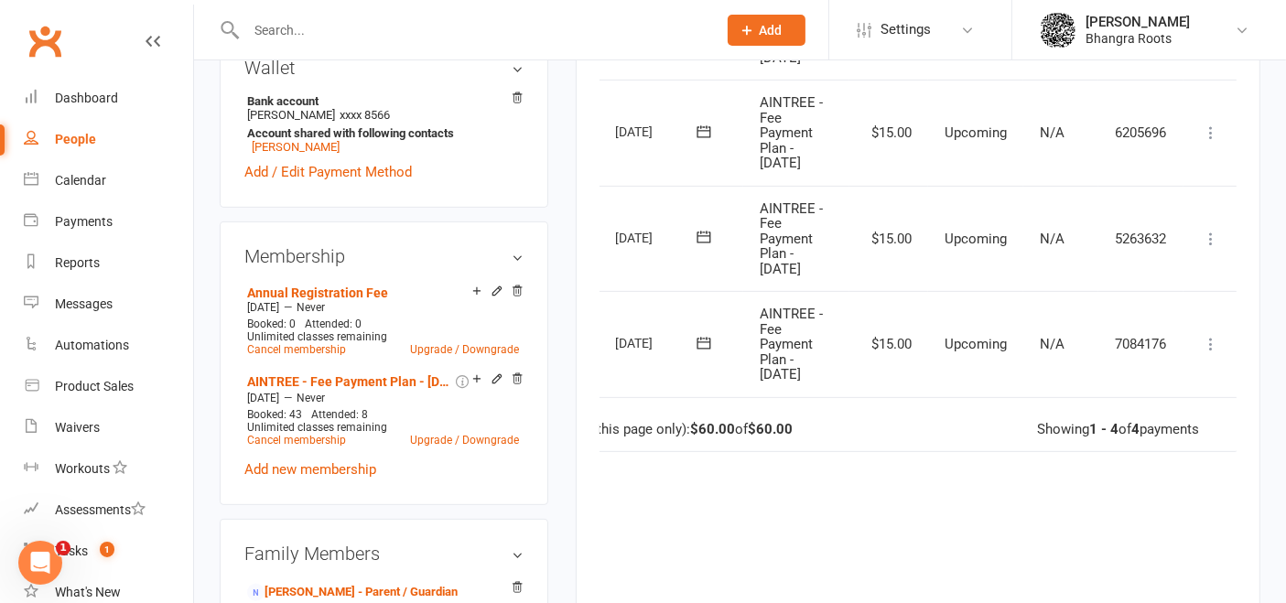
click at [1211, 339] on icon at bounding box center [1211, 344] width 18 height 18
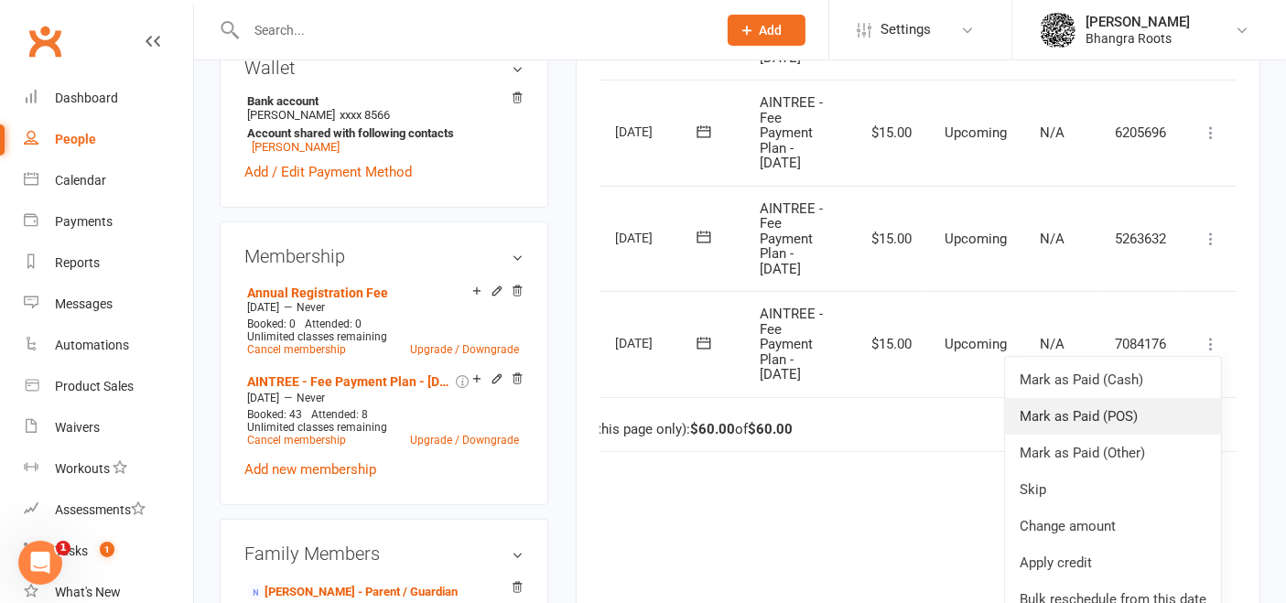
scroll to position [44, 59]
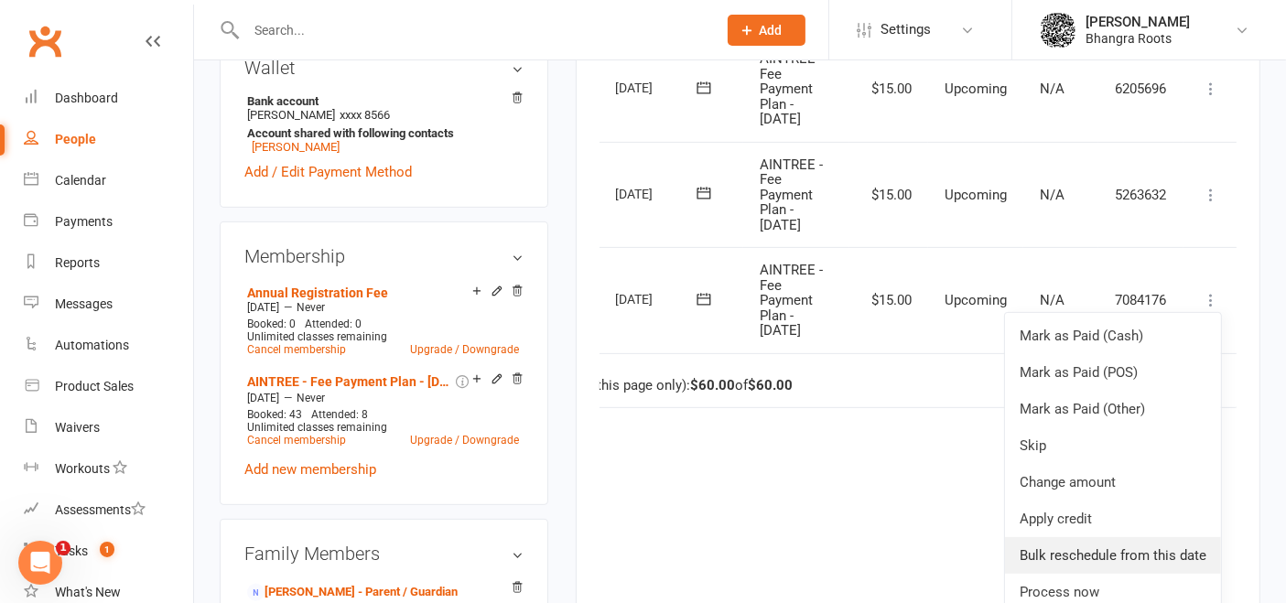
click at [1088, 558] on link "Bulk reschedule from this date" at bounding box center [1113, 555] width 216 height 37
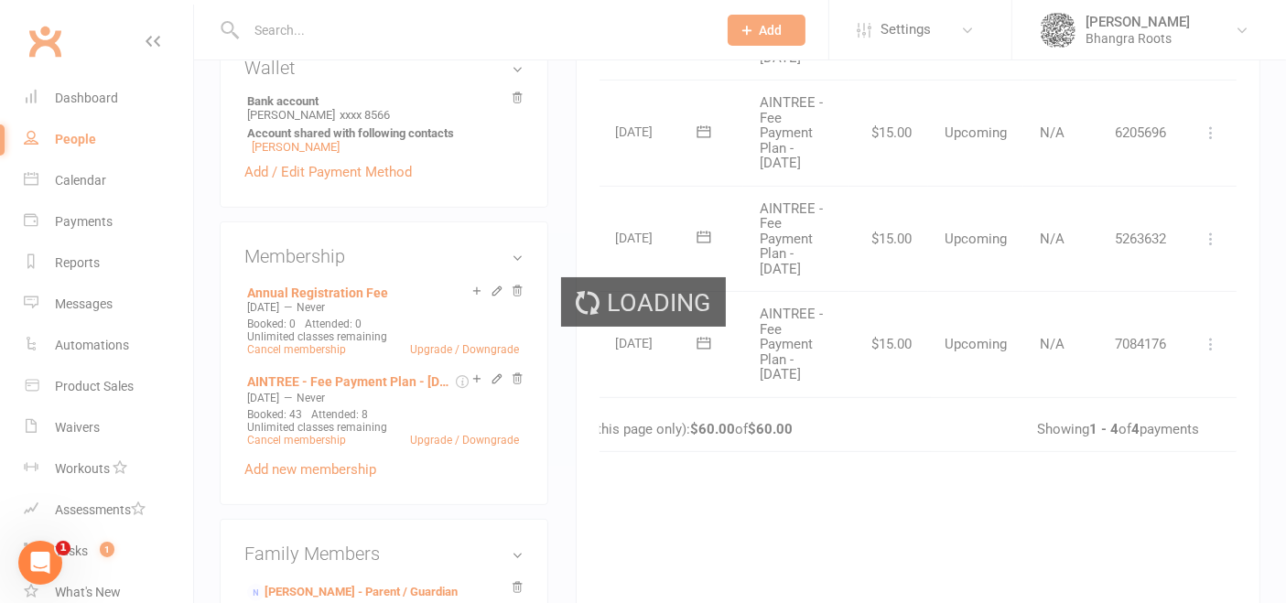
scroll to position [0, 59]
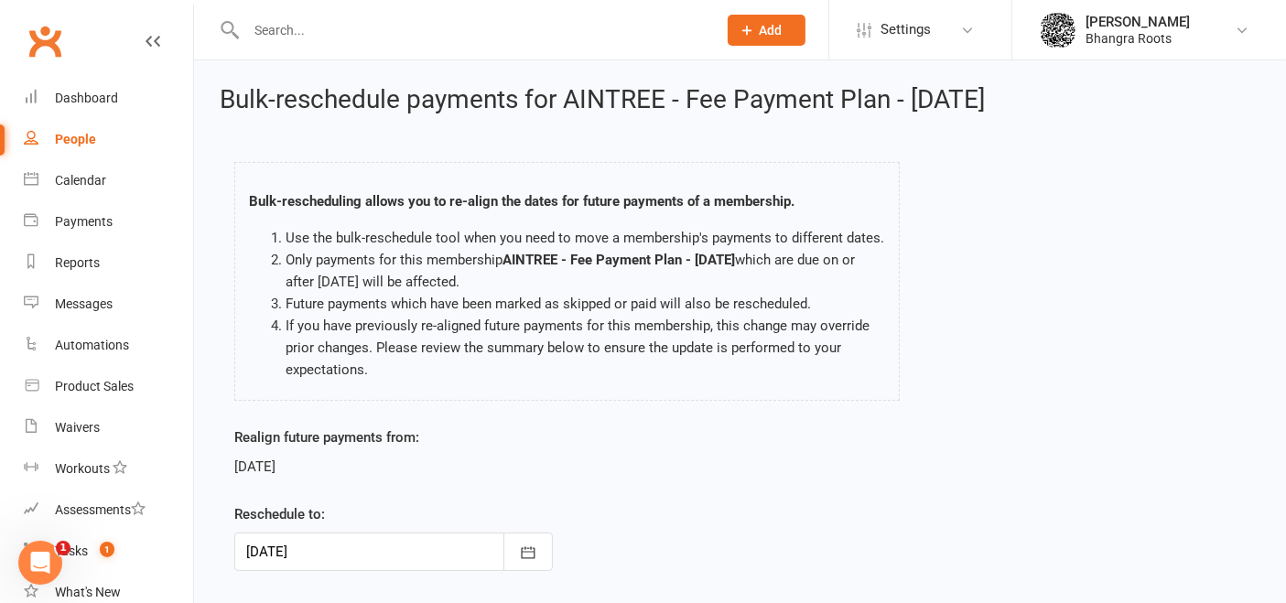
scroll to position [111, 0]
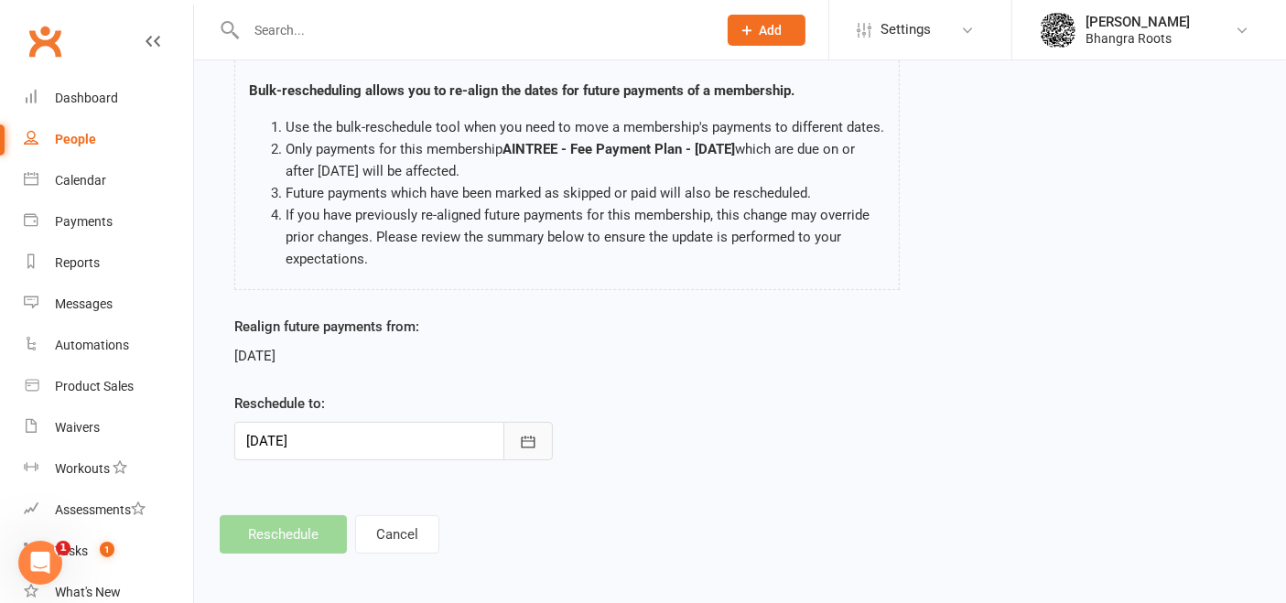
click at [524, 436] on icon "button" at bounding box center [529, 442] width 14 height 12
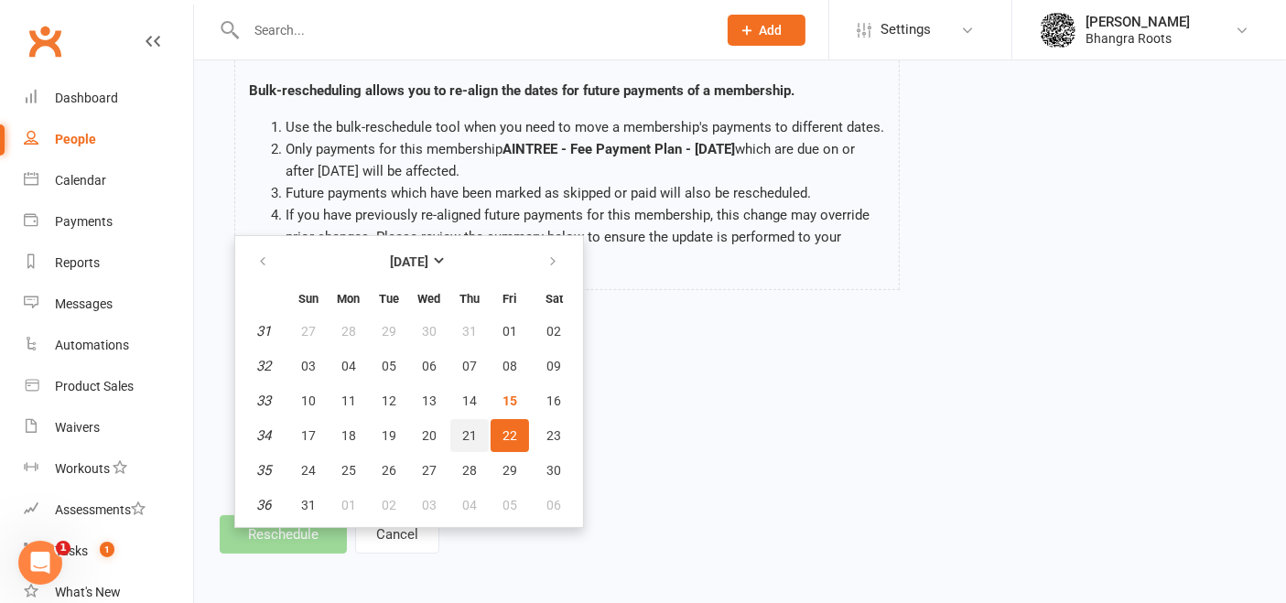
click at [473, 435] on button "21" at bounding box center [469, 435] width 38 height 33
type input "[DATE]"
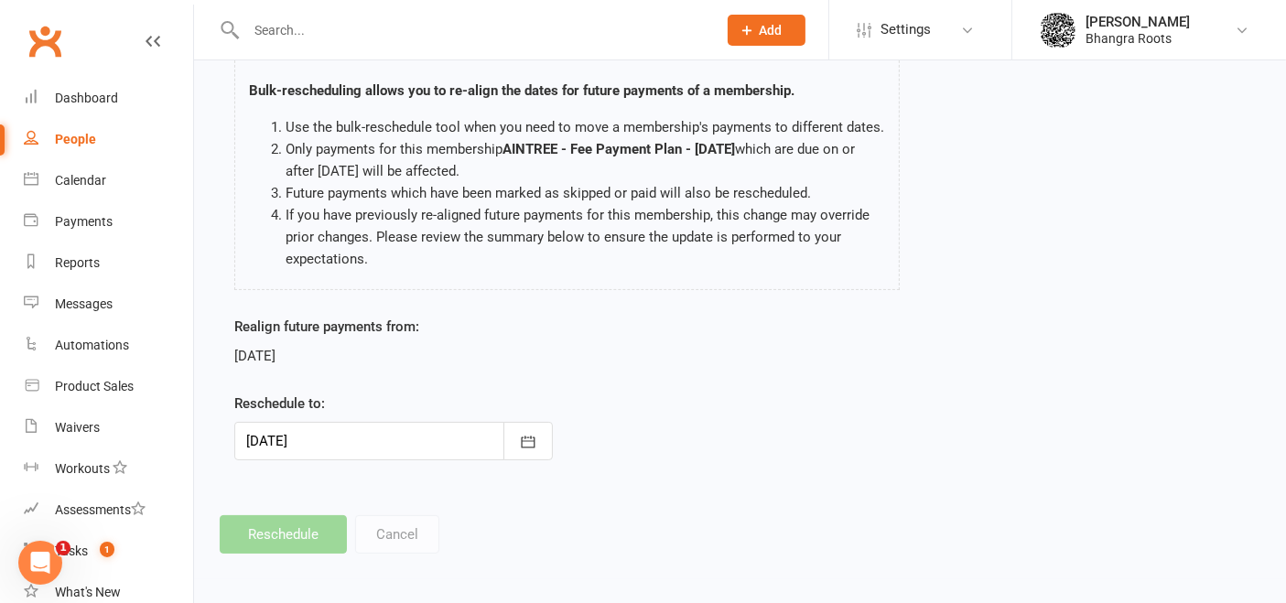
click at [473, 435] on div at bounding box center [393, 441] width 318 height 38
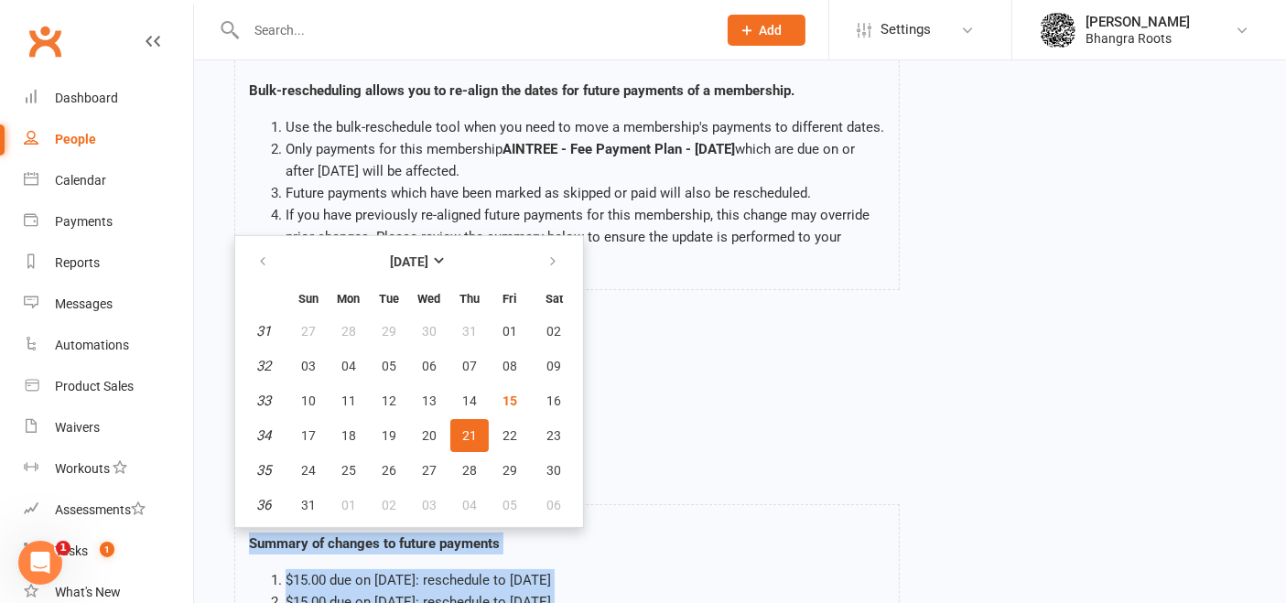
click at [462, 435] on span "21" at bounding box center [469, 435] width 15 height 15
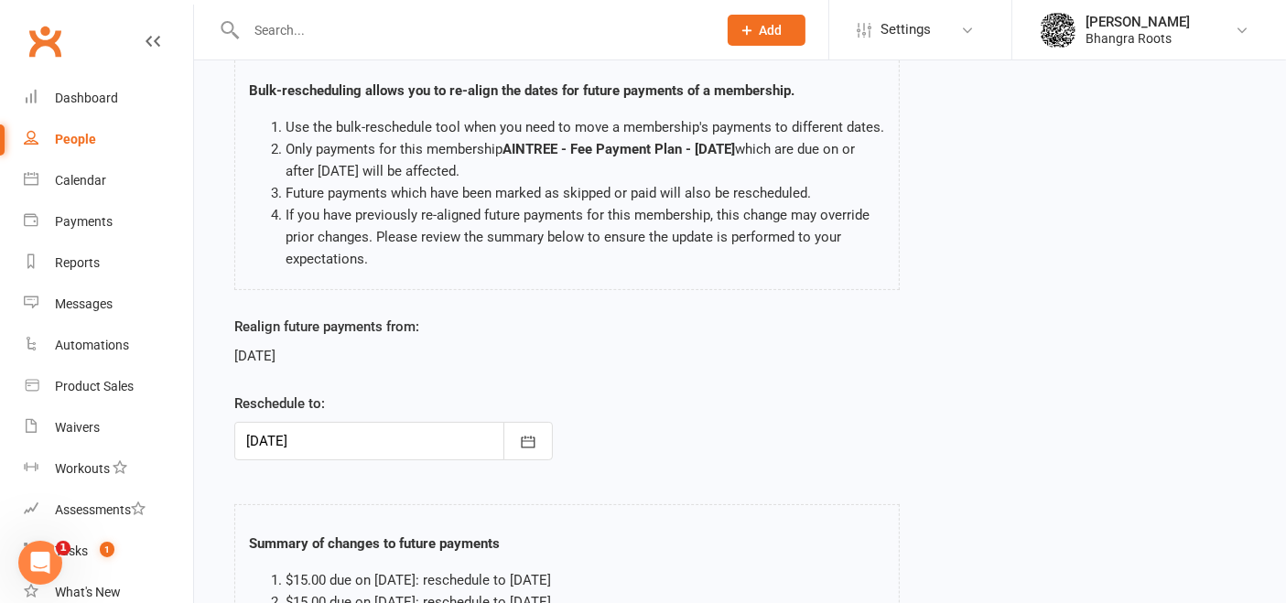
click at [459, 435] on div at bounding box center [393, 441] width 318 height 38
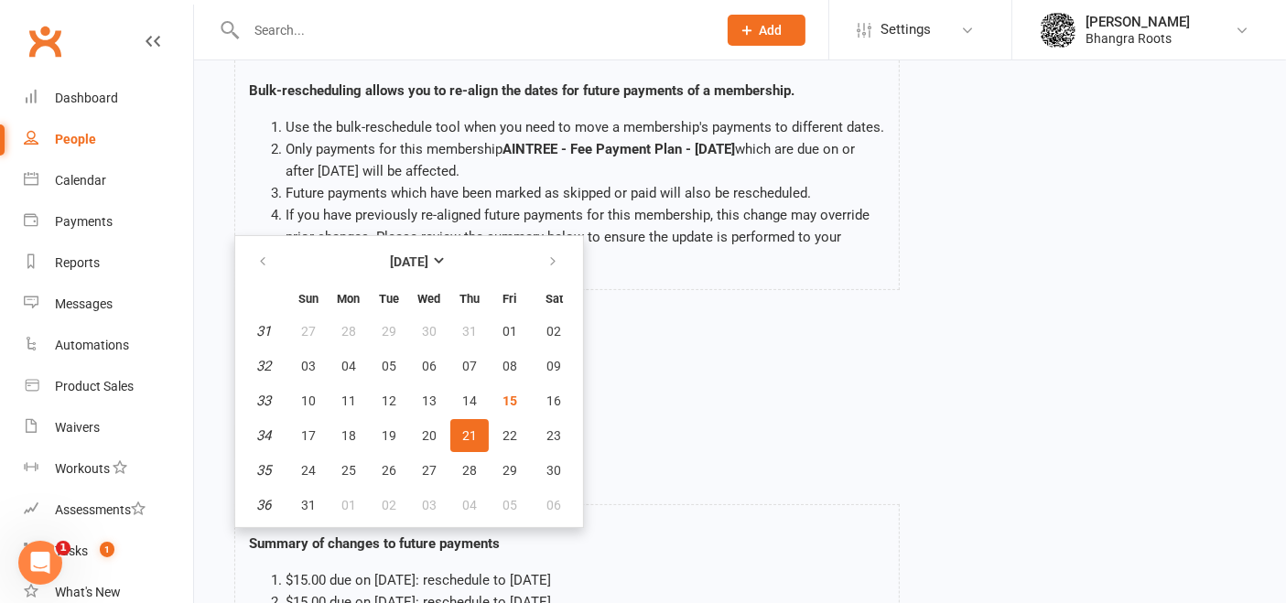
click at [462, 435] on span "21" at bounding box center [469, 435] width 15 height 15
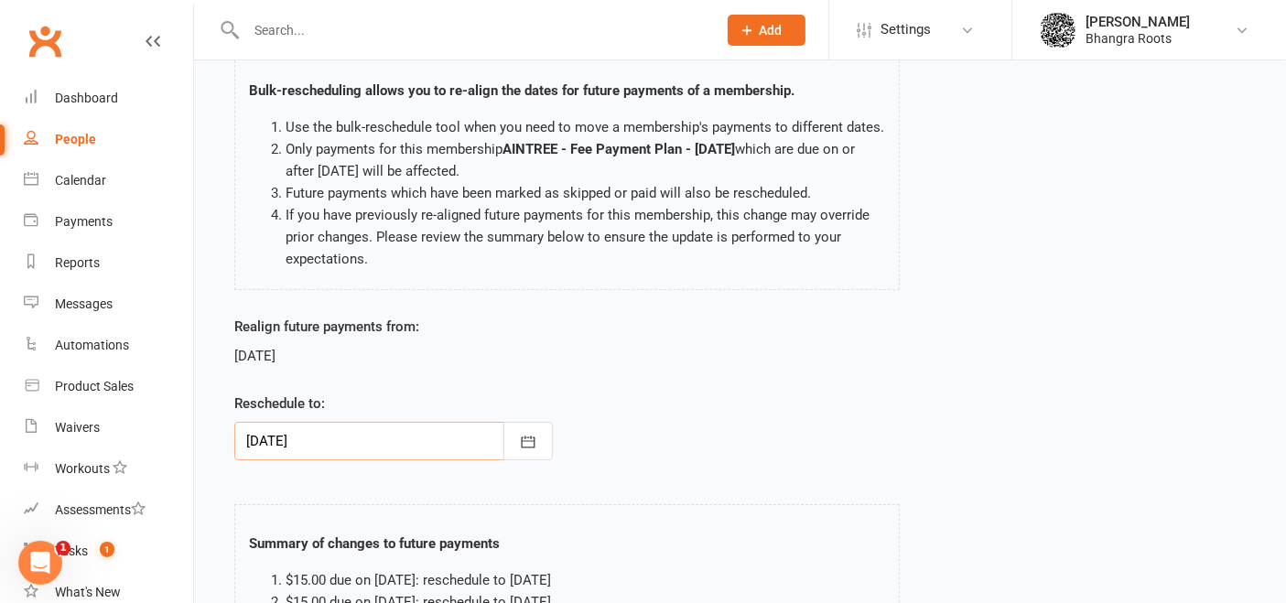
scroll to position [371, 0]
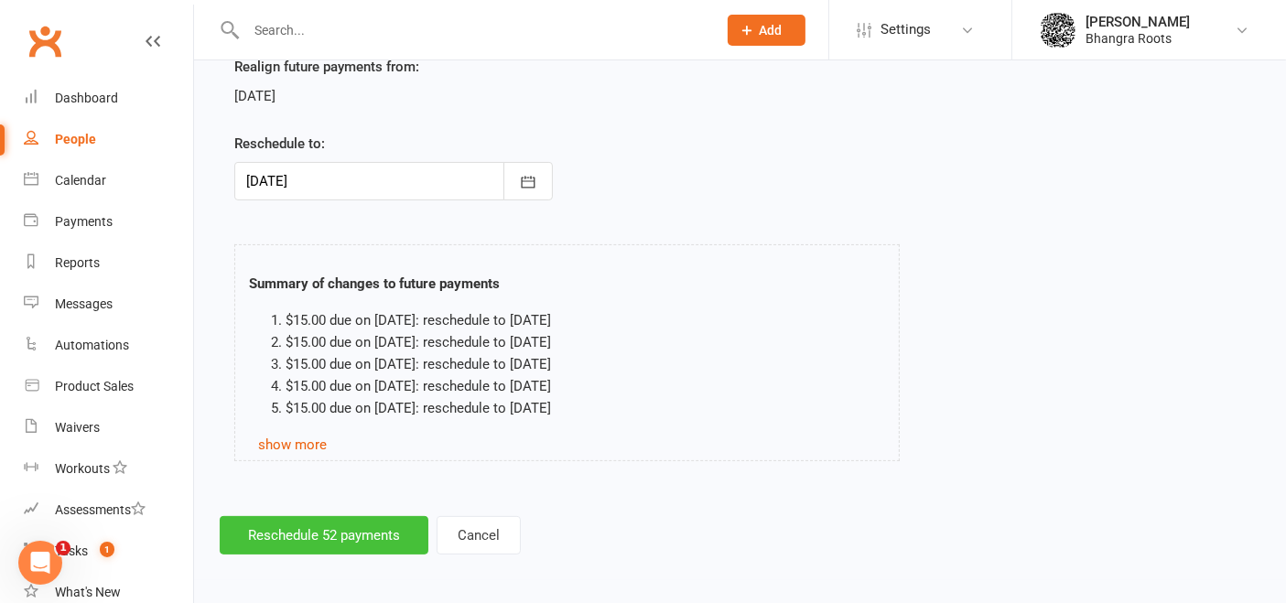
click at [353, 522] on button "Reschedule 52 payments" at bounding box center [324, 535] width 209 height 38
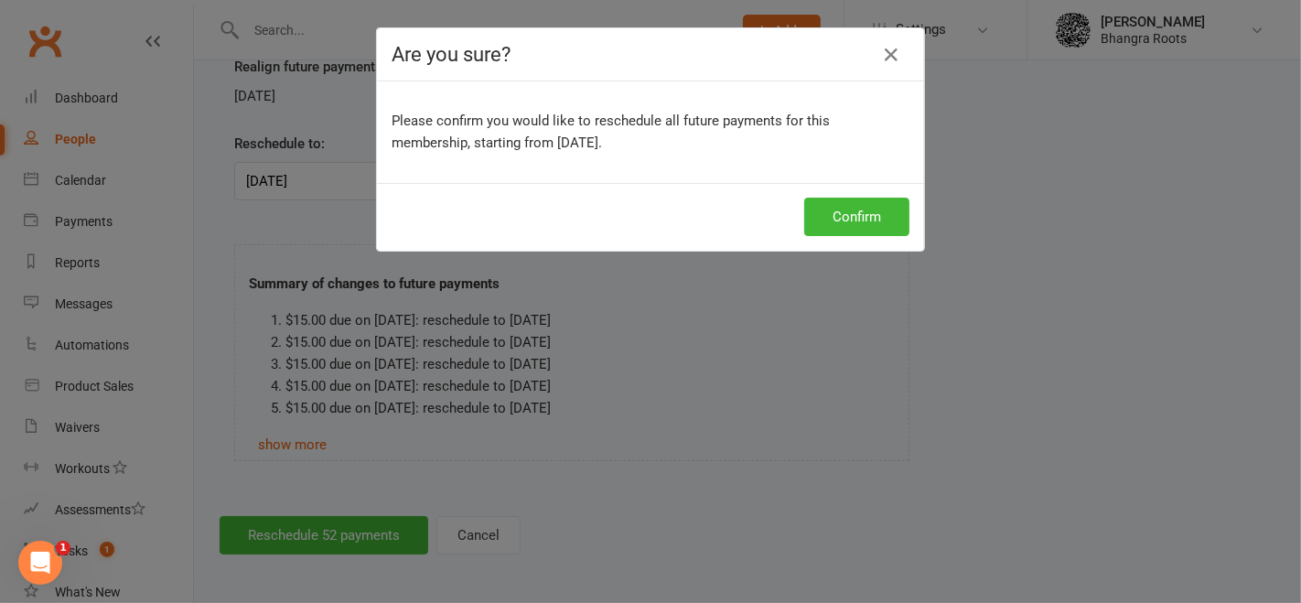
click at [881, 192] on div "Confirm" at bounding box center [650, 217] width 547 height 68
click at [879, 202] on button "Confirm" at bounding box center [856, 217] width 105 height 38
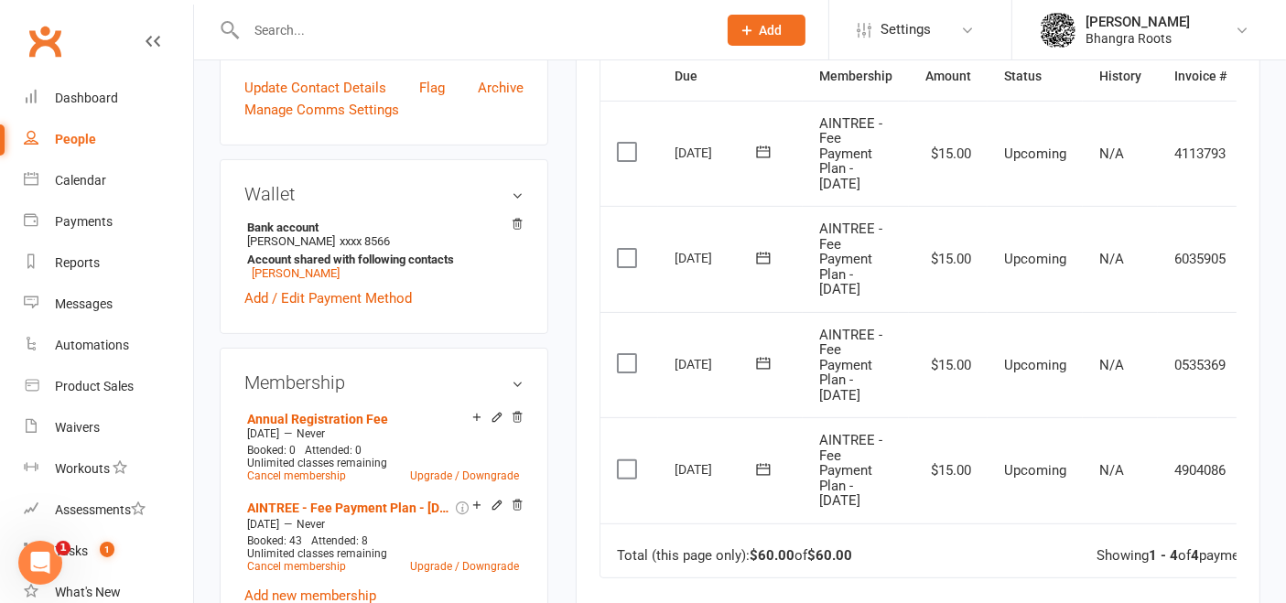
scroll to position [0, 59]
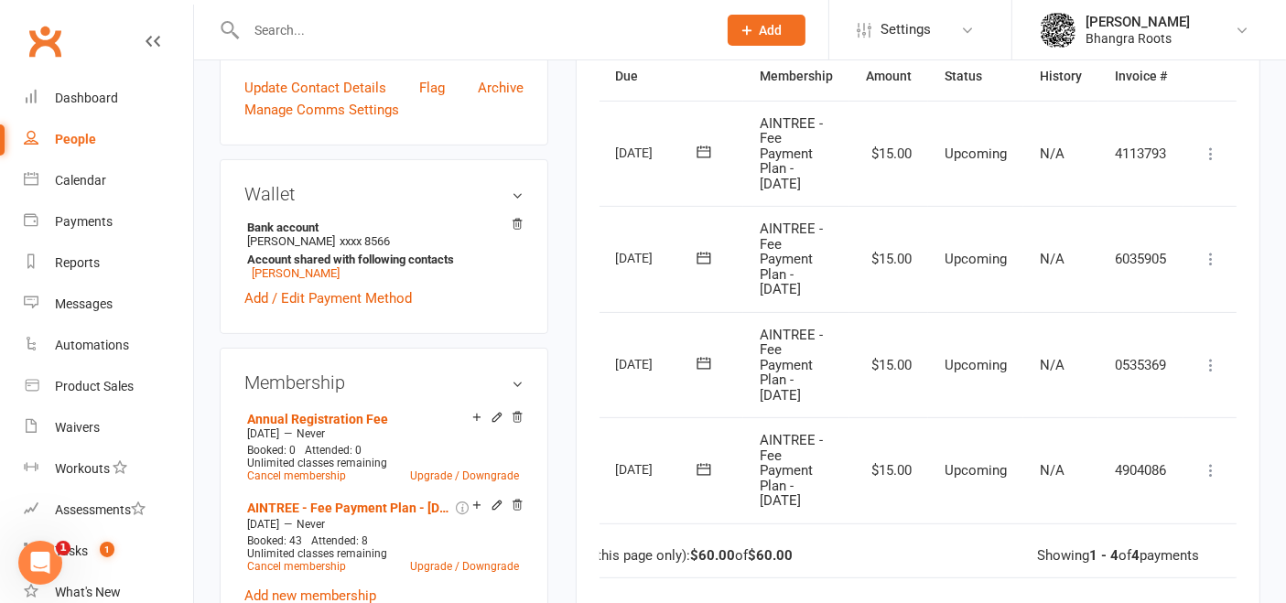
click at [1209, 469] on icon at bounding box center [1211, 470] width 18 height 18
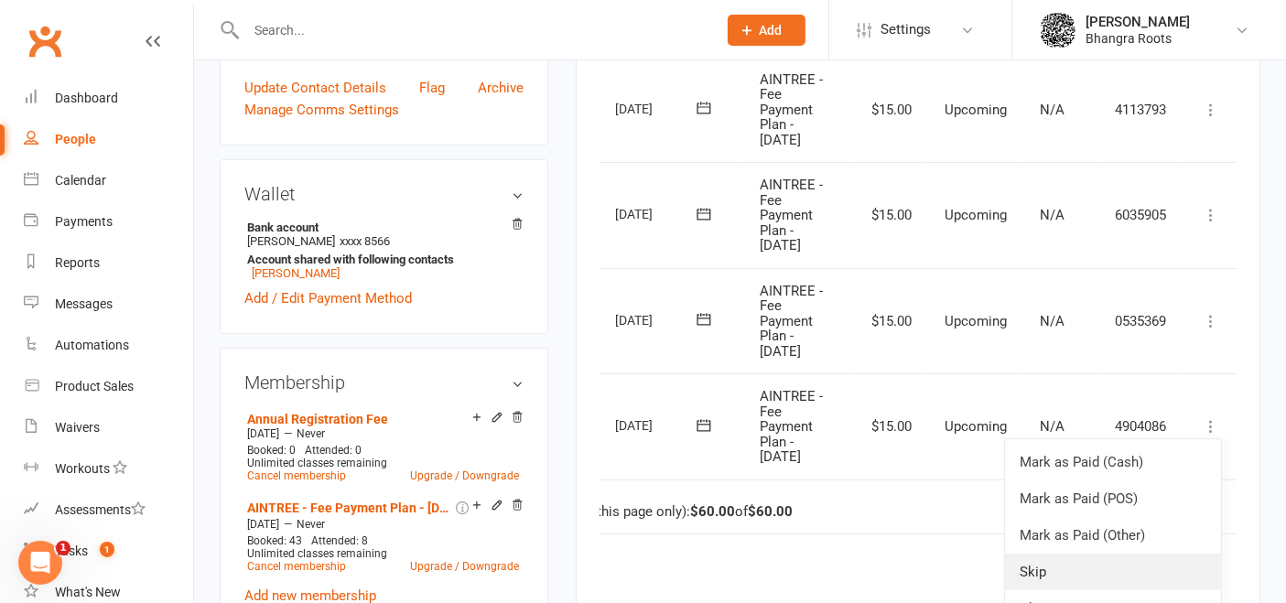
click at [1087, 558] on link "Skip" at bounding box center [1113, 572] width 216 height 37
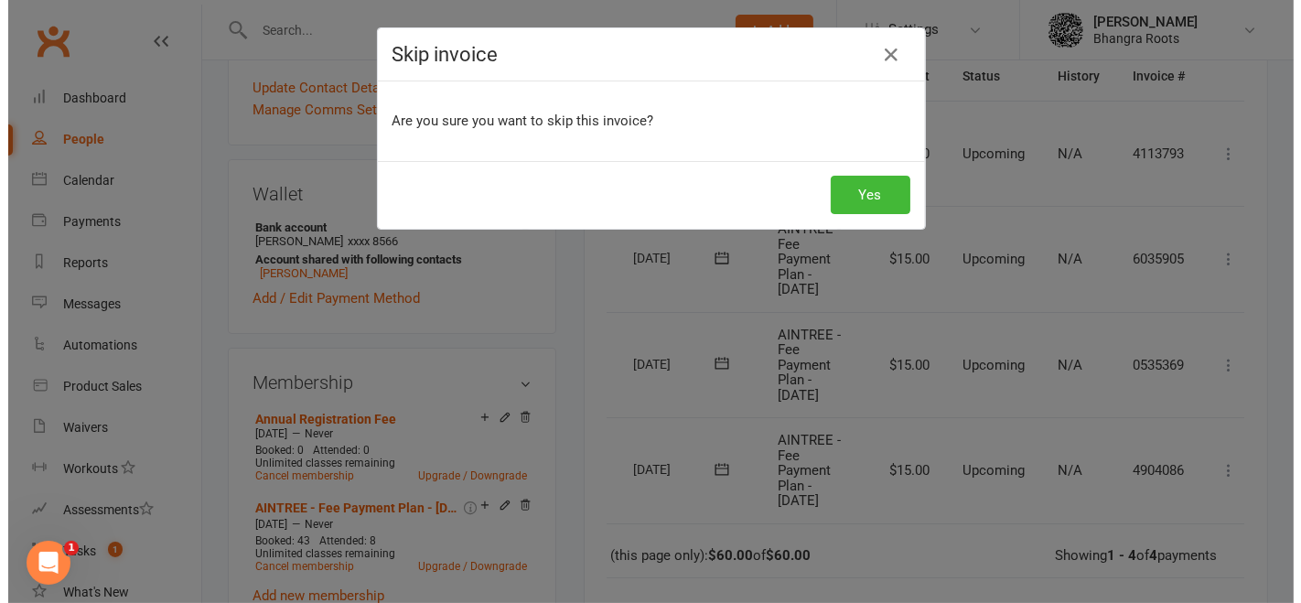
scroll to position [452, 0]
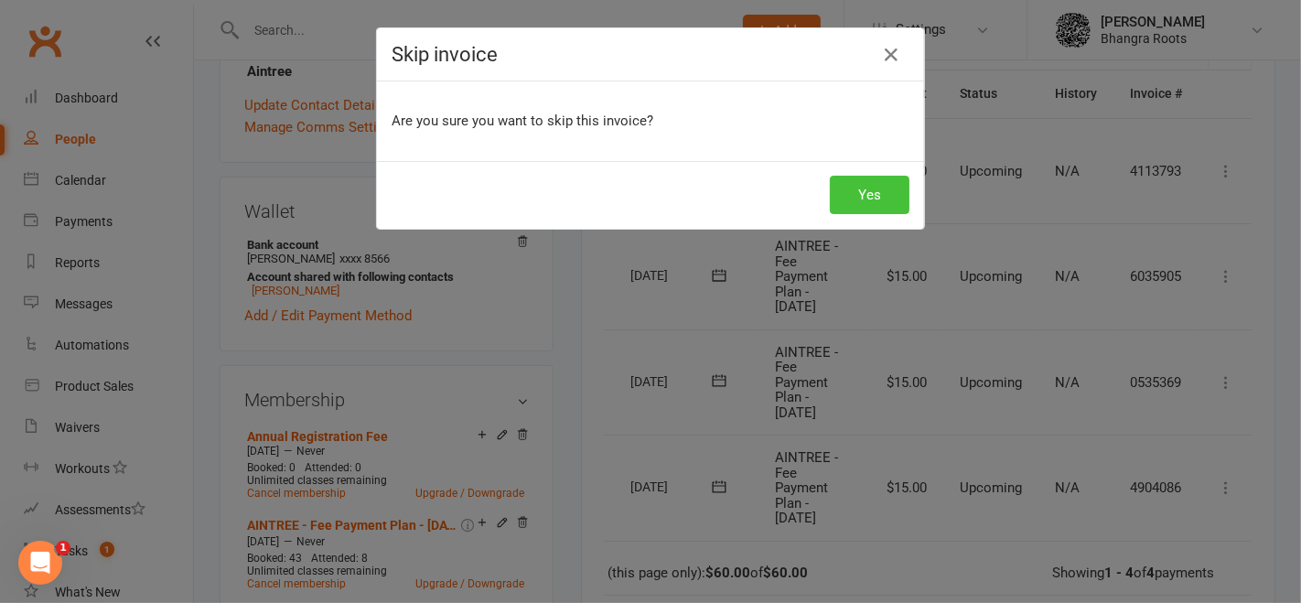
click at [847, 192] on button "Yes" at bounding box center [870, 195] width 80 height 38
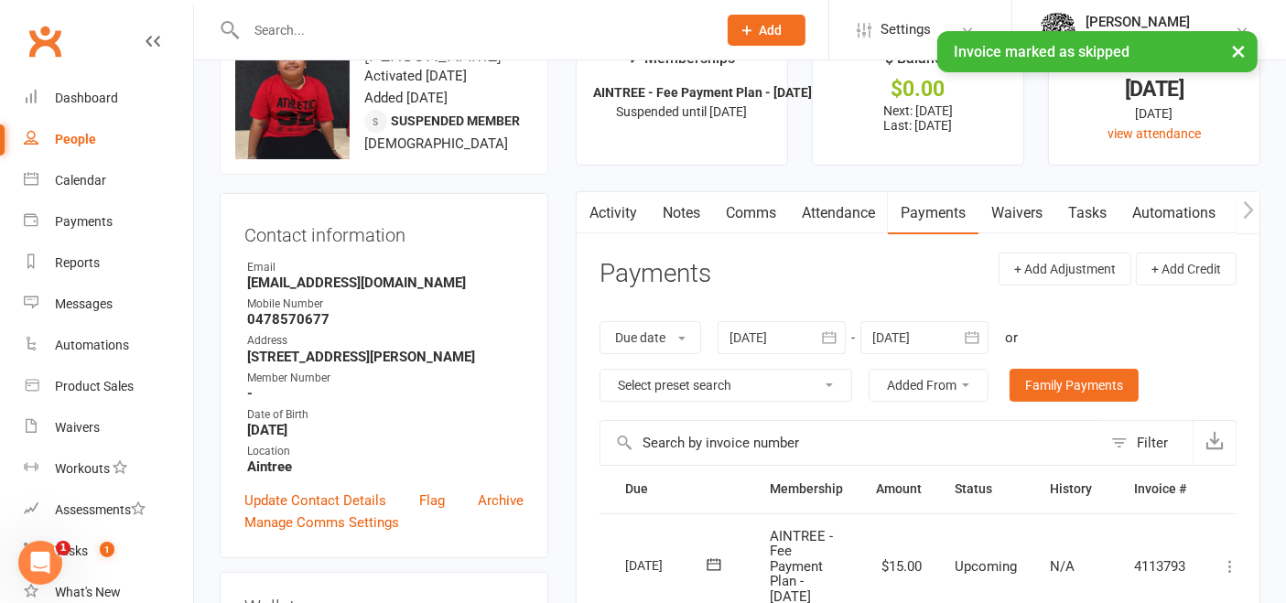
scroll to position [0, 0]
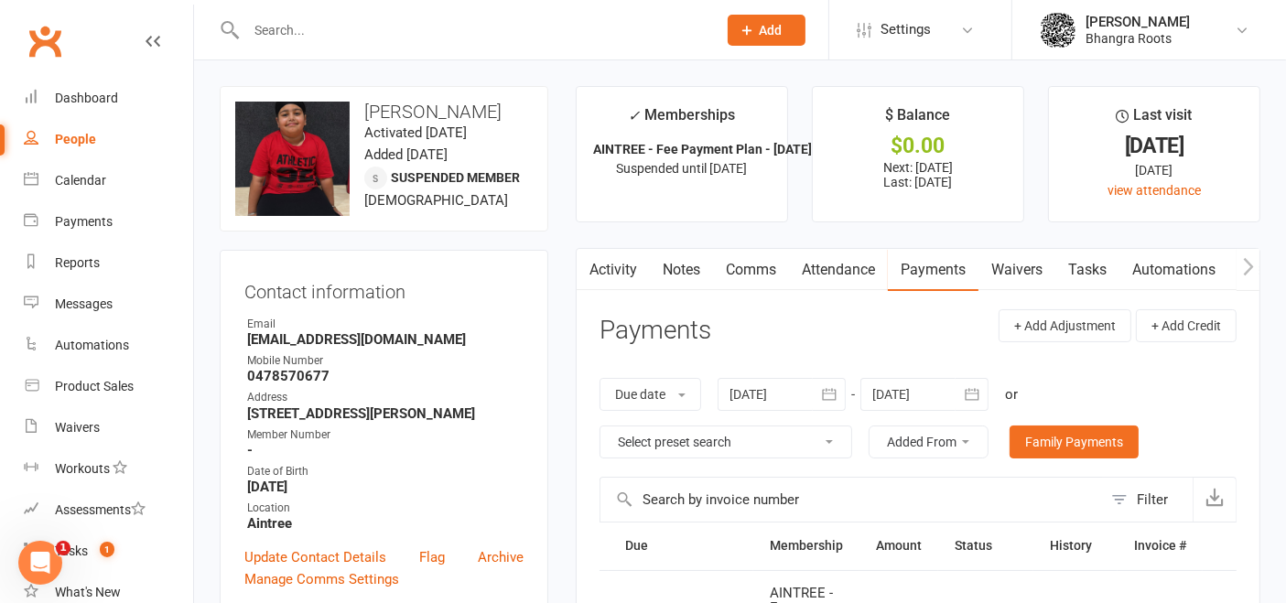
click at [324, 41] on input "text" at bounding box center [472, 30] width 463 height 26
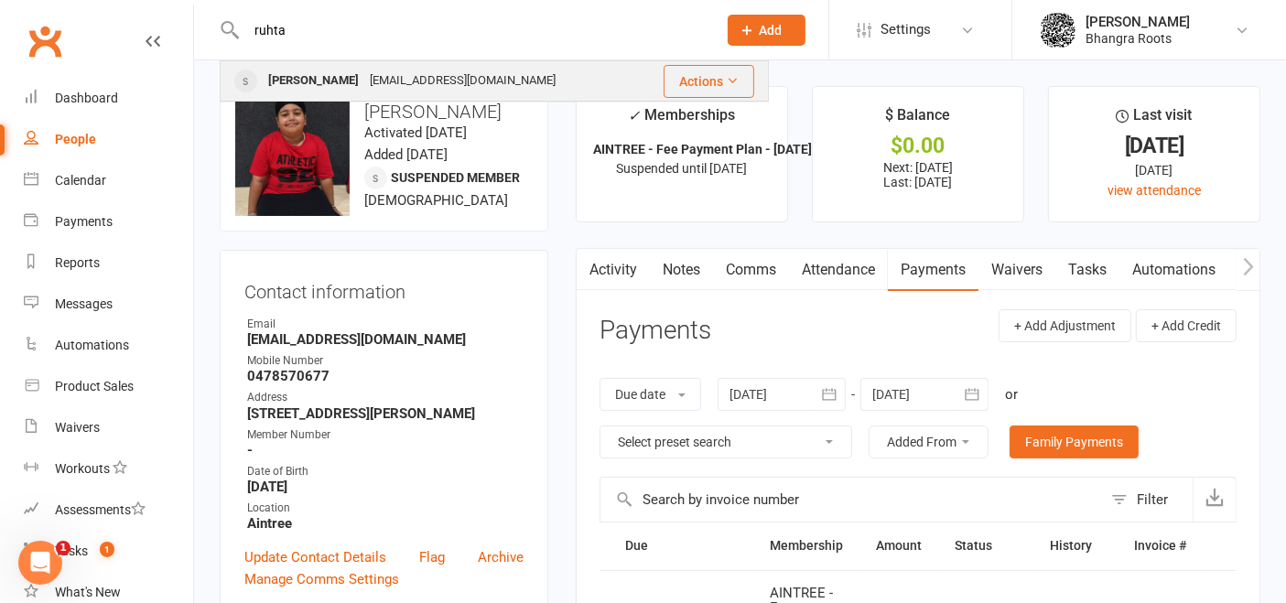
type input "ruhta"
click at [339, 76] on div "[PERSON_NAME]" at bounding box center [314, 81] width 102 height 27
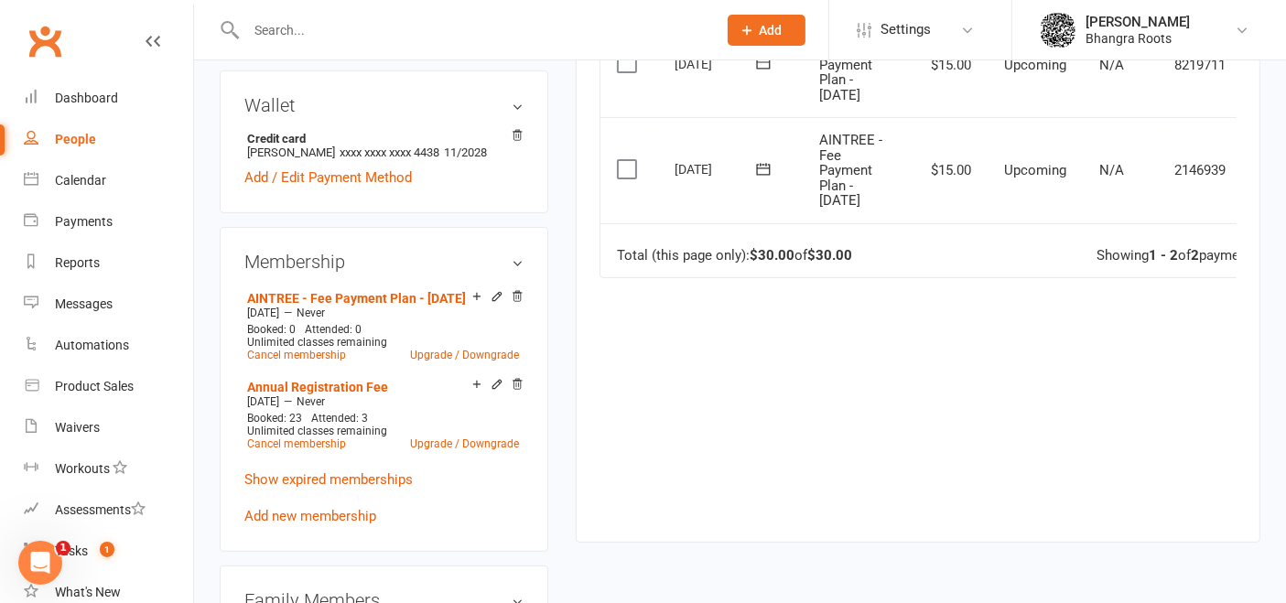
scroll to position [561, 0]
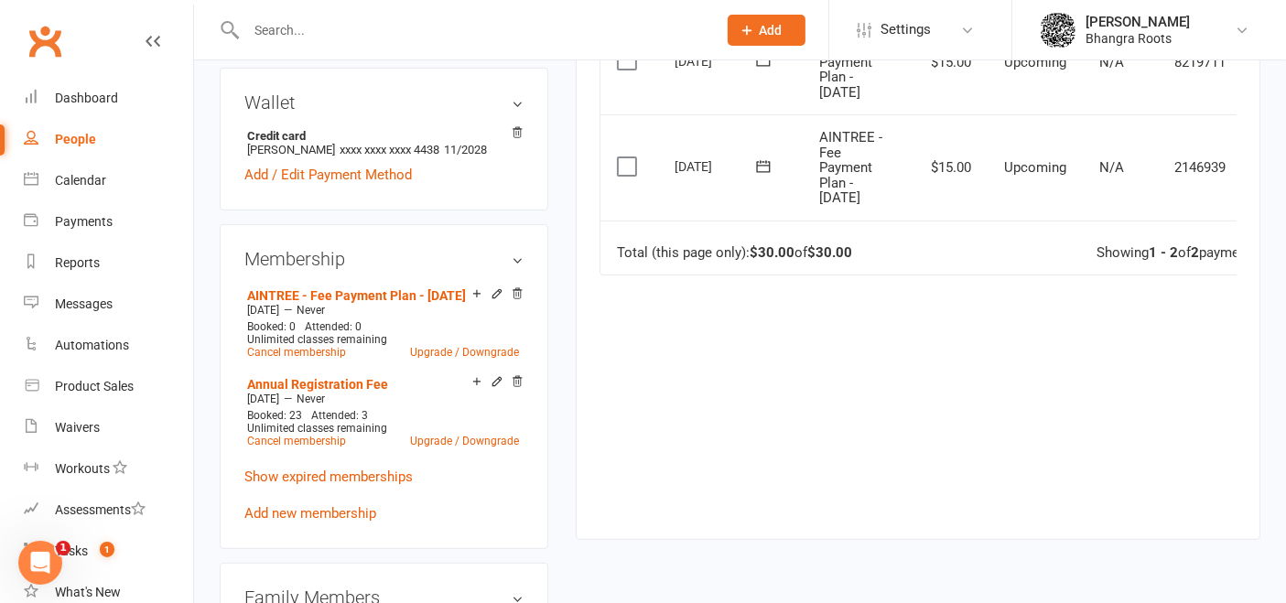
click at [318, 26] on input "text" at bounding box center [472, 30] width 463 height 26
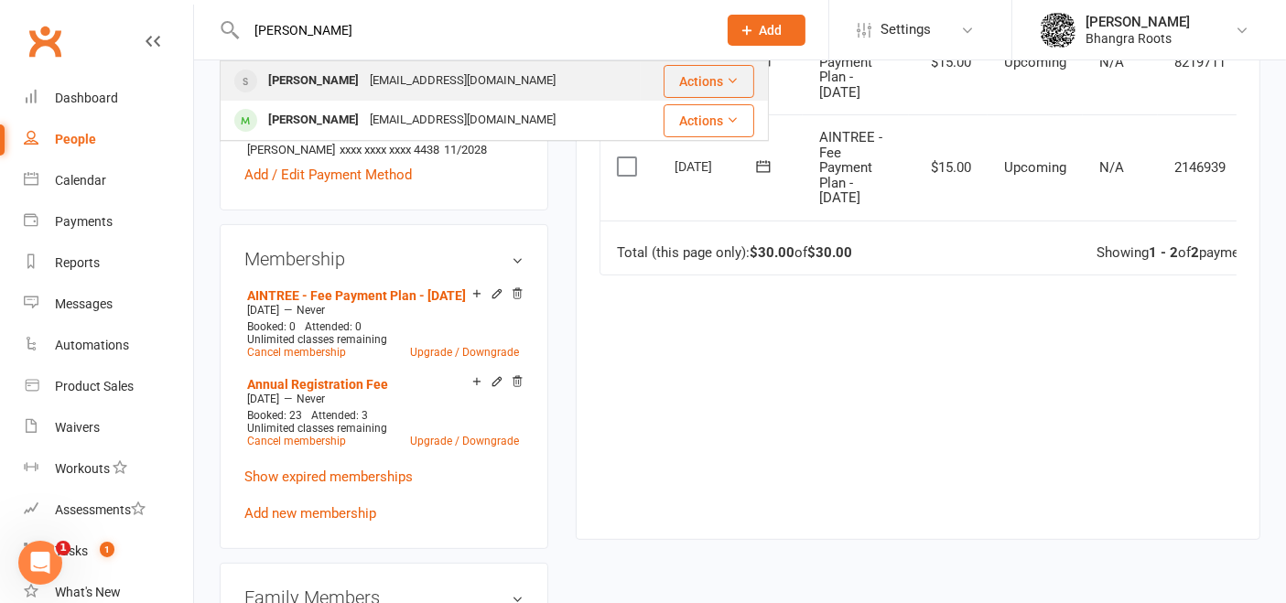
type input "[PERSON_NAME]"
click at [364, 82] on div "[EMAIL_ADDRESS][DOMAIN_NAME]" at bounding box center [462, 81] width 197 height 27
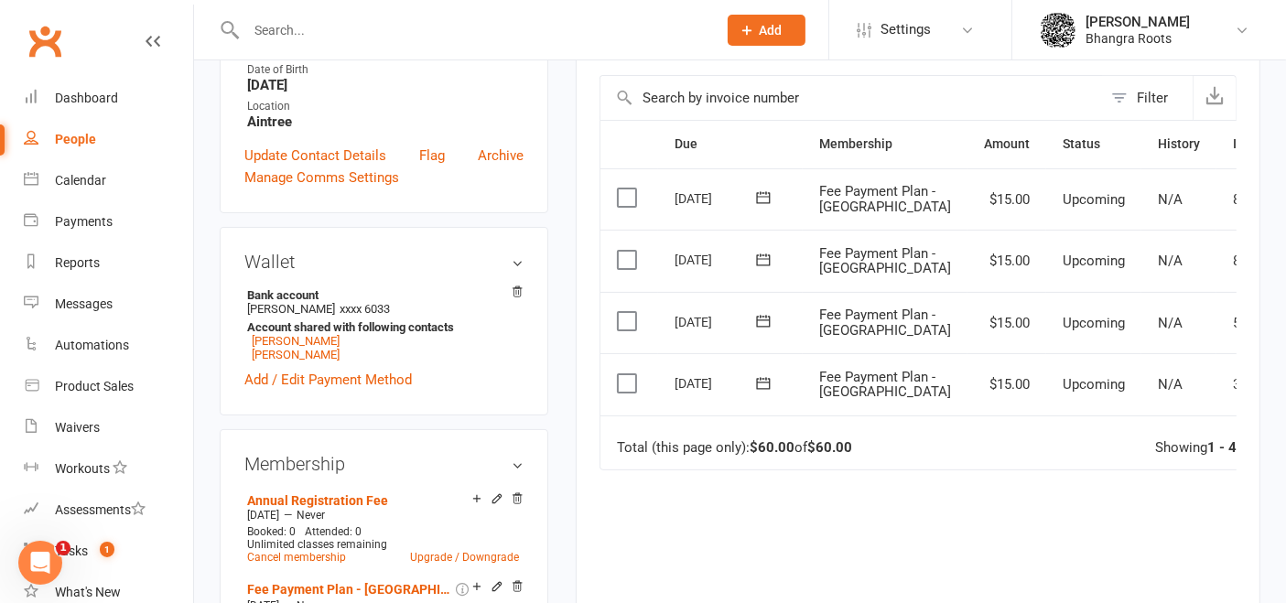
scroll to position [648, 0]
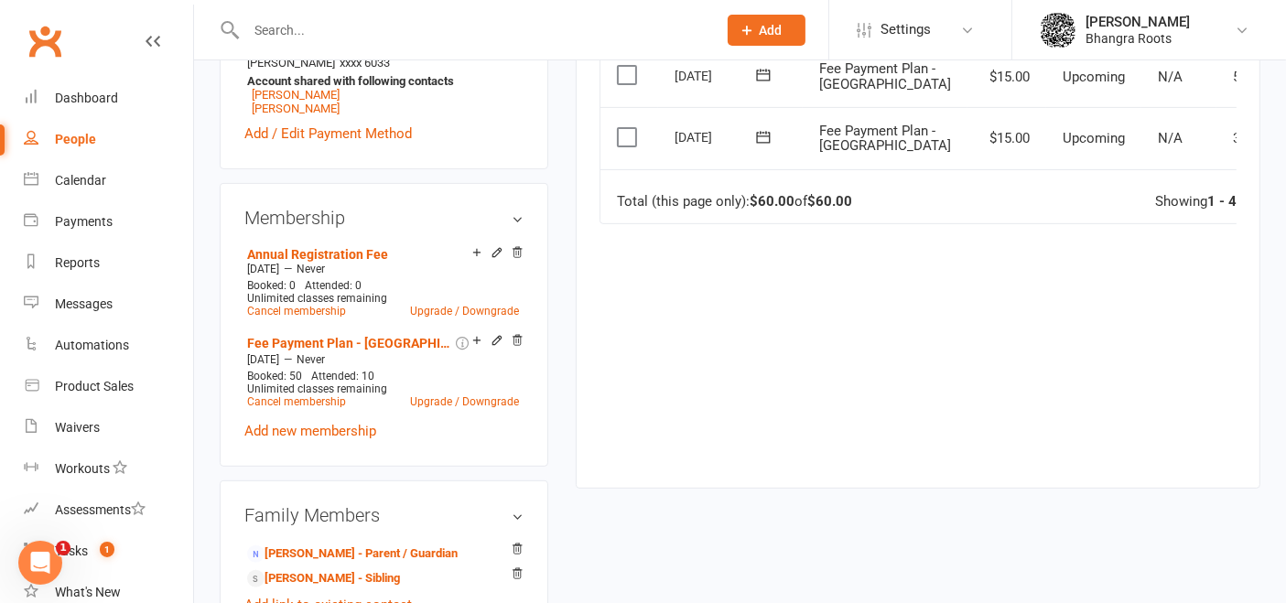
click at [340, 24] on input "text" at bounding box center [472, 30] width 463 height 26
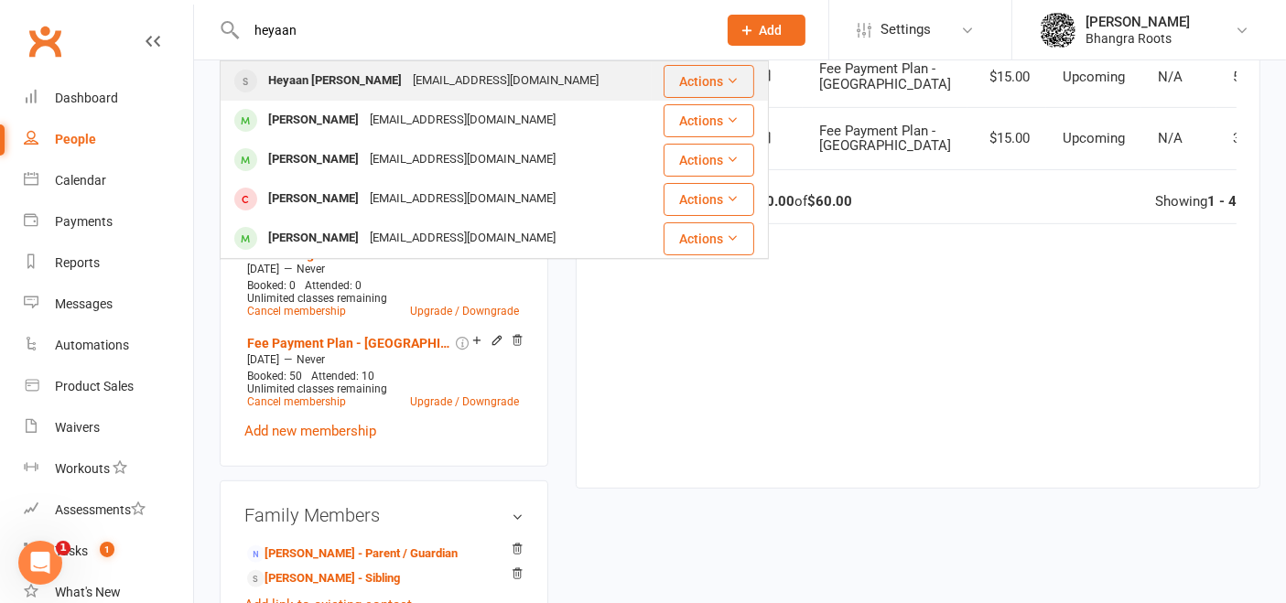
type input "heyaan"
click at [336, 69] on div "Heyaan [PERSON_NAME]" at bounding box center [335, 81] width 145 height 27
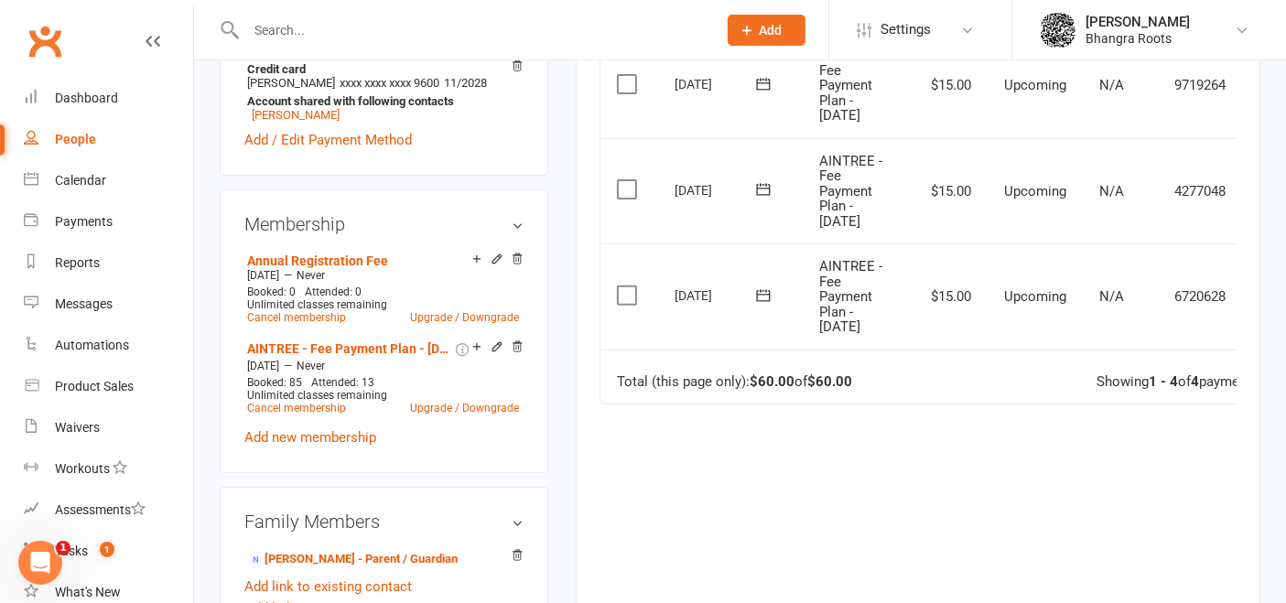
scroll to position [0, 59]
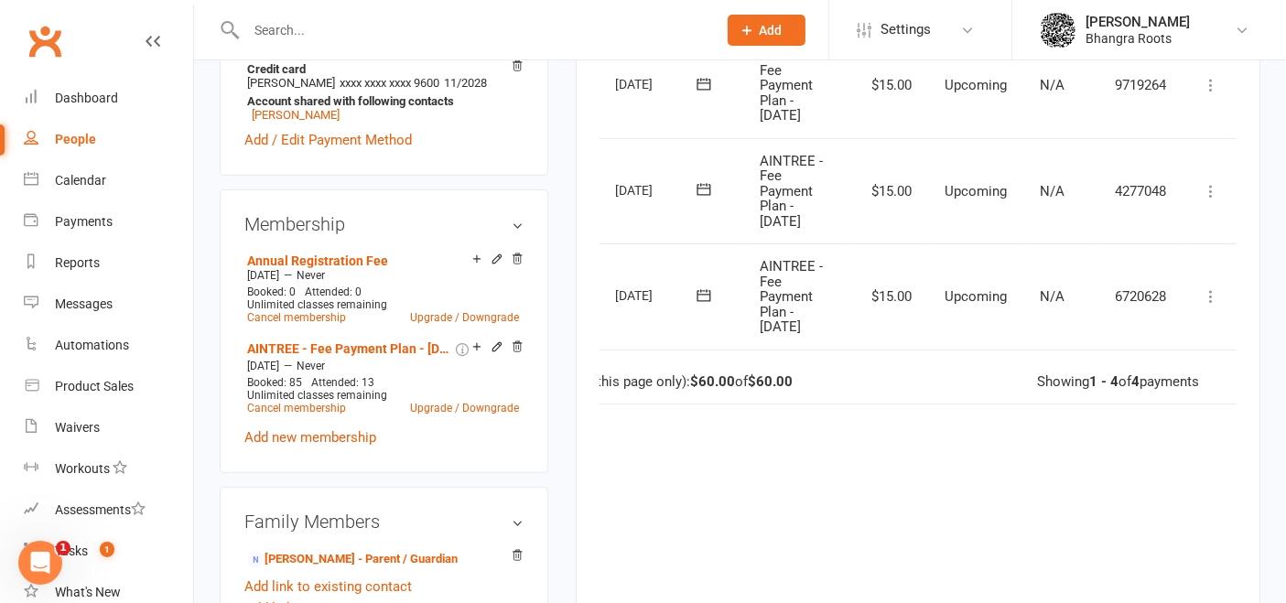
click at [1208, 302] on button at bounding box center [1211, 297] width 22 height 22
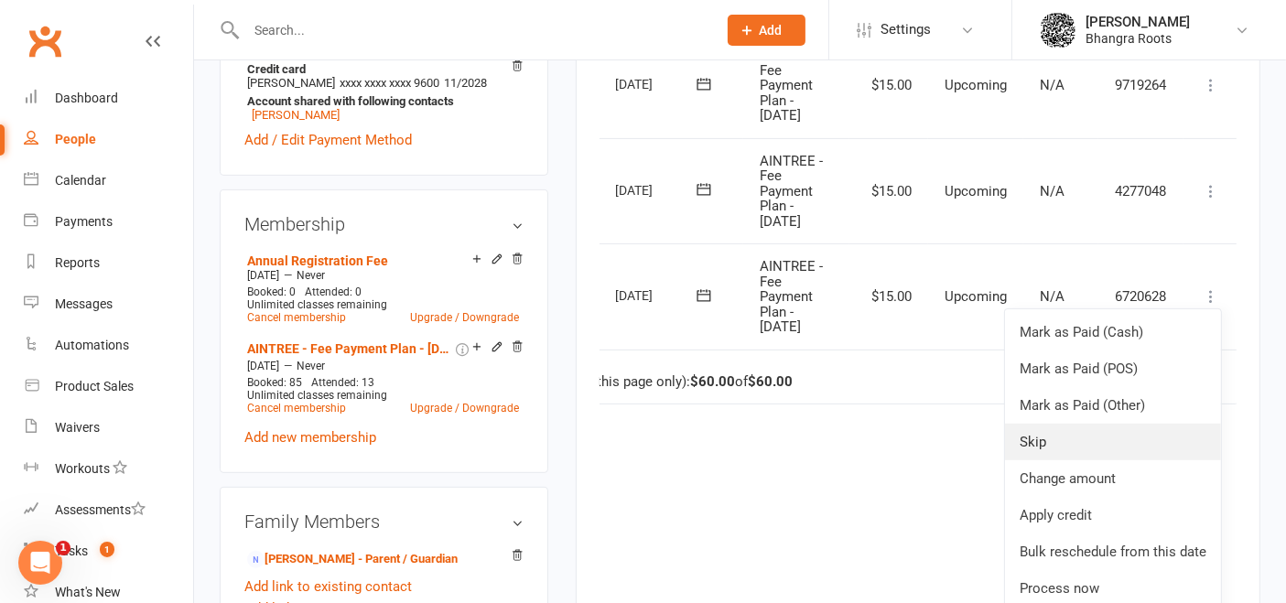
click at [1061, 442] on link "Skip" at bounding box center [1113, 442] width 216 height 37
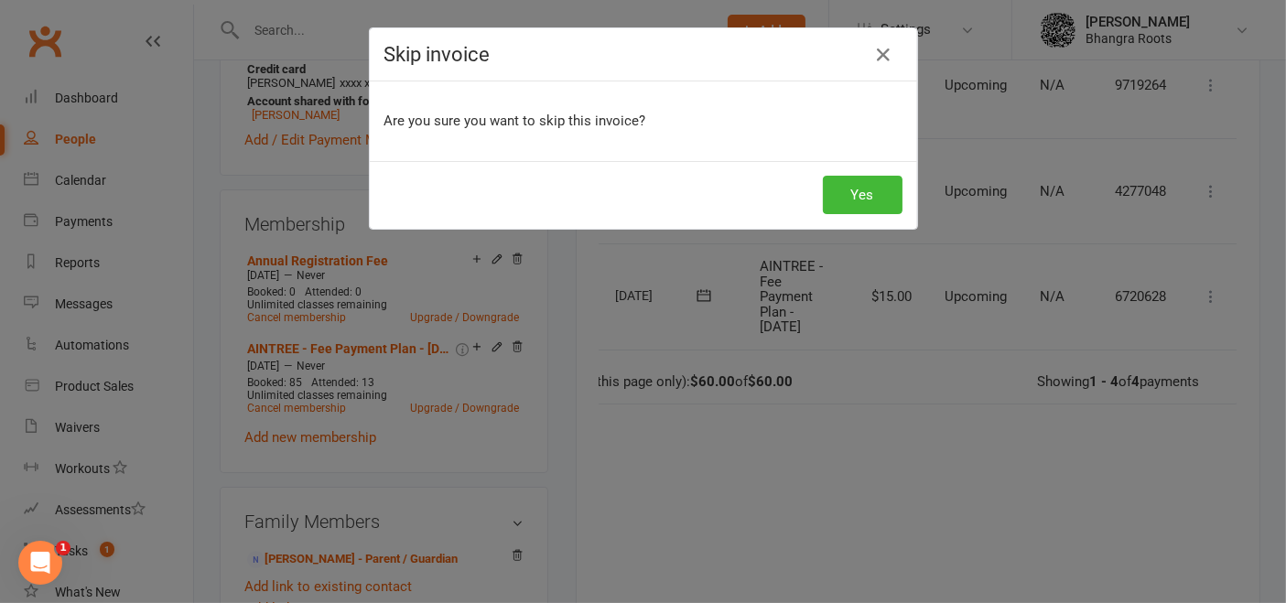
scroll to position [0, 49]
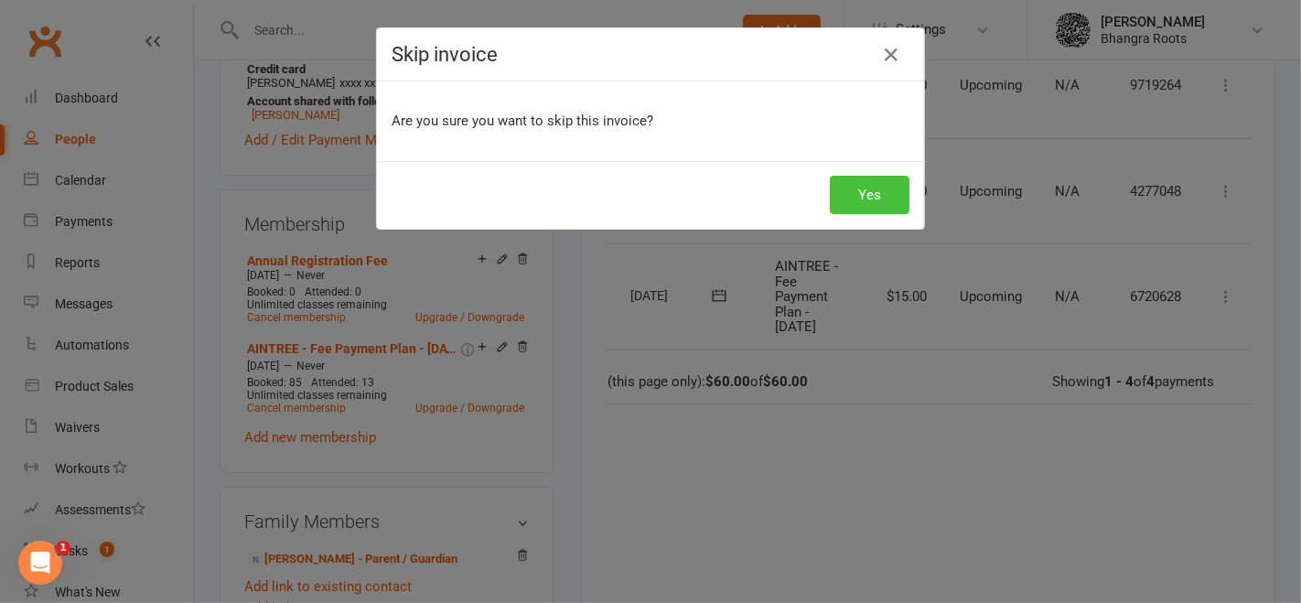
click at [851, 195] on button "Yes" at bounding box center [870, 195] width 80 height 38
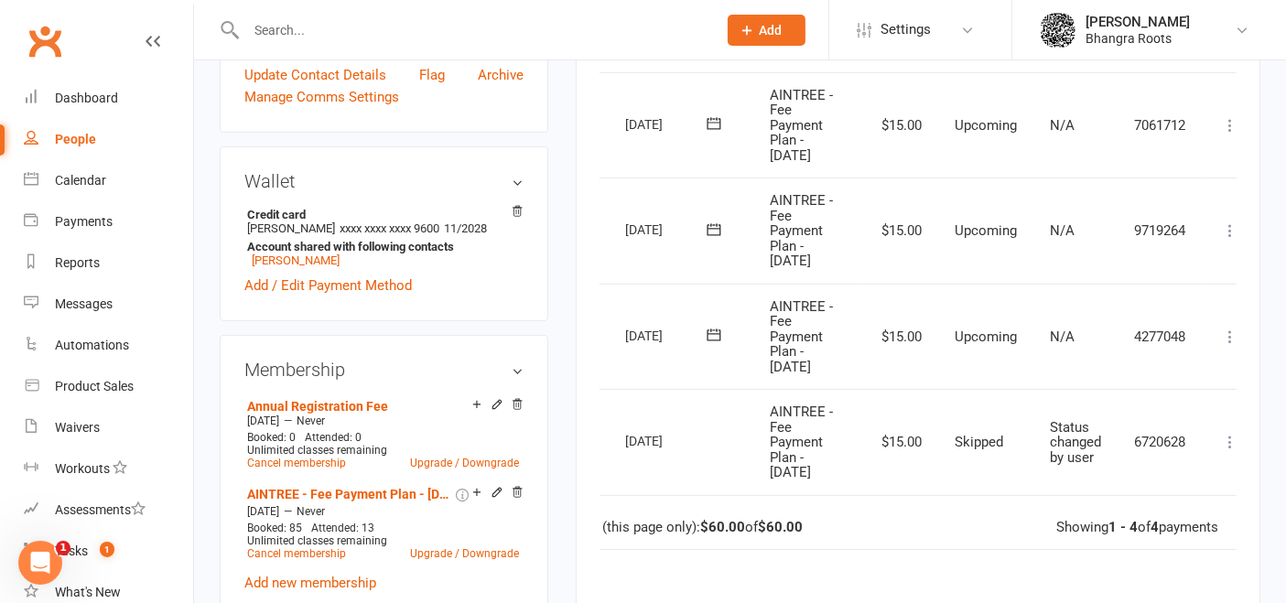
scroll to position [0, 0]
